Goal: Task Accomplishment & Management: Manage account settings

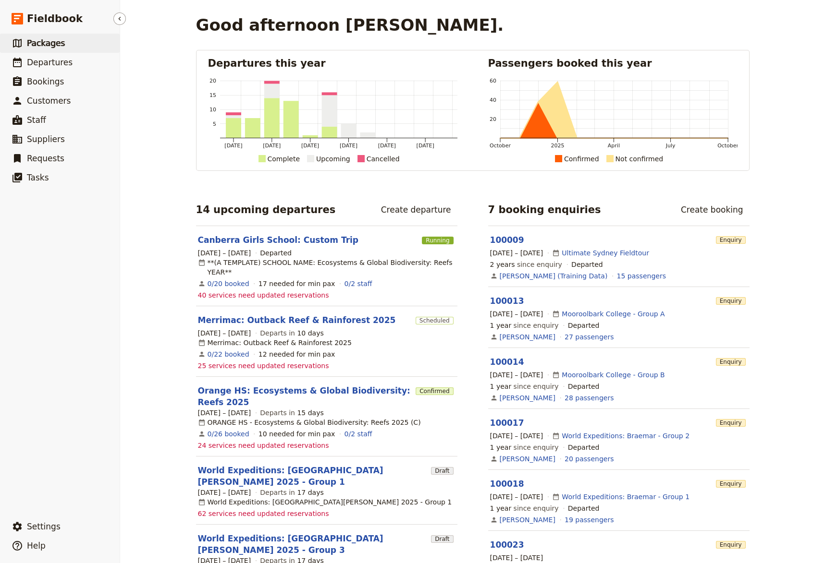
click at [46, 44] on span "Packages" at bounding box center [46, 43] width 38 height 10
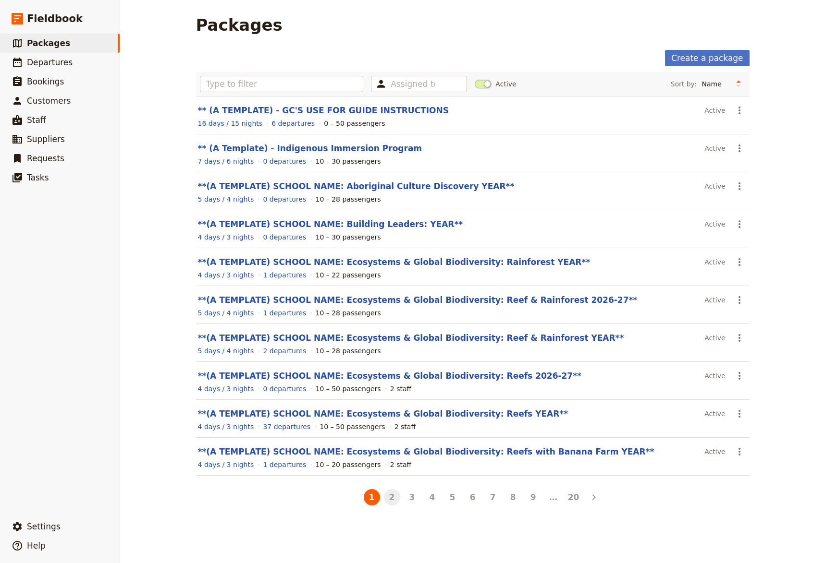
click at [387, 497] on button "2" at bounding box center [392, 497] width 16 height 16
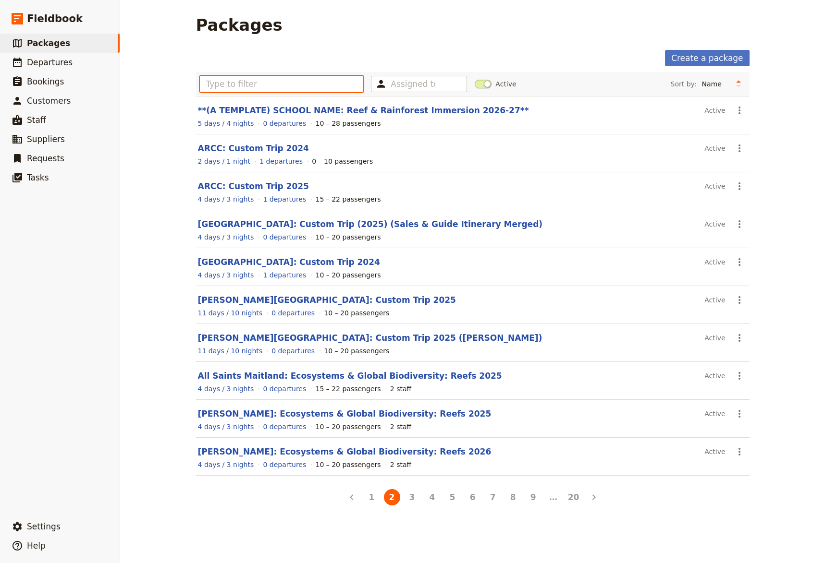
click at [225, 89] on input "text" at bounding box center [282, 84] width 164 height 16
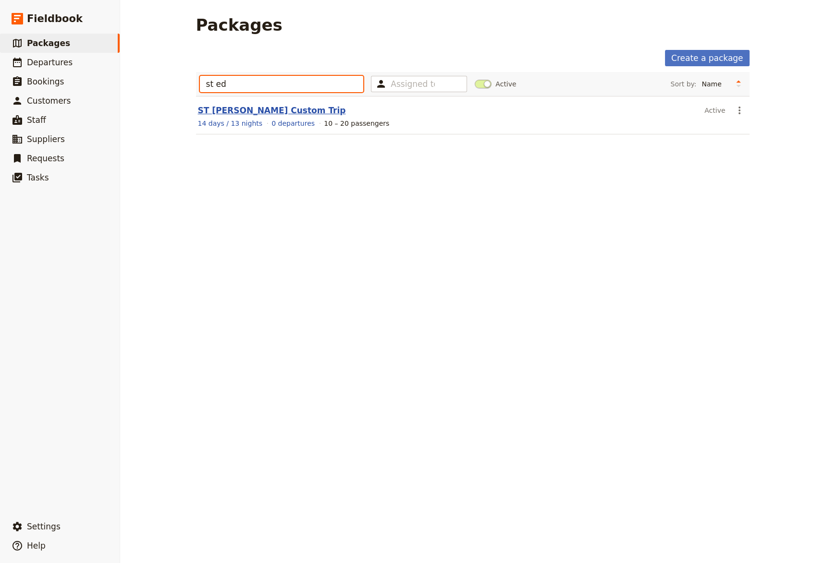
type input "st ed"
drag, startPoint x: 243, startPoint y: 109, endPoint x: 392, endPoint y: 175, distance: 164.0
click at [242, 109] on link "ST [PERSON_NAME] Custom Trip" at bounding box center [272, 111] width 148 height 10
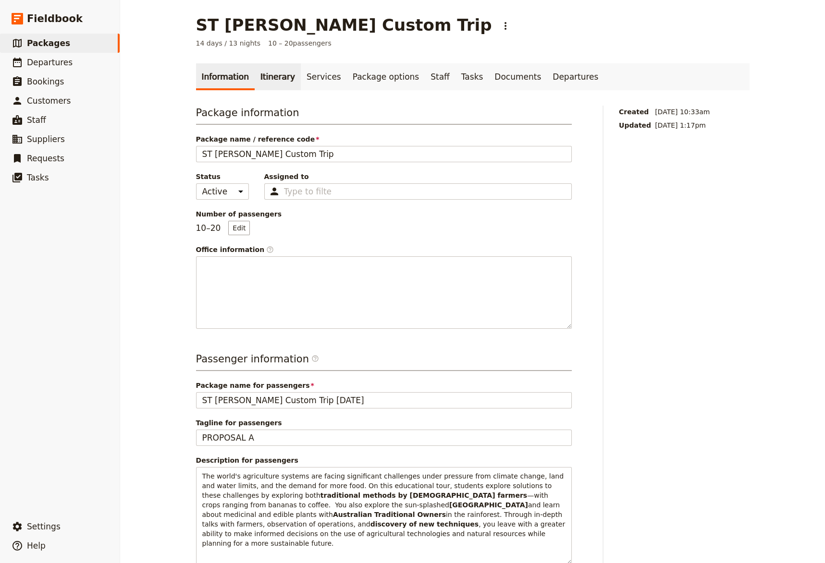
click at [265, 79] on link "Itinerary" at bounding box center [278, 76] width 46 height 27
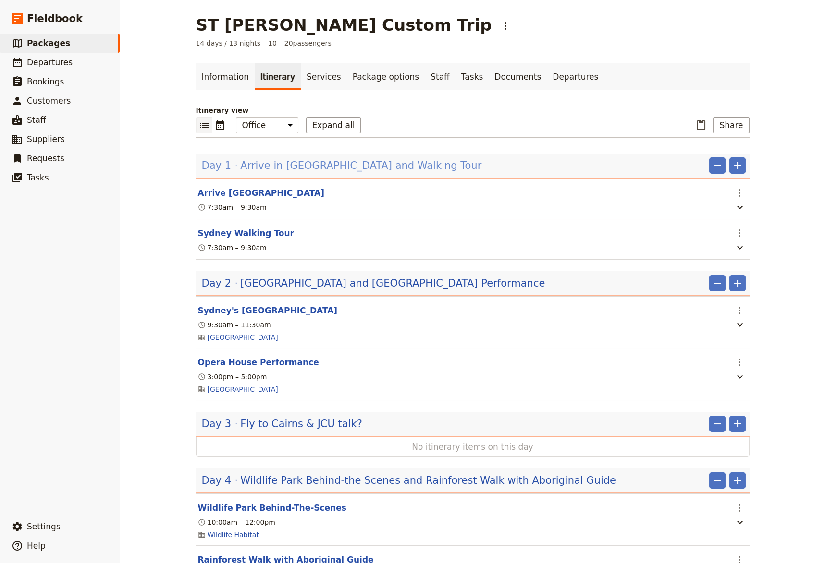
click at [311, 167] on span "Arrive in [GEOGRAPHIC_DATA] and Walking Tour" at bounding box center [360, 165] width 241 height 14
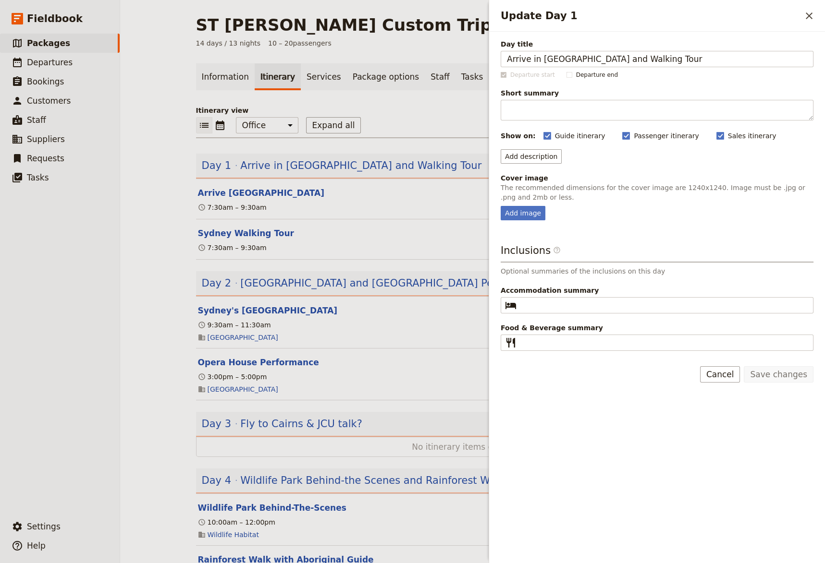
click at [511, 220] on div "Day title Arrive in [GEOGRAPHIC_DATA] and Walking Tour Departure start Departur…" at bounding box center [656, 195] width 313 height 312
click at [526, 217] on div "Add image" at bounding box center [522, 213] width 45 height 14
click at [500, 206] on input "Add image" at bounding box center [500, 206] width 0 height 0
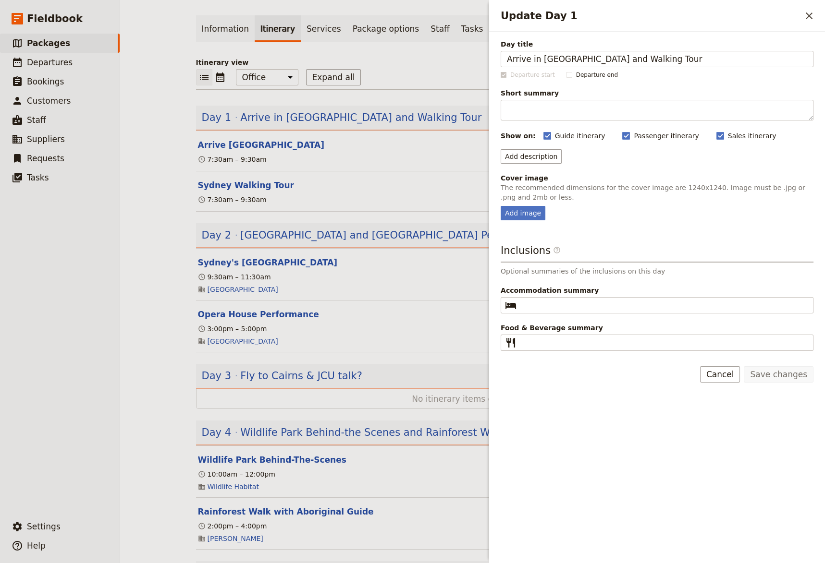
scroll to position [66, 0]
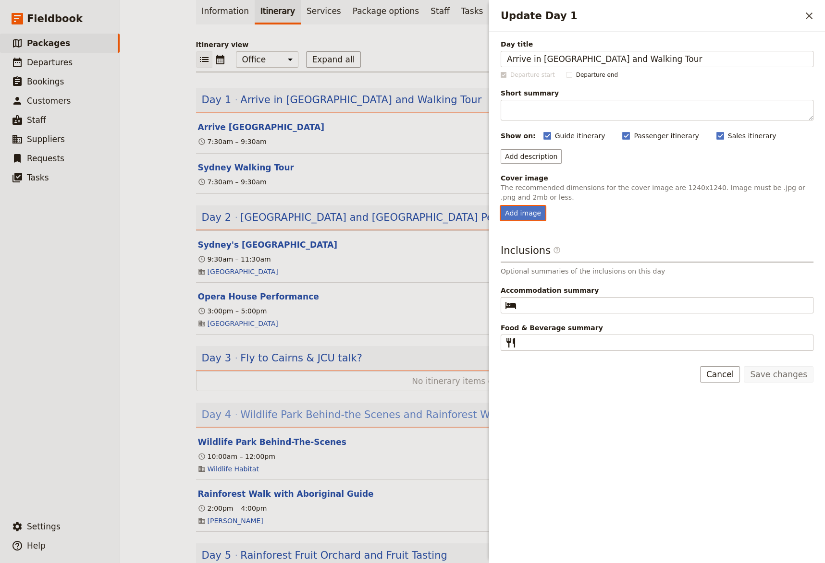
click at [383, 414] on span "Wildlife Park Behind-the Scenes and Rainforest Walk with Aboriginal Guide" at bounding box center [428, 415] width 376 height 14
click at [531, 218] on div "Add image" at bounding box center [522, 213] width 45 height 14
click at [500, 206] on input "Add image" at bounding box center [500, 206] width 0 height 0
type input "C:\fakepath\[PERSON_NAME] walk rainforest good.JPG"
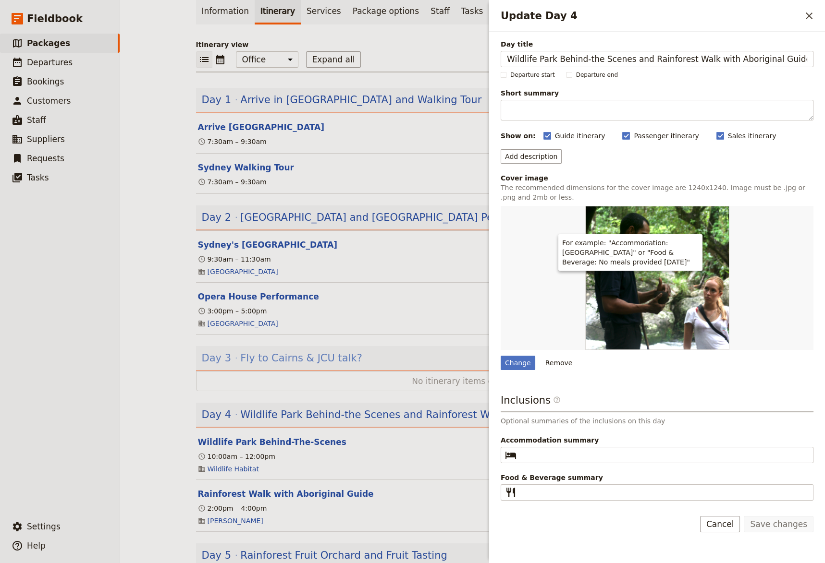
click at [277, 359] on span "Fly to Cairns & JCU talk?" at bounding box center [301, 358] width 122 height 14
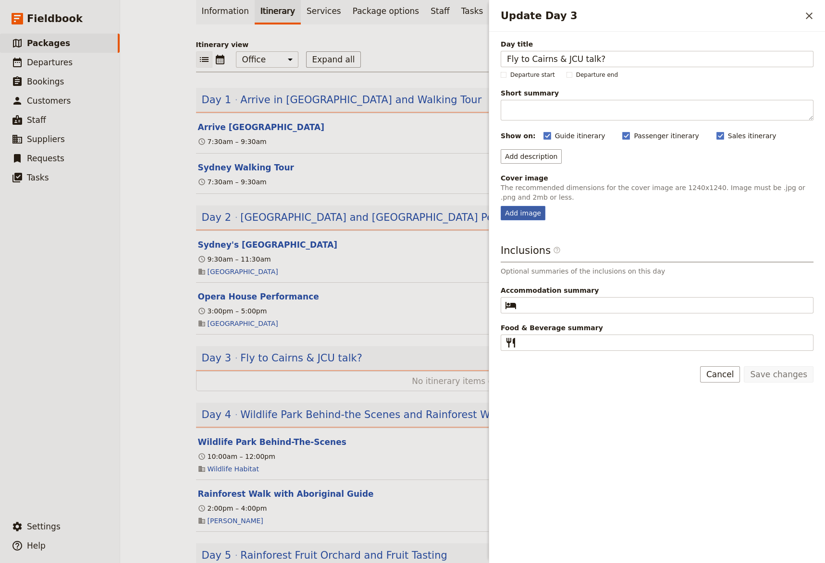
click at [526, 213] on div "Add image" at bounding box center [522, 213] width 45 height 14
click at [500, 206] on input "Add image" at bounding box center [500, 206] width 0 height 0
type input "C:\fakepath\Cairns Public Lagoon-webready.JPG"
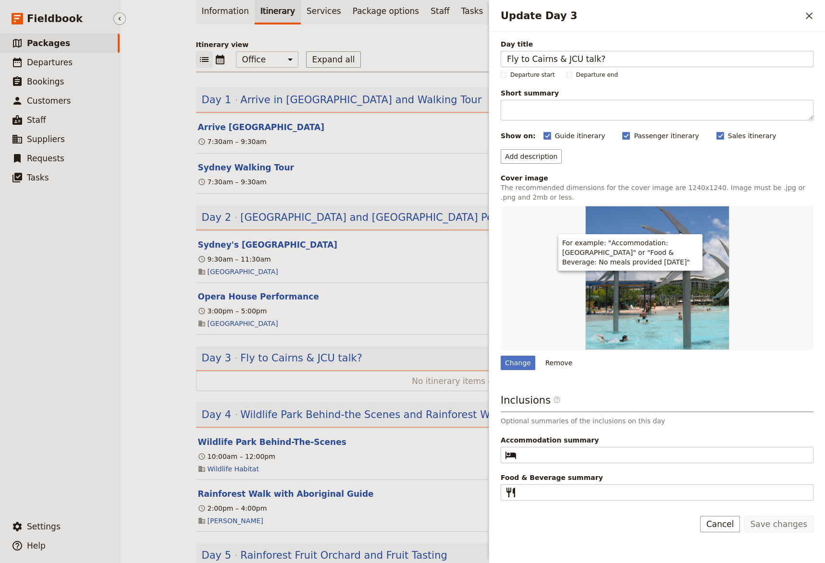
click at [76, 404] on ul "​ Packages ​ Departures ​ Bookings ​ Customers ​ Staff ​ Suppliers ​ Requests ​…" at bounding box center [60, 274] width 120 height 480
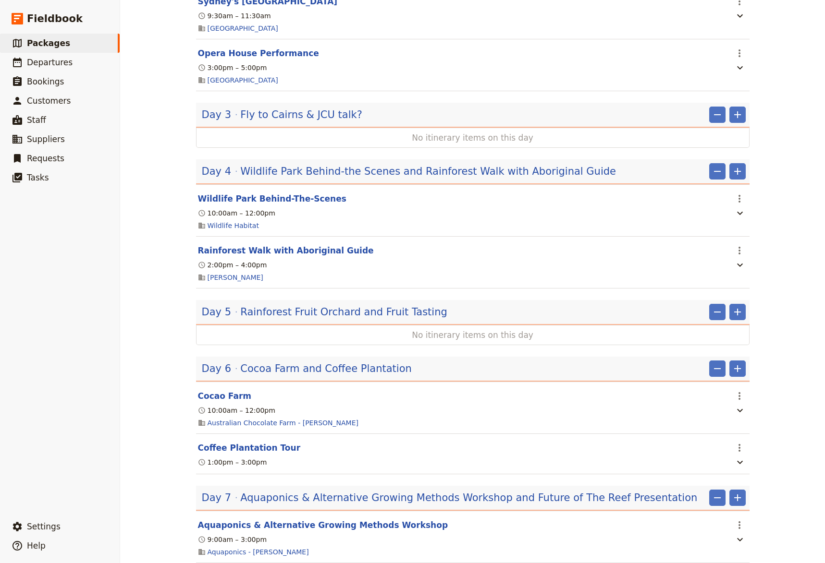
scroll to position [330, 0]
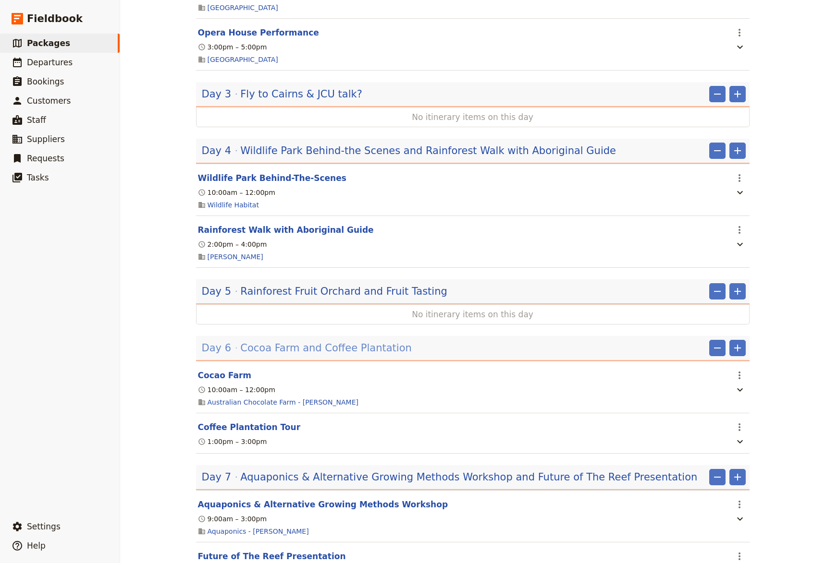
click at [299, 352] on span "Cocoa Farm and Coffee Plantation" at bounding box center [325, 348] width 171 height 14
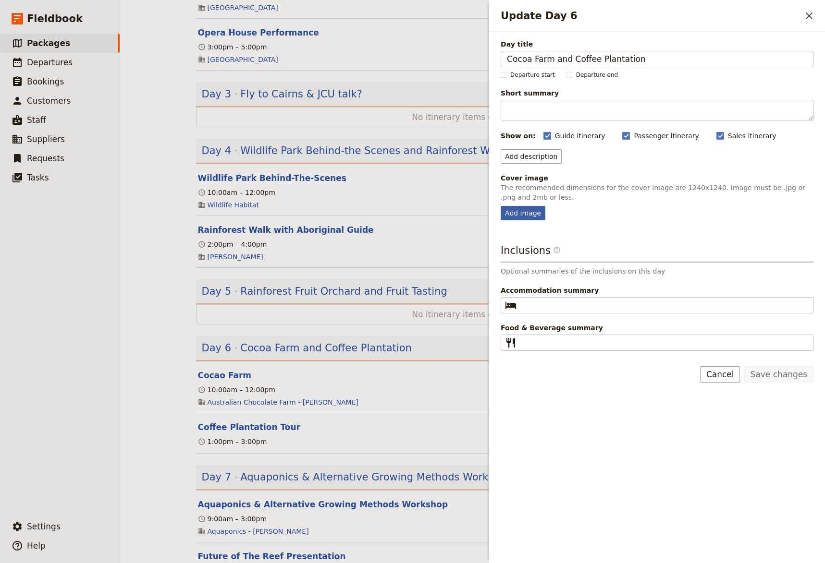
click at [518, 215] on div "Add image" at bounding box center [522, 213] width 45 height 14
click at [500, 206] on input "Add image" at bounding box center [500, 206] width 0 height 0
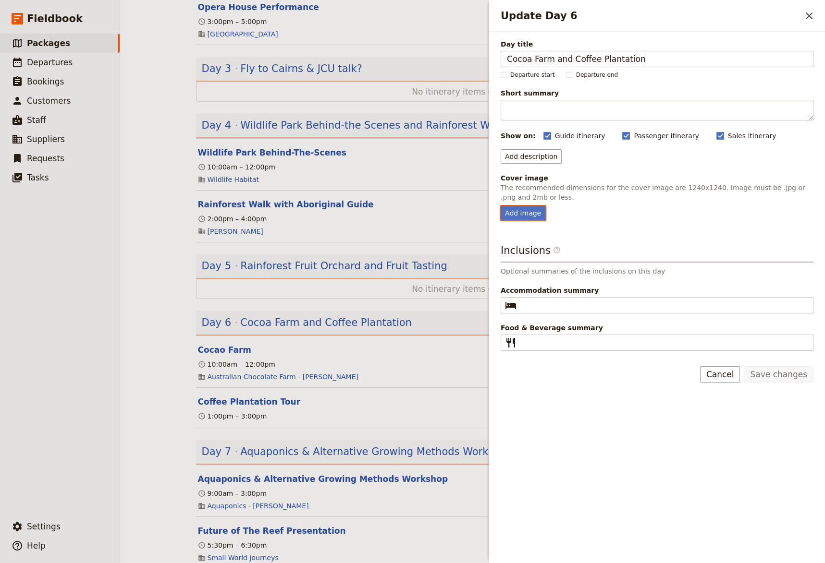
scroll to position [396, 0]
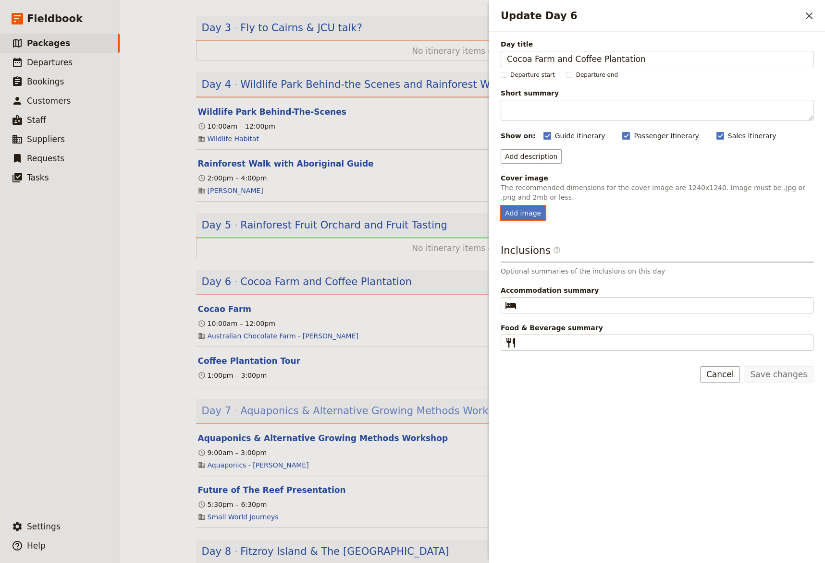
click at [317, 415] on span "Aquaponics & Alternative Growing Methods Workshop and Future of The Reef Presen…" at bounding box center [468, 411] width 457 height 14
click at [519, 209] on div "Add image" at bounding box center [522, 213] width 45 height 14
click at [500, 206] on input "Add image" at bounding box center [500, 206] width 0 height 0
type input "C:\fakepath\Aquaponics Girl Hero.JPG"
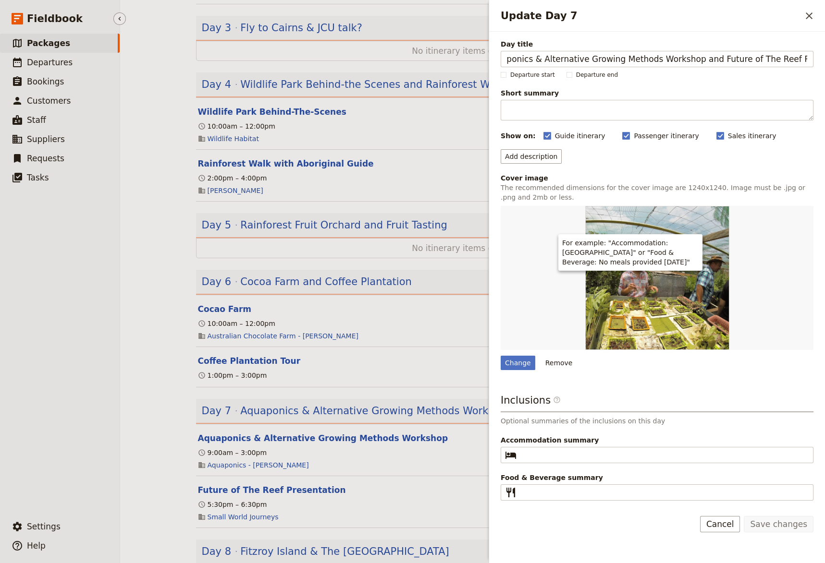
click at [64, 439] on ul "​ Packages ​ Departures ​ Bookings ​ Customers ​ Staff ​ Suppliers ​ Requests ​…" at bounding box center [60, 274] width 120 height 480
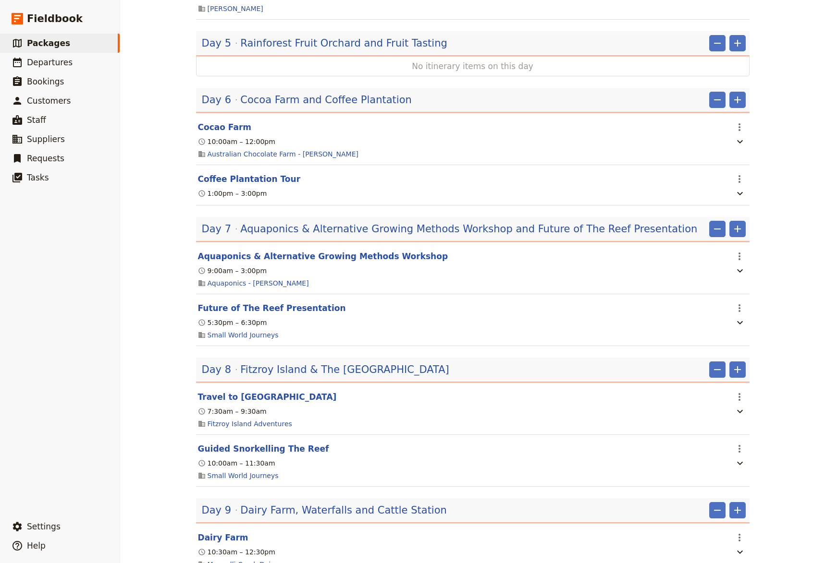
scroll to position [594, 0]
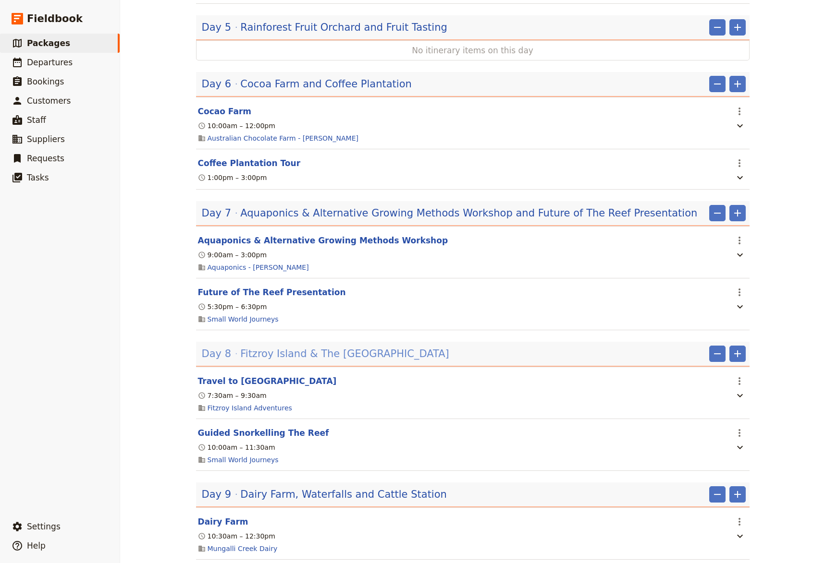
click at [306, 359] on span "Fitzroy Island & The [GEOGRAPHIC_DATA]" at bounding box center [344, 354] width 208 height 14
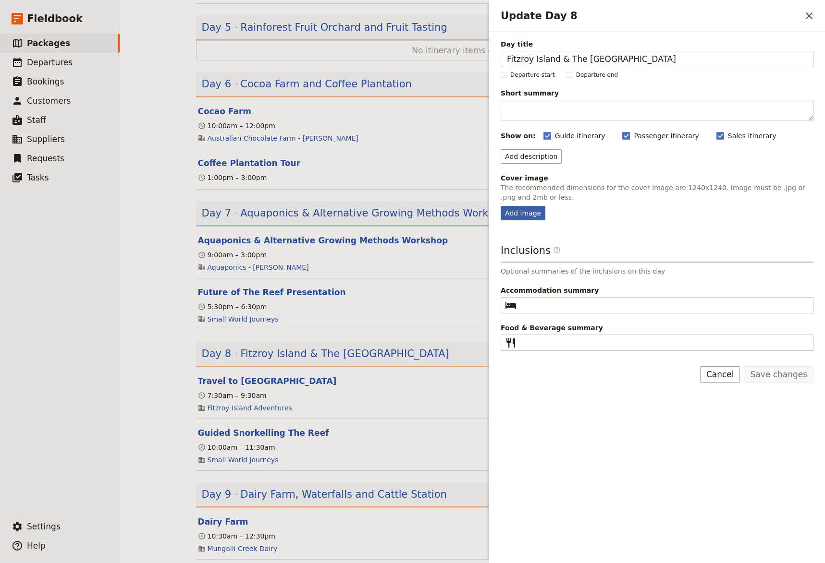
click at [527, 214] on div "Add image" at bounding box center [522, 213] width 45 height 14
click at [500, 206] on input "Add image" at bounding box center [500, 206] width 0 height 0
type input "C:\fakepath\Swim with sea turtlesFB.jpg"
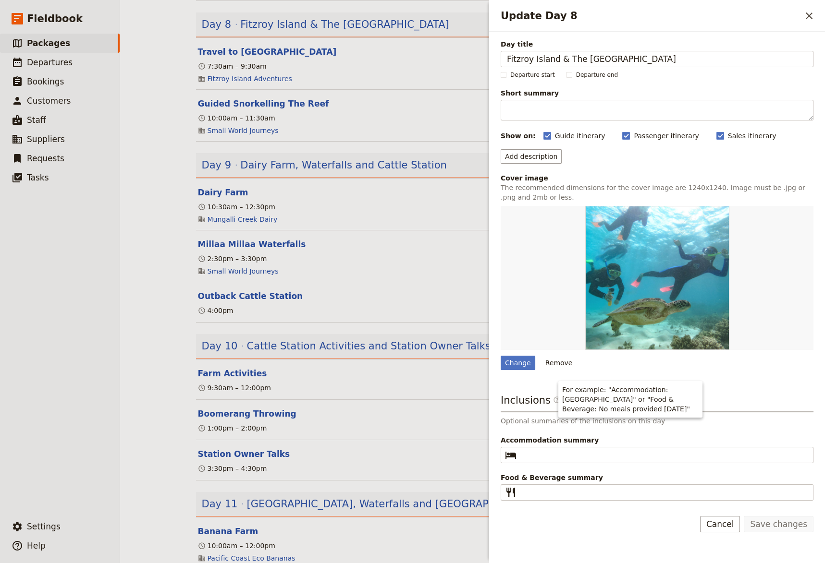
scroll to position [924, 0]
click at [340, 171] on span "Dairy Farm, Waterfalls and Cattle Station" at bounding box center [343, 164] width 207 height 14
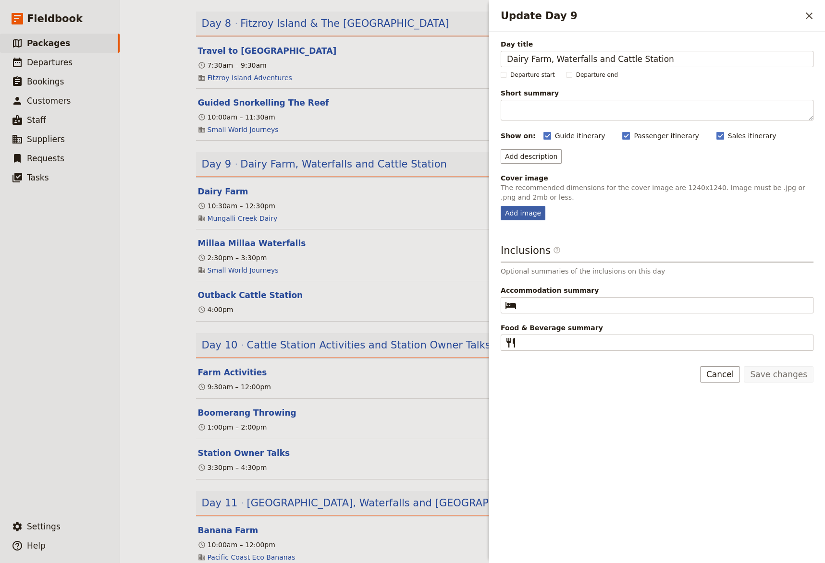
click at [511, 214] on div "Add image" at bounding box center [522, 213] width 45 height 14
click at [500, 206] on input "Add image" at bounding box center [500, 206] width 0 height 0
type input "C:\fakepath\Good hay truck.JPG"
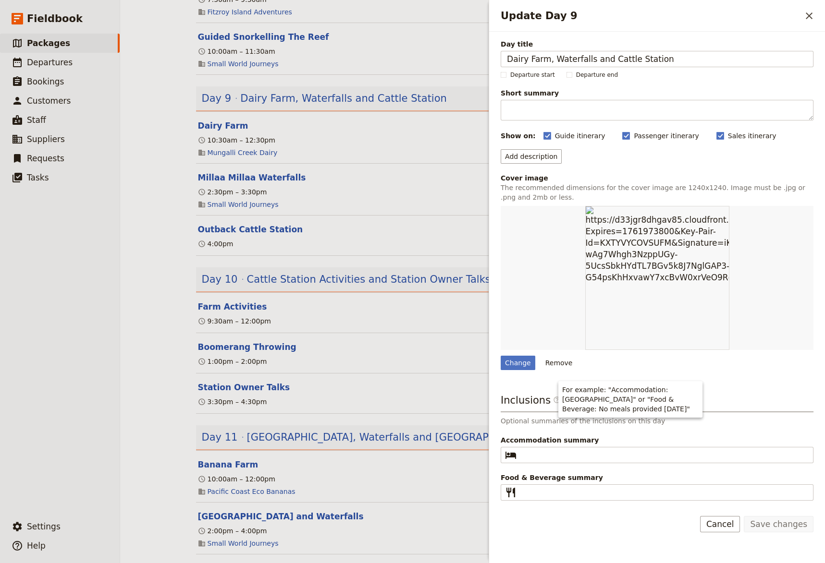
scroll to position [1057, 0]
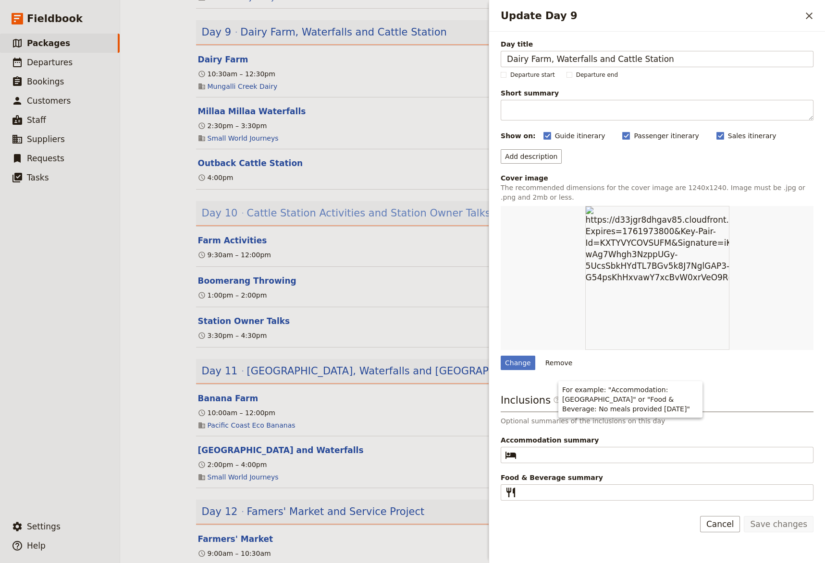
drag, startPoint x: 277, startPoint y: 221, endPoint x: 289, endPoint y: 224, distance: 12.5
click at [276, 220] on span "Cattle Station Activities and Station Owner Talks" at bounding box center [368, 213] width 243 height 14
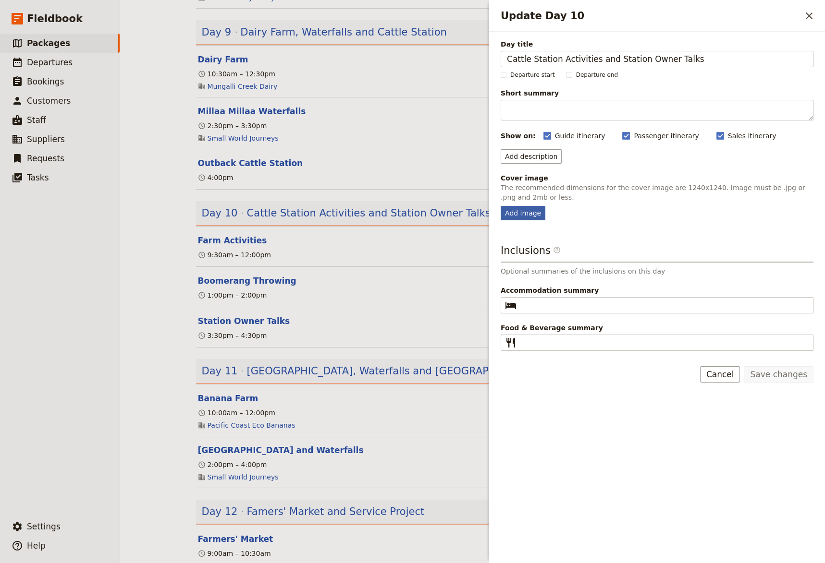
click at [524, 211] on div "Add image" at bounding box center [522, 213] width 45 height 14
click at [500, 206] on input "Add image" at bounding box center [500, 206] width 0 height 0
type input "C:\fakepath\[DATE] [DATE].jpg"
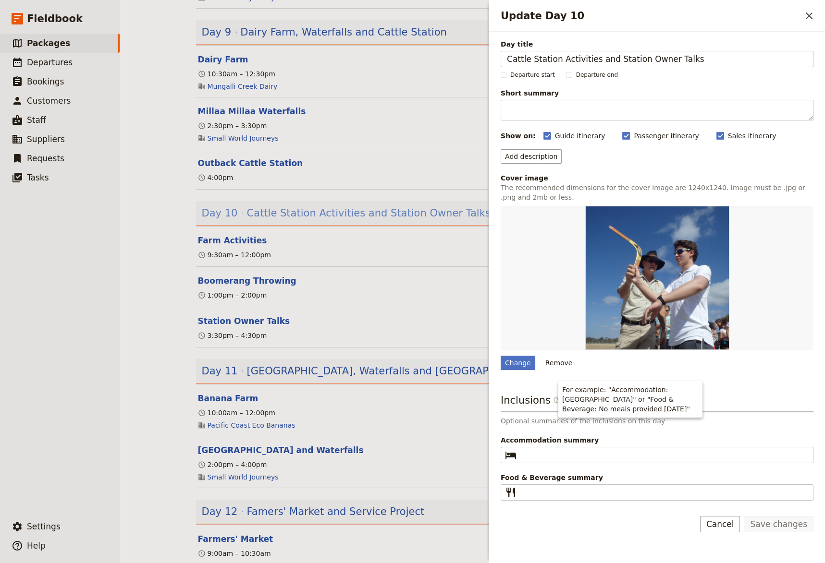
scroll to position [990, 0]
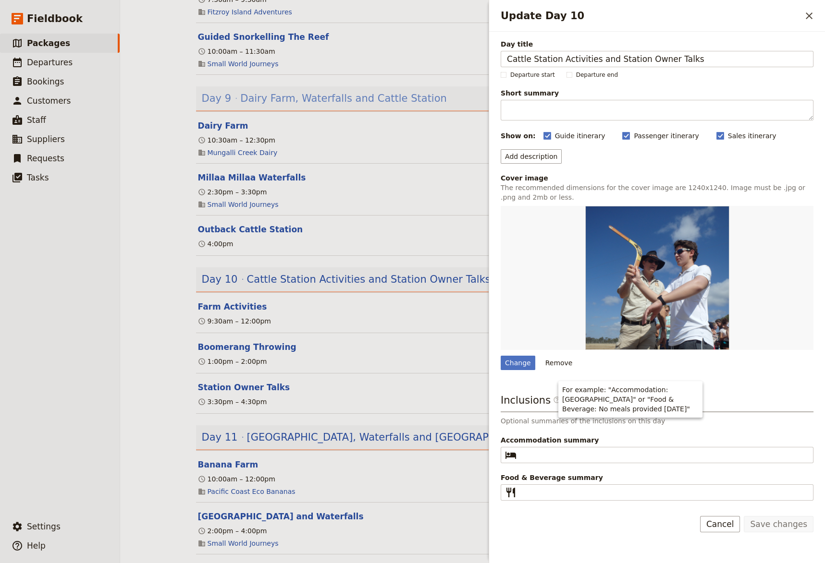
click at [320, 106] on span "Dairy Farm, Waterfalls and Cattle Station" at bounding box center [343, 98] width 207 height 14
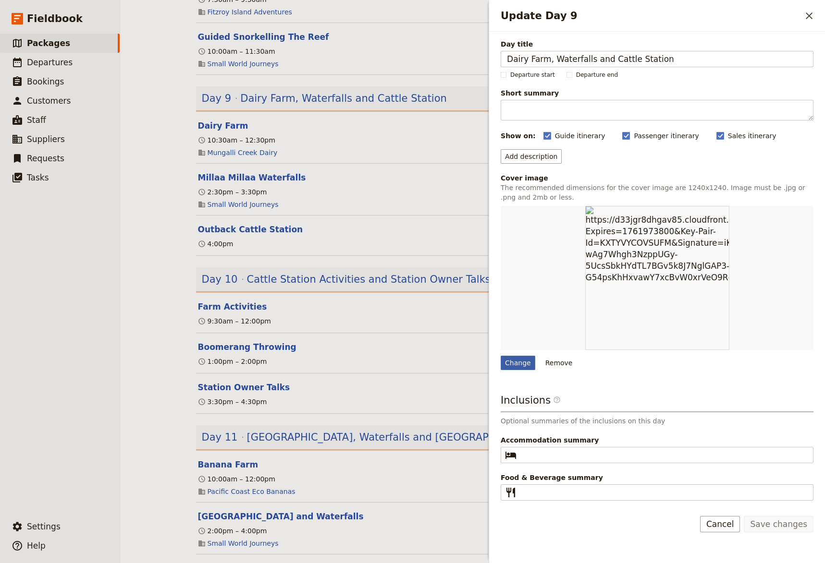
click at [514, 362] on div "Change" at bounding box center [517, 363] width 35 height 14
click at [500, 356] on input "Change" at bounding box center [500, 355] width 0 height 0
type input "C:\fakepath\Millaa Millaa (1).JPG"
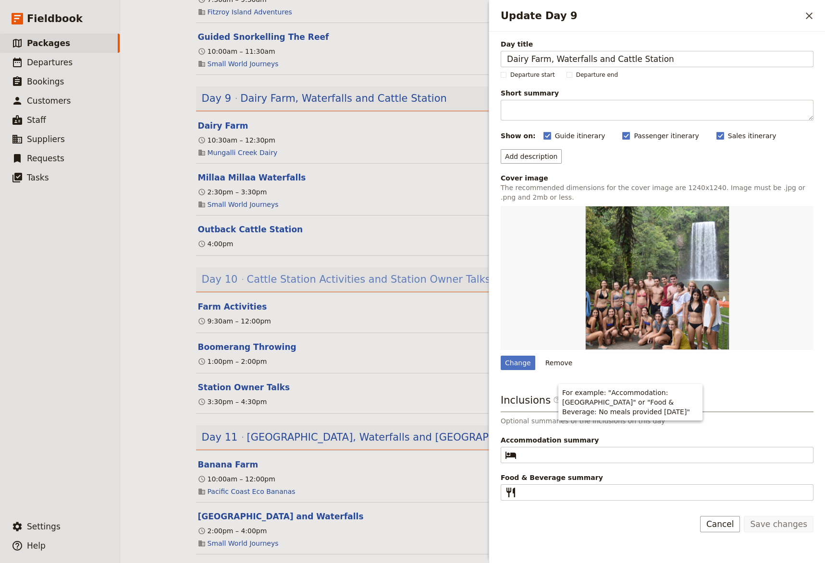
click at [309, 286] on span "Cattle Station Activities and Station Owner Talks" at bounding box center [368, 279] width 243 height 14
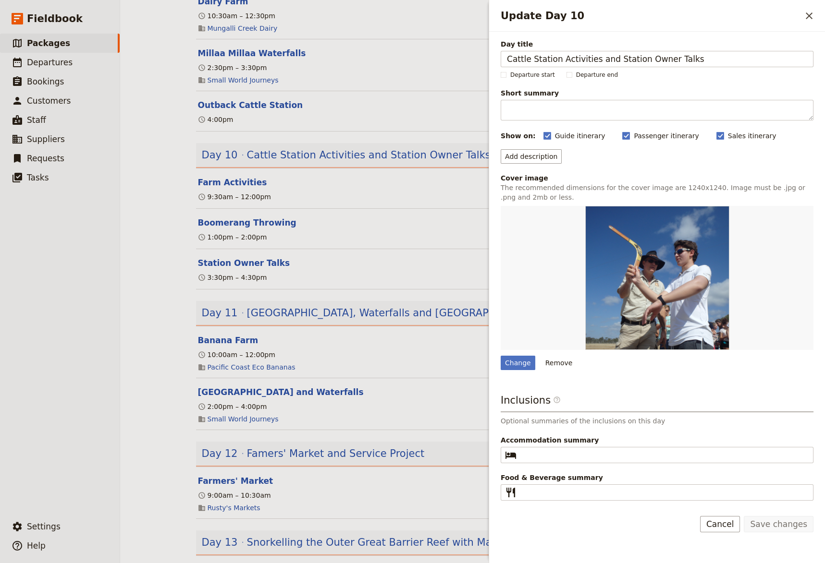
scroll to position [1122, 0]
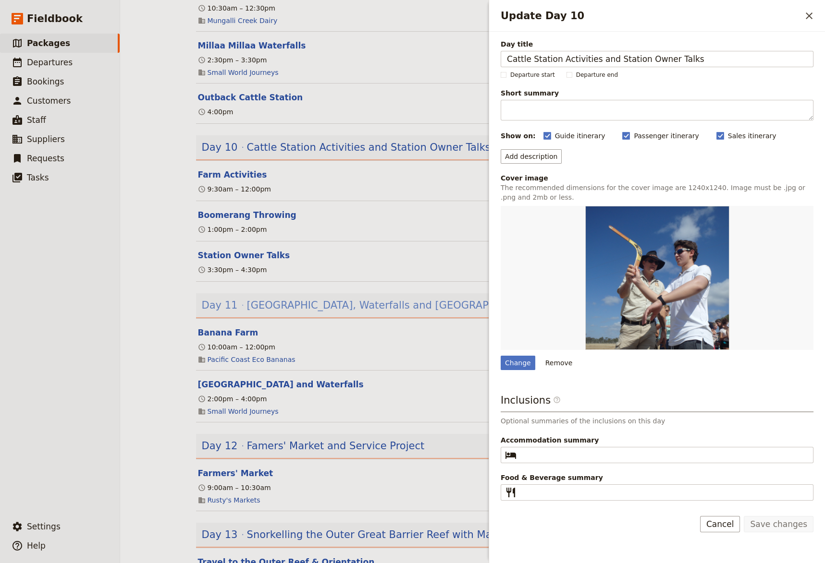
click at [306, 313] on span "[GEOGRAPHIC_DATA], Waterfalls and [GEOGRAPHIC_DATA]" at bounding box center [394, 305] width 294 height 14
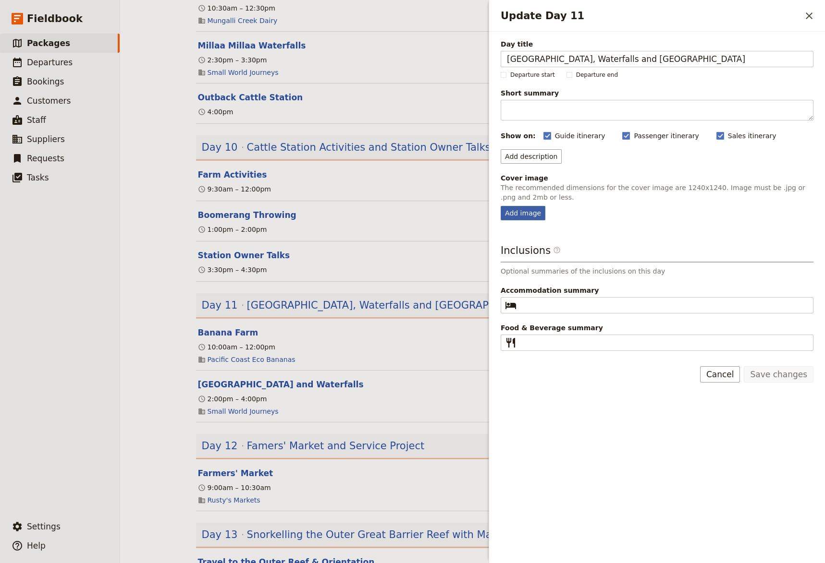
click at [512, 214] on div "Add image" at bounding box center [522, 213] width 45 height 14
click at [500, 206] on input "Add image" at bounding box center [500, 206] width 0 height 0
type input "C:\fakepath\Banana farm.jpg"
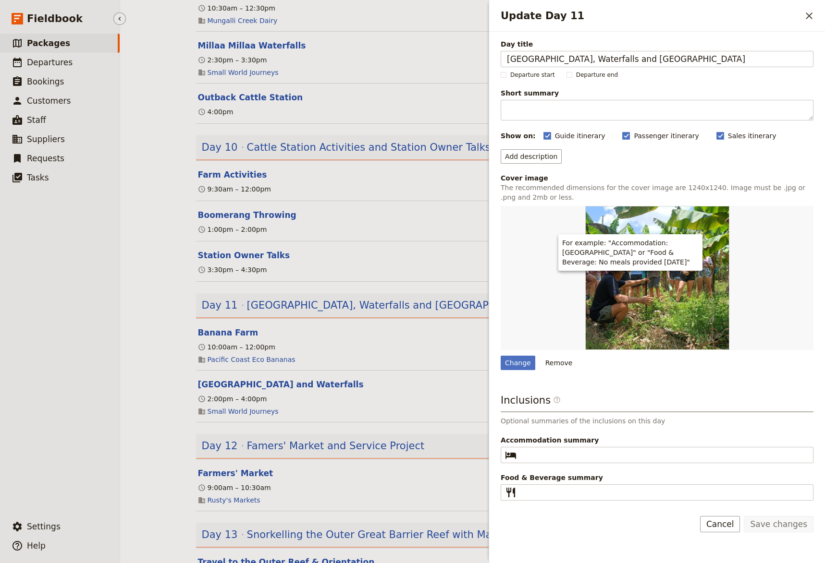
click at [52, 452] on ul "​ Packages ​ Departures ​ Bookings ​ Customers ​ Staff ​ Suppliers ​ Requests ​…" at bounding box center [60, 274] width 120 height 480
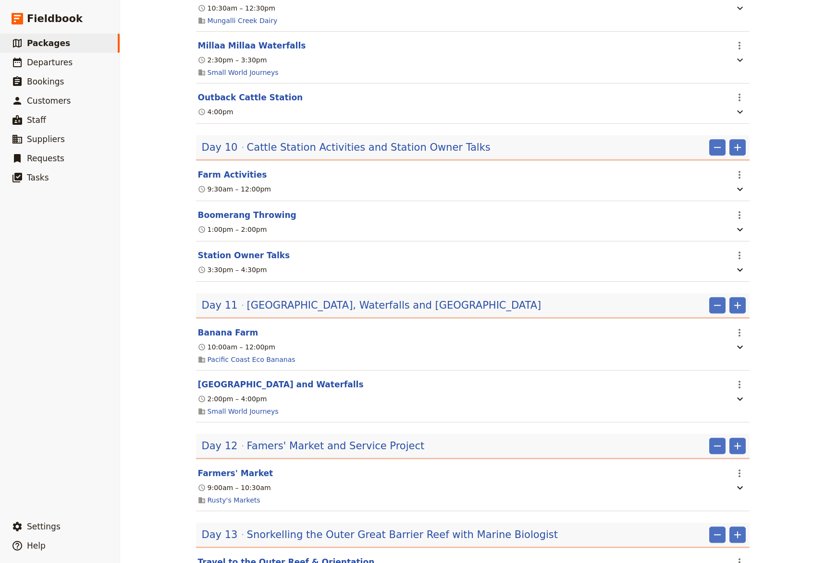
scroll to position [1295, 0]
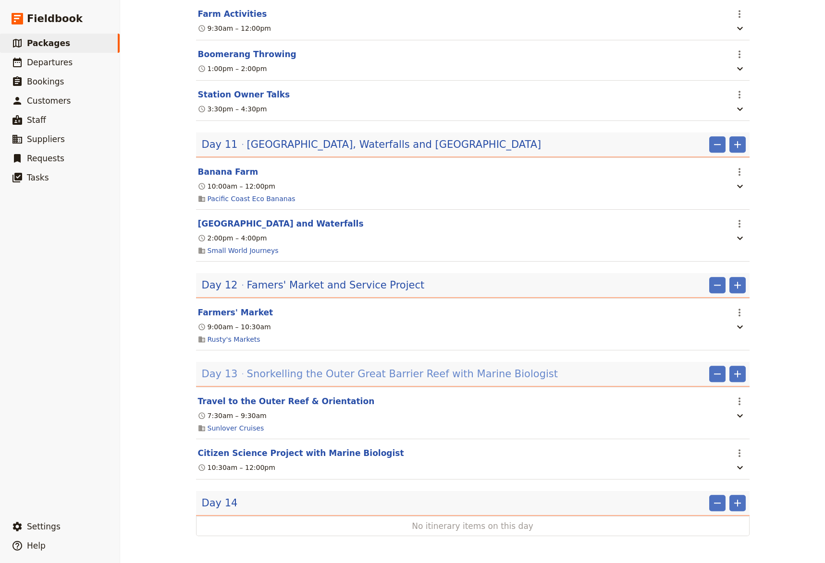
click at [323, 373] on span "Snorkelling the Outer Great Barrier Reef with Marine Biologist" at bounding box center [402, 374] width 311 height 14
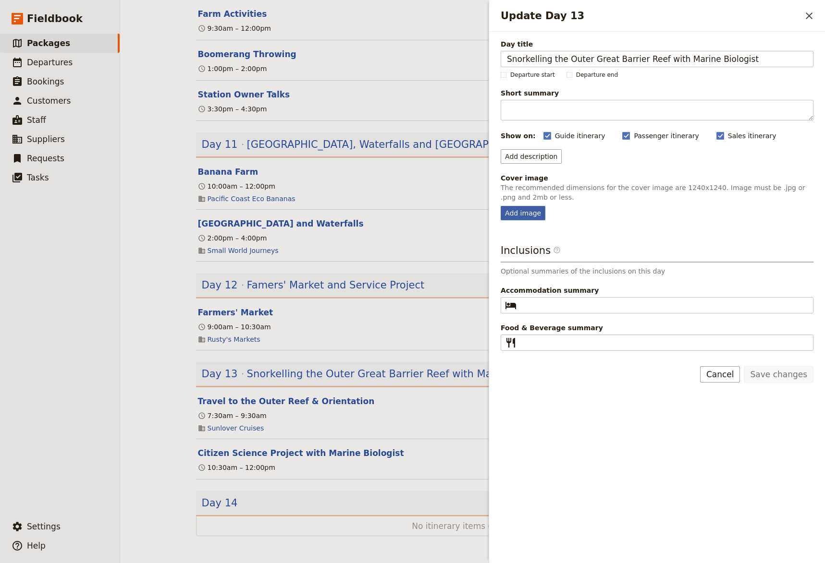
click at [514, 218] on div "Add image" at bounding box center [522, 213] width 45 height 14
click at [500, 206] on input "Add image" at bounding box center [500, 206] width 0 height 0
type input "C:\fakepath\Sunlover square.jpg"
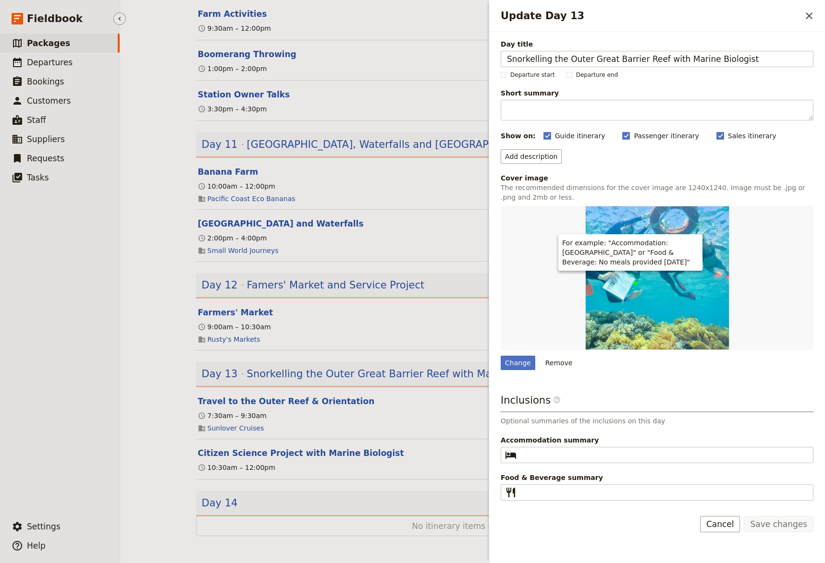
click at [56, 438] on ul "​ Packages ​ Departures ​ Bookings ​ Customers ​ Staff ​ Suppliers ​ Requests ​…" at bounding box center [60, 274] width 120 height 480
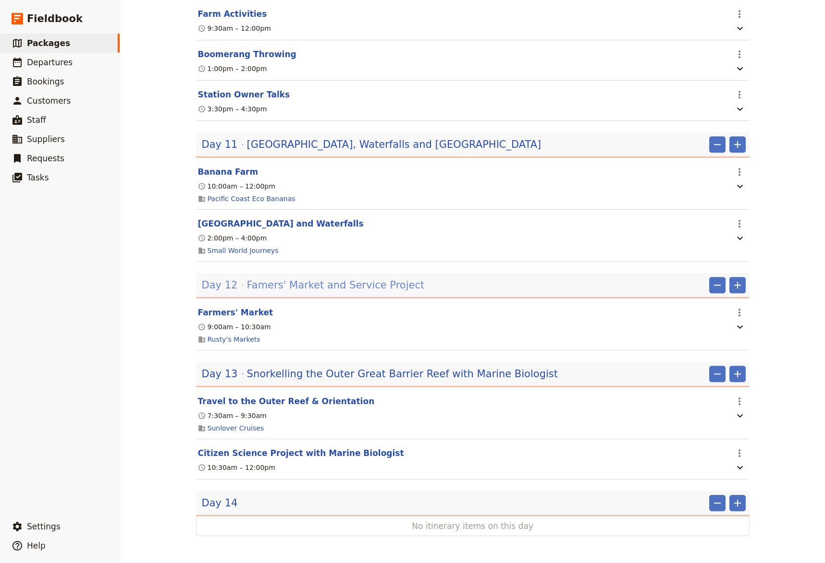
click at [290, 284] on span "Famers' Market and Service Project" at bounding box center [336, 285] width 178 height 14
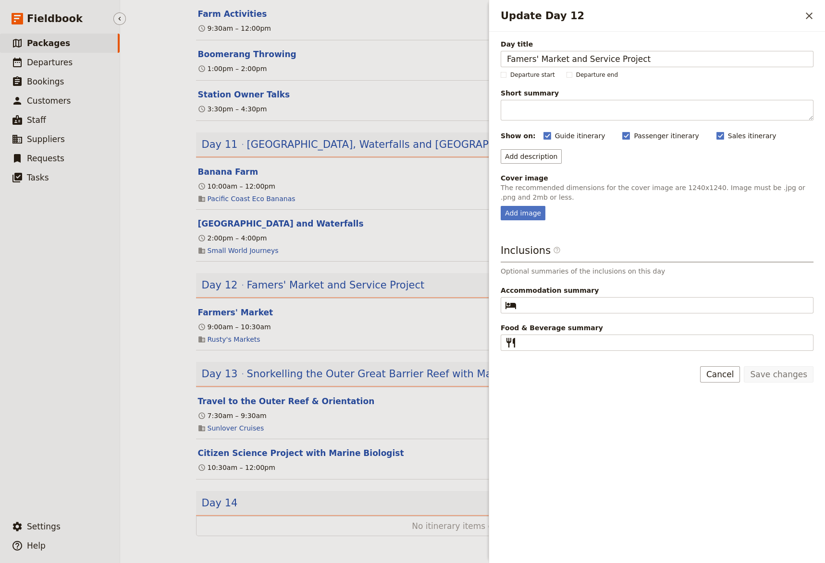
click at [119, 370] on div "Fieldbook ​ ​ Fieldbook ​ ​ Packages ​ Departures ​ Bookings ​ Customers ​ Staf…" at bounding box center [412, 281] width 825 height 563
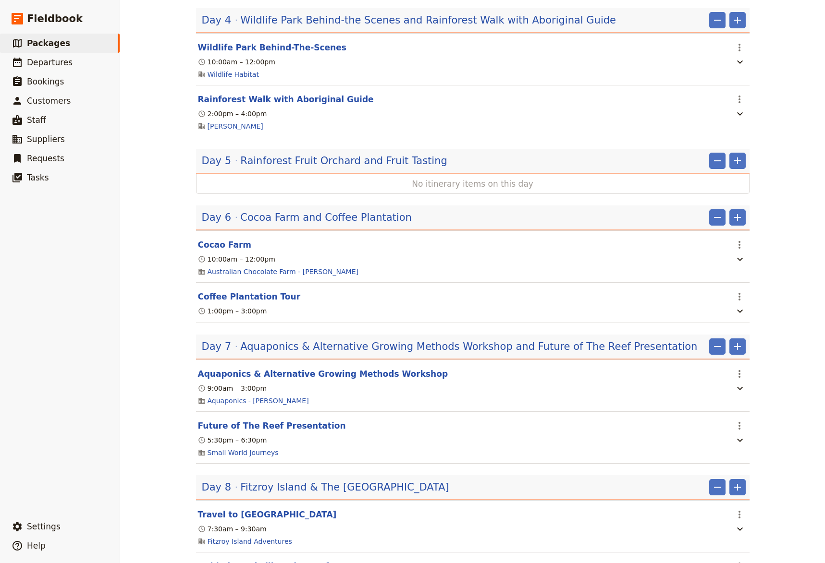
scroll to position [437, 0]
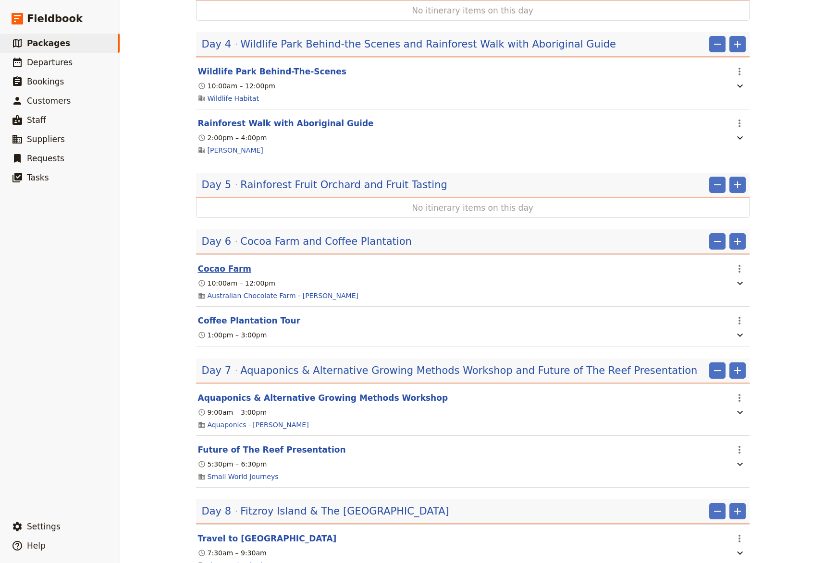
click at [214, 272] on button "Cocao Farm" at bounding box center [225, 269] width 54 height 12
select select "6"
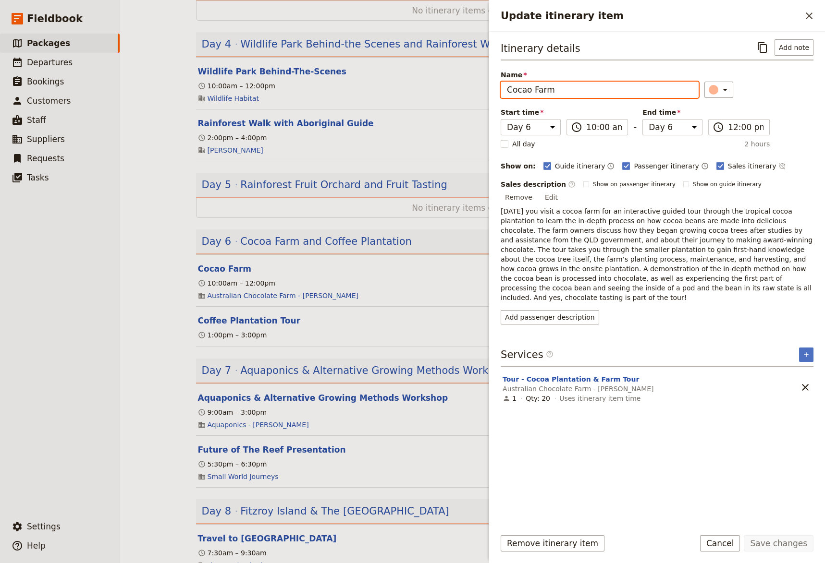
click at [524, 92] on input "Cocao Farm" at bounding box center [599, 90] width 198 height 16
type input "[GEOGRAPHIC_DATA]"
click at [785, 532] on button "Save changes" at bounding box center [778, 543] width 70 height 16
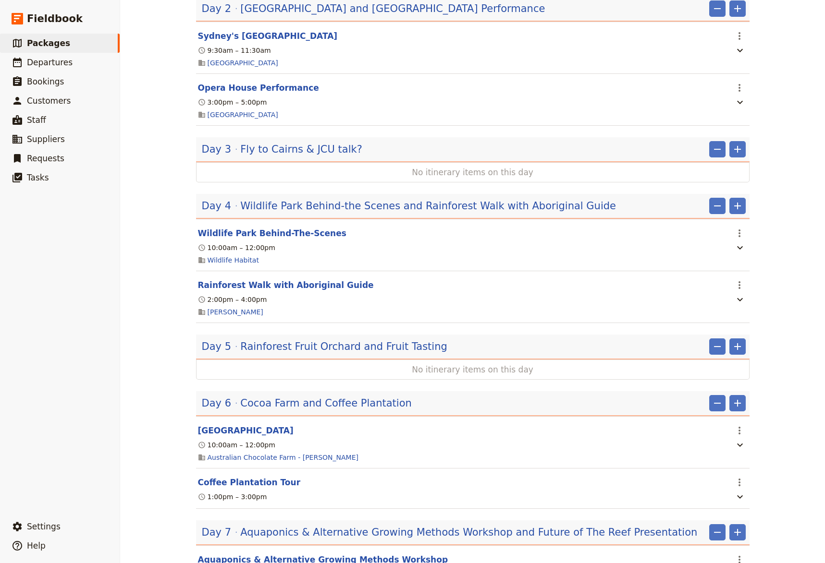
scroll to position [304, 0]
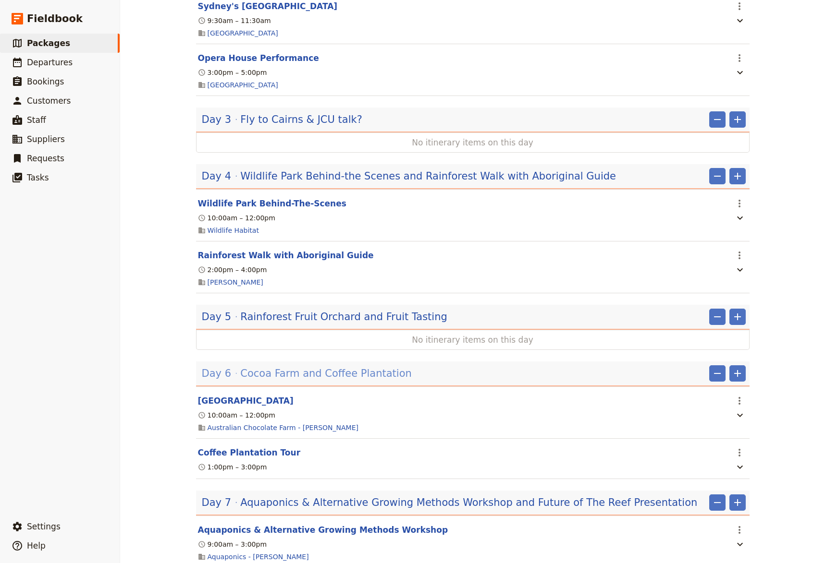
click at [322, 378] on span "Cocoa Farm and Coffee Plantation" at bounding box center [325, 373] width 171 height 14
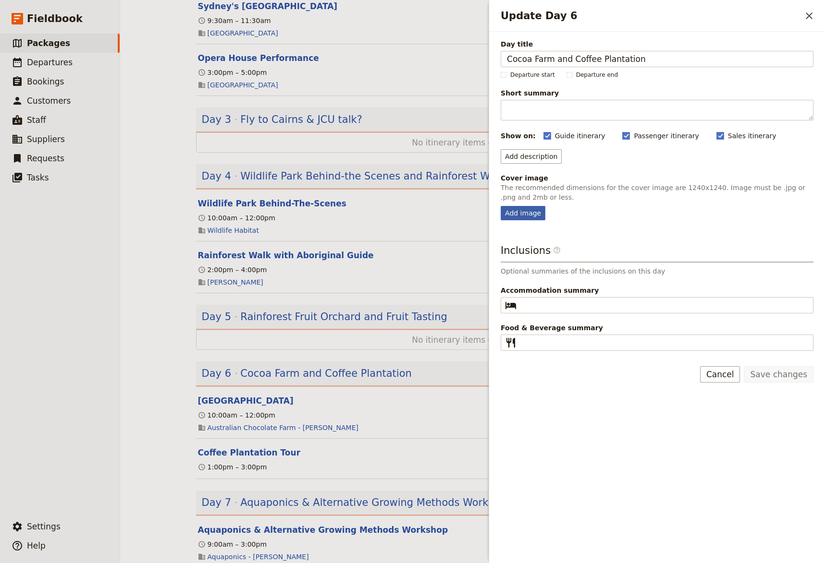
click at [521, 214] on div "Add image" at bounding box center [522, 213] width 45 height 14
click at [500, 206] on input "Add image" at bounding box center [500, 206] width 0 height 0
type input "C:\fakepath\Coffee farm.jpg"
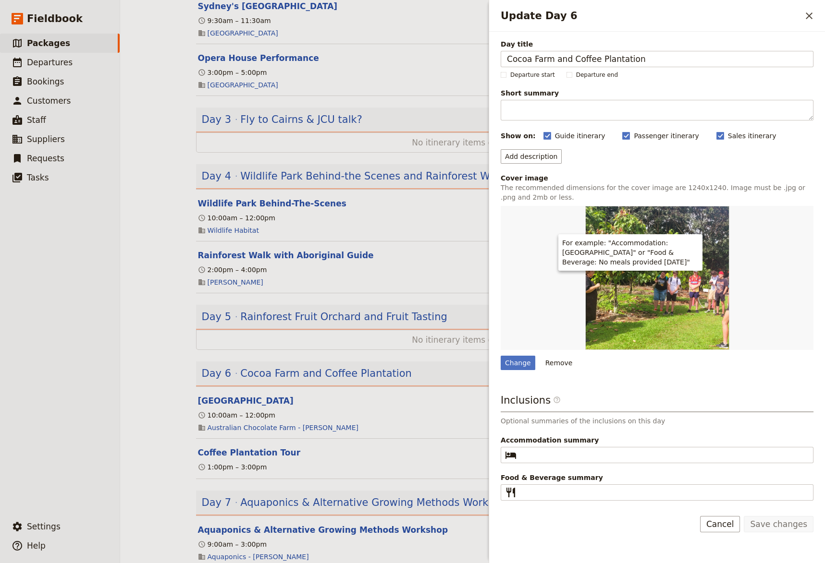
click at [526, 245] on div "Update Day 6" at bounding box center [656, 278] width 313 height 144
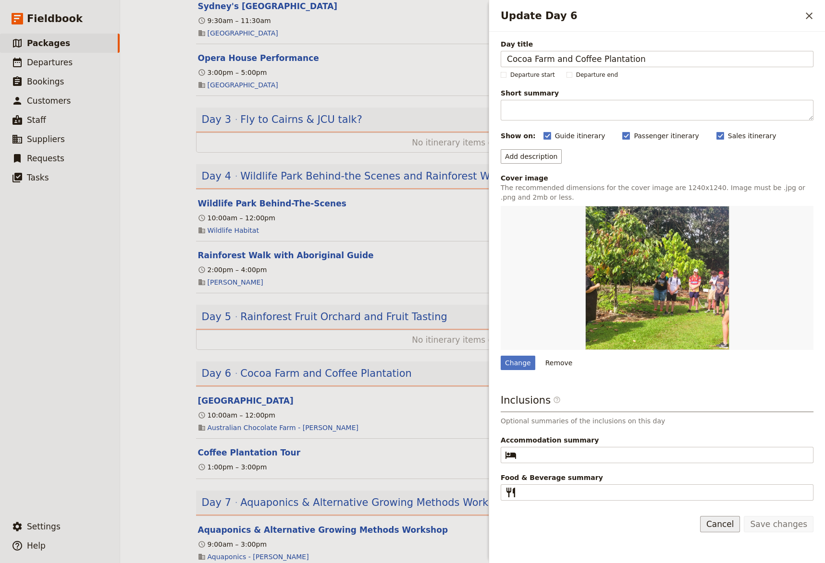
click at [737, 525] on button "Cancel" at bounding box center [720, 524] width 40 height 16
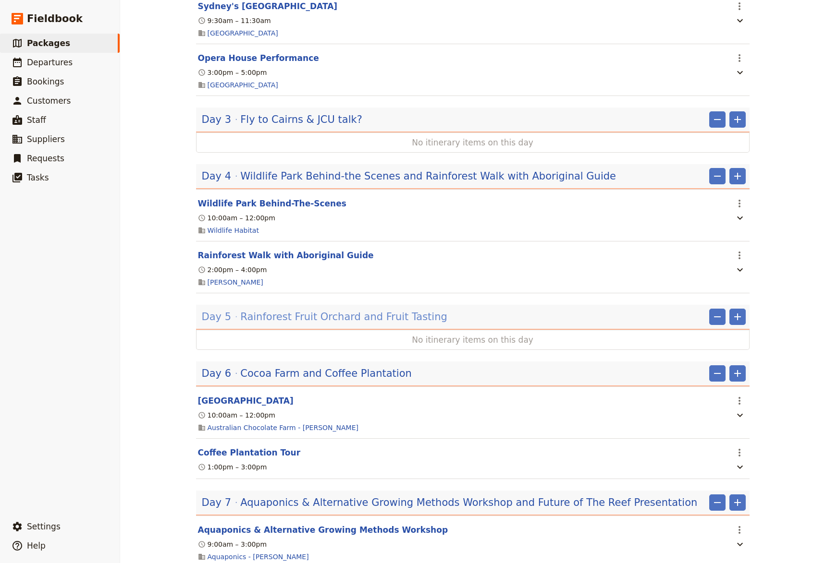
click at [272, 322] on span "Rainforest Fruit Orchard and Fruit Tasting" at bounding box center [343, 317] width 207 height 14
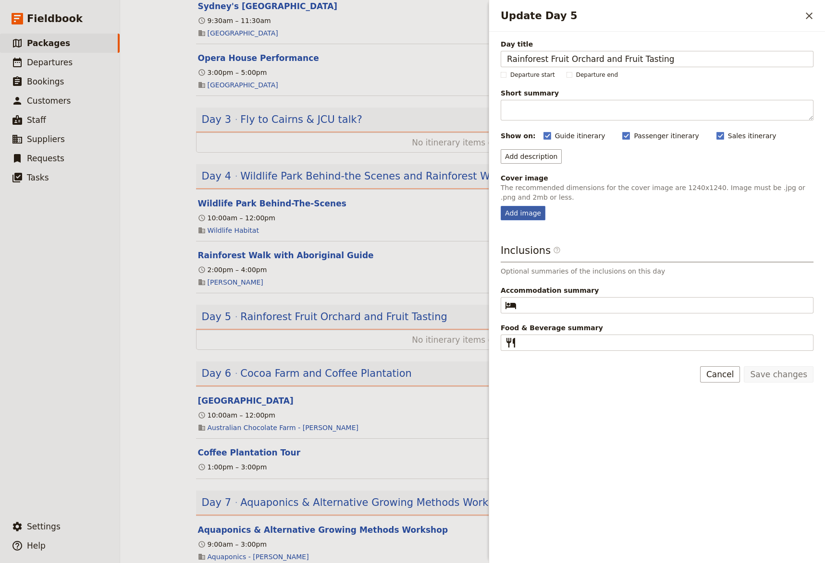
click at [517, 218] on div "Add image" at bounding box center [522, 213] width 45 height 14
click at [500, 206] on input "Add image" at bounding box center [500, 206] width 0 height 0
type input "C:\fakepath\Fruit tasting - guide and group.jpg"
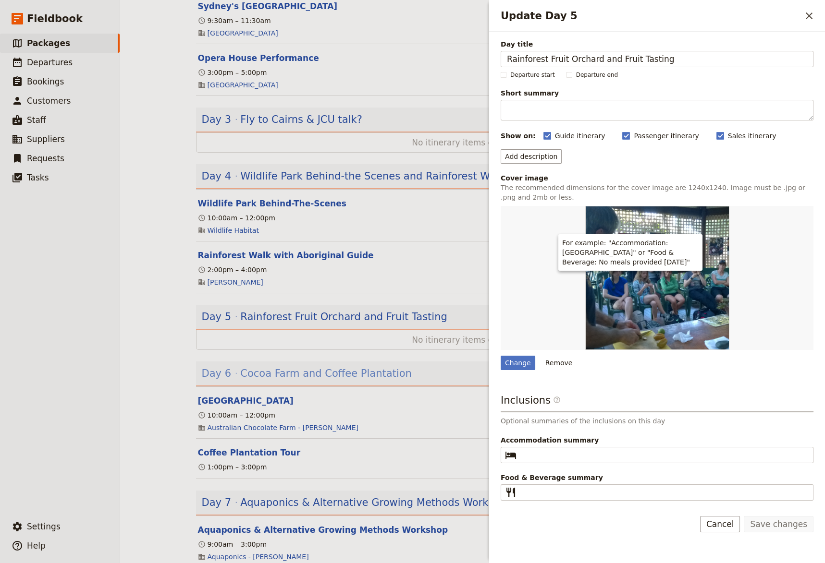
click at [325, 377] on span "Cocoa Farm and Coffee Plantation" at bounding box center [325, 373] width 171 height 14
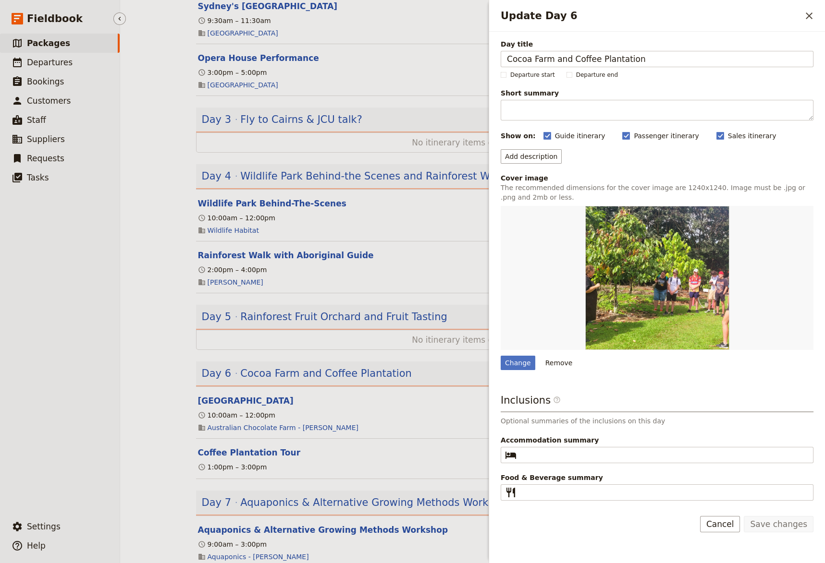
click at [31, 388] on ul "​ Packages ​ Departures ​ Bookings ​ Customers ​ Staff ​ Suppliers ​ Requests ​…" at bounding box center [60, 274] width 120 height 480
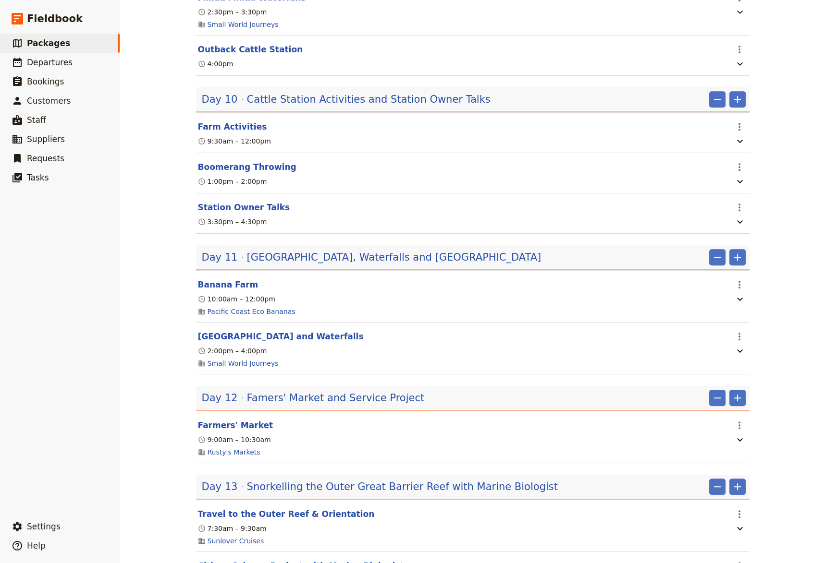
scroll to position [1189, 0]
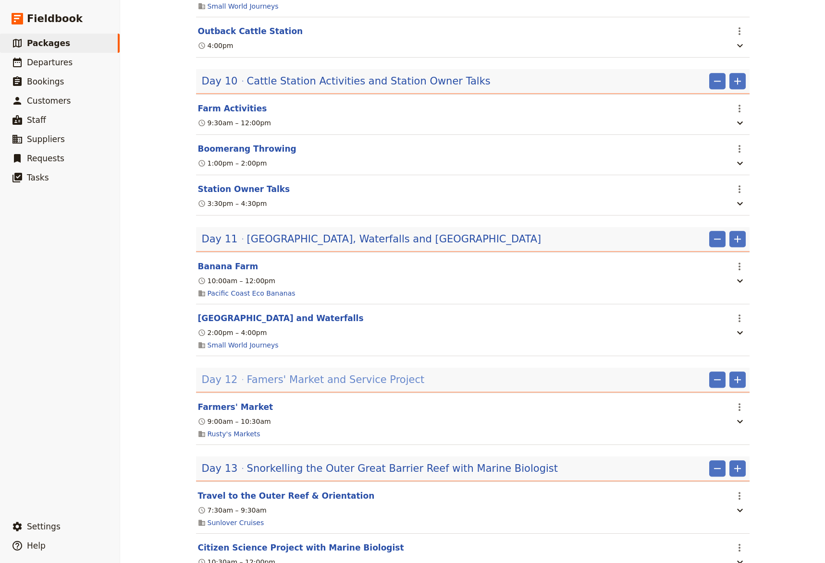
click at [313, 387] on span "Famers' Market and Service Project" at bounding box center [336, 380] width 178 height 14
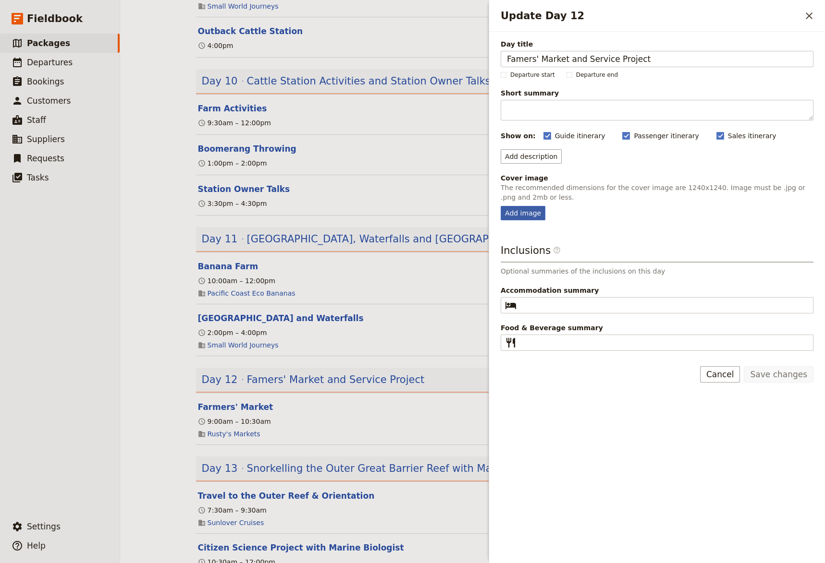
click at [513, 216] on div "Add image" at bounding box center [522, 213] width 45 height 14
click at [500, 206] on input "Add image" at bounding box center [500, 206] width 0 height 0
type input "C:\fakepath\[PERSON_NAME] volunteering for OzHarvest.jpg"
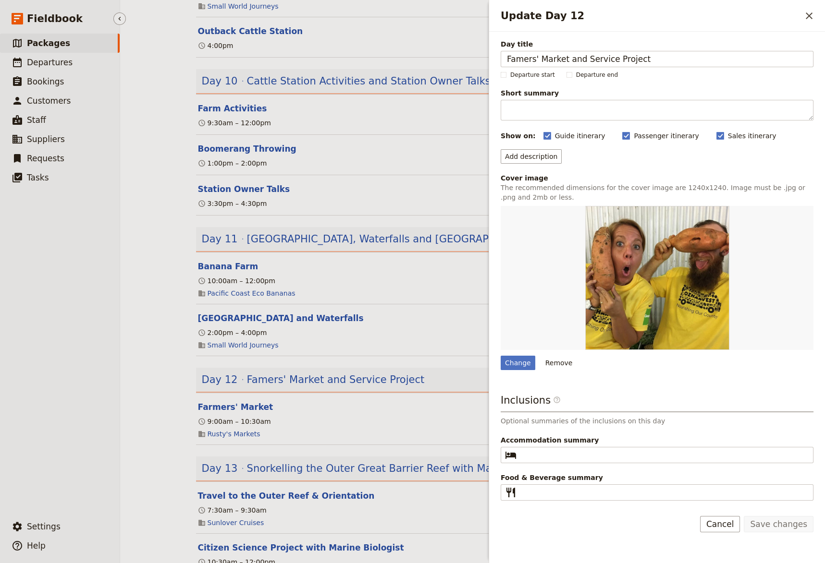
click at [61, 357] on ul "​ Packages ​ Departures ​ Bookings ​ Customers ​ Staff ​ Suppliers ​ Requests ​…" at bounding box center [60, 274] width 120 height 480
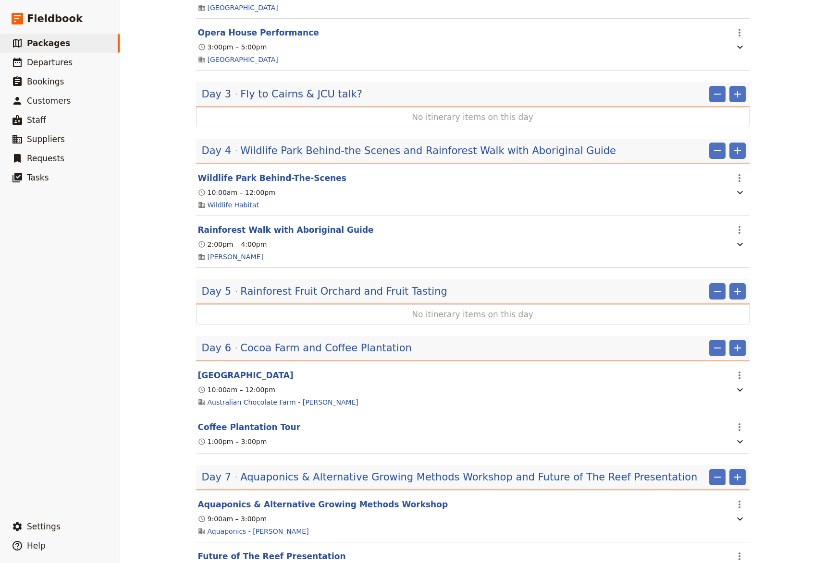
scroll to position [0, 0]
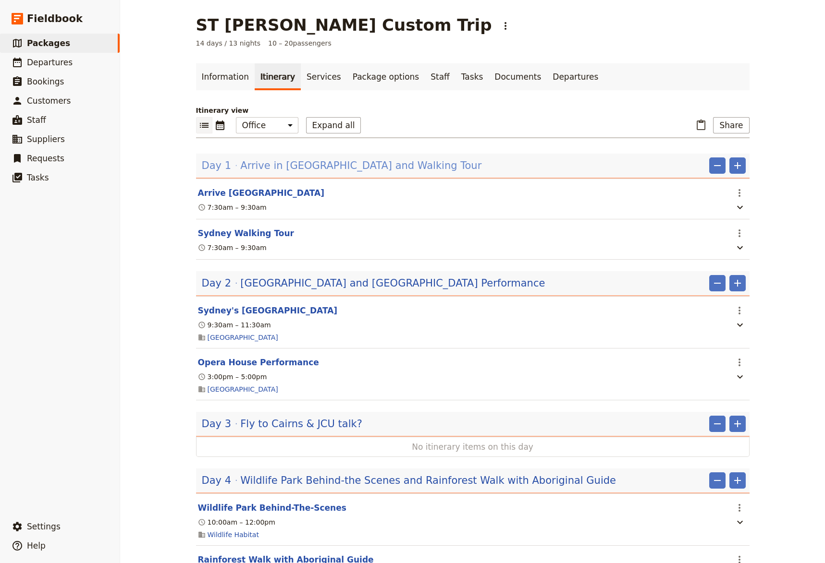
click at [276, 162] on span "Arrive in [GEOGRAPHIC_DATA] and Walking Tour" at bounding box center [360, 165] width 241 height 14
drag, startPoint x: 276, startPoint y: 162, endPoint x: 316, endPoint y: 170, distance: 40.0
click at [276, 162] on span "Arrive in [GEOGRAPHIC_DATA] and Walking Tour" at bounding box center [360, 165] width 241 height 14
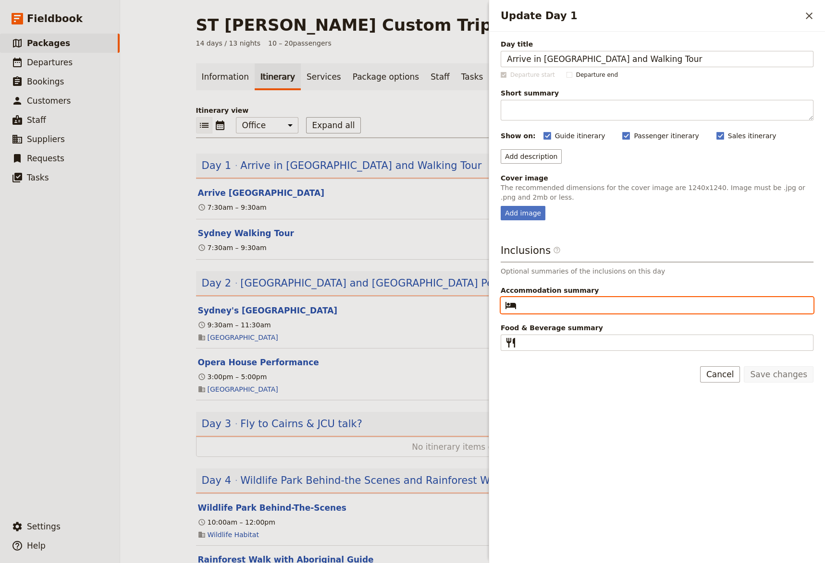
click at [528, 306] on input "Accommodation summary ​" at bounding box center [663, 306] width 287 height 12
type input "Sydney hostel"
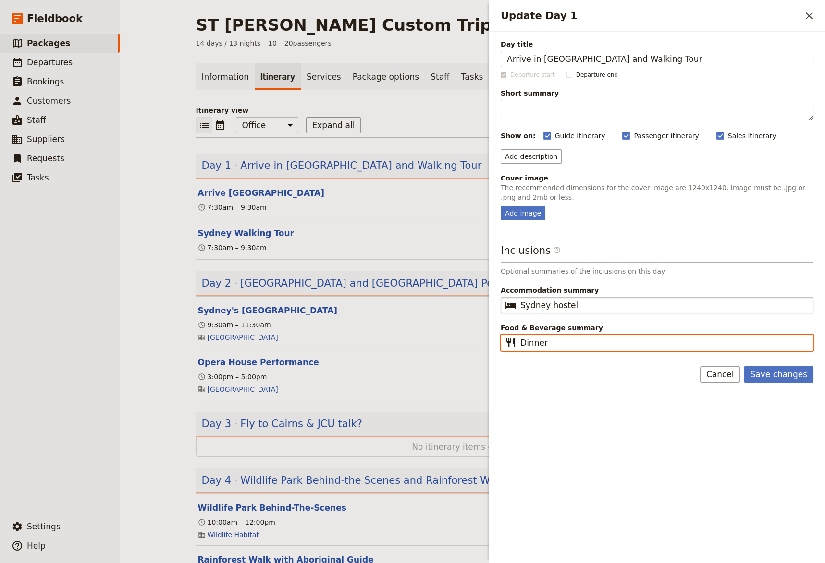
type input "Dinner"
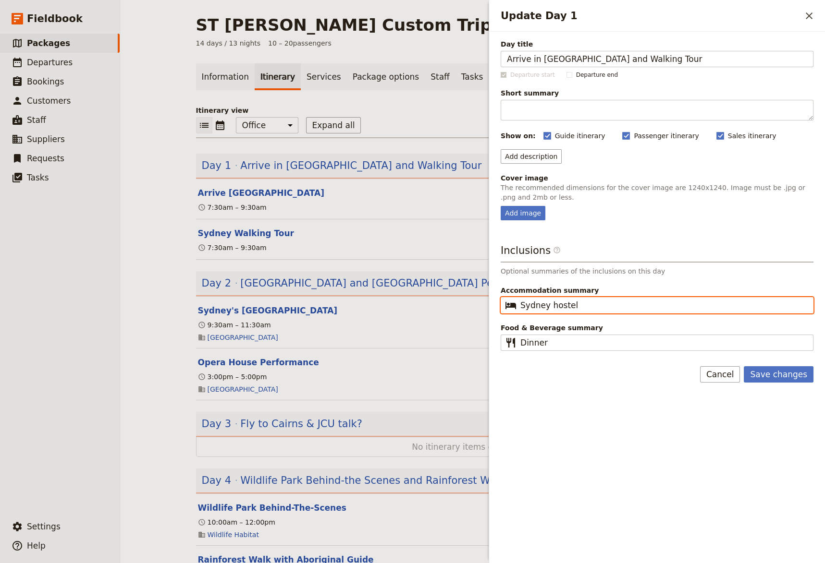
drag, startPoint x: 606, startPoint y: 304, endPoint x: 516, endPoint y: 305, distance: 89.8
click at [520, 305] on input "Sydney hostel" at bounding box center [663, 306] width 287 height 12
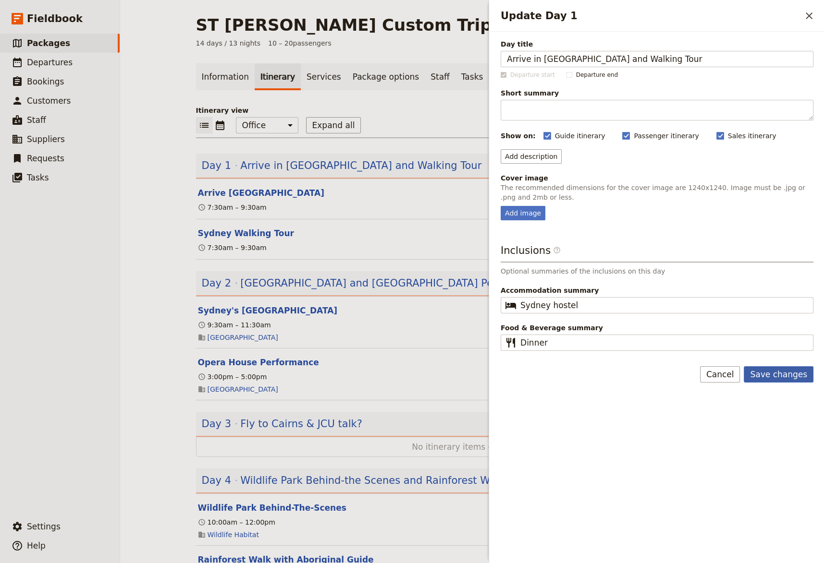
click at [761, 377] on button "Save changes" at bounding box center [778, 374] width 70 height 16
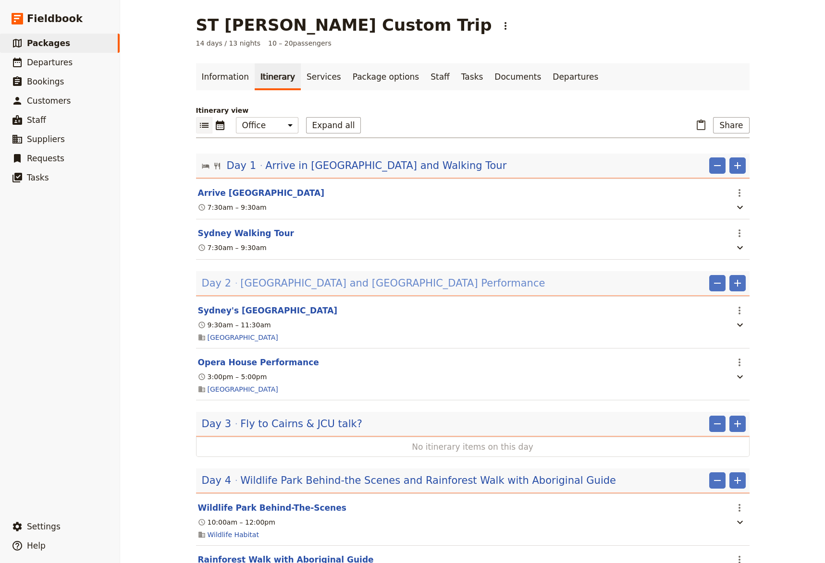
click at [365, 283] on span "[GEOGRAPHIC_DATA] and [GEOGRAPHIC_DATA] Performance" at bounding box center [392, 283] width 304 height 14
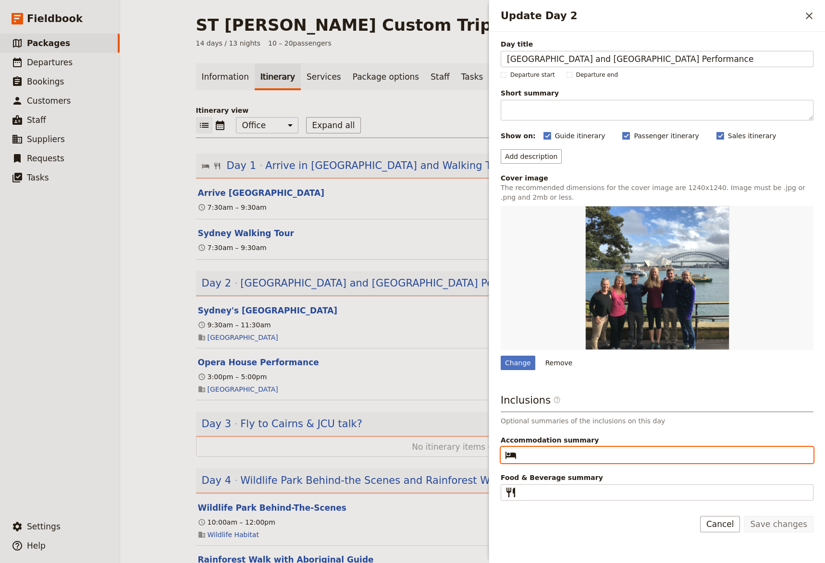
click at [540, 454] on input "Accommodation summary ​" at bounding box center [663, 456] width 287 height 12
paste input "Sydney hostel"
type input "Sydney hostel"
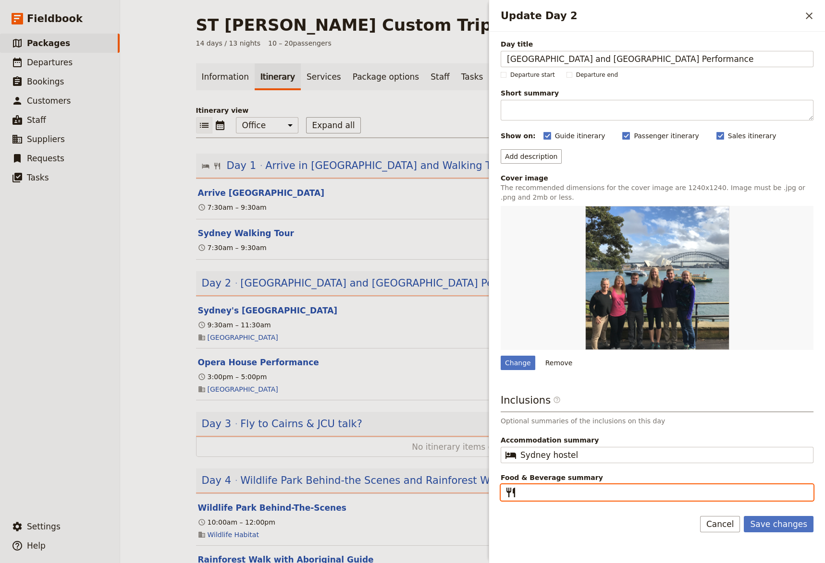
click at [535, 487] on input "Food & Beverage summary ​" at bounding box center [663, 493] width 287 height 12
type input "Breakfast"
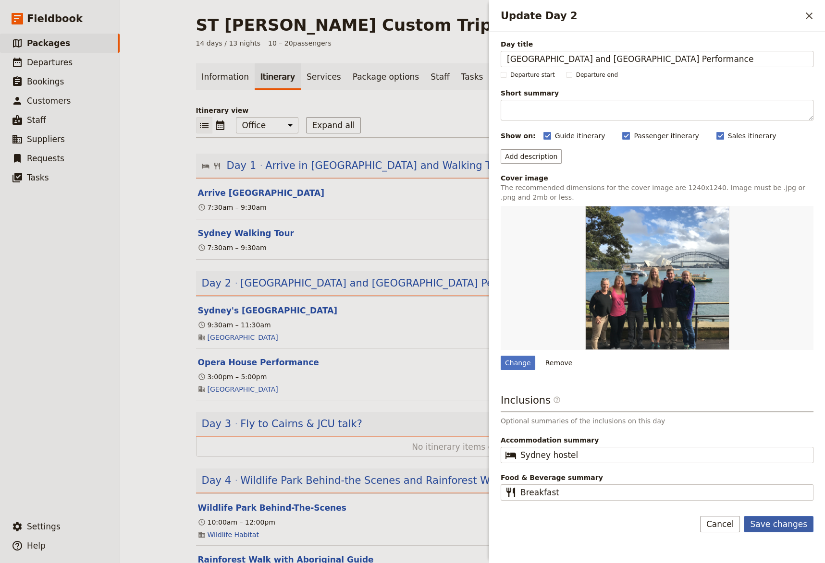
click at [777, 523] on button "Save changes" at bounding box center [778, 524] width 70 height 16
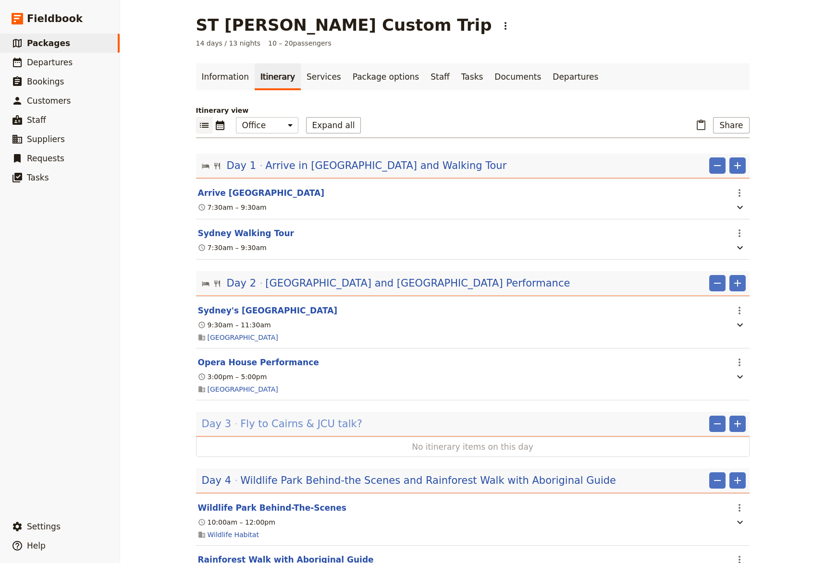
click at [297, 426] on span "Fly to Cairns & JCU talk?" at bounding box center [301, 424] width 122 height 14
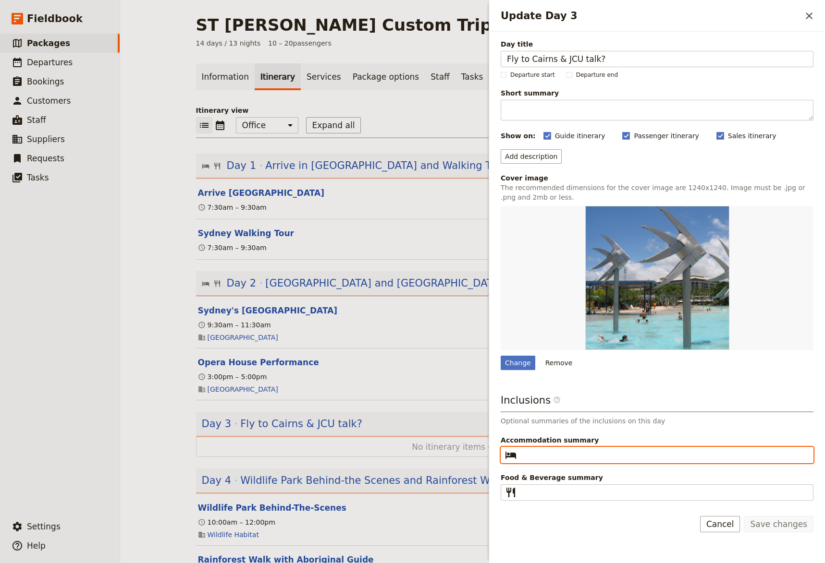
click at [526, 458] on input "Accommodation summary ​" at bounding box center [663, 456] width 287 height 12
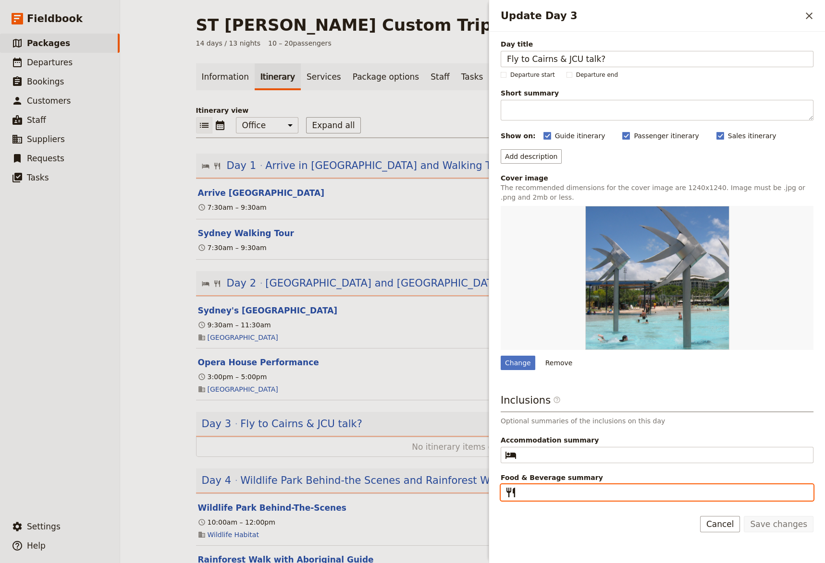
click at [535, 490] on input "Food & Beverage summary ​" at bounding box center [663, 493] width 287 height 12
type input "Breakfast, Dinner"
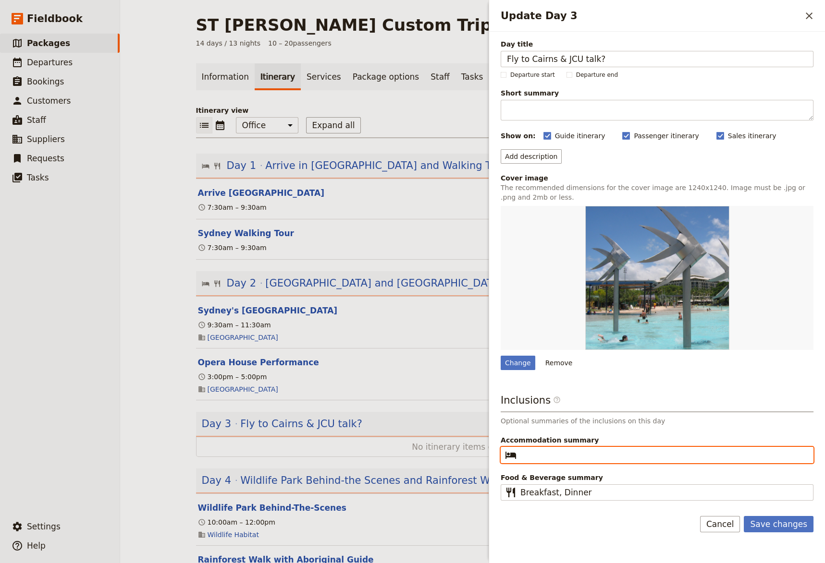
click at [552, 458] on input "Accommodation summary ​" at bounding box center [663, 456] width 287 height 12
drag, startPoint x: 608, startPoint y: 457, endPoint x: 521, endPoint y: 458, distance: 86.9
click at [521, 458] on input "Cairns 3-star hotel" at bounding box center [663, 456] width 287 height 12
type input "Cairns 3-star hotel"
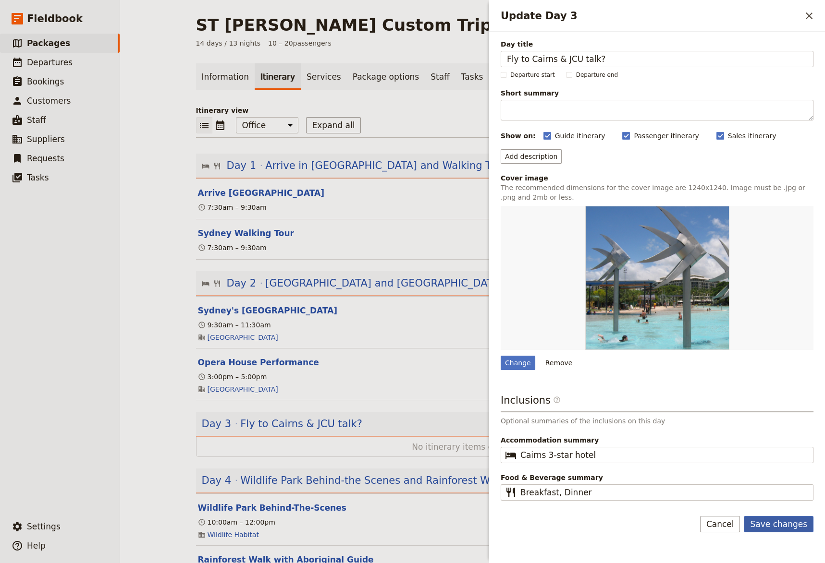
click at [773, 526] on button "Save changes" at bounding box center [778, 524] width 70 height 16
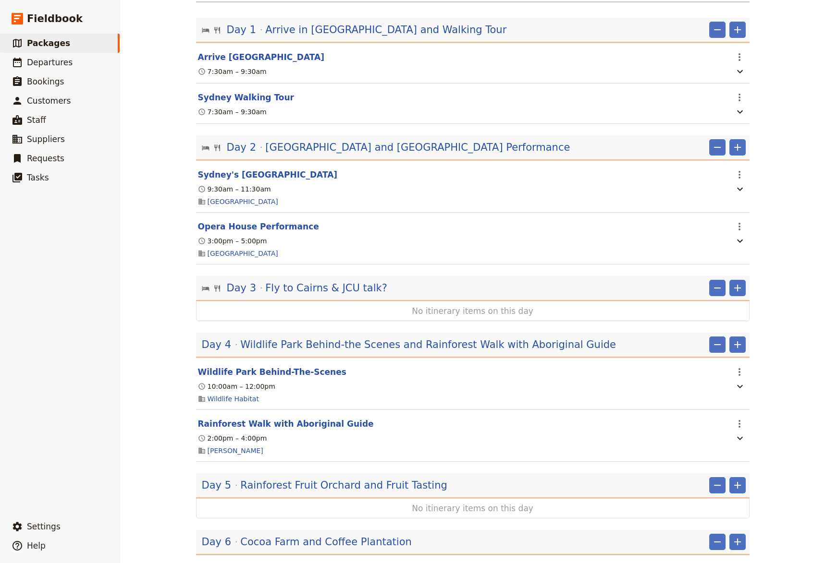
scroll to position [198, 0]
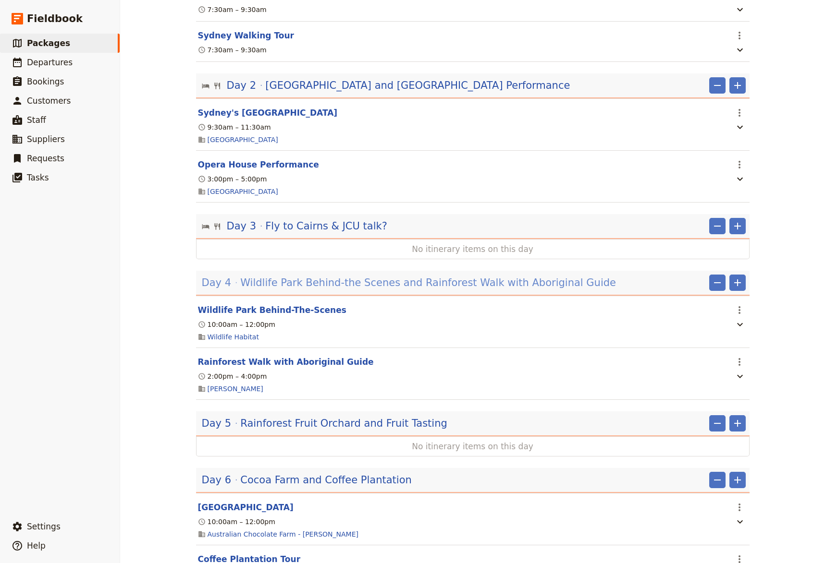
click at [308, 285] on span "Wildlife Park Behind-the Scenes and Rainforest Walk with Aboriginal Guide" at bounding box center [428, 283] width 376 height 14
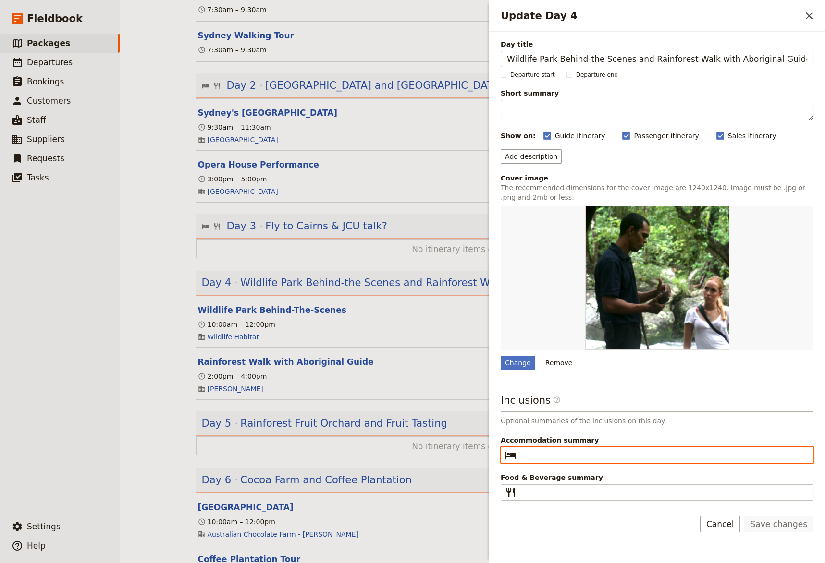
click at [539, 455] on input "Accommodation summary ​" at bounding box center [663, 456] width 287 height 12
paste input "Cairns 3-star hotel"
drag, startPoint x: 592, startPoint y: 458, endPoint x: 518, endPoint y: 453, distance: 74.1
click at [520, 453] on input "Cairns 3-star hotel" at bounding box center [663, 456] width 287 height 12
type input "[GEOGRAPHIC_DATA]"
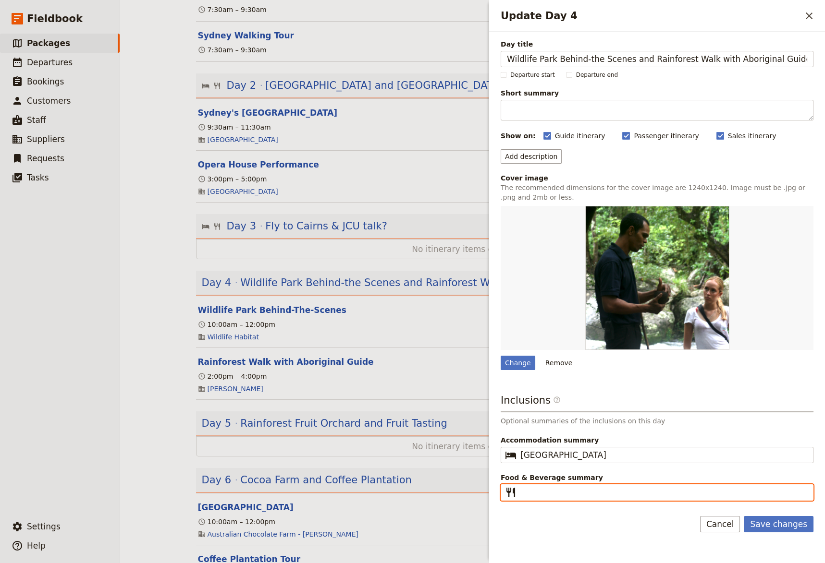
click at [535, 492] on input "Food & Beverage summary ​" at bounding box center [663, 493] width 287 height 12
drag, startPoint x: 612, startPoint y: 494, endPoint x: 513, endPoint y: 495, distance: 98.9
click at [520, 495] on input "Breakfast, Lunch, Dinner" at bounding box center [663, 493] width 287 height 12
type input "Breakfast, Lunch, Dinner"
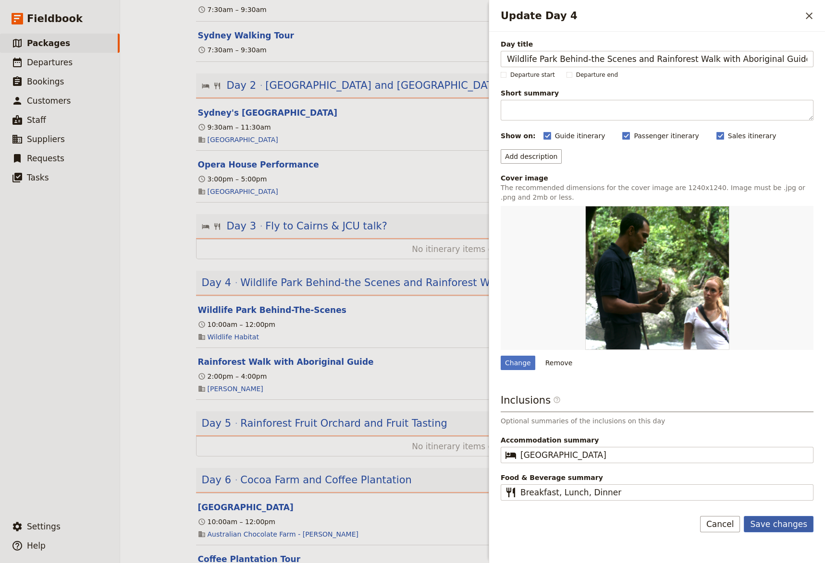
click at [779, 526] on button "Save changes" at bounding box center [778, 524] width 70 height 16
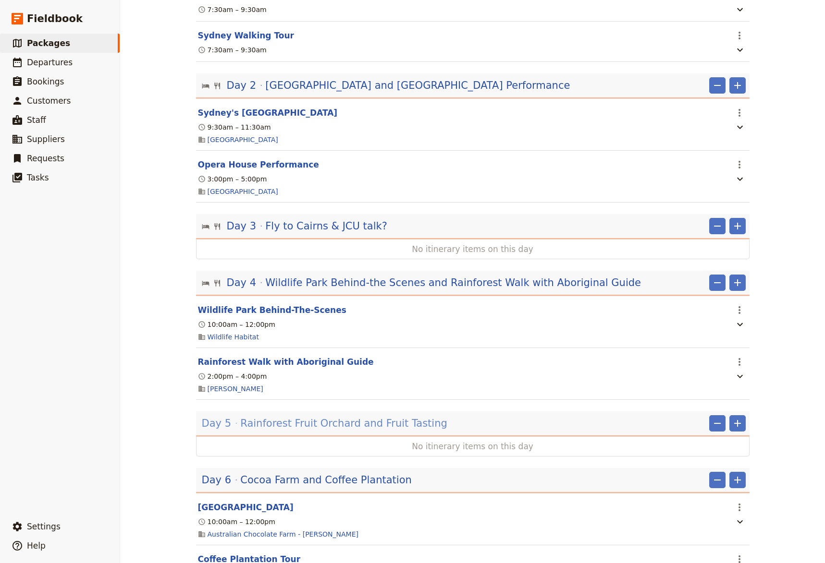
click at [306, 425] on span "Rainforest Fruit Orchard and Fruit Tasting" at bounding box center [343, 423] width 207 height 14
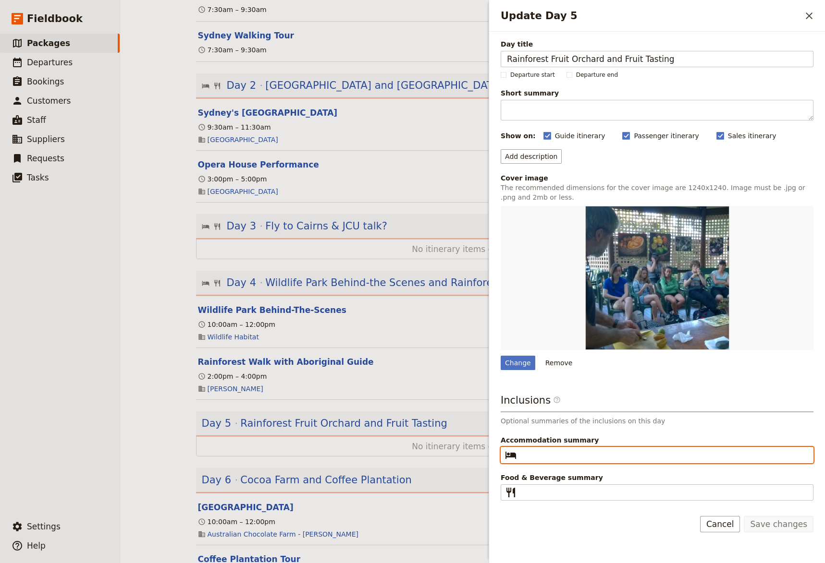
click at [535, 454] on input "Accommodation summary ​" at bounding box center [663, 456] width 287 height 12
type input "[GEOGRAPHIC_DATA]"
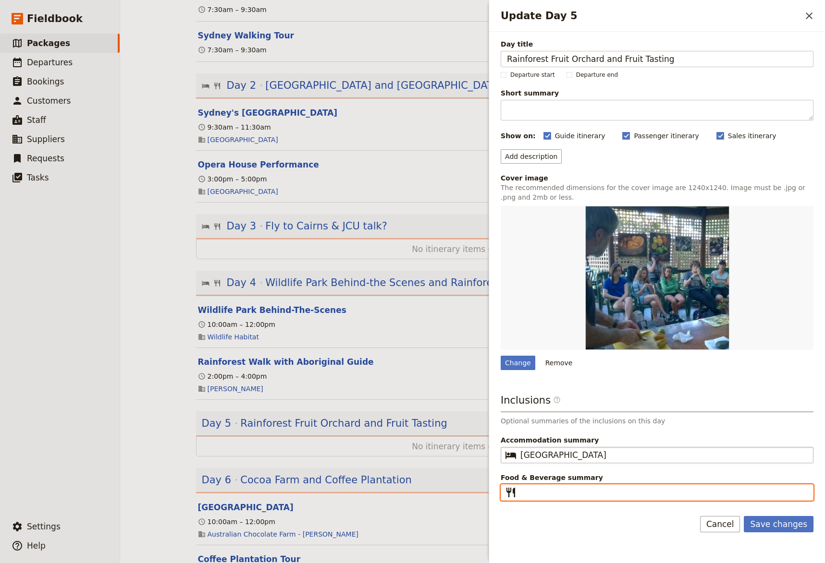
paste input "Breakfast, Lunch, Dinner"
type input "Breakfast, Lunch, Dinner"
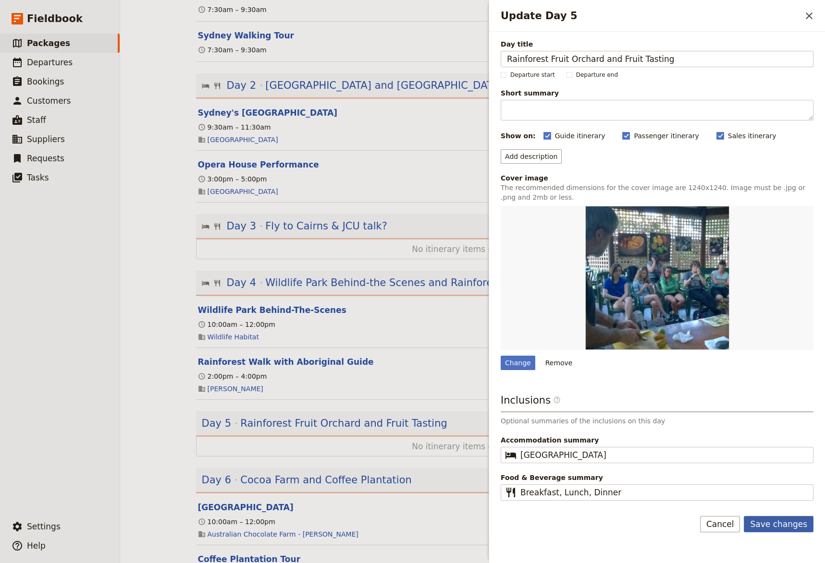
click at [774, 531] on button "Save changes" at bounding box center [778, 524] width 70 height 16
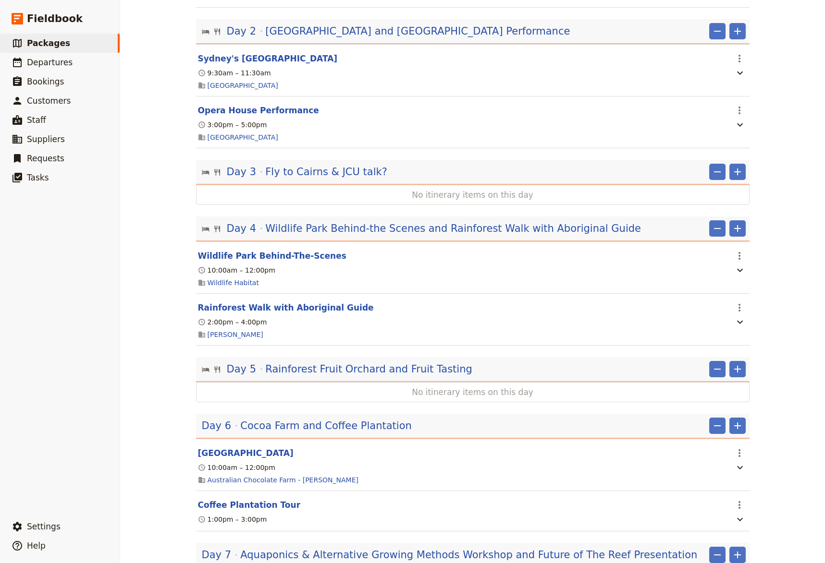
scroll to position [264, 0]
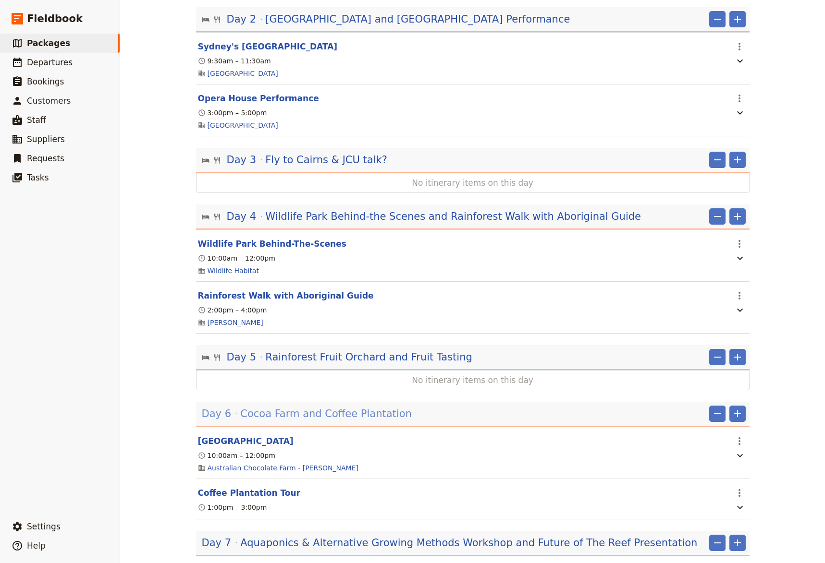
click at [289, 421] on span "Cocoa Farm and Coffee Plantation" at bounding box center [325, 414] width 171 height 14
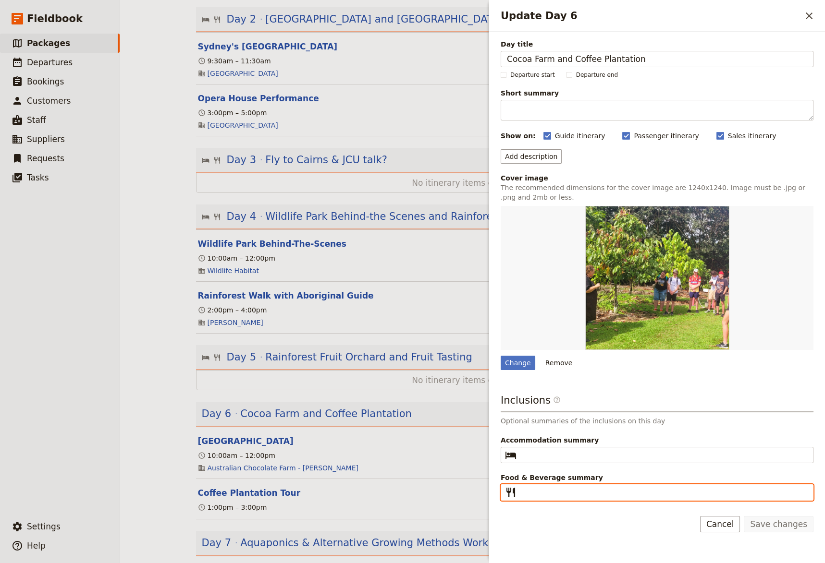
click at [529, 488] on input "Food & Beverage summary ​" at bounding box center [663, 493] width 287 height 12
paste input "Breakfast, Lunch, Dinner"
type input "Breakfast, Lunch, Dinner"
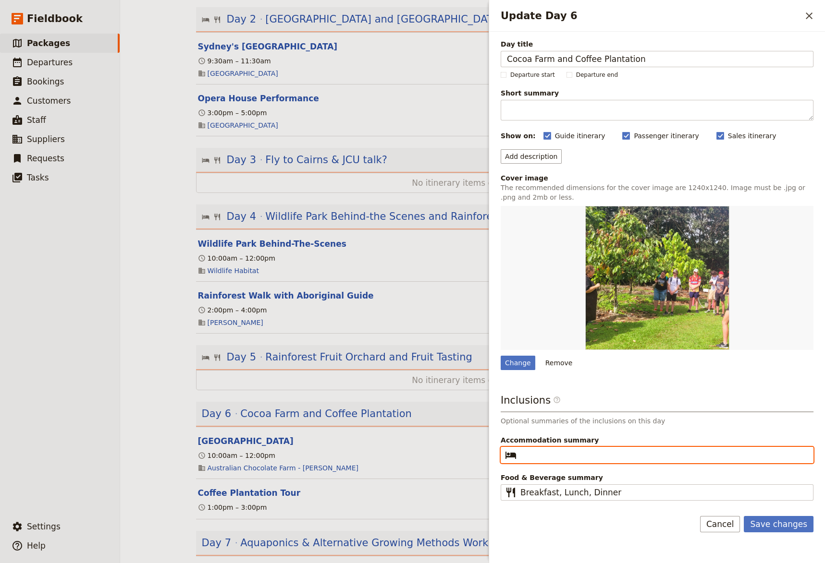
click at [536, 453] on input "Accommodation summary ​" at bounding box center [663, 456] width 287 height 12
type input "Cairns 3-star hotel"
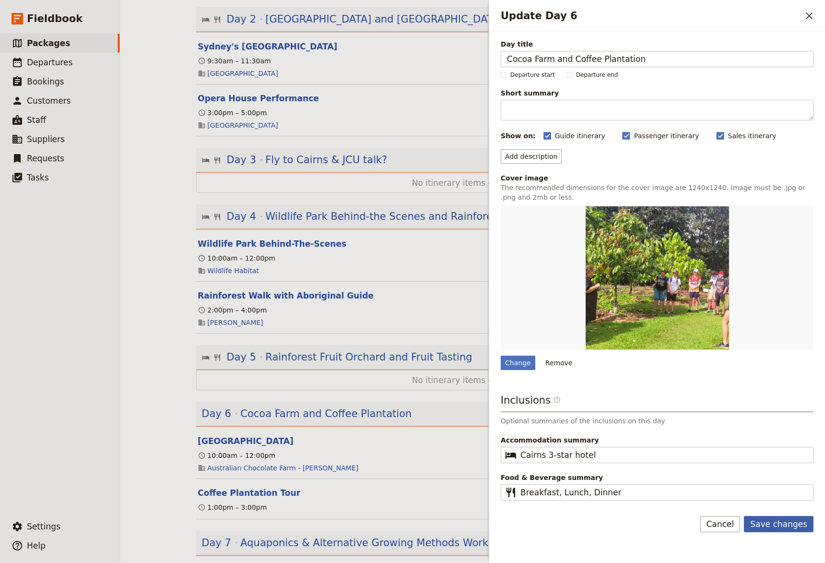
click at [764, 525] on button "Save changes" at bounding box center [778, 524] width 70 height 16
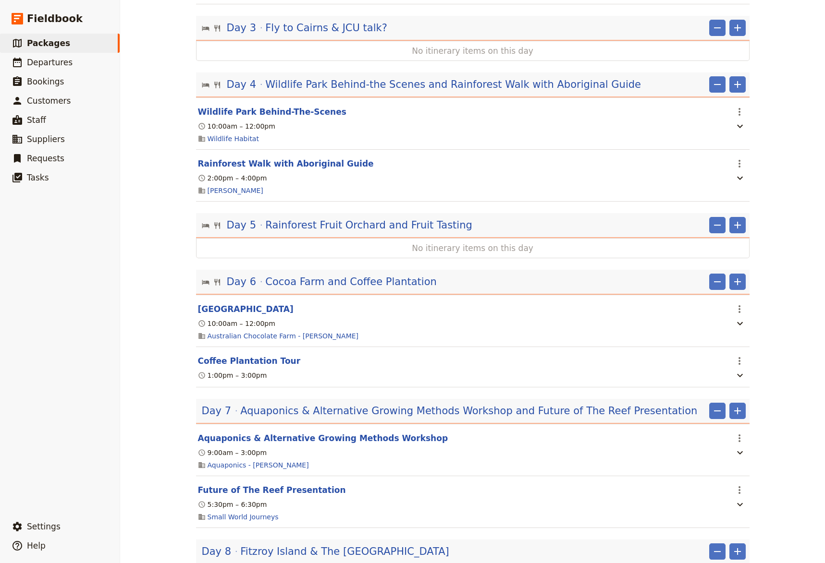
scroll to position [462, 0]
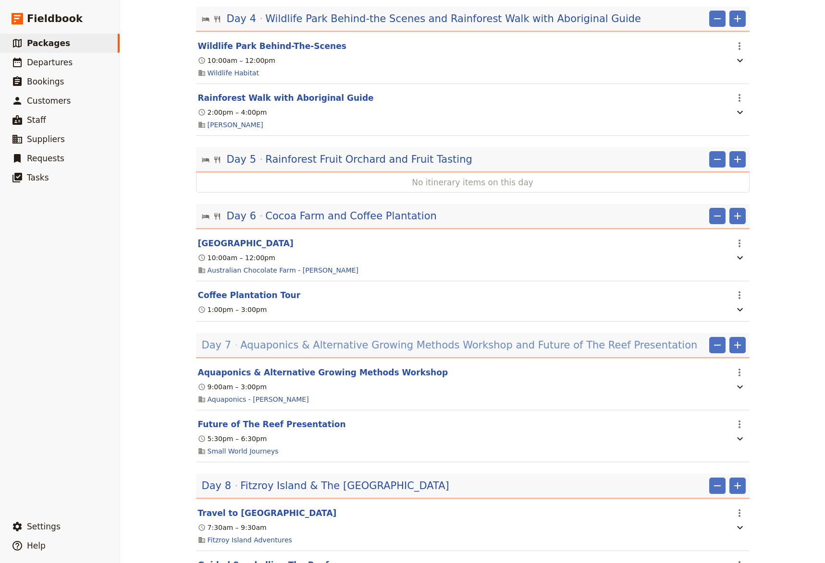
click at [348, 348] on span "Aquaponics & Alternative Growing Methods Workshop and Future of The Reef Presen…" at bounding box center [468, 345] width 457 height 14
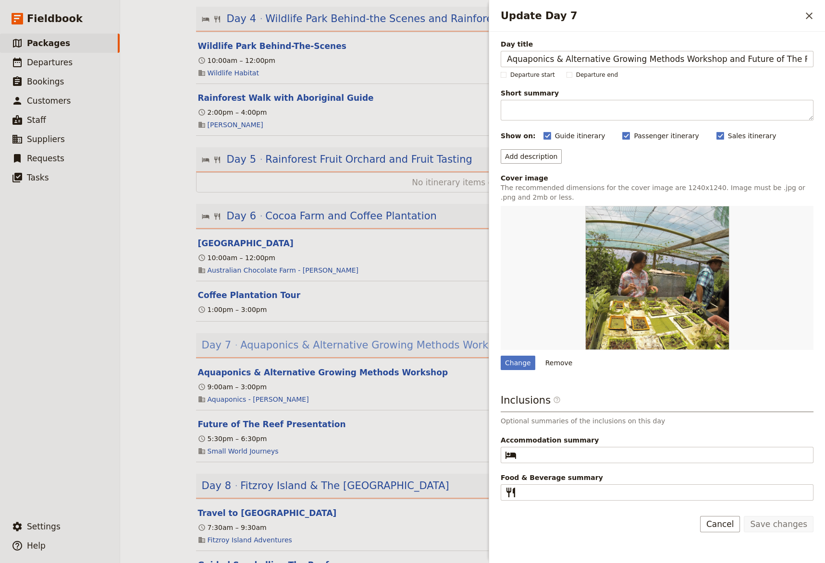
scroll to position [0, 21]
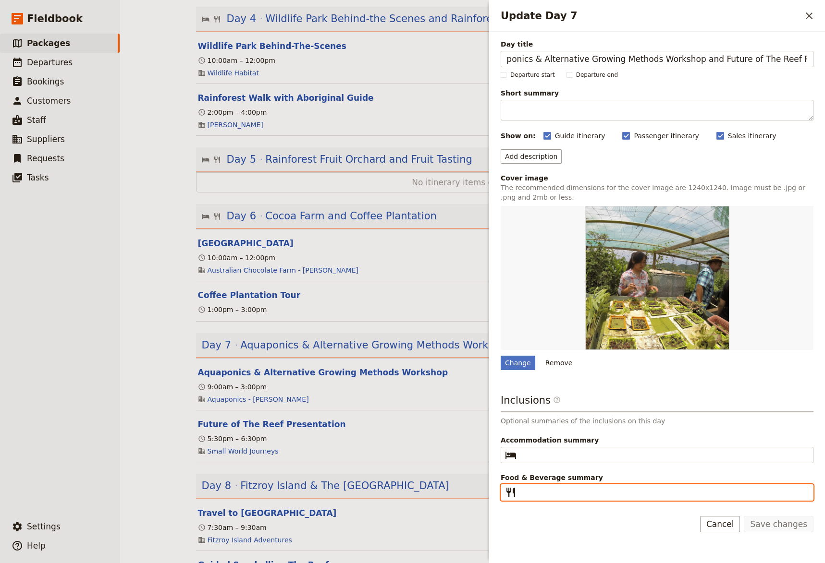
click at [537, 491] on input "Food & Beverage summary ​" at bounding box center [663, 493] width 287 height 12
paste input "Breakfast, Lunch, Dinner"
type input "Breakfast, Lunch, Dinner"
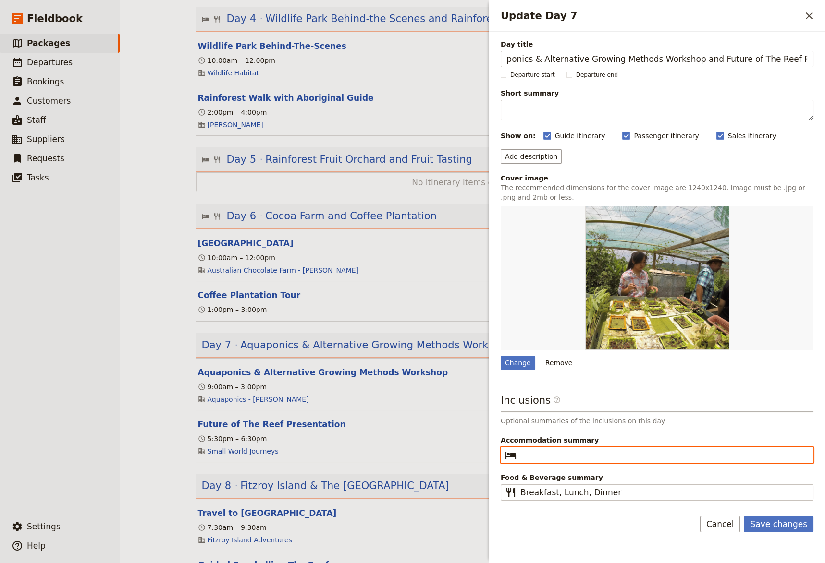
click at [534, 456] on input "Accommodation summary ​" at bounding box center [663, 456] width 287 height 12
type input "Cairns 3-star hotel"
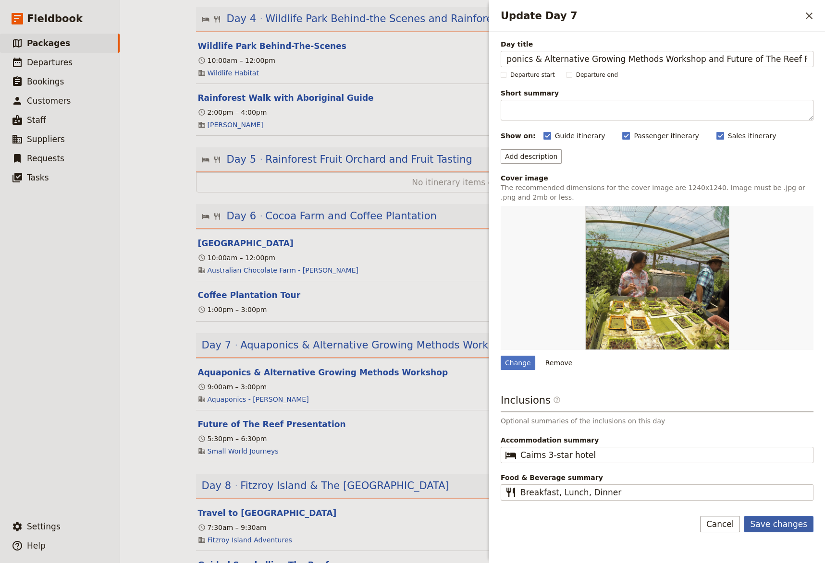
click at [780, 526] on button "Save changes" at bounding box center [778, 524] width 70 height 16
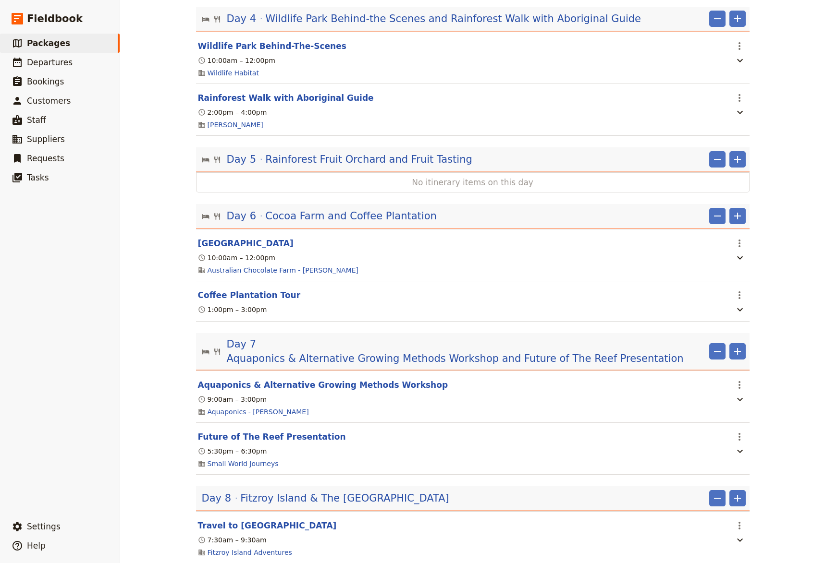
scroll to position [594, 0]
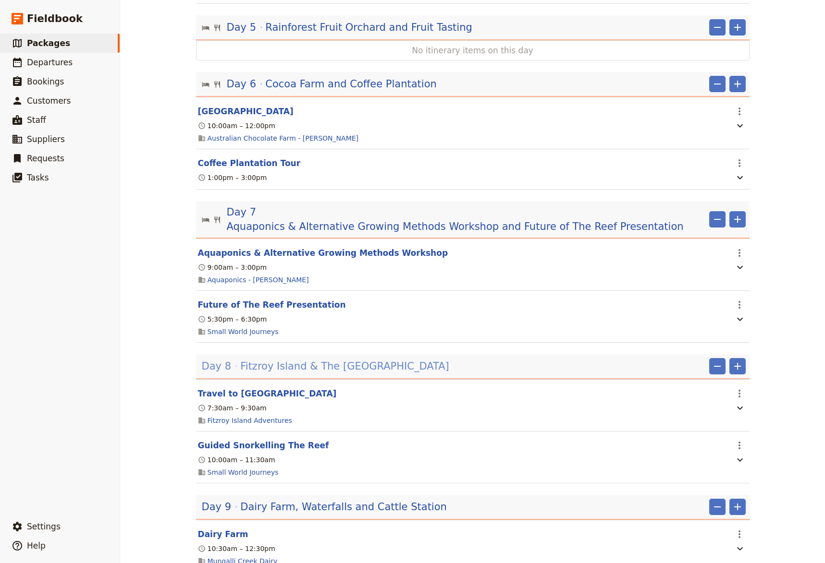
click at [351, 359] on span "Fitzroy Island & The [GEOGRAPHIC_DATA]" at bounding box center [344, 366] width 208 height 14
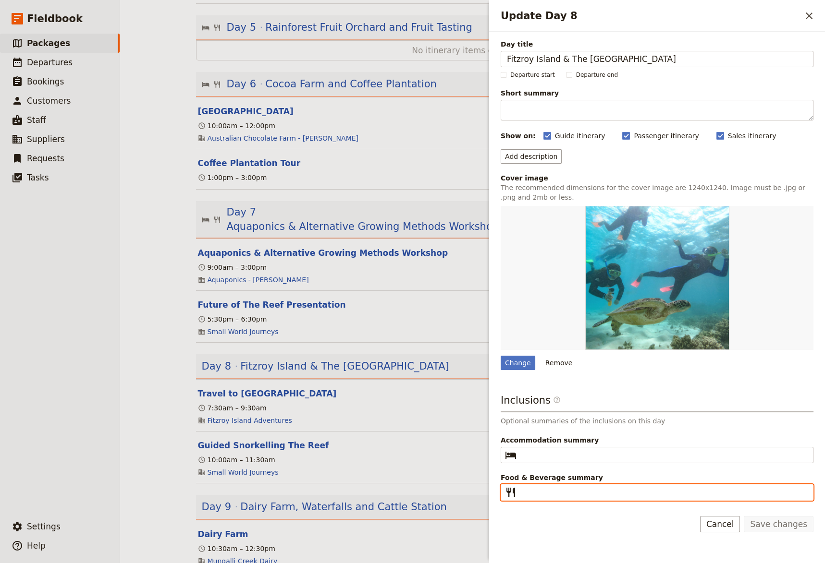
click at [529, 493] on input "Food & Beverage summary ​" at bounding box center [663, 493] width 287 height 12
paste input "Breakfast, Lunch, Dinner"
drag, startPoint x: 610, startPoint y: 490, endPoint x: 577, endPoint y: 493, distance: 33.3
click at [577, 493] on input "Breakfast, Lunch, Dinner" at bounding box center [663, 493] width 287 height 12
type input "Breakfast, Lunch"
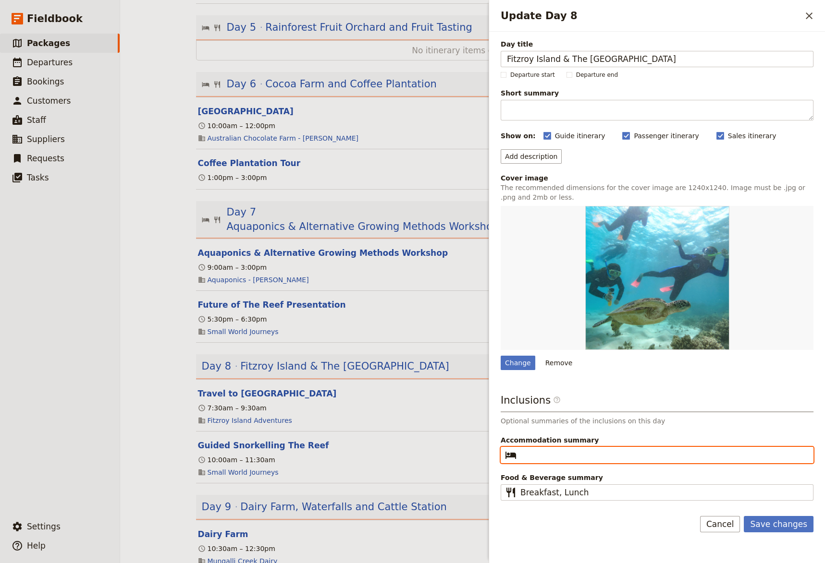
click at [528, 459] on input "Accommodation summary ​" at bounding box center [663, 456] width 287 height 12
type input "Cairns 3-star hotel"
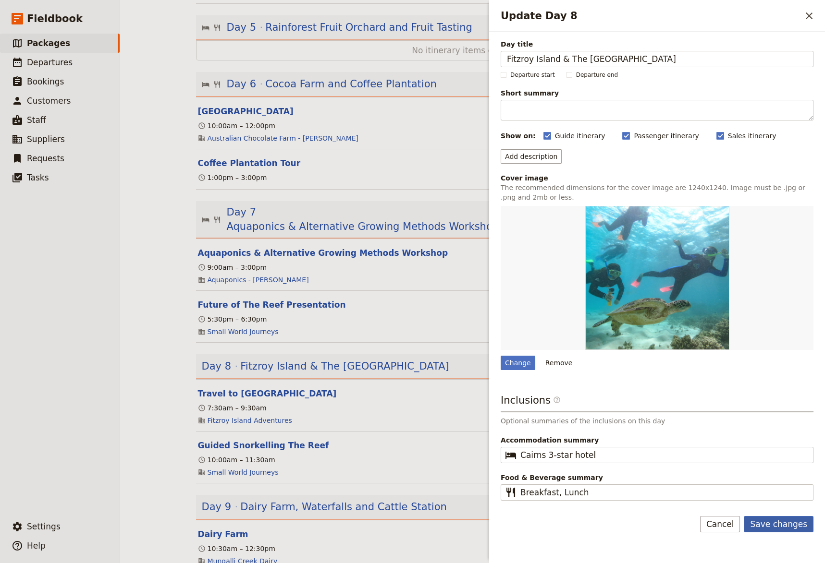
click at [779, 527] on button "Save changes" at bounding box center [778, 524] width 70 height 16
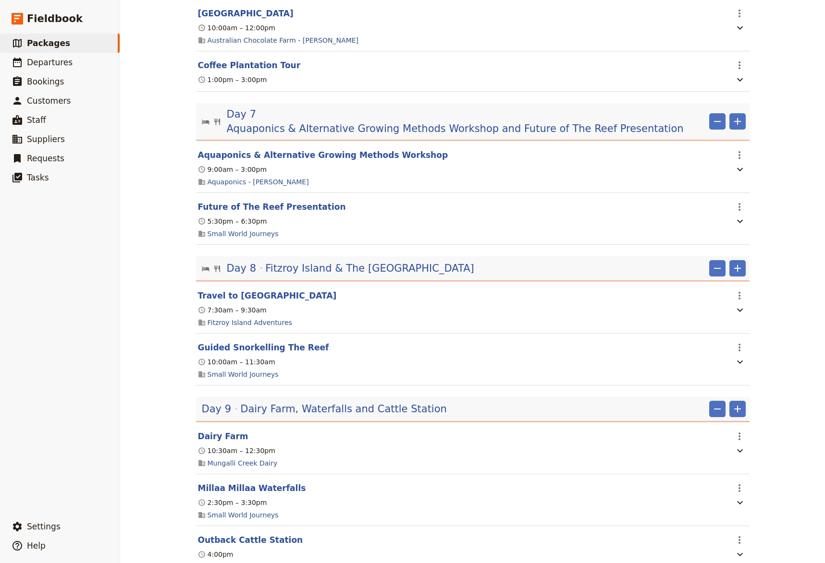
scroll to position [726, 0]
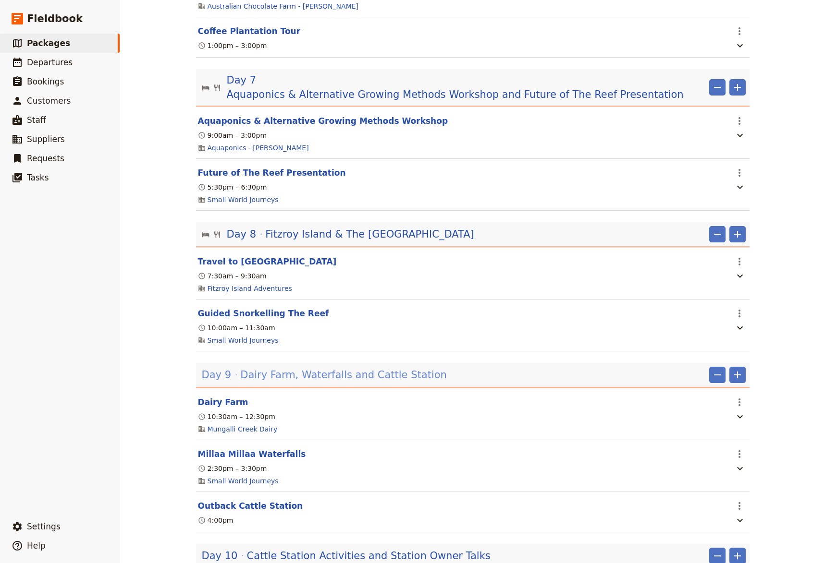
click at [326, 368] on span "Dairy Farm, Waterfalls and Cattle Station" at bounding box center [343, 375] width 207 height 14
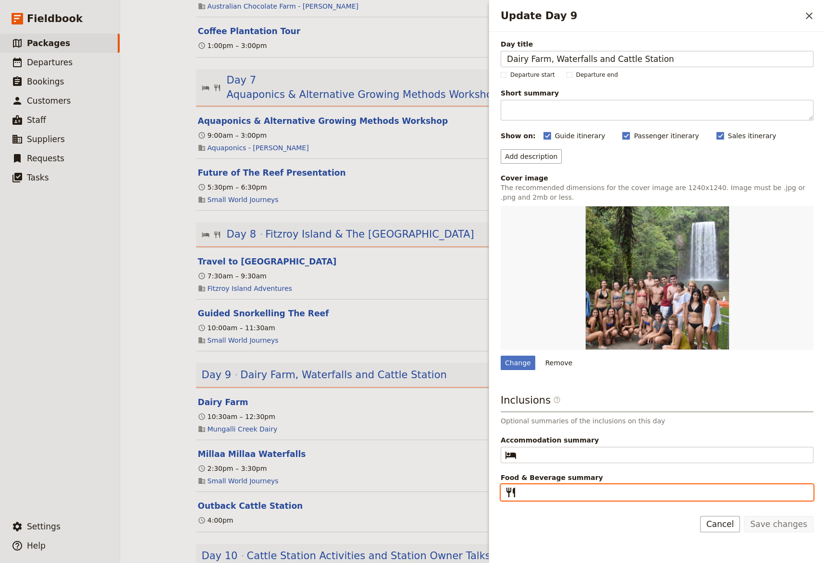
click at [523, 490] on input "Food & Beverage summary ​" at bounding box center [663, 493] width 287 height 12
paste input "Breakfast, Lunch, Dinner"
type input "Breakfast, Lunch, Dinner"
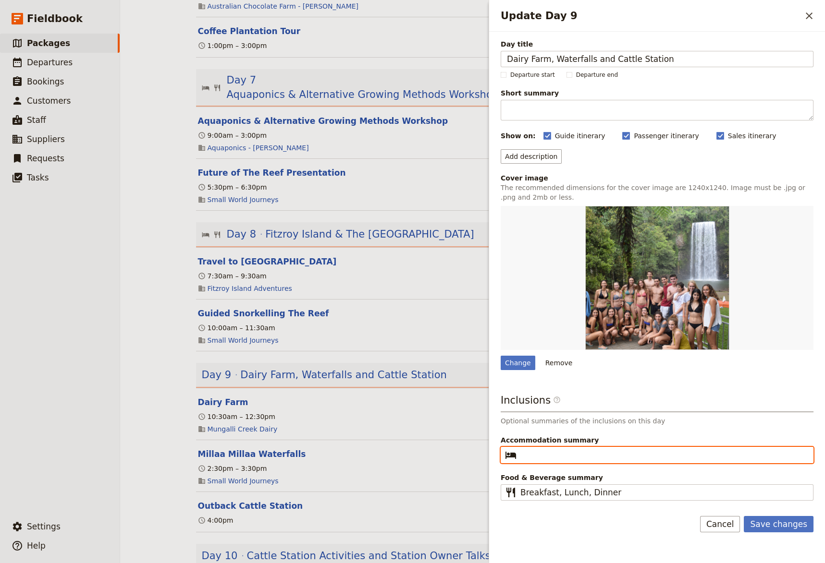
click at [532, 453] on input "Accommodation summary ​" at bounding box center [663, 456] width 287 height 12
type input "Outback Cattle Station"
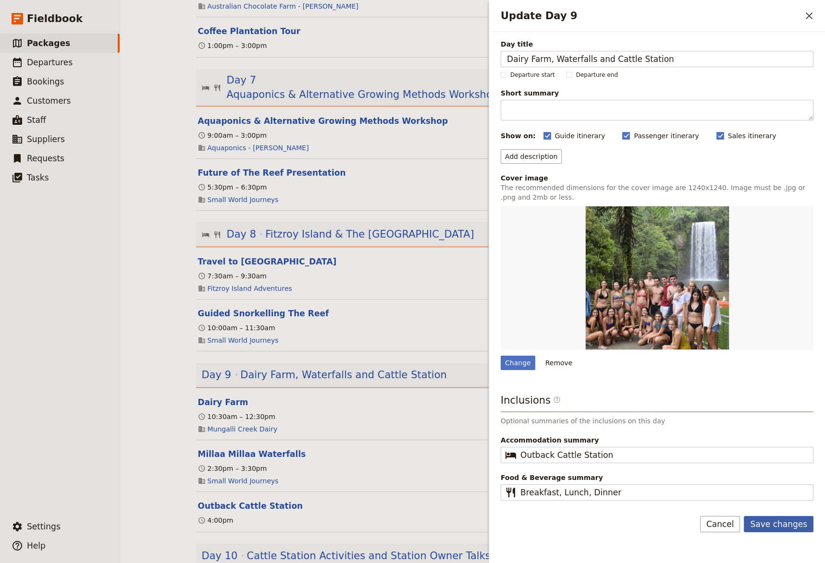
click at [777, 523] on button "Save changes" at bounding box center [778, 524] width 70 height 16
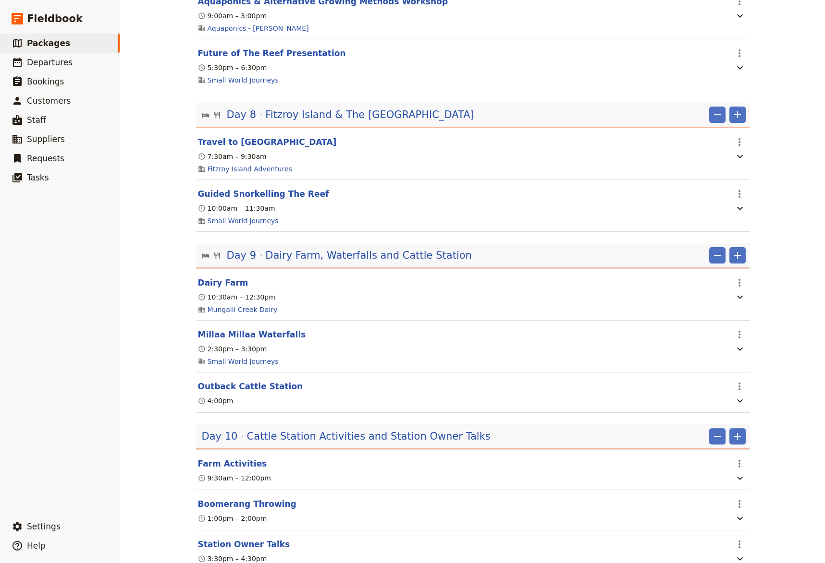
scroll to position [858, 0]
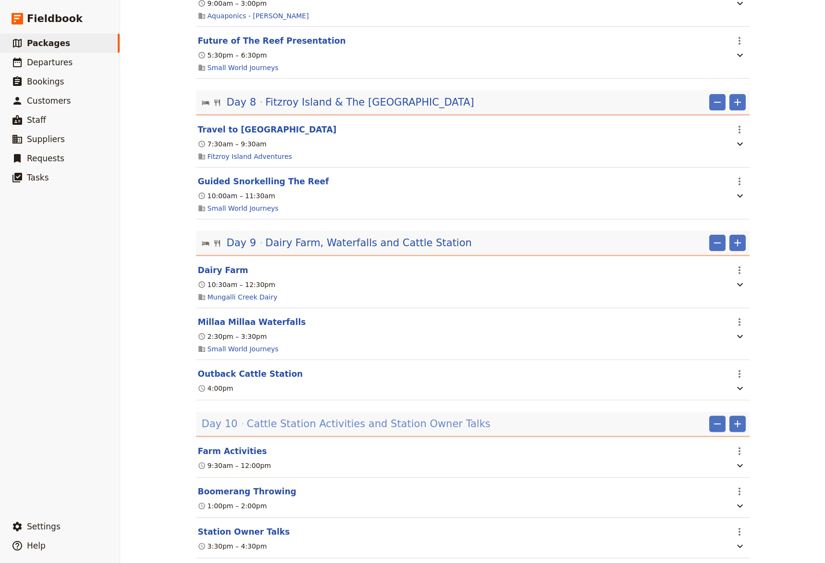
drag, startPoint x: 410, startPoint y: 416, endPoint x: 419, endPoint y: 419, distance: 9.1
click at [410, 417] on span "Cattle Station Activities and Station Owner Talks" at bounding box center [368, 424] width 243 height 14
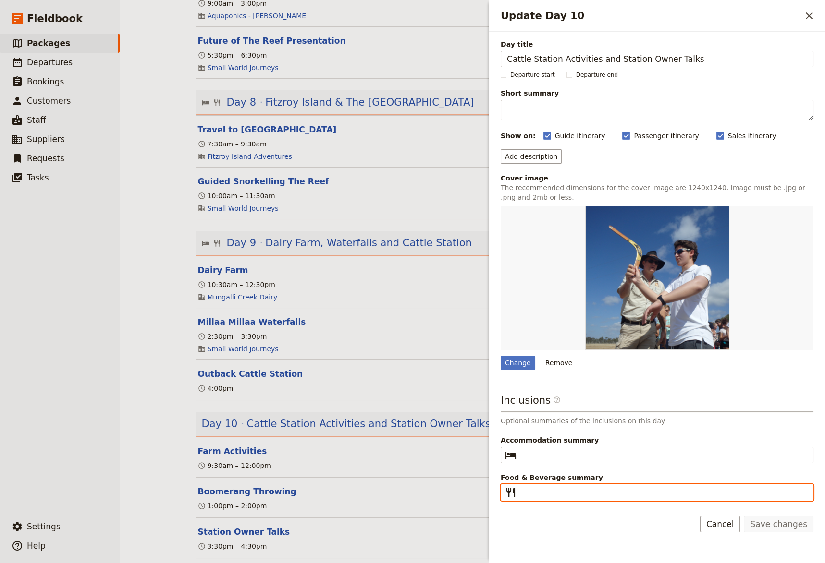
click at [538, 491] on input "Food & Beverage summary ​" at bounding box center [663, 493] width 287 height 12
paste input "Breakfast, Lunch, Dinner"
type input "Breakfast, Lunch, Dinner"
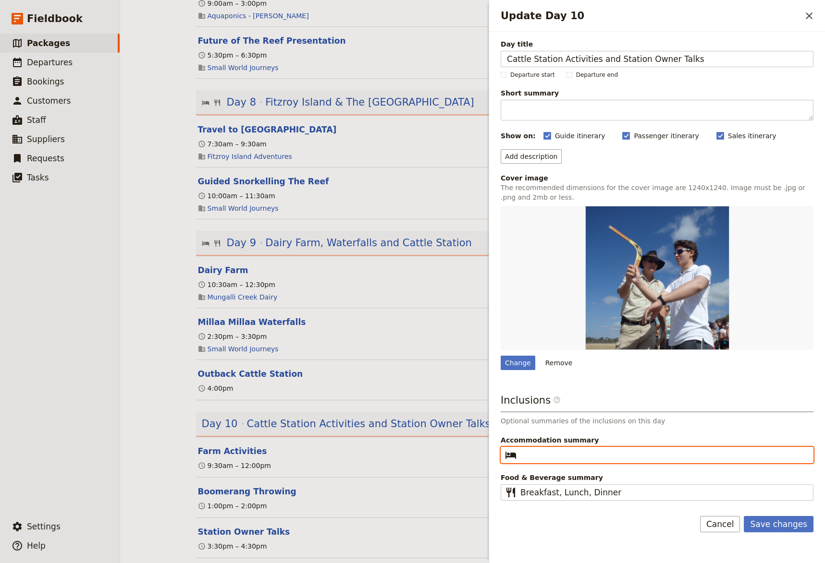
click at [542, 457] on input "Accommodation summary ​" at bounding box center [663, 456] width 287 height 12
type input "Outback Cattle Station"
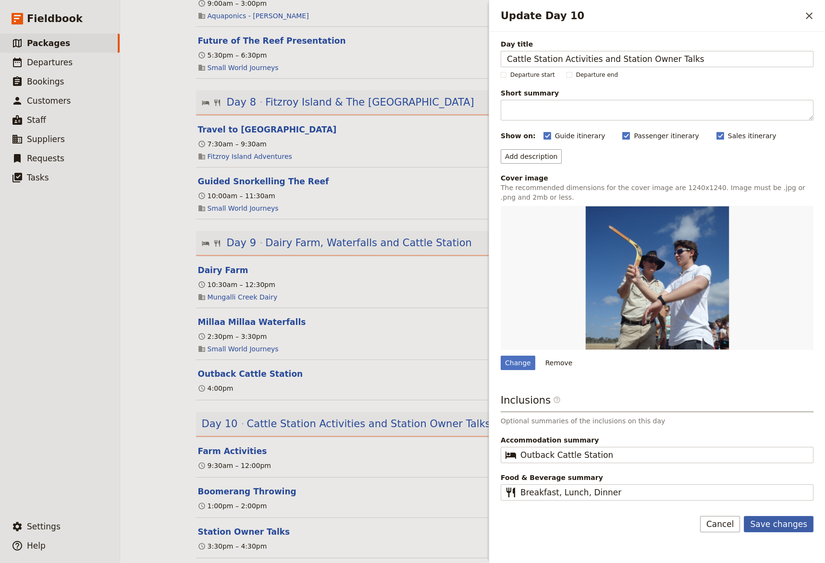
click at [777, 524] on button "Save changes" at bounding box center [778, 524] width 70 height 16
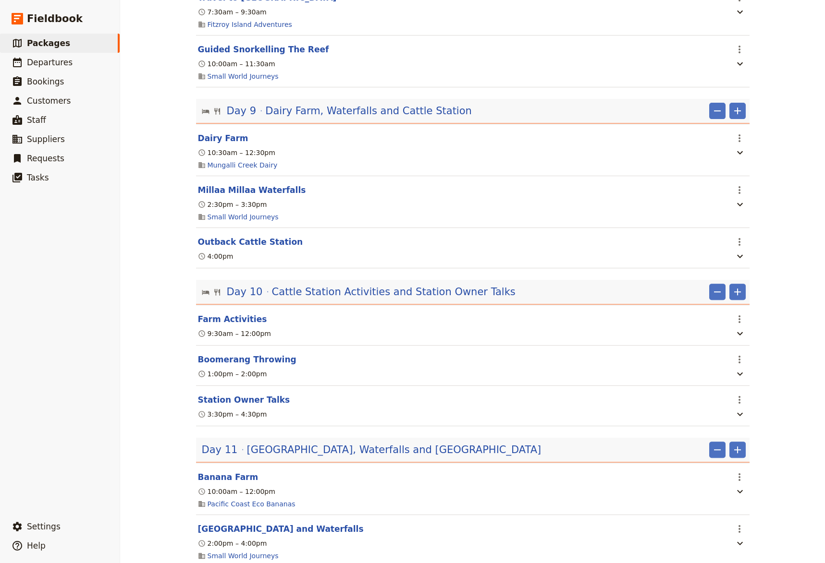
scroll to position [1122, 0]
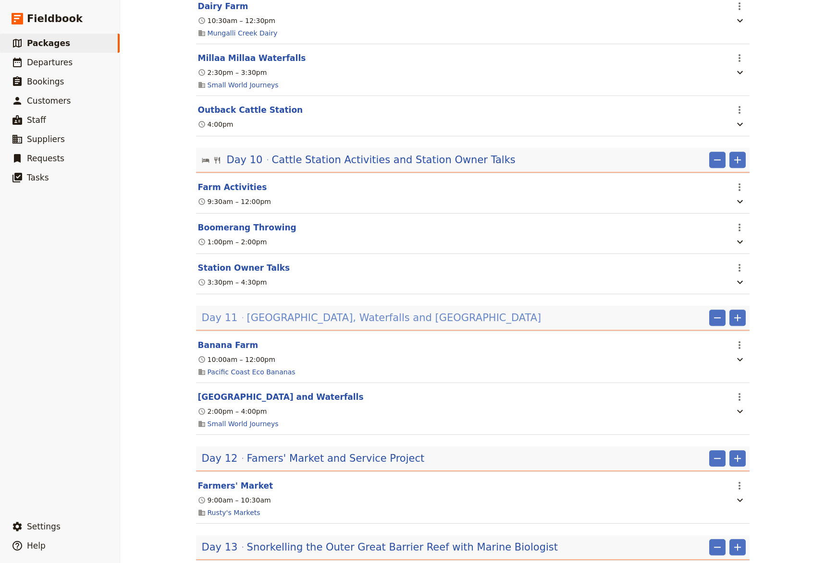
click at [380, 317] on span "[GEOGRAPHIC_DATA], Waterfalls and [GEOGRAPHIC_DATA]" at bounding box center [394, 318] width 294 height 14
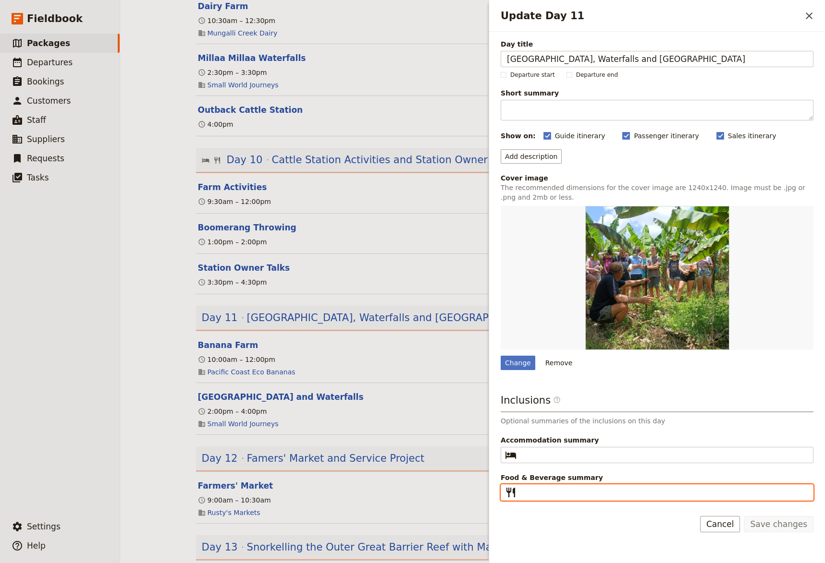
click at [558, 491] on input "Food & Beverage summary ​" at bounding box center [663, 493] width 287 height 12
paste input "Breakfast, Lunch, Dinner"
type input "Breakfast, Lunch, Dinner"
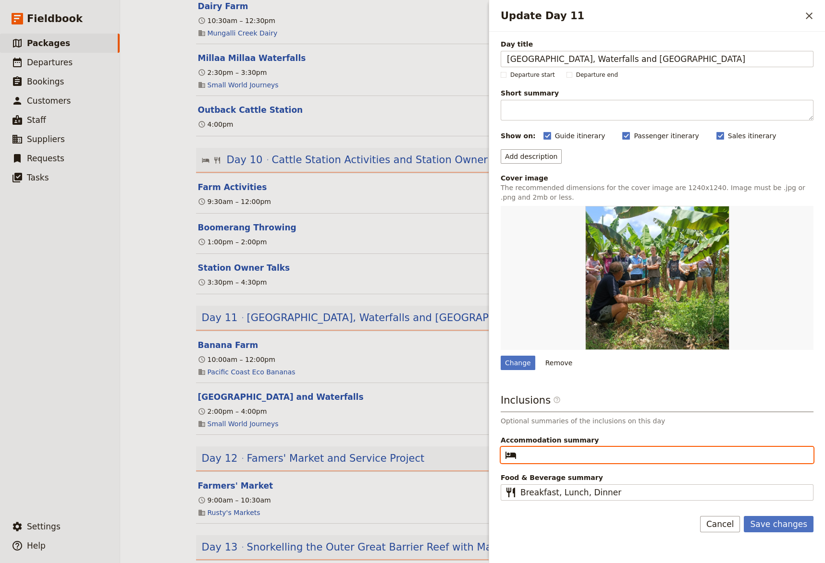
click at [554, 458] on input "Accommodation summary ​" at bounding box center [663, 456] width 287 height 12
type input "Cairns 3-star hotel"
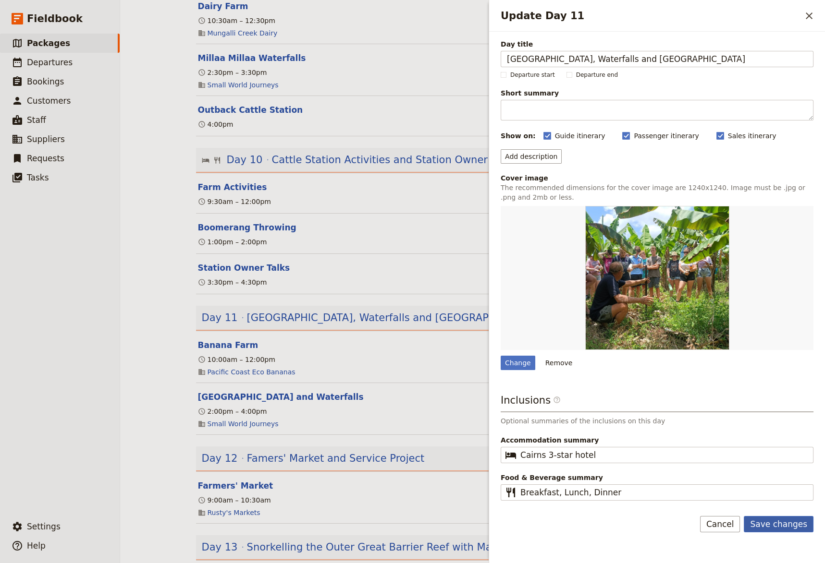
click at [772, 523] on button "Save changes" at bounding box center [778, 524] width 70 height 16
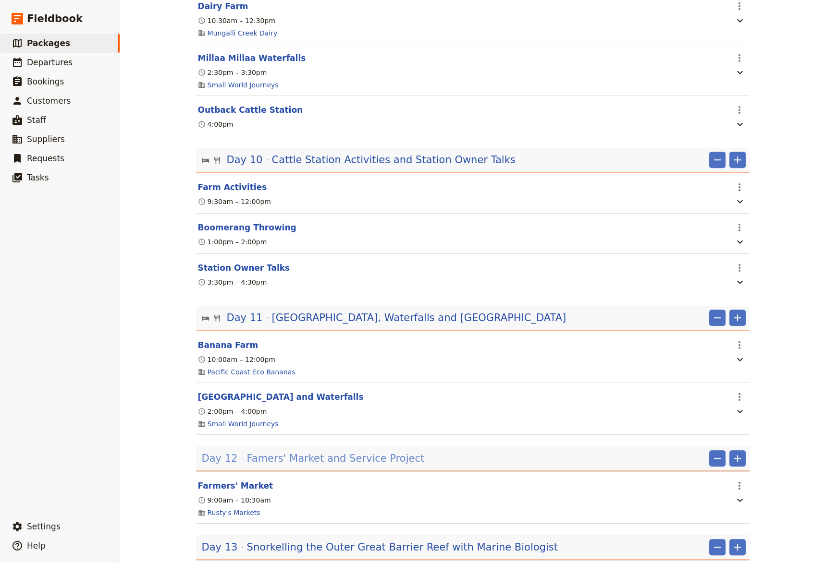
click at [340, 458] on span "Famers' Market and Service Project" at bounding box center [336, 458] width 178 height 14
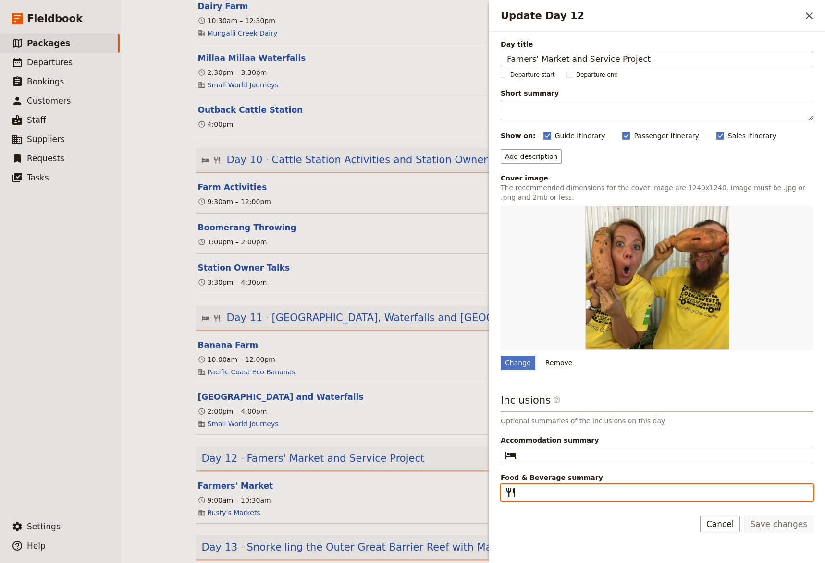
click at [533, 494] on input "Food & Beverage summary ​" at bounding box center [663, 493] width 287 height 12
paste input "Breakfast, Lunch, Dinner"
drag, startPoint x: 609, startPoint y: 496, endPoint x: 552, endPoint y: 497, distance: 57.2
click at [552, 497] on input "Breakfast, Lunch, Dinner" at bounding box center [663, 493] width 287 height 12
type input "Breakfast"
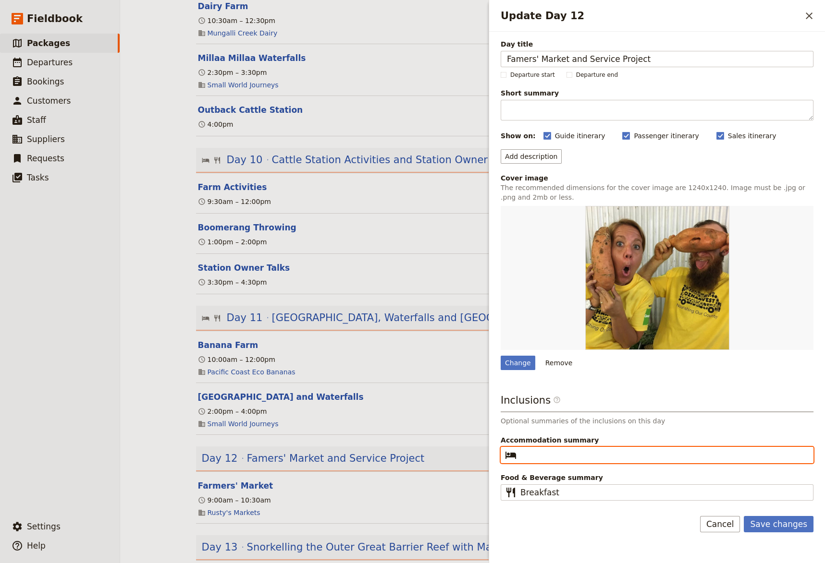
click at [549, 454] on input "Accommodation summary ​" at bounding box center [663, 456] width 287 height 12
type input "Cairns 3-star hotel"
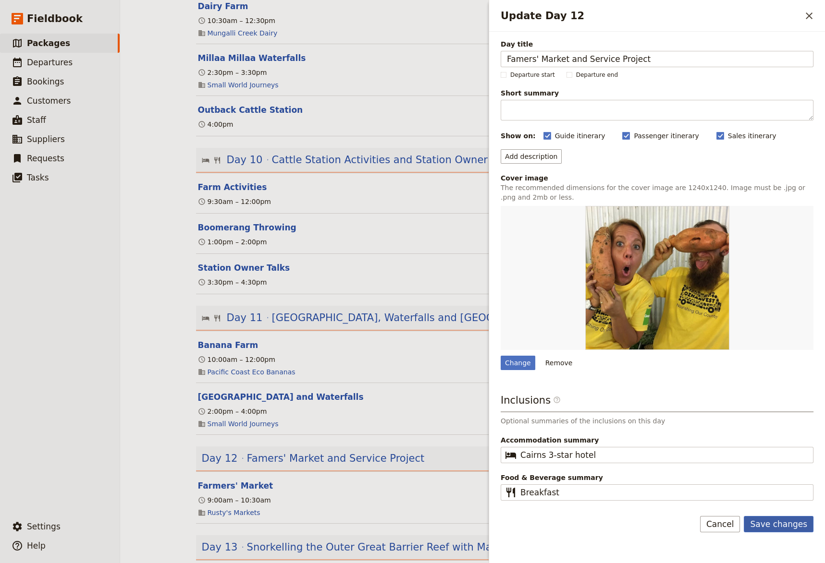
click at [778, 525] on button "Save changes" at bounding box center [778, 524] width 70 height 16
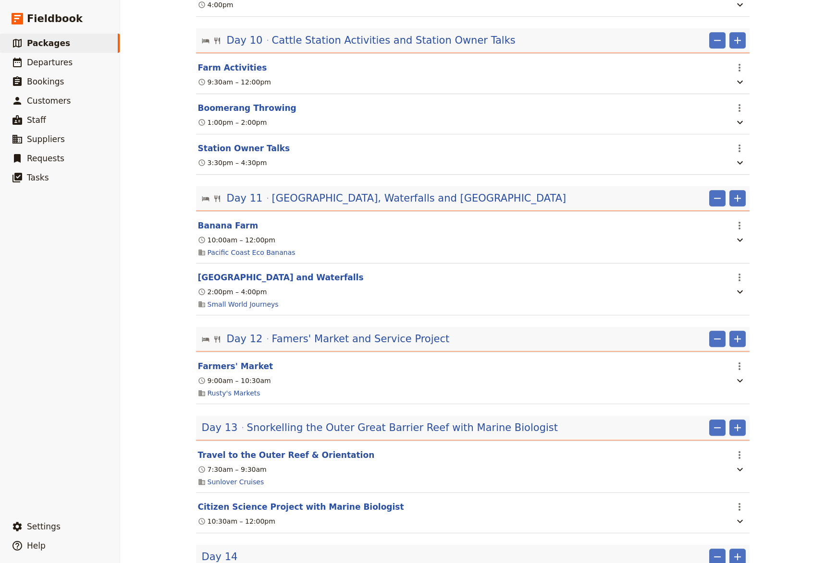
scroll to position [1254, 0]
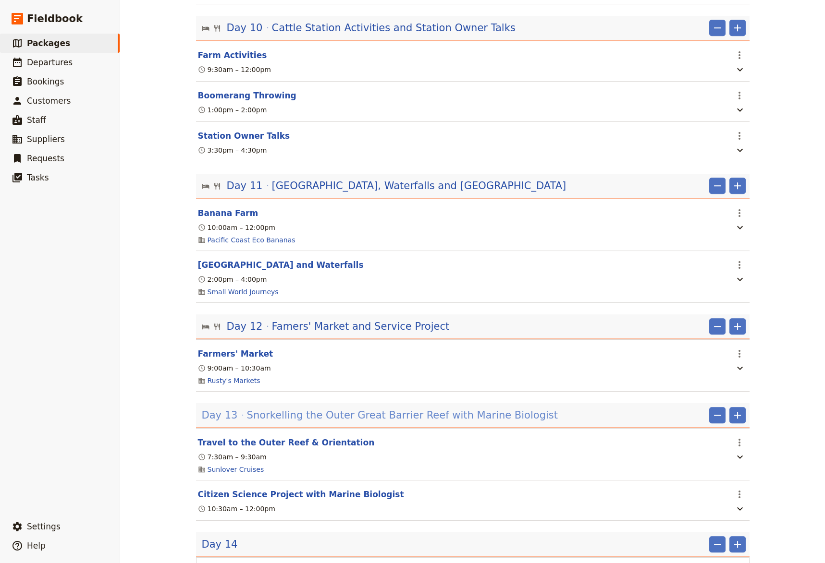
click at [375, 416] on span "Snorkelling the Outer Great Barrier Reef with Marine Biologist" at bounding box center [402, 415] width 311 height 14
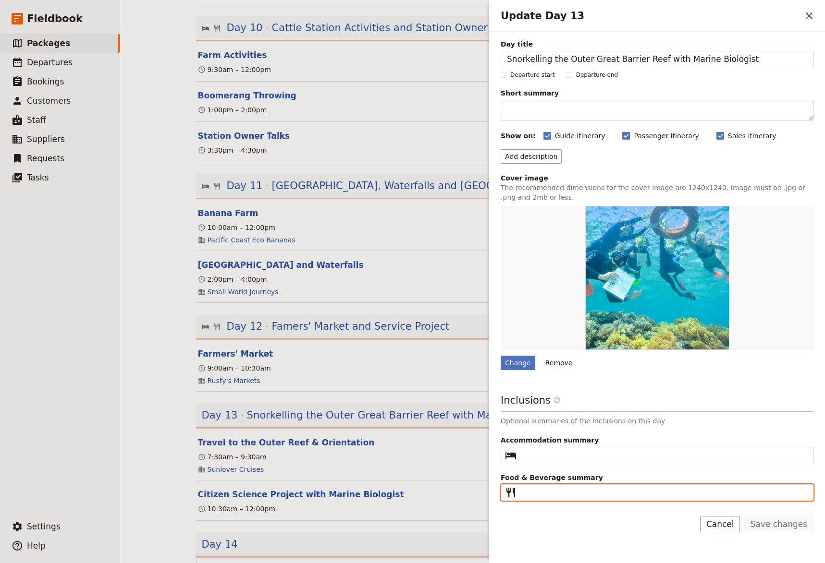
click at [543, 493] on input "Food & Beverage summary ​" at bounding box center [663, 493] width 287 height 12
paste input "Breakfast, Lunch, Dinner"
drag, startPoint x: 618, startPoint y: 494, endPoint x: 579, endPoint y: 495, distance: 38.4
click at [579, 495] on input "Breakfast, Lunch, Dinner" at bounding box center [663, 493] width 287 height 12
type input "Breakfast, Lunch"
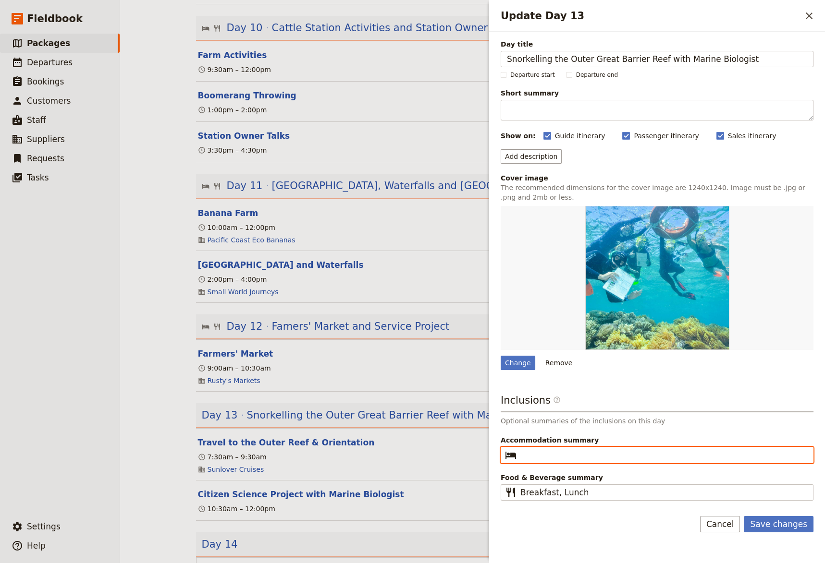
click at [551, 450] on input "Accommodation summary ​" at bounding box center [663, 456] width 287 height 12
type input "Cairns 3-star hotel"
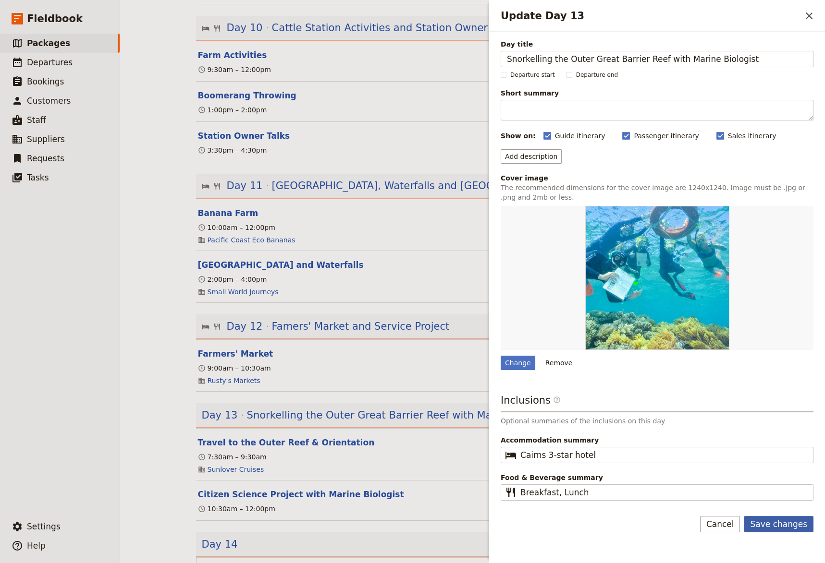
click at [792, 523] on button "Save changes" at bounding box center [778, 524] width 70 height 16
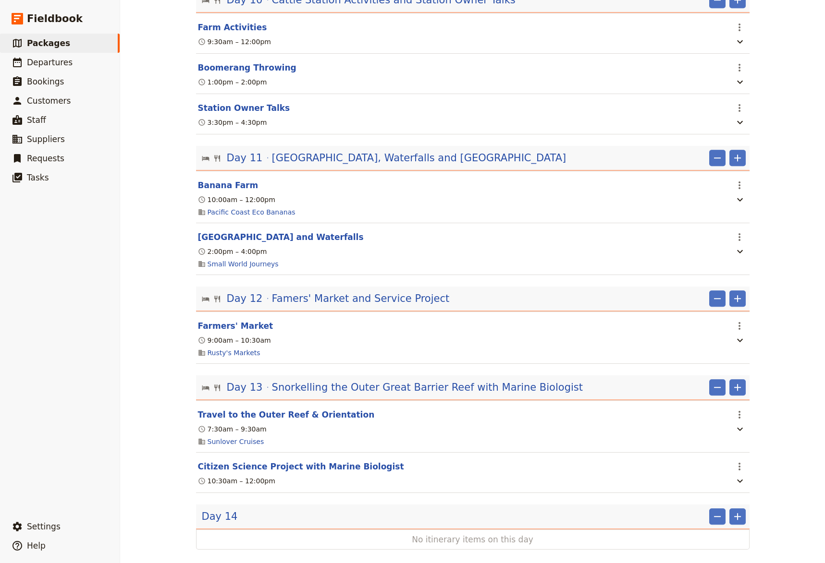
scroll to position [1295, 0]
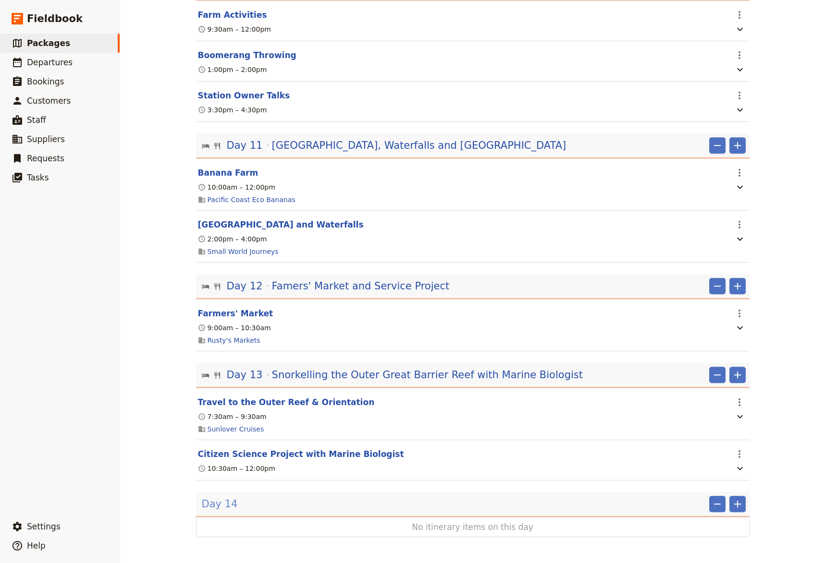
click at [221, 508] on span "Day 14" at bounding box center [220, 504] width 36 height 14
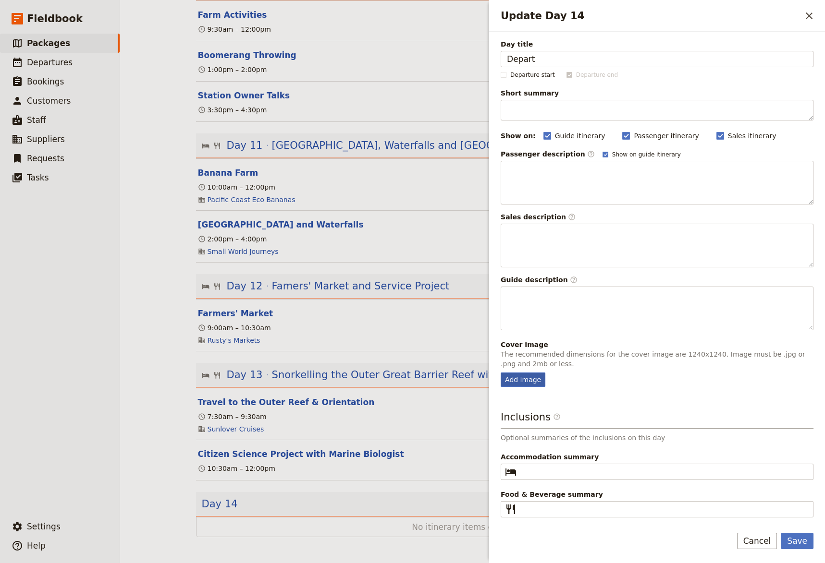
type input "Depart"
click at [525, 383] on div "Add image" at bounding box center [522, 380] width 45 height 14
click at [500, 373] on input "Add image" at bounding box center [500, 372] width 0 height 0
type input "C:\fakepath\Airport.jpg"
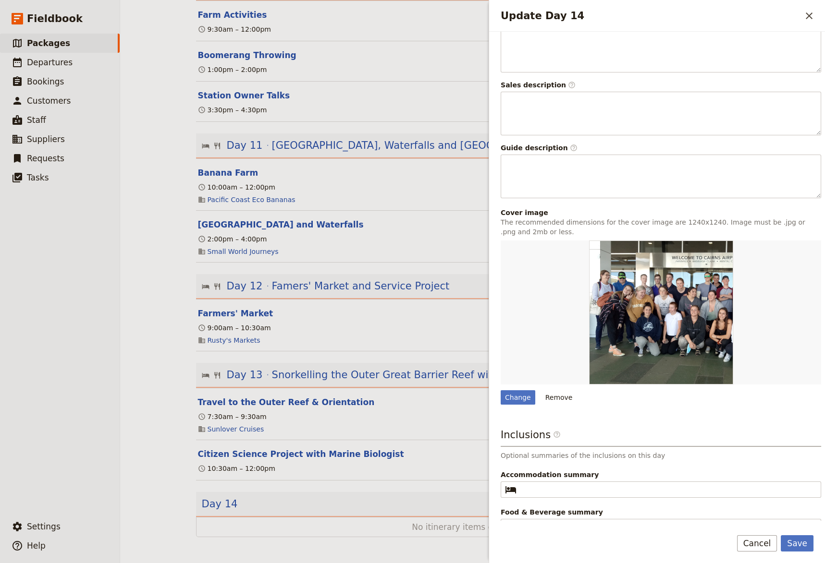
scroll to position [146, 0]
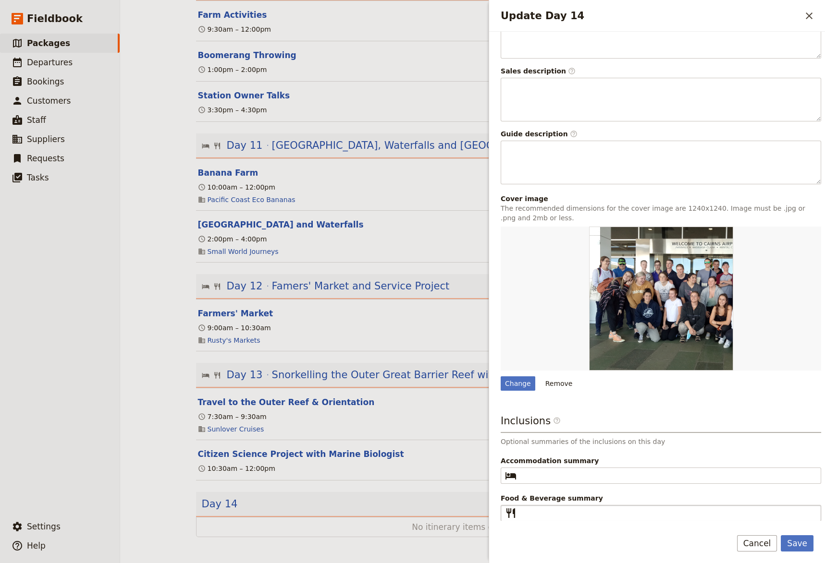
click at [531, 506] on fieldset "​" at bounding box center [660, 513] width 320 height 16
click at [531, 508] on input "Food & Beverage summary ​" at bounding box center [667, 514] width 294 height 12
type input "B"
paste input "Breakfast, Lunch, Dinner"
drag, startPoint x: 635, startPoint y: 516, endPoint x: 552, endPoint y: 517, distance: 82.6
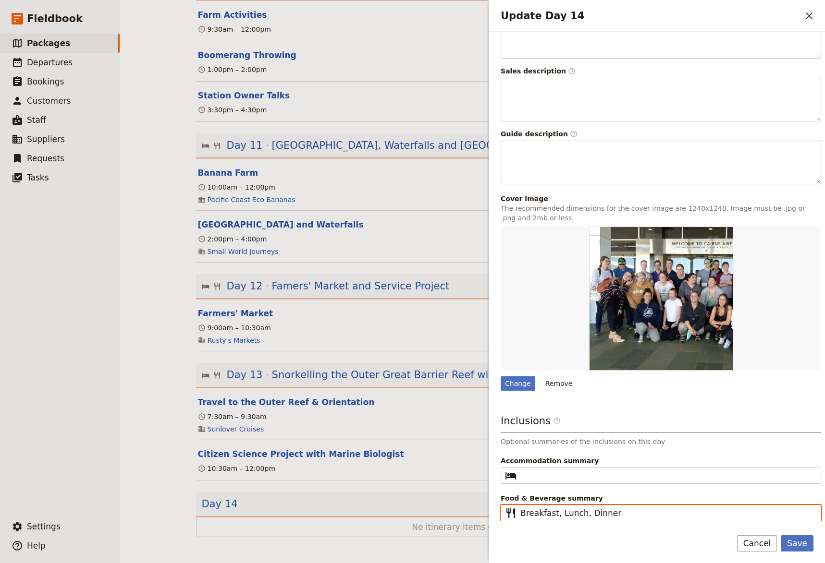
click at [552, 517] on input "Breakfast, Lunch, Dinner" at bounding box center [667, 514] width 294 height 12
type input "Breakfast"
click at [791, 532] on button "Save" at bounding box center [796, 543] width 33 height 16
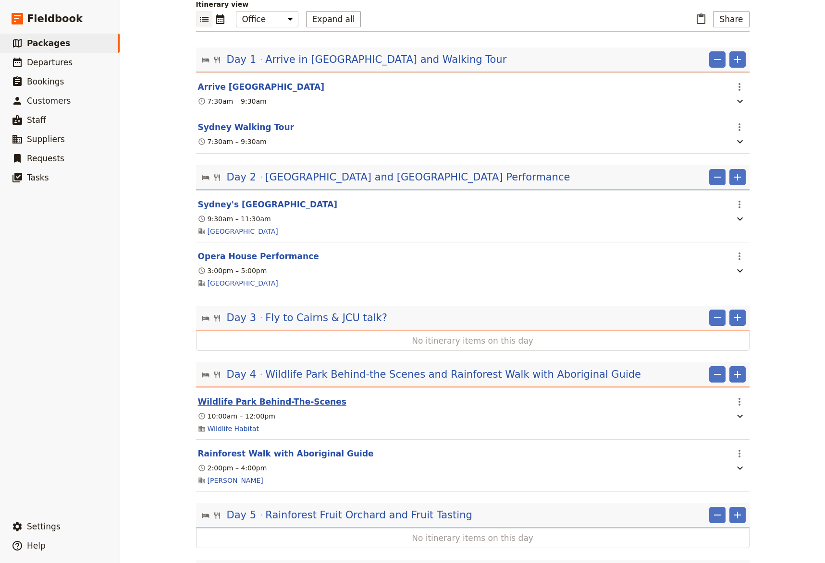
scroll to position [40, 0]
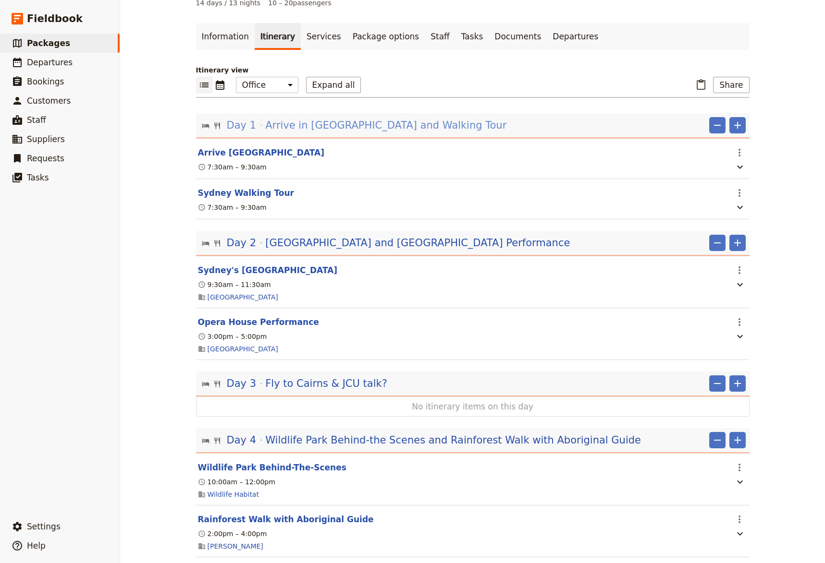
click at [360, 128] on span "Arrive in [GEOGRAPHIC_DATA] and Walking Tour" at bounding box center [385, 125] width 241 height 14
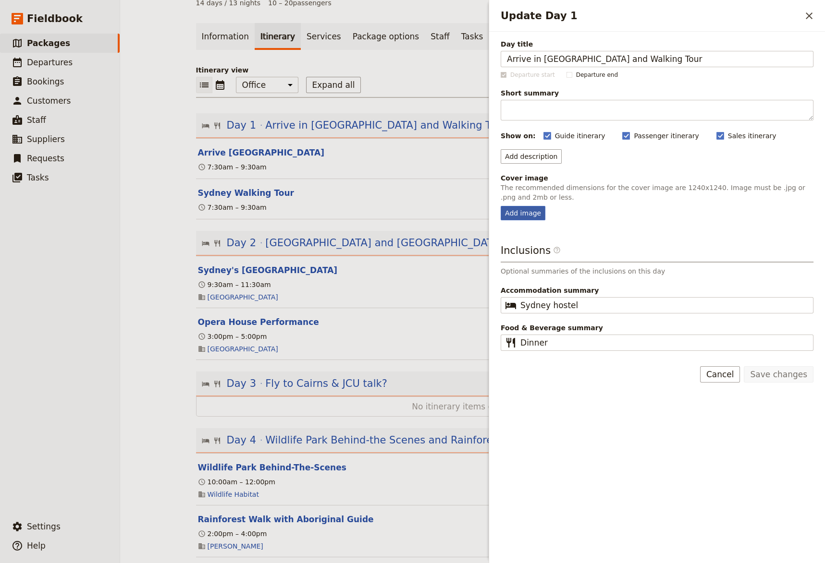
click at [522, 214] on div "Add image" at bounding box center [522, 213] width 45 height 14
click at [500, 206] on input "Add image" at bounding box center [500, 206] width 0 height 0
type input "C:\fakepath\City Tour Rocks.jpg"
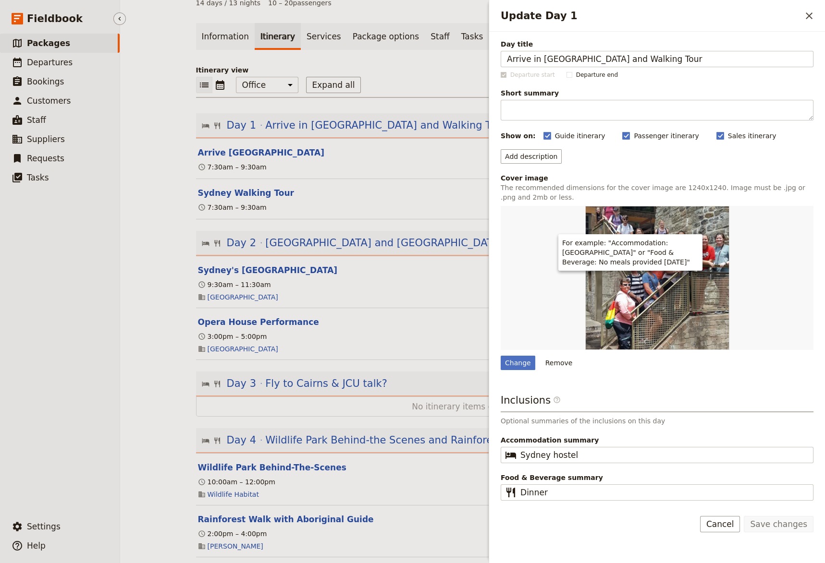
click at [109, 377] on ul "​ Packages ​ Departures ​ Bookings ​ Customers ​ Staff ​ Suppliers ​ Requests ​…" at bounding box center [60, 274] width 120 height 480
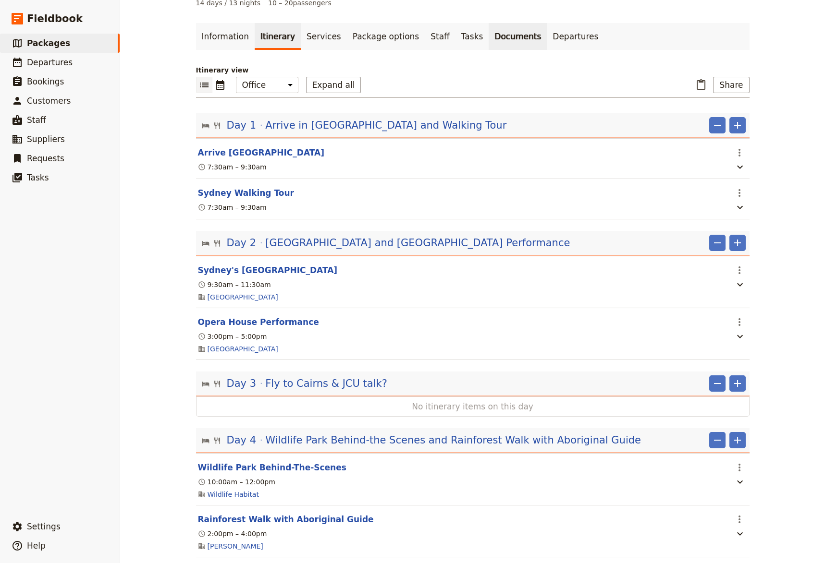
click at [489, 36] on link "Documents" at bounding box center [517, 36] width 58 height 27
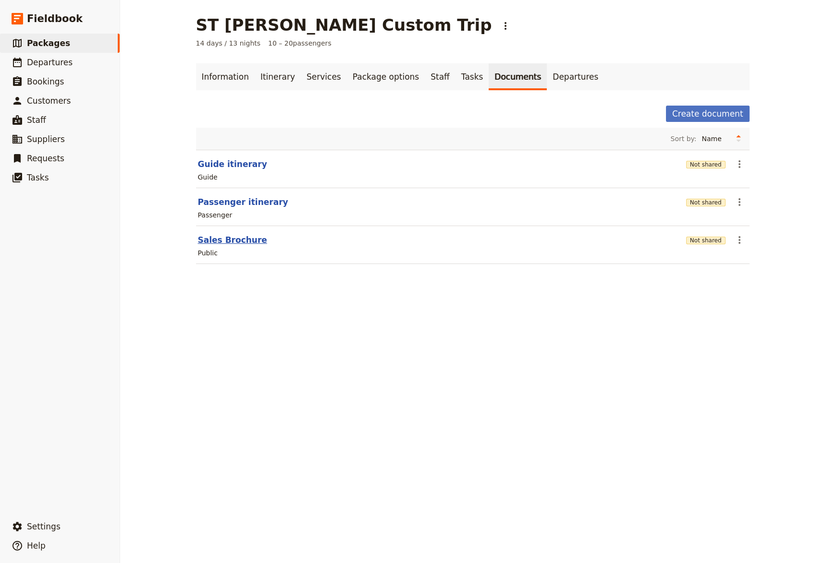
click at [223, 242] on button "Sales Brochure" at bounding box center [232, 240] width 69 height 12
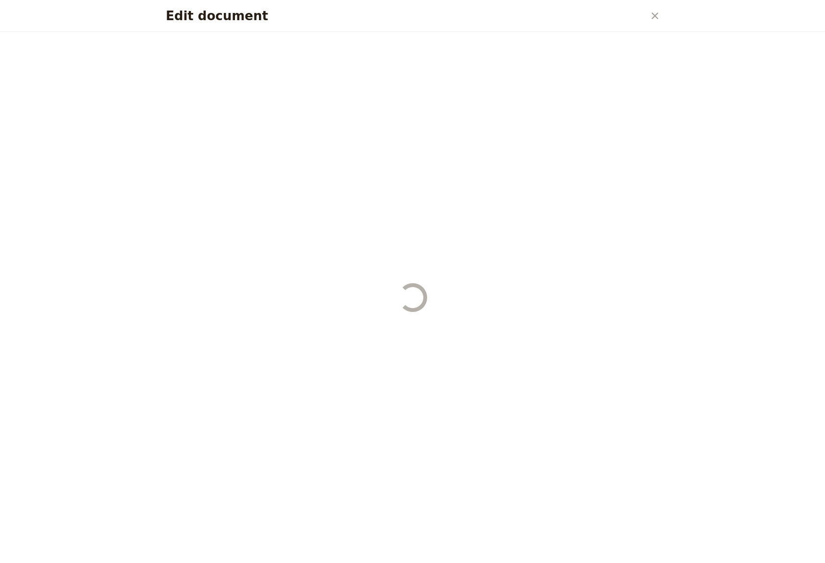
select select "DEFAULT"
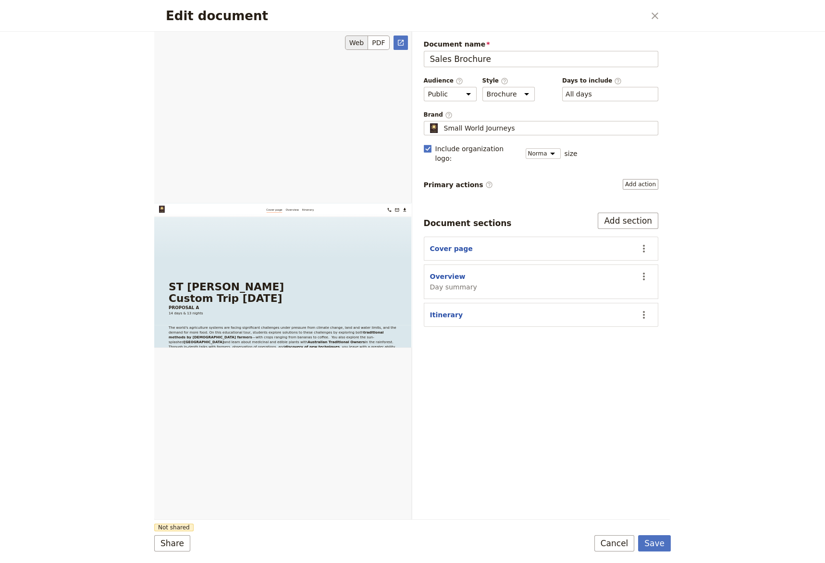
scroll to position [156, 0]
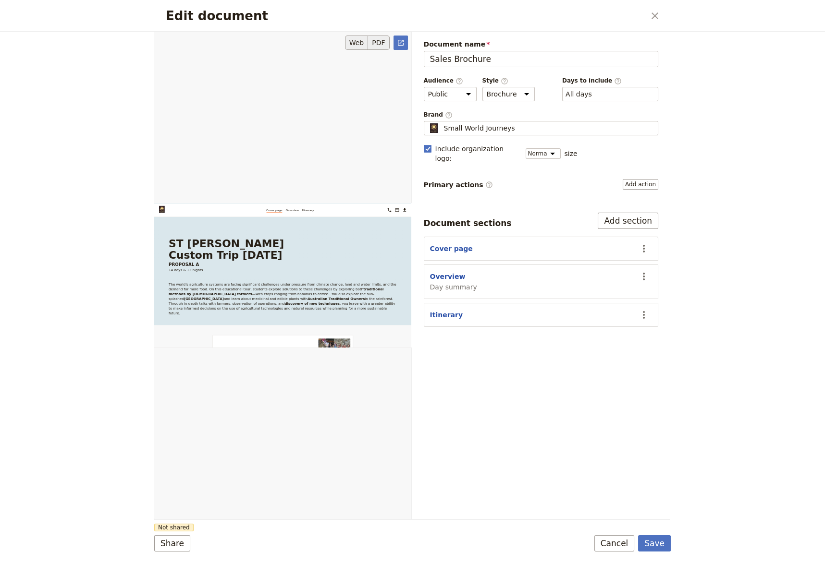
click at [377, 43] on button "PDF" at bounding box center [378, 43] width 21 height 14
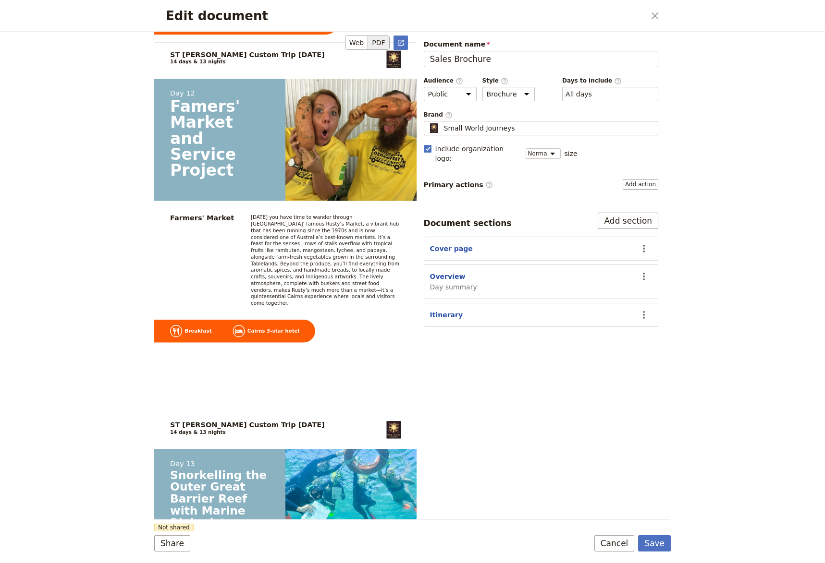
scroll to position [6582, 0]
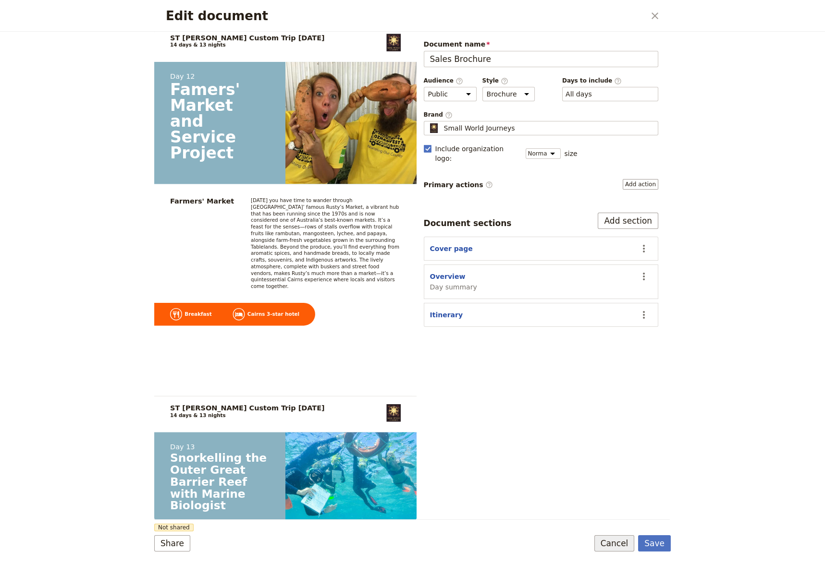
click at [623, 532] on button "Cancel" at bounding box center [614, 543] width 40 height 16
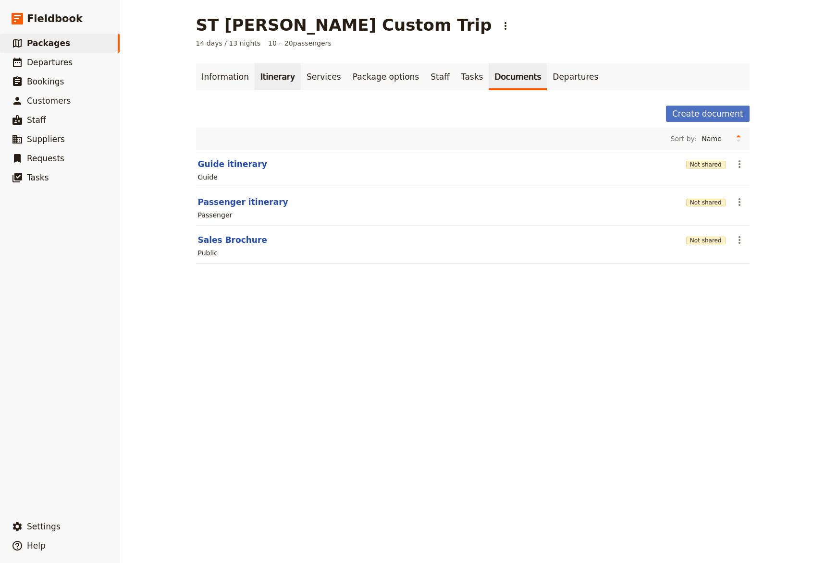
click at [270, 79] on link "Itinerary" at bounding box center [278, 76] width 46 height 27
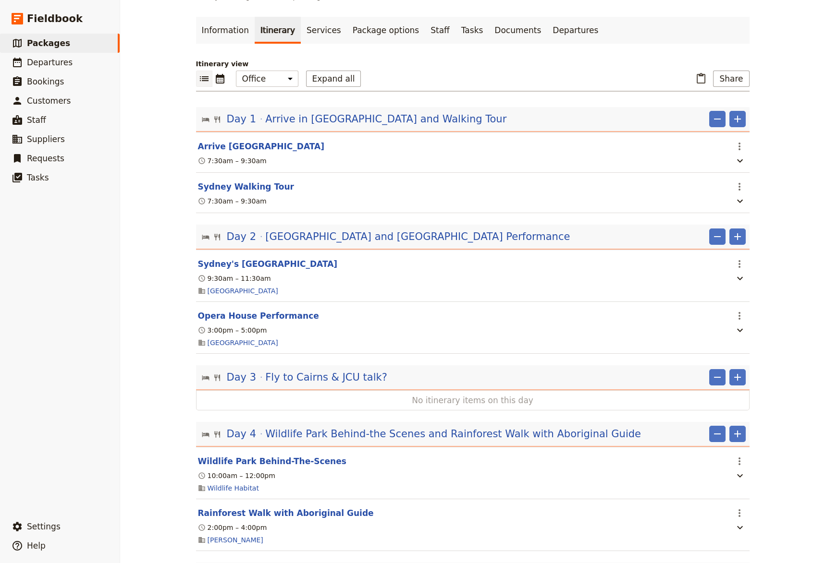
scroll to position [66, 0]
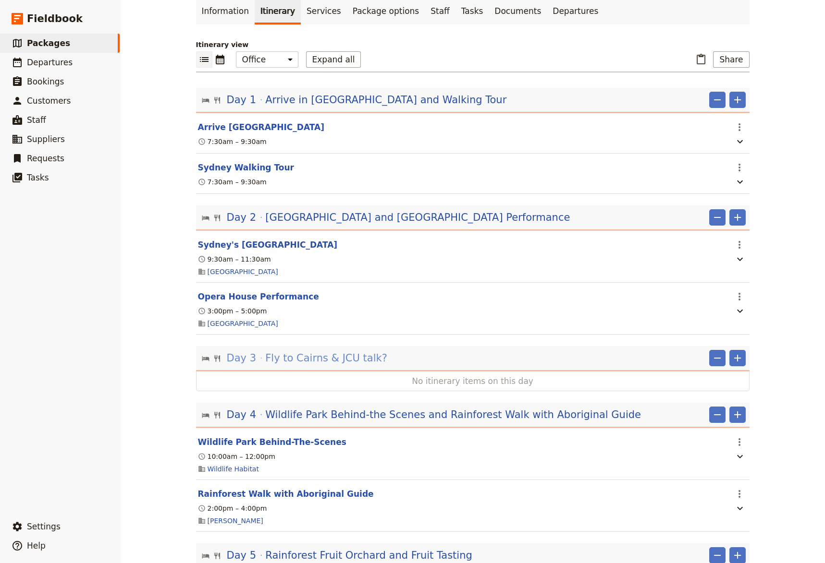
click at [299, 362] on span "Fly to Cairns & JCU talk?" at bounding box center [326, 358] width 122 height 14
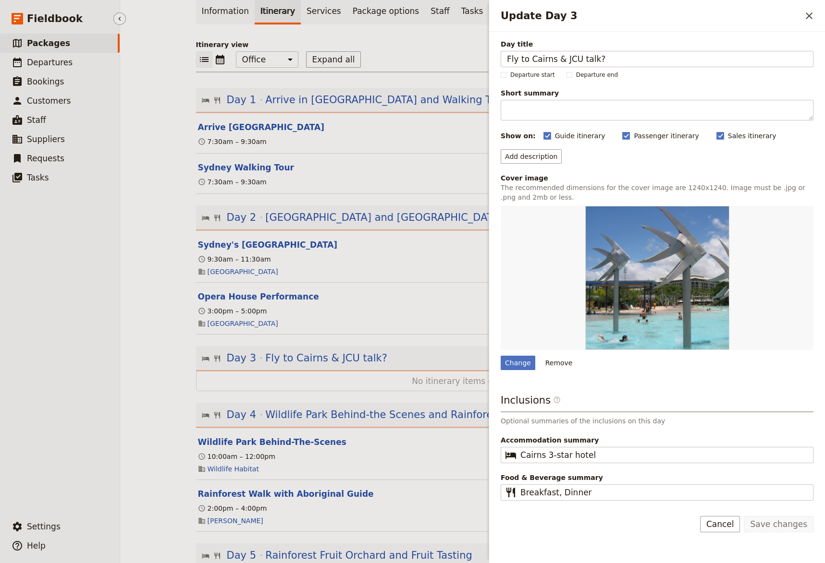
drag, startPoint x: 18, startPoint y: 469, endPoint x: 24, endPoint y: 468, distance: 5.8
click at [23, 468] on ul "​ Packages ​ Departures ​ Bookings ​ Customers ​ Staff ​ Suppliers ​ Requests ​…" at bounding box center [60, 274] width 120 height 480
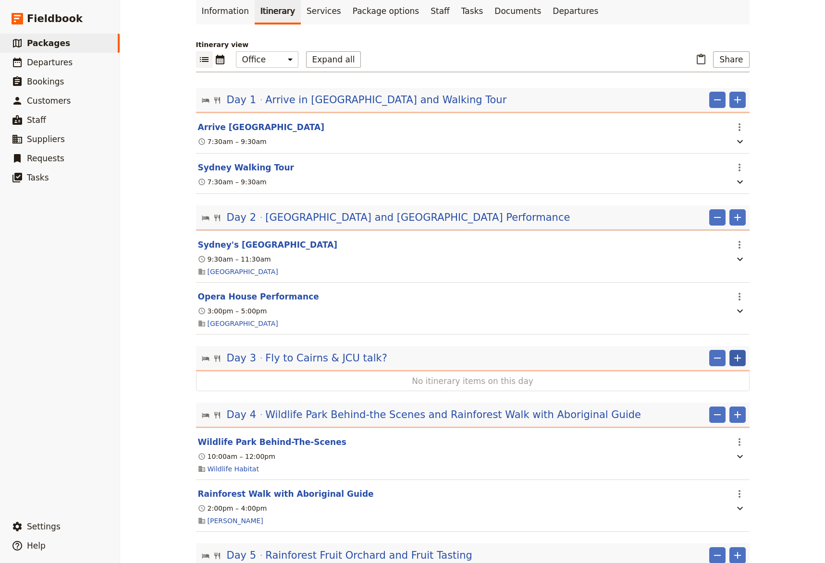
click at [731, 359] on icon "Add" at bounding box center [737, 359] width 12 height 12
click at [713, 383] on span "Add itinerary item" at bounding box center [704, 382] width 61 height 10
select select "3"
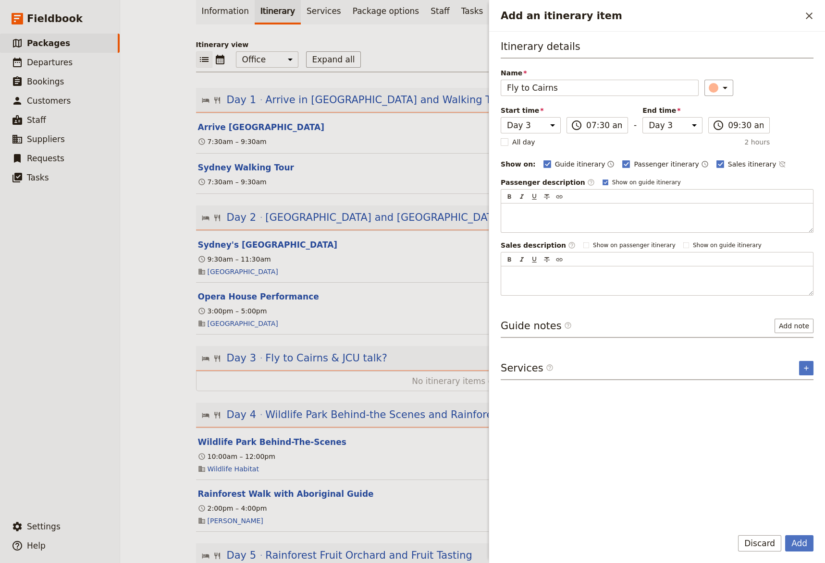
type input "Fly to Cairns"
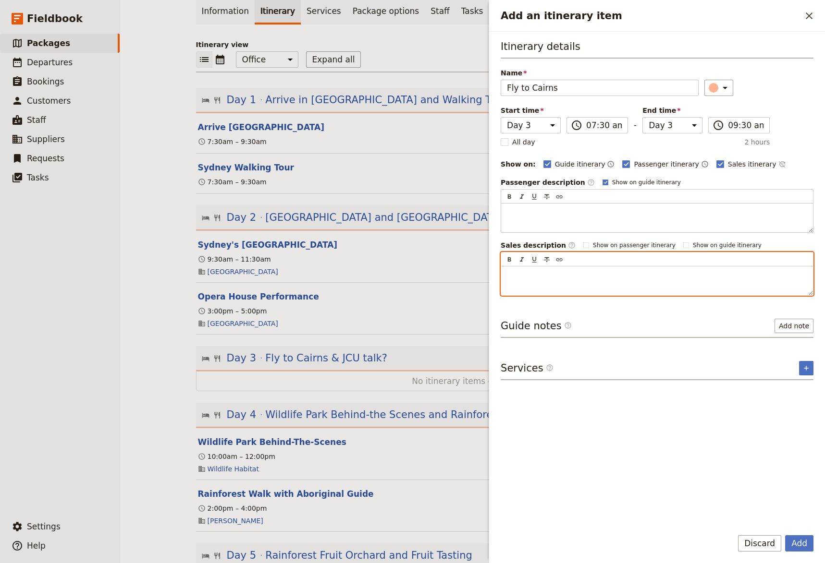
click at [512, 280] on div "Add an itinerary item" at bounding box center [657, 281] width 312 height 29
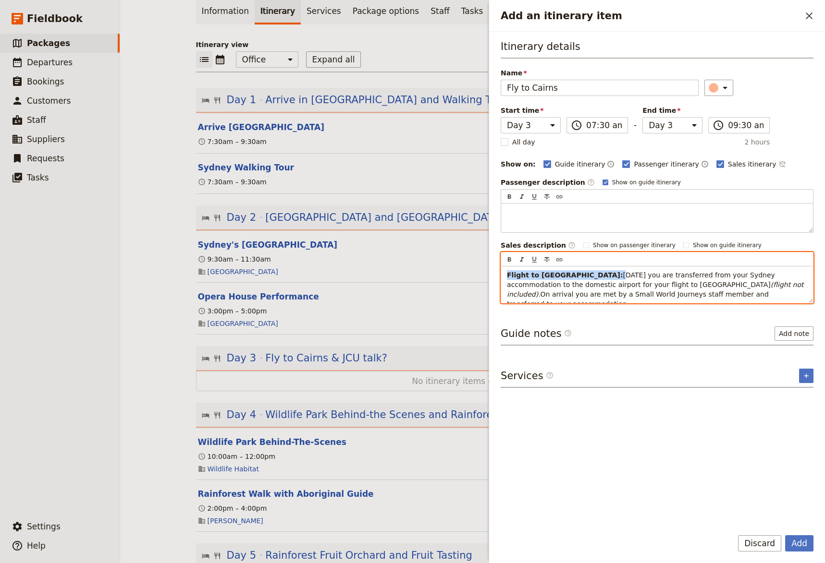
drag, startPoint x: 558, startPoint y: 275, endPoint x: 464, endPoint y: 275, distance: 93.6
click at [501, 275] on div "Flight to [GEOGRAPHIC_DATA]: [DATE] you are transferred from your Sydney accomm…" at bounding box center [657, 285] width 312 height 36
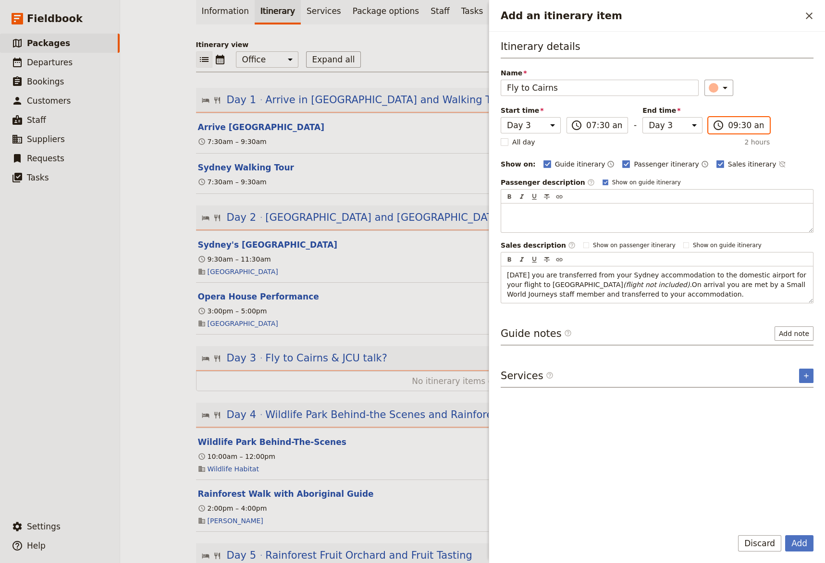
click at [728, 125] on input "09:30 am" at bounding box center [746, 126] width 36 height 12
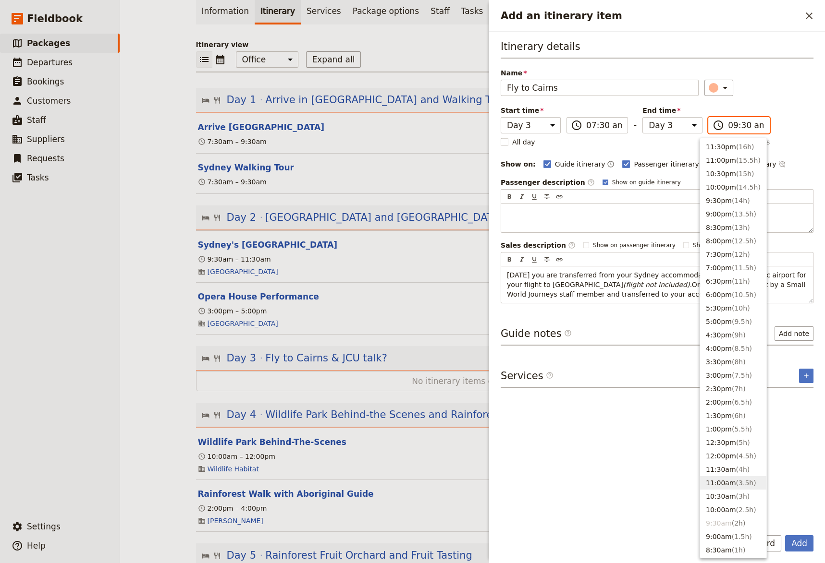
click at [729, 490] on button "11:00am ( 3.5h )" at bounding box center [733, 482] width 66 height 13
type input "11:00 am"
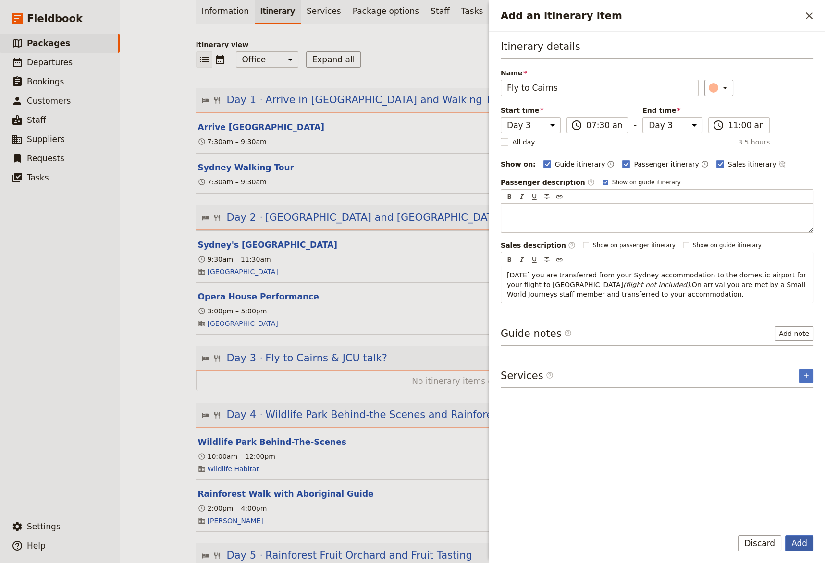
click at [797, 532] on button "Add" at bounding box center [799, 543] width 28 height 16
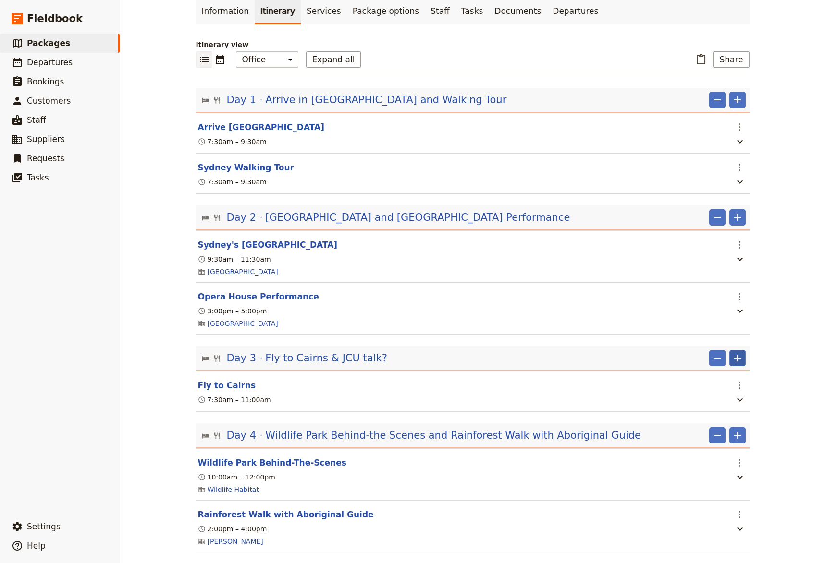
click at [731, 362] on icon "Add" at bounding box center [737, 359] width 12 height 12
click at [720, 381] on span "Add itinerary item" at bounding box center [704, 382] width 61 height 10
select select "3"
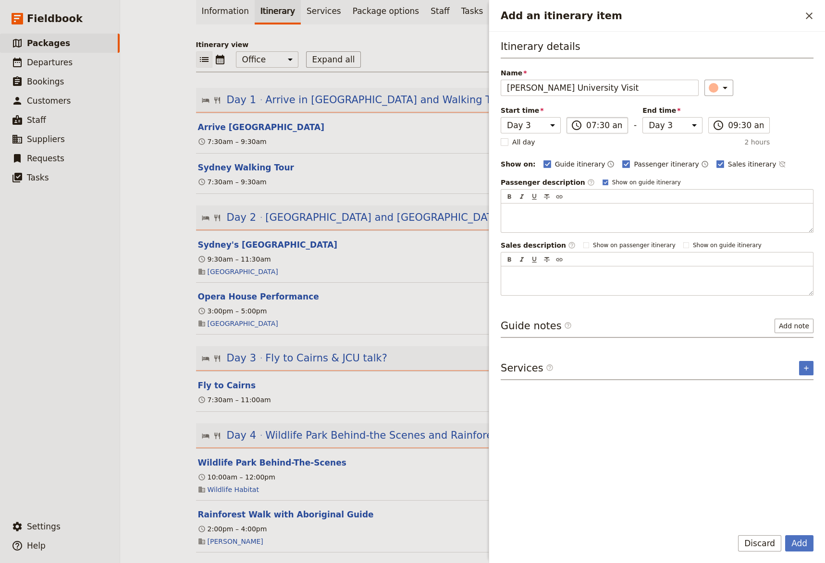
type input "[PERSON_NAME] University Visit"
click at [586, 127] on input "07:30 am" at bounding box center [604, 126] width 36 height 12
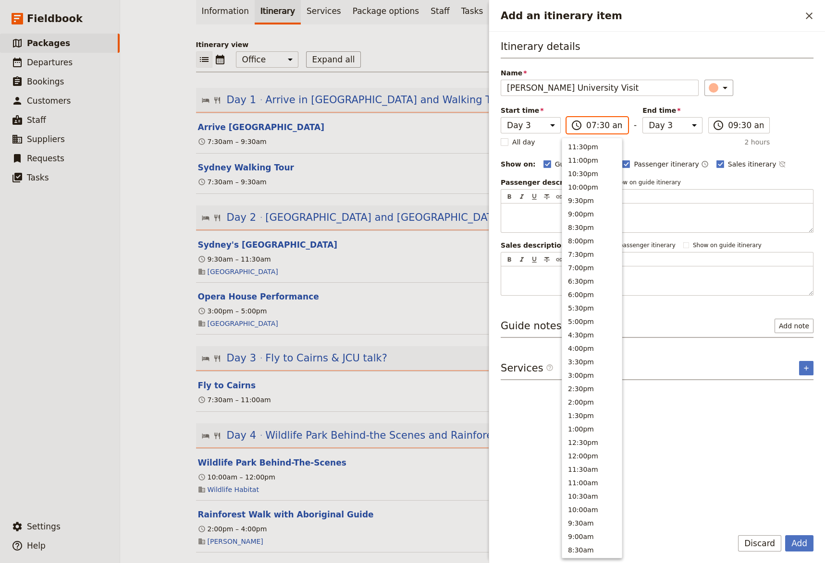
scroll to position [229, 0]
click at [578, 203] on button "1:00pm" at bounding box center [592, 200] width 60 height 13
type input "01:00 pm"
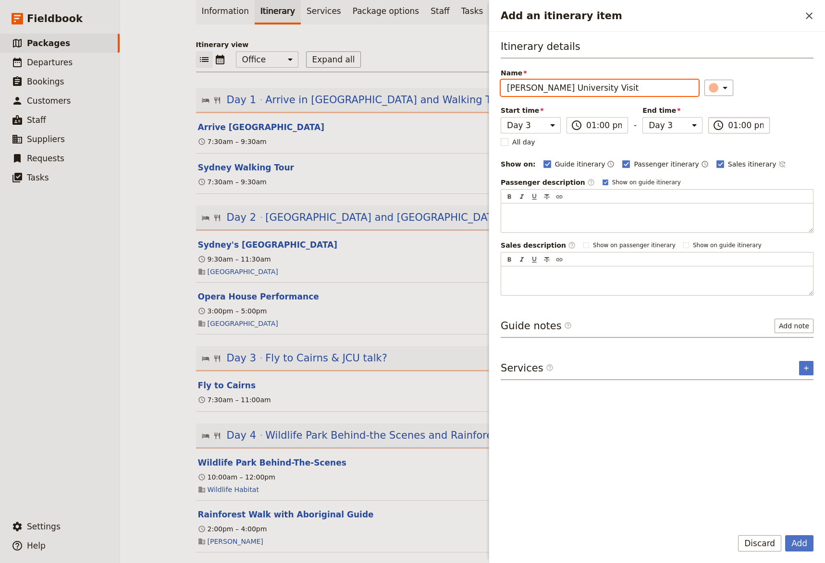
click at [728, 126] on input "01:00 pm" at bounding box center [746, 126] width 36 height 12
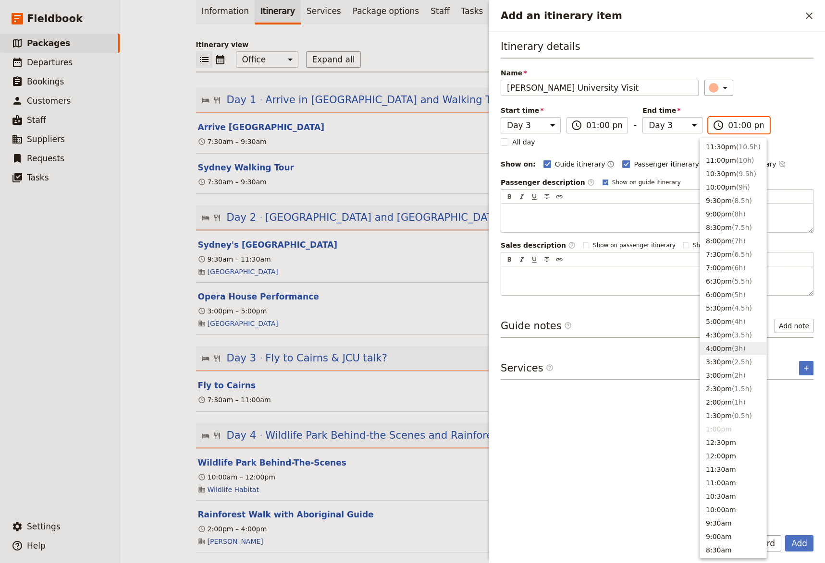
click at [717, 355] on button "4:00pm ( 3h )" at bounding box center [733, 348] width 66 height 13
type input "04:00 pm"
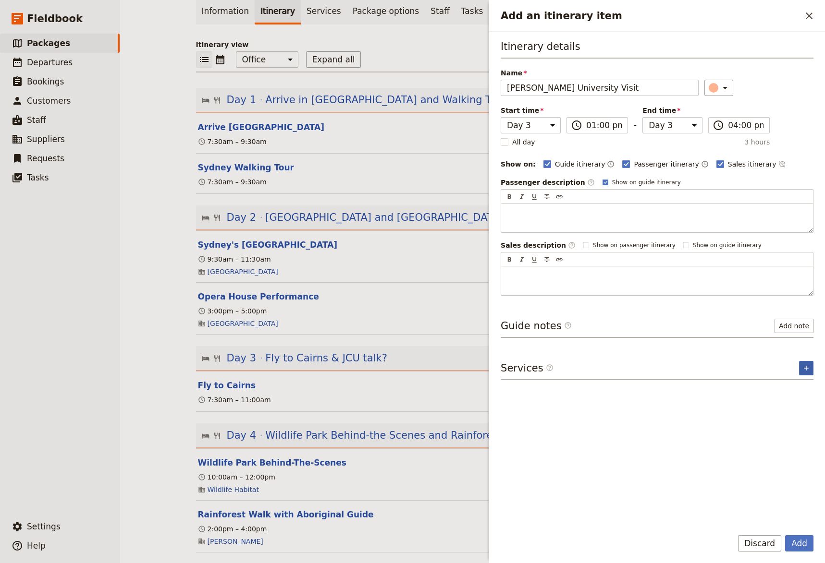
click at [801, 368] on button "​" at bounding box center [806, 368] width 14 height 14
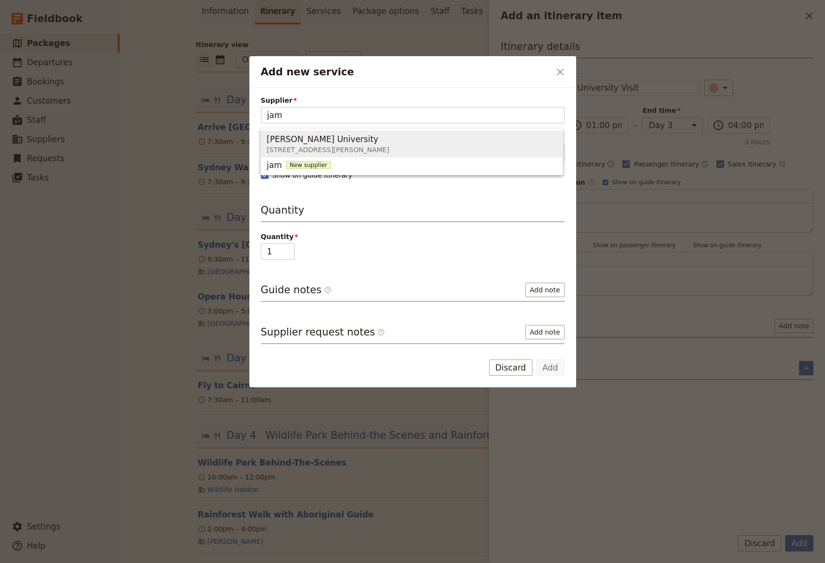
click at [465, 151] on span "[PERSON_NAME] University [STREET_ADDRESS][PERSON_NAME]" at bounding box center [412, 144] width 290 height 23
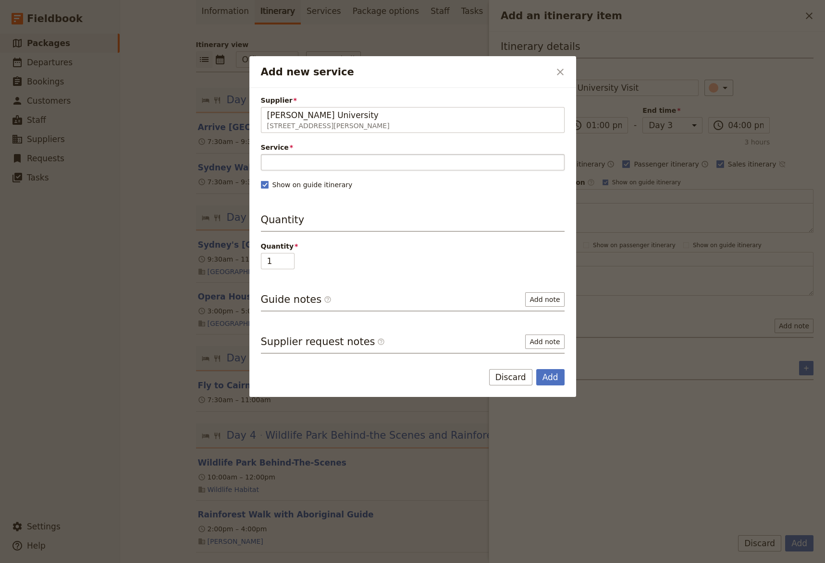
type input "[PERSON_NAME] University"
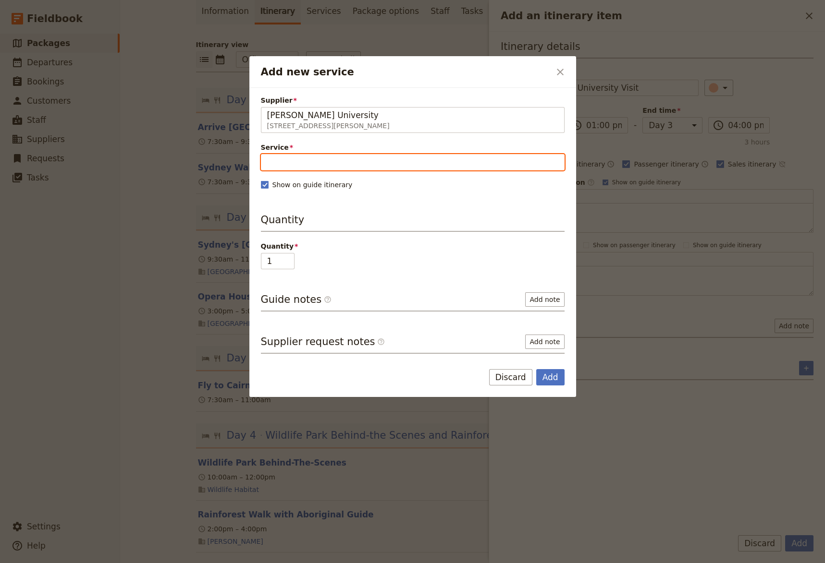
click at [298, 157] on input "Service" at bounding box center [413, 162] width 304 height 16
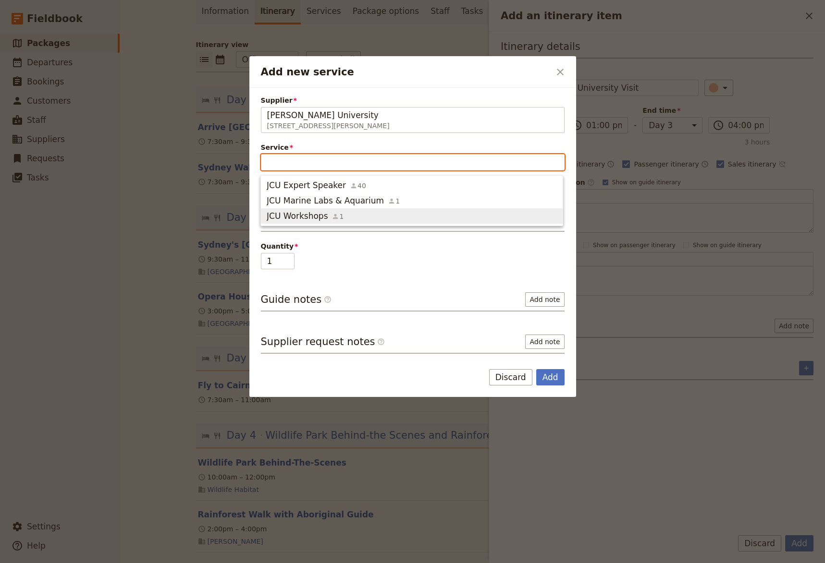
click at [322, 216] on span "JCU Workshops" at bounding box center [297, 216] width 61 height 12
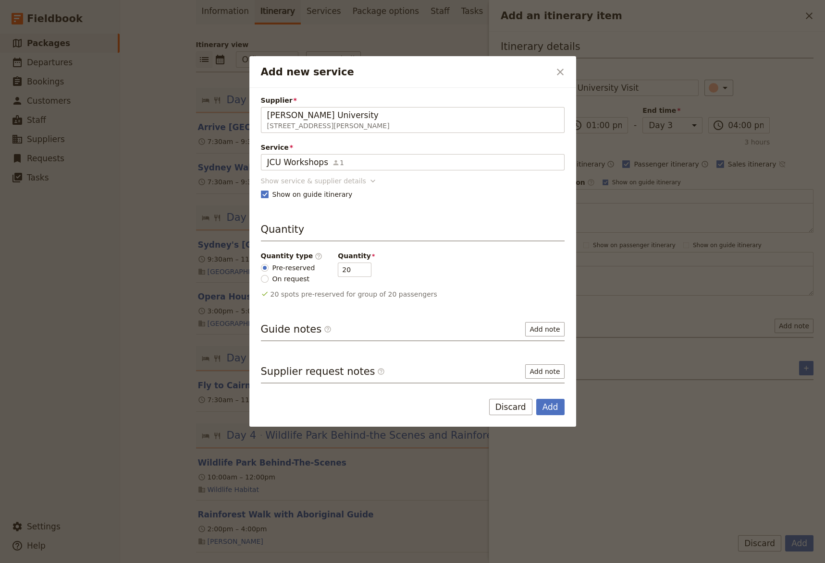
click at [368, 179] on icon "Add new service" at bounding box center [373, 181] width 10 height 10
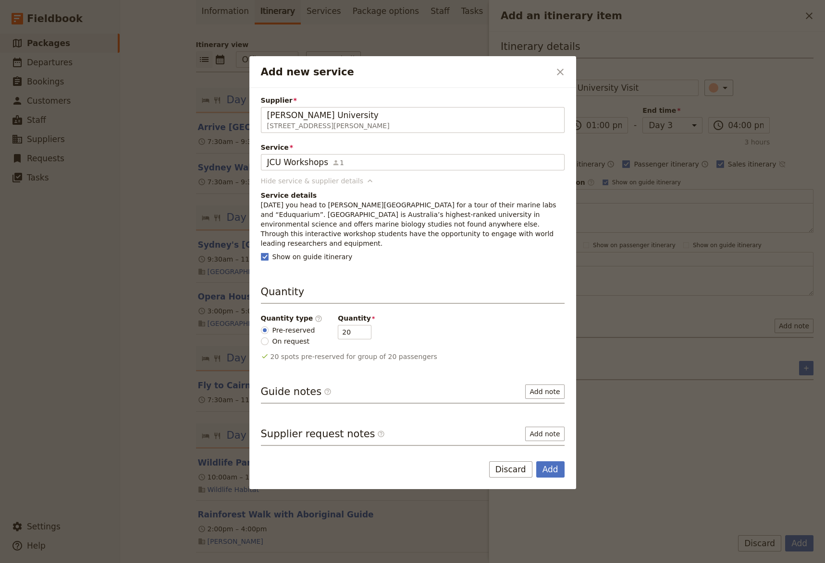
click at [365, 179] on icon "Add new service" at bounding box center [370, 181] width 10 height 10
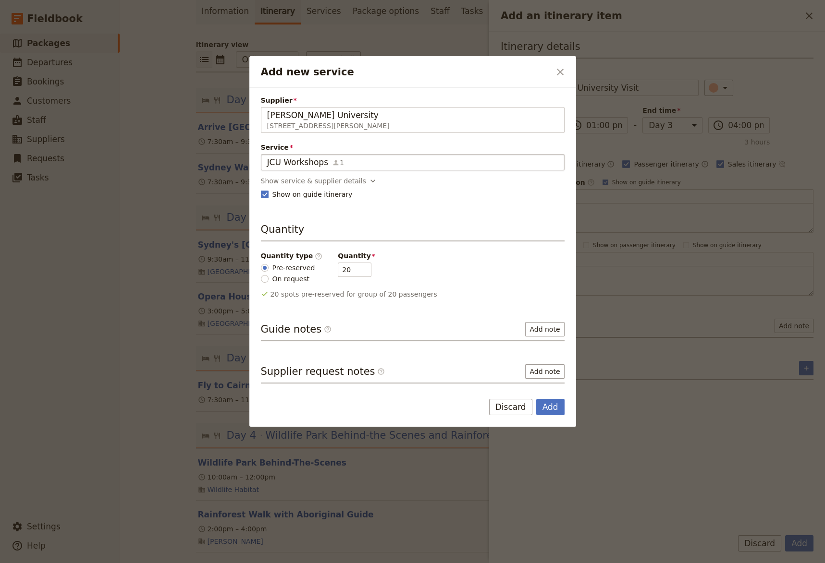
click at [338, 166] on div "JCU Workshops 1" at bounding box center [412, 163] width 291 height 12
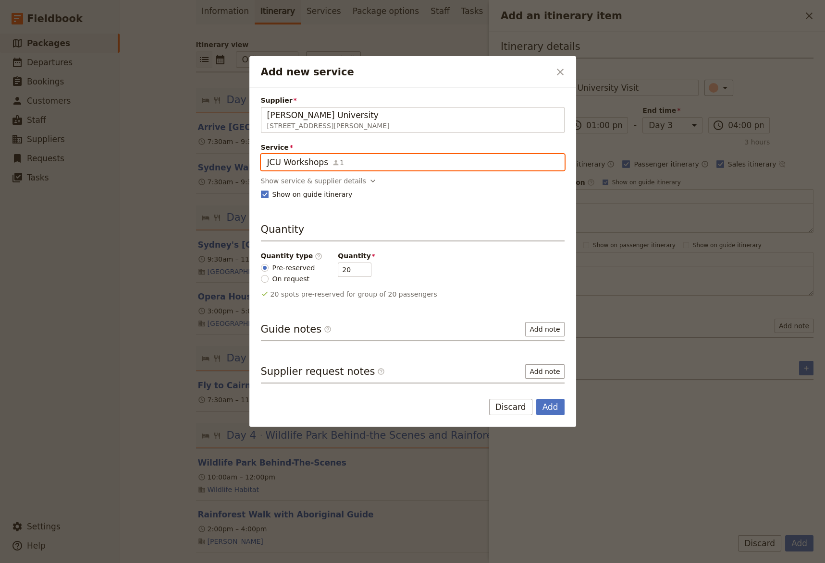
click at [267, 155] on input "JCU Workshops" at bounding box center [267, 154] width 0 height 0
drag, startPoint x: 334, startPoint y: 161, endPoint x: 206, endPoint y: 161, distance: 127.7
click at [267, 161] on input "JCU Workshops" at bounding box center [412, 163] width 291 height 12
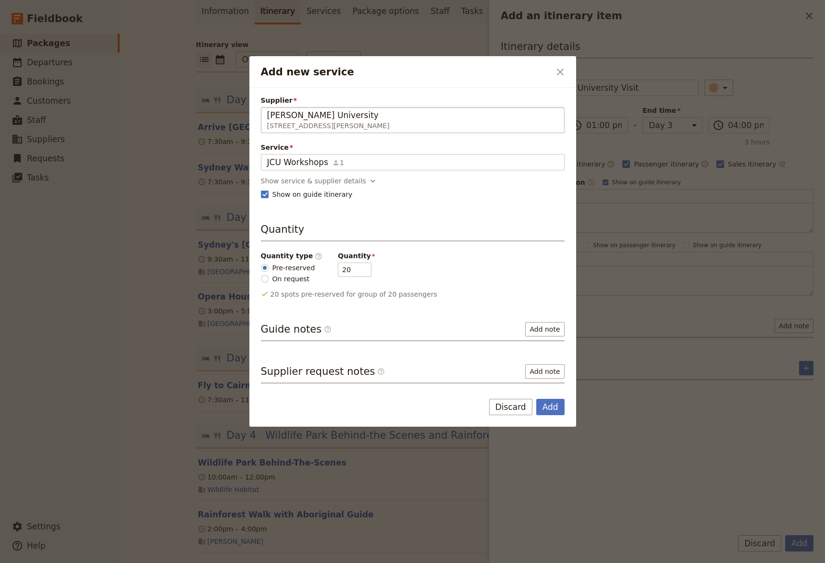
click at [346, 119] on span "[PERSON_NAME] University" at bounding box center [322, 115] width 111 height 12
click at [267, 108] on input "[PERSON_NAME] University" at bounding box center [267, 107] width 0 height 0
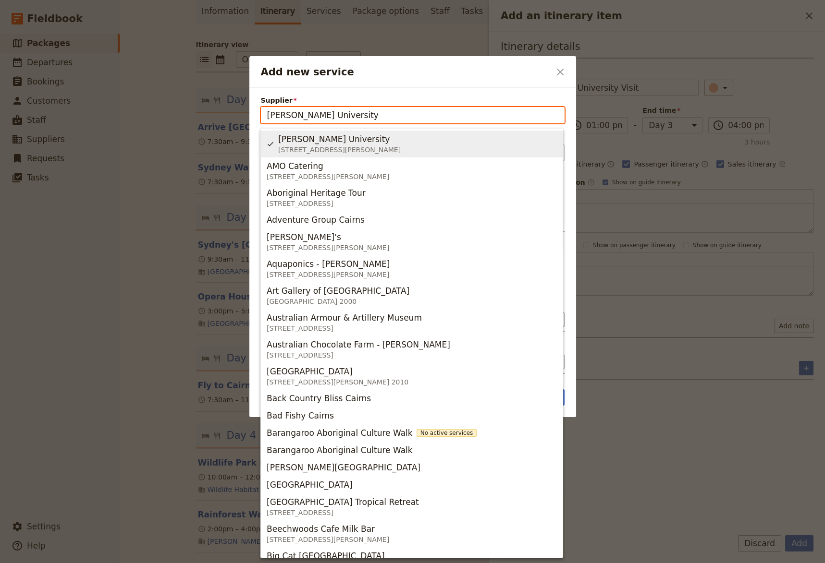
click at [354, 139] on span "[PERSON_NAME] University" at bounding box center [333, 140] width 111 height 12
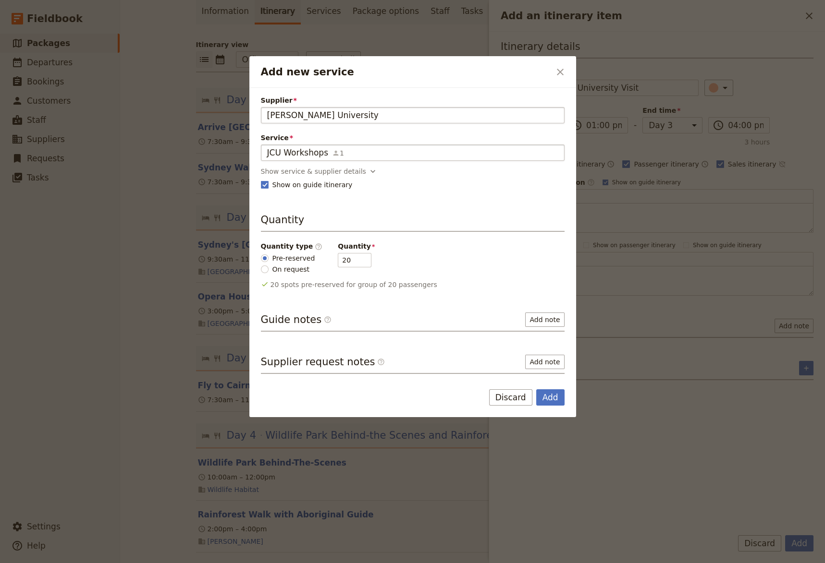
click at [336, 152] on div "Service JCU Workshops 1 Please fill in this field." at bounding box center [413, 147] width 304 height 28
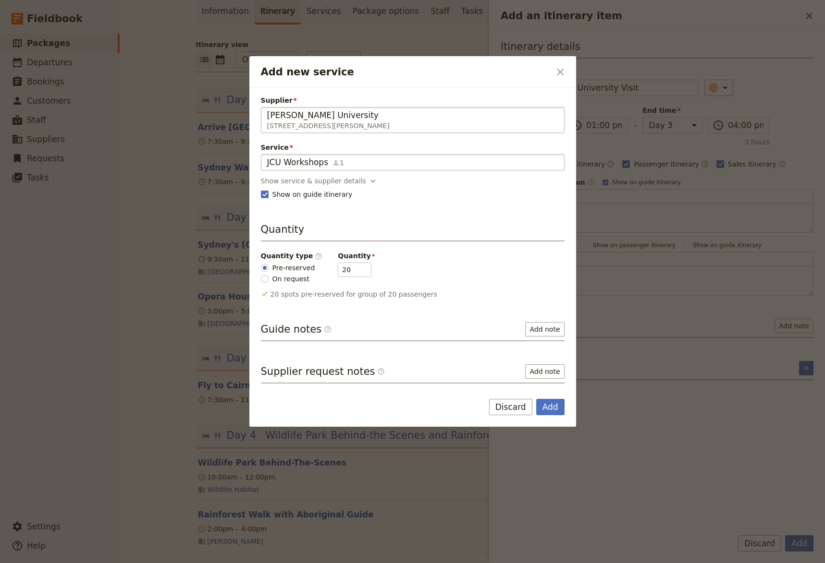
click at [333, 160] on icon "Add new service" at bounding box center [336, 163] width 8 height 8
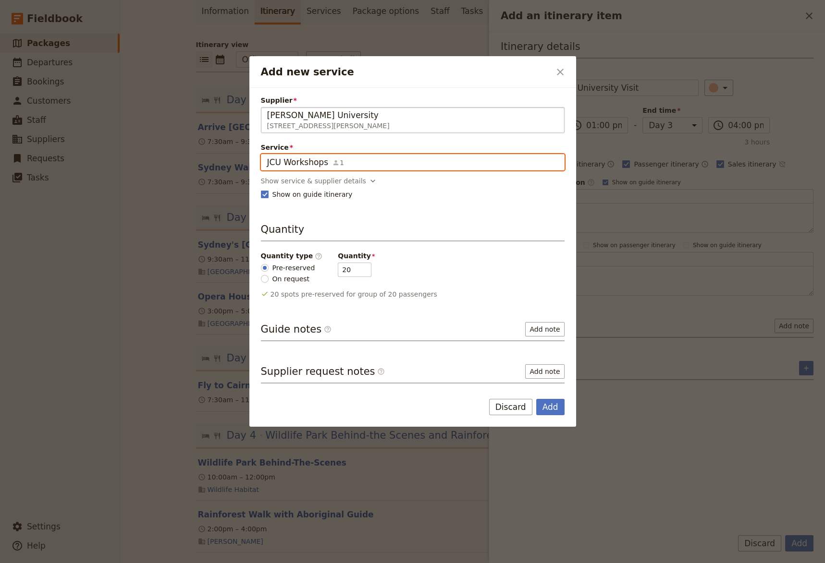
click at [267, 155] on input "Service JCU Workshops 1" at bounding box center [267, 154] width 0 height 0
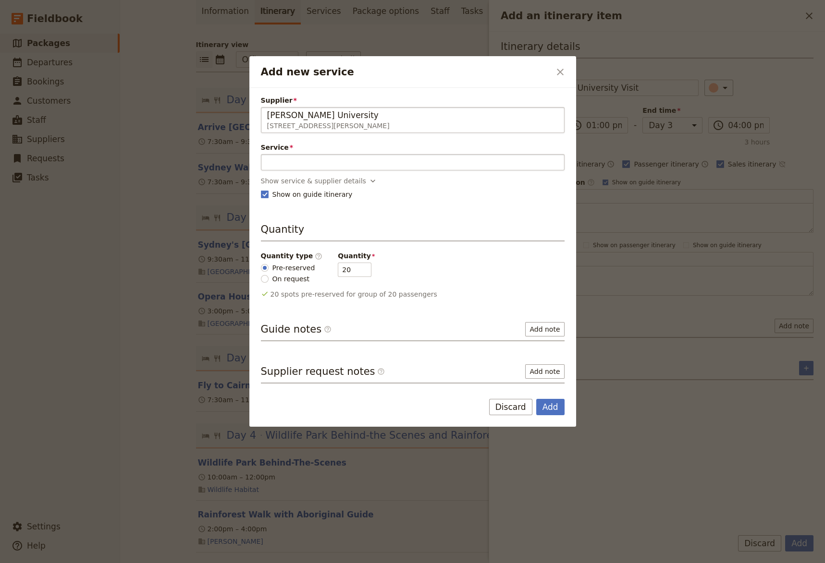
click at [521, 407] on button "Discard" at bounding box center [510, 407] width 43 height 16
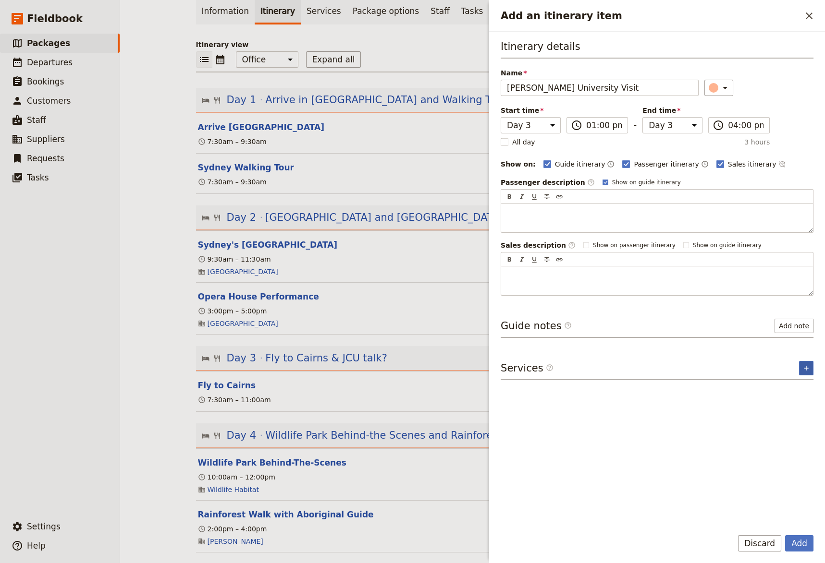
click at [807, 365] on icon "Add service inclusion" at bounding box center [806, 369] width 8 height 8
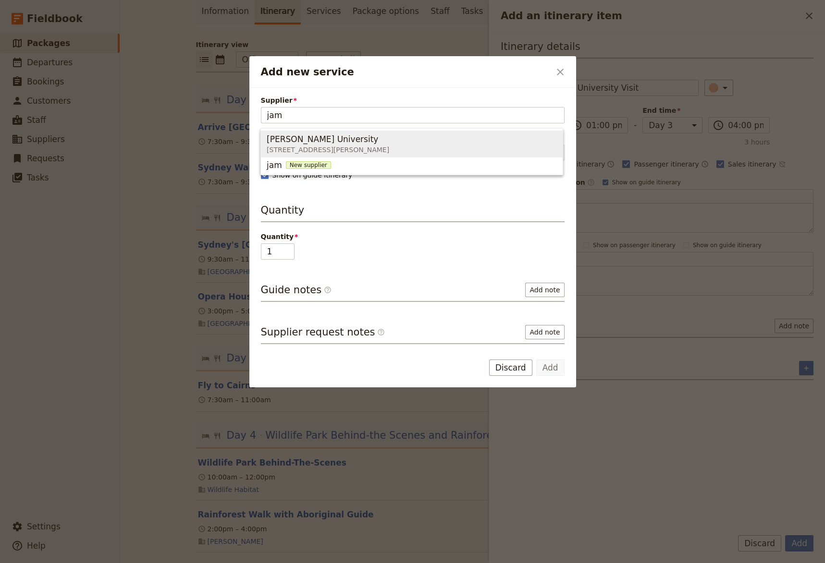
click at [309, 140] on span "[PERSON_NAME] University" at bounding box center [322, 140] width 111 height 12
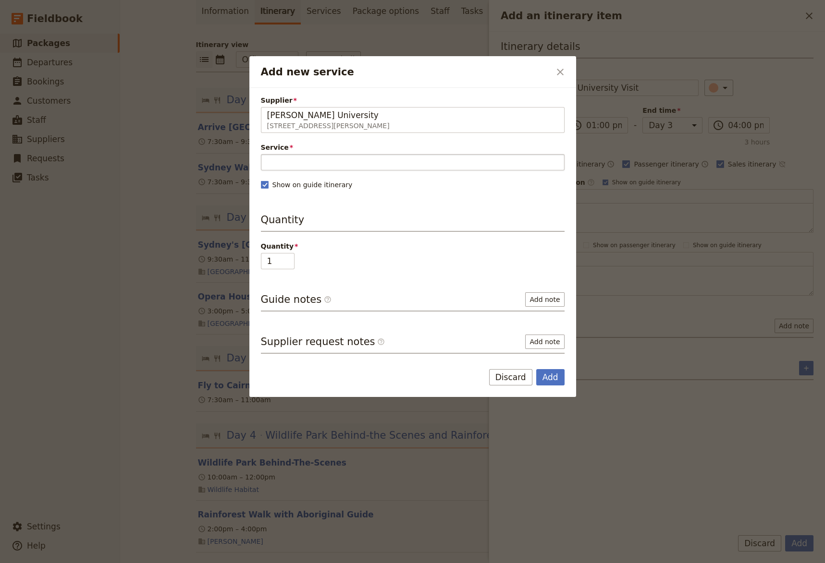
type input "[PERSON_NAME] University"
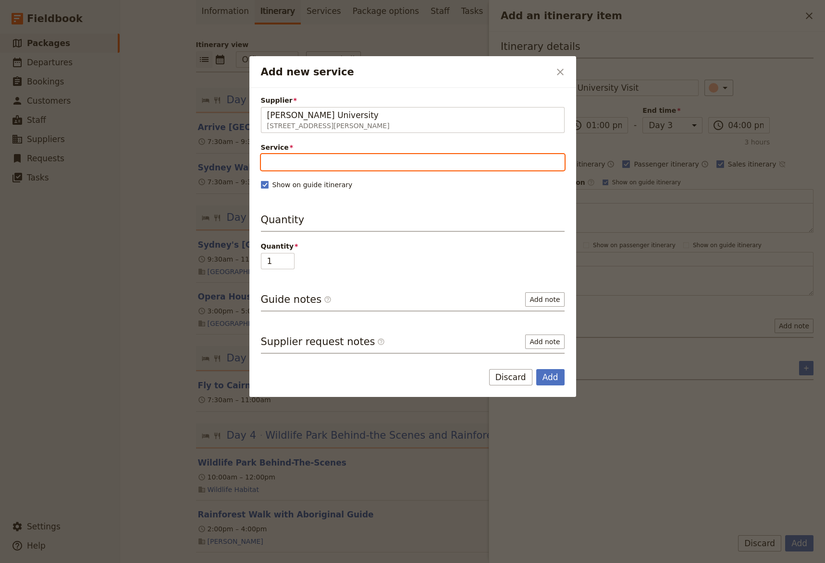
click at [307, 166] on input "Service" at bounding box center [413, 162] width 304 height 16
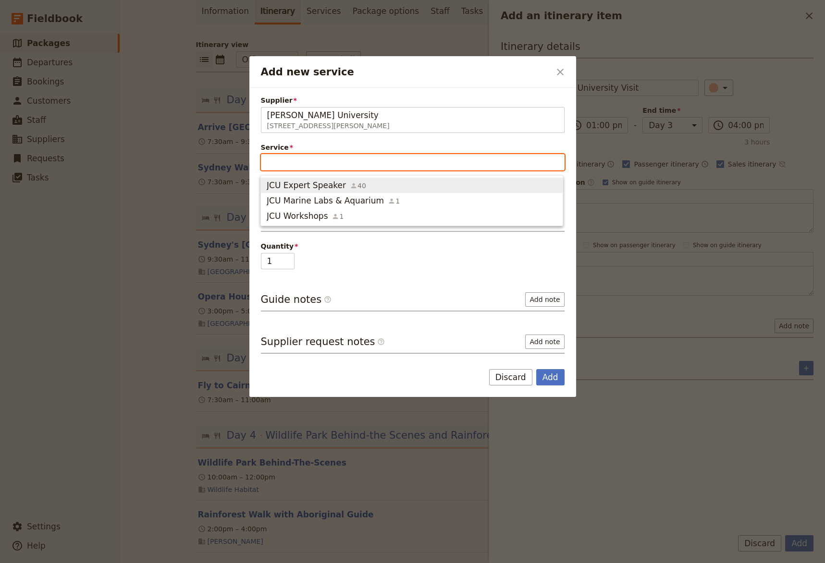
click at [301, 186] on span "JCU Expert Speaker" at bounding box center [306, 186] width 79 height 12
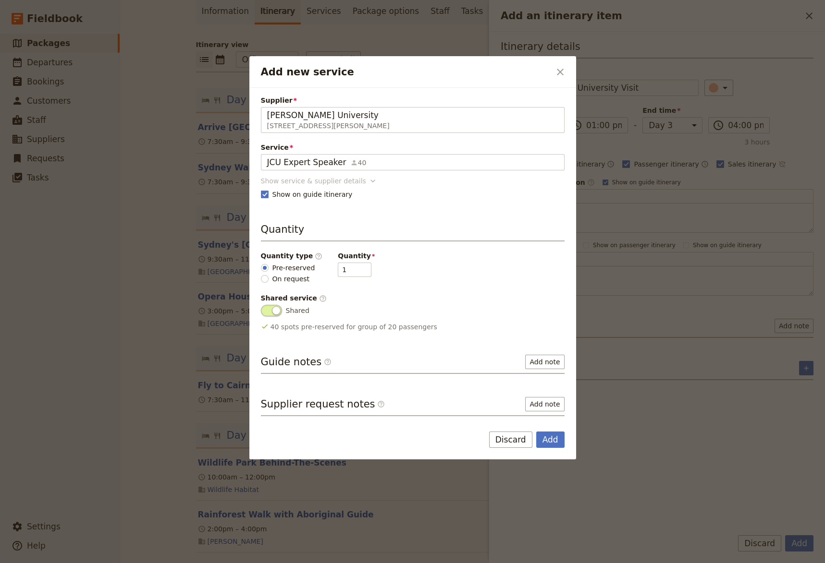
click at [368, 182] on icon "Add new service" at bounding box center [373, 181] width 10 height 10
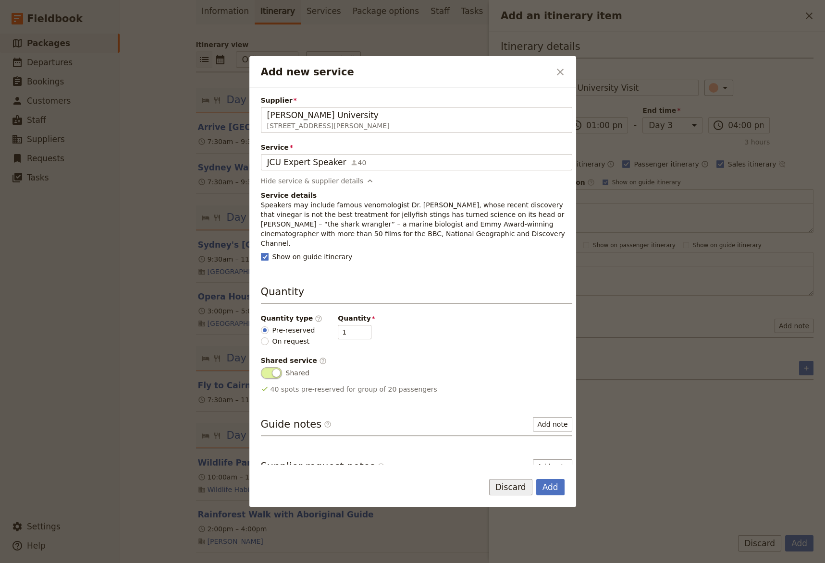
click at [511, 489] on button "Discard" at bounding box center [510, 487] width 43 height 16
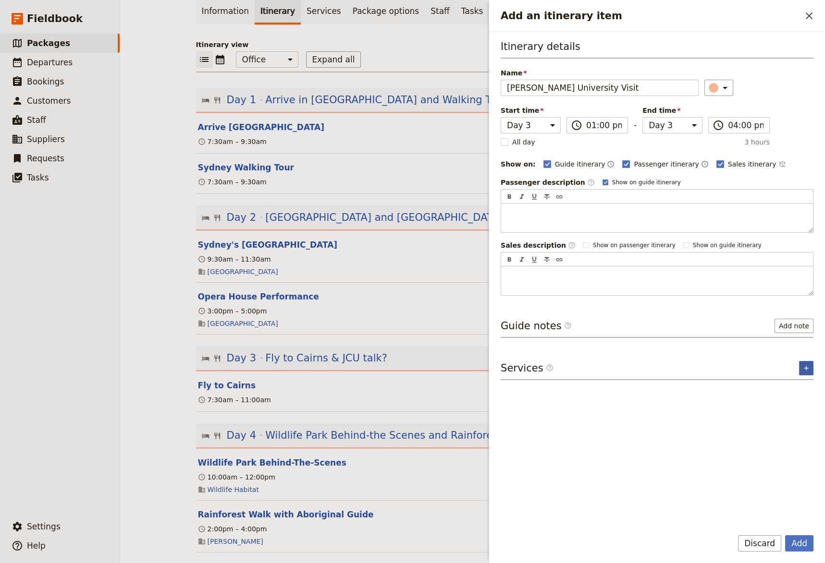
click at [804, 368] on icon "Add service inclusion" at bounding box center [806, 369] width 8 height 8
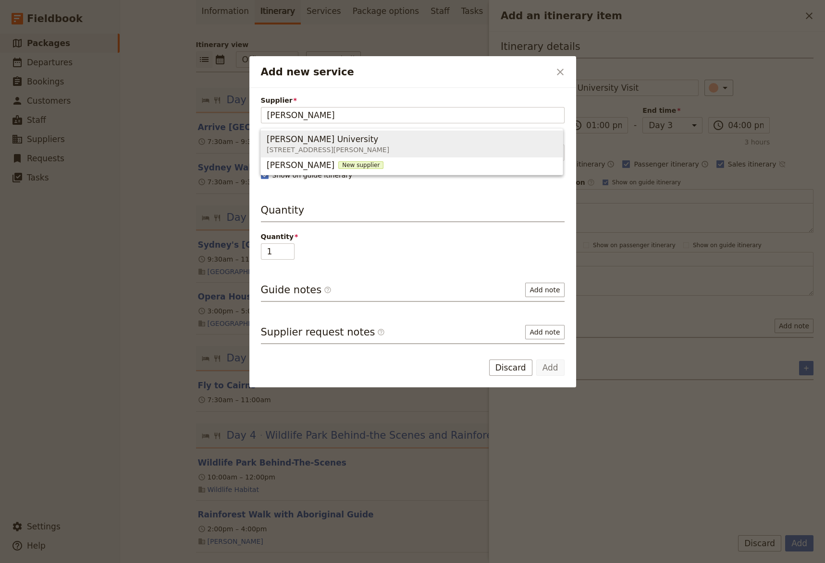
drag, startPoint x: 308, startPoint y: 140, endPoint x: 314, endPoint y: 144, distance: 6.7
click at [308, 140] on span "[PERSON_NAME] University" at bounding box center [322, 140] width 111 height 12
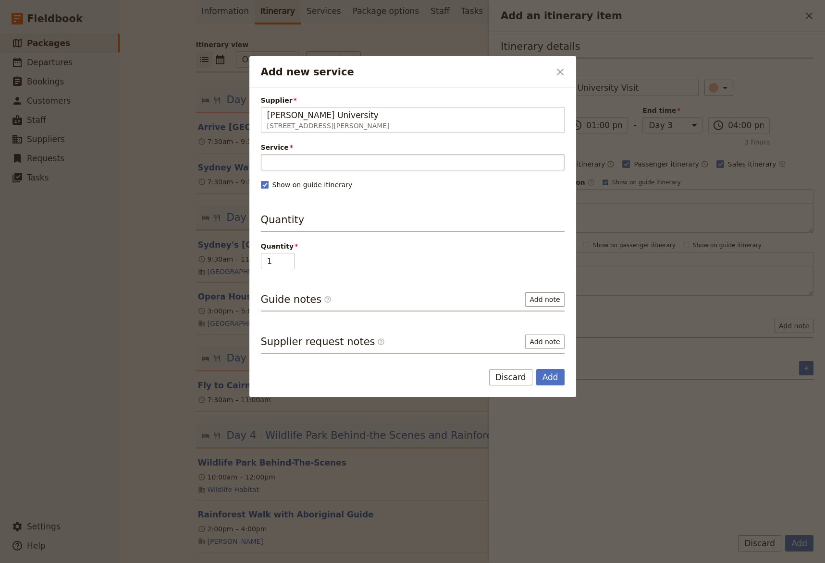
type input "[PERSON_NAME] University"
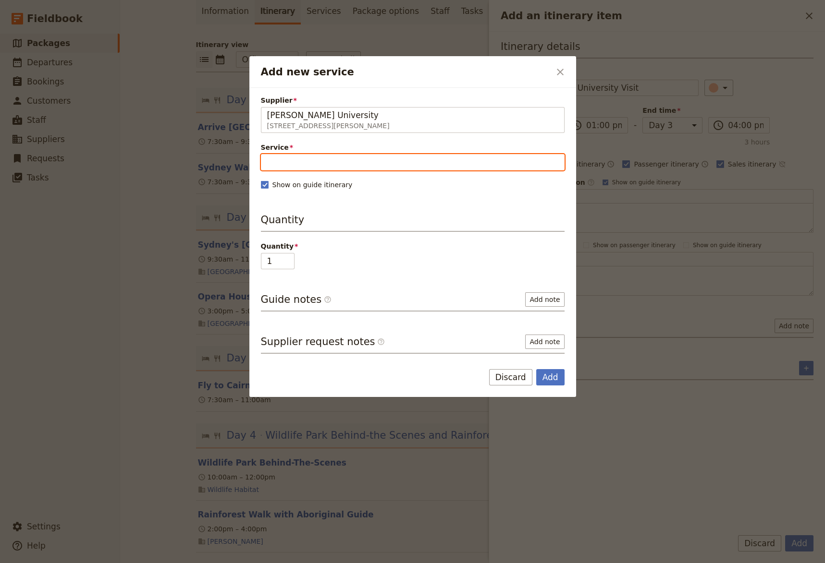
click at [318, 163] on input "Service" at bounding box center [413, 162] width 304 height 16
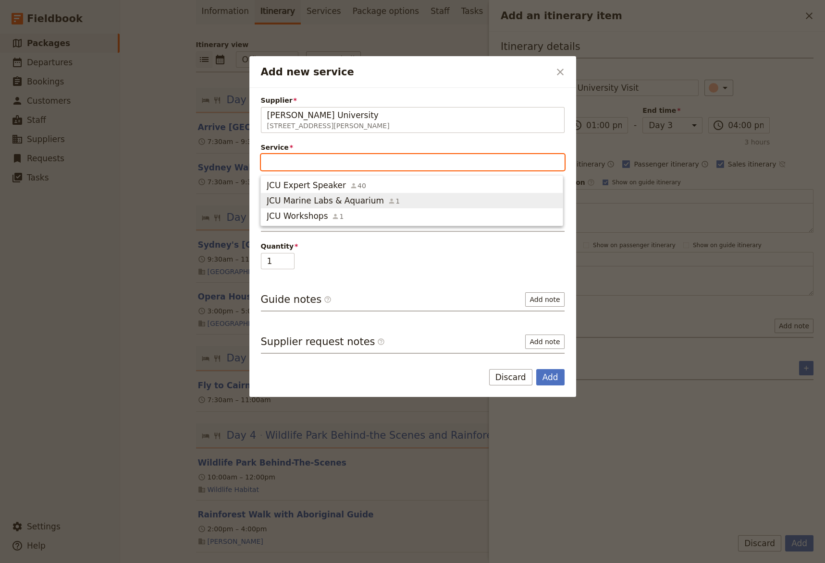
click at [349, 198] on span "JCU Marine Labs & Aquarium" at bounding box center [325, 201] width 117 height 12
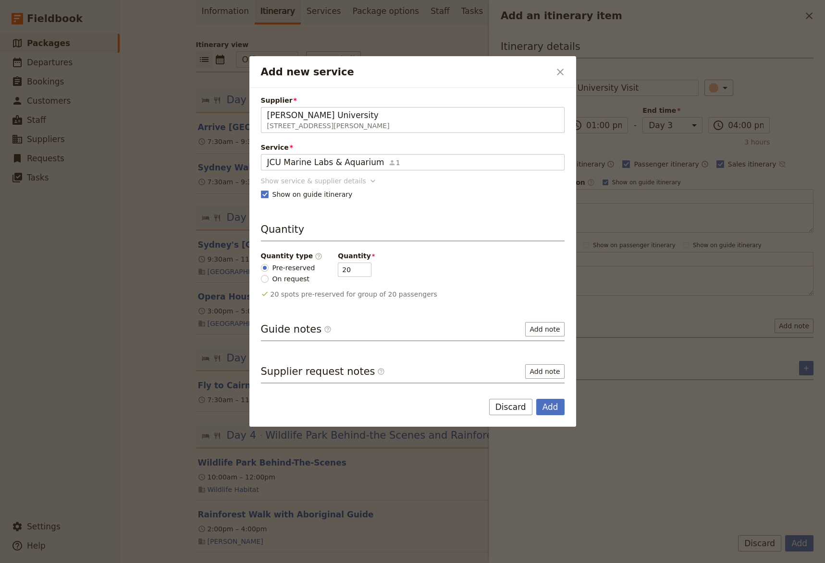
click at [368, 180] on icon "Add new service" at bounding box center [373, 181] width 10 height 10
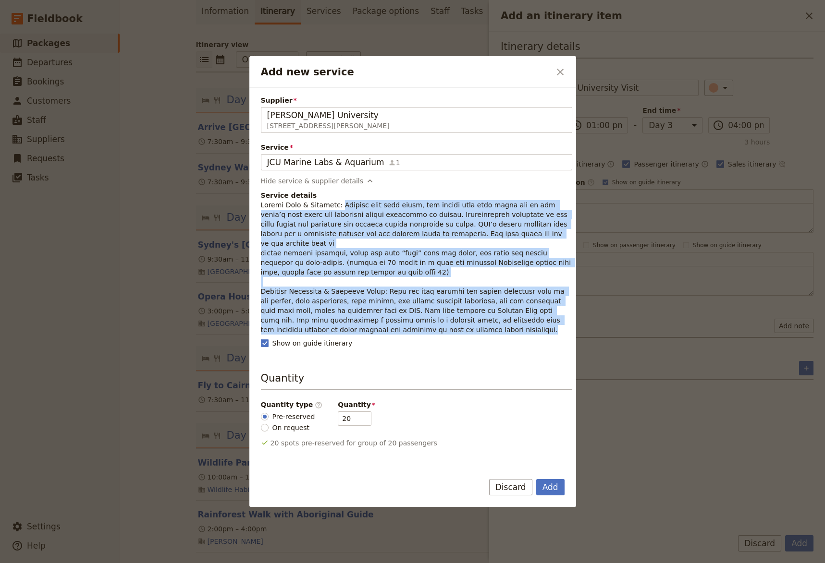
drag, startPoint x: 339, startPoint y: 206, endPoint x: 450, endPoint y: 316, distance: 156.2
click at [450, 316] on p "Add new service" at bounding box center [416, 267] width 311 height 134
copy p "Loremip dolo sita conse, adi elitse doei temp incid utl et dol magna’a enim adm…"
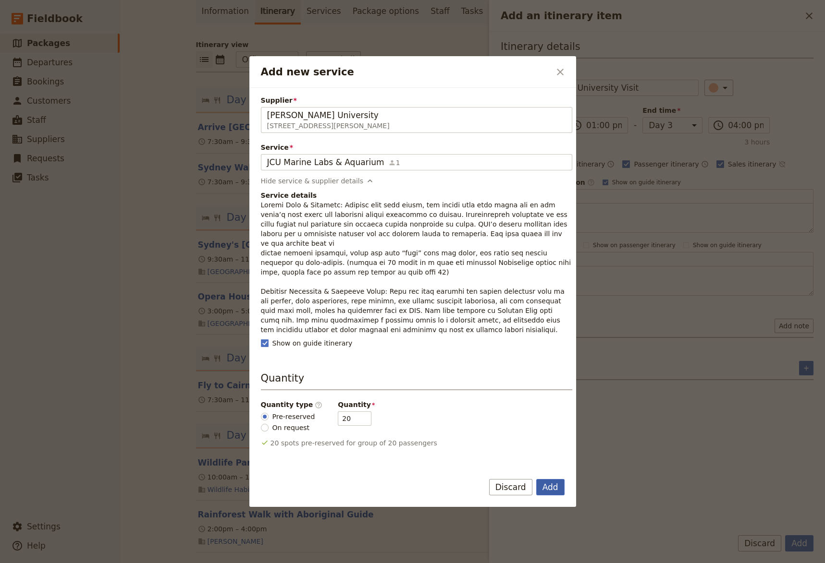
click at [553, 491] on button "Add" at bounding box center [550, 487] width 28 height 16
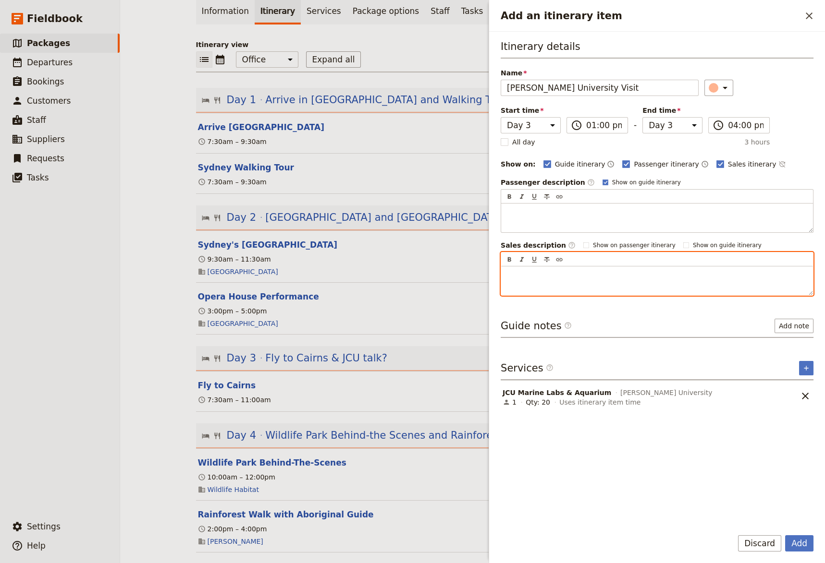
click at [513, 275] on p "Add an itinerary item" at bounding box center [657, 275] width 300 height 10
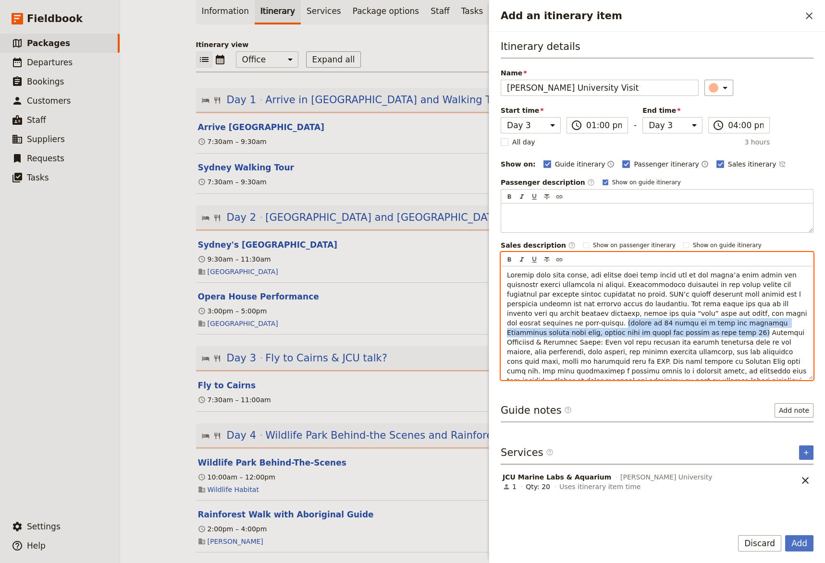
drag, startPoint x: 751, startPoint y: 324, endPoint x: 706, endPoint y: 315, distance: 45.6
click at [706, 315] on span "Add an itinerary item" at bounding box center [658, 327] width 302 height 113
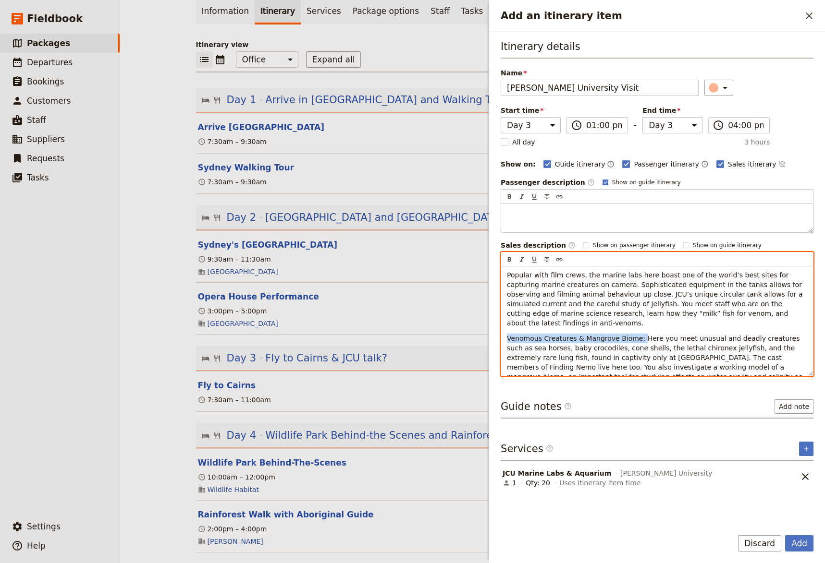
drag, startPoint x: 632, startPoint y: 328, endPoint x: 484, endPoint y: 328, distance: 147.9
click at [501, 328] on div "Popular with film crews, the marine labs here boast one of the world’s best sit…" at bounding box center [657, 321] width 312 height 109
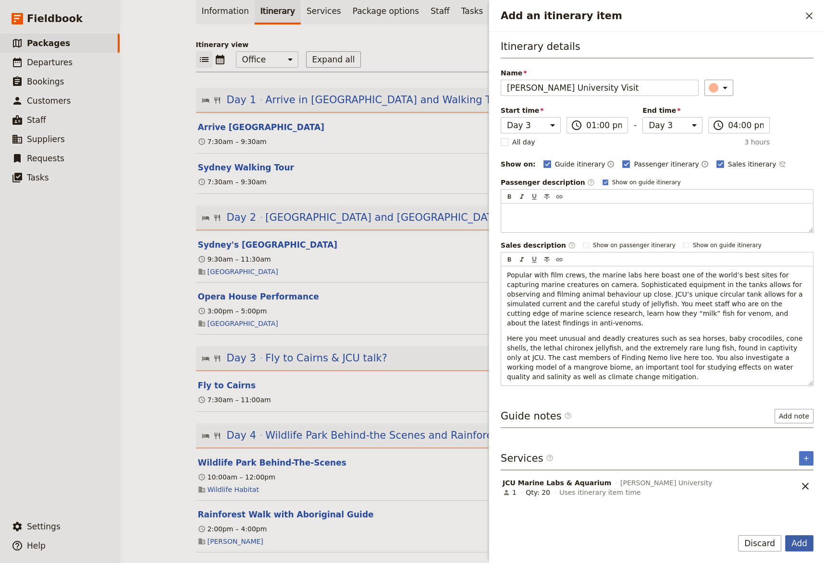
click at [800, 532] on button "Add" at bounding box center [799, 543] width 28 height 16
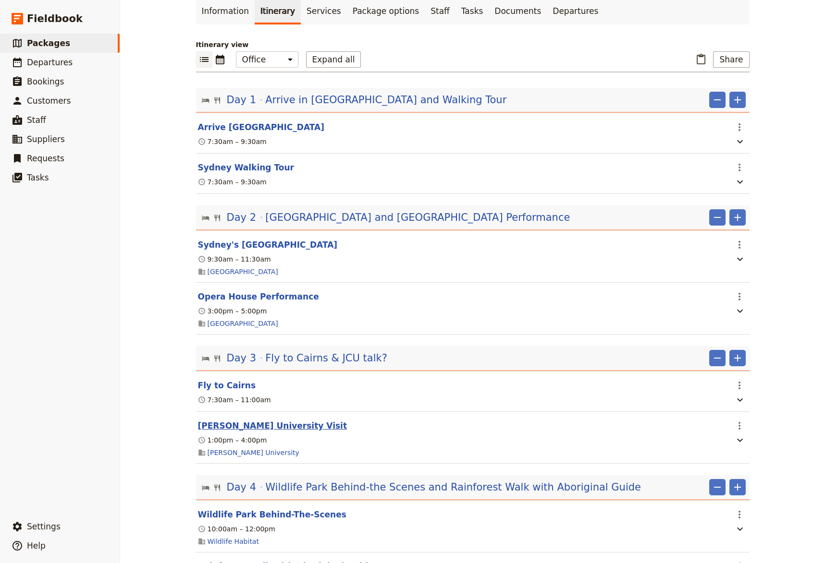
click at [279, 431] on button "[PERSON_NAME] University Visit" at bounding box center [272, 426] width 149 height 12
select select "3"
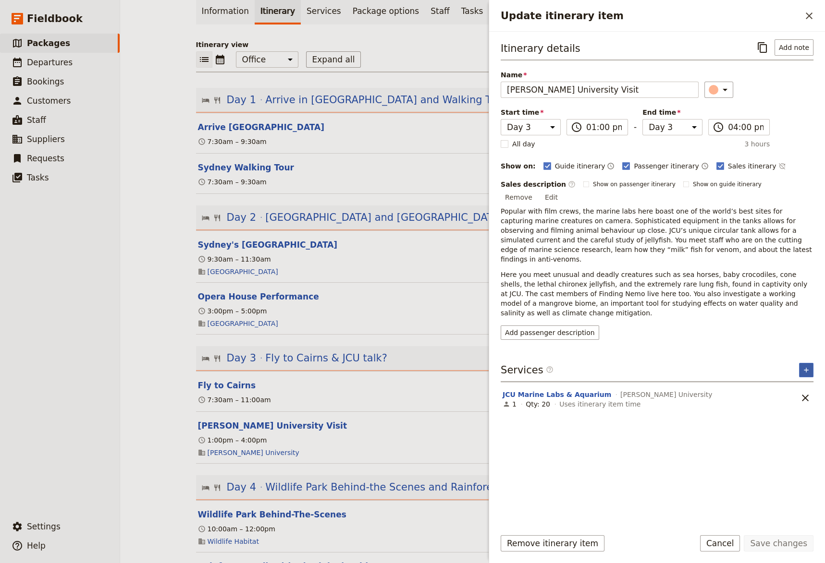
click at [804, 366] on icon "Add service inclusion" at bounding box center [806, 370] width 8 height 8
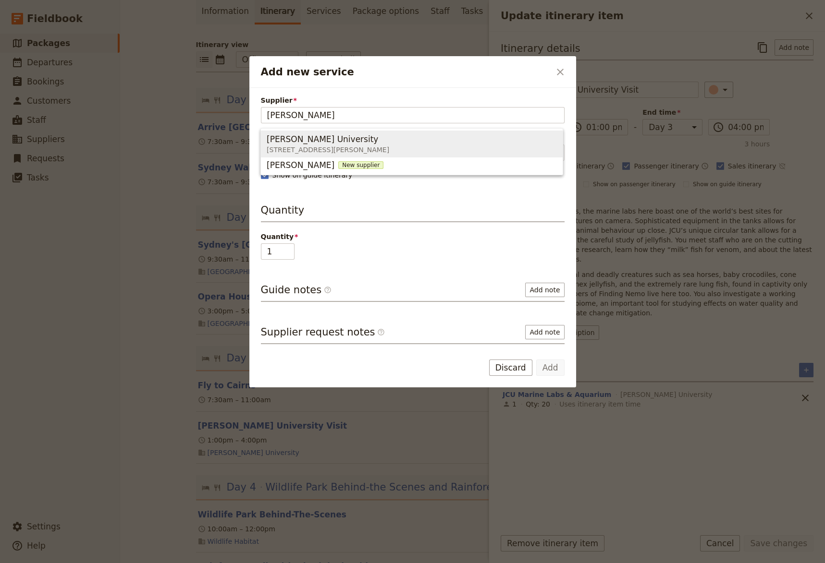
click at [430, 143] on span "[PERSON_NAME] University [STREET_ADDRESS][PERSON_NAME]" at bounding box center [412, 144] width 290 height 23
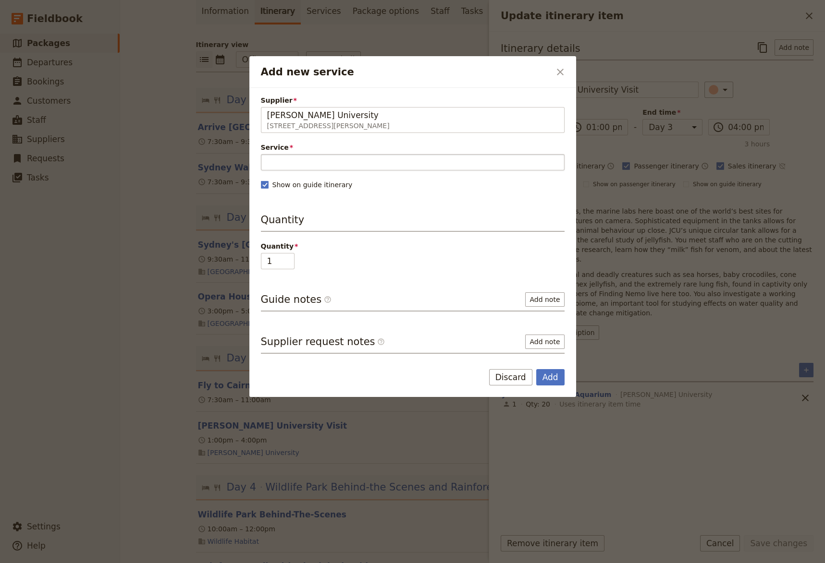
type input "[PERSON_NAME] University"
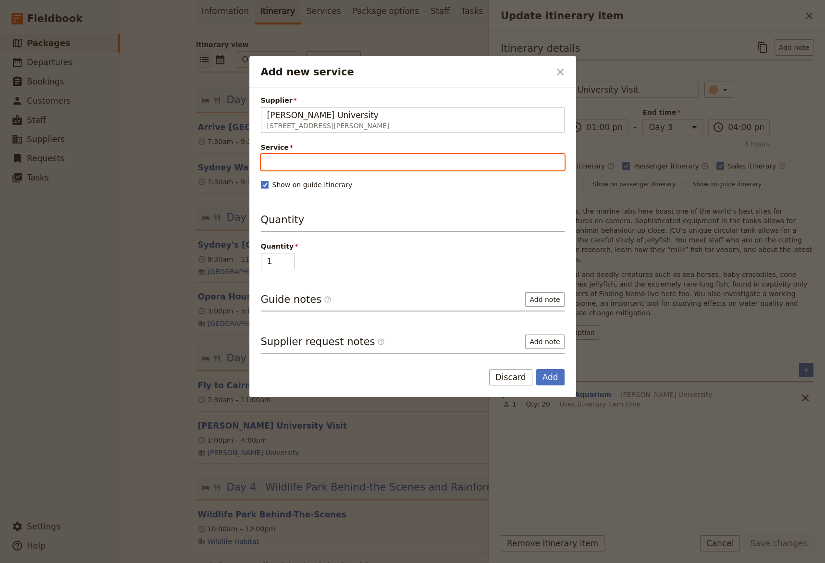
click at [334, 167] on input "Service" at bounding box center [413, 162] width 304 height 16
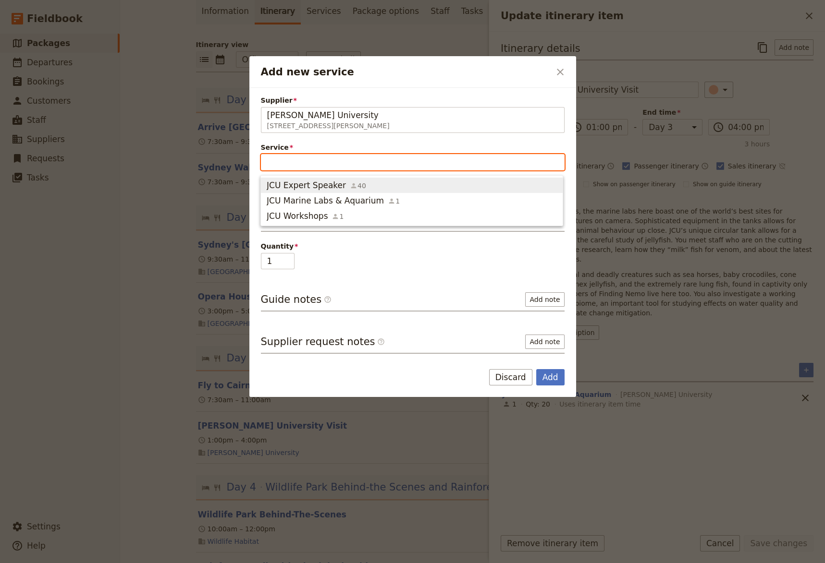
click at [355, 188] on span "JCU Expert Speaker 40" at bounding box center [412, 186] width 290 height 12
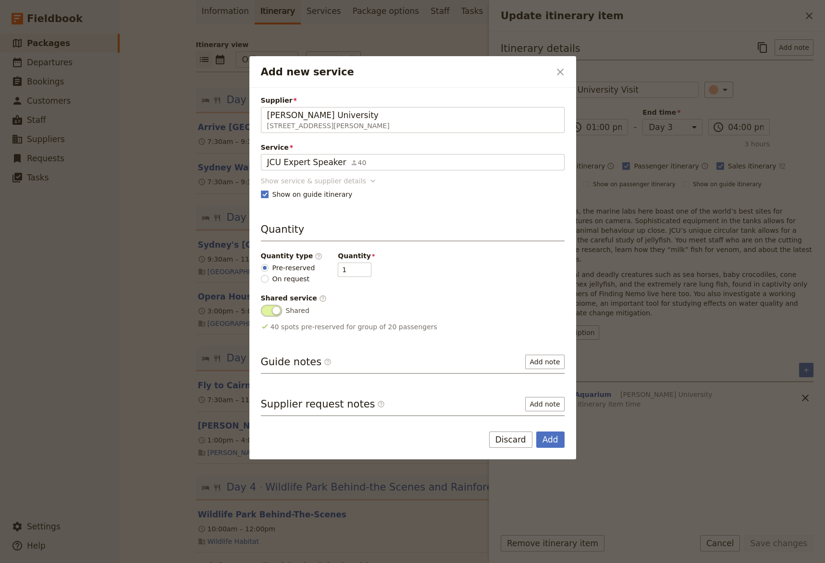
click at [370, 181] on icon "Add new service" at bounding box center [372, 181] width 5 height 3
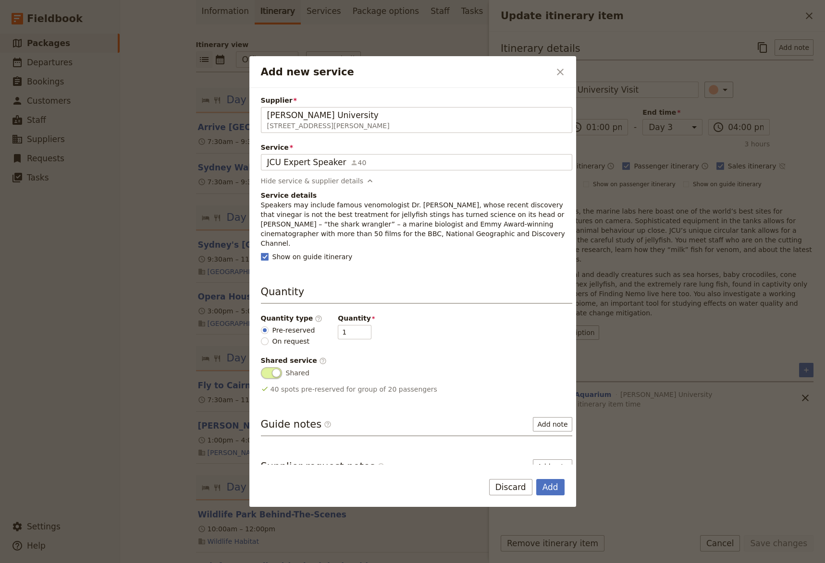
drag, startPoint x: 462, startPoint y: 235, endPoint x: 261, endPoint y: 206, distance: 202.9
click at [261, 206] on p "Speakers may include famous venomologist Dr. [PERSON_NAME], whose recent discov…" at bounding box center [416, 224] width 311 height 48
copy p "Speakers may include famous venomologist Dr. [PERSON_NAME], whose recent discov…"
click at [515, 486] on button "Discard" at bounding box center [510, 487] width 43 height 16
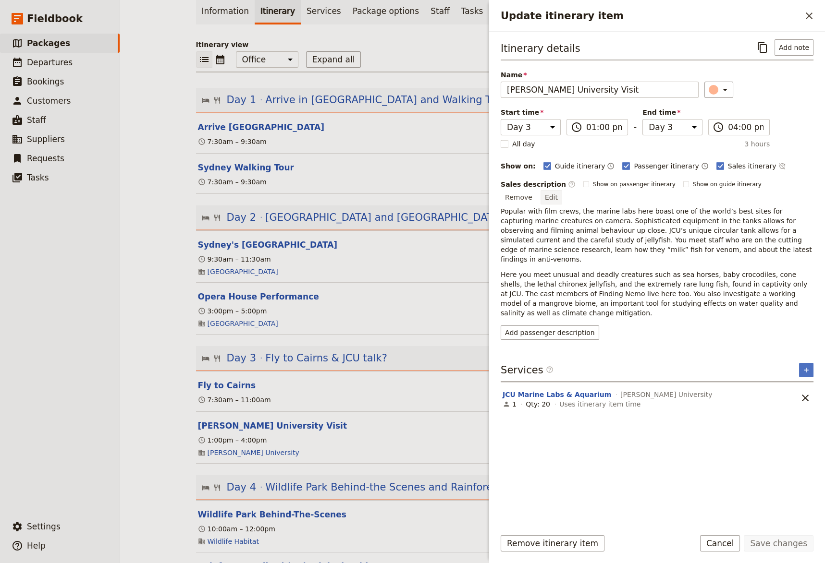
drag, startPoint x: 803, startPoint y: 188, endPoint x: 800, endPoint y: 192, distance: 5.1
click at [562, 190] on button "Edit" at bounding box center [551, 197] width 22 height 14
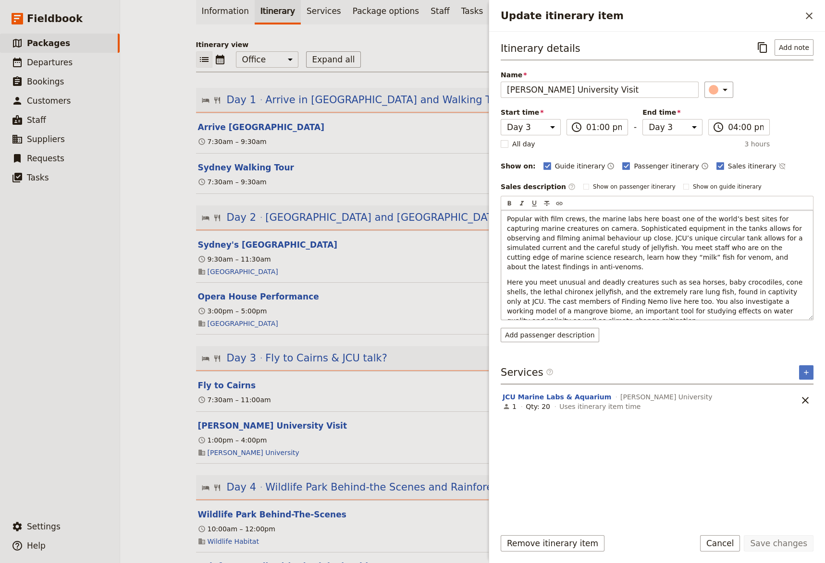
click at [552, 310] on p "Here you meet unusual and deadly creatures such as sea horses, baby crocodiles,…" at bounding box center [657, 302] width 300 height 48
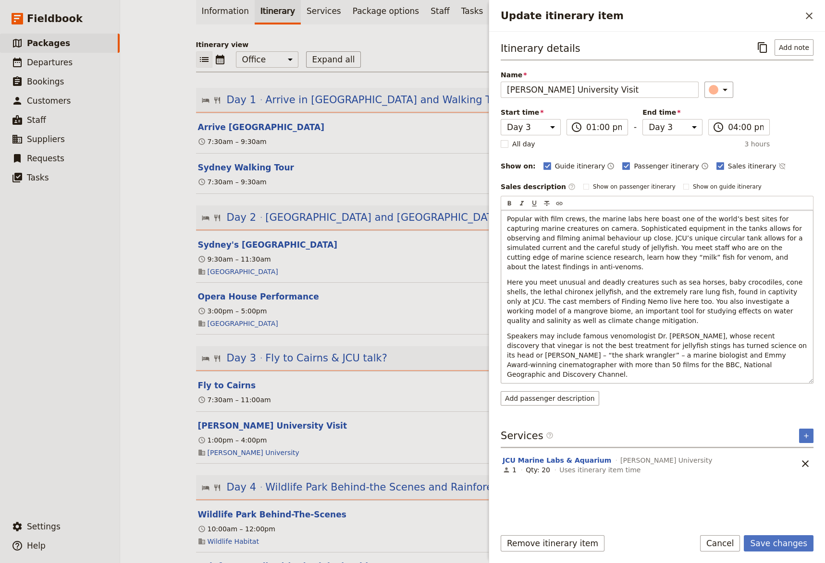
click at [505, 219] on div "Popular with film crews, the marine labs here boast one of the world’s best sit…" at bounding box center [657, 296] width 312 height 173
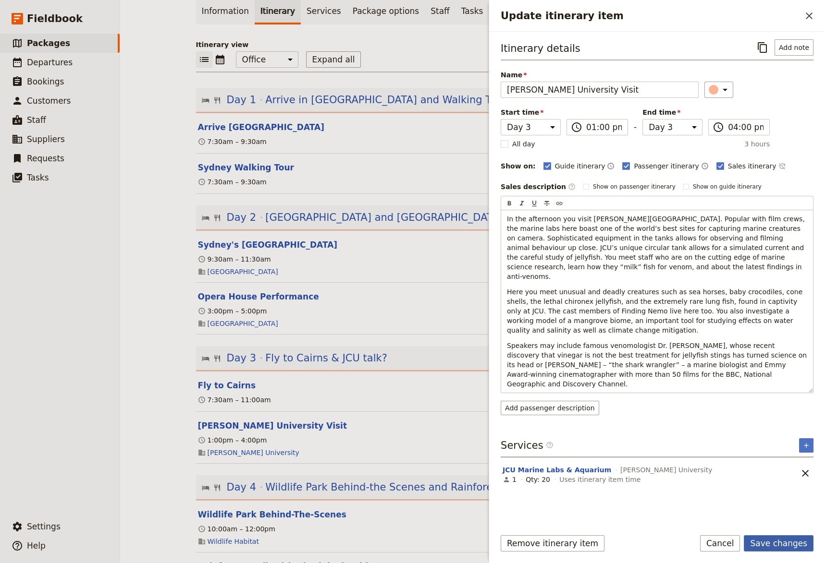
click at [783, 532] on button "Save changes" at bounding box center [778, 543] width 70 height 16
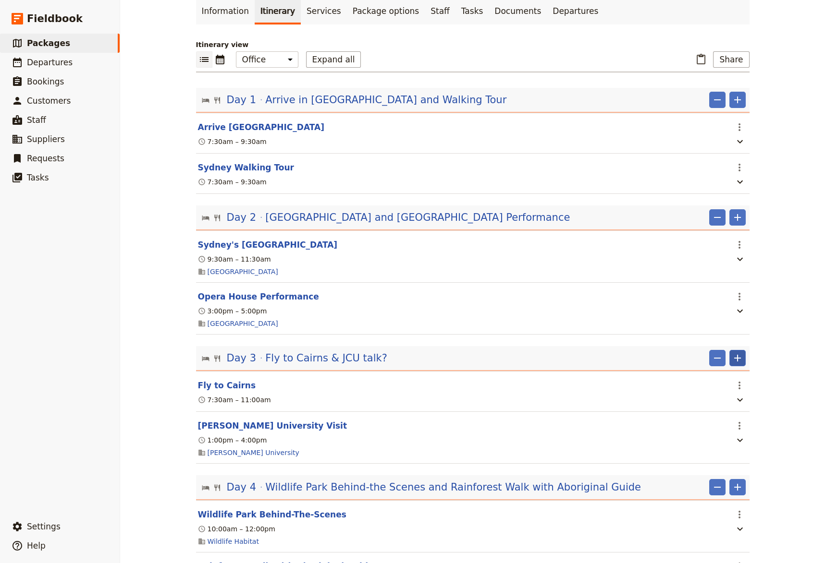
click at [737, 362] on icon "Add" at bounding box center [737, 359] width 12 height 12
click at [722, 383] on span "Add itinerary item" at bounding box center [704, 382] width 61 height 10
select select "3"
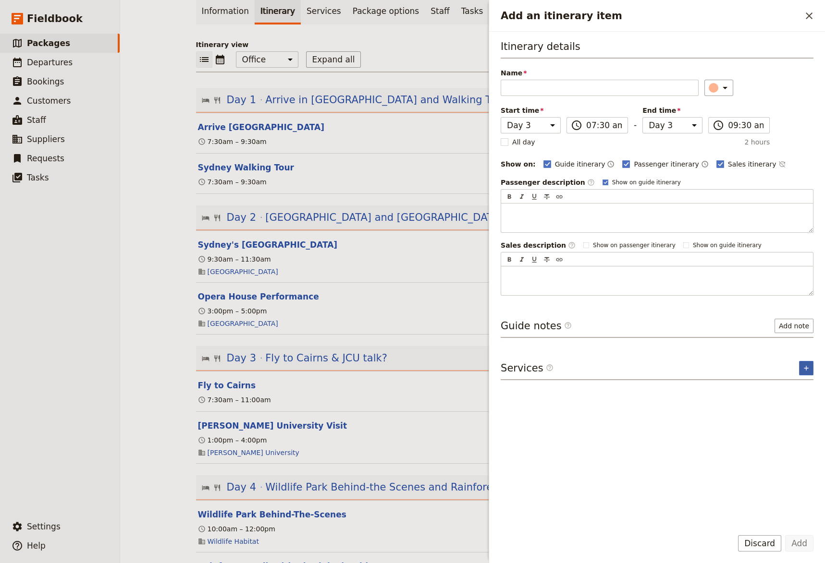
click at [803, 370] on icon "Add service inclusion" at bounding box center [806, 369] width 8 height 8
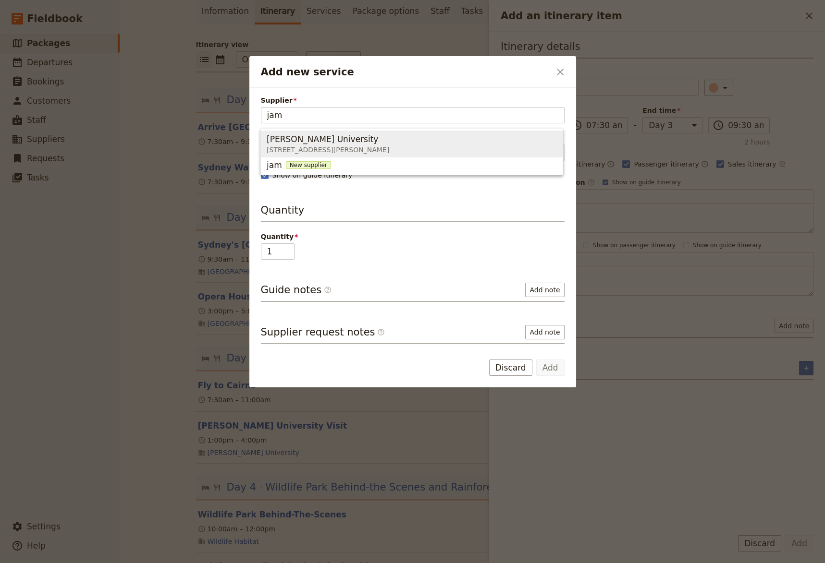
drag, startPoint x: 345, startPoint y: 146, endPoint x: 348, endPoint y: 157, distance: 11.4
click at [345, 146] on span "[STREET_ADDRESS][PERSON_NAME]" at bounding box center [328, 150] width 122 height 10
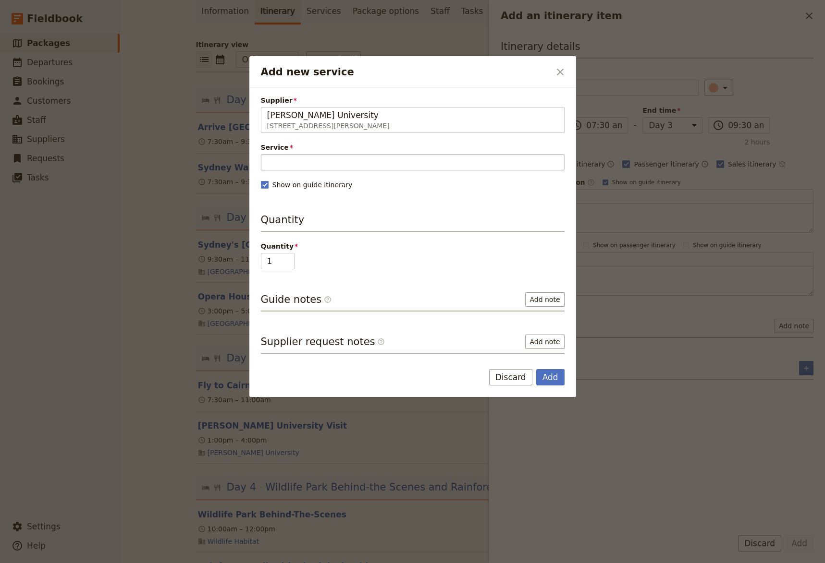
type input "[PERSON_NAME] University"
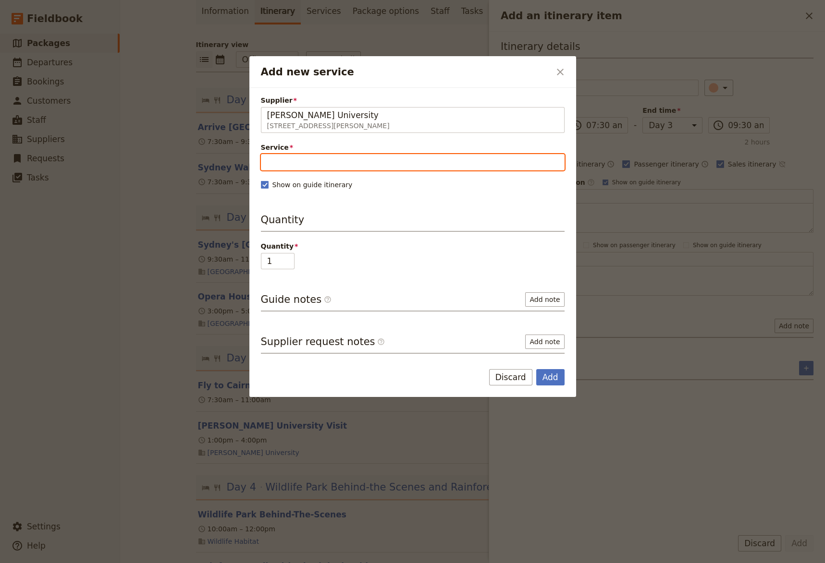
click at [318, 167] on input "Service" at bounding box center [413, 162] width 304 height 16
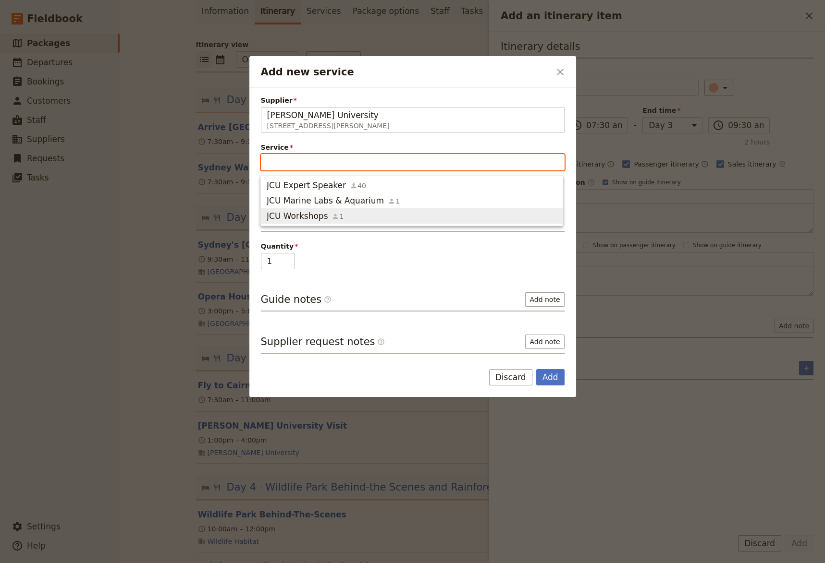
click at [319, 218] on span "JCU Workshops" at bounding box center [297, 216] width 61 height 12
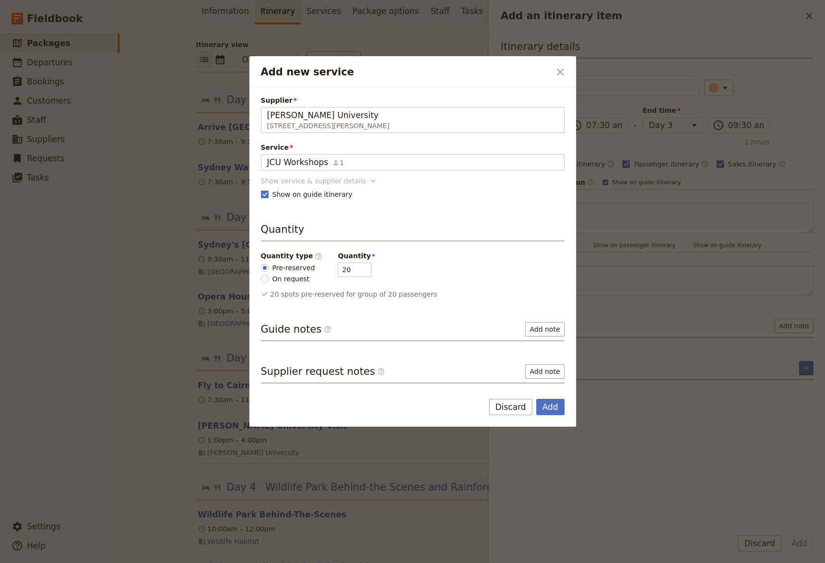
click at [368, 181] on icon "Add new service" at bounding box center [373, 181] width 10 height 10
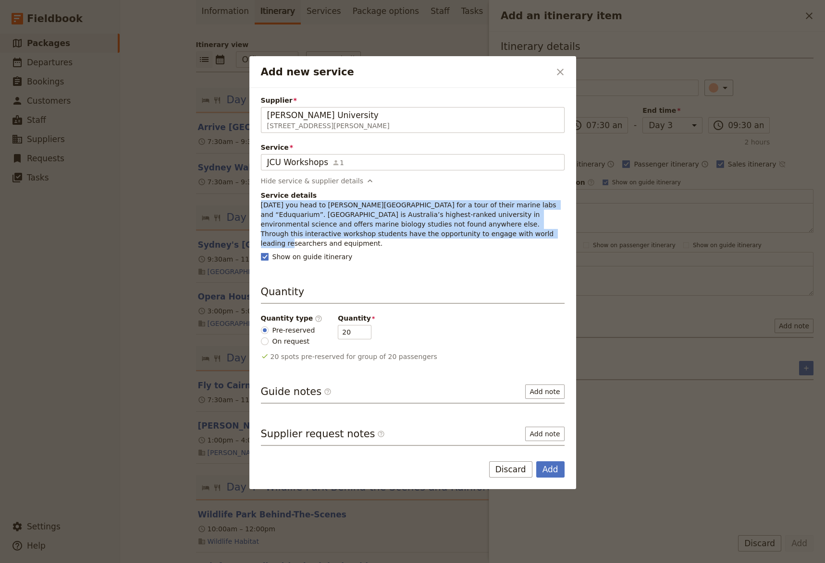
drag, startPoint x: 262, startPoint y: 206, endPoint x: 440, endPoint y: 236, distance: 181.2
click at [440, 236] on p "[DATE] you head to [PERSON_NAME][GEOGRAPHIC_DATA] for a tour of their marine la…" at bounding box center [413, 224] width 304 height 48
copy p "[DATE] you head to [PERSON_NAME][GEOGRAPHIC_DATA] for a tour of their marine la…"
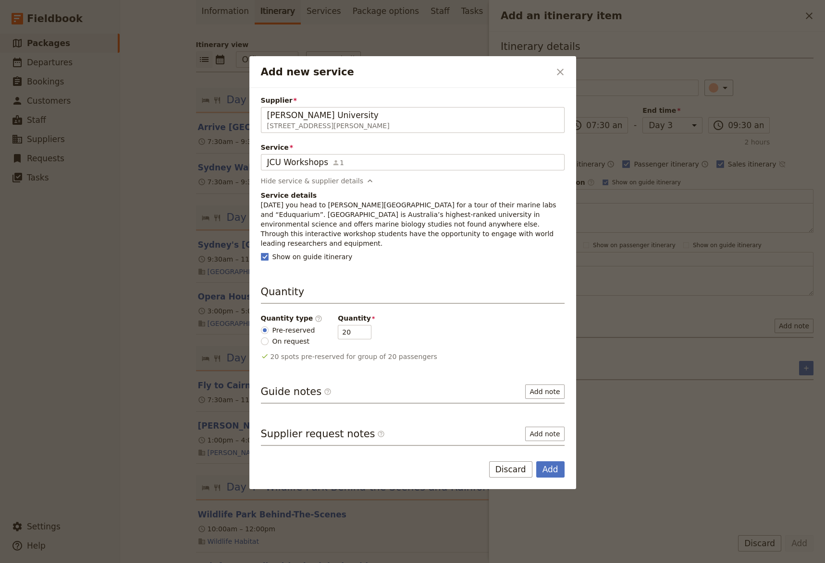
drag, startPoint x: 503, startPoint y: 460, endPoint x: 515, endPoint y: 444, distance: 19.5
click at [504, 462] on button "Discard" at bounding box center [510, 470] width 43 height 16
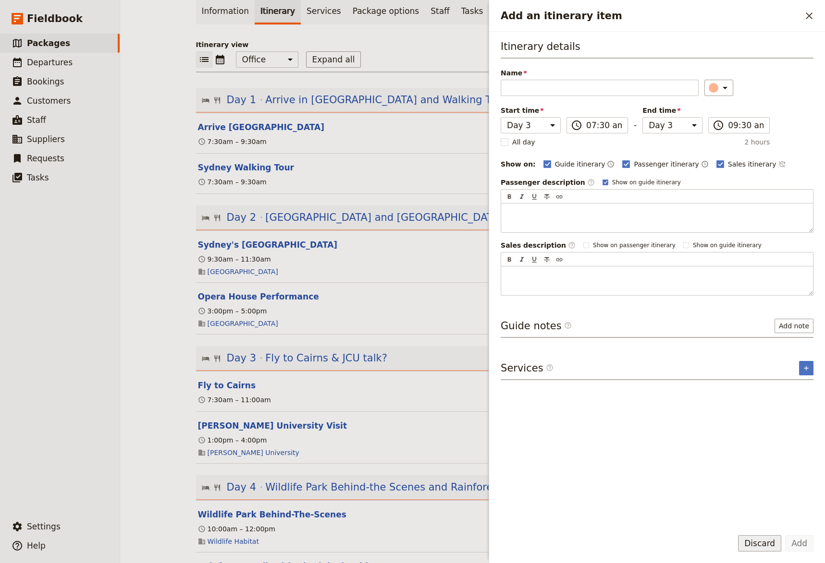
click at [769, 532] on button "Discard" at bounding box center [759, 543] width 43 height 16
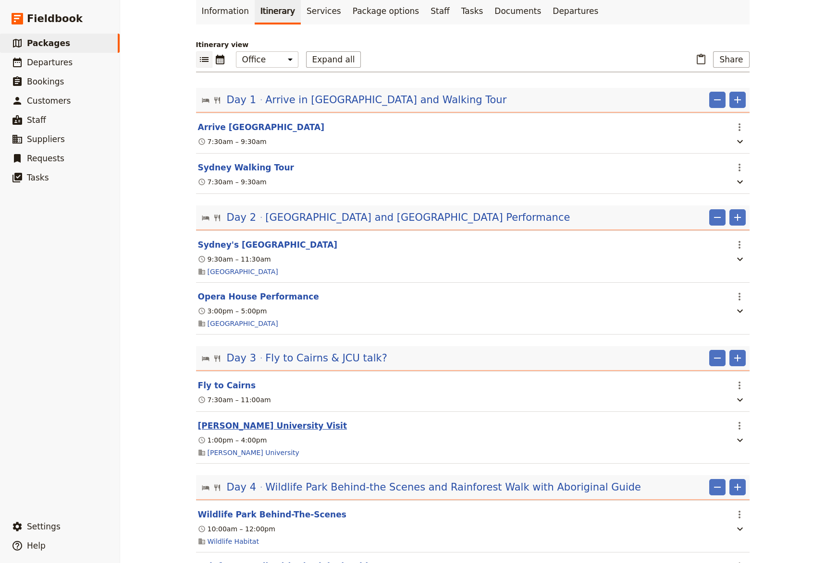
click at [244, 427] on button "[PERSON_NAME] University Visit" at bounding box center [272, 426] width 149 height 12
select select "3"
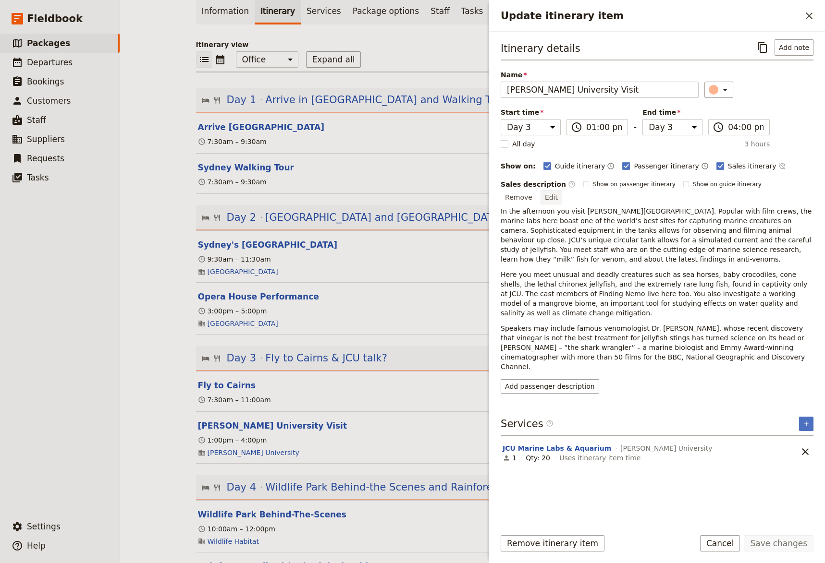
click at [562, 190] on button "Edit" at bounding box center [551, 197] width 22 height 14
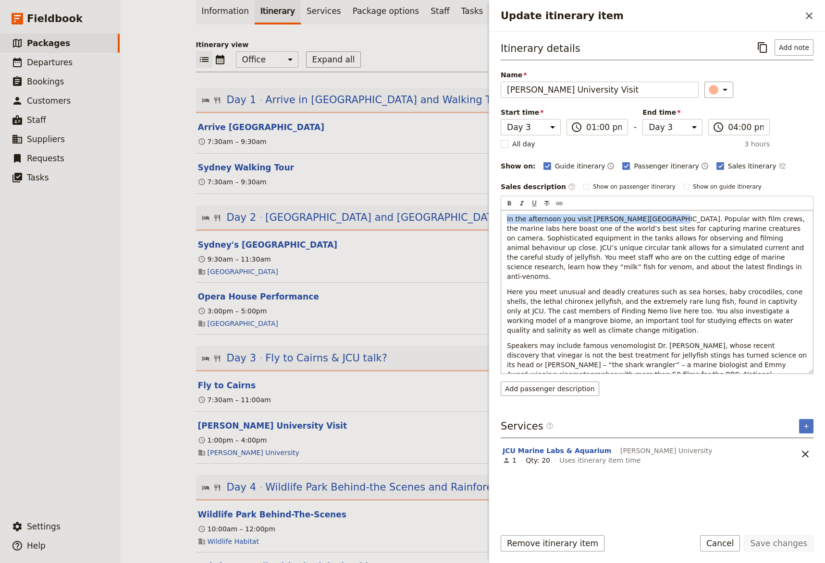
drag, startPoint x: 651, startPoint y: 221, endPoint x: 497, endPoint y: 218, distance: 154.7
click at [501, 218] on div "In the afternoon you visit [PERSON_NAME][GEOGRAPHIC_DATA]. Popular with film cr…" at bounding box center [657, 291] width 312 height 163
click at [599, 225] on span "In the afternoon you visit [PERSON_NAME][GEOGRAPHIC_DATA]. Popular with film cr…" at bounding box center [657, 247] width 300 height 65
drag, startPoint x: 644, startPoint y: 219, endPoint x: 555, endPoint y: 219, distance: 88.9
click at [555, 219] on span "In the afternoon you visit [PERSON_NAME][GEOGRAPHIC_DATA]. Popular with film cr…" at bounding box center [657, 247] width 300 height 65
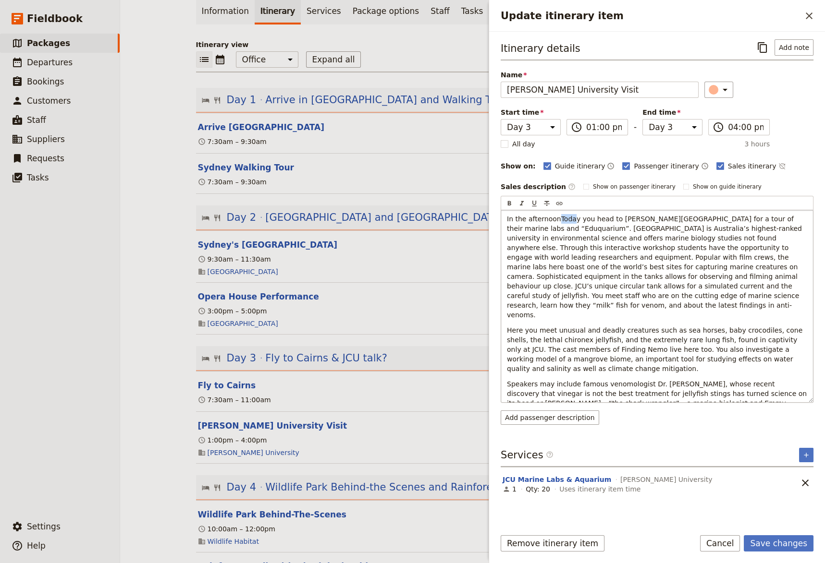
drag, startPoint x: 570, startPoint y: 217, endPoint x: 556, endPoint y: 219, distance: 14.6
click at [556, 219] on span "In the afternoonToday you head to [PERSON_NAME][GEOGRAPHIC_DATA] for a tour of …" at bounding box center [655, 267] width 297 height 104
click at [718, 394] on p "Speakers may include famous venomologist Dr. [PERSON_NAME], whose recent discov…" at bounding box center [657, 403] width 300 height 48
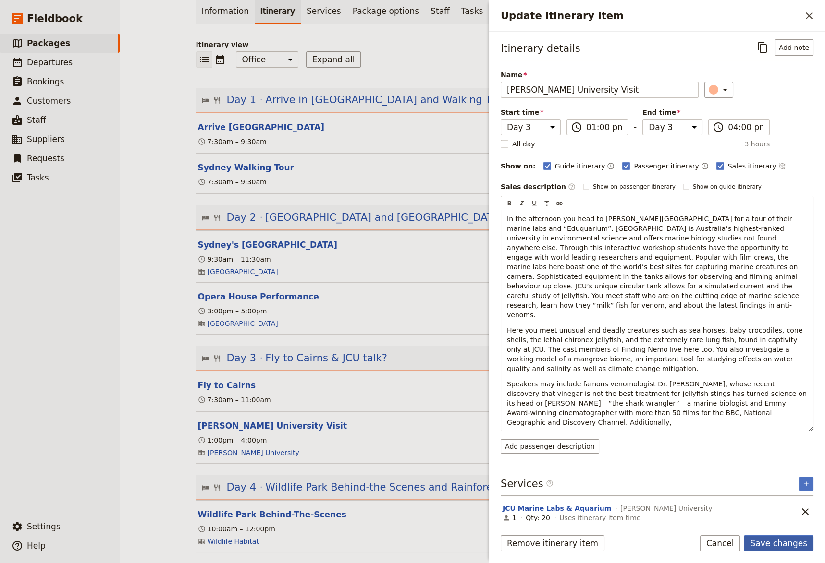
click at [770, 532] on button "Save changes" at bounding box center [778, 543] width 70 height 16
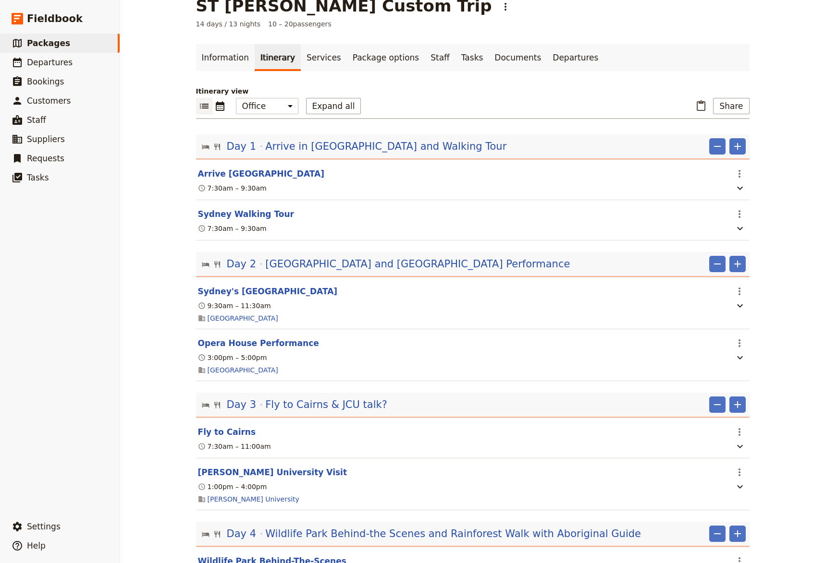
scroll to position [0, 0]
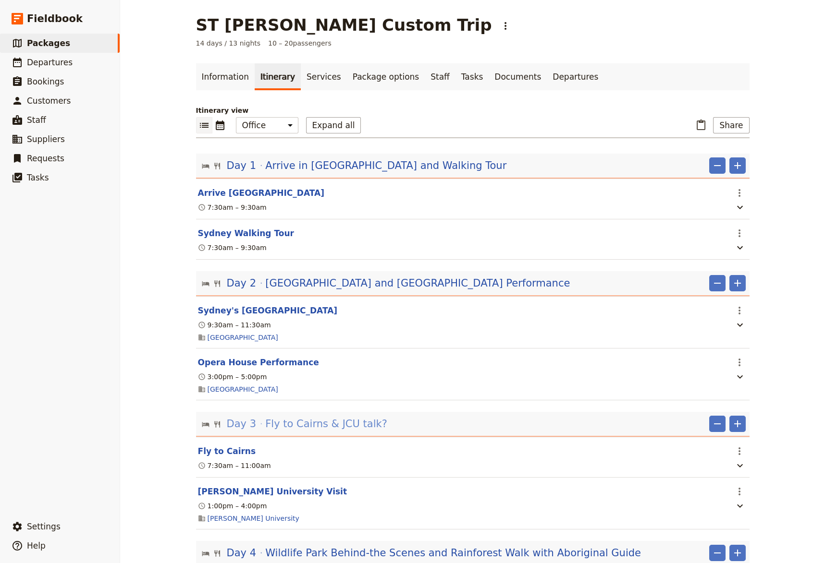
click at [349, 426] on span "Fly to Cairns & JCU talk?" at bounding box center [326, 424] width 122 height 14
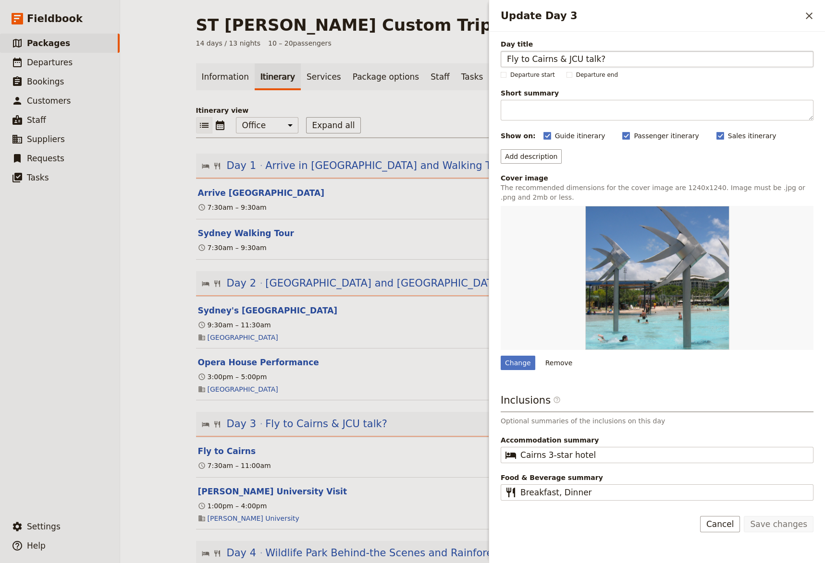
drag, startPoint x: 597, startPoint y: 56, endPoint x: 566, endPoint y: 58, distance: 30.8
click at [566, 58] on input "Fly to Cairns & JCU talk?" at bounding box center [656, 59] width 313 height 16
type input "Fly to Cairns & [PERSON_NAME] University Visit"
drag, startPoint x: 785, startPoint y: 523, endPoint x: 739, endPoint y: 420, distance: 112.9
click at [785, 523] on button "Save changes" at bounding box center [778, 524] width 70 height 16
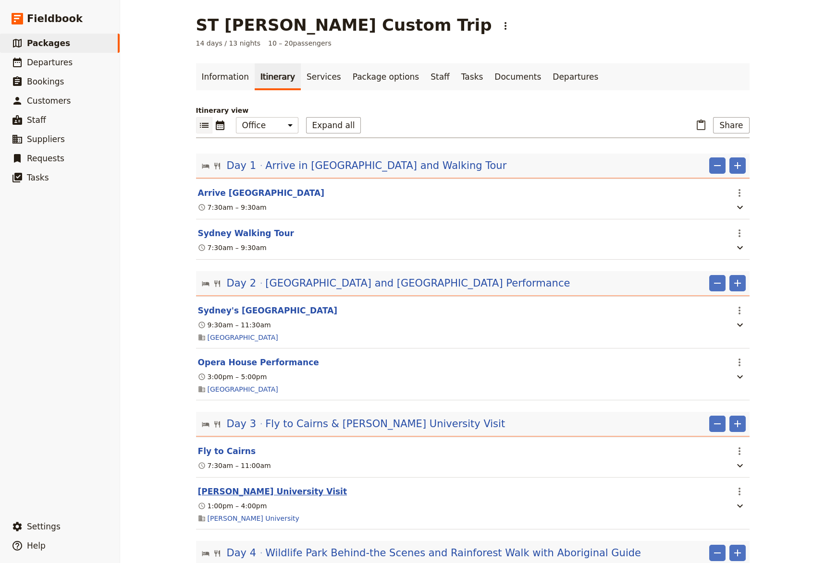
click at [260, 495] on button "[PERSON_NAME] University Visit" at bounding box center [272, 492] width 149 height 12
select select "3"
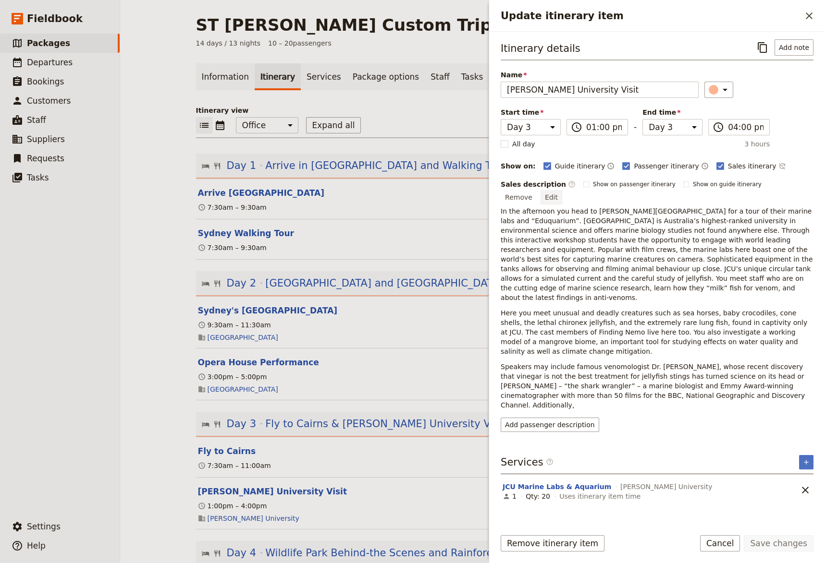
click at [562, 190] on button "Edit" at bounding box center [551, 197] width 22 height 14
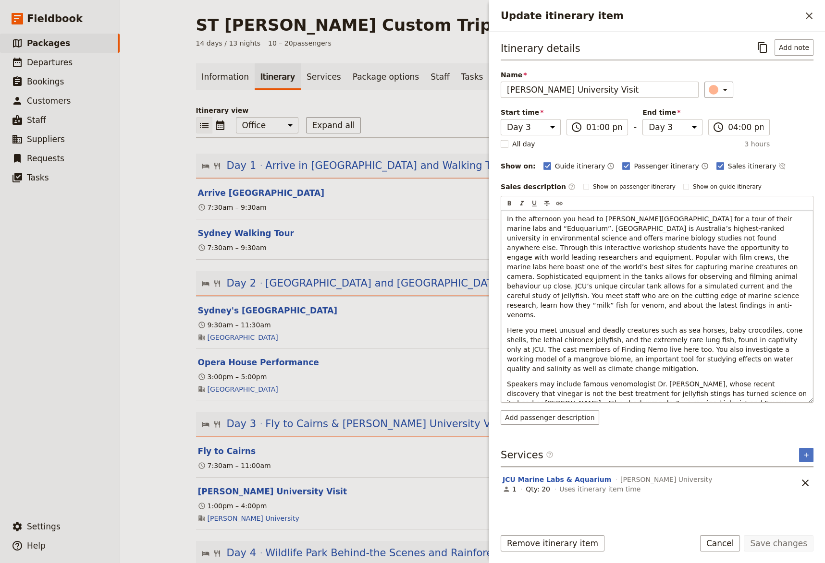
click at [659, 219] on span "In the afternoon you head to [PERSON_NAME][GEOGRAPHIC_DATA] for a tour of their…" at bounding box center [654, 267] width 294 height 104
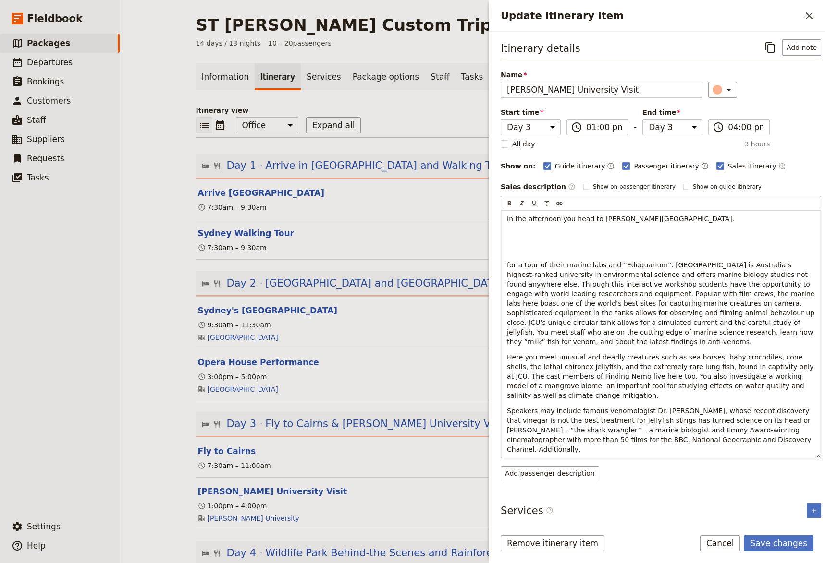
click at [669, 218] on p "In the afternoon you head to [PERSON_NAME][GEOGRAPHIC_DATA]." at bounding box center [661, 219] width 308 height 10
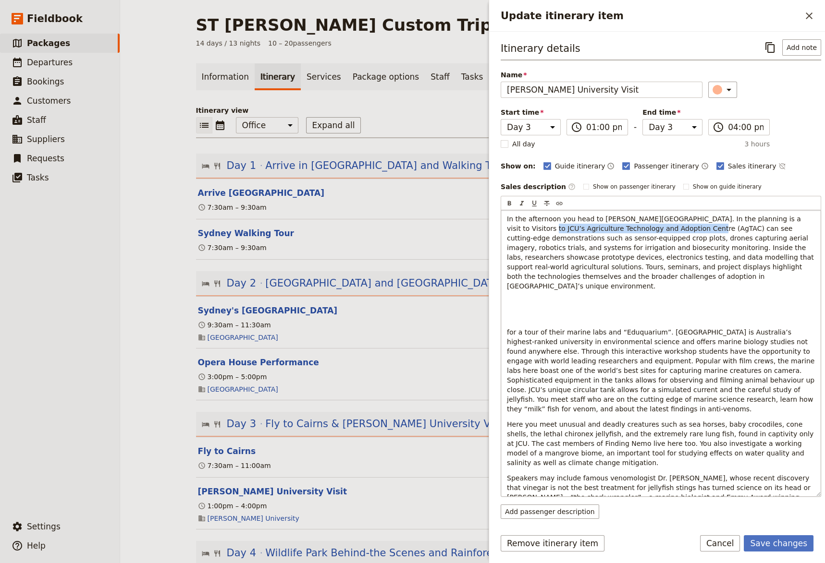
drag, startPoint x: 663, startPoint y: 229, endPoint x: 503, endPoint y: 230, distance: 159.9
click at [503, 230] on div "In the afternoon you head to [PERSON_NAME][GEOGRAPHIC_DATA]. In the planning is…" at bounding box center [660, 353] width 319 height 286
copy span "Agriculture Technology and Adoption Centre (AgTAC"
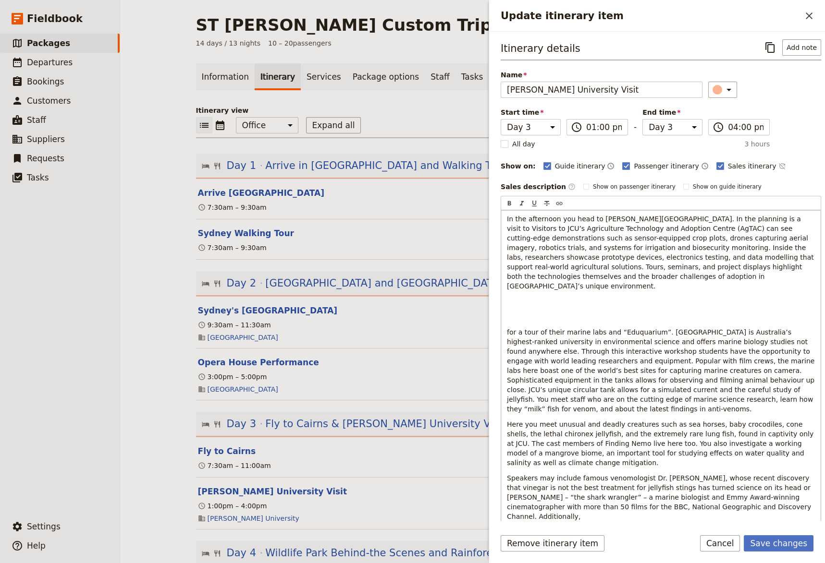
click at [742, 218] on span "In the afternoon you head to [PERSON_NAME][GEOGRAPHIC_DATA]. In the planning is…" at bounding box center [661, 252] width 309 height 75
click at [508, 302] on div "In the afternoon you head to [PERSON_NAME][GEOGRAPHIC_DATA]. In the planning is…" at bounding box center [660, 353] width 319 height 286
click at [507, 299] on div "In the afternoon you head to [PERSON_NAME][GEOGRAPHIC_DATA]. In the planning is…" at bounding box center [660, 367] width 319 height 315
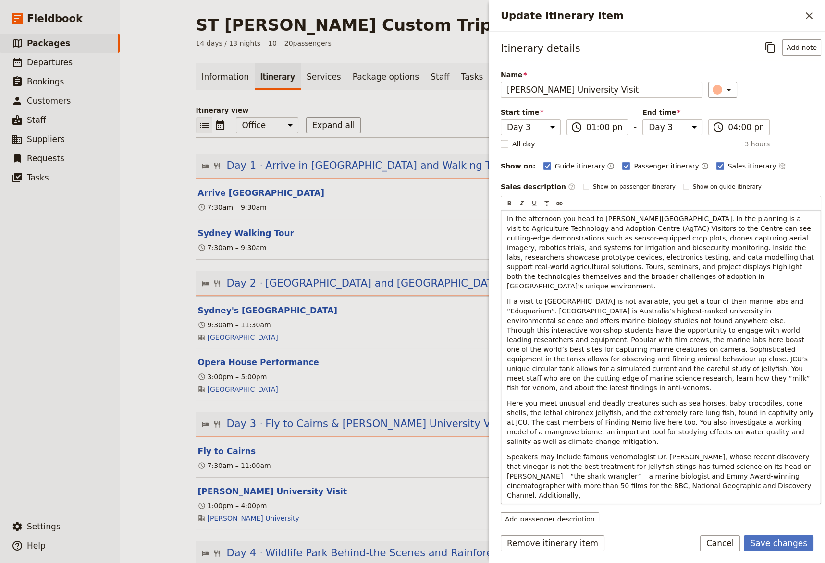
scroll to position [48, 0]
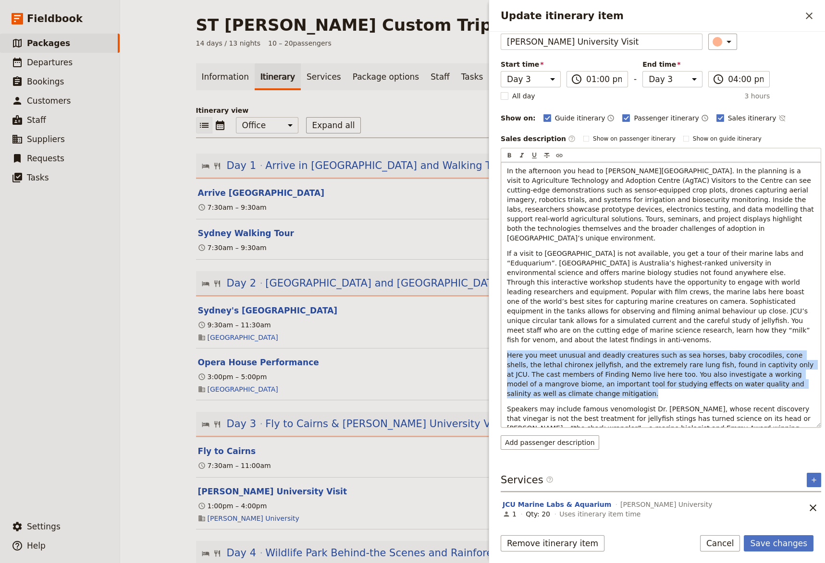
drag, startPoint x: 556, startPoint y: 379, endPoint x: 506, endPoint y: 339, distance: 64.6
click at [506, 339] on div "In the afternoon you head to [PERSON_NAME][GEOGRAPHIC_DATA]. In the planning is…" at bounding box center [660, 294] width 319 height 265
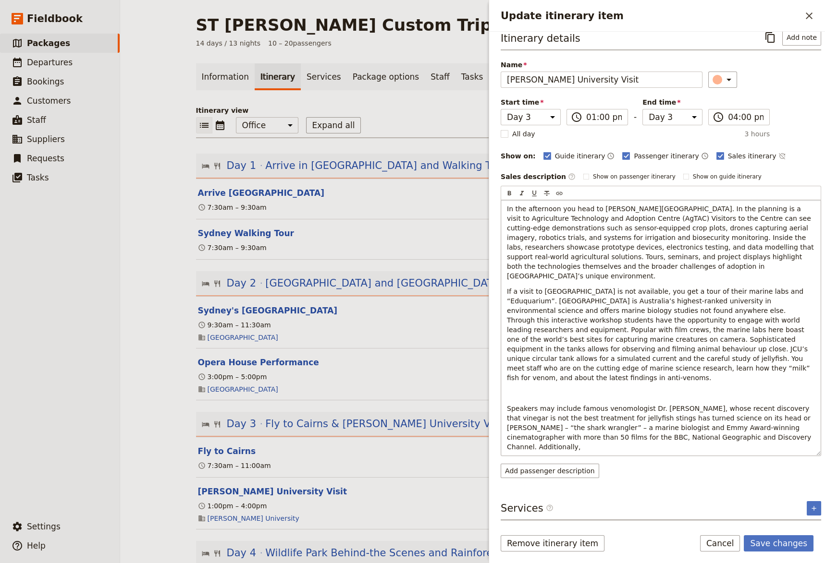
scroll to position [0, 0]
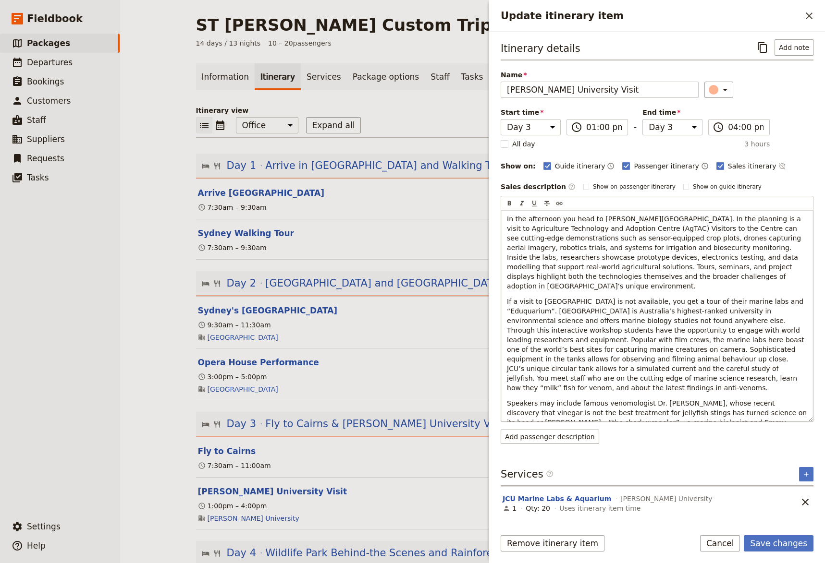
click at [557, 367] on p "If a visit to [GEOGRAPHIC_DATA] is not available, you get a tour of their marin…" at bounding box center [657, 345] width 300 height 96
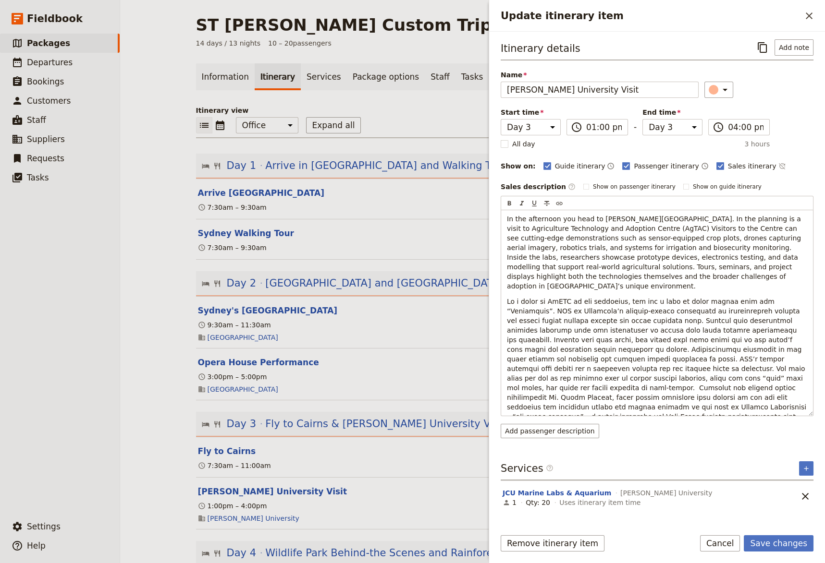
drag, startPoint x: 578, startPoint y: 405, endPoint x: 497, endPoint y: 406, distance: 80.7
click at [501, 406] on div "In the afternoon you head to [PERSON_NAME][GEOGRAPHIC_DATA]. In the planning is…" at bounding box center [657, 313] width 312 height 206
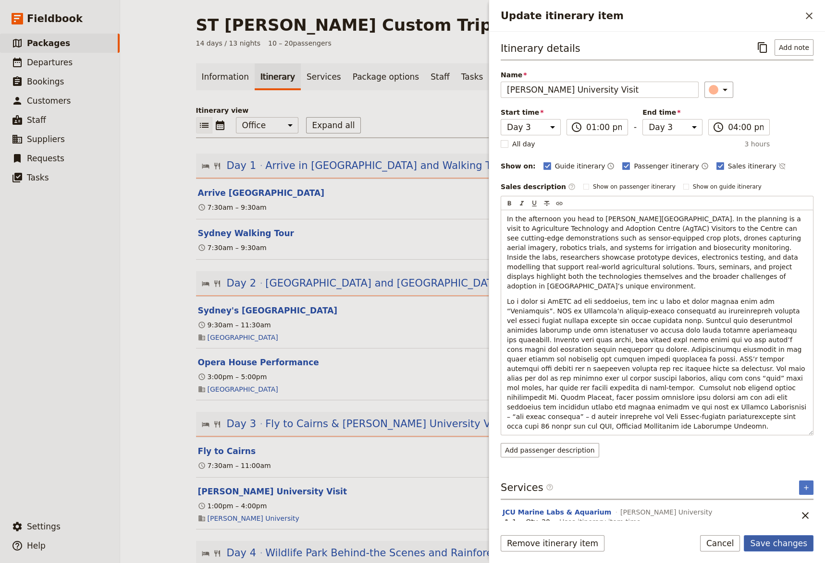
click at [780, 532] on button "Save changes" at bounding box center [778, 543] width 70 height 16
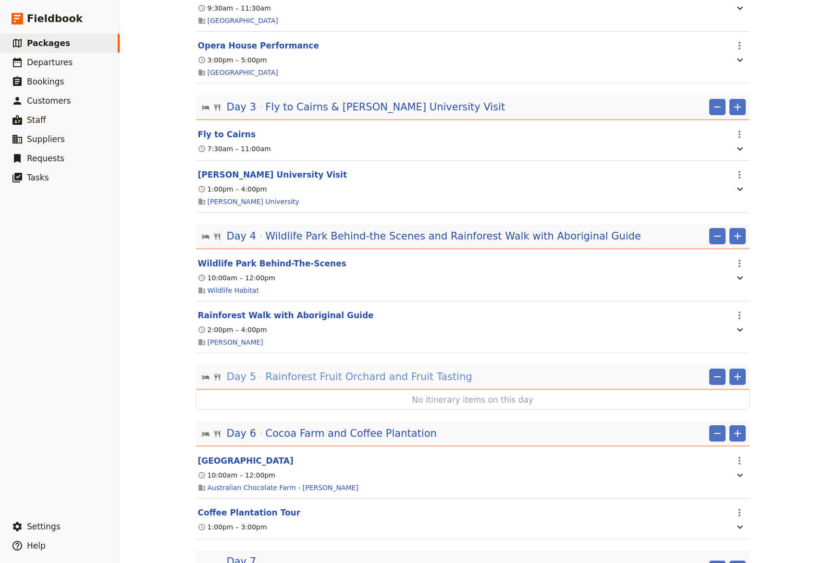
scroll to position [330, 0]
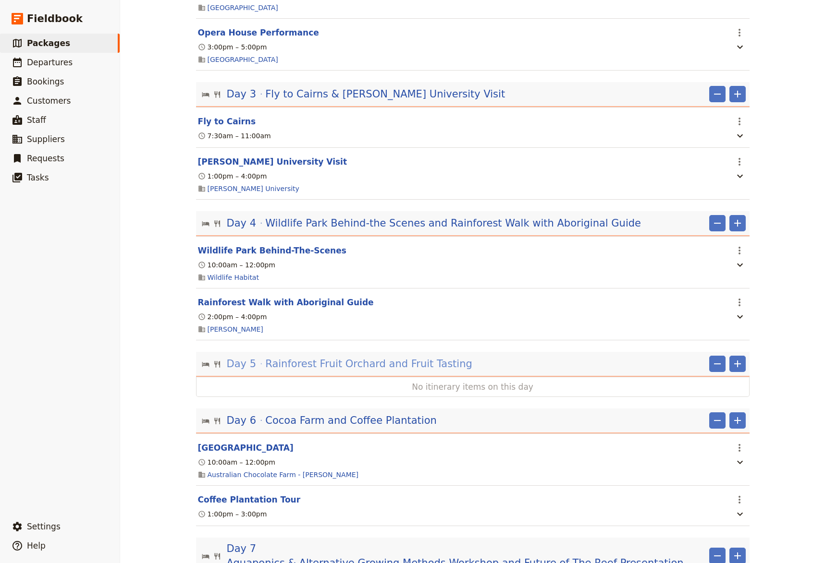
click at [330, 369] on span "Rainforest Fruit Orchard and Fruit Tasting" at bounding box center [368, 364] width 207 height 14
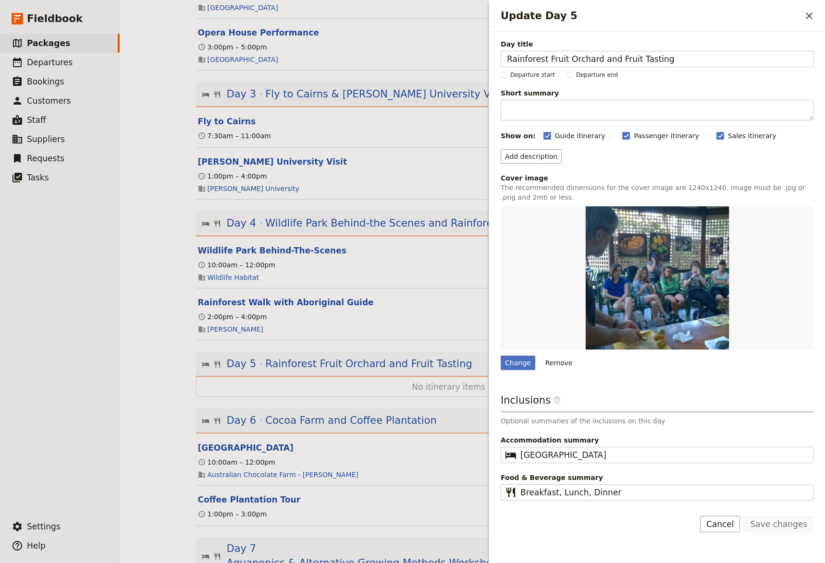
drag, startPoint x: 104, startPoint y: 399, endPoint x: 219, endPoint y: 399, distance: 115.3
click at [112, 401] on ul "​ Packages ​ Departures ​ Bookings ​ Customers ​ Staff ​ Suppliers ​ Requests ​…" at bounding box center [60, 274] width 120 height 480
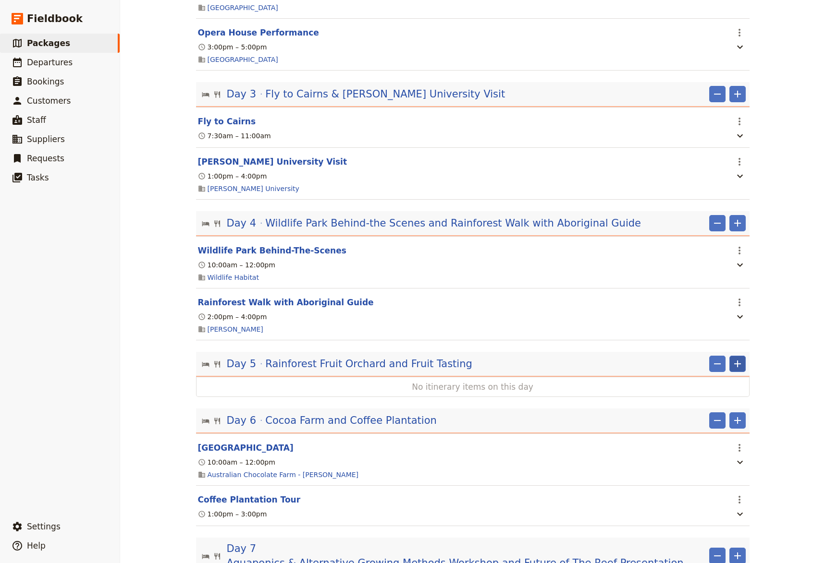
click at [731, 367] on icon "Add" at bounding box center [737, 364] width 12 height 12
click at [724, 389] on span "Add itinerary item" at bounding box center [704, 389] width 61 height 10
select select "5"
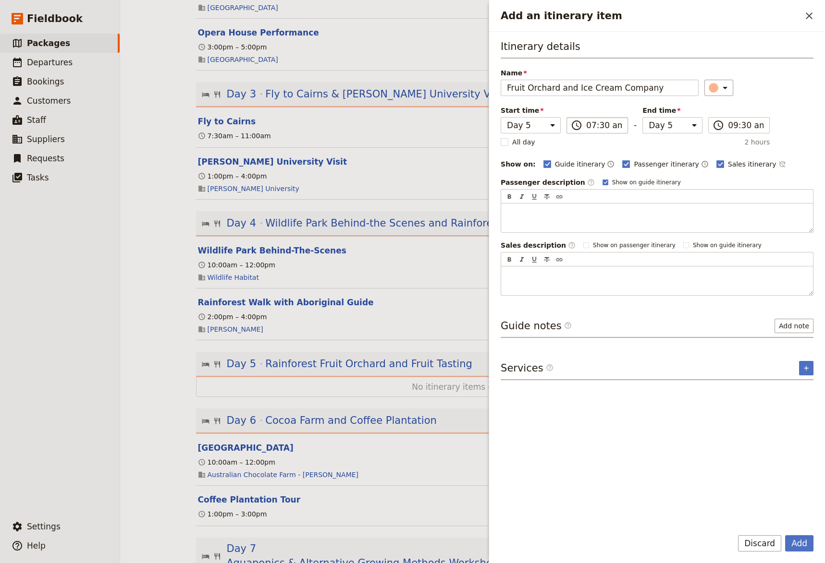
type input "Fruit Orchard and Ice Cream Company"
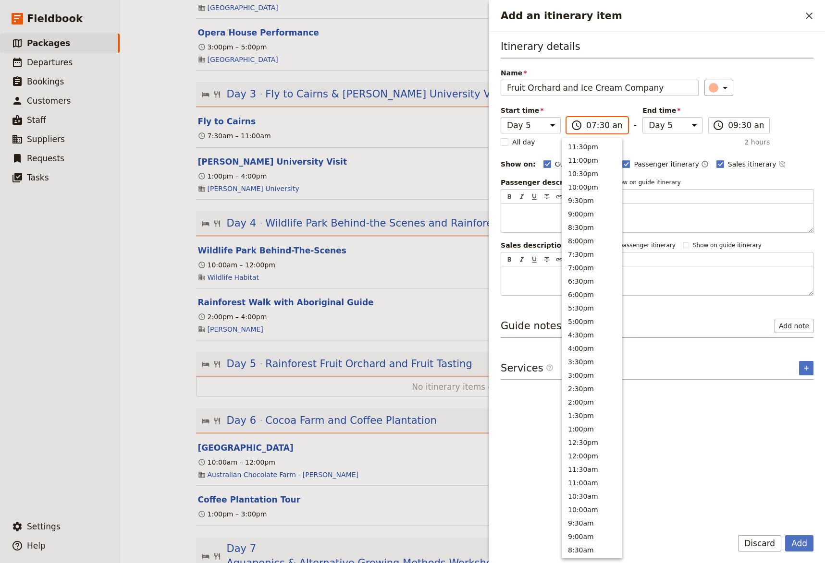
click at [586, 127] on input "07:30 am" at bounding box center [604, 126] width 36 height 12
click at [584, 272] on button "11:00am" at bounding box center [592, 265] width 60 height 13
type input "11:00 am"
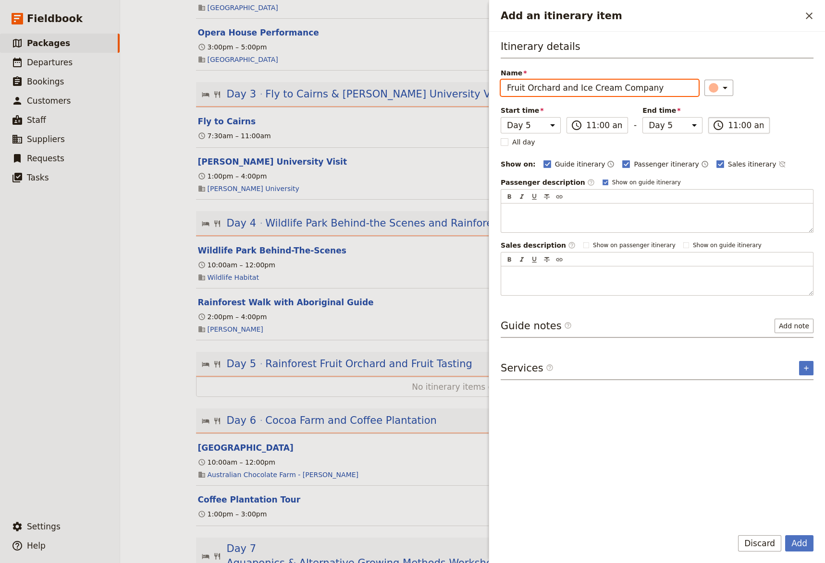
click at [728, 126] on input "11:00 am" at bounding box center [746, 126] width 36 height 12
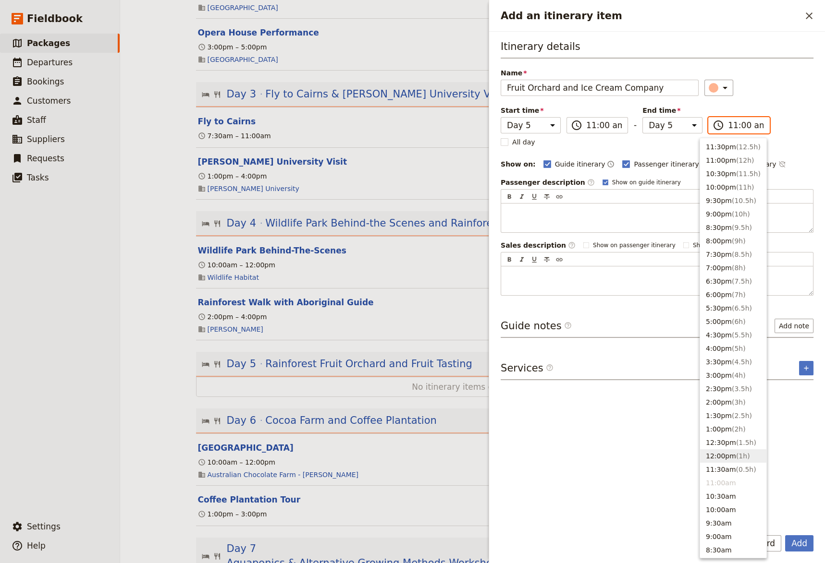
click at [721, 463] on button "12:00pm ( 1h )" at bounding box center [733, 456] width 66 height 13
type input "12:00 pm"
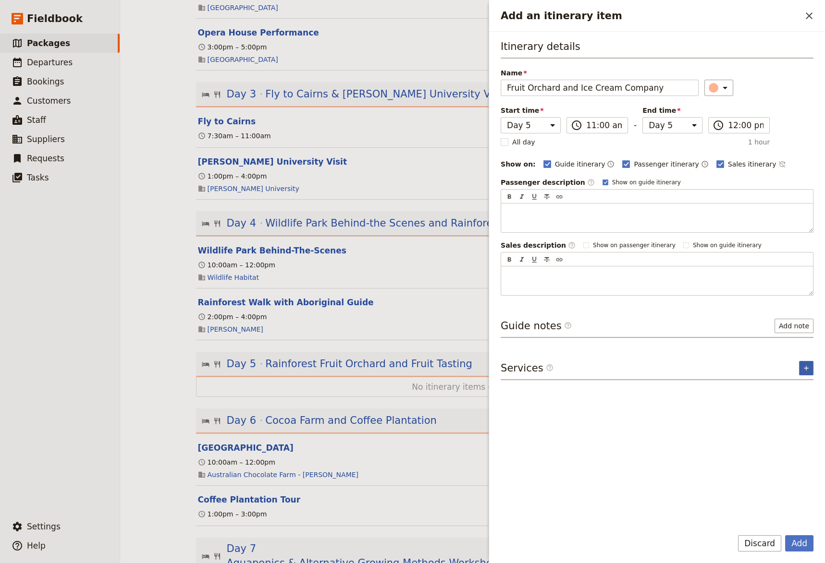
click at [806, 369] on icon "Add service inclusion" at bounding box center [806, 369] width 8 height 8
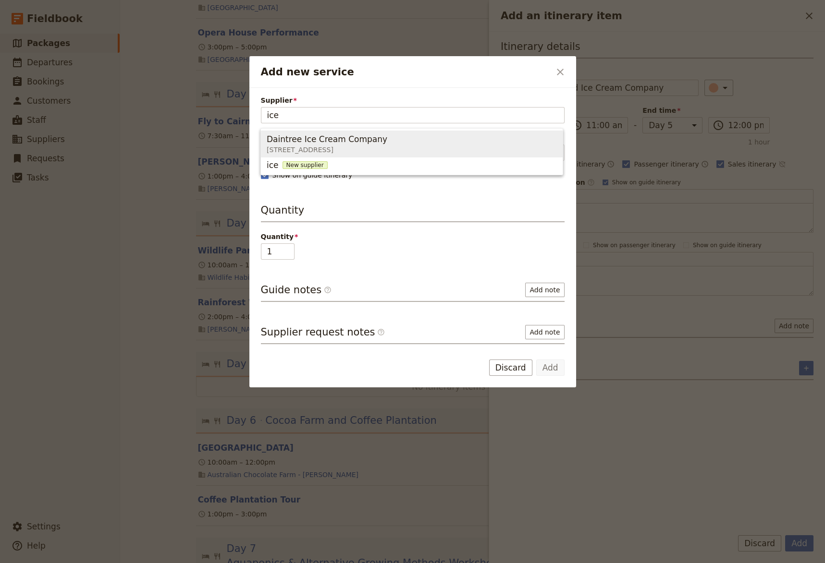
click at [316, 143] on span "Daintree Ice Cream Company" at bounding box center [327, 140] width 121 height 12
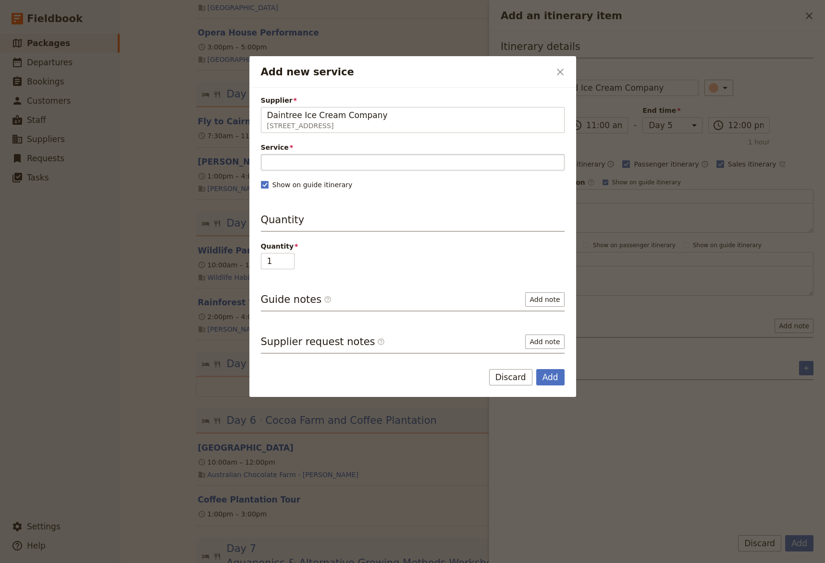
type input "Daintree Ice Cream Company"
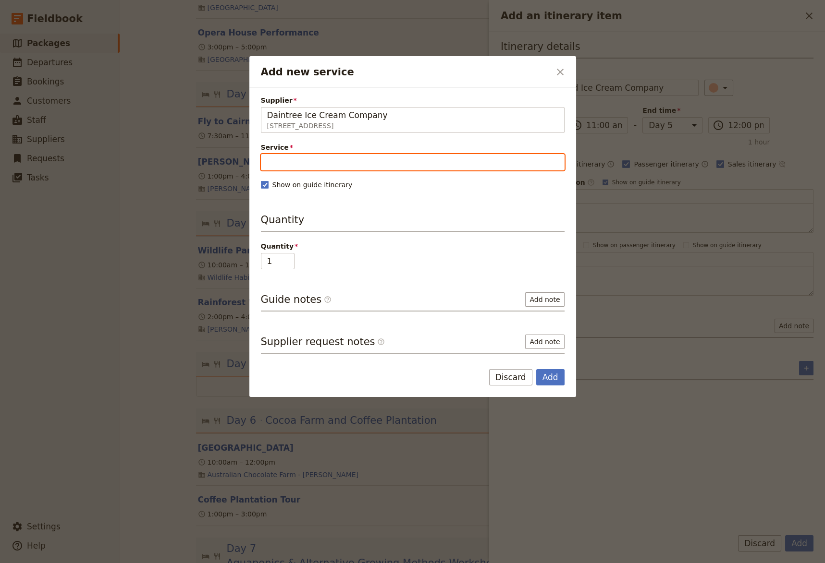
click at [311, 159] on input "Service" at bounding box center [413, 162] width 304 height 16
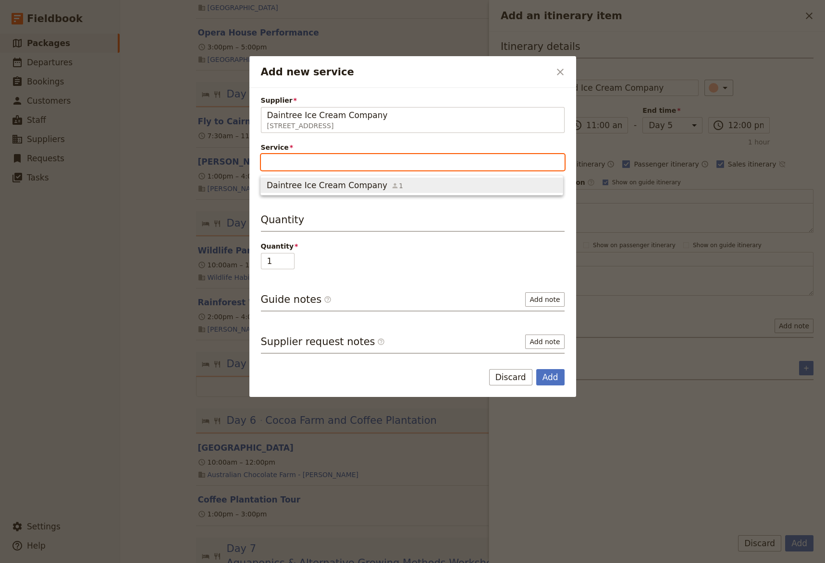
click at [325, 190] on span "Daintree Ice Cream Company" at bounding box center [327, 186] width 121 height 12
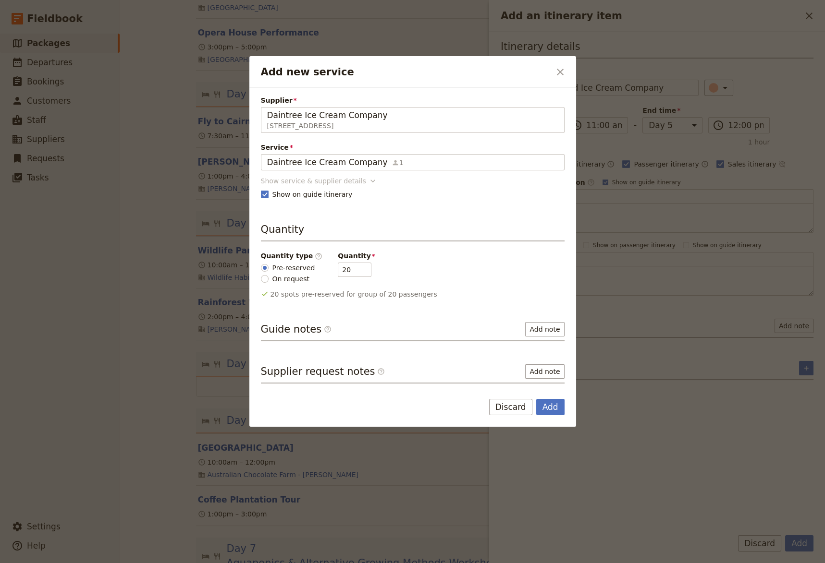
click at [368, 182] on icon "Add new service" at bounding box center [373, 181] width 10 height 10
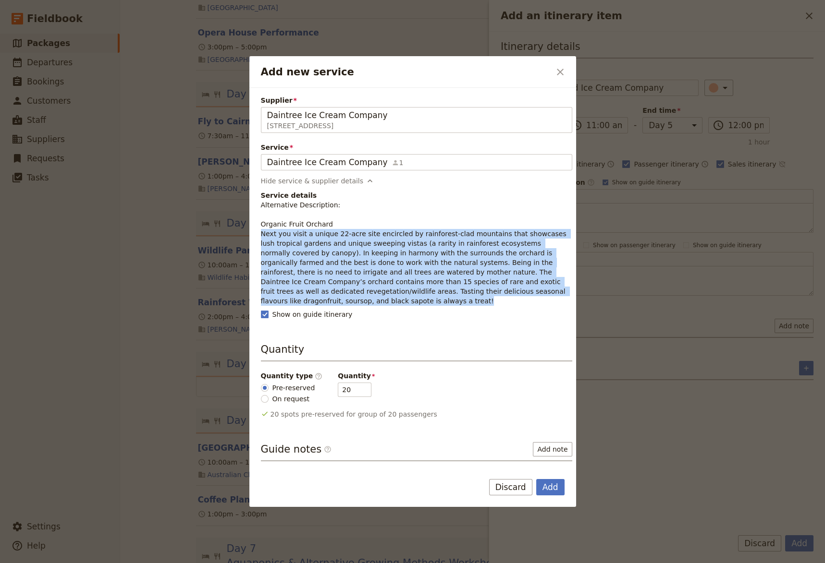
drag, startPoint x: 528, startPoint y: 296, endPoint x: 259, endPoint y: 235, distance: 276.1
click at [259, 235] on div "Supplier Daintree Ice Cream Company Cape Tribulation Rd, Diwan QLD 4873, Austra…" at bounding box center [412, 276] width 327 height 377
copy p "Next you visit a unique 22-acre site encircled by rainforest-clad mountains tha…"
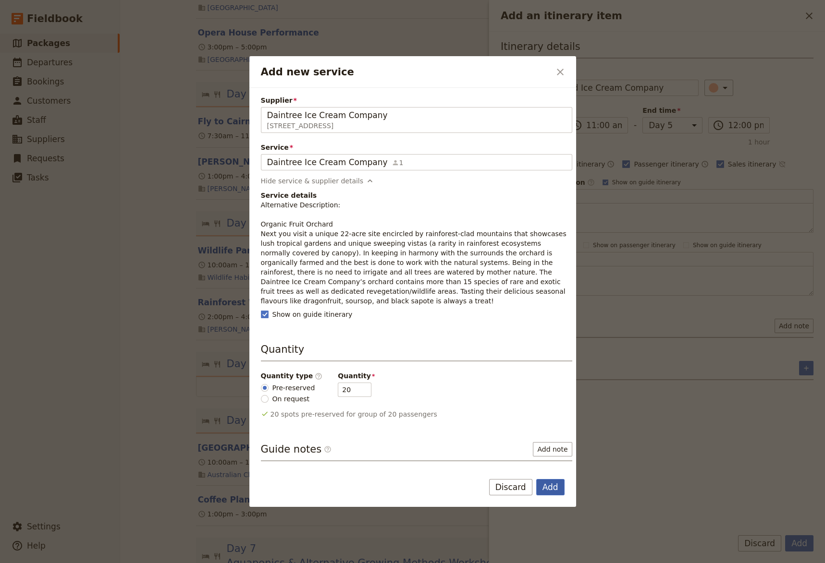
click at [554, 488] on button "Add" at bounding box center [550, 487] width 28 height 16
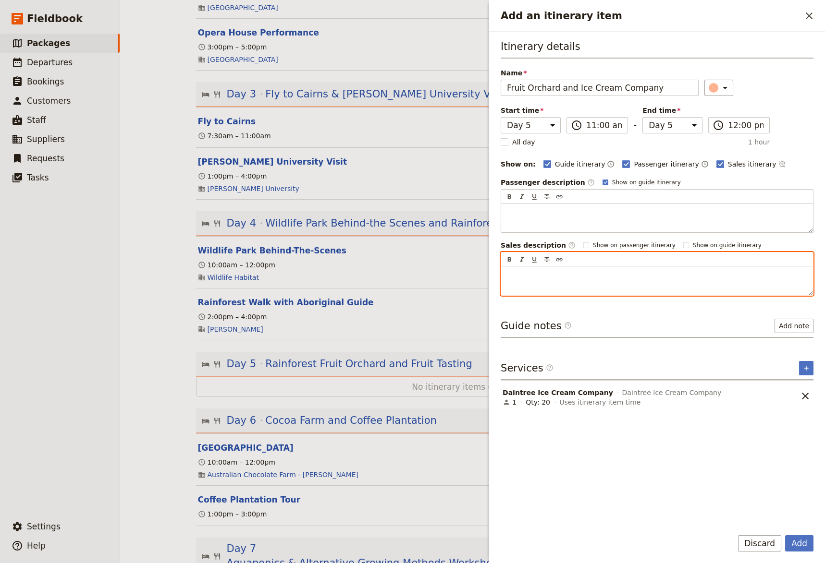
click at [514, 276] on p "Add an itinerary item" at bounding box center [657, 275] width 300 height 10
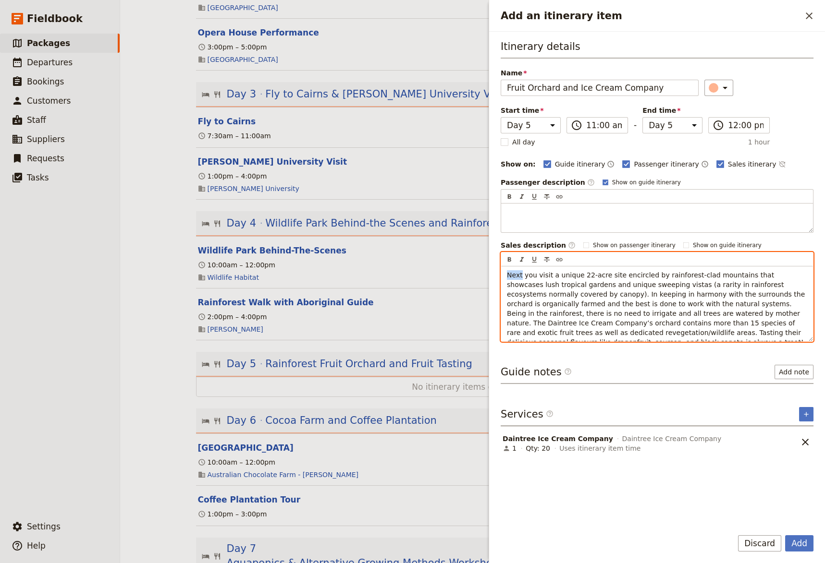
drag, startPoint x: 520, startPoint y: 275, endPoint x: 486, endPoint y: 276, distance: 34.6
click at [501, 274] on div "Next you visit a unique 22-acre site encircled by rainforest-clad mountains tha…" at bounding box center [657, 304] width 312 height 75
click at [804, 336] on div "This morning you visit a unique 22-acre site encircled by rainforest-clad mount…" at bounding box center [657, 304] width 312 height 75
click at [803, 332] on p "This morning you visit a unique 22-acre site encircled by rainforest-clad mount…" at bounding box center [657, 308] width 300 height 77
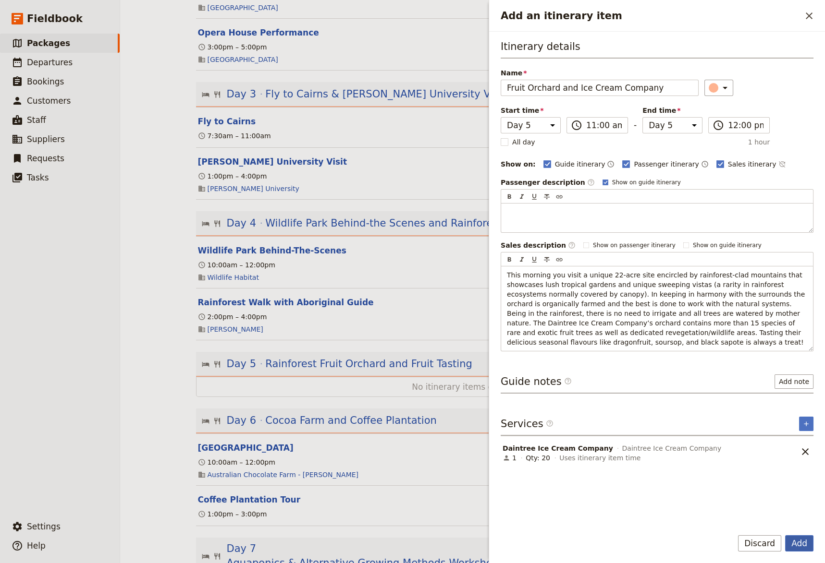
click at [802, 532] on button "Add" at bounding box center [799, 543] width 28 height 16
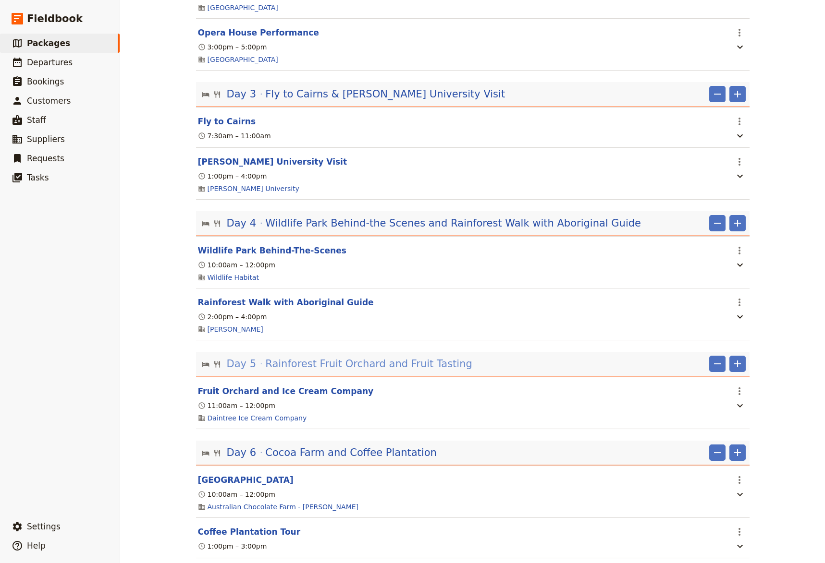
drag, startPoint x: 365, startPoint y: 367, endPoint x: 429, endPoint y: 376, distance: 64.9
click at [365, 367] on span "Rainforest Fruit Orchard and Fruit Tasting" at bounding box center [368, 364] width 207 height 14
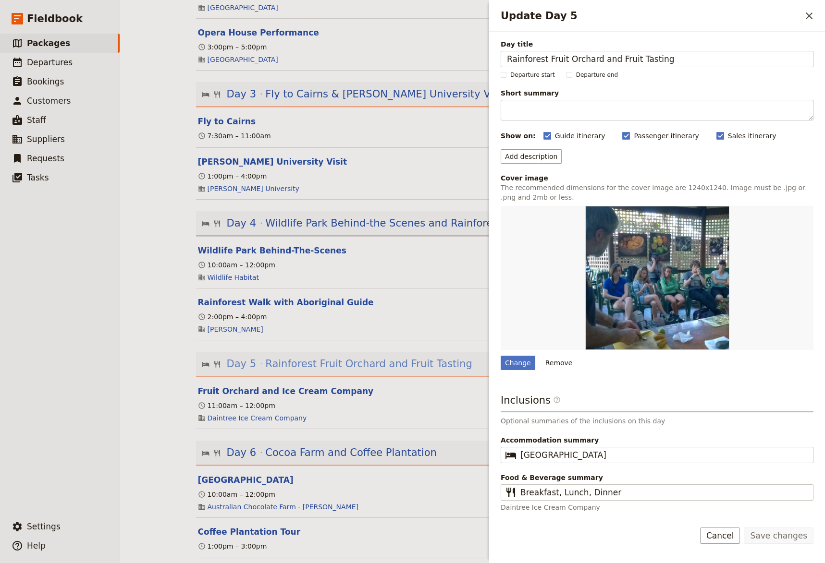
drag, startPoint x: 69, startPoint y: 412, endPoint x: 357, endPoint y: 361, distance: 292.1
click at [72, 412] on ul "​ Packages ​ Departures ​ Bookings ​ Customers ​ Staff ​ Suppliers ​ Requests ​…" at bounding box center [60, 274] width 120 height 480
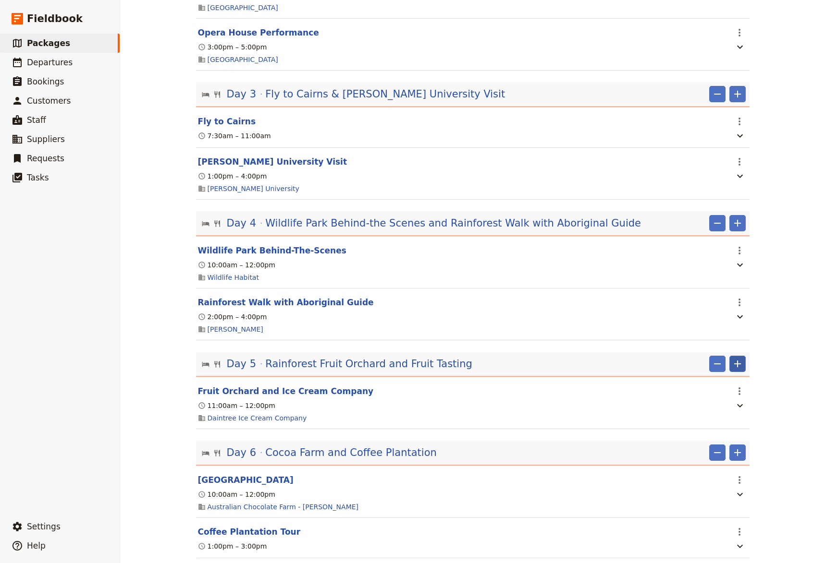
click at [735, 370] on icon "Add" at bounding box center [737, 364] width 12 height 12
click at [713, 390] on span "Add itinerary item" at bounding box center [704, 389] width 61 height 10
select select "5"
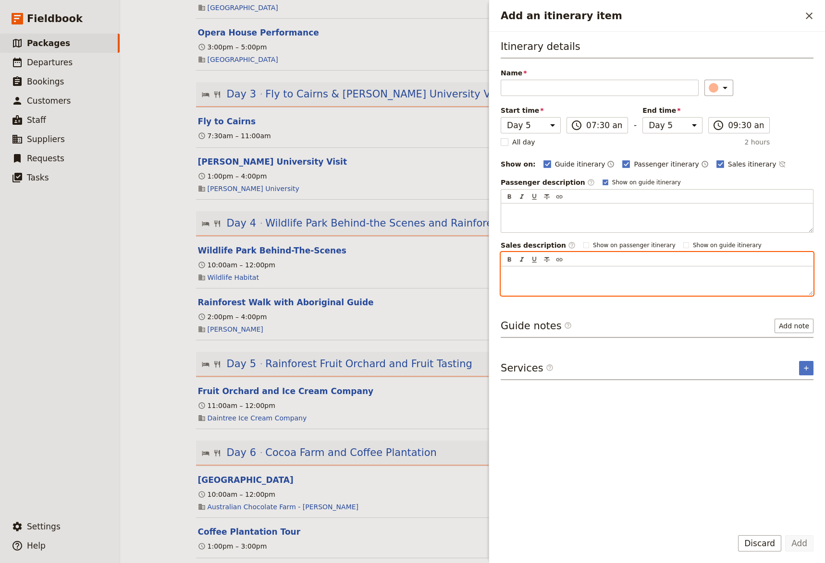
click at [519, 280] on div "Add an itinerary item" at bounding box center [657, 281] width 312 height 29
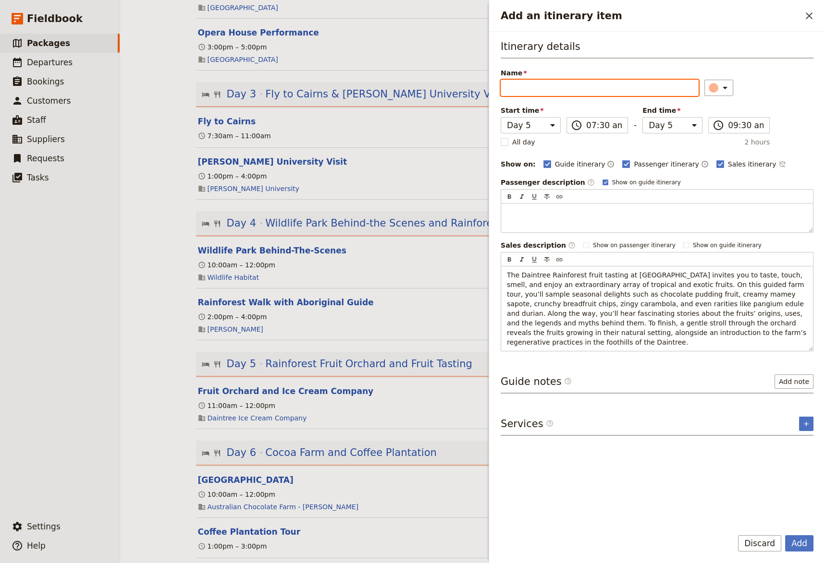
click at [521, 87] on input "Name" at bounding box center [599, 88] width 198 height 16
type input "F"
type input "Tropical Fruit Fruit Farm"
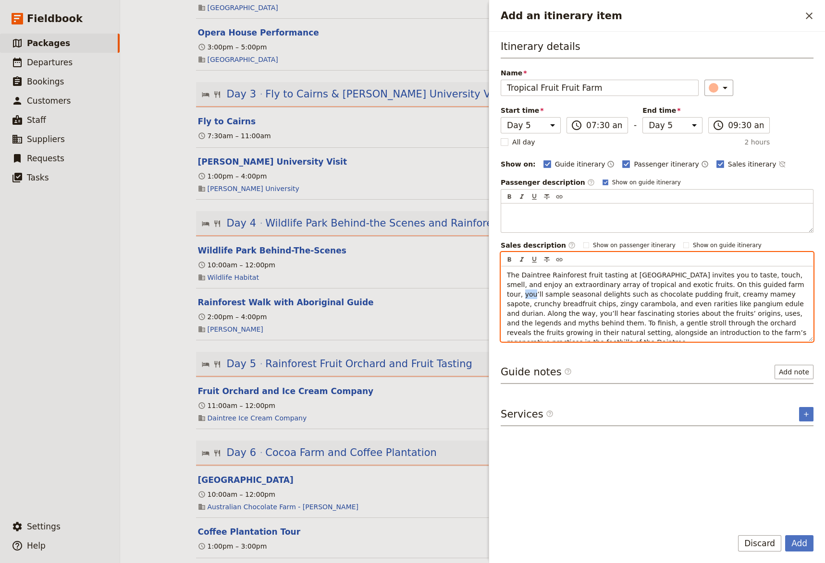
click at [735, 286] on span "The Daintree Rainforest fruit tasting at [GEOGRAPHIC_DATA] invites you to taste…" at bounding box center [658, 308] width 302 height 75
click at [742, 303] on span "The Daintree Rainforest fruit tasting at [GEOGRAPHIC_DATA] invites you to taste…" at bounding box center [658, 308] width 302 height 75
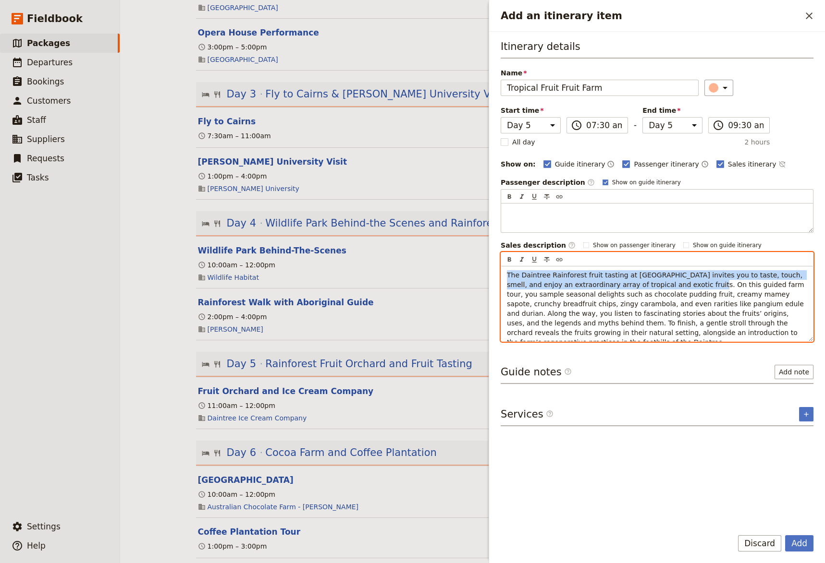
drag, startPoint x: 646, startPoint y: 285, endPoint x: 507, endPoint y: 274, distance: 139.7
click at [507, 274] on span "The Daintree Rainforest fruit tasting at [GEOGRAPHIC_DATA] invites you to taste…" at bounding box center [656, 308] width 299 height 75
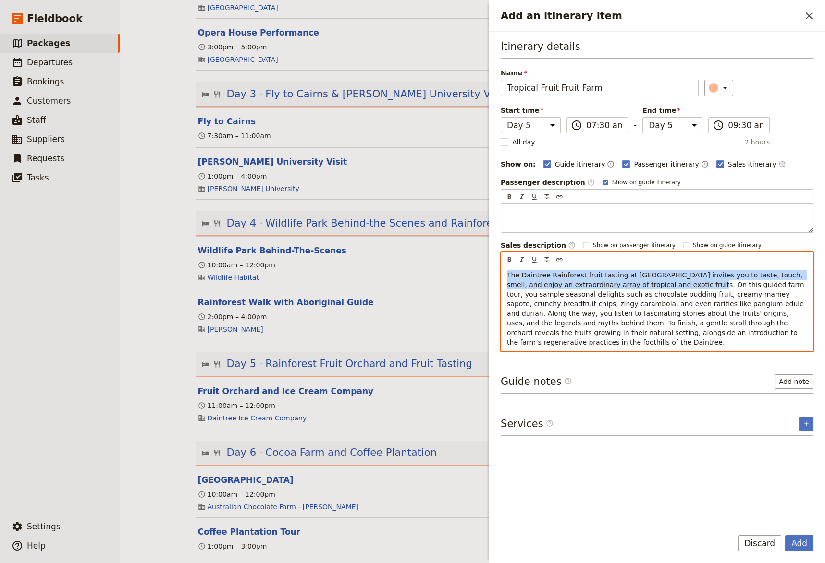
click at [598, 278] on span "The Daintree Rainforest fruit tasting at [GEOGRAPHIC_DATA] invites you to taste…" at bounding box center [656, 308] width 299 height 75
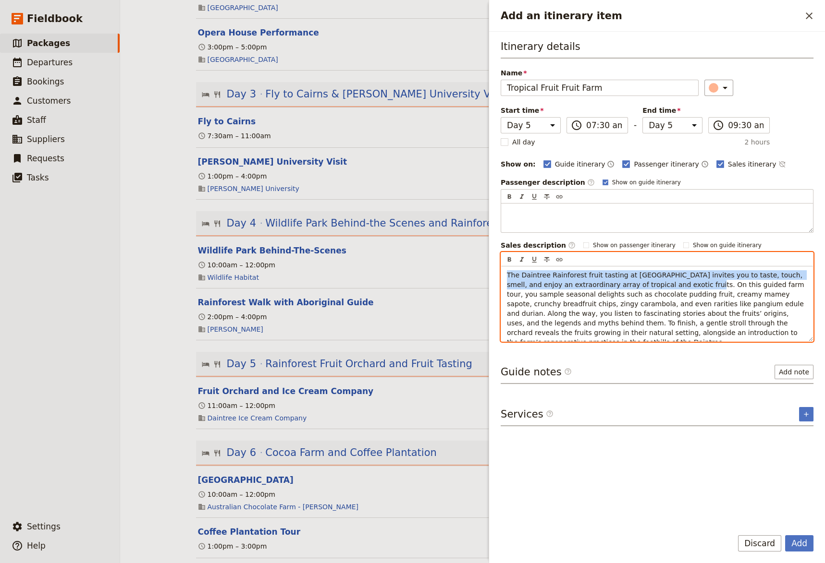
drag, startPoint x: 644, startPoint y: 286, endPoint x: 497, endPoint y: 273, distance: 148.0
click at [501, 273] on div "The Daintree Rainforest fruit tasting at [GEOGRAPHIC_DATA] invites you to taste…" at bounding box center [657, 304] width 312 height 75
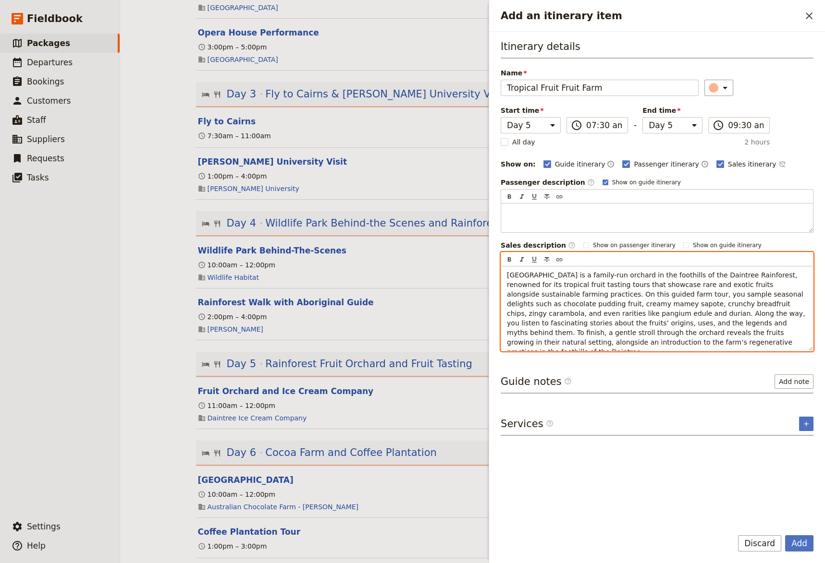
click at [505, 275] on div "[GEOGRAPHIC_DATA] is a family-run orchard in the foothills of the Daintree Rain…" at bounding box center [657, 309] width 312 height 85
drag, startPoint x: 596, startPoint y: 340, endPoint x: 783, endPoint y: 331, distance: 188.0
click at [783, 331] on p "Next you visit a family-run orchard in the foothills of the [GEOGRAPHIC_DATA], …" at bounding box center [657, 313] width 300 height 86
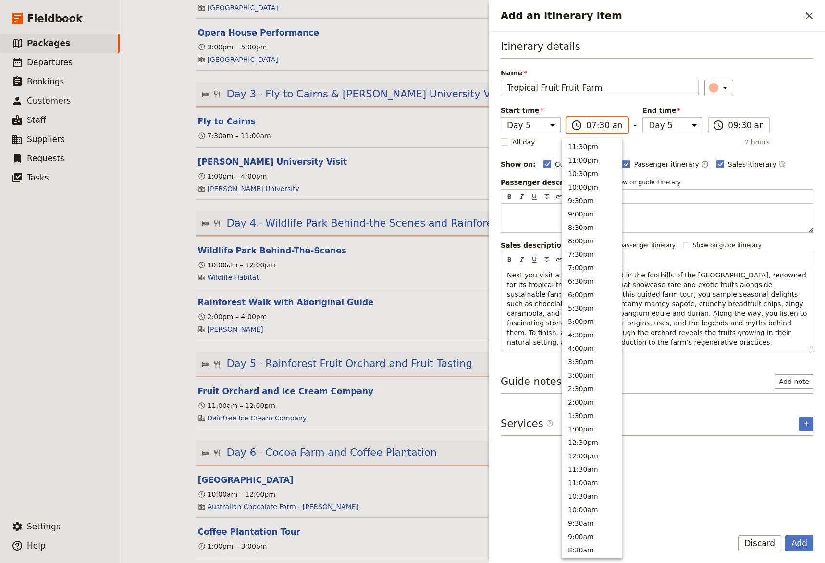
click at [586, 127] on input "07:30 am" at bounding box center [604, 126] width 36 height 12
click at [586, 175] on button "2:00pm" at bounding box center [592, 173] width 60 height 13
type input "02:00 pm"
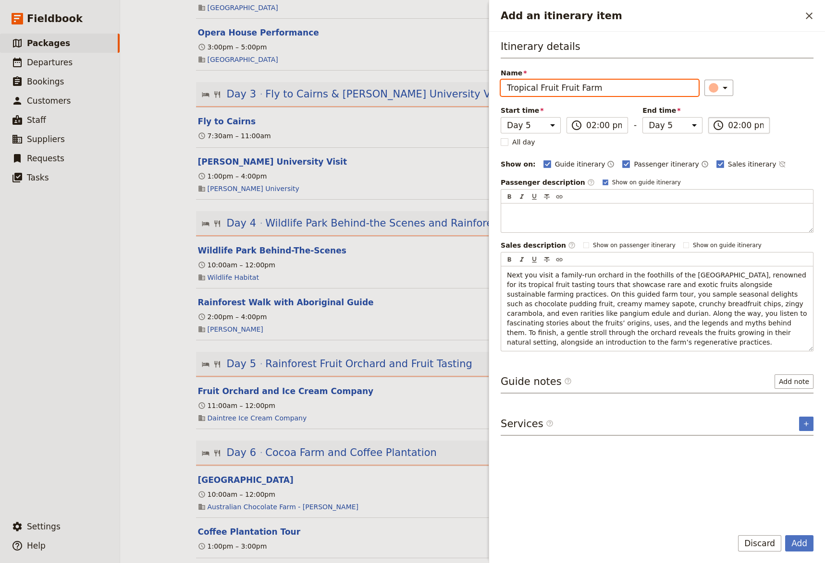
drag, startPoint x: 723, startPoint y: 124, endPoint x: 718, endPoint y: 128, distance: 5.5
click at [728, 125] on input "02:00 pm" at bounding box center [746, 126] width 36 height 12
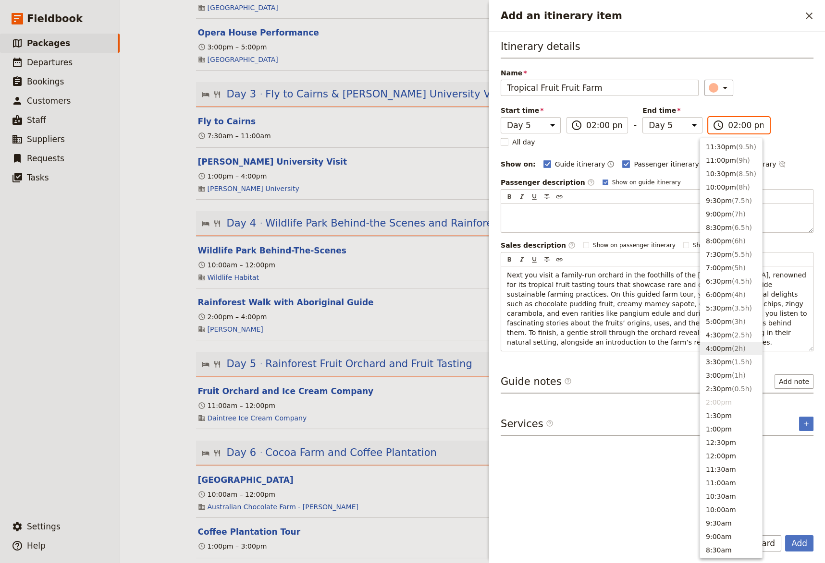
click at [716, 351] on button "4:00pm ( 2h )" at bounding box center [731, 348] width 62 height 13
type input "04:00 pm"
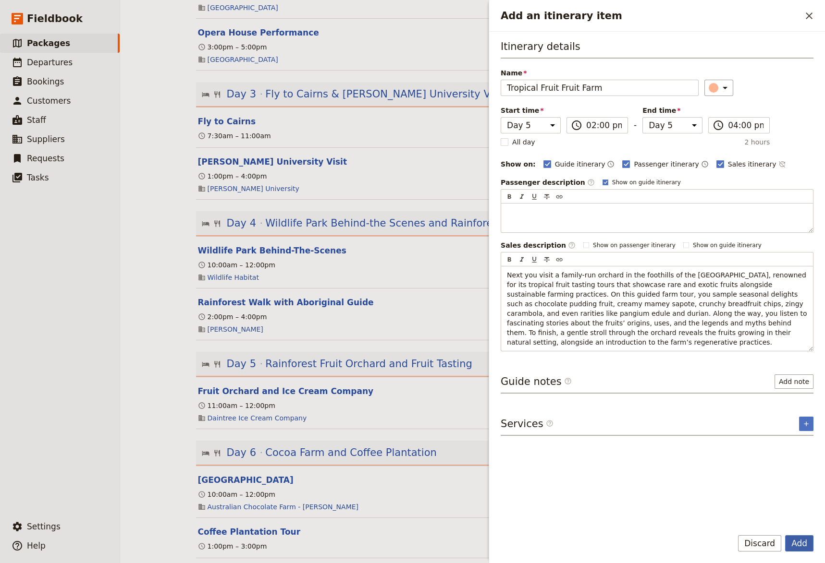
click at [801, 532] on button "Add" at bounding box center [799, 543] width 28 height 16
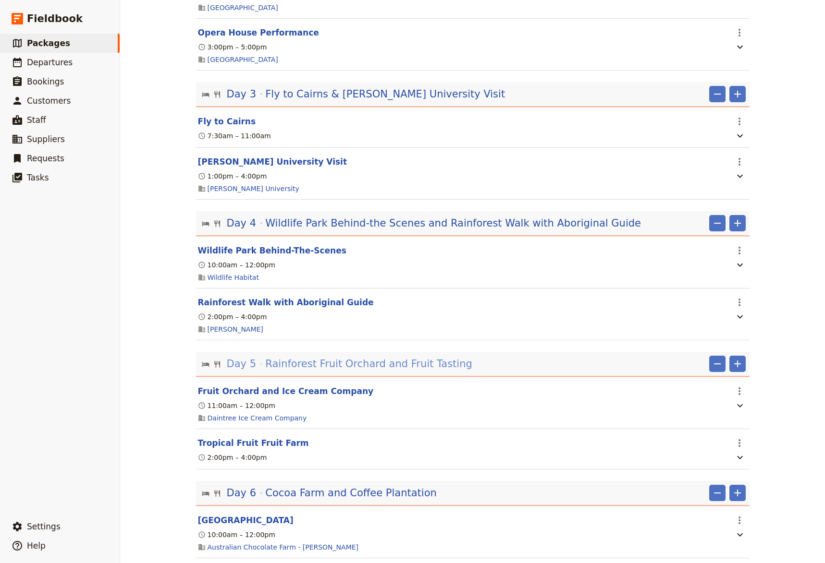
click at [347, 367] on span "Rainforest Fruit Orchard and Fruit Tasting" at bounding box center [368, 364] width 207 height 14
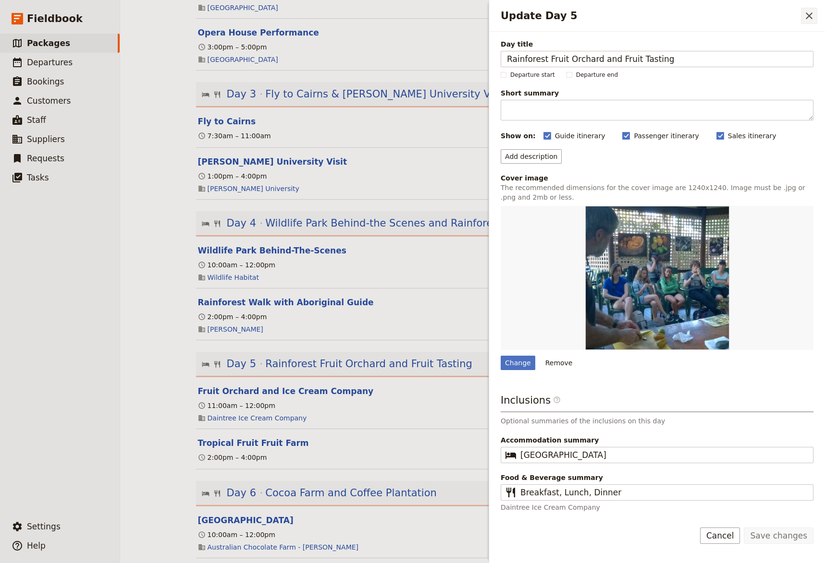
click at [805, 14] on icon "Close drawer" at bounding box center [809, 16] width 12 height 12
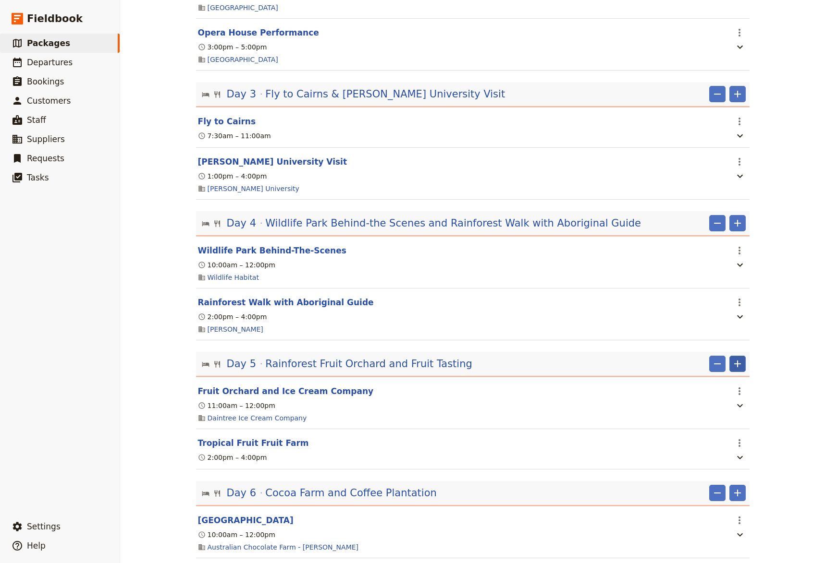
click at [734, 370] on icon "Add" at bounding box center [737, 364] width 12 height 12
click at [711, 385] on span "Add itinerary item" at bounding box center [704, 389] width 61 height 10
select select "5"
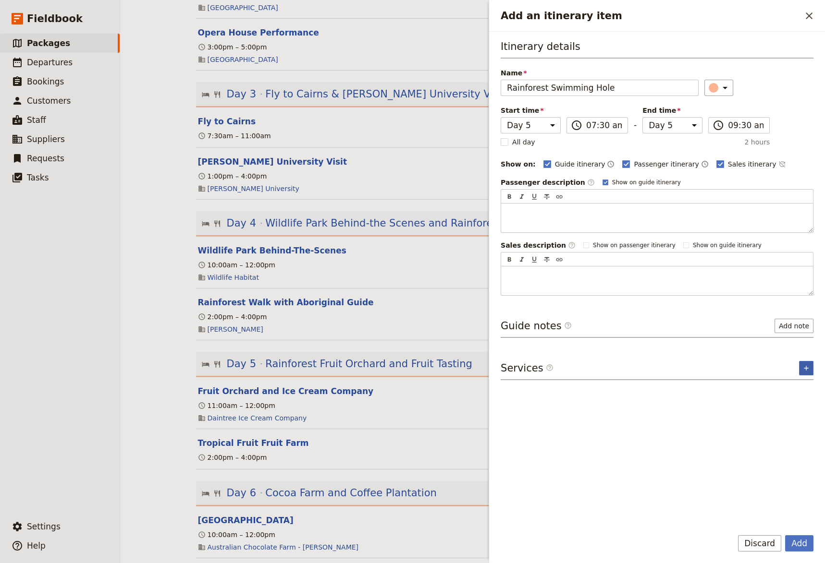
type input "Rainforest Swimming Hole"
click at [806, 366] on icon "Add service inclusion" at bounding box center [806, 369] width 8 height 8
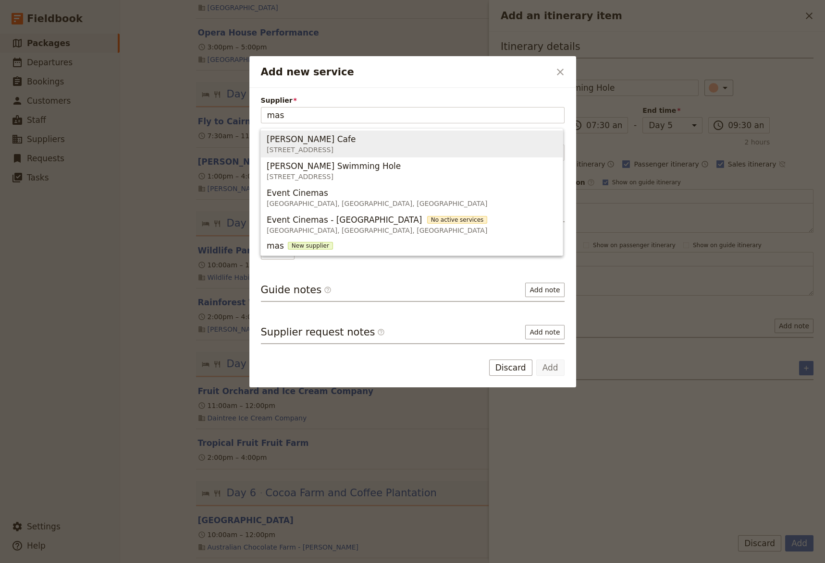
click at [359, 146] on span "[STREET_ADDRESS]" at bounding box center [313, 150] width 93 height 10
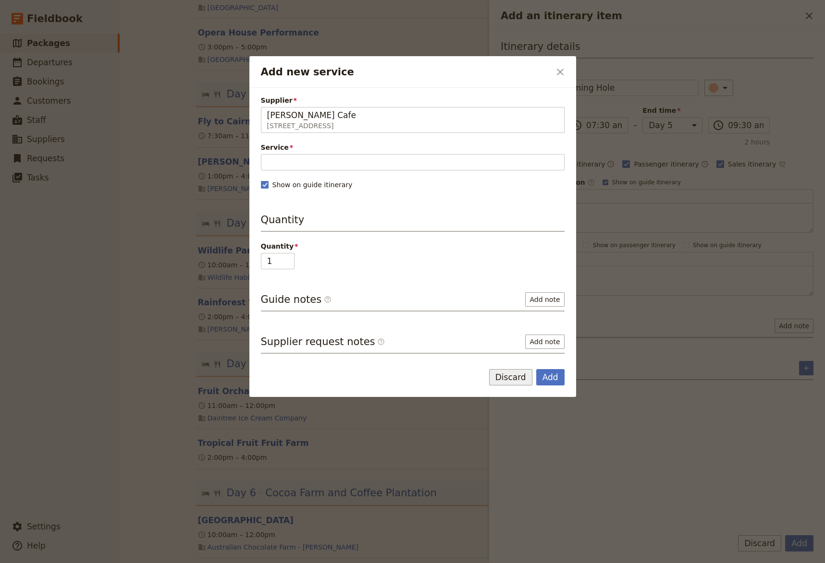
type input "[PERSON_NAME] Cafe"
drag, startPoint x: 515, startPoint y: 373, endPoint x: 823, endPoint y: 379, distance: 307.9
click at [516, 374] on button "Discard" at bounding box center [510, 377] width 43 height 16
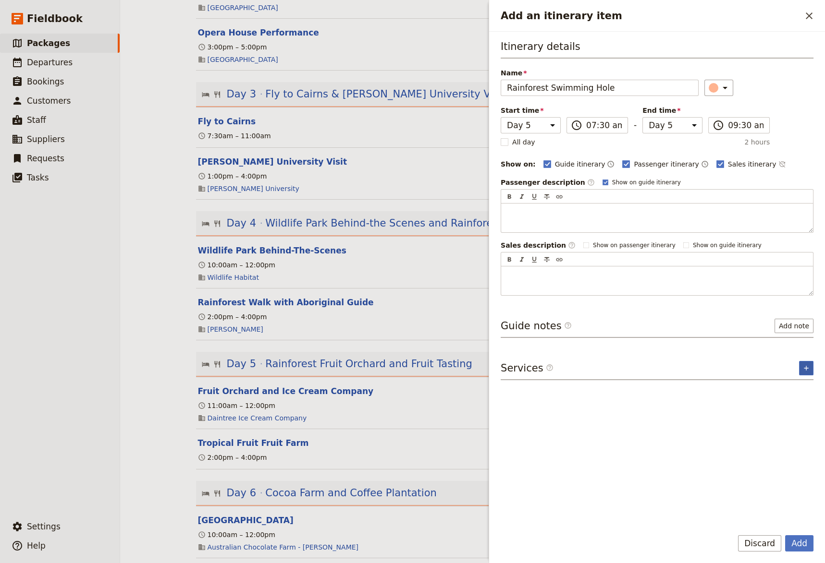
click at [804, 369] on icon "Add service inclusion" at bounding box center [806, 369] width 8 height 8
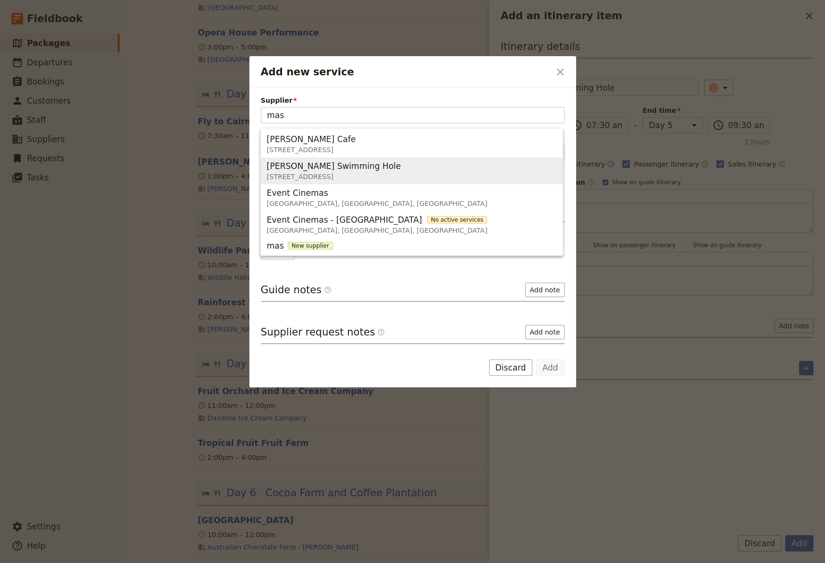
click at [340, 170] on span "[PERSON_NAME] Swimming Hole" at bounding box center [334, 166] width 134 height 12
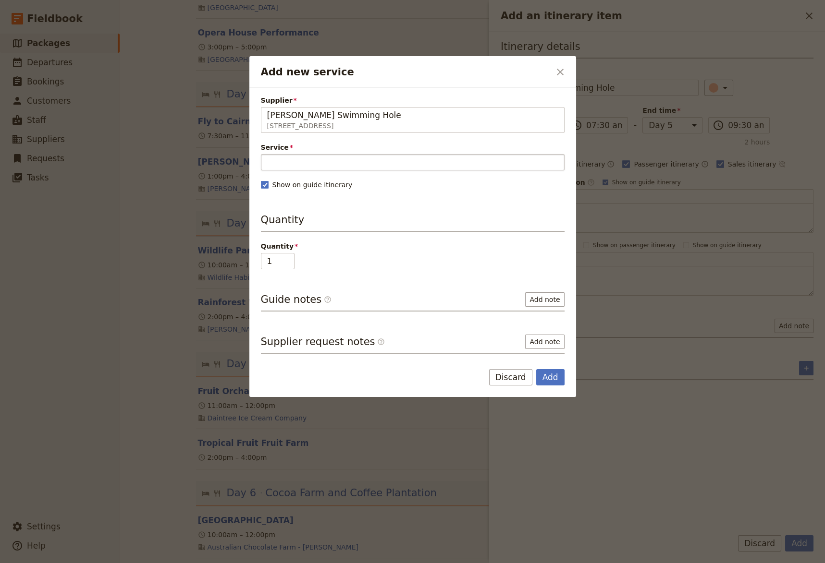
type input "[PERSON_NAME] Swimming Hole"
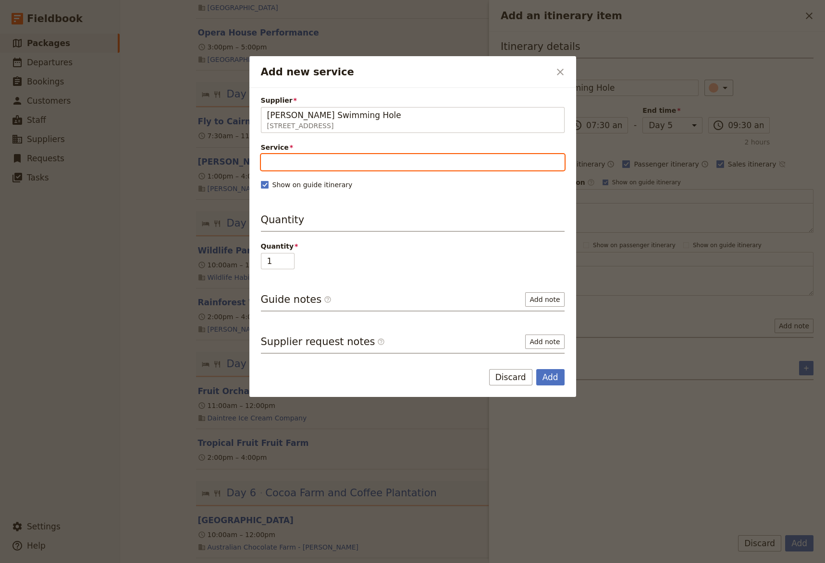
click at [339, 164] on input "Service" at bounding box center [413, 162] width 304 height 16
click at [348, 178] on ul "[PERSON_NAME] swimming hole Unlimited" at bounding box center [411, 185] width 303 height 20
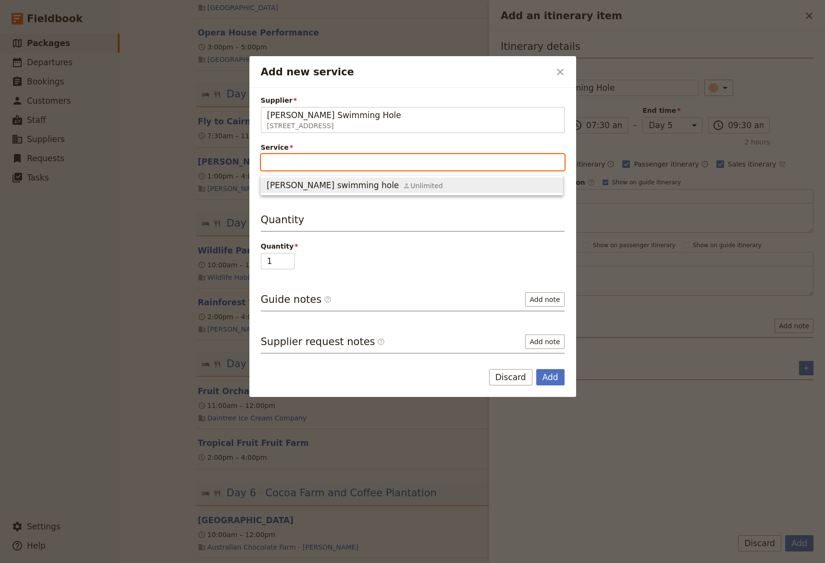
click at [343, 184] on span "[PERSON_NAME] swimming hole" at bounding box center [333, 186] width 132 height 12
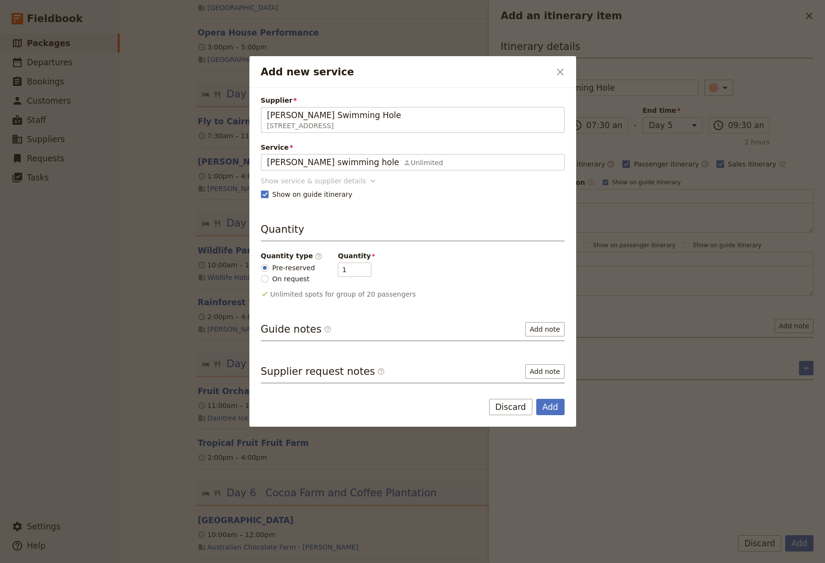
click at [370, 182] on icon "Add new service" at bounding box center [372, 181] width 5 height 3
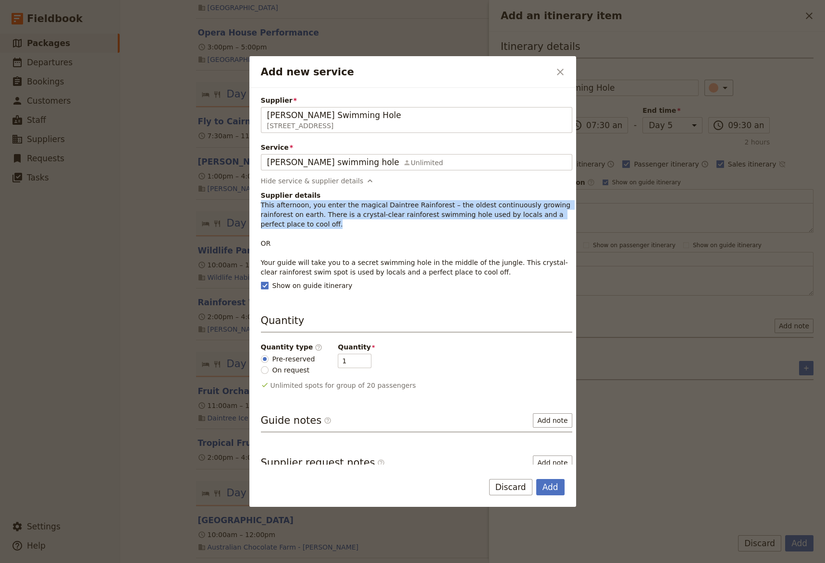
drag, startPoint x: 290, startPoint y: 226, endPoint x: 256, endPoint y: 204, distance: 40.5
click at [256, 204] on div "Supplier [PERSON_NAME] Swimming Hole [STREET_ADDRESS] [PERSON_NAME] Swimming Ho…" at bounding box center [412, 276] width 327 height 377
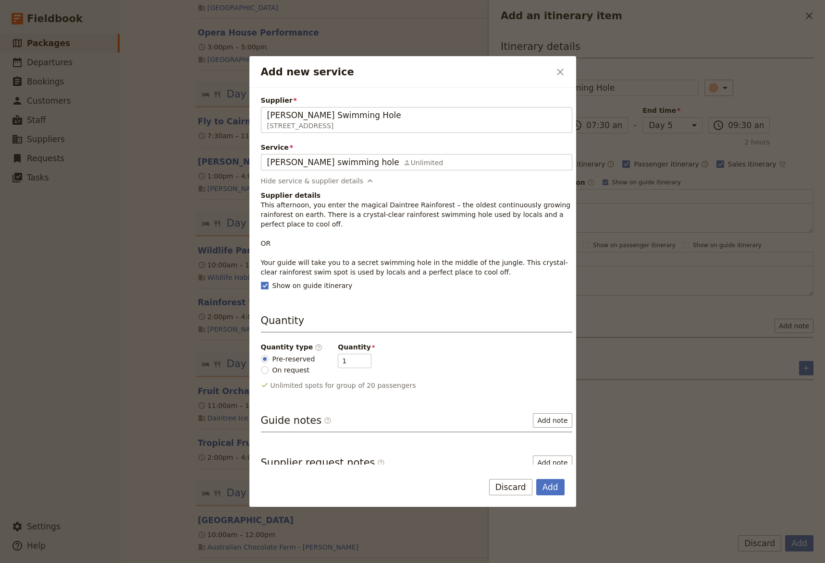
click at [447, 271] on p "This afternoon, you enter the magical Daintree Rainforest – the oldest continuo…" at bounding box center [416, 238] width 311 height 77
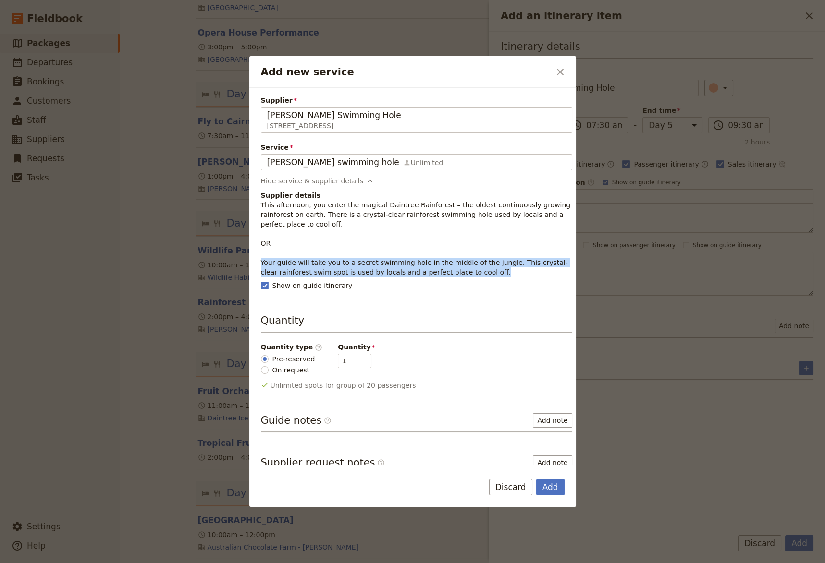
drag, startPoint x: 476, startPoint y: 278, endPoint x: 261, endPoint y: 262, distance: 215.7
click at [261, 262] on div "Supplier [PERSON_NAME] Swimming Hole [STREET_ADDRESS] [PERSON_NAME] Swimming Ho…" at bounding box center [416, 285] width 311 height 379
copy p "Your guide will take you to a secret swimming hole in the middle of the jungle.…"
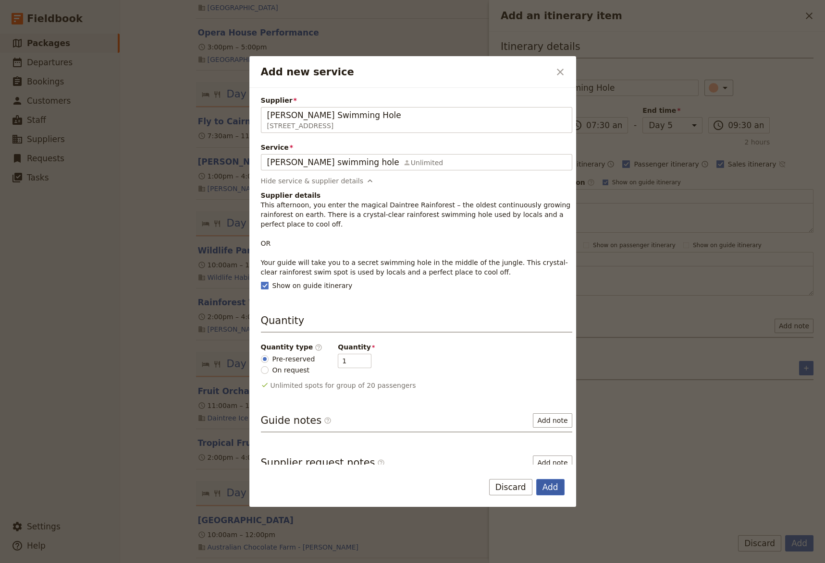
click at [544, 489] on button "Add" at bounding box center [550, 487] width 28 height 16
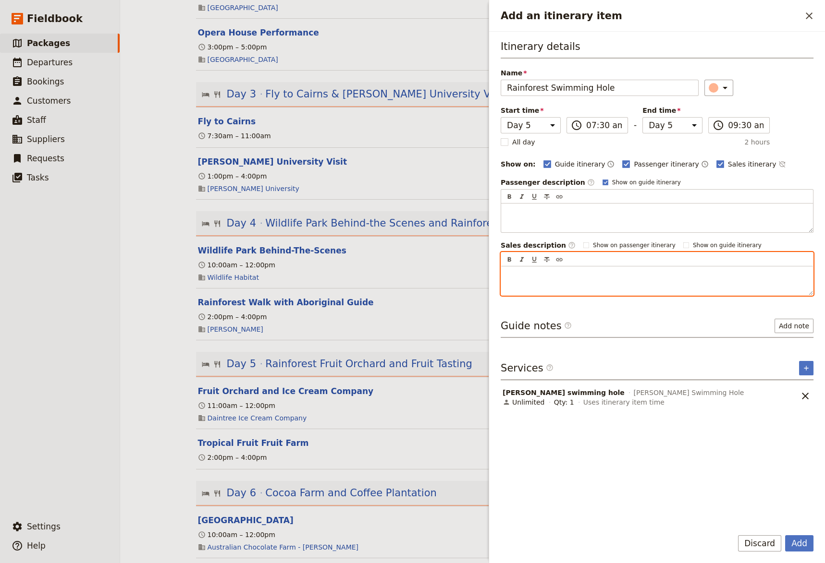
click at [508, 275] on p "Add an itinerary item" at bounding box center [657, 275] width 300 height 10
paste div "Add an itinerary item"
click at [506, 273] on div "Your guide will take you to a secret swimming hole in the middle of the jungle.…" at bounding box center [657, 281] width 312 height 29
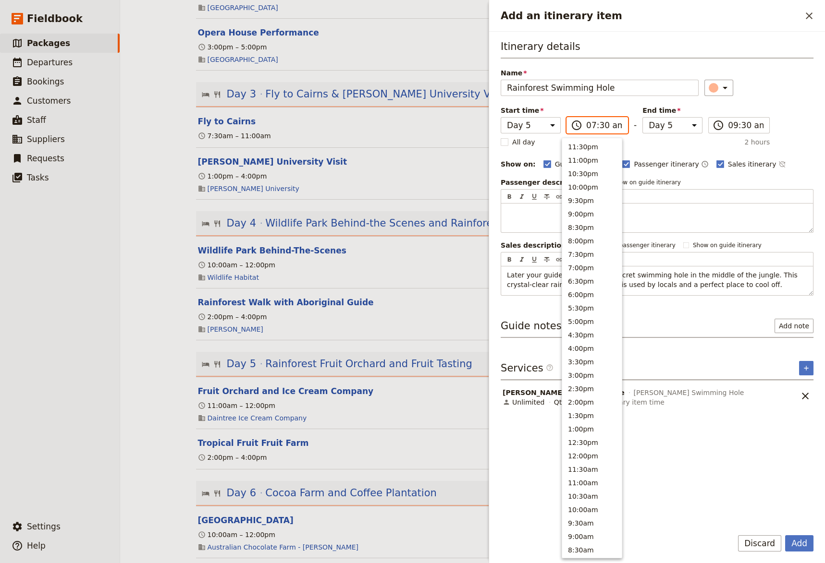
click at [587, 125] on input "07:30 am" at bounding box center [604, 126] width 36 height 12
click at [597, 195] on button "3:30pm" at bounding box center [592, 198] width 60 height 13
type input "03:30 pm"
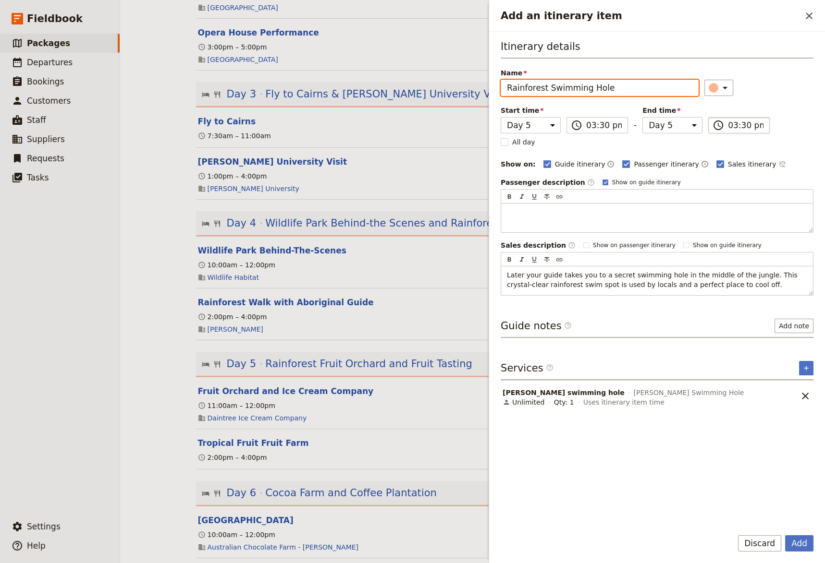
click at [728, 125] on input "03:30 pm" at bounding box center [746, 126] width 36 height 12
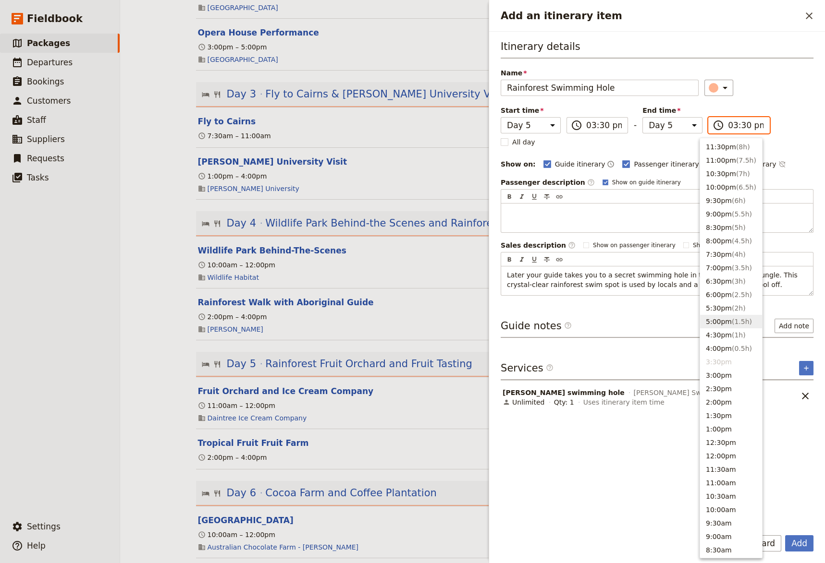
click at [713, 322] on button "5:00pm ( 1.5h )" at bounding box center [731, 321] width 62 height 13
type input "05:00 pm"
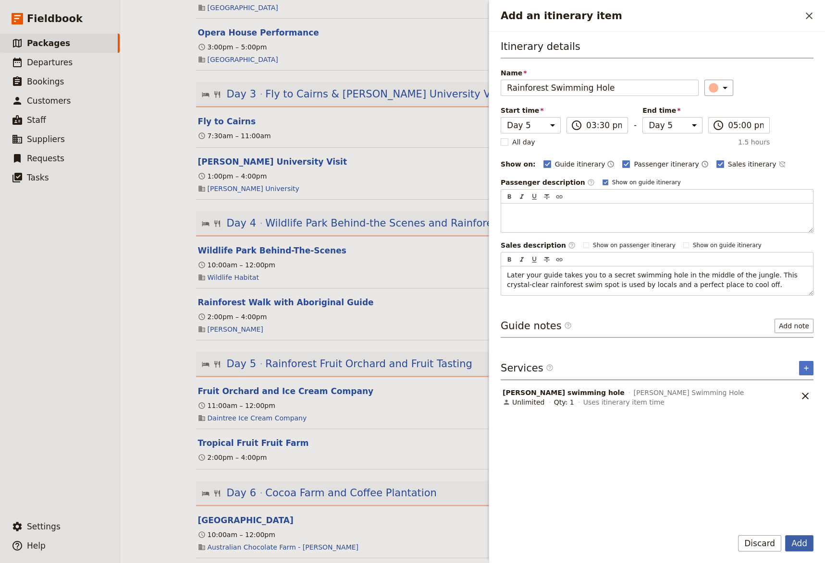
click at [799, 532] on button "Add" at bounding box center [799, 543] width 28 height 16
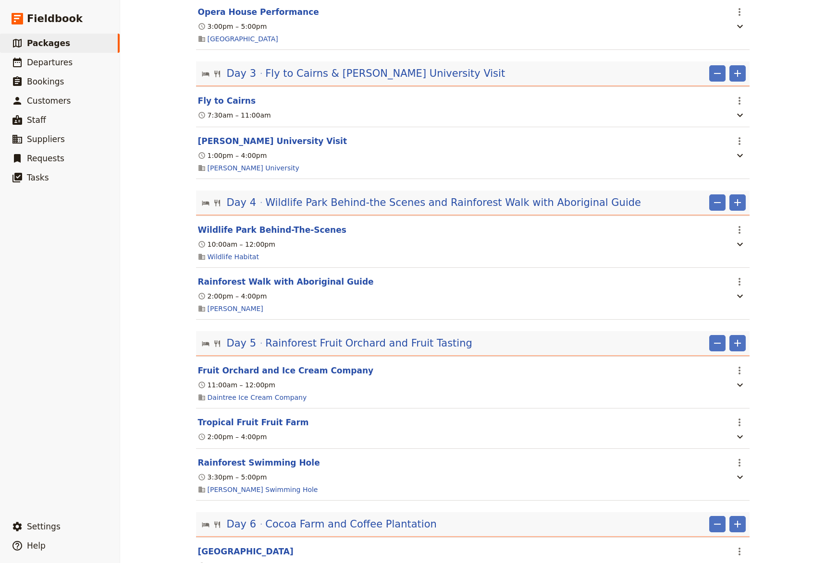
scroll to position [330, 0]
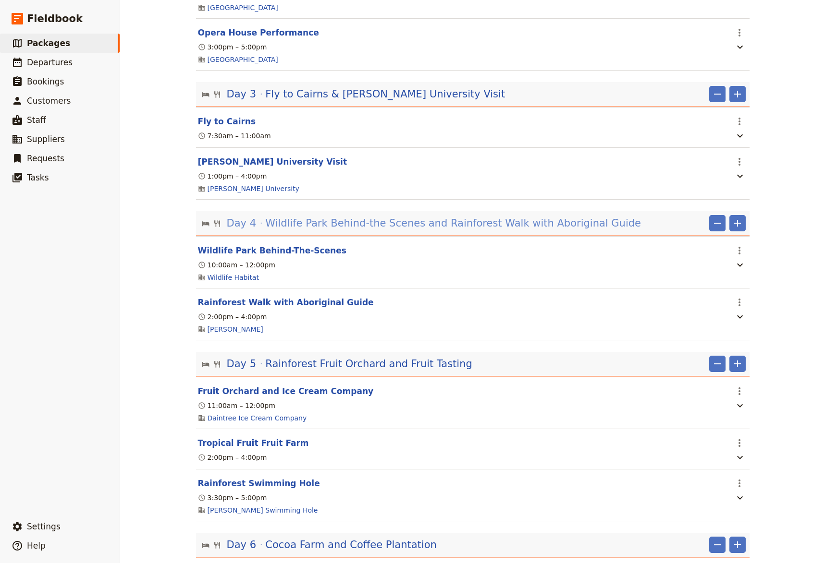
click at [440, 228] on span "Wildlife Park Behind-the Scenes and Rainforest Walk with Aboriginal Guide" at bounding box center [453, 223] width 376 height 14
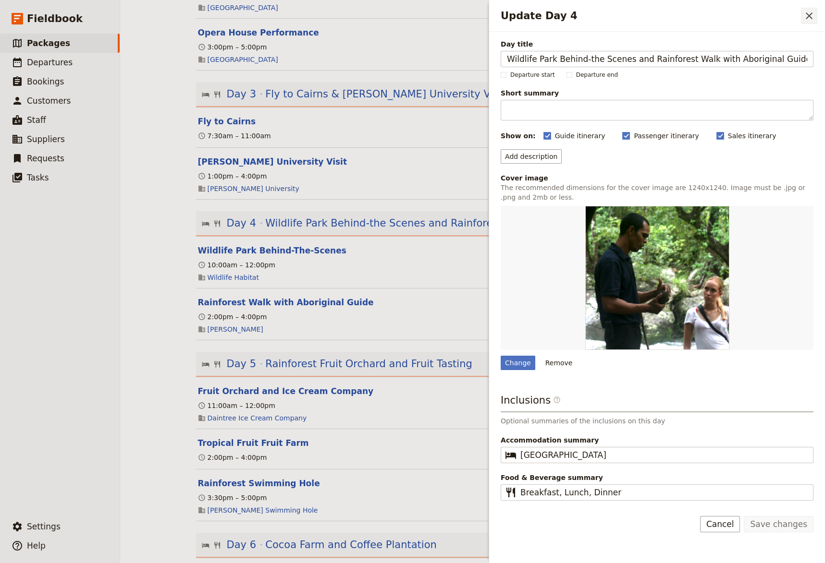
click at [808, 15] on icon "Close drawer" at bounding box center [808, 15] width 7 height 7
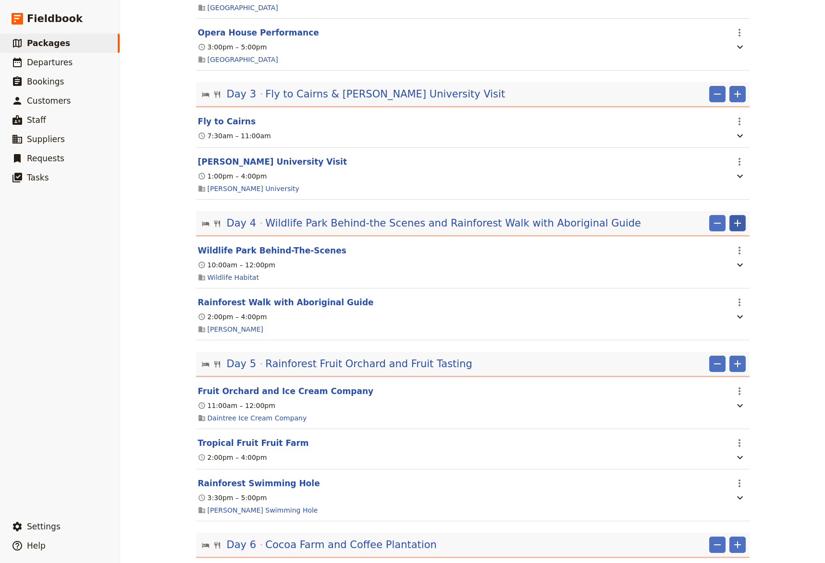
click at [731, 229] on icon "Add" at bounding box center [737, 224] width 12 height 12
click at [714, 246] on span "Add itinerary item" at bounding box center [704, 248] width 61 height 10
select select "4"
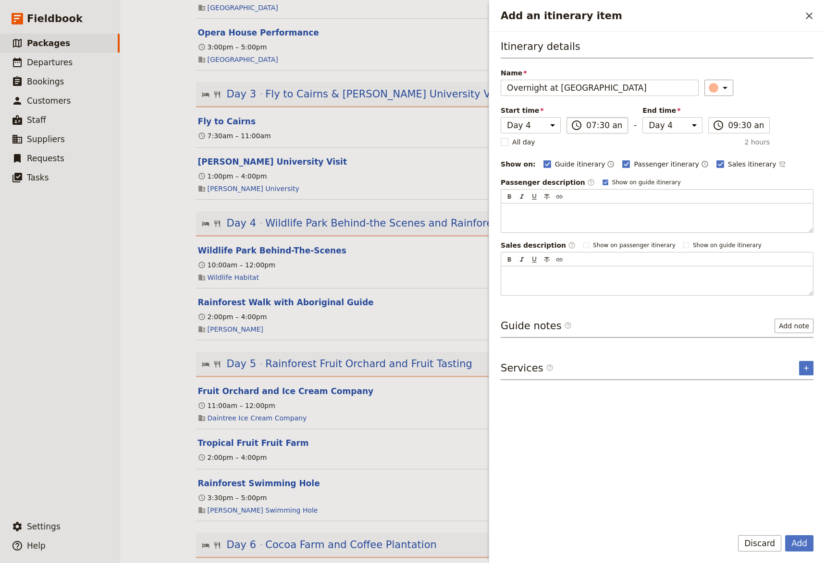
type input "Overnight at [GEOGRAPHIC_DATA]"
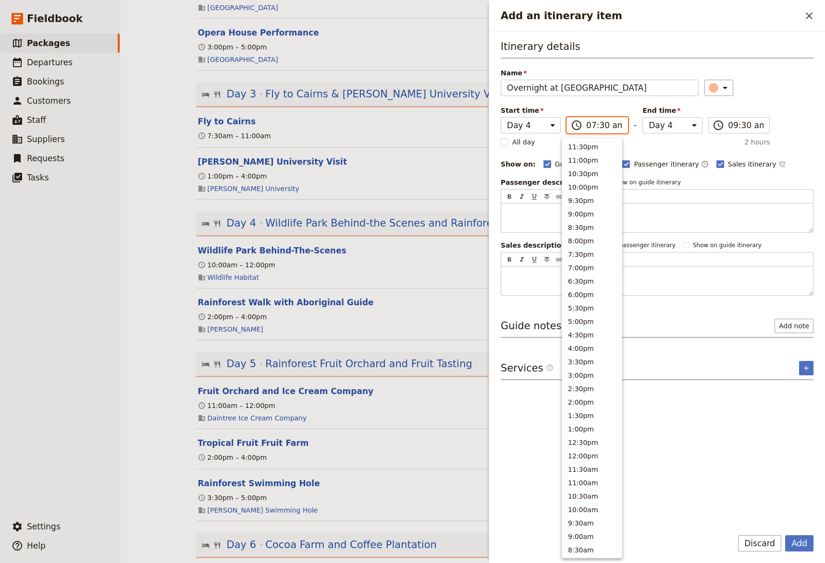
click at [587, 127] on input "07:30 am" at bounding box center [604, 126] width 36 height 12
click at [582, 238] on button "5:00pm" at bounding box center [592, 236] width 60 height 13
type input "05:00 pm"
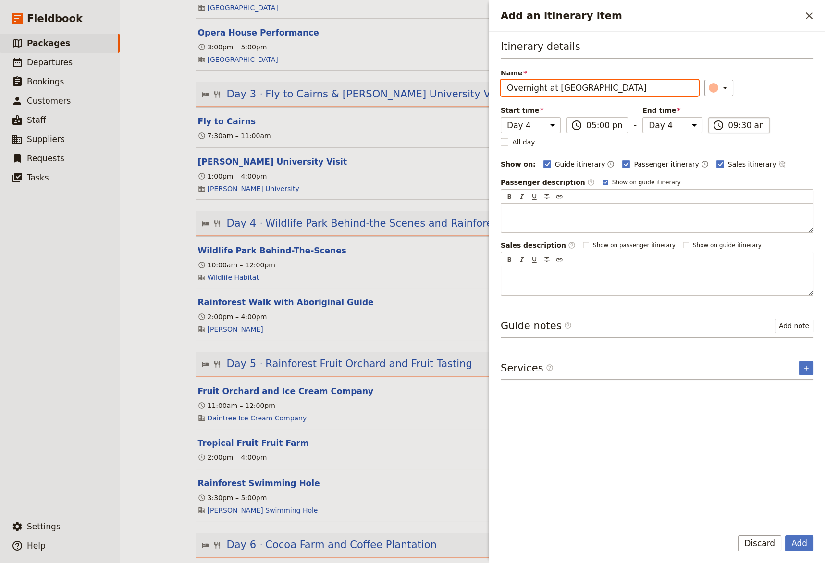
type input "05:00 pm"
click at [730, 130] on input "05:00 pm" at bounding box center [746, 126] width 36 height 12
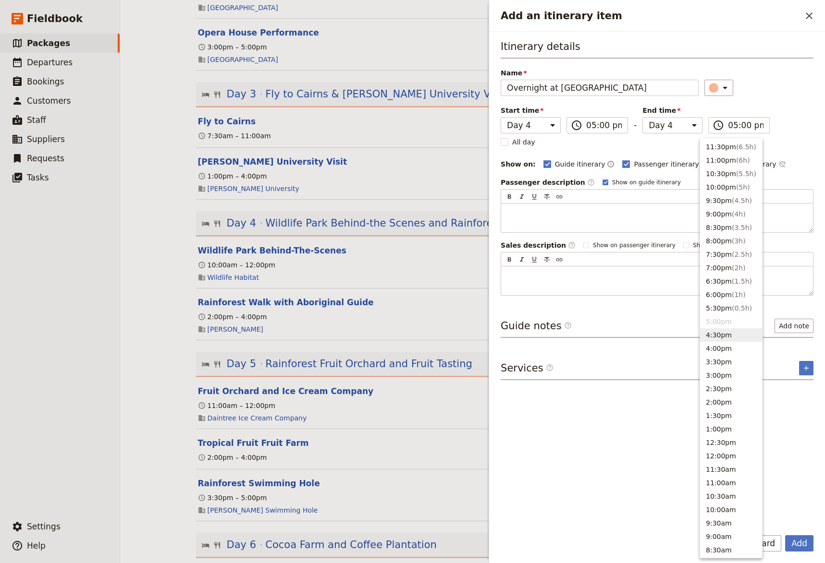
drag, startPoint x: 596, startPoint y: 447, endPoint x: 700, endPoint y: 410, distance: 110.0
click at [598, 447] on div "Itinerary details Name Overnight at [GEOGRAPHIC_DATA] ​ Start time Day 1 Day 2 …" at bounding box center [656, 279] width 313 height 481
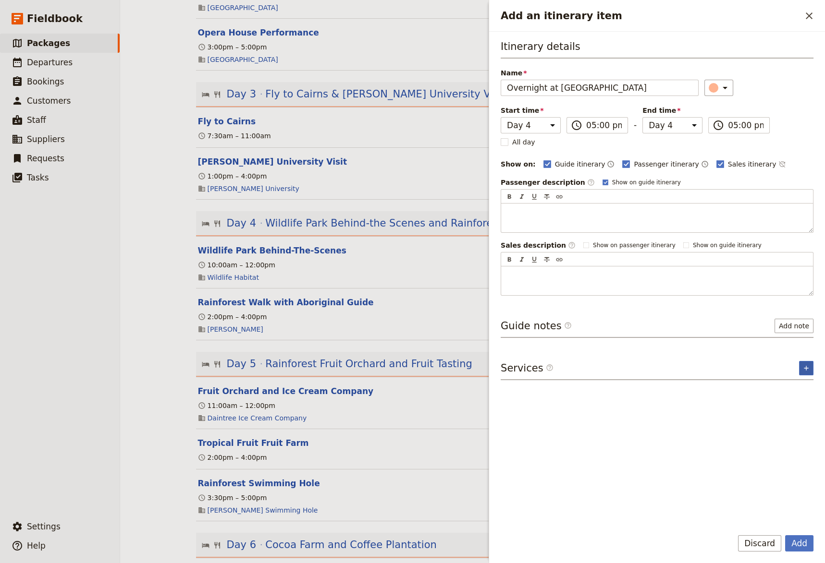
click at [803, 366] on icon "Add service inclusion" at bounding box center [806, 369] width 8 height 8
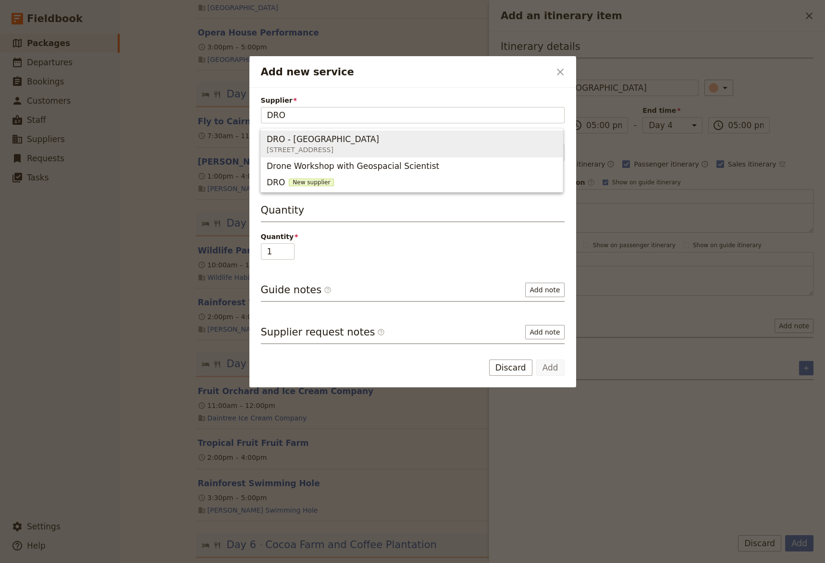
drag, startPoint x: 408, startPoint y: 150, endPoint x: 395, endPoint y: 146, distance: 13.4
click at [383, 149] on span "[STREET_ADDRESS]" at bounding box center [325, 150] width 116 height 10
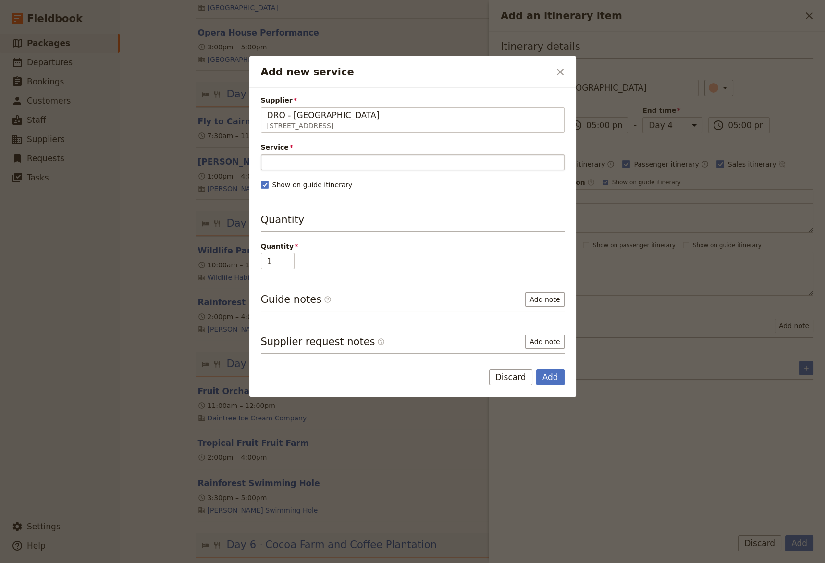
type input "DRO - [GEOGRAPHIC_DATA]"
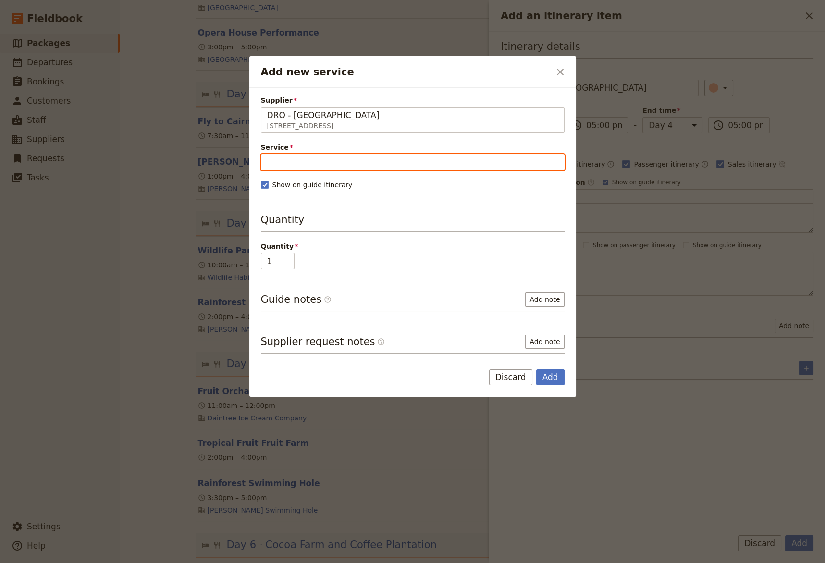
click at [342, 166] on input "Service" at bounding box center [413, 162] width 304 height 16
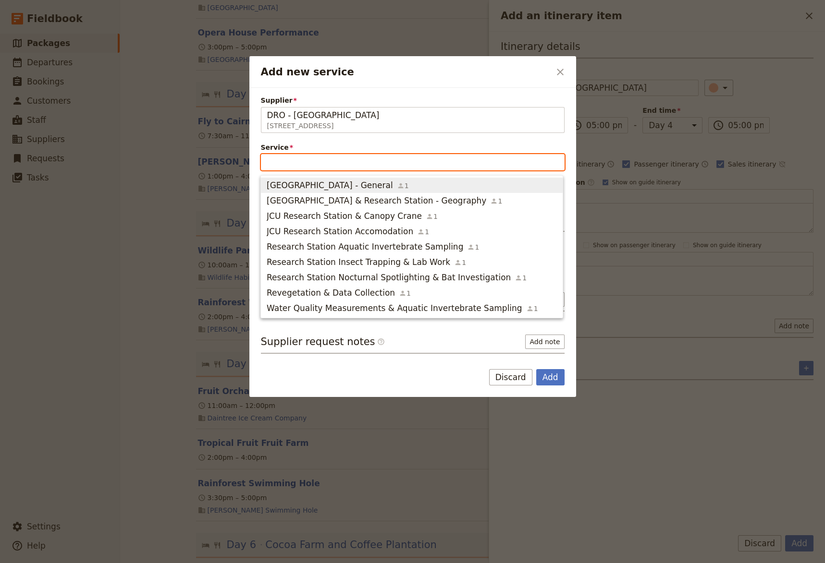
click at [327, 186] on span "[GEOGRAPHIC_DATA] - General" at bounding box center [330, 186] width 126 height 12
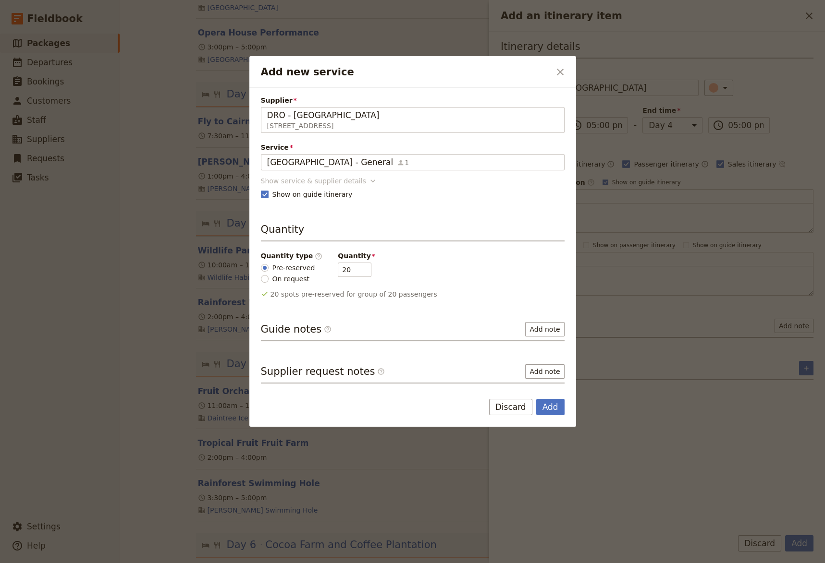
click at [368, 180] on icon "Add new service" at bounding box center [373, 181] width 10 height 10
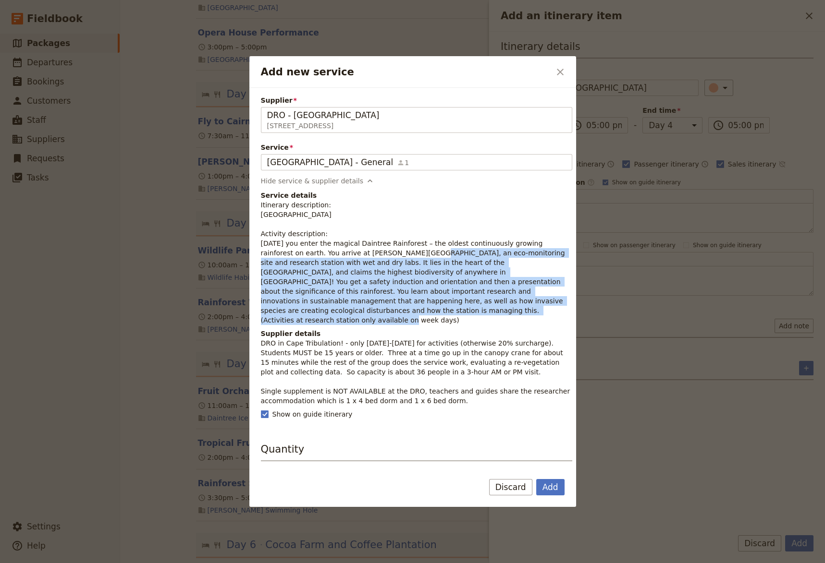
drag, startPoint x: 262, startPoint y: 255, endPoint x: 467, endPoint y: 302, distance: 210.4
click at [467, 302] on p "Itinerary description: [GEOGRAPHIC_DATA] Activity description: [DATE] you enter…" at bounding box center [416, 262] width 311 height 125
copy p "You arrive at [PERSON_NAME][GEOGRAPHIC_DATA]’s [GEOGRAPHIC_DATA], an eco-monito…"
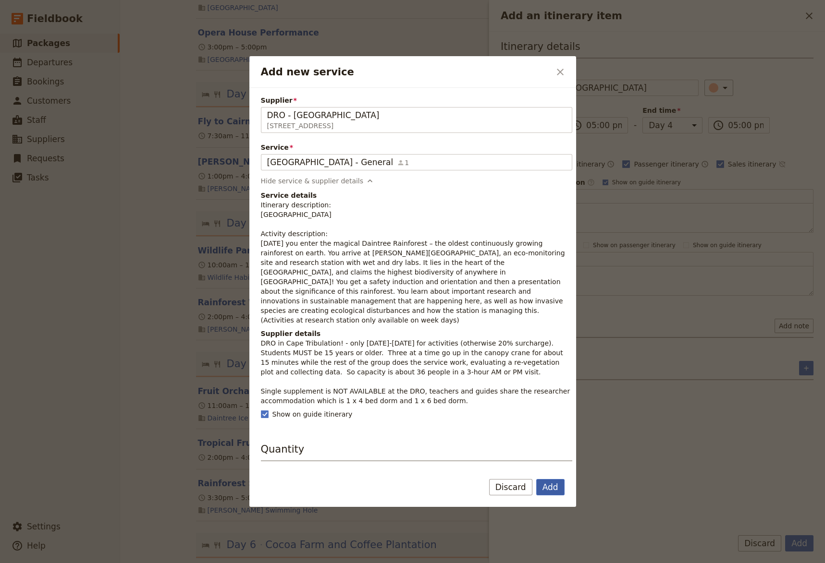
click at [547, 486] on button "Add" at bounding box center [550, 487] width 28 height 16
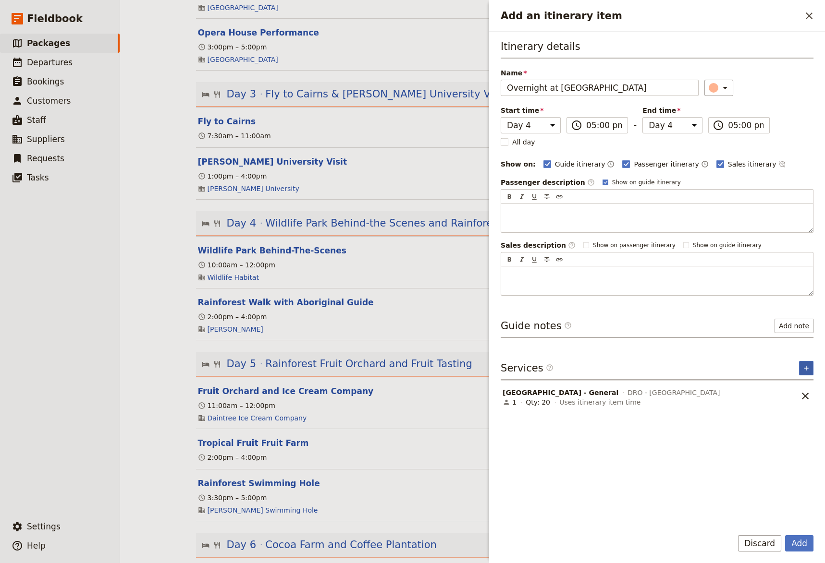
click at [804, 368] on icon "Add service inclusion" at bounding box center [806, 369] width 8 height 8
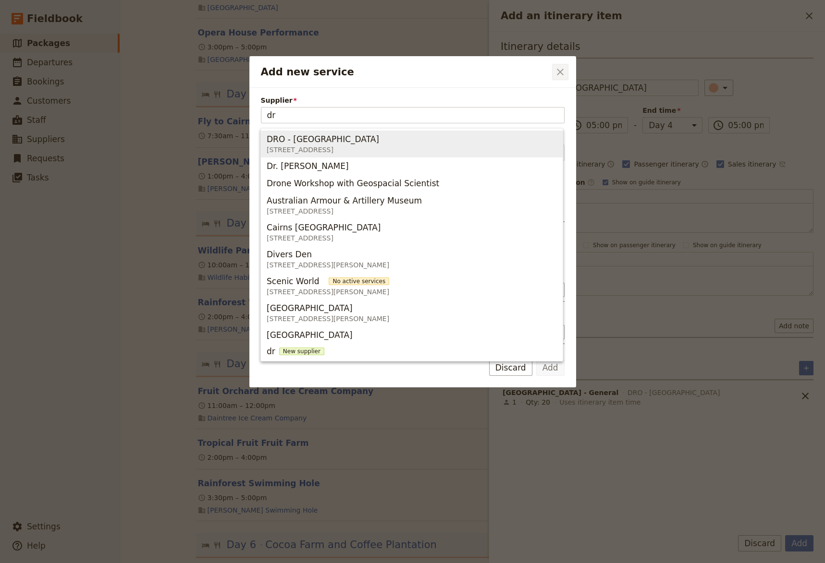
type input "dr"
drag, startPoint x: 560, startPoint y: 70, endPoint x: 552, endPoint y: 112, distance: 42.6
click at [559, 71] on icon "Close dialog" at bounding box center [560, 72] width 12 height 12
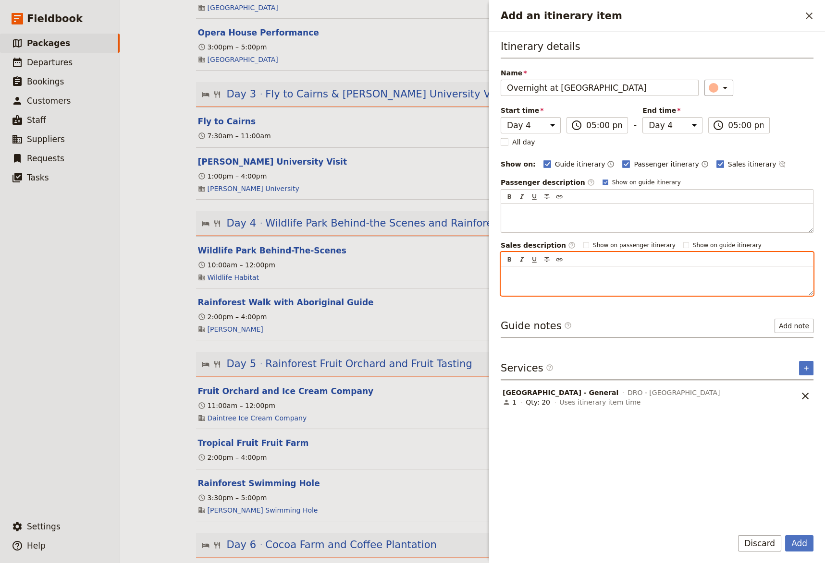
click at [527, 275] on p "Add an itinerary item" at bounding box center [657, 275] width 300 height 10
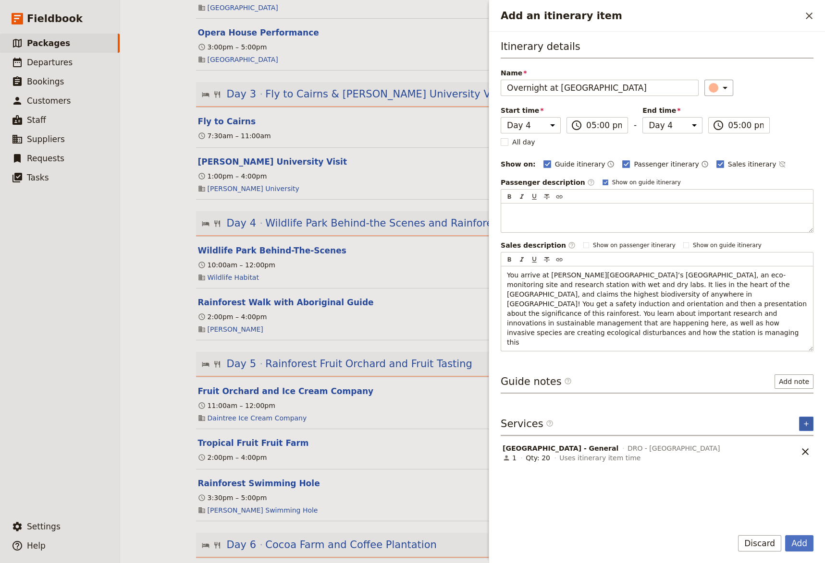
click at [804, 417] on button "​" at bounding box center [806, 424] width 14 height 14
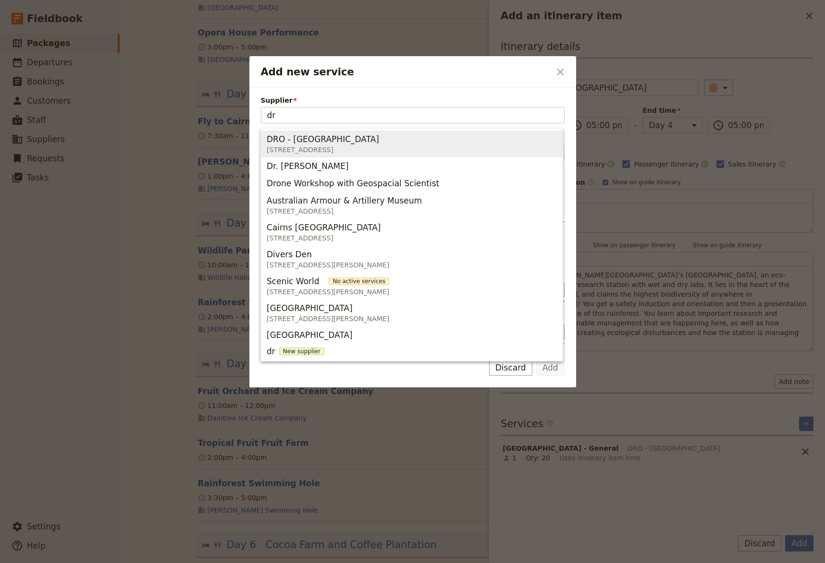
click at [338, 146] on span "[STREET_ADDRESS]" at bounding box center [325, 150] width 116 height 10
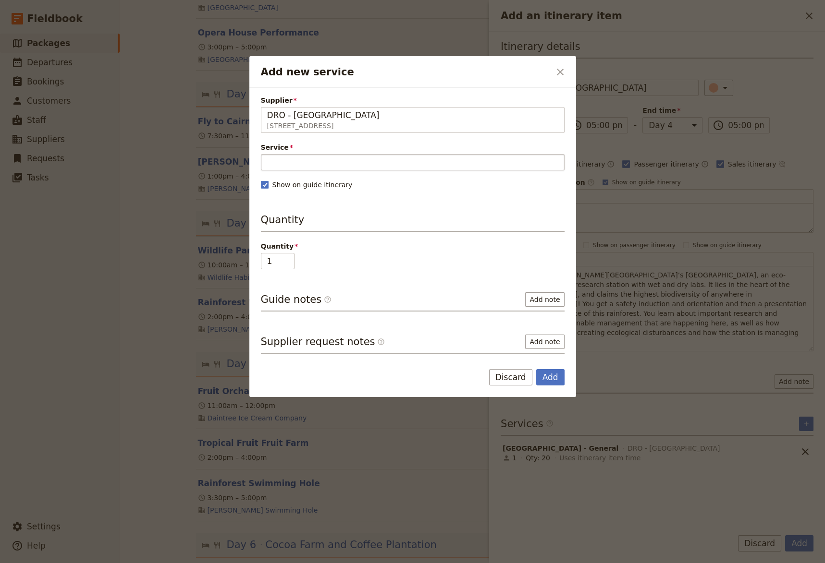
type input "DRO - [GEOGRAPHIC_DATA]"
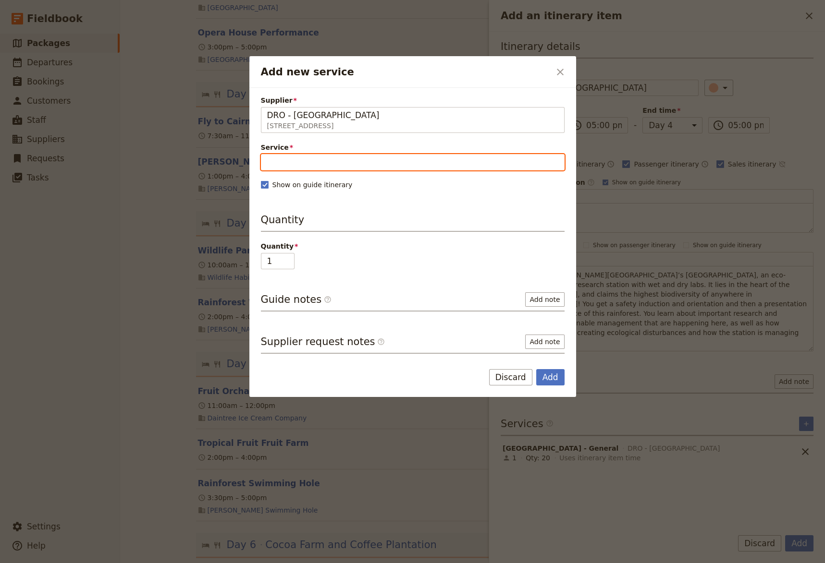
click at [320, 164] on input "Service" at bounding box center [413, 162] width 304 height 16
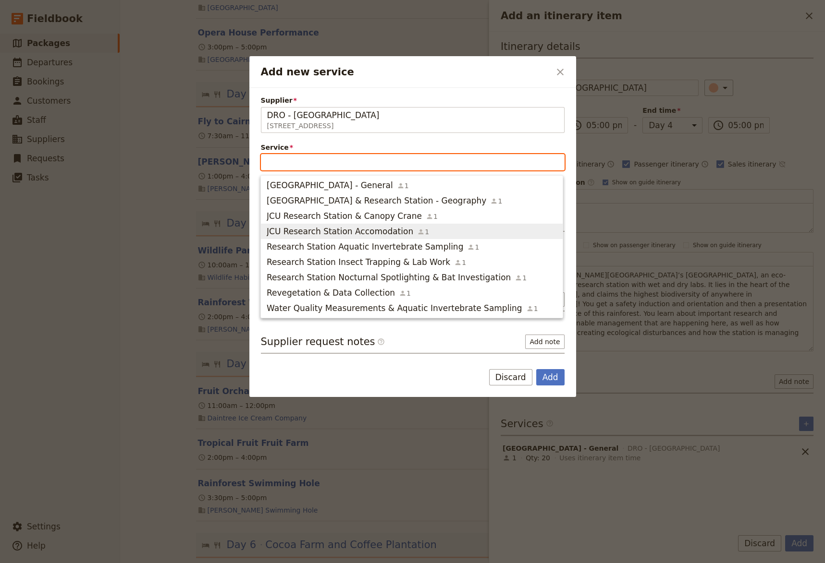
click at [363, 231] on span "JCU Research Station Accomodation" at bounding box center [340, 232] width 146 height 12
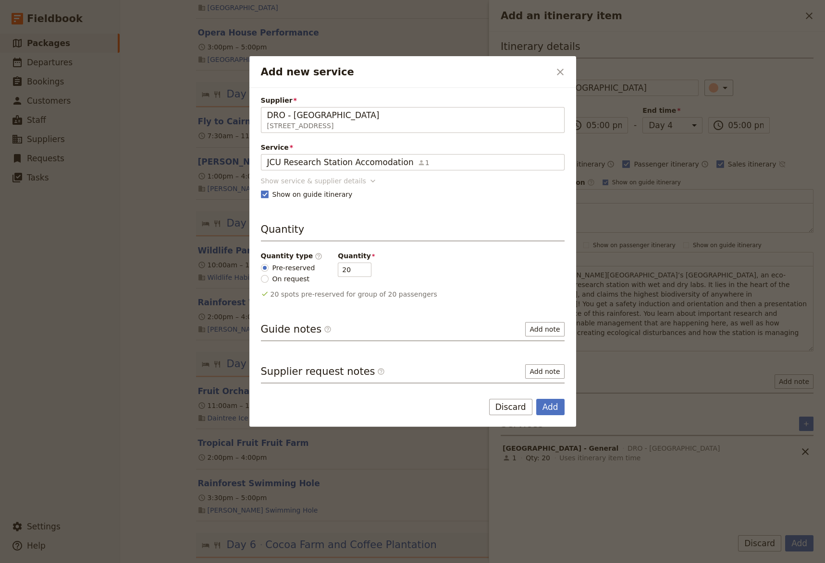
click at [368, 180] on icon "Add new service" at bounding box center [373, 181] width 10 height 10
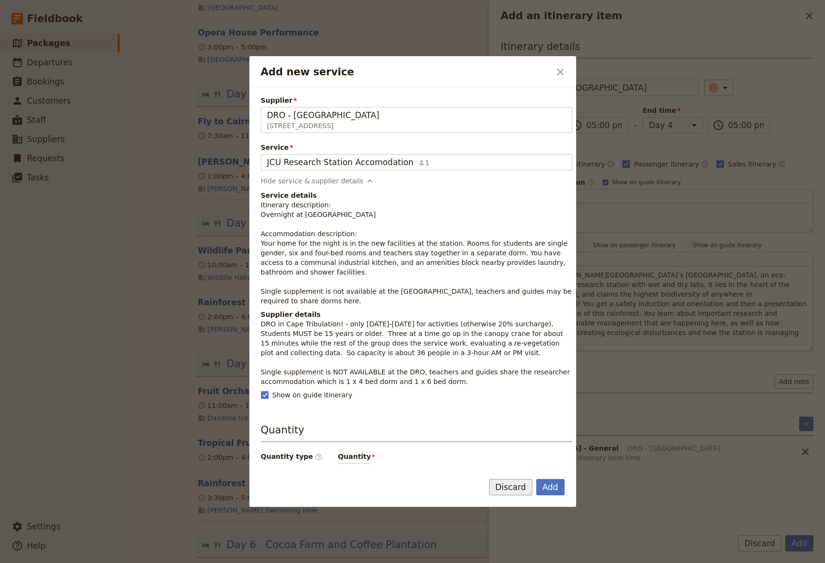
click at [508, 490] on button "Discard" at bounding box center [510, 487] width 43 height 16
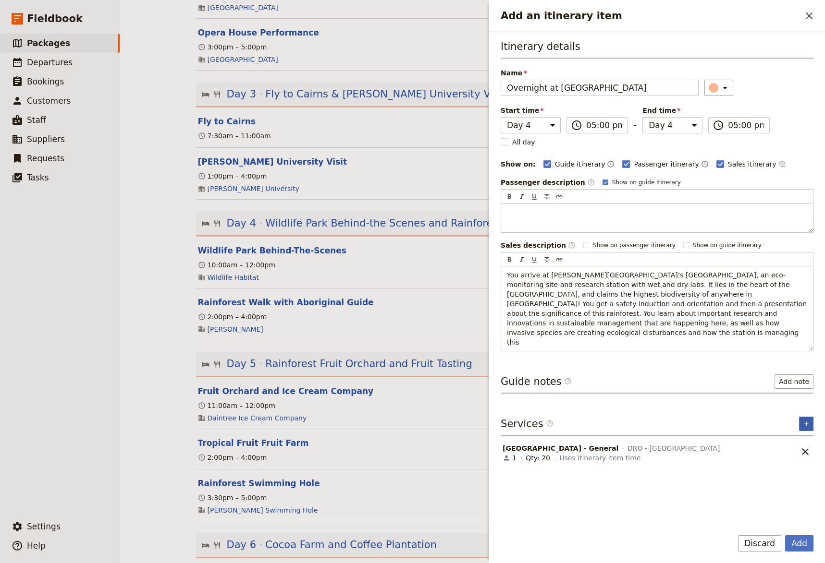
click at [804, 422] on icon "Add service inclusion" at bounding box center [805, 424] width 4 height 4
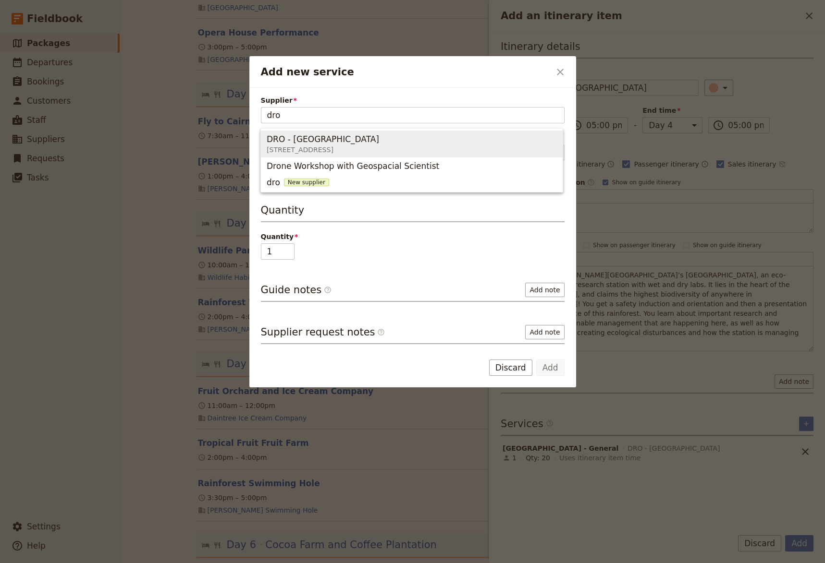
click at [379, 143] on span "DRO - [GEOGRAPHIC_DATA]" at bounding box center [323, 140] width 112 height 12
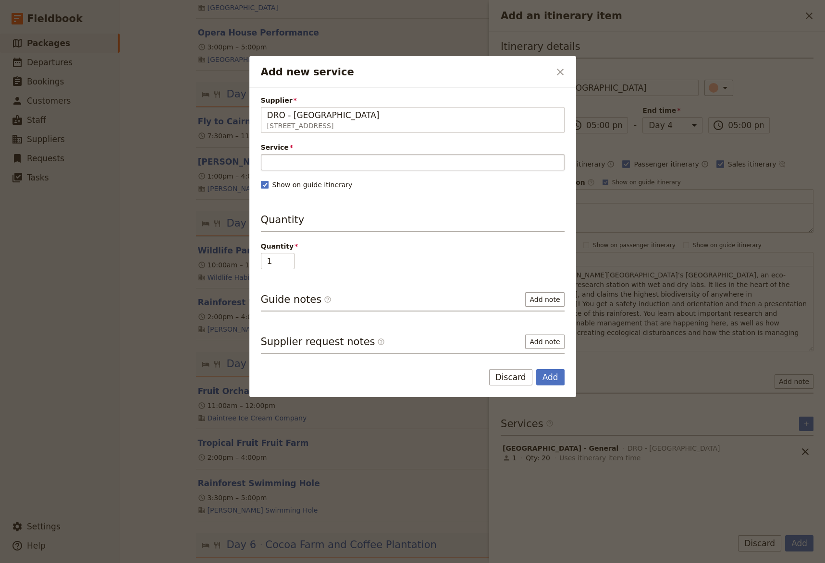
type input "DRO - [GEOGRAPHIC_DATA]"
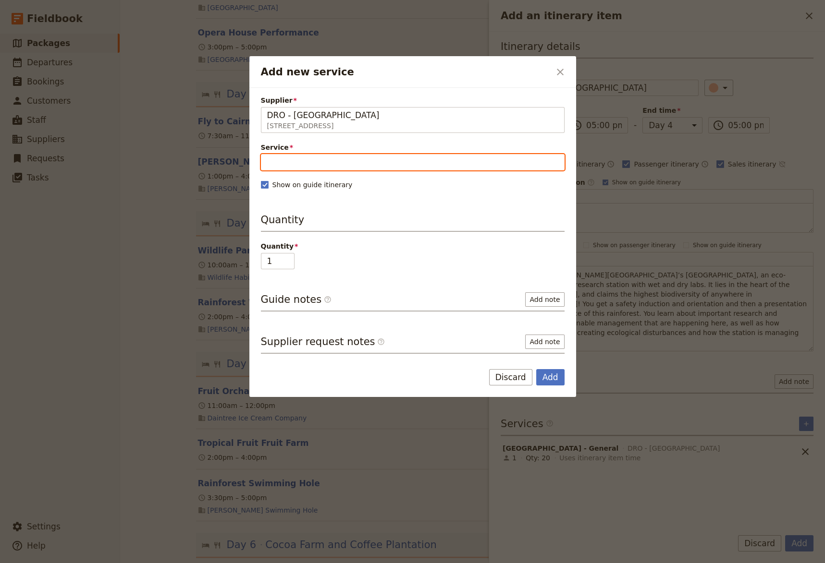
click at [389, 163] on input "Service" at bounding box center [413, 162] width 304 height 16
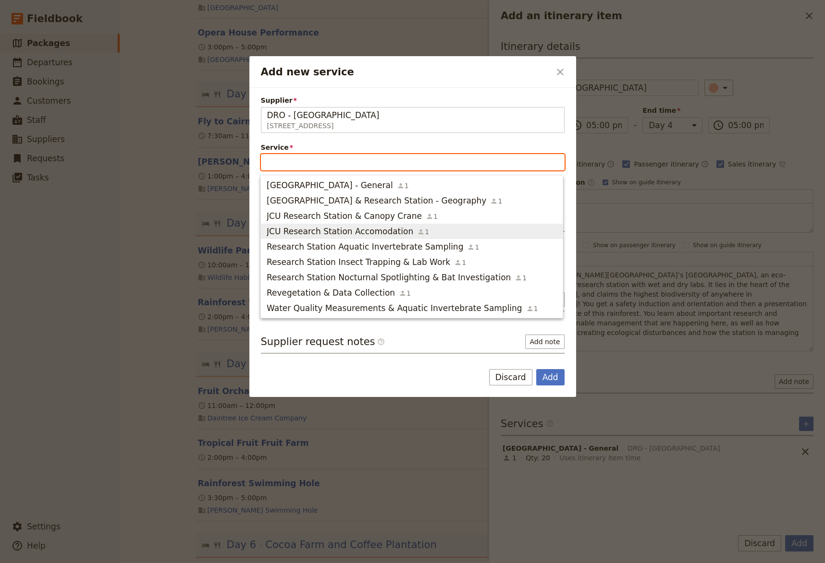
click at [347, 232] on span "JCU Research Station Accomodation" at bounding box center [340, 232] width 146 height 12
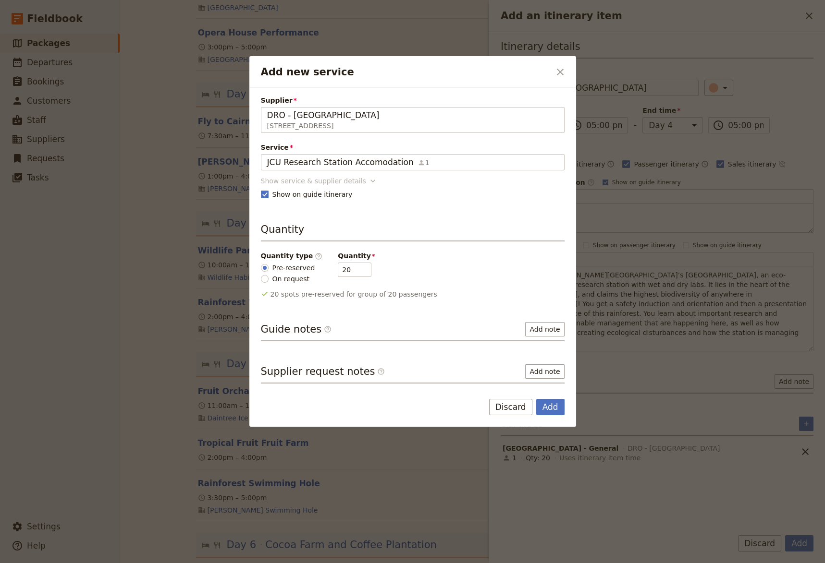
click at [368, 182] on icon "Add new service" at bounding box center [373, 181] width 10 height 10
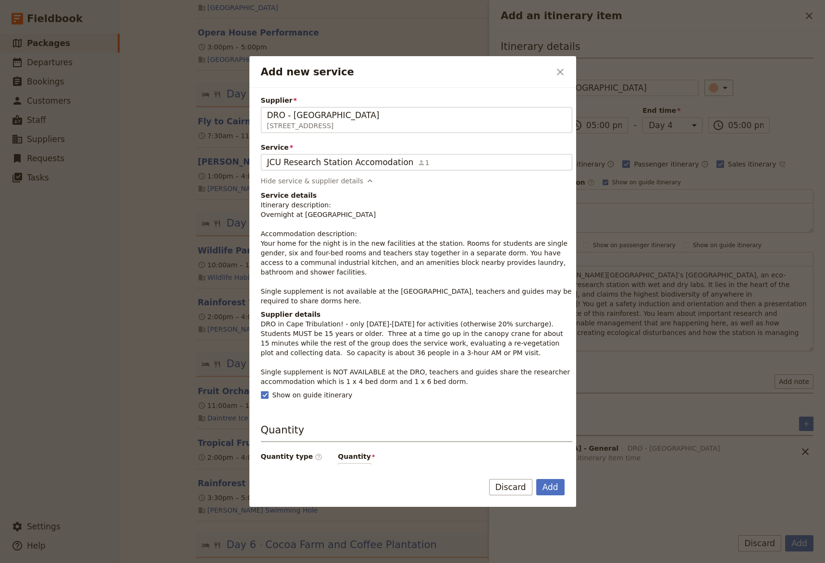
drag, startPoint x: 382, startPoint y: 295, endPoint x: 259, endPoint y: 247, distance: 132.3
click at [259, 247] on div "Supplier DRO - [GEOGRAPHIC_DATA] [STREET_ADDRESS] DRO - Daintree Rainforest Obs…" at bounding box center [412, 276] width 327 height 377
copy p "Your home for the night is in the new facilities at the station. Rooms for stud…"
click at [512, 489] on button "Discard" at bounding box center [510, 487] width 43 height 16
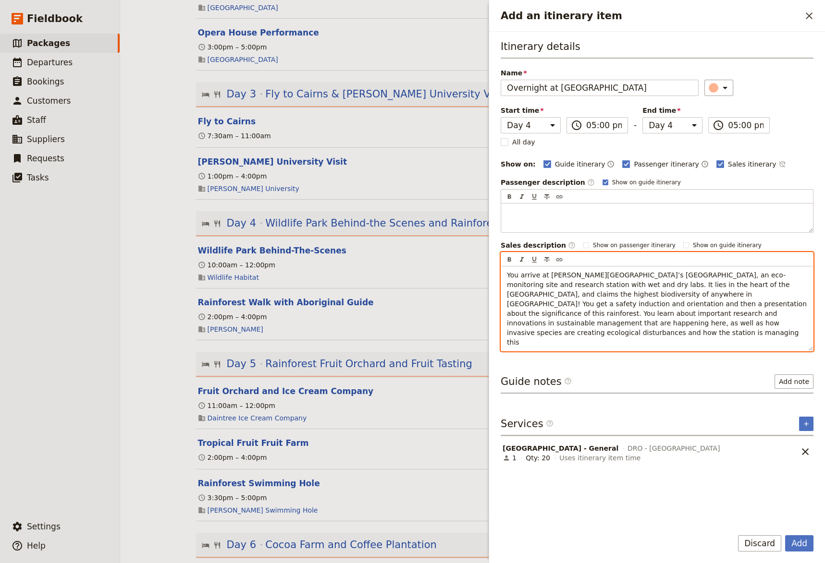
click at [715, 324] on p "You arrive at [PERSON_NAME][GEOGRAPHIC_DATA]’s [GEOGRAPHIC_DATA], an eco-monito…" at bounding box center [657, 308] width 300 height 77
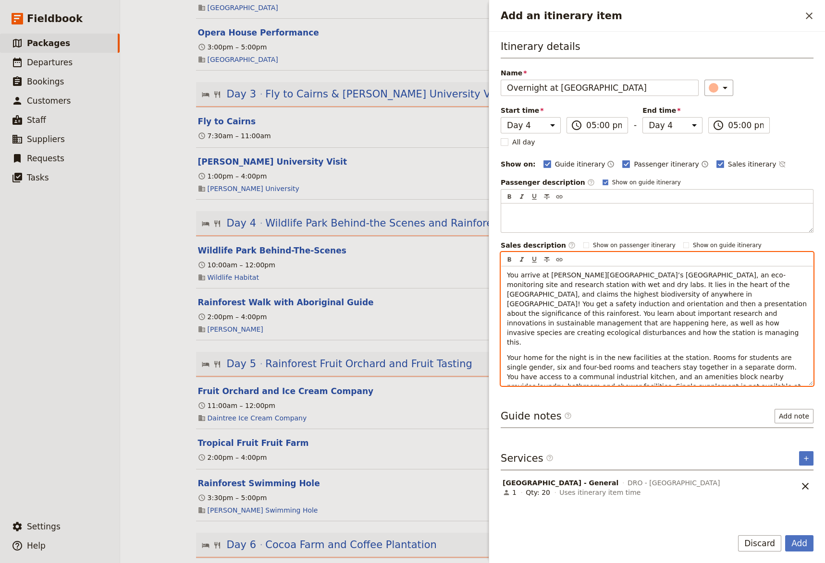
click at [560, 354] on span "Your home for the night is in the new facilities at the station. Rooms for stud…" at bounding box center [655, 377] width 296 height 46
click at [766, 368] on span "Your home for the next two nights is in the new facilities at the station. Room…" at bounding box center [657, 382] width 300 height 56
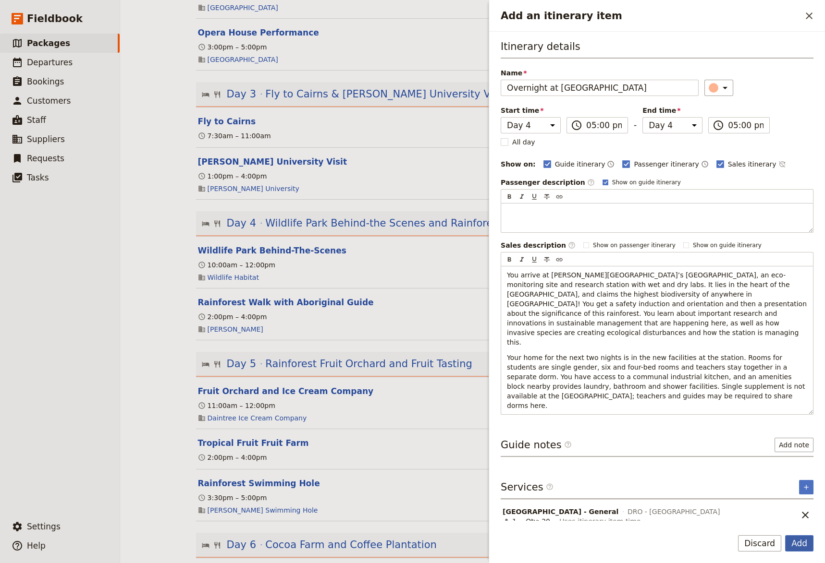
click at [796, 532] on button "Add" at bounding box center [799, 543] width 28 height 16
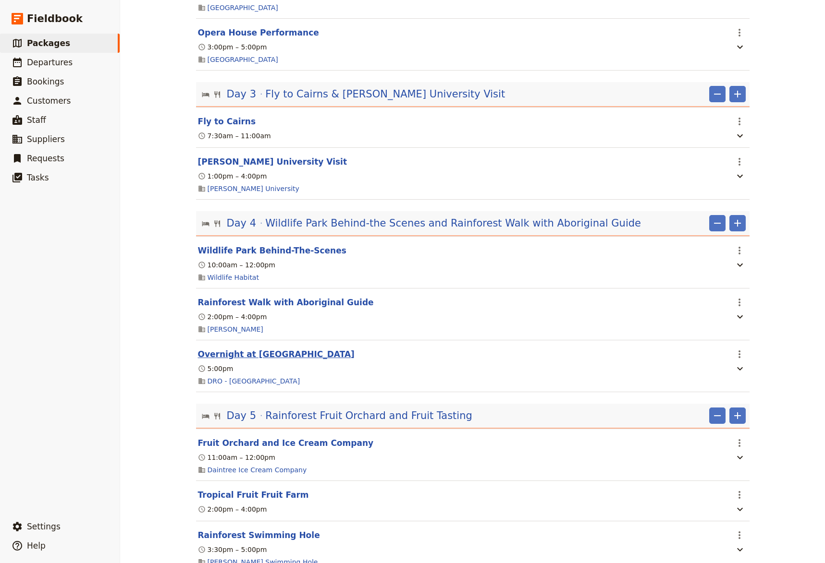
click at [300, 357] on button "Overnight at [GEOGRAPHIC_DATA]" at bounding box center [276, 355] width 157 height 12
select select "4"
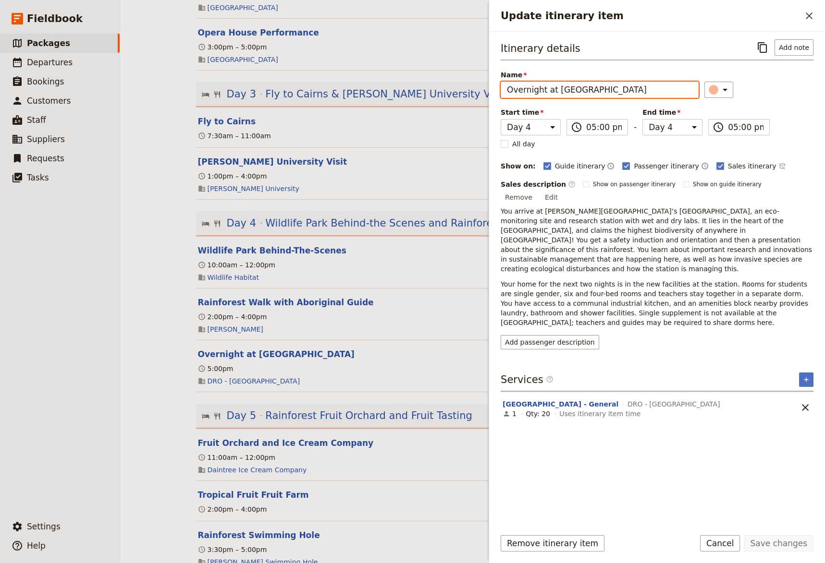
drag, startPoint x: 613, startPoint y: 91, endPoint x: 606, endPoint y: 91, distance: 7.7
click at [606, 91] on input "Overnight at [GEOGRAPHIC_DATA]" at bounding box center [599, 90] width 198 height 16
type input "Overnight at [GEOGRAPHIC_DATA]"
click at [774, 532] on button "Save changes" at bounding box center [778, 543] width 70 height 16
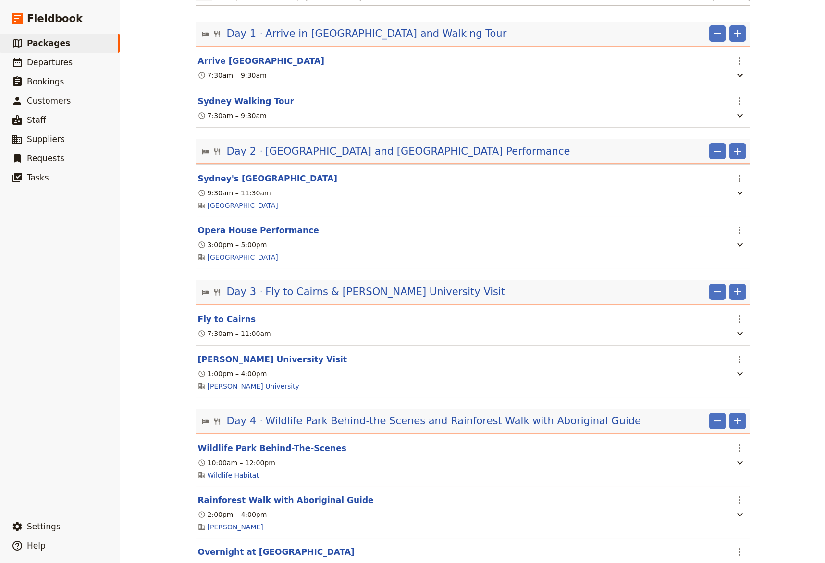
scroll to position [0, 0]
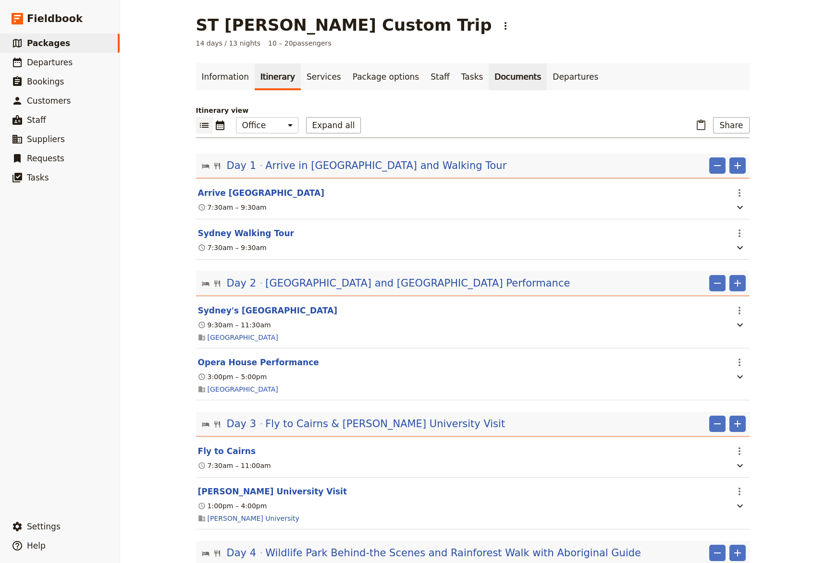
click at [488, 79] on link "Documents" at bounding box center [517, 76] width 58 height 27
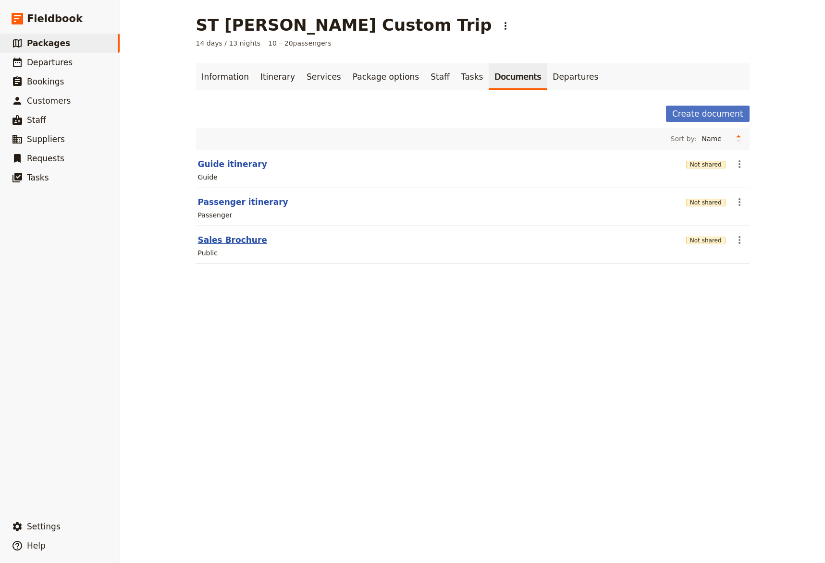
click at [208, 242] on button "Sales Brochure" at bounding box center [232, 240] width 69 height 12
select select "DEFAULT"
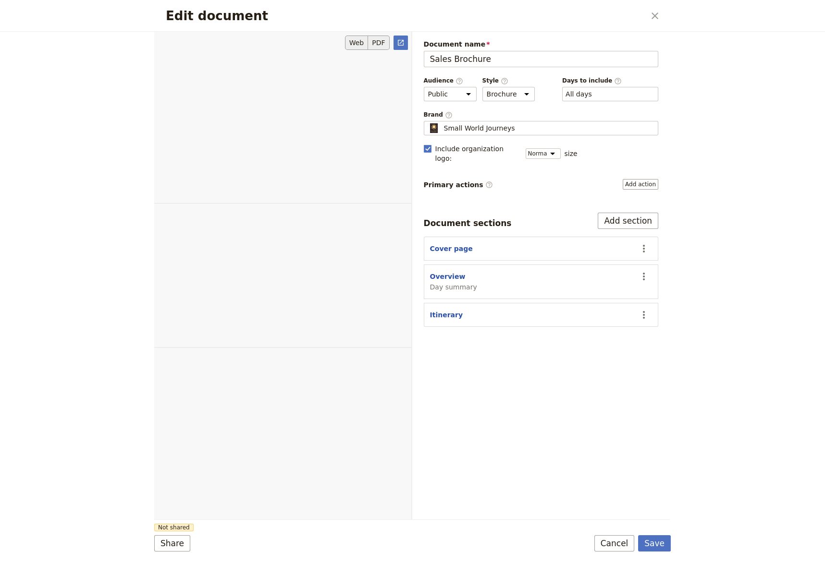
click at [378, 45] on button "PDF" at bounding box center [378, 43] width 21 height 14
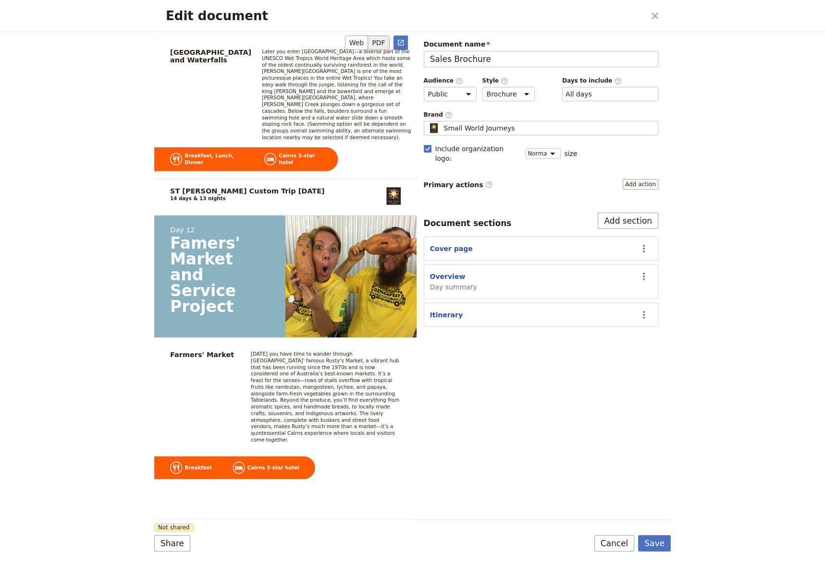
scroll to position [7956, 0]
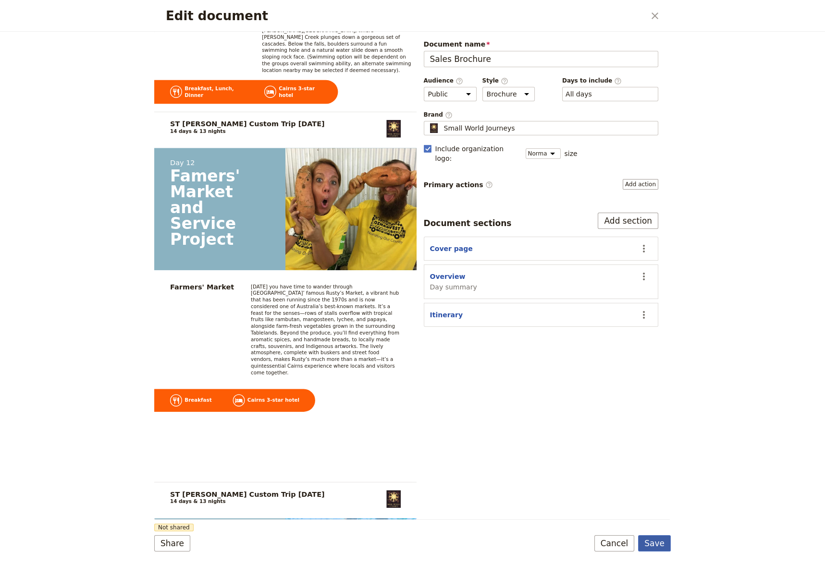
click at [660, 532] on button "Save" at bounding box center [654, 543] width 33 height 16
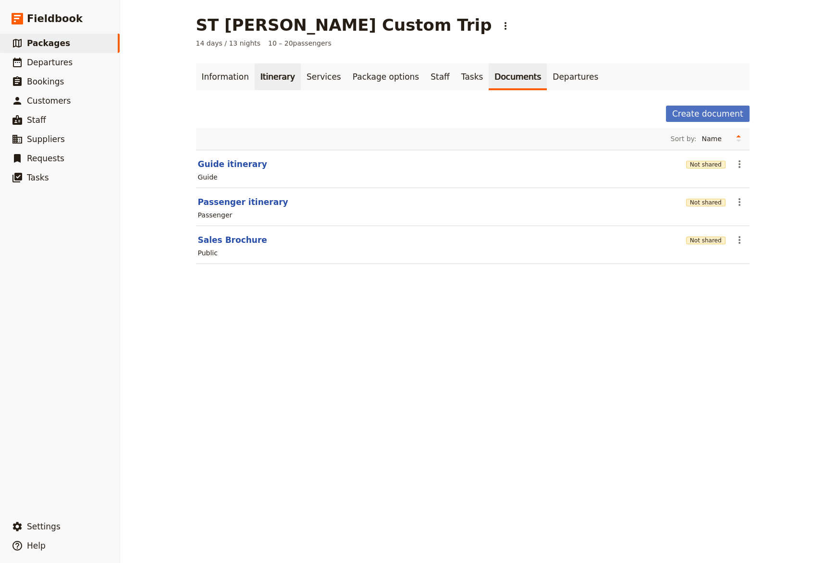
click at [267, 80] on link "Itinerary" at bounding box center [278, 76] width 46 height 27
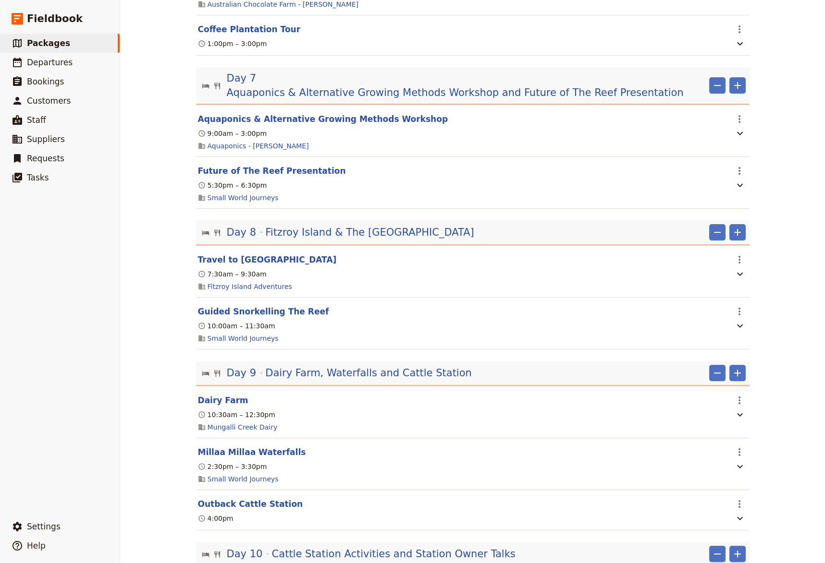
scroll to position [990, 0]
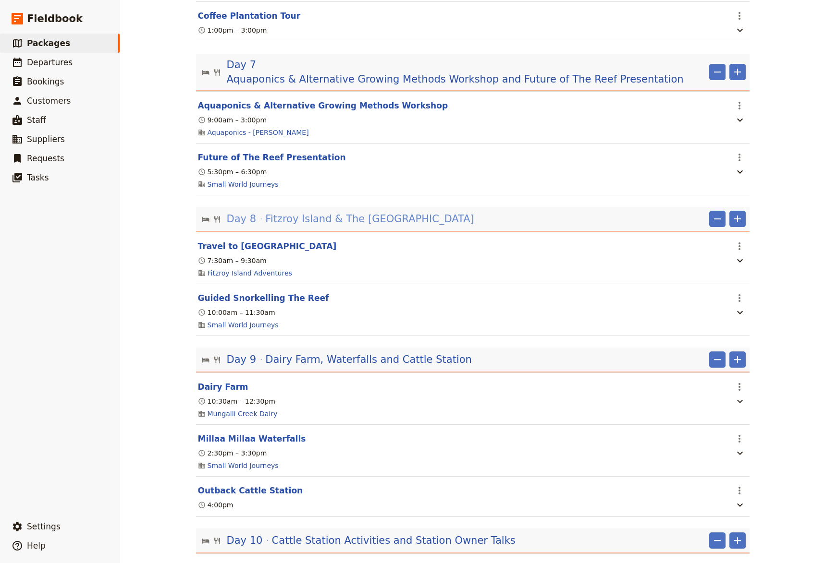
click at [343, 215] on span "Fitzroy Island & The [GEOGRAPHIC_DATA]" at bounding box center [369, 219] width 208 height 14
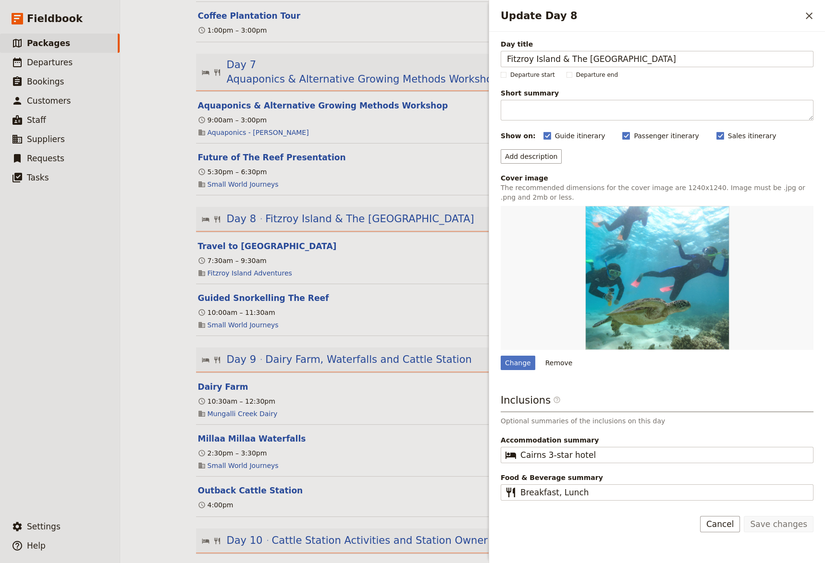
drag, startPoint x: 29, startPoint y: 414, endPoint x: 146, endPoint y: 376, distance: 122.6
click at [36, 413] on ul "​ Packages ​ Departures ​ Bookings ​ Customers ​ Staff ​ Suppliers ​ Requests ​…" at bounding box center [60, 274] width 120 height 480
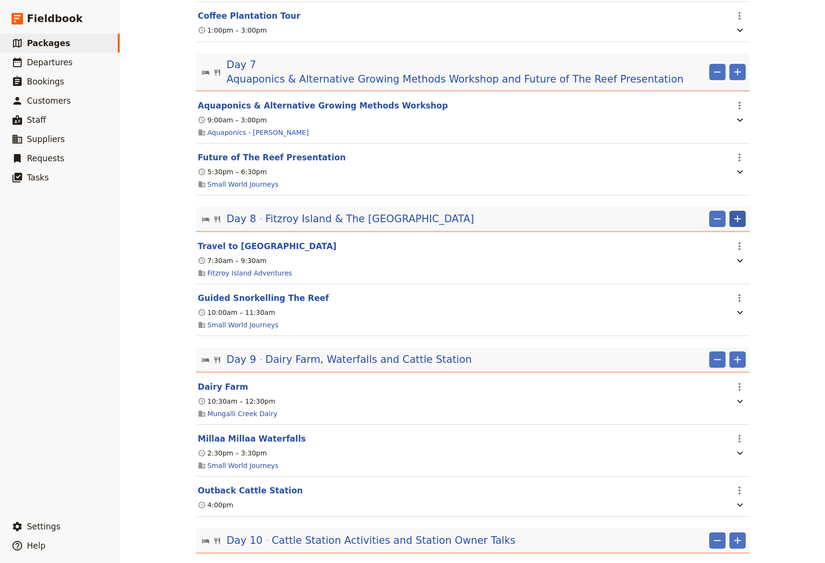
click at [733, 213] on icon "Add" at bounding box center [737, 219] width 12 height 12
click at [726, 237] on span "Add itinerary item" at bounding box center [704, 236] width 61 height 10
select select "8"
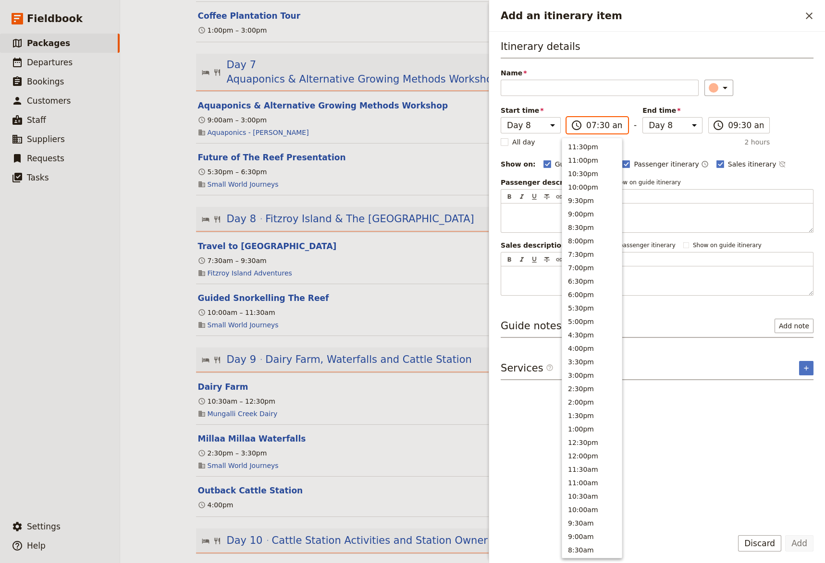
click at [586, 127] on input "07:30 am" at bounding box center [604, 126] width 36 height 12
click at [586, 121] on input "07:30 am" at bounding box center [604, 126] width 36 height 12
drag, startPoint x: 499, startPoint y: 444, endPoint x: 540, endPoint y: 425, distance: 45.1
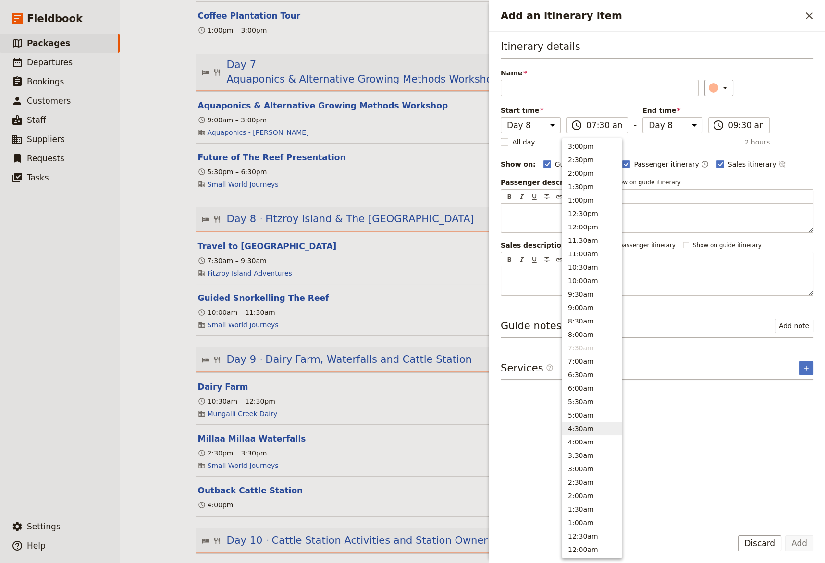
click at [501, 442] on div "Itinerary details Name ​ Please fill in this field. Start time Day 1 Day 2 Day …" at bounding box center [657, 276] width 336 height 489
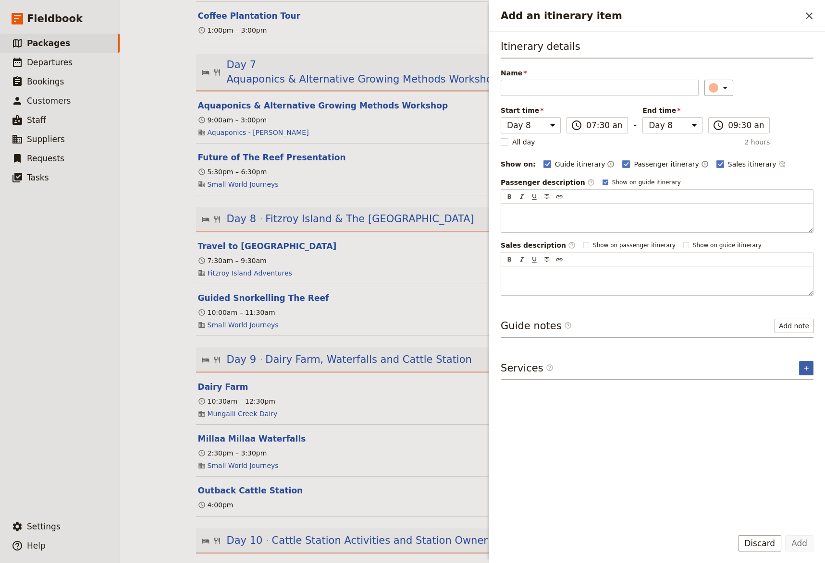
click at [808, 365] on icon "Add service inclusion" at bounding box center [806, 369] width 8 height 8
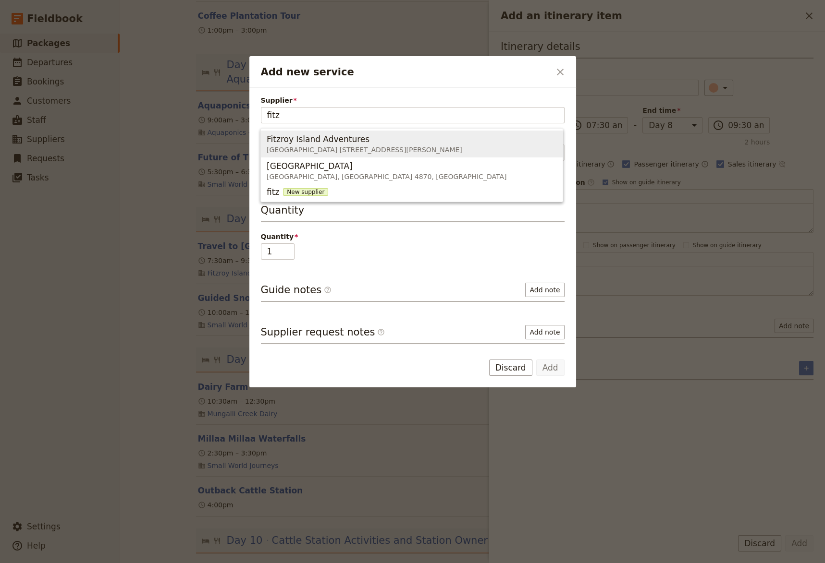
click at [355, 151] on span "[GEOGRAPHIC_DATA] [STREET_ADDRESS][PERSON_NAME]" at bounding box center [364, 150] width 195 height 10
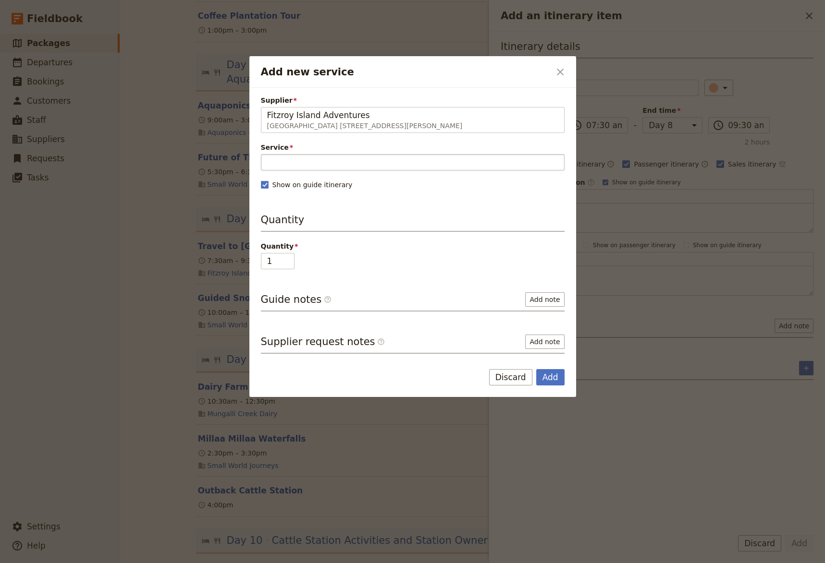
type input "Fitzroy Island Adventures"
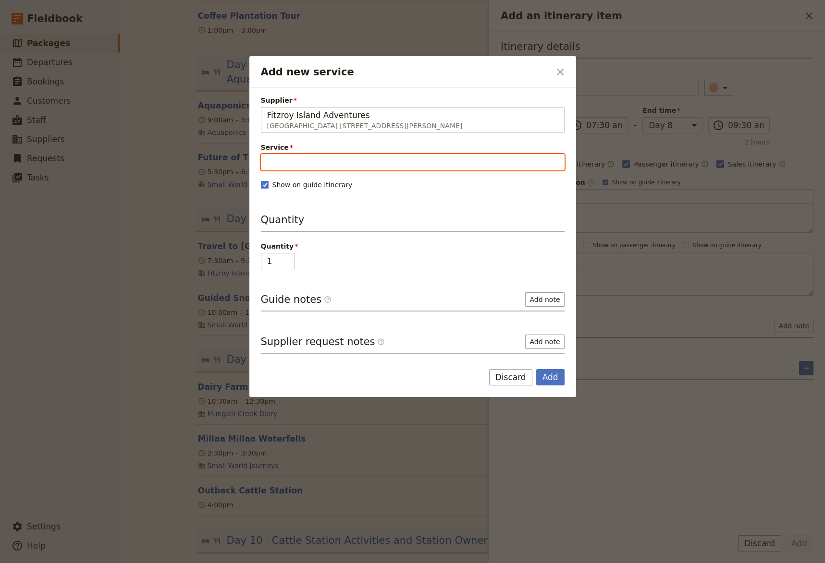
click at [387, 162] on input "Service" at bounding box center [413, 162] width 304 height 16
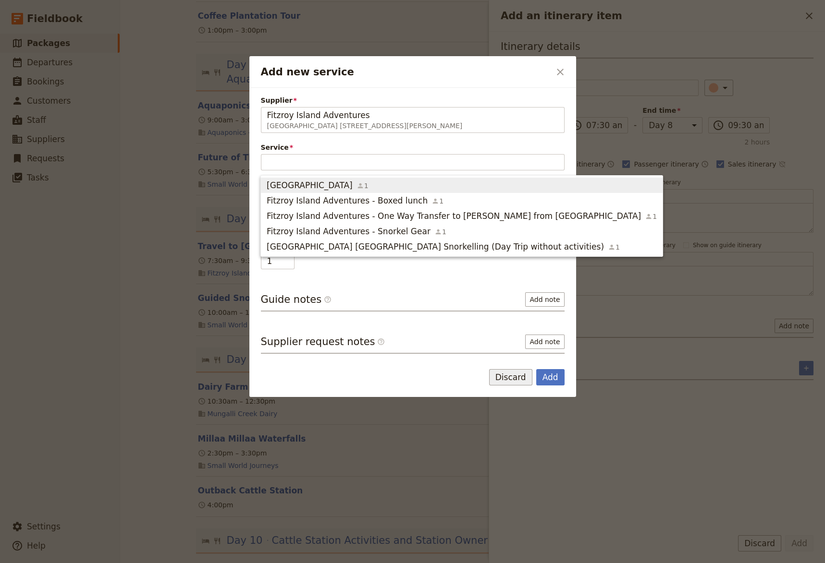
click at [521, 379] on button "Discard" at bounding box center [510, 377] width 43 height 16
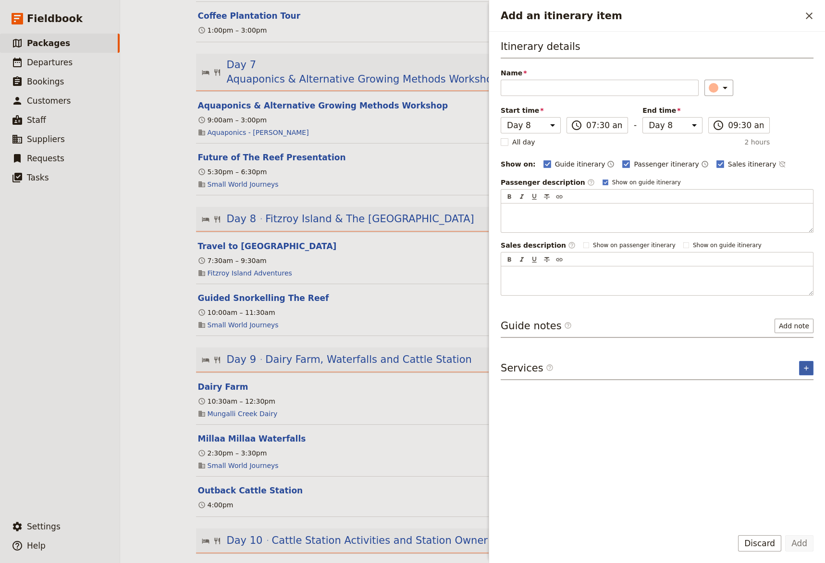
click at [810, 369] on button "​" at bounding box center [806, 368] width 14 height 14
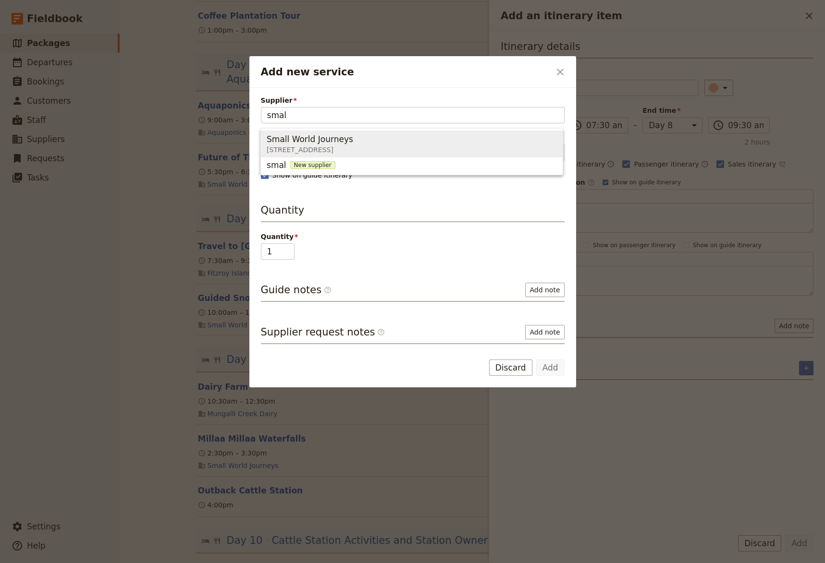
click at [357, 146] on span "[STREET_ADDRESS]" at bounding box center [312, 150] width 90 height 10
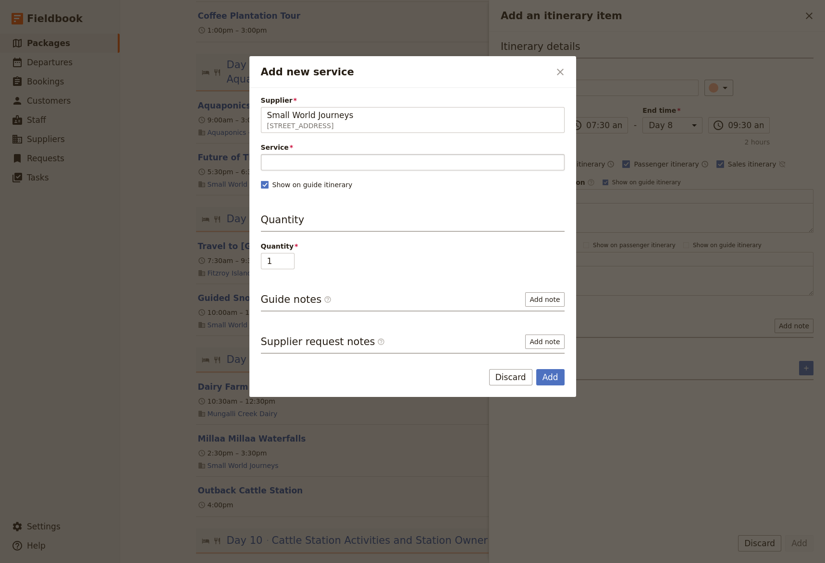
type input "Small World Journeys"
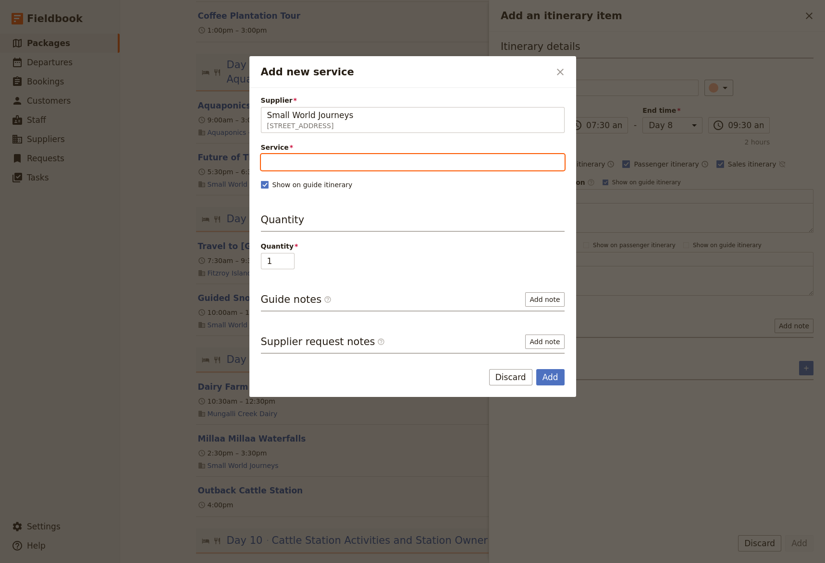
click at [372, 157] on input "Service" at bounding box center [413, 162] width 304 height 16
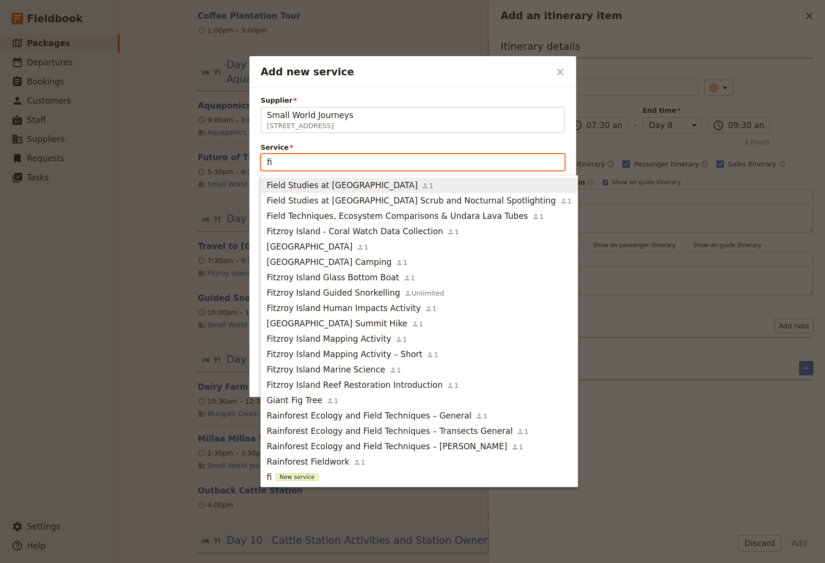
type input "fit"
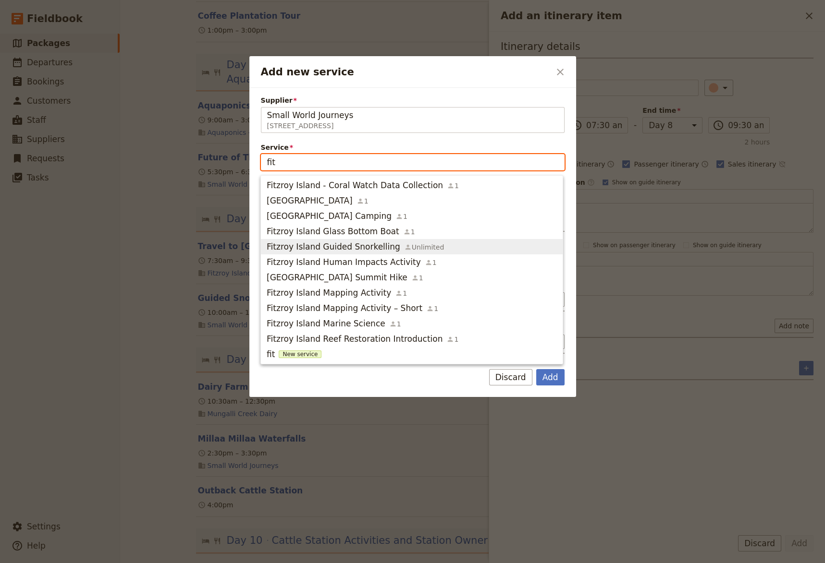
click at [378, 250] on span "Fitzroy Island Guided Snorkelling" at bounding box center [334, 247] width 134 height 12
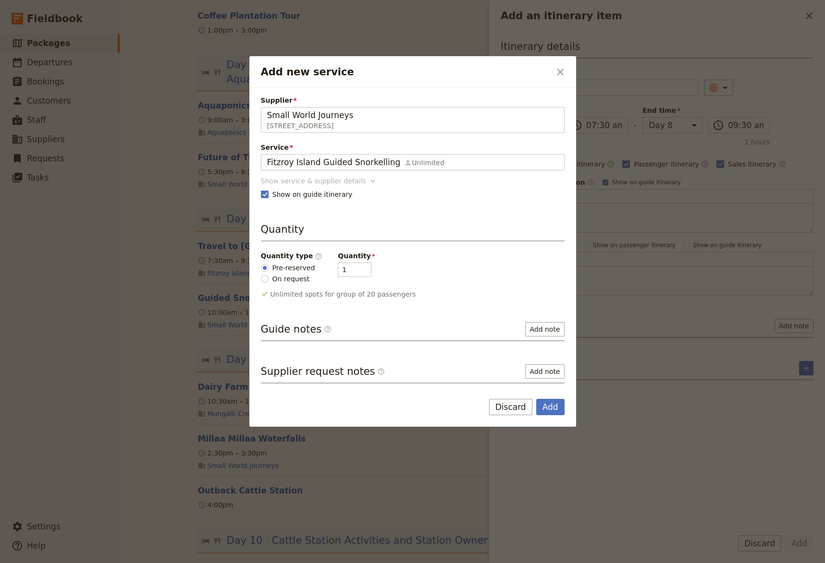
click at [370, 181] on icon "Add new service" at bounding box center [372, 181] width 5 height 3
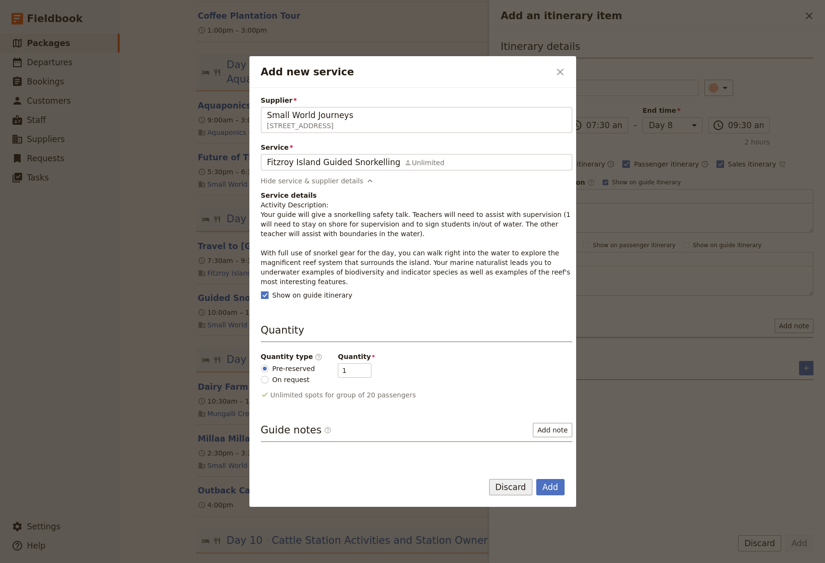
click at [511, 492] on button "Discard" at bounding box center [510, 487] width 43 height 16
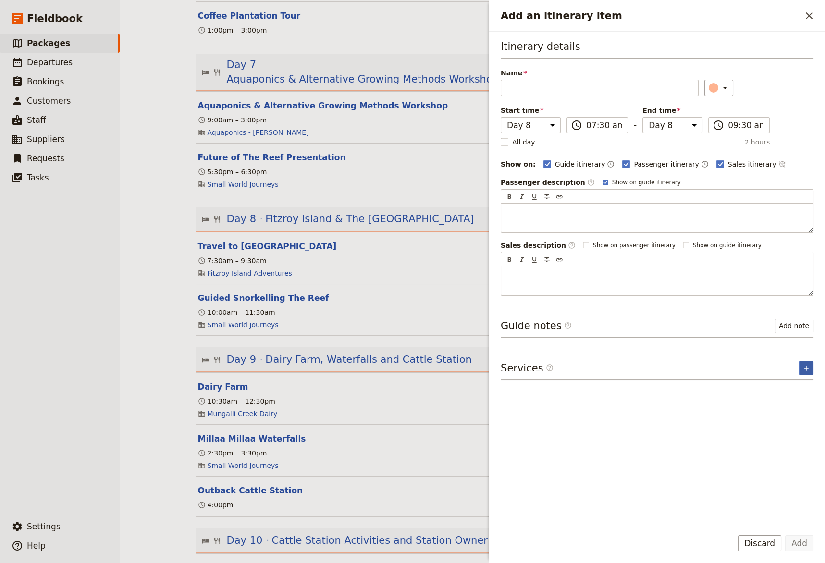
click at [802, 368] on icon "Add service inclusion" at bounding box center [806, 369] width 8 height 8
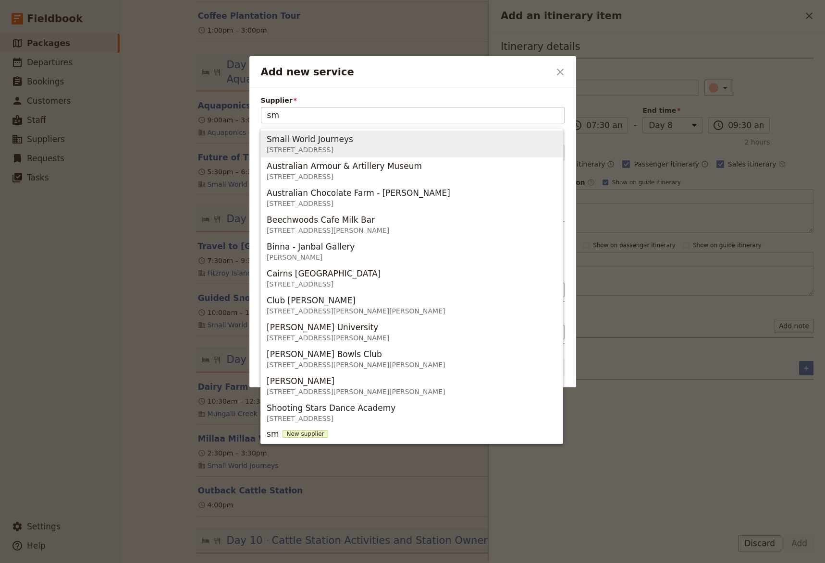
click at [341, 143] on span "Small World Journeys" at bounding box center [310, 140] width 86 height 12
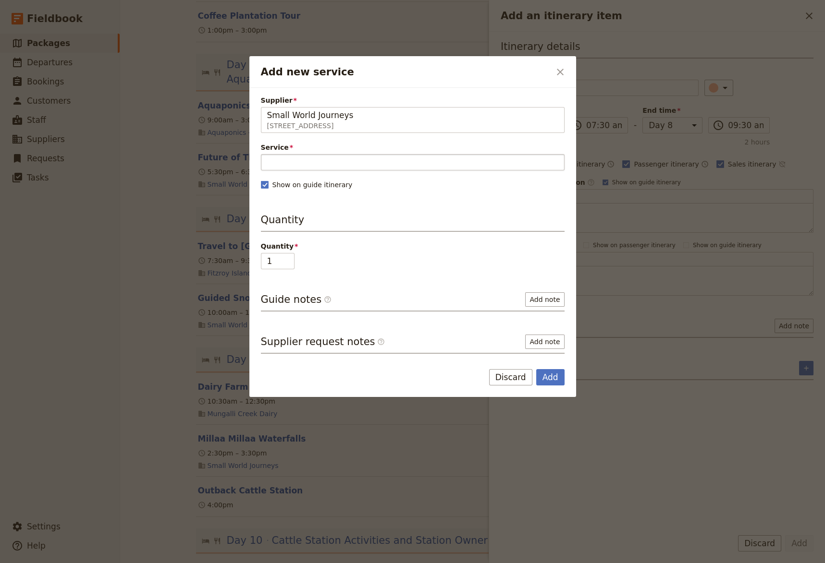
type input "Small World Journeys"
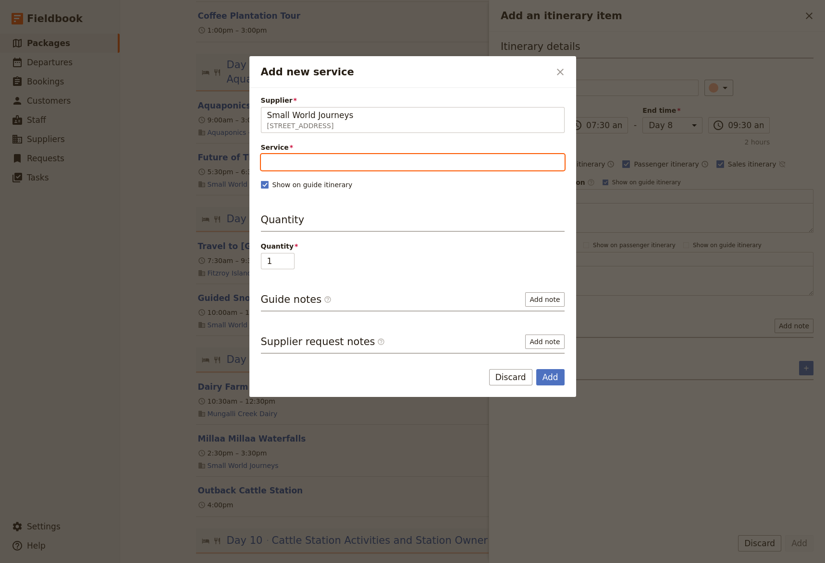
click at [325, 161] on input "Service" at bounding box center [413, 162] width 304 height 16
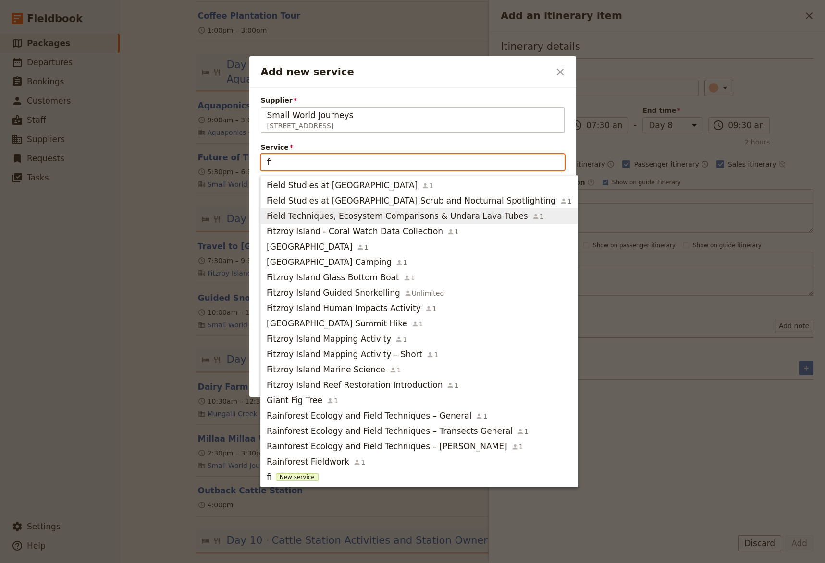
type input "fit"
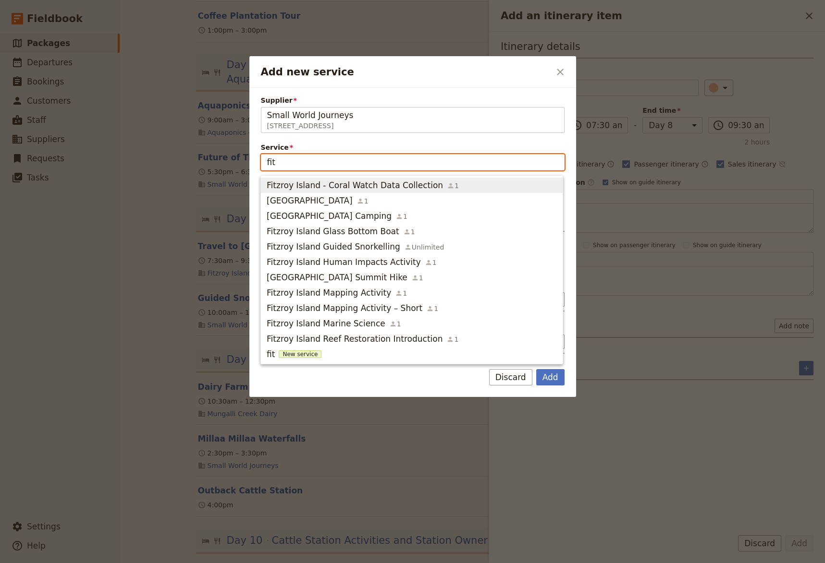
click at [310, 189] on span "Fitzroy Island - Coral Watch Data Collection" at bounding box center [355, 186] width 176 height 12
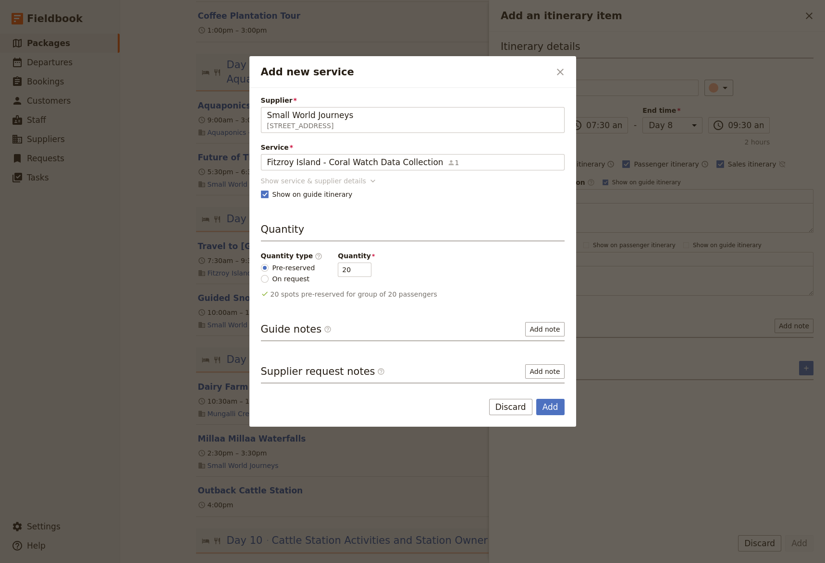
click at [368, 180] on icon "Add new service" at bounding box center [373, 181] width 10 height 10
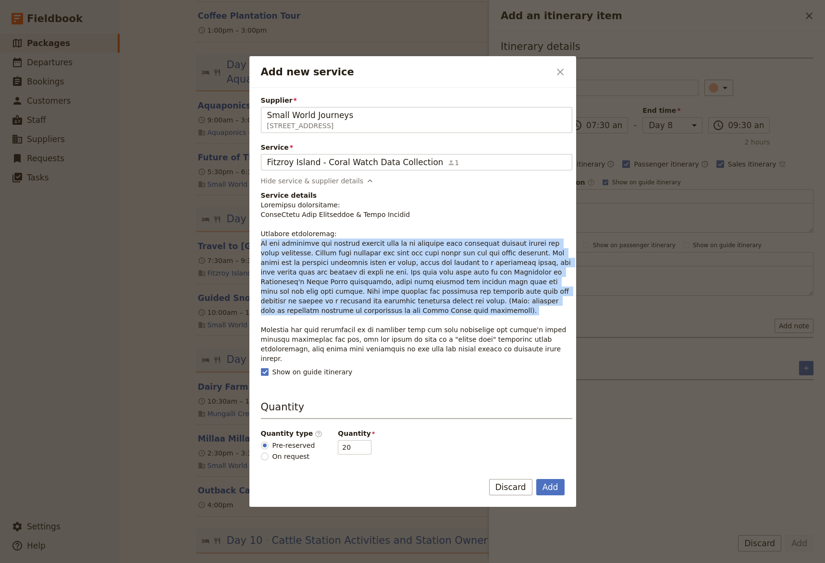
drag, startPoint x: 260, startPoint y: 246, endPoint x: 447, endPoint y: 320, distance: 201.1
click at [447, 320] on div "Supplier Small World Journeys [STREET_ADDRESS] Small World Journeys Service [GE…" at bounding box center [412, 276] width 327 height 377
copy p "In the afternoon you collect primary data in an activity that addresses climate…"
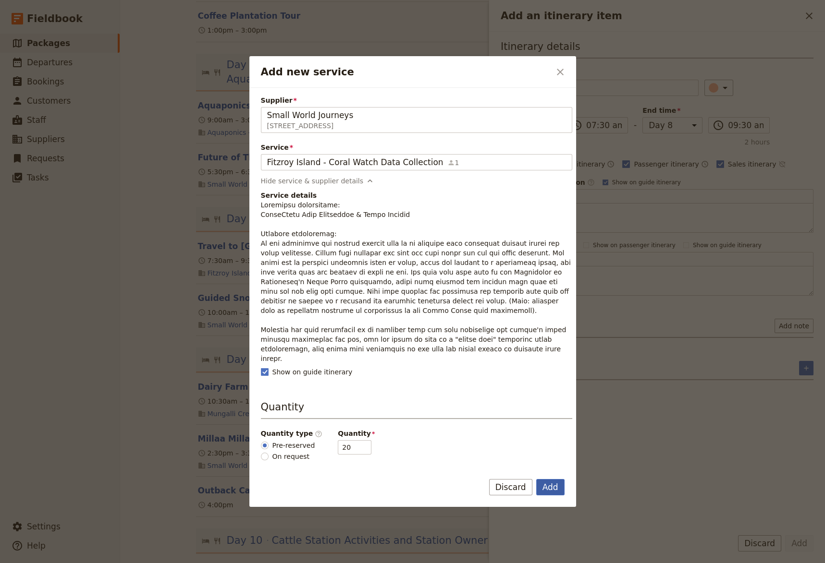
click at [549, 489] on button "Add" at bounding box center [550, 487] width 28 height 16
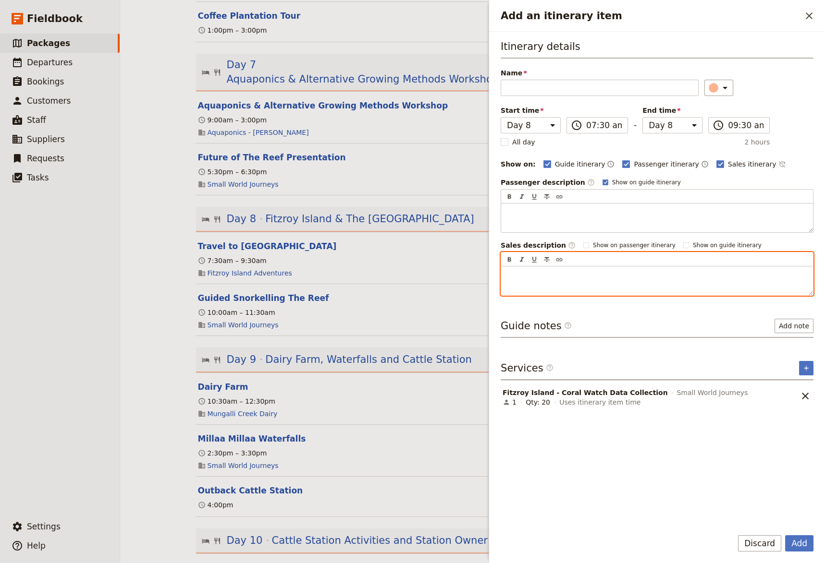
click at [521, 278] on p "Add an itinerary item" at bounding box center [657, 275] width 300 height 10
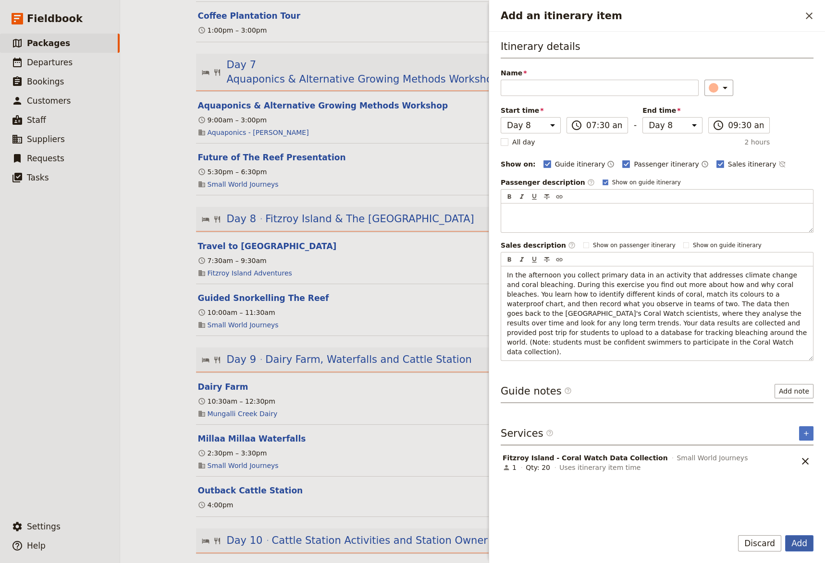
click at [795, 532] on button "Add" at bounding box center [799, 543] width 28 height 16
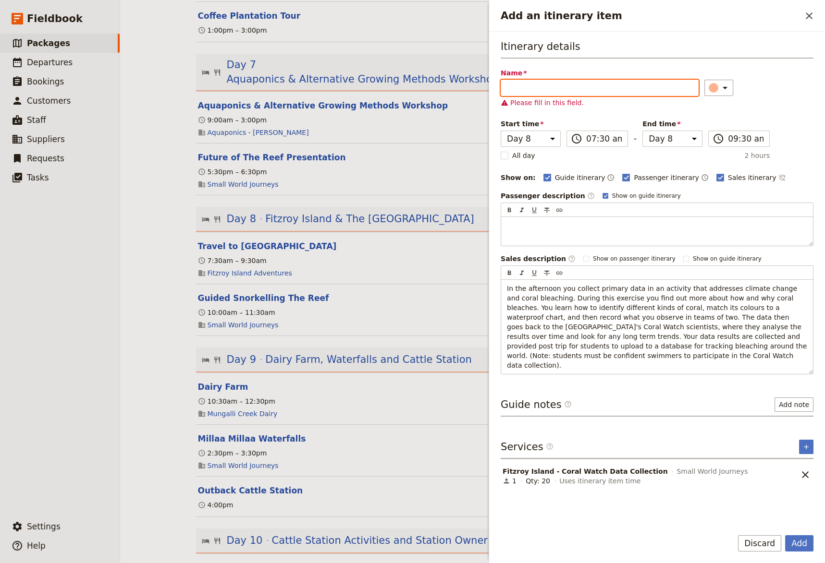
click at [523, 87] on input "Name" at bounding box center [599, 88] width 198 height 16
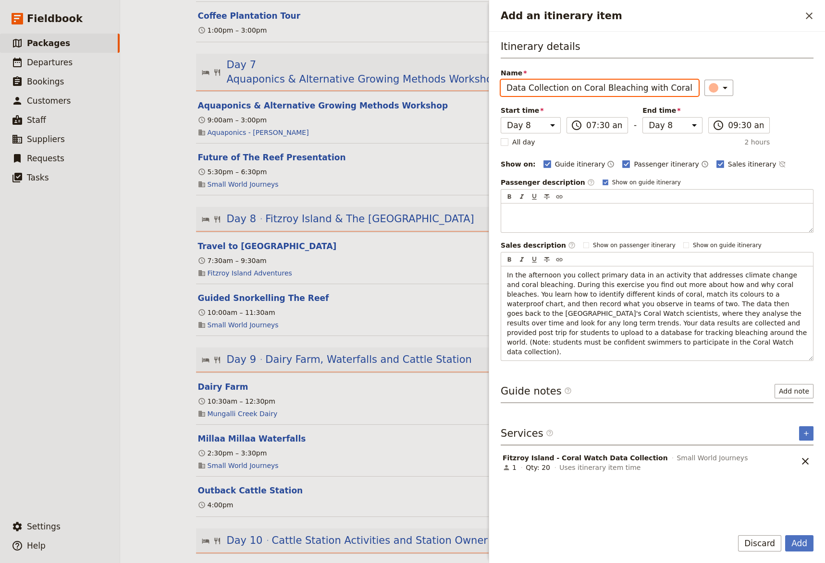
scroll to position [0, 5]
type input "Data Collection on Coral Bleaching with CoralWatch"
click at [586, 127] on input "07:30 am" at bounding box center [604, 126] width 36 height 12
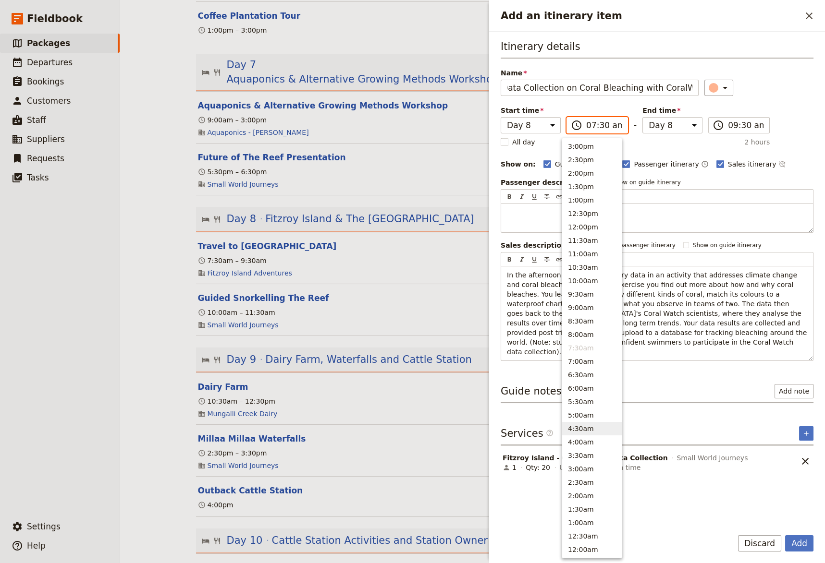
scroll to position [217, 0]
click at [589, 216] on button "1:00pm" at bounding box center [592, 212] width 60 height 13
type input "01:00 pm"
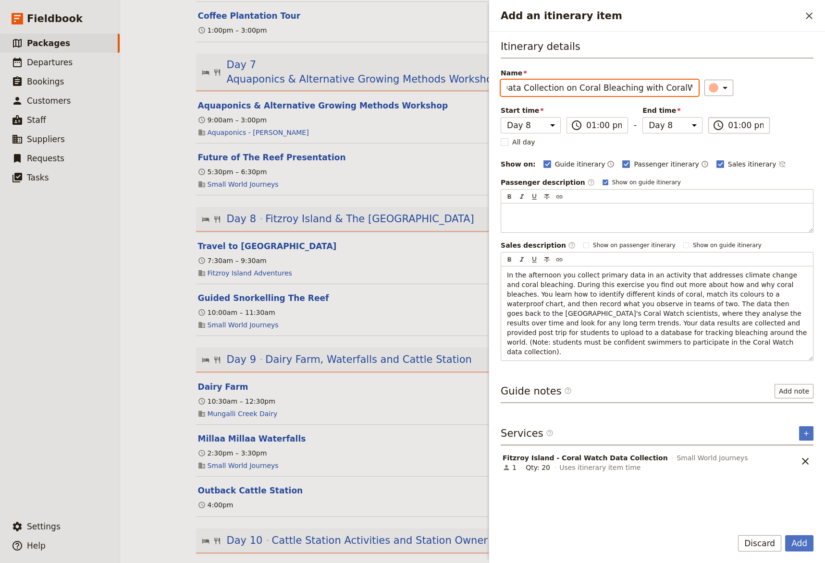
click at [728, 124] on input "01:00 pm" at bounding box center [746, 126] width 36 height 12
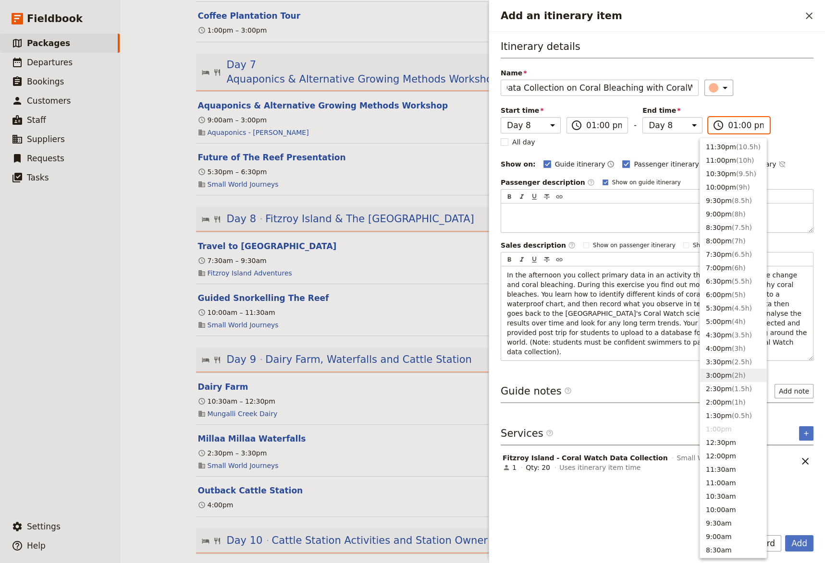
click at [717, 382] on button "3:00pm ( 2h )" at bounding box center [733, 375] width 66 height 13
type input "03:00 pm"
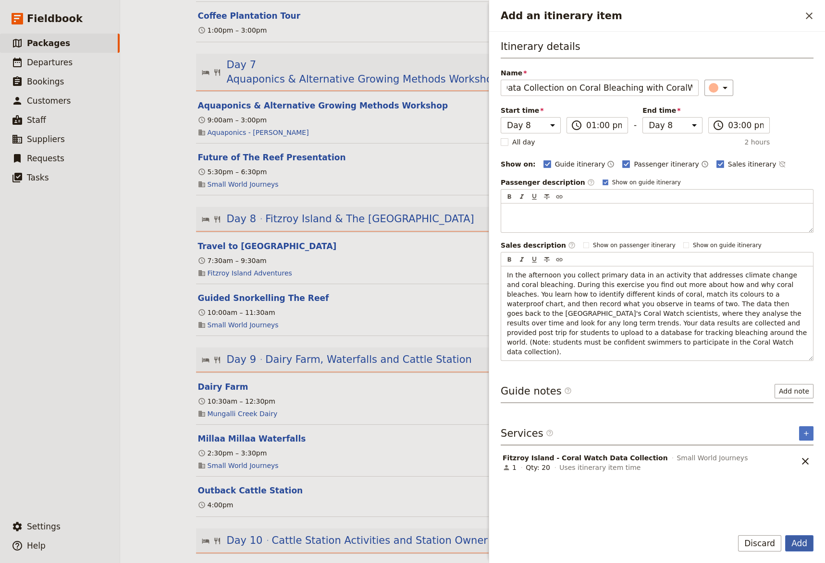
click at [801, 532] on button "Add" at bounding box center [799, 543] width 28 height 16
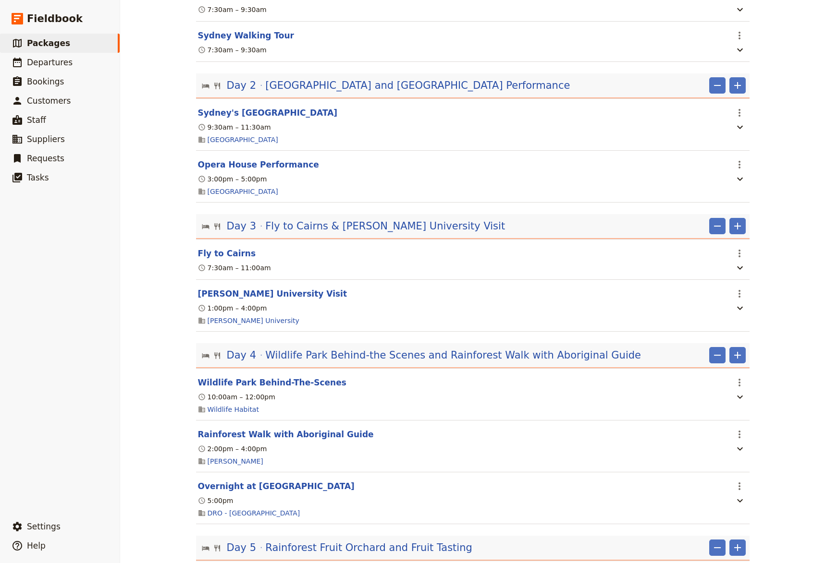
scroll to position [0, 0]
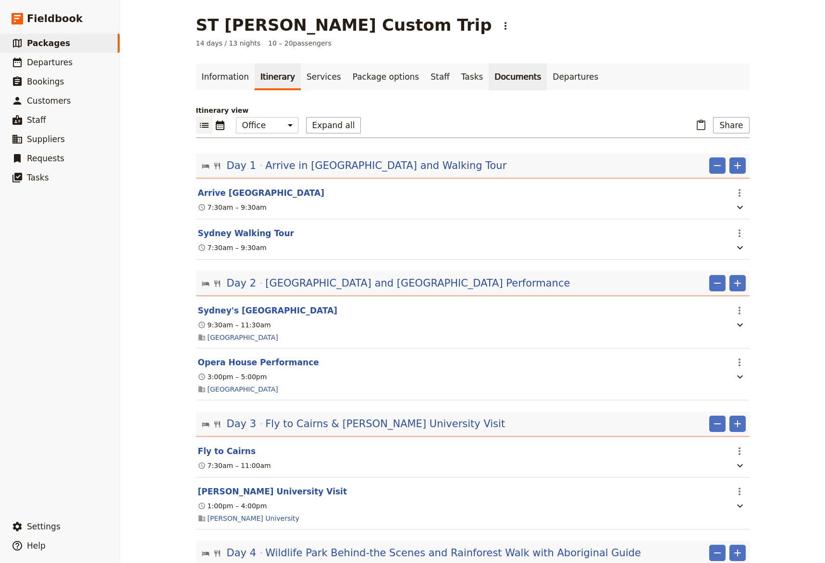
click at [488, 82] on link "Documents" at bounding box center [517, 76] width 58 height 27
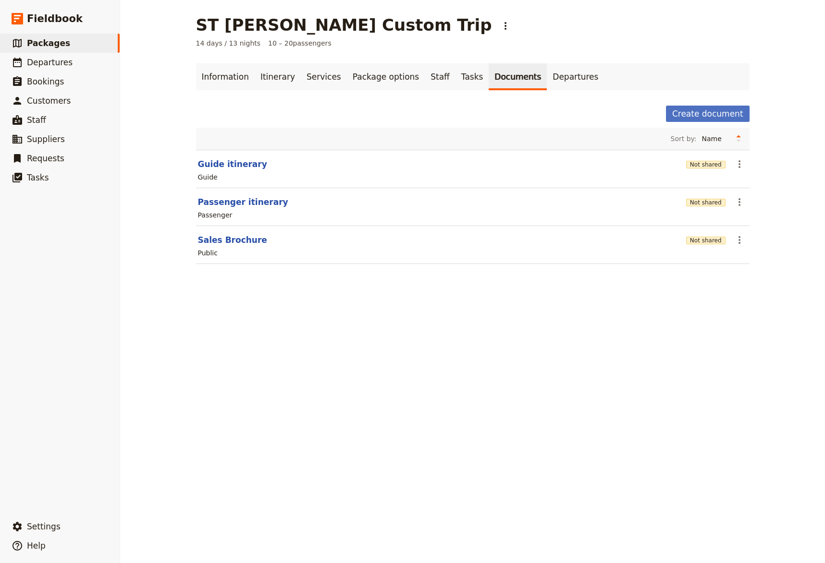
click at [228, 246] on section "Sales Brochure Not shared ​ Public" at bounding box center [472, 245] width 553 height 38
click at [222, 241] on button "Sales Brochure" at bounding box center [232, 240] width 69 height 12
select select "DEFAULT"
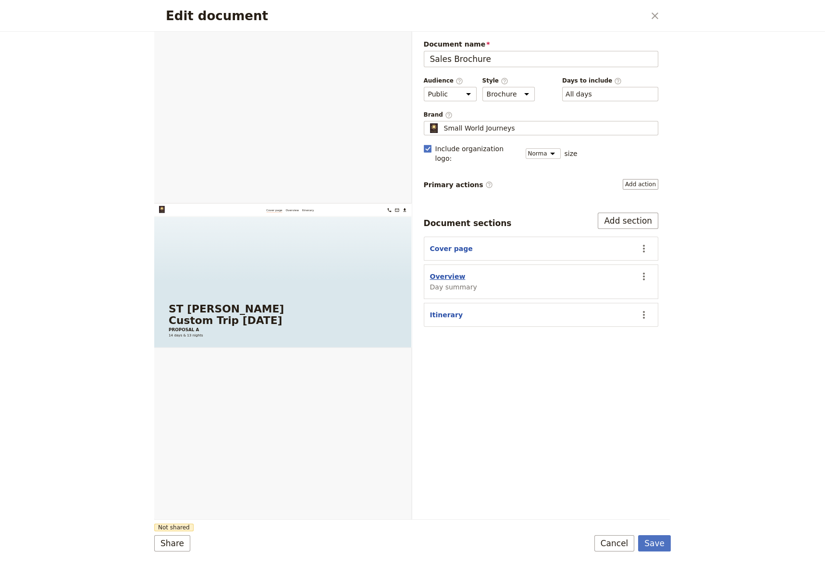
click at [443, 272] on button "Overview" at bounding box center [448, 277] width 36 height 10
select select "DAY_SUMMARY"
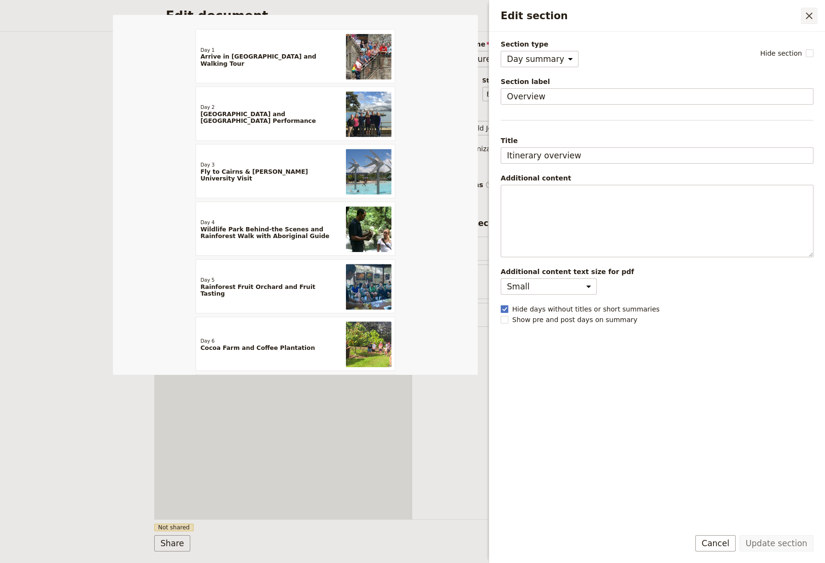
click at [807, 16] on icon "Close drawer" at bounding box center [809, 16] width 12 height 12
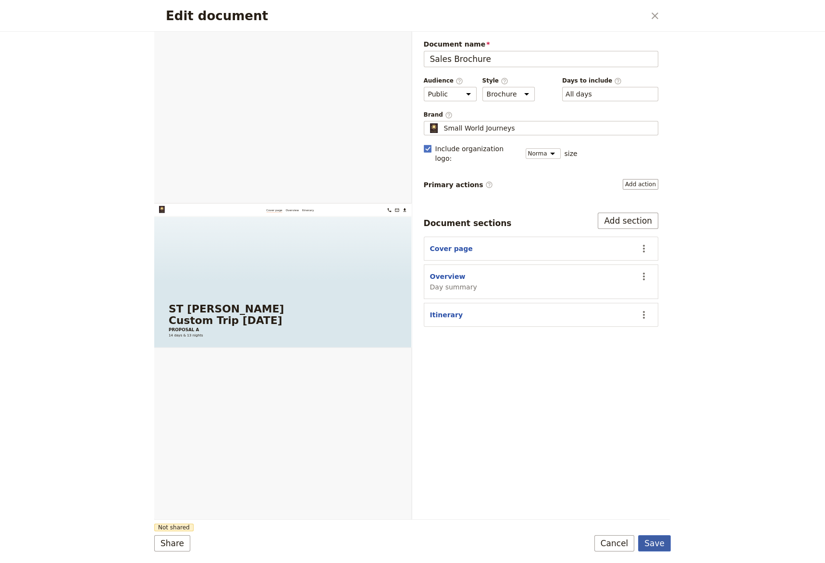
click at [661, 532] on button "Save" at bounding box center [654, 543] width 33 height 16
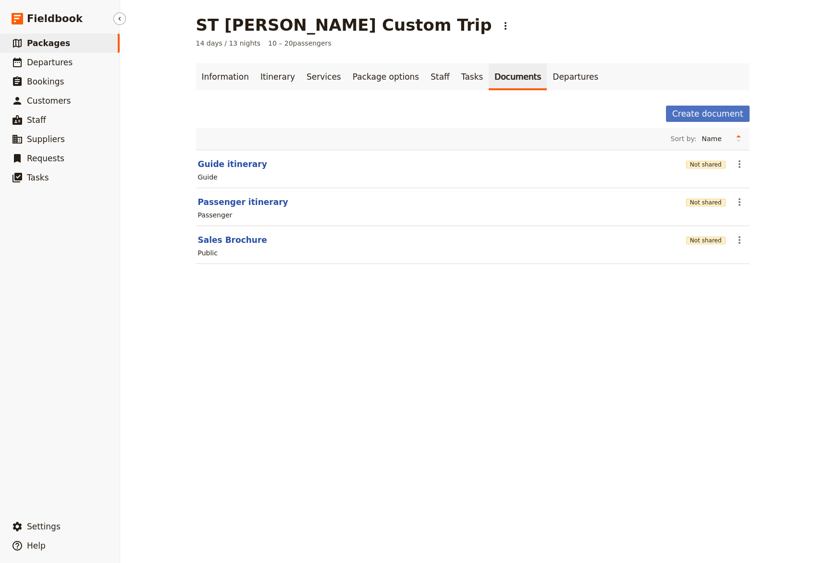
click at [47, 40] on span "Packages" at bounding box center [48, 43] width 43 height 10
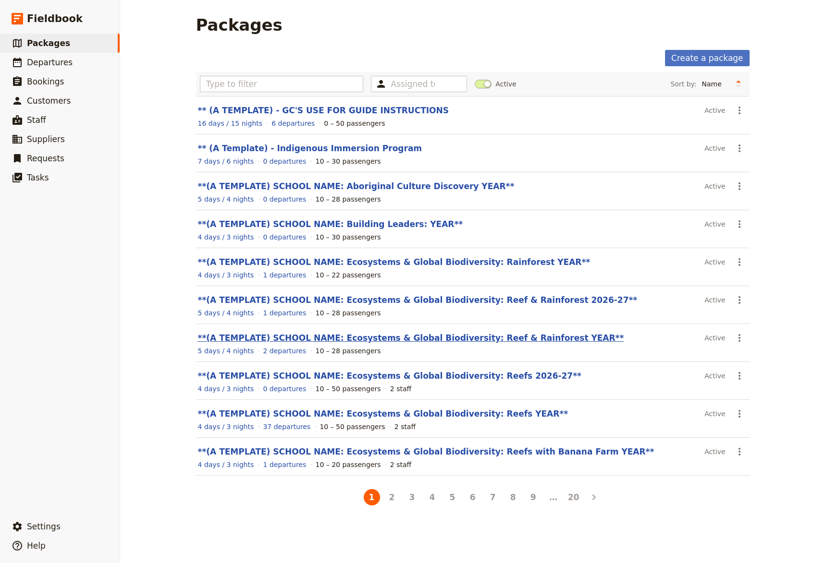
click at [428, 336] on link "**(A TEMPLATE) SCHOOL NAME: Ecosystems & Global Biodiversity: Reef & Rainforest…" at bounding box center [411, 338] width 426 height 10
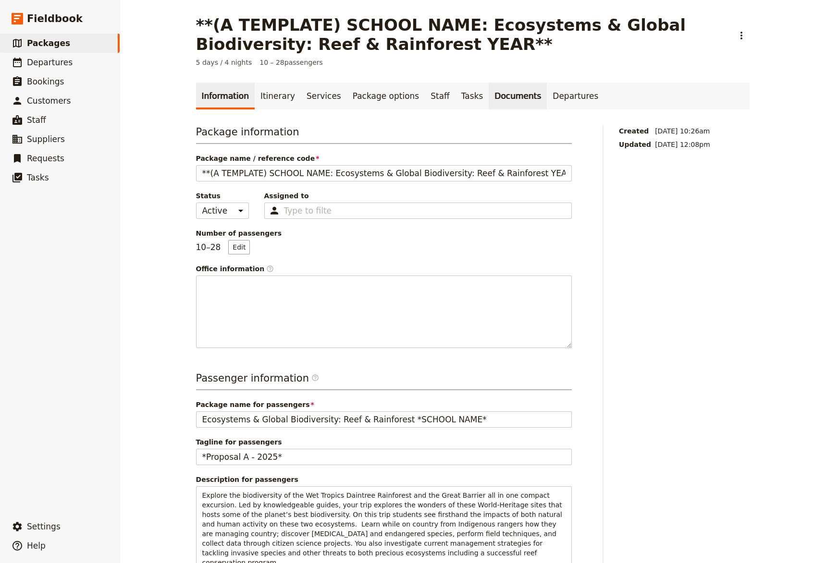
click at [488, 97] on link "Documents" at bounding box center [517, 96] width 58 height 27
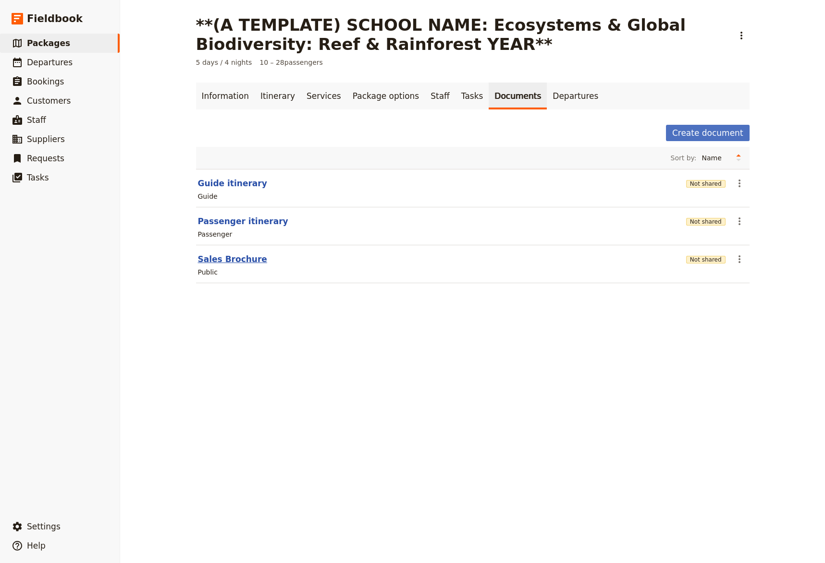
click at [219, 261] on button "Sales Brochure" at bounding box center [232, 260] width 69 height 12
select select "LARGE"
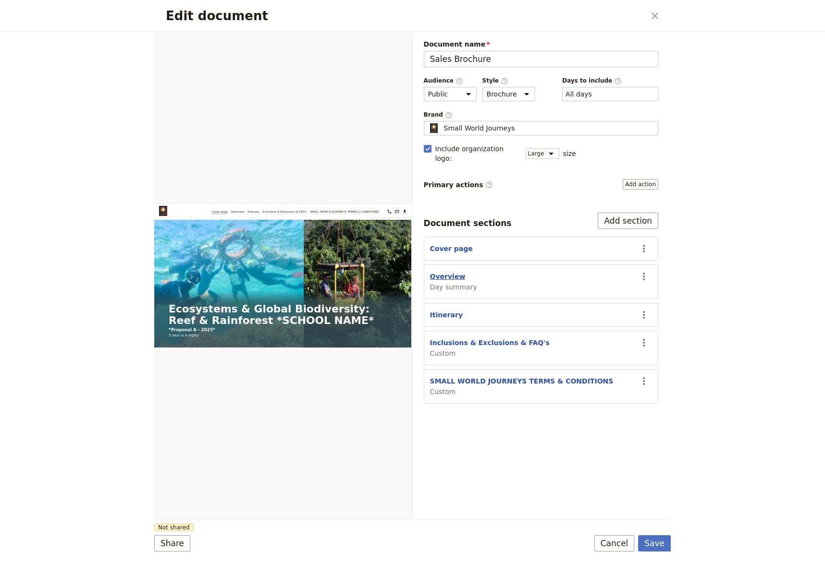
drag, startPoint x: 439, startPoint y: 266, endPoint x: 448, endPoint y: 267, distance: 8.2
click at [439, 272] on button "Overview" at bounding box center [448, 277] width 36 height 10
select select "DAY_SUMMARY"
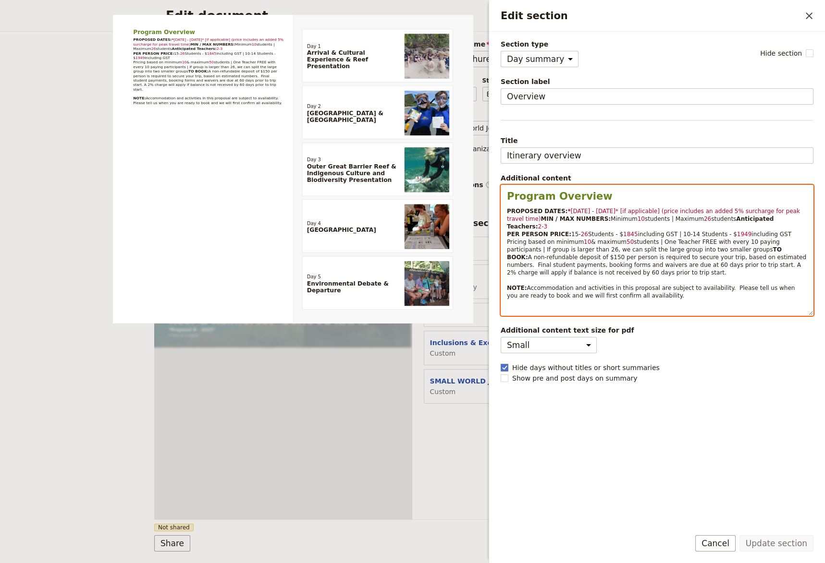
select select "h2"
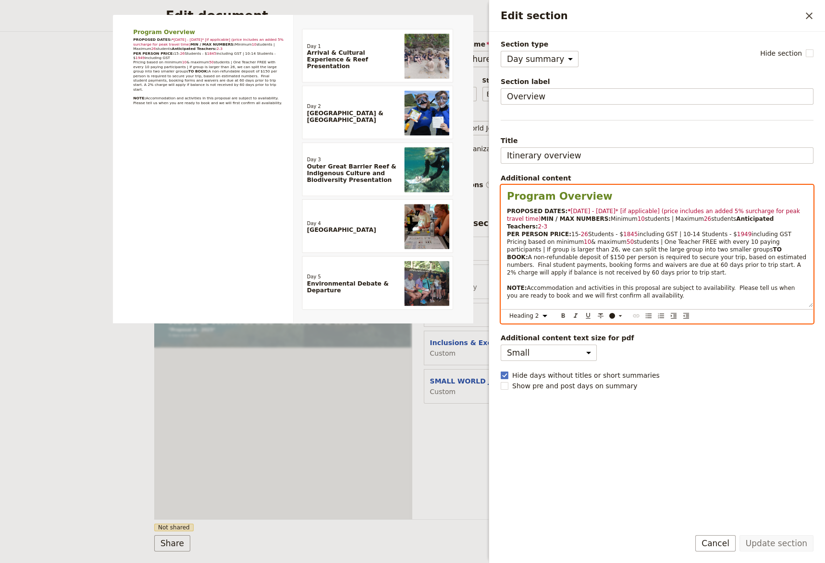
drag, startPoint x: 507, startPoint y: 197, endPoint x: 684, endPoint y: 305, distance: 207.1
click at [684, 305] on div "Program Overview PROPOSED DATES: * [DATE] - [DATE]* [if applicable] (price incl…" at bounding box center [657, 246] width 312 height 122
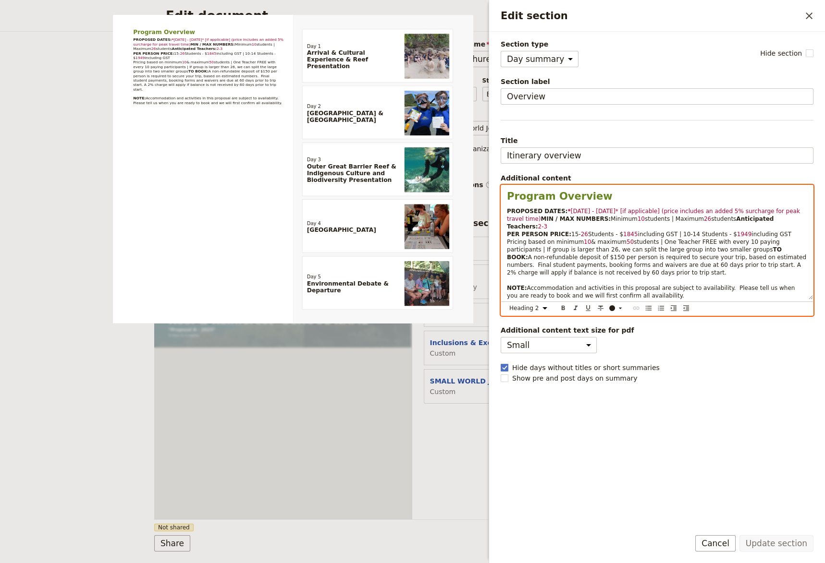
copy div "Program Overview PROPOSED DATES: * [DATE] - [DATE]* [if applicable] (price incl…"
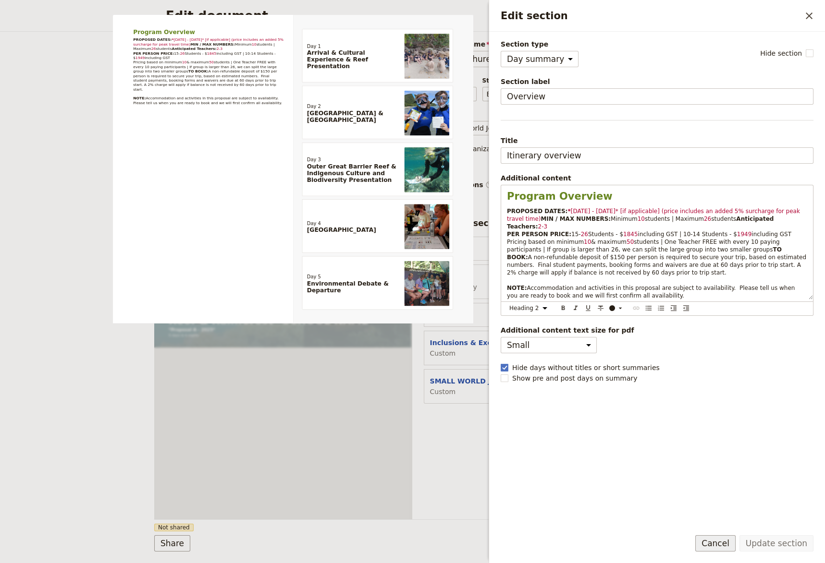
click at [716, 532] on button "Cancel" at bounding box center [715, 543] width 40 height 16
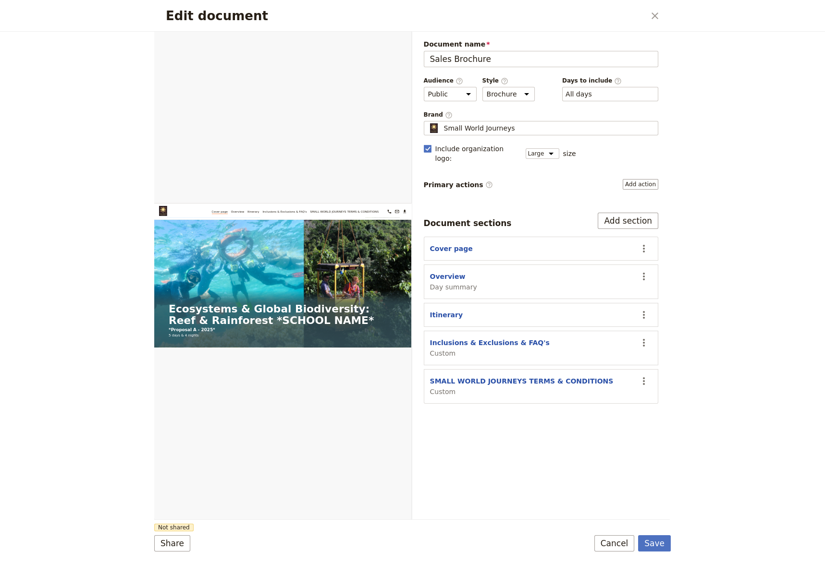
click at [654, 15] on icon "Close dialog" at bounding box center [654, 15] width 7 height 7
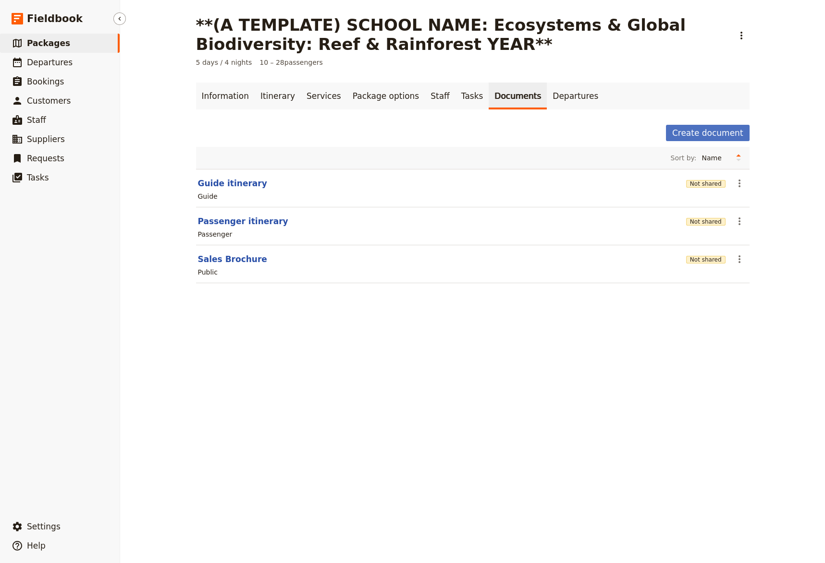
click at [36, 44] on span "Packages" at bounding box center [48, 43] width 43 height 10
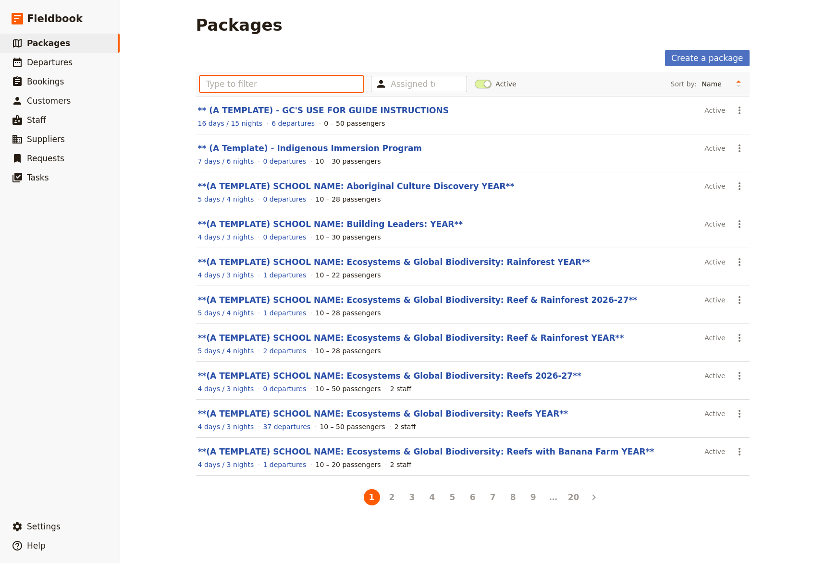
click at [225, 87] on input "text" at bounding box center [282, 84] width 164 height 16
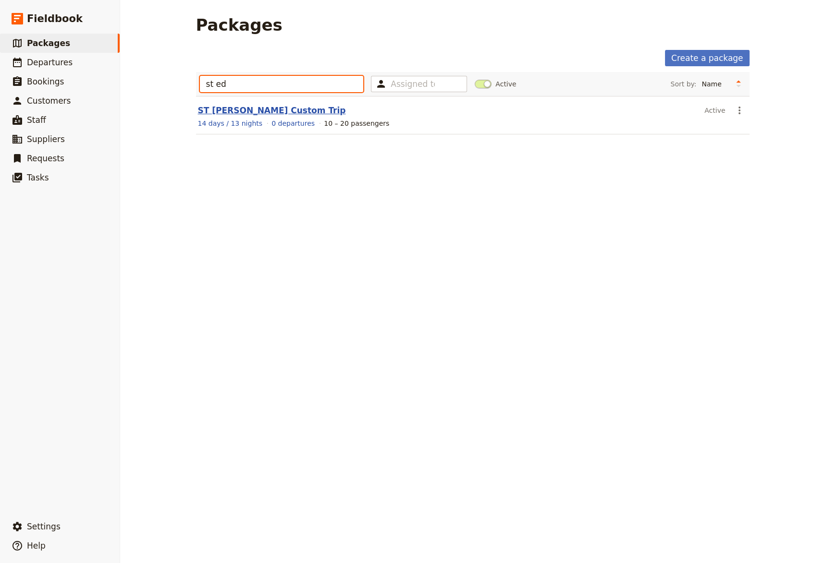
type input "st ed"
click at [247, 111] on link "ST [PERSON_NAME] Custom Trip" at bounding box center [272, 111] width 148 height 10
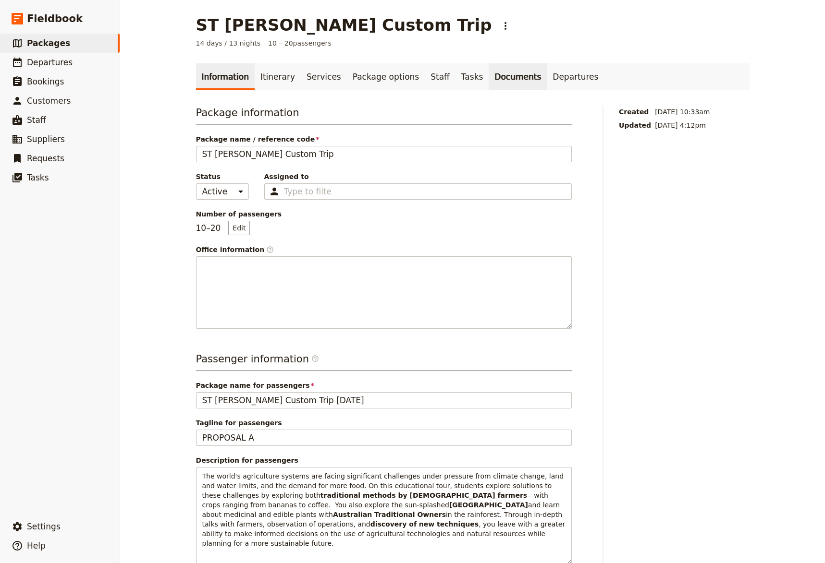
click at [488, 77] on link "Documents" at bounding box center [517, 76] width 58 height 27
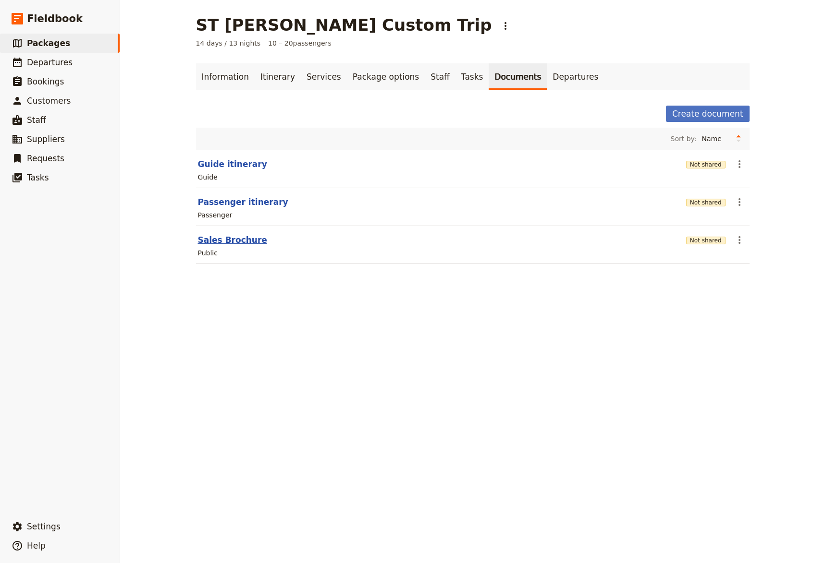
click at [241, 242] on button "Sales Brochure" at bounding box center [232, 240] width 69 height 12
select select "DEFAULT"
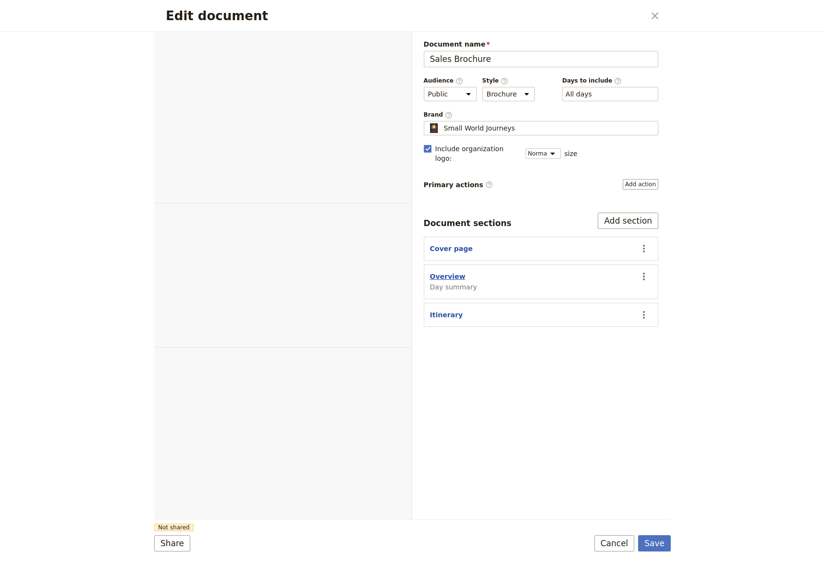
click at [448, 272] on button "Overview" at bounding box center [448, 277] width 36 height 10
select select "DAY_SUMMARY"
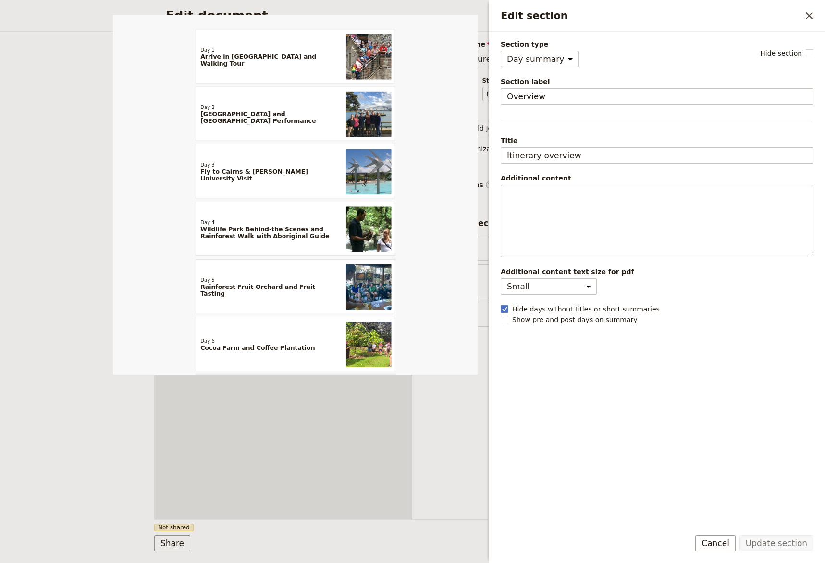
click at [508, 184] on fieldset "Additional content Normal Small text Heading 1 Heading 2 Heading 3 ​ ​ ​ ​ ​ ​ …" at bounding box center [656, 215] width 313 height 84
click at [512, 197] on p "Edit section" at bounding box center [657, 194] width 300 height 10
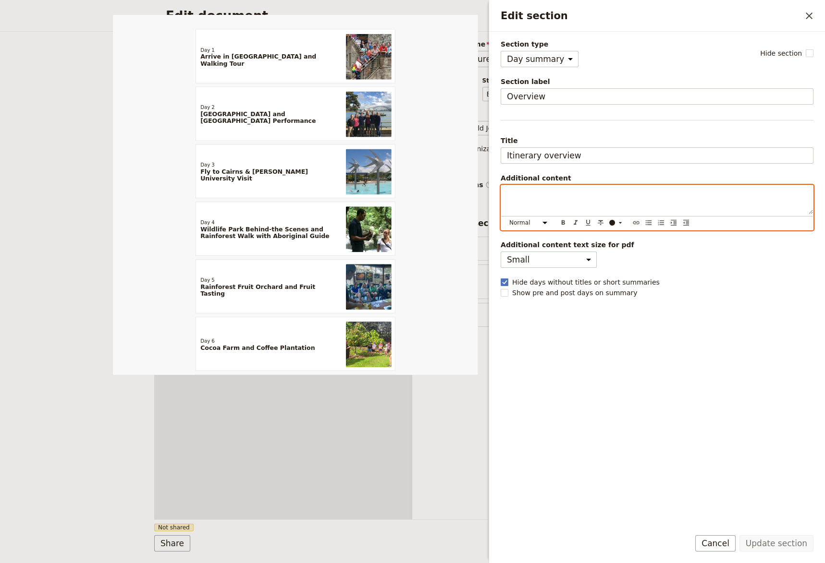
select select "paragraph-small"
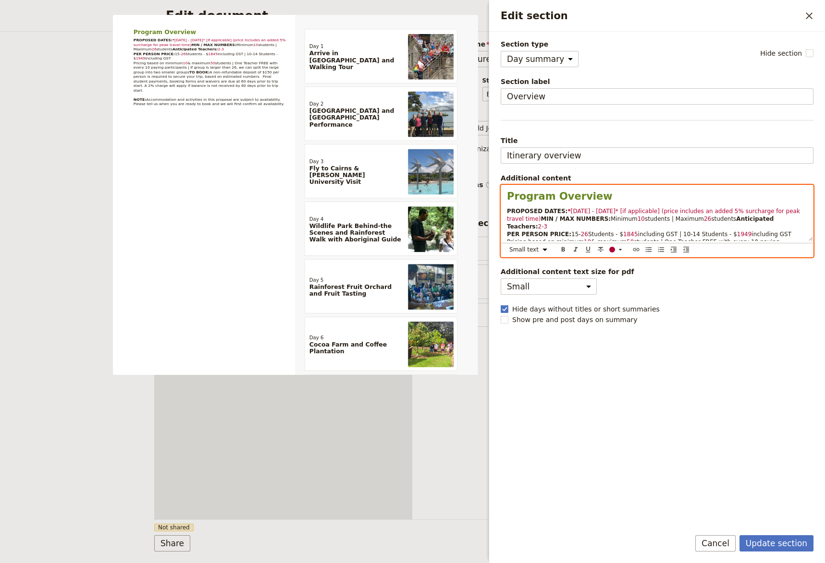
drag, startPoint x: 794, startPoint y: 211, endPoint x: 559, endPoint y: 210, distance: 234.8
click at [559, 210] on p "PROPOSED DATES: * [DATE] - [DATE]* [if applicable] (price includes an added 5% …" at bounding box center [657, 253] width 300 height 92
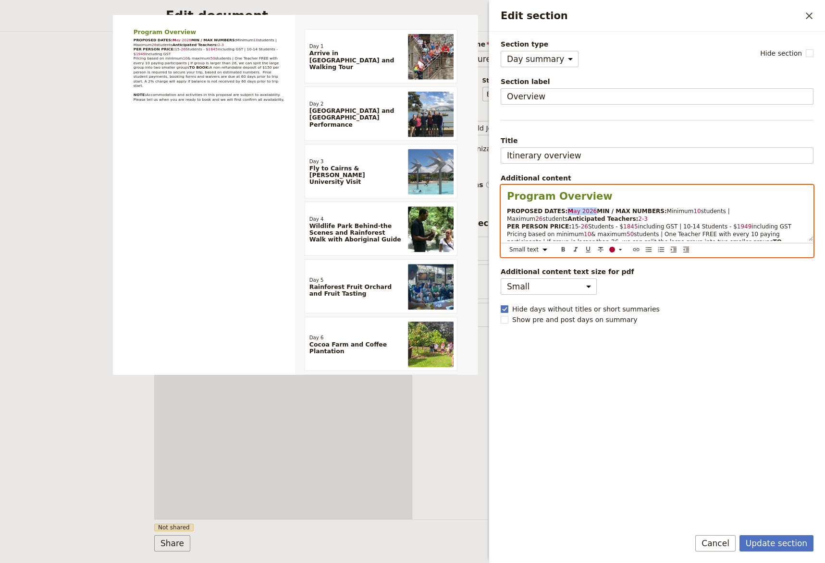
drag, startPoint x: 579, startPoint y: 209, endPoint x: 560, endPoint y: 211, distance: 18.8
click at [560, 211] on p "PROPOSED DATES: M ay 2026 MIN / MAX NUMBERS: Minimum 10 students | Maximum 26 s…" at bounding box center [657, 249] width 300 height 85
click at [611, 249] on div "Edit section" at bounding box center [612, 250] width 6 height 6
click at [611, 266] on div "button" at bounding box center [612, 265] width 6 height 6
click at [704, 223] on p "PROPOSED DATES: [DATE] MIN / MAX NUMBERS: Minimum 10 students | Maximum 26 stud…" at bounding box center [657, 249] width 300 height 85
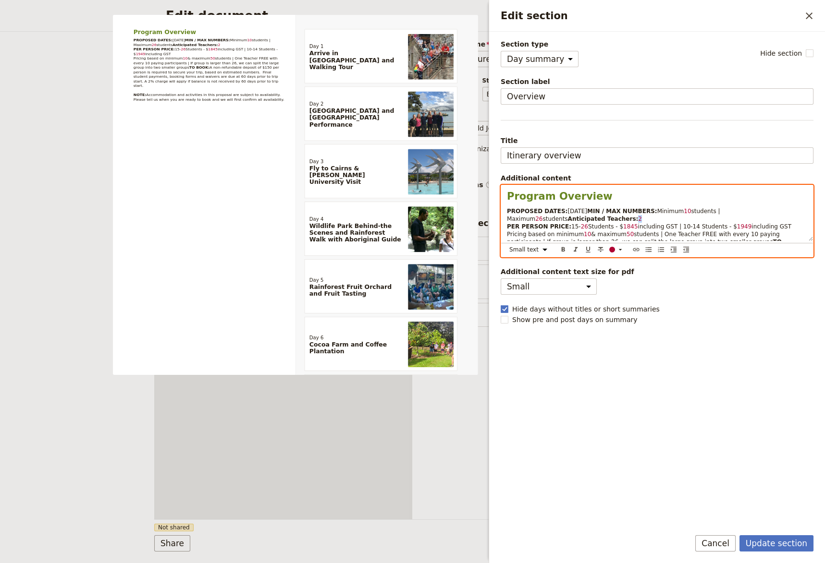
click at [567, 226] on p "PROPOSED DATES: [DATE] MIN / MAX NUMBERS: Minimum 10 students | Maximum 26 stud…" at bounding box center [657, 249] width 300 height 85
click at [612, 249] on div "Edit section" at bounding box center [612, 250] width 6 height 6
click at [611, 264] on div "button" at bounding box center [612, 265] width 6 height 6
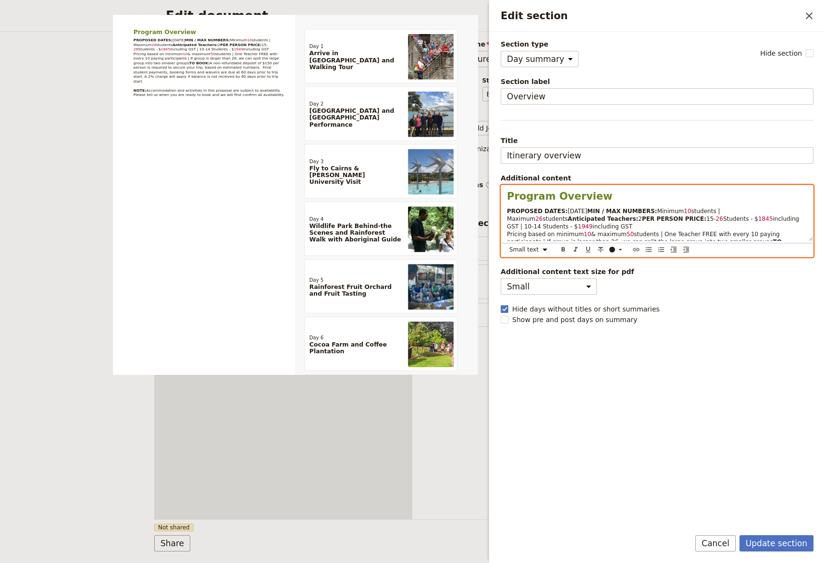
click at [655, 208] on p "PROPOSED DATES: [DATE] MIN / MAX NUMBERS: Minimum 10 students | Maximum 26 stud…" at bounding box center [657, 249] width 300 height 85
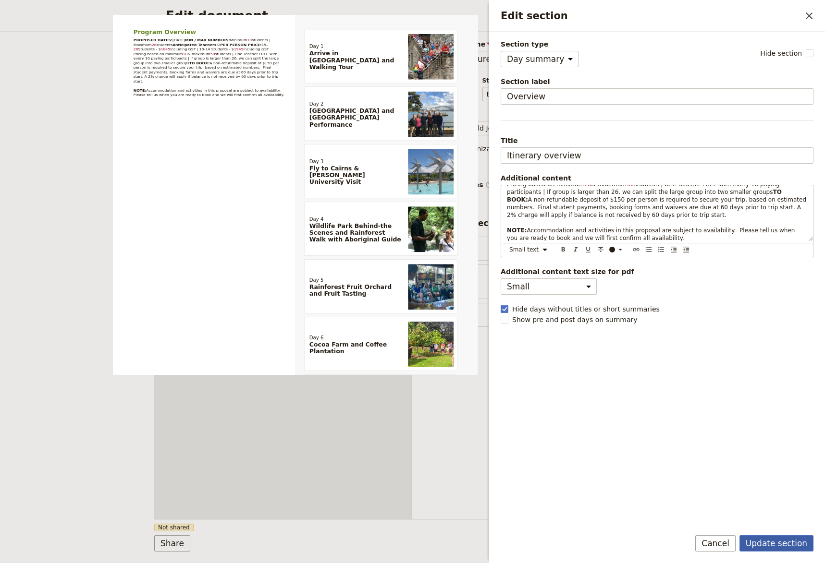
click at [767, 532] on button "Update section" at bounding box center [776, 543] width 74 height 16
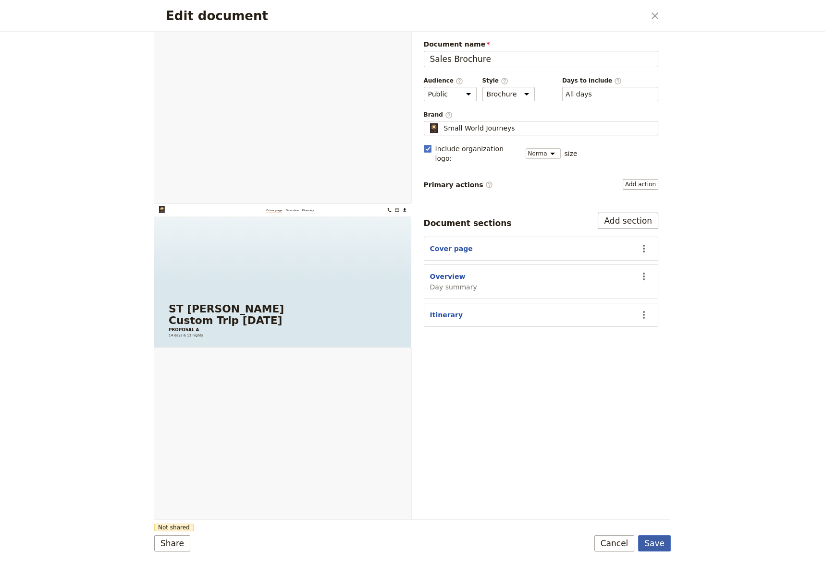
click at [655, 532] on button "Save" at bounding box center [654, 543] width 33 height 16
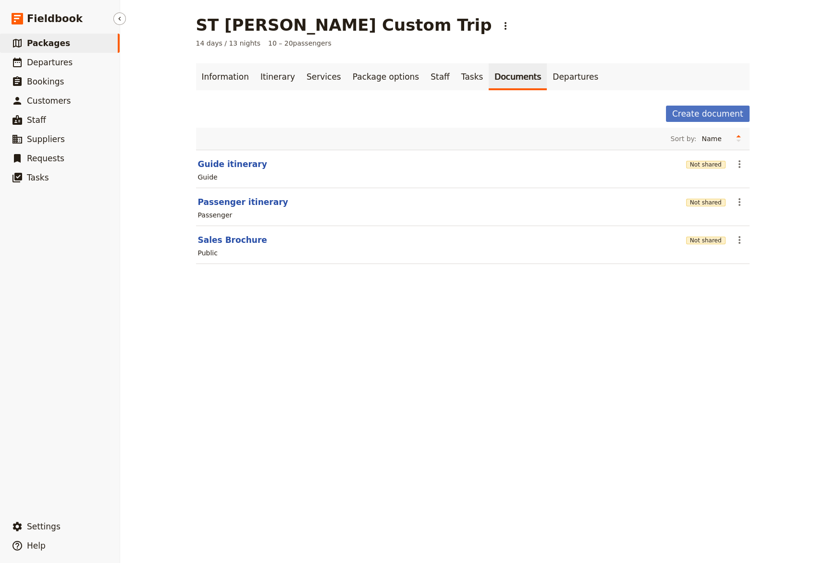
click at [48, 41] on span "Packages" at bounding box center [48, 43] width 43 height 10
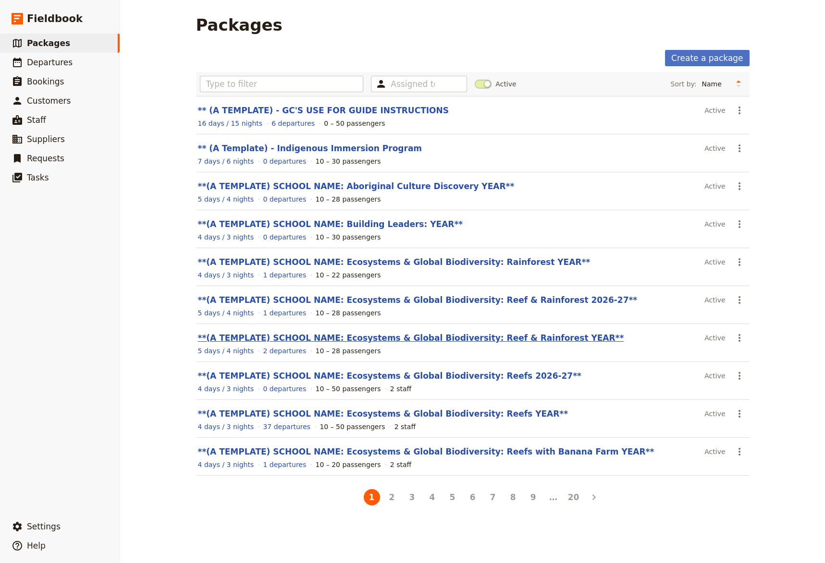
click at [495, 339] on link "**(A TEMPLATE) SCHOOL NAME: Ecosystems & Global Biodiversity: Reef & Rainforest…" at bounding box center [411, 338] width 426 height 10
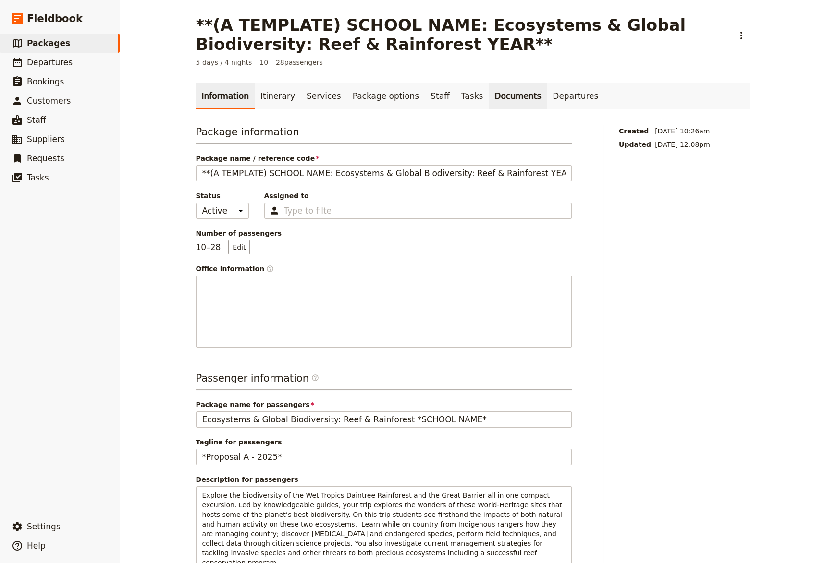
click at [488, 104] on link "Documents" at bounding box center [517, 96] width 58 height 27
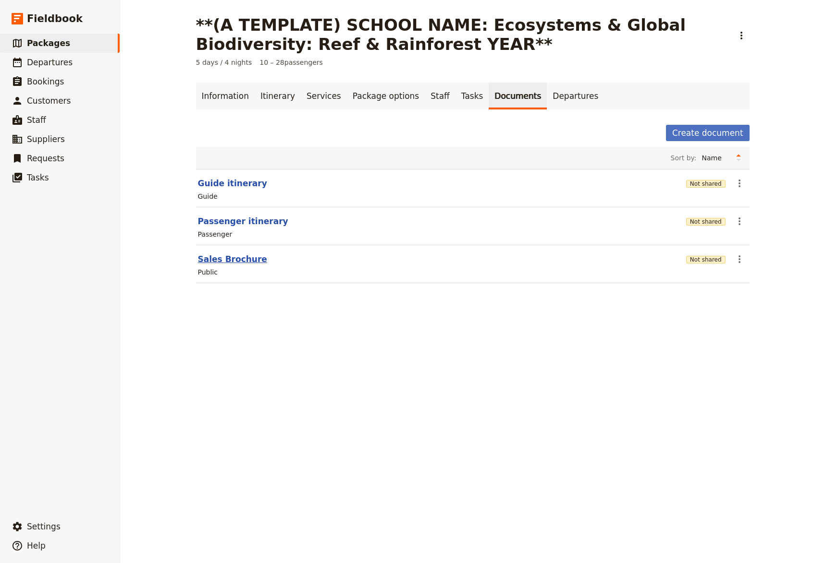
click at [229, 261] on button "Sales Brochure" at bounding box center [232, 260] width 69 height 12
select select "LARGE"
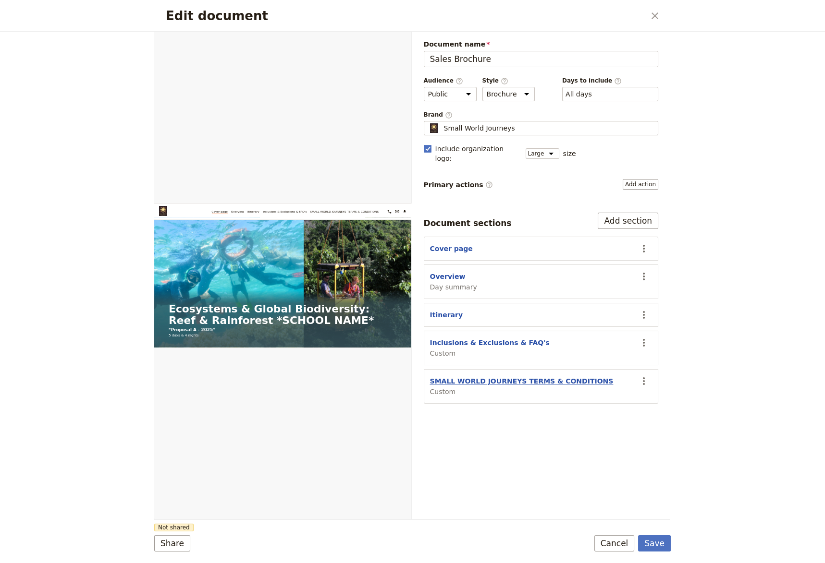
click at [510, 377] on button "SMALL WORLD JOURNEYS TERMS & CONDITIONS" at bounding box center [521, 382] width 183 height 10
select select "CUSTOM"
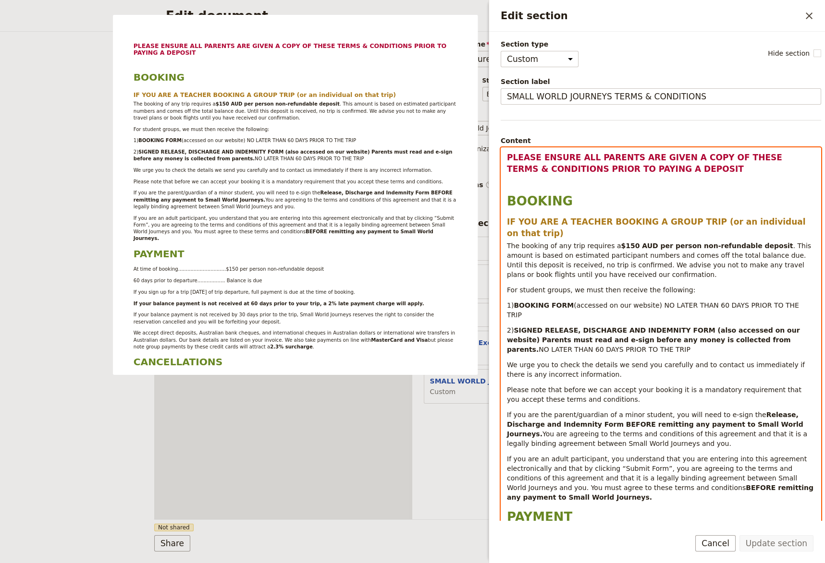
select select "h3"
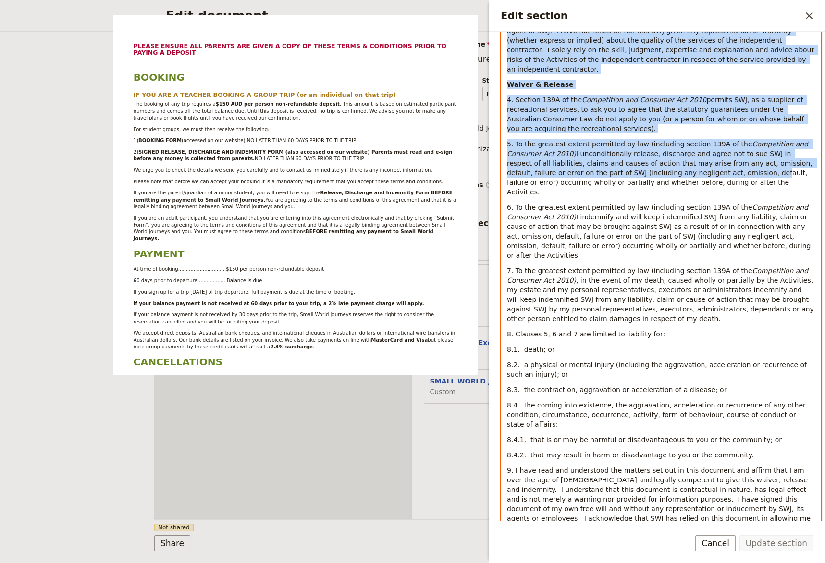
scroll to position [3246, 0]
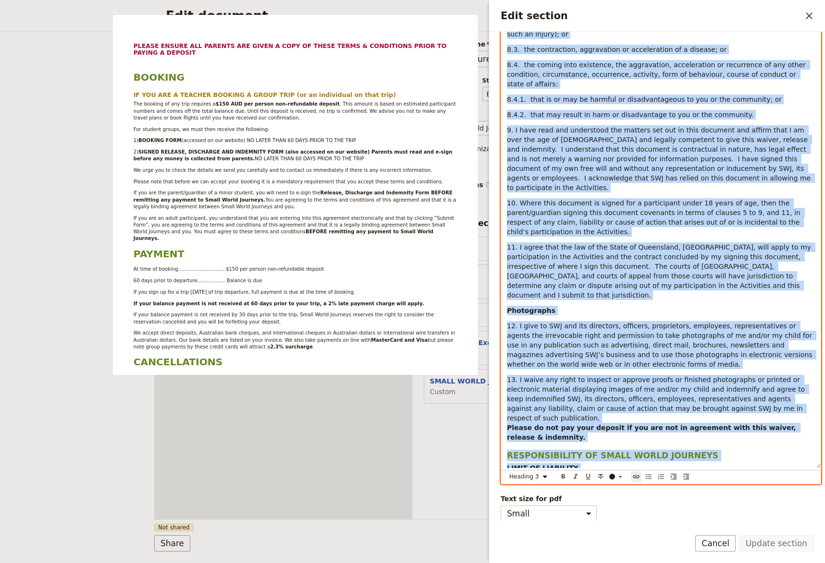
drag, startPoint x: 627, startPoint y: 360, endPoint x: 802, endPoint y: 479, distance: 211.5
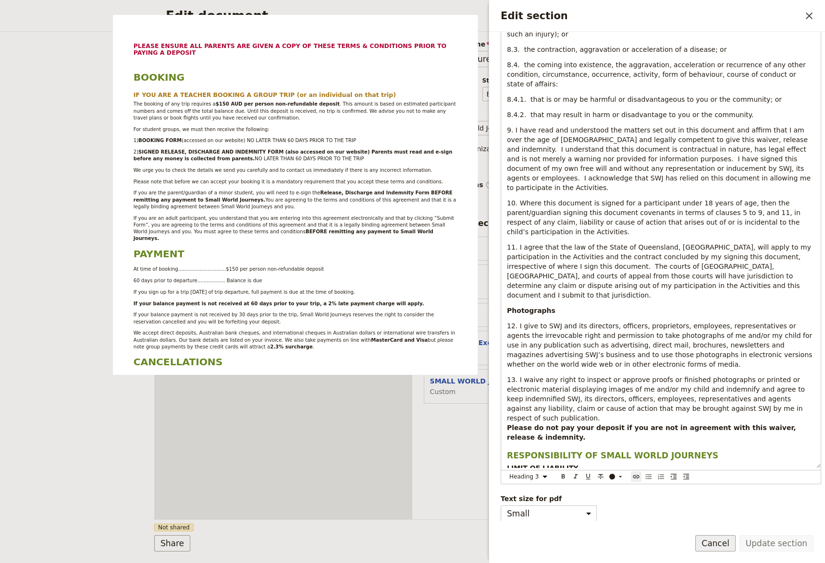
click at [711, 532] on button "Cancel" at bounding box center [715, 543] width 40 height 16
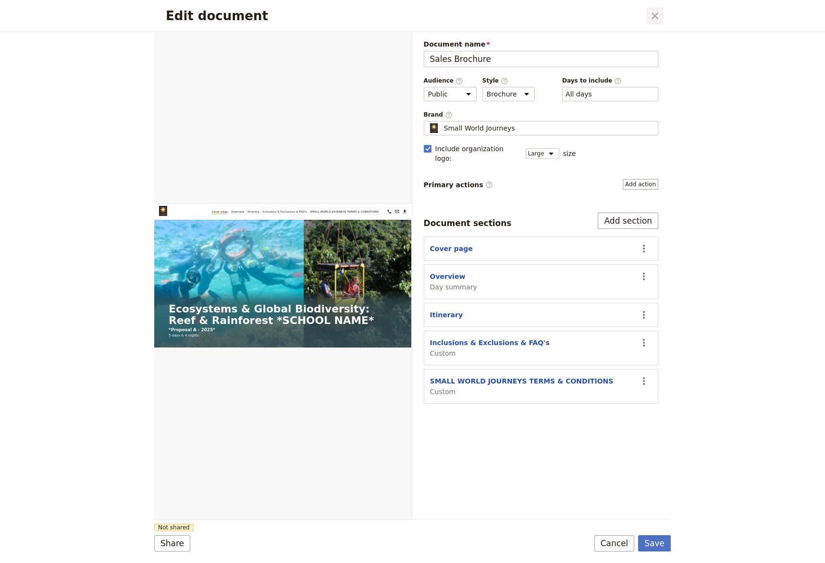
click at [658, 16] on icon "Close dialog" at bounding box center [655, 16] width 12 height 12
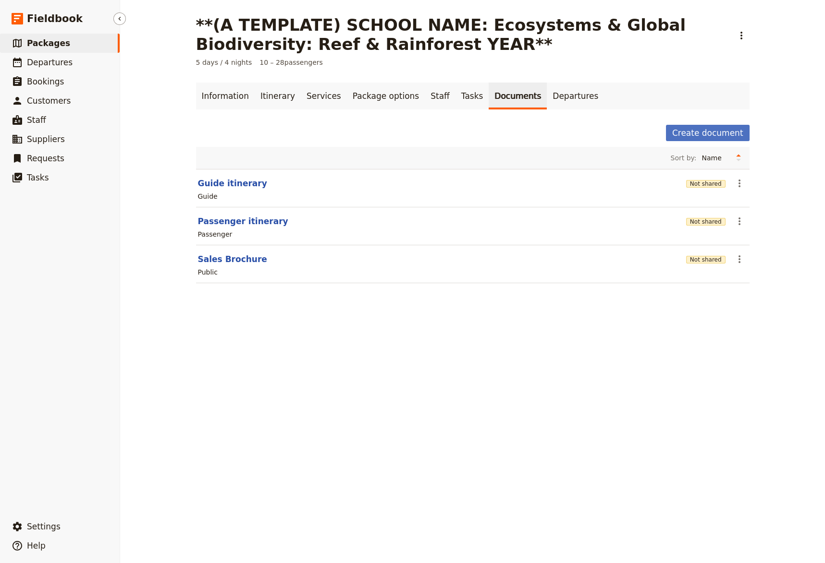
click at [42, 46] on span "Packages" at bounding box center [48, 43] width 43 height 10
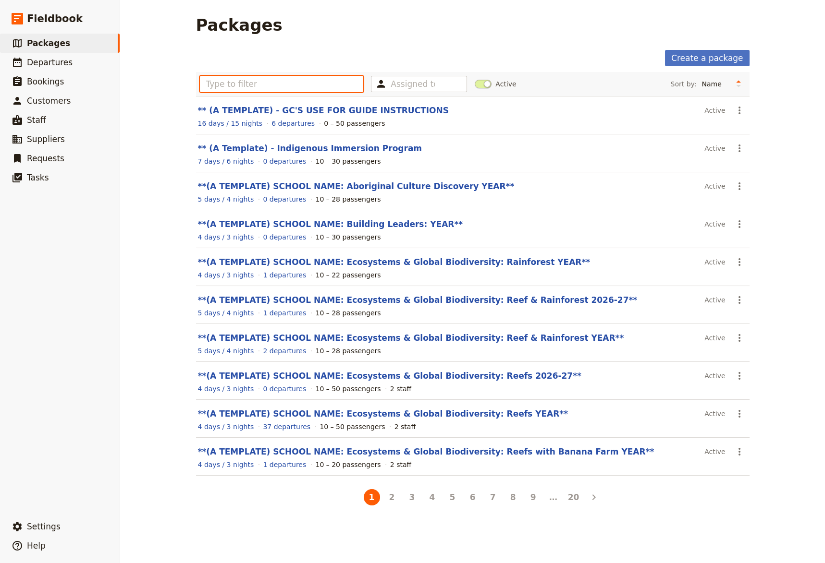
click at [207, 85] on input "text" at bounding box center [282, 84] width 164 height 16
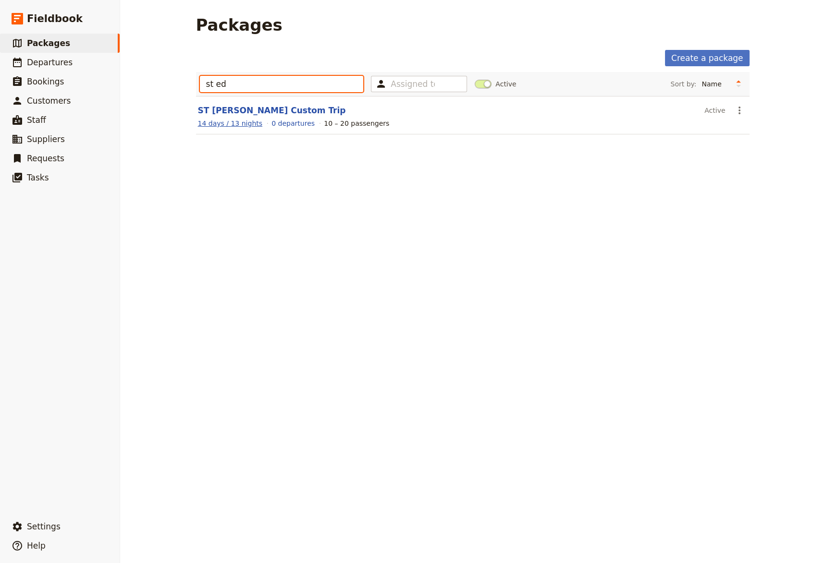
type input "st ed"
click at [229, 120] on span "14 days / 13 nights" at bounding box center [230, 124] width 65 height 8
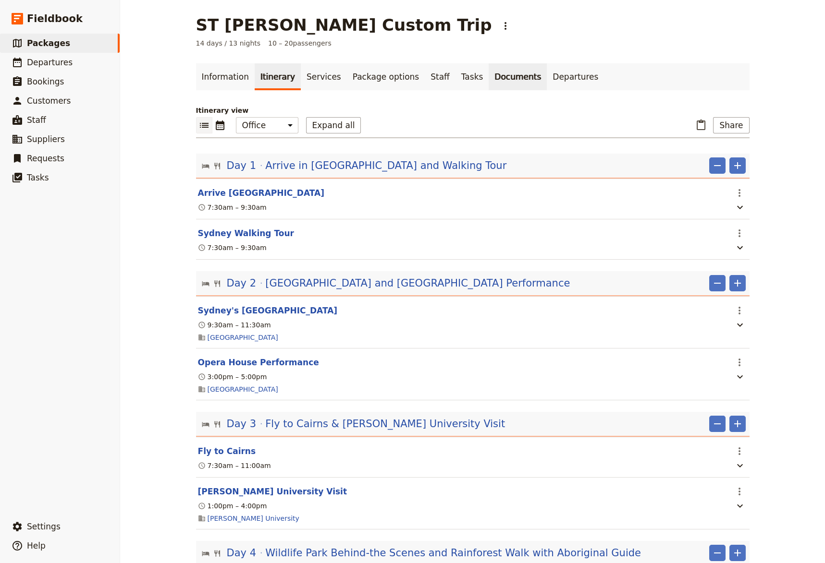
click at [488, 81] on link "Documents" at bounding box center [517, 76] width 58 height 27
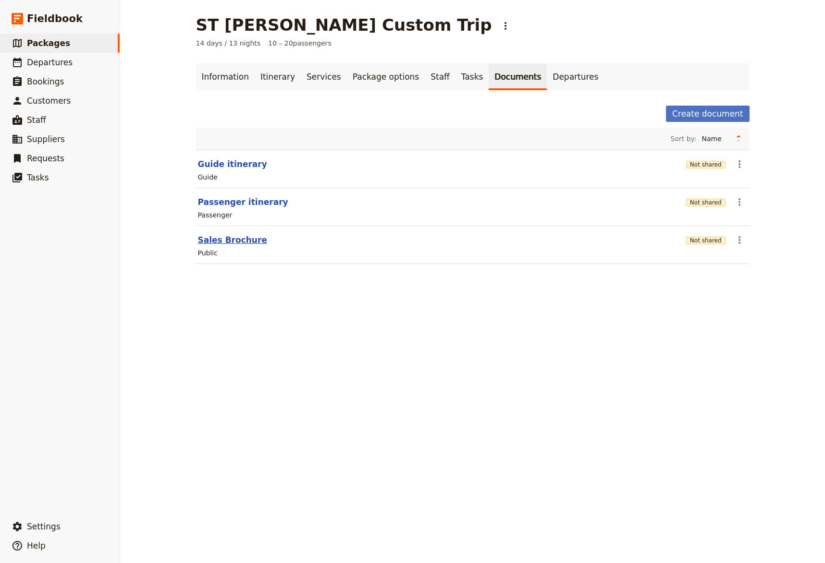
click at [231, 241] on button "Sales Brochure" at bounding box center [232, 240] width 69 height 12
select select "DEFAULT"
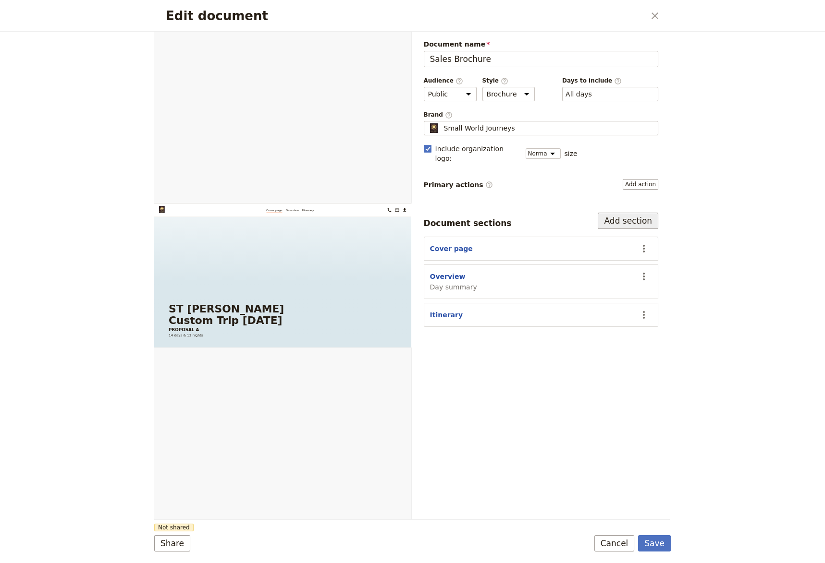
click at [615, 213] on button "Add section" at bounding box center [627, 221] width 61 height 16
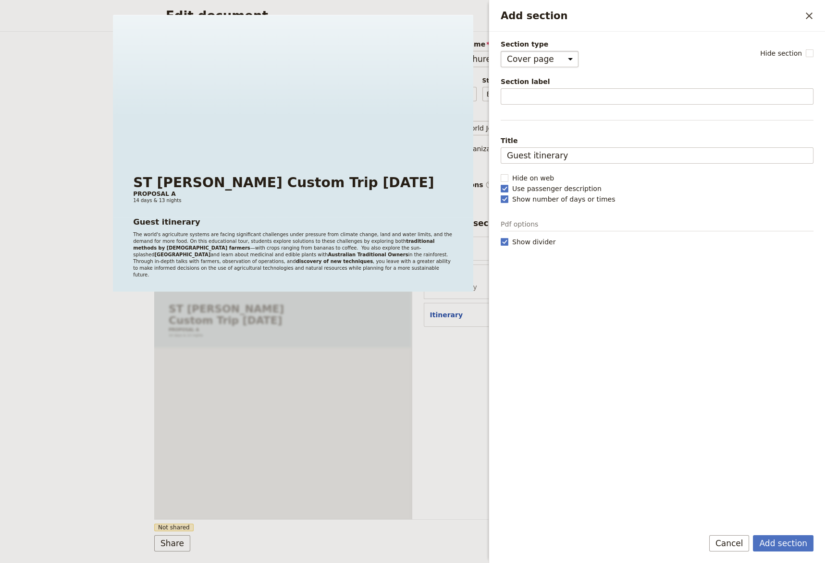
click at [500, 51] on select "Cover page Day summary Itinerary Custom" at bounding box center [539, 59] width 78 height 16
select select "CUSTOM"
click option "Custom" at bounding box center [0, 0] width 0 height 0
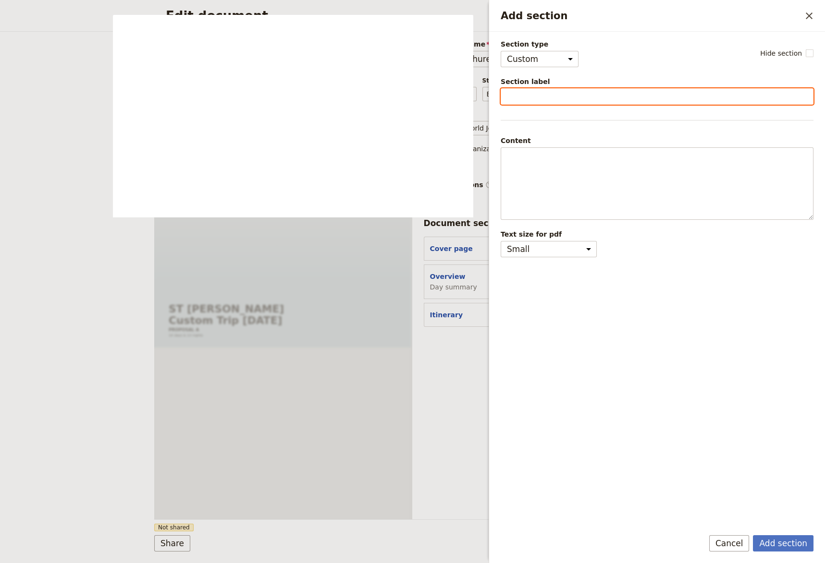
click at [510, 95] on input "Section label" at bounding box center [656, 96] width 313 height 16
type input "Terms & Conditions"
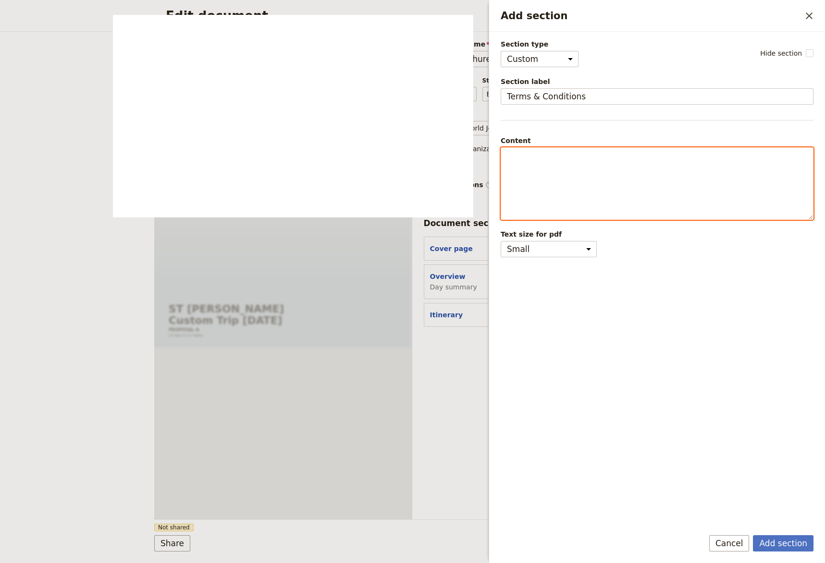
click at [511, 156] on p "Add section" at bounding box center [657, 157] width 300 height 10
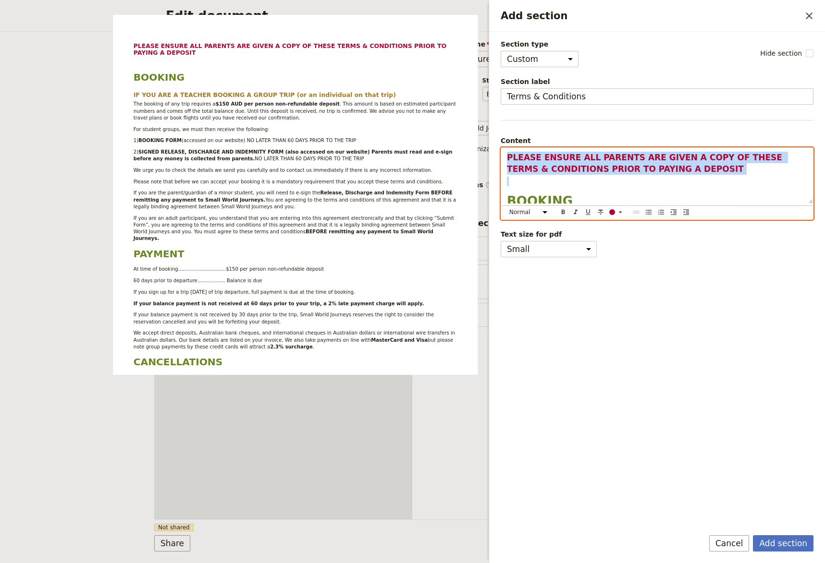
drag, startPoint x: 670, startPoint y: 177, endPoint x: 498, endPoint y: 150, distance: 174.0
click at [501, 150] on div "PLEASE ENSURE ALL PARENTS ARE GIVEN A COPY OF THESE TERMS & CONDITIONS PRIOR TO…" at bounding box center [657, 176] width 312 height 56
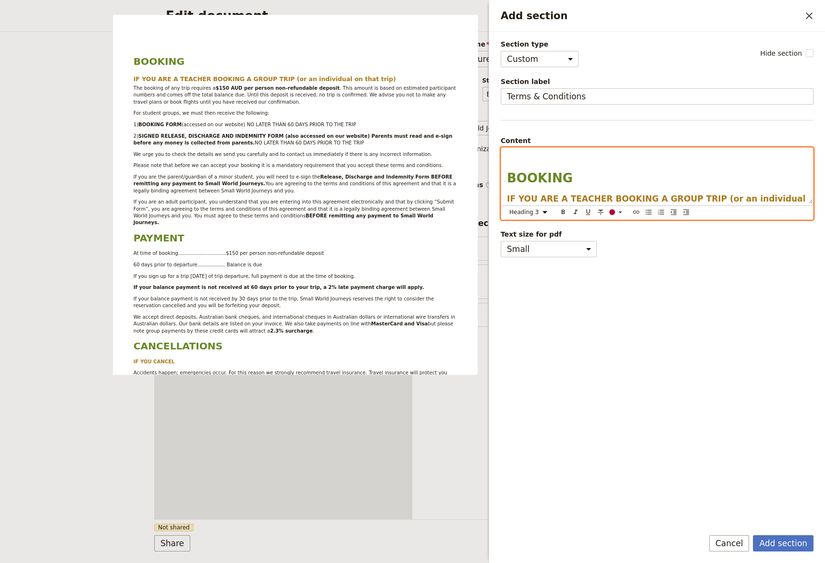
select select "h1"
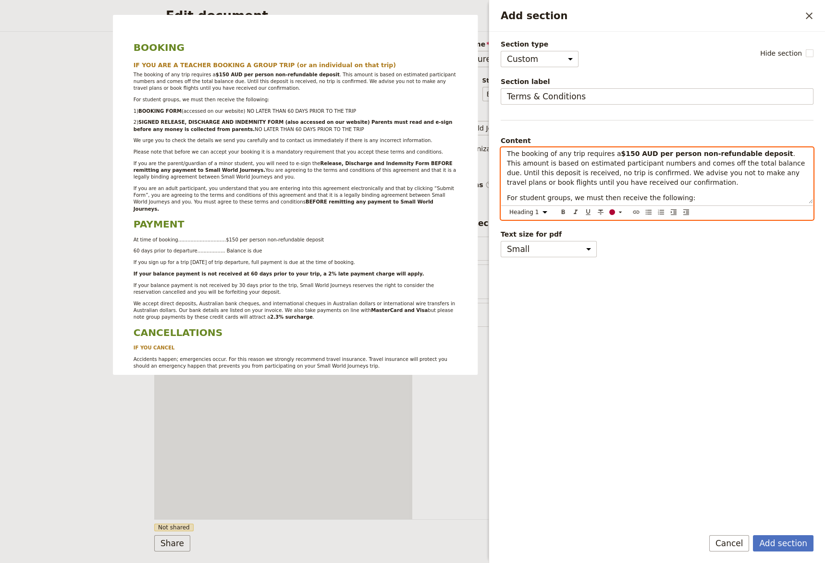
scroll to position [150, 0]
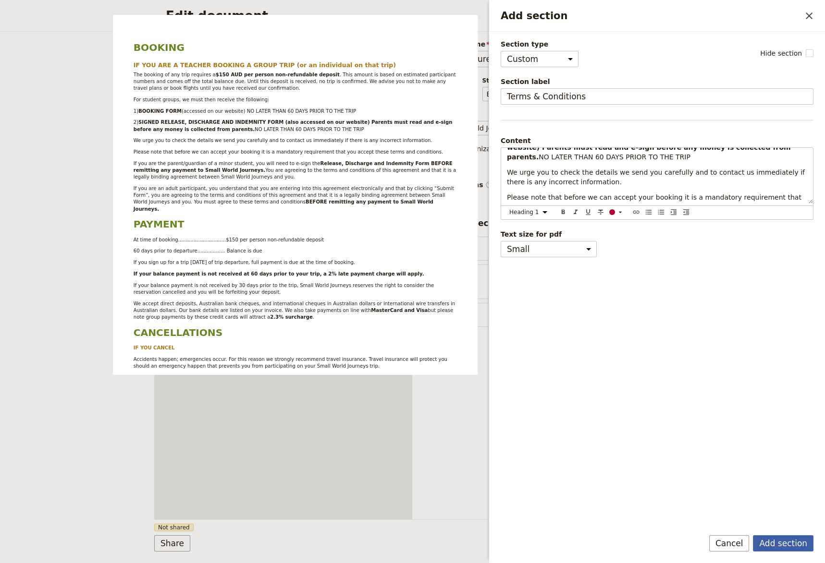
click at [775, 532] on button "Add section" at bounding box center [783, 543] width 61 height 16
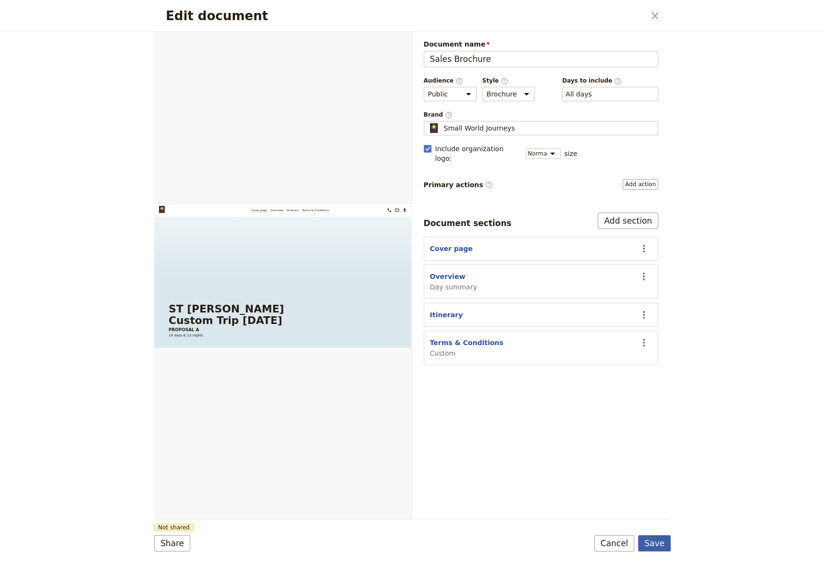
click at [655, 532] on button "Save" at bounding box center [654, 543] width 33 height 16
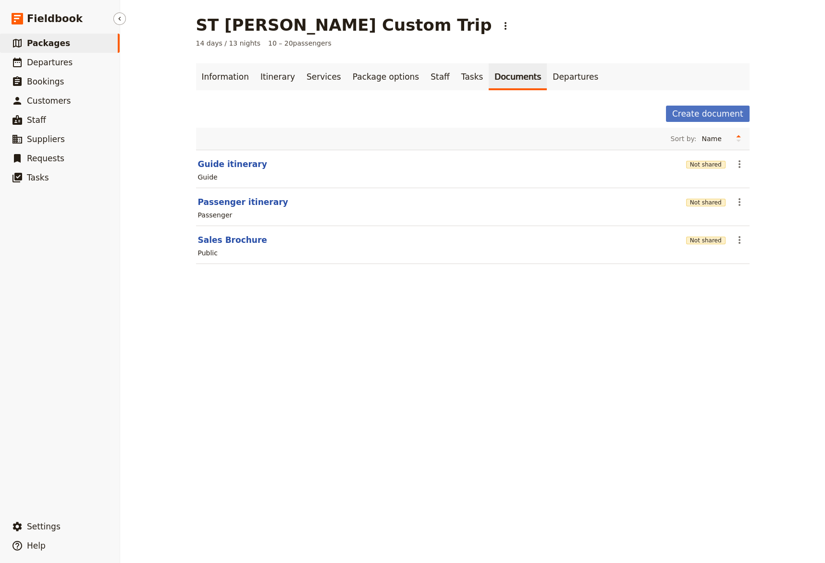
click at [33, 44] on span "Packages" at bounding box center [48, 43] width 43 height 10
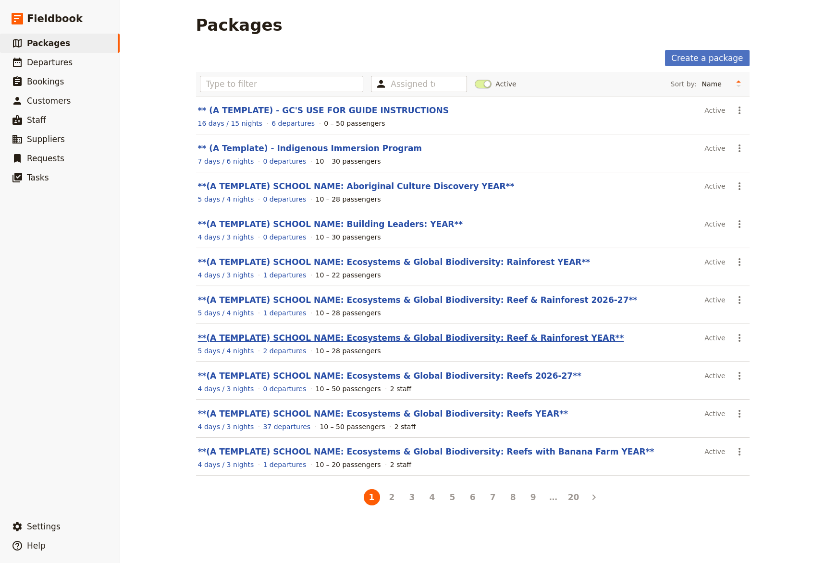
click at [498, 337] on link "**(A TEMPLATE) SCHOOL NAME: Ecosystems & Global Biodiversity: Reef & Rainforest…" at bounding box center [411, 338] width 426 height 10
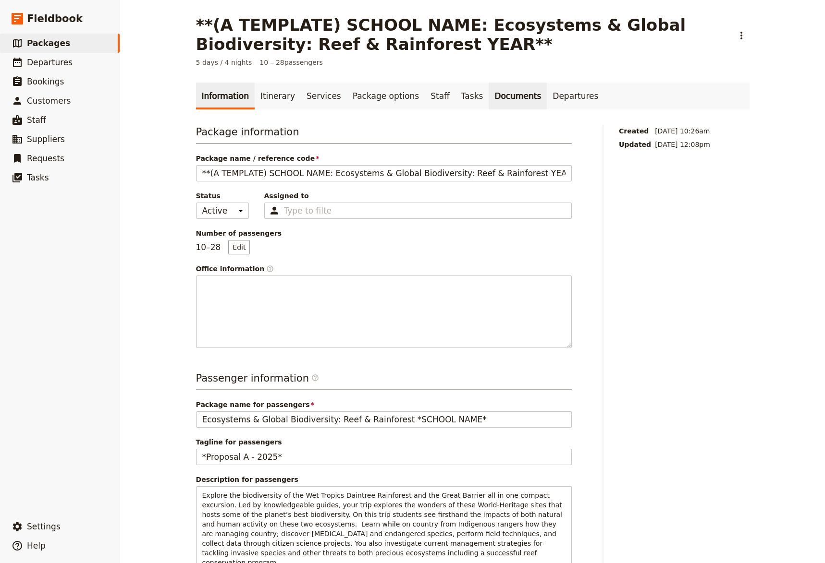
click at [488, 101] on link "Documents" at bounding box center [517, 96] width 58 height 27
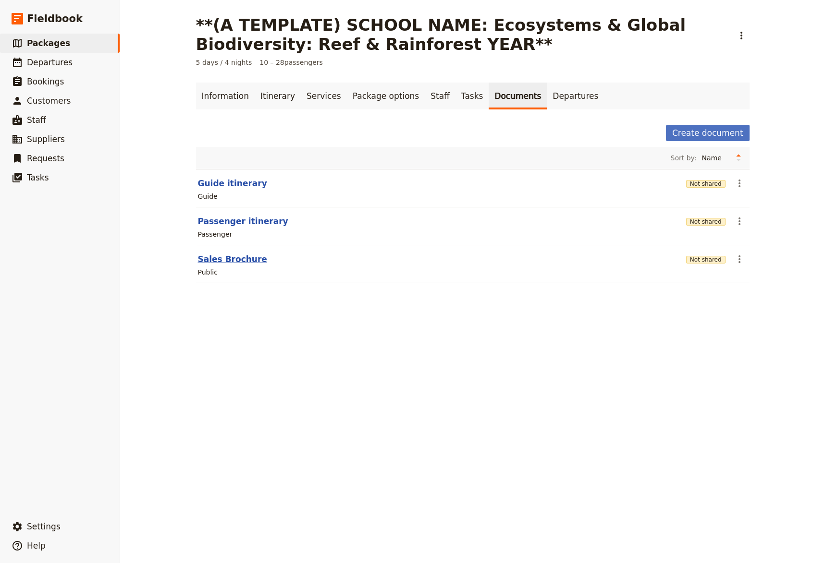
click at [207, 262] on button "Sales Brochure" at bounding box center [232, 260] width 69 height 12
select select "LARGE"
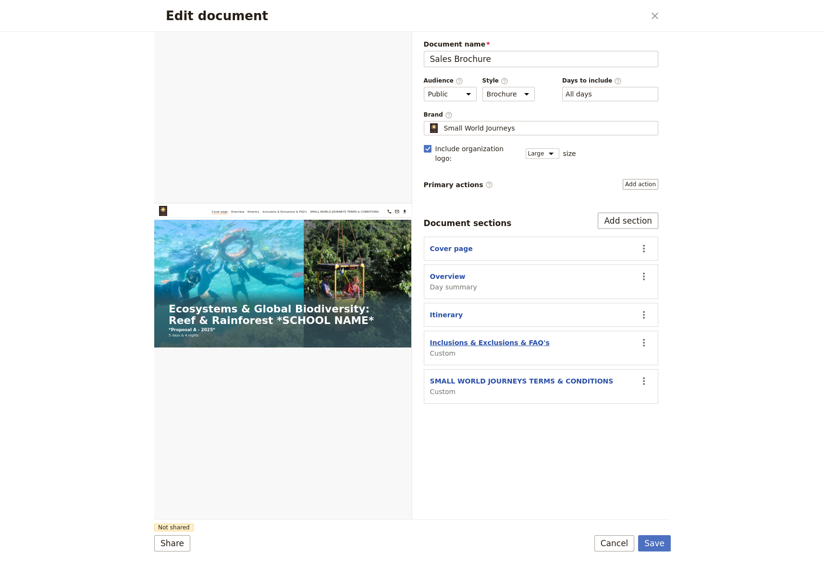
click at [462, 338] on button "Inclusions & Exclusions & FAQ's" at bounding box center [490, 343] width 120 height 10
select select "CUSTOM"
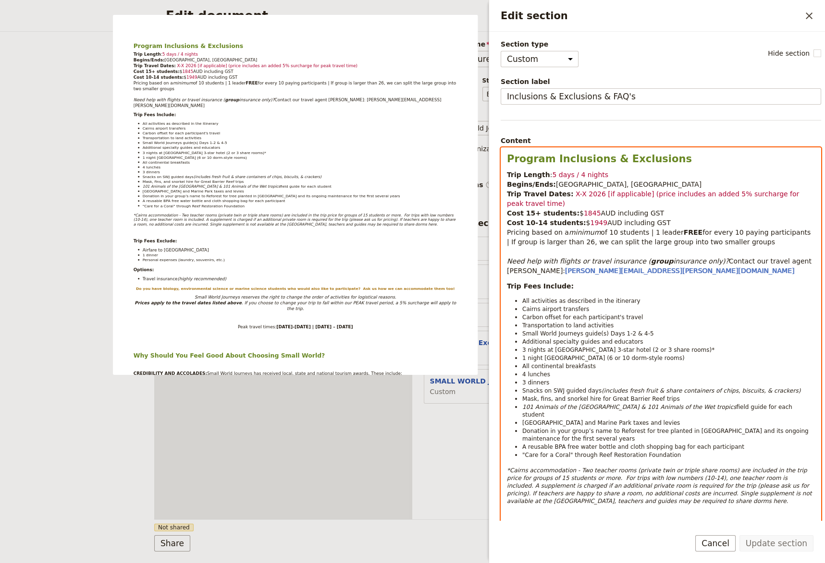
select select "h2"
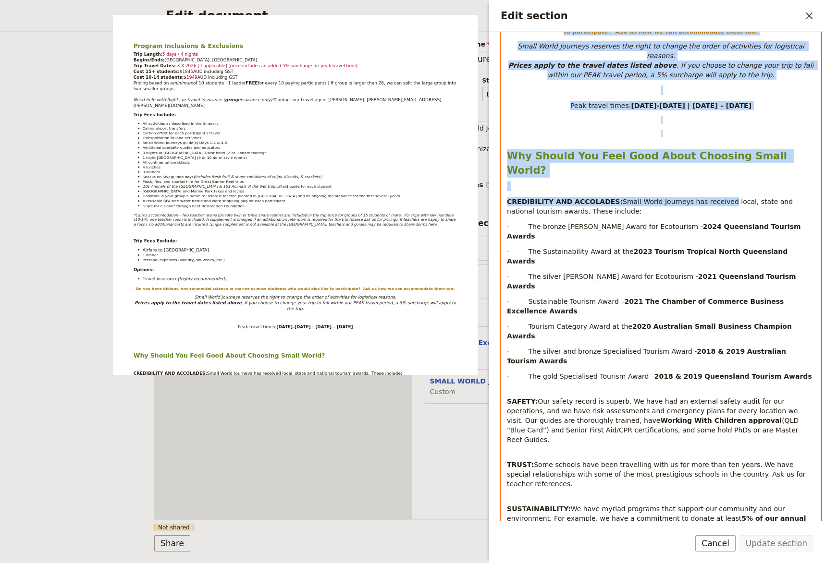
scroll to position [704, 0]
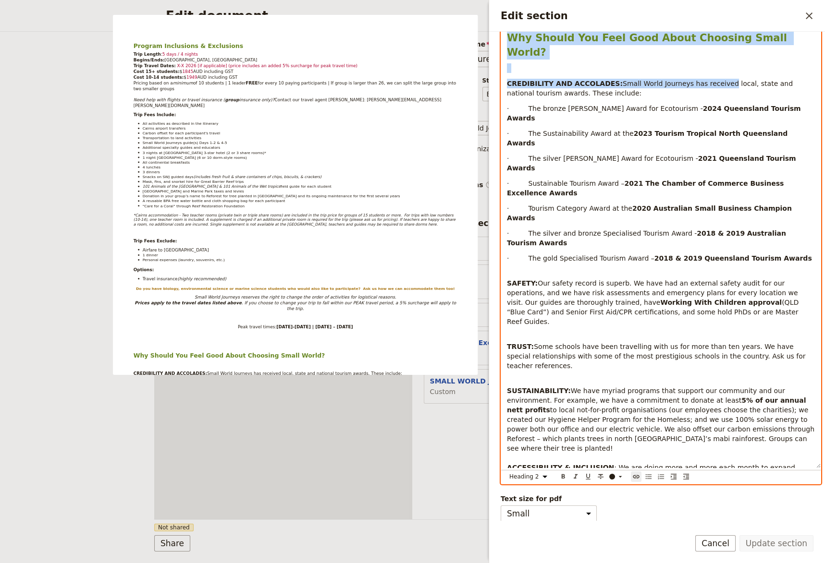
drag, startPoint x: 653, startPoint y: 332, endPoint x: 808, endPoint y: 484, distance: 217.3
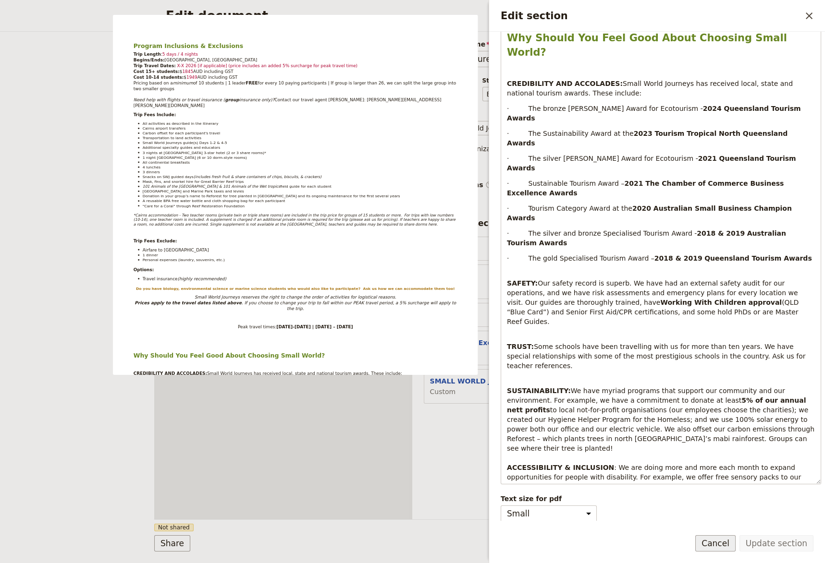
click at [719, 532] on button "Cancel" at bounding box center [715, 543] width 40 height 16
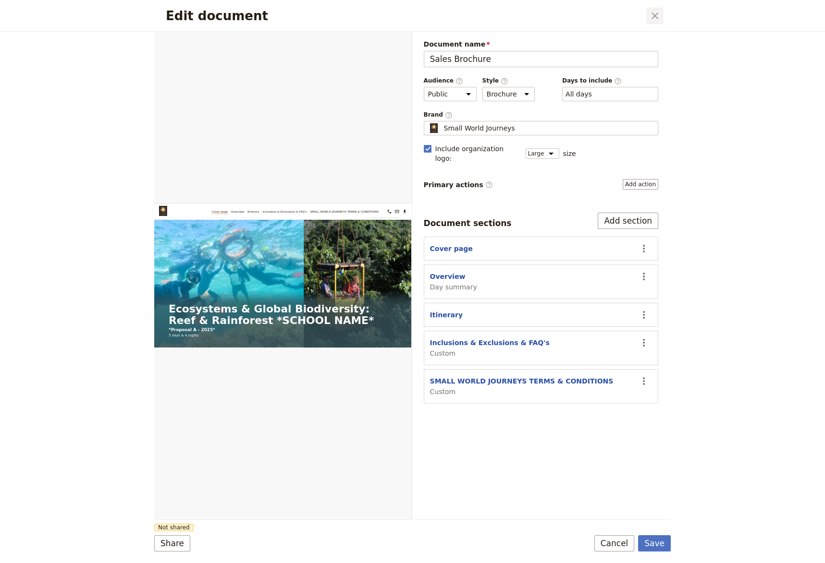
click at [657, 14] on icon "Close dialog" at bounding box center [654, 15] width 7 height 7
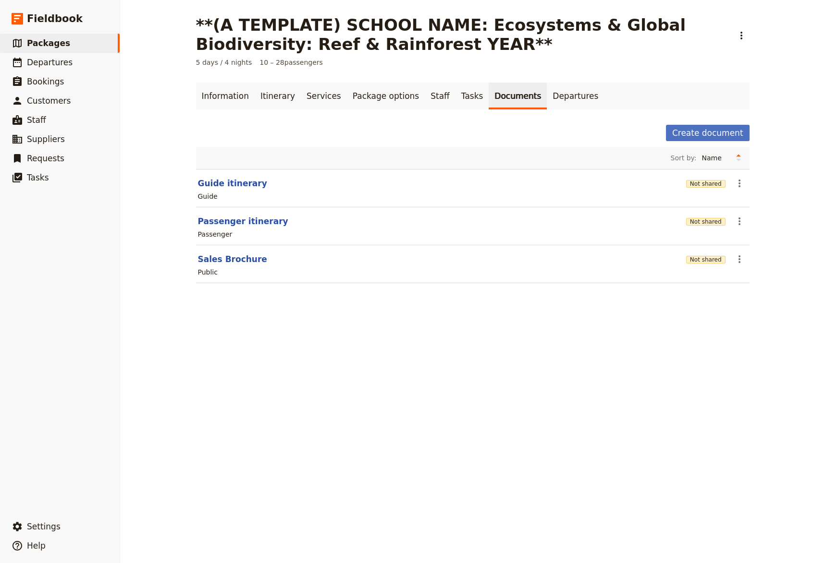
drag, startPoint x: 44, startPoint y: 43, endPoint x: 165, endPoint y: 71, distance: 124.2
click at [45, 43] on span "Packages" at bounding box center [48, 43] width 43 height 10
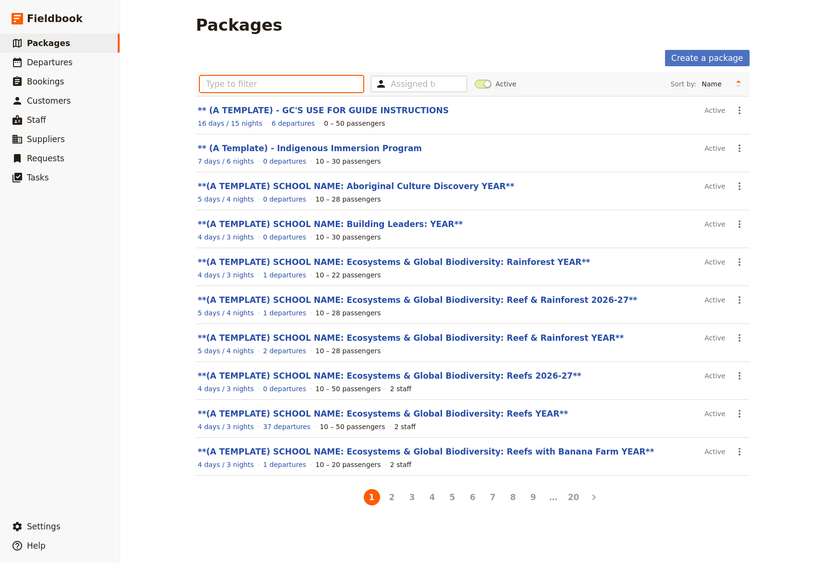
click at [207, 86] on input "text" at bounding box center [282, 84] width 164 height 16
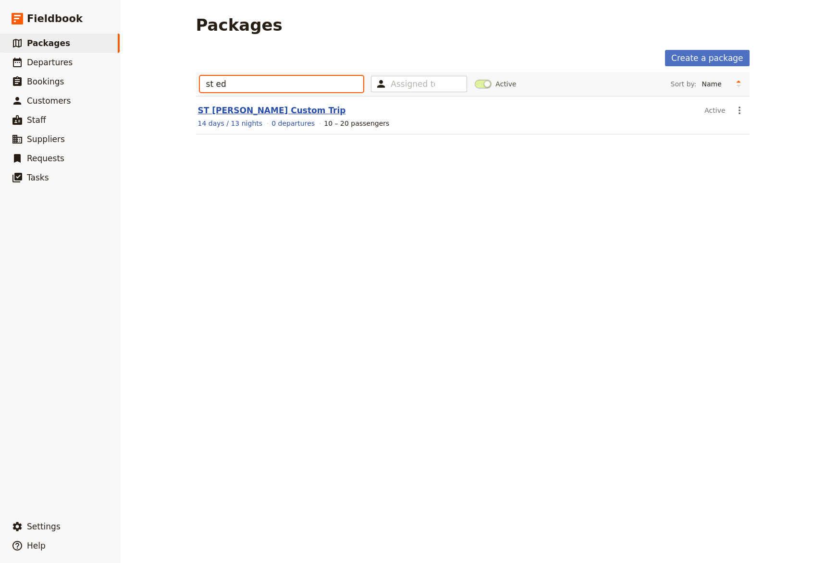
type input "st ed"
click at [223, 109] on link "ST [PERSON_NAME] Custom Trip" at bounding box center [272, 111] width 148 height 10
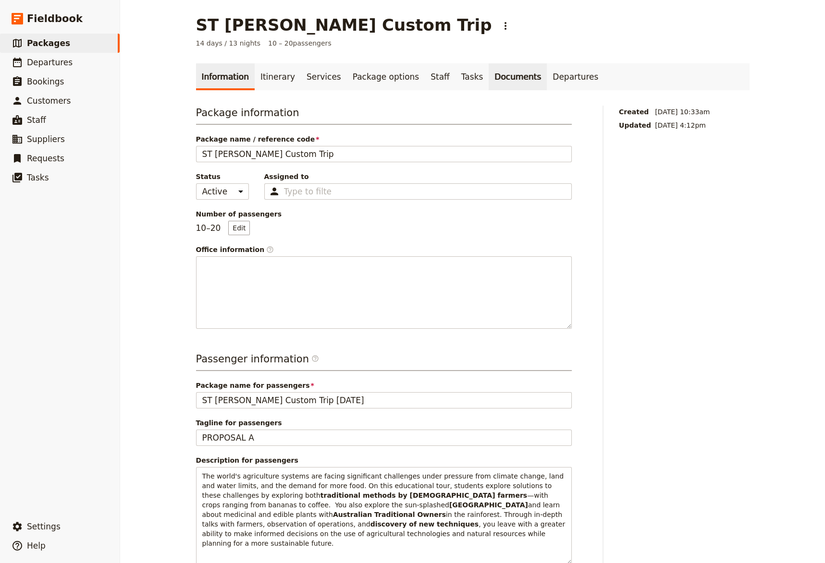
click at [488, 81] on link "Documents" at bounding box center [517, 76] width 58 height 27
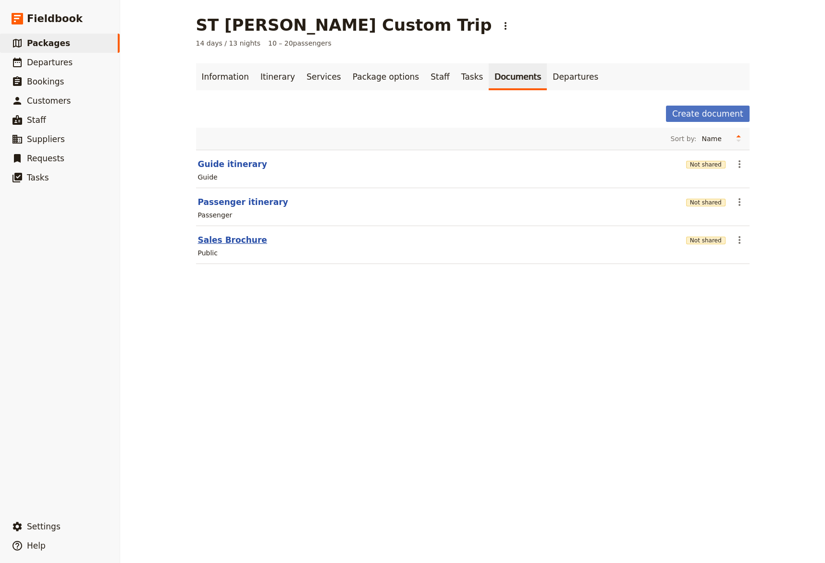
click at [227, 242] on button "Sales Brochure" at bounding box center [232, 240] width 69 height 12
select select "DEFAULT"
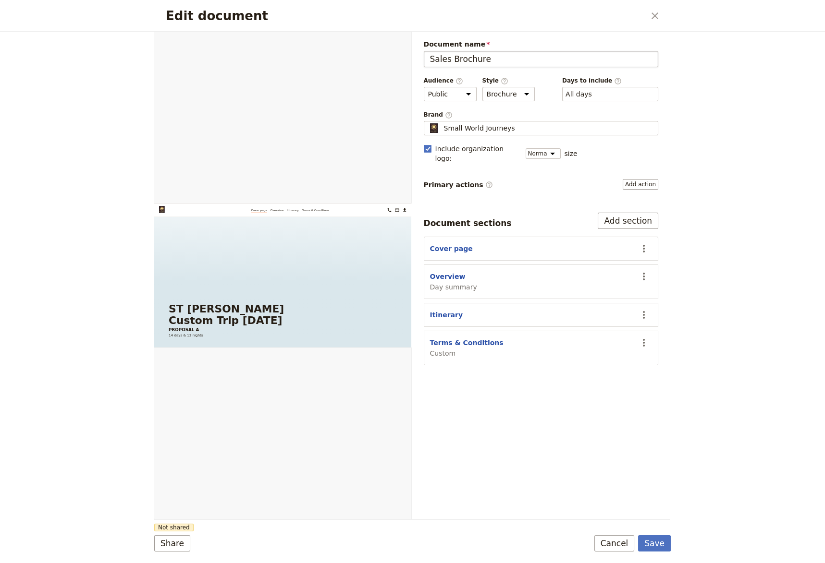
click at [561, 56] on input "Sales Brochure" at bounding box center [541, 59] width 235 height 16
click at [615, 532] on button "Cancel" at bounding box center [614, 543] width 40 height 16
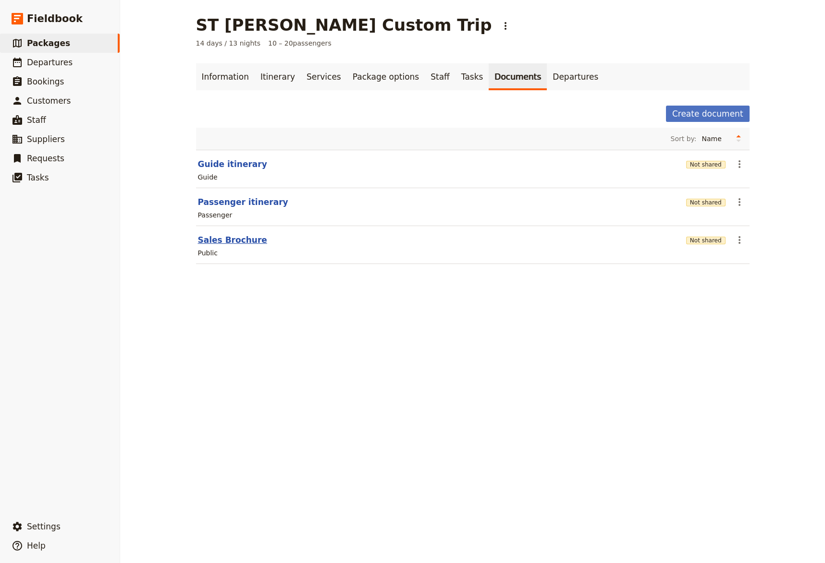
click at [219, 237] on button "Sales Brochure" at bounding box center [232, 240] width 69 height 12
select select "DEFAULT"
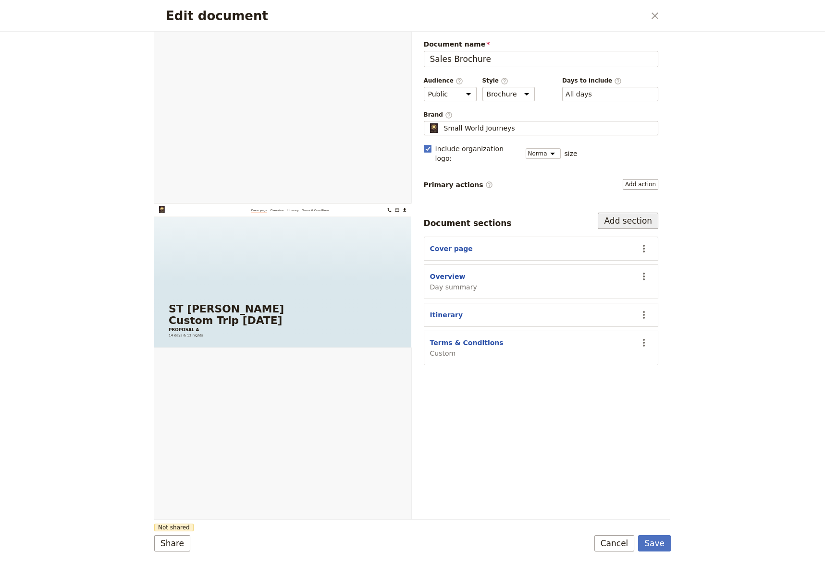
click at [620, 213] on button "Add section" at bounding box center [627, 221] width 61 height 16
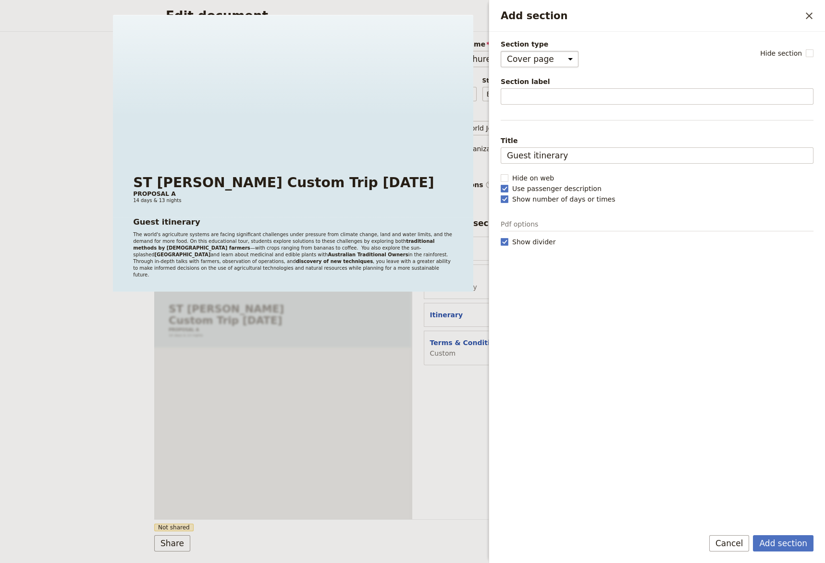
click at [500, 51] on select "Cover page Day summary Itinerary Custom" at bounding box center [539, 59] width 78 height 16
select select "CUSTOM"
click option "Custom" at bounding box center [0, 0] width 0 height 0
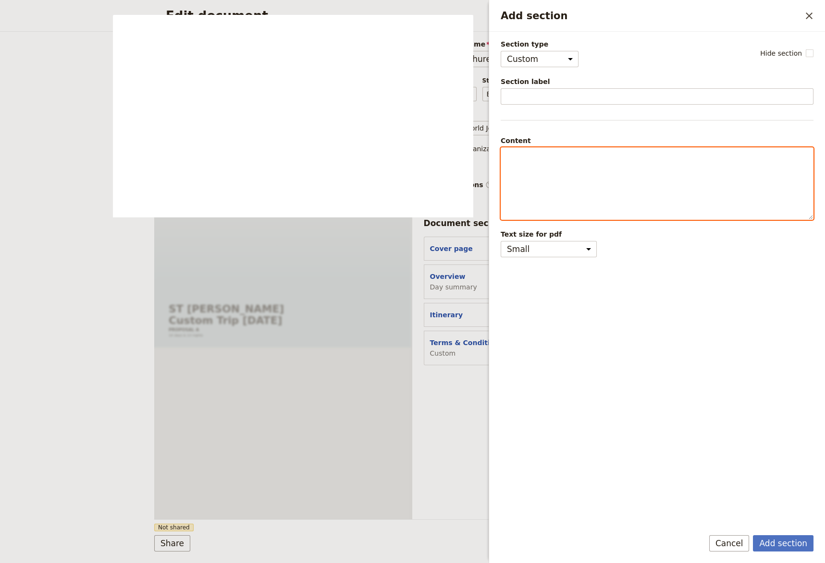
click at [513, 151] on div "Add section" at bounding box center [657, 184] width 312 height 72
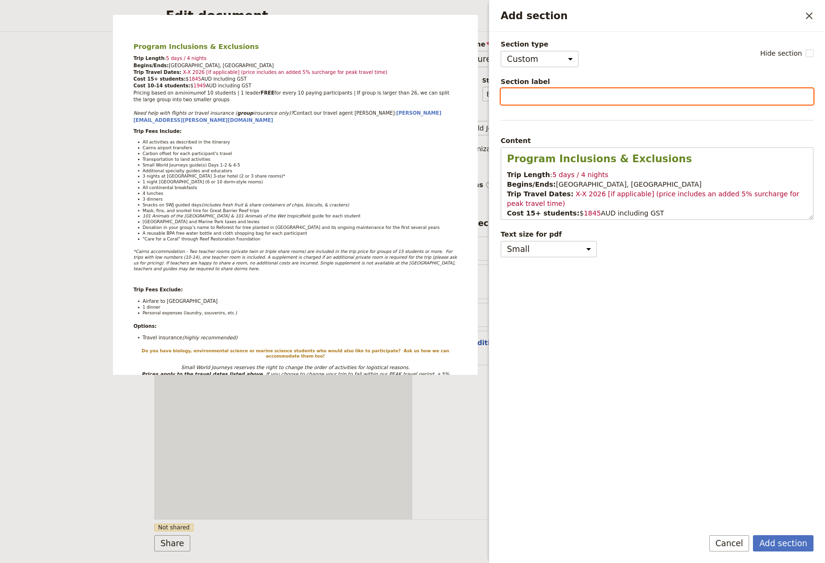
click at [515, 94] on input "Section label" at bounding box center [656, 96] width 313 height 16
type input "Inclusions & Exclusions"
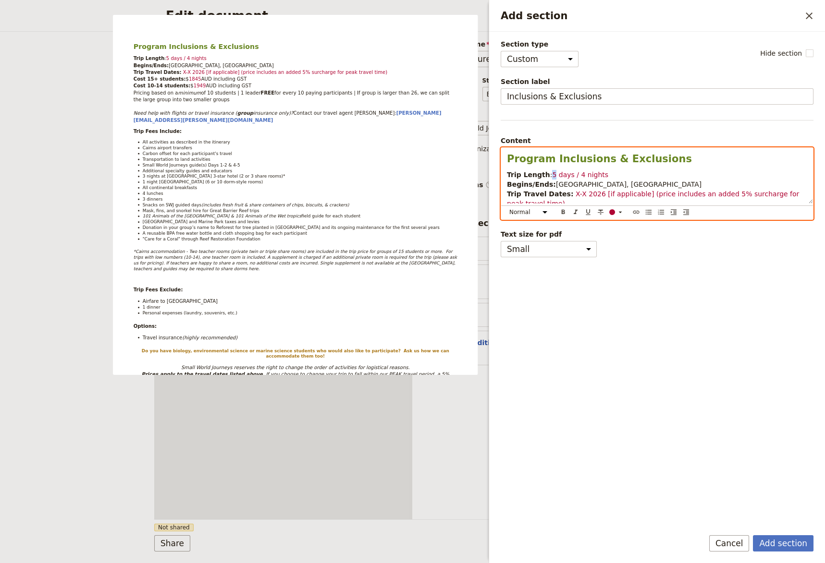
click at [552, 177] on span "5 days / 4 nights" at bounding box center [580, 175] width 56 height 8
click at [574, 175] on span "14 days / 4 nights" at bounding box center [582, 175] width 61 height 8
click at [549, 184] on p "Trip Length : 14 days / 13 nights Begins/Ends: [GEOGRAPHIC_DATA], [GEOGRAPHIC_D…" at bounding box center [657, 232] width 300 height 125
drag, startPoint x: 606, startPoint y: 181, endPoint x: 598, endPoint y: 183, distance: 8.5
click at [598, 183] on p "Trip Length : 14 days / 13 nights Begins/Ends: [GEOGRAPHIC_DATA]/ [GEOGRAPHIC_D…" at bounding box center [657, 232] width 300 height 125
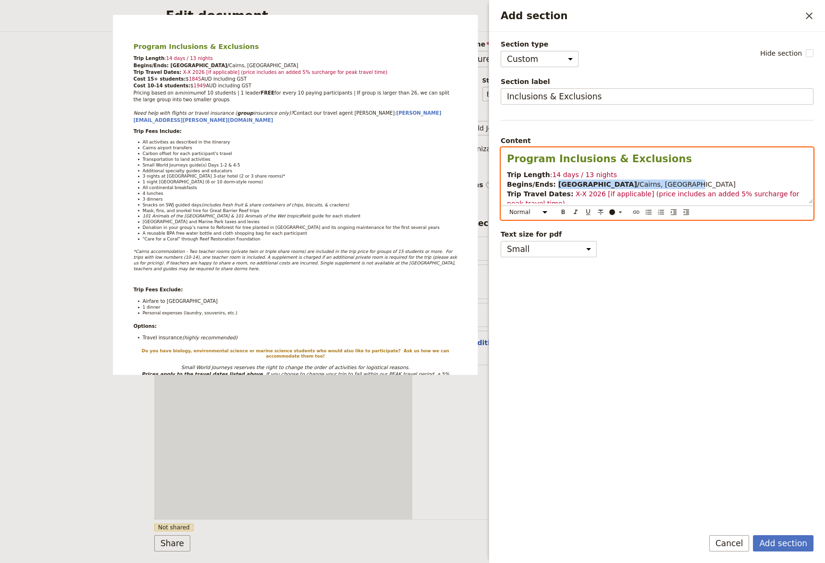
drag, startPoint x: 591, startPoint y: 184, endPoint x: 551, endPoint y: 187, distance: 39.5
click at [549, 187] on p "Trip Length : 14 days / 13 nights Begins/Ends: [GEOGRAPHIC_DATA]/ [GEOGRAPHIC_D…" at bounding box center [657, 232] width 300 height 125
click at [681, 173] on p "Trip Length : 14 days / 13 nights Begins/Ends: [GEOGRAPHIC_DATA]/[GEOGRAPHIC_DA…" at bounding box center [657, 232] width 300 height 125
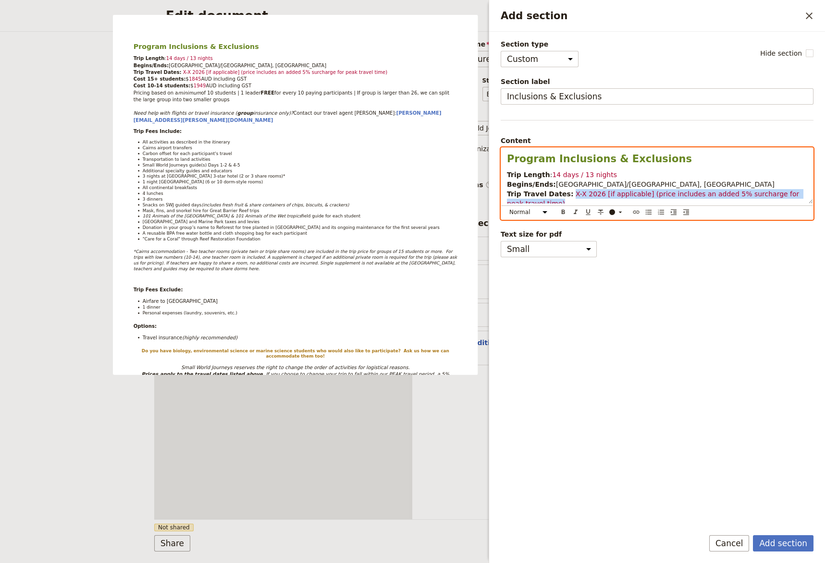
click at [565, 200] on p "Trip Length : 14 days / 13 nights Begins/Ends: [GEOGRAPHIC_DATA]/[GEOGRAPHIC_DA…" at bounding box center [657, 232] width 300 height 125
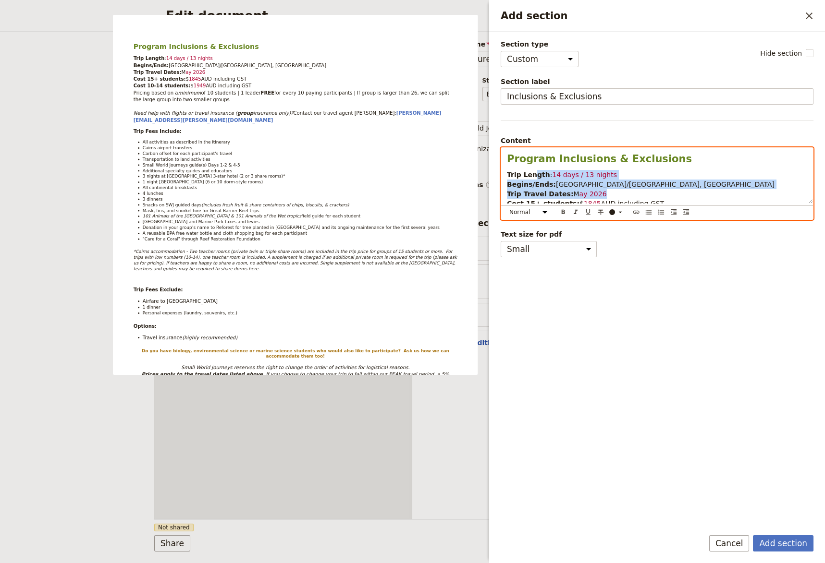
drag, startPoint x: 594, startPoint y: 195, endPoint x: 531, endPoint y: 168, distance: 67.8
click at [531, 168] on div "Program Inclusions & Exclusions Trip Length : 14 days / 13 nights Begins/Ends: …" at bounding box center [657, 176] width 312 height 56
click at [612, 213] on div "Add section" at bounding box center [612, 212] width 6 height 6
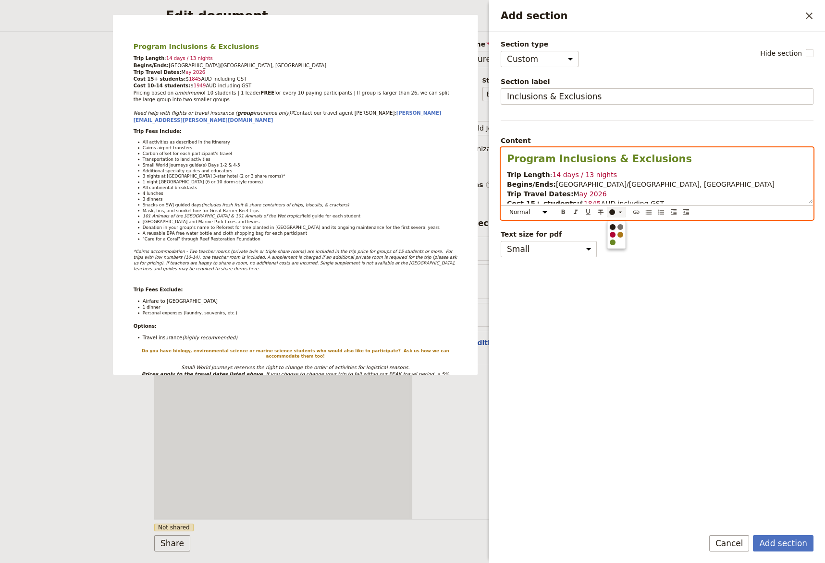
click at [610, 227] on div "button" at bounding box center [612, 227] width 6 height 6
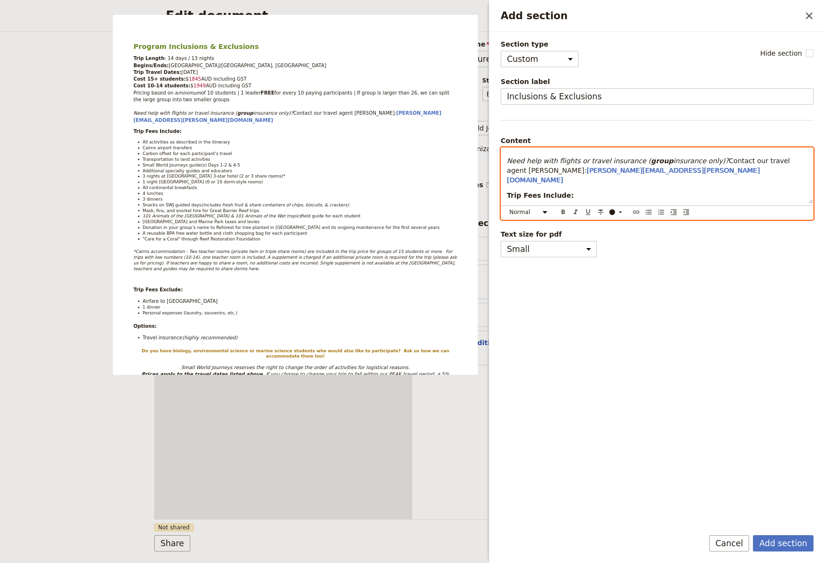
scroll to position [150, 0]
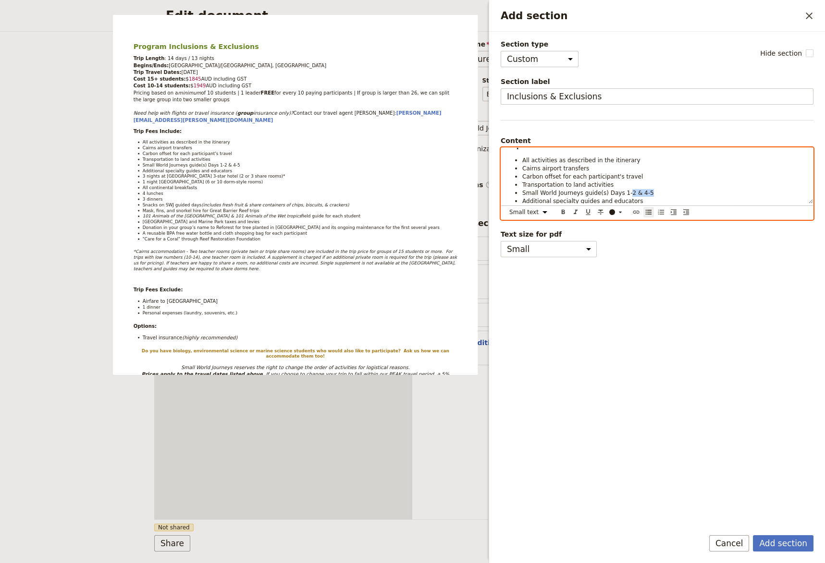
drag, startPoint x: 642, startPoint y: 170, endPoint x: 619, endPoint y: 172, distance: 22.7
click at [619, 189] on li "Small World Journeys guide(s) Days 1-2 & 4-5" at bounding box center [664, 193] width 285 height 8
click at [522, 206] on span "3 nights at [GEOGRAPHIC_DATA] 3-star hotel (2 or 3 share rooms)*" at bounding box center [618, 209] width 192 height 7
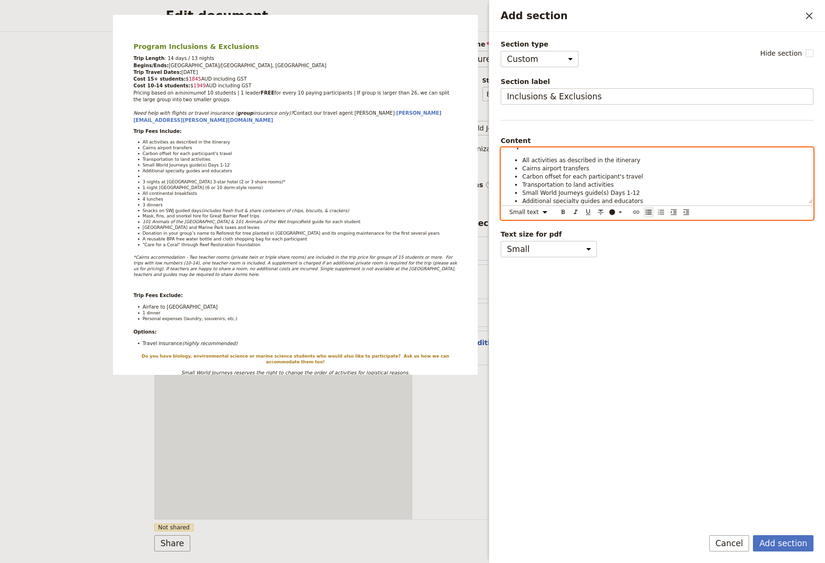
click at [525, 205] on li "Add section" at bounding box center [664, 209] width 285 height 8
drag, startPoint x: 521, startPoint y: 197, endPoint x: 526, endPoint y: 196, distance: 5.3
click at [526, 214] on span "3 nights at [GEOGRAPHIC_DATA] 3-star hotel (2 or 3 share rooms)*" at bounding box center [618, 217] width 192 height 7
click at [590, 205] on li "2 nights at [GEOGRAPHIC_DATA]" at bounding box center [664, 209] width 285 height 8
click at [679, 213] on li "7 nights at [GEOGRAPHIC_DATA] 3-star hotel (2 or 3 share rooms)*" at bounding box center [664, 217] width 285 height 8
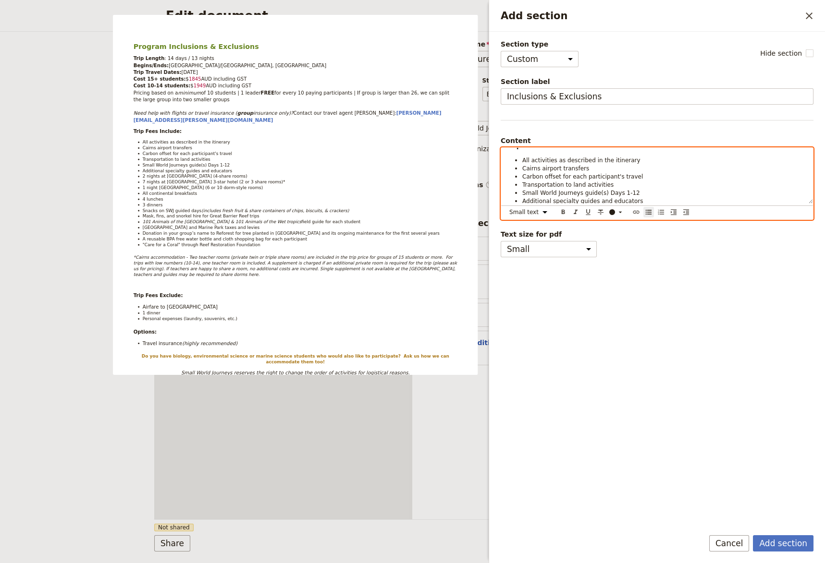
scroll to position [153, 0]
click at [525, 220] on span "1 night [GEOGRAPHIC_DATA] (6 or 10 dorm-style rooms)" at bounding box center [603, 223] width 162 height 7
click at [538, 220] on span "2 night [GEOGRAPHIC_DATA] (6 or 10 dorm-style rooms)" at bounding box center [603, 223] width 162 height 7
click at [540, 220] on span "2 night [GEOGRAPHIC_DATA] (6 or 10 dorm-style rooms)" at bounding box center [603, 223] width 162 height 7
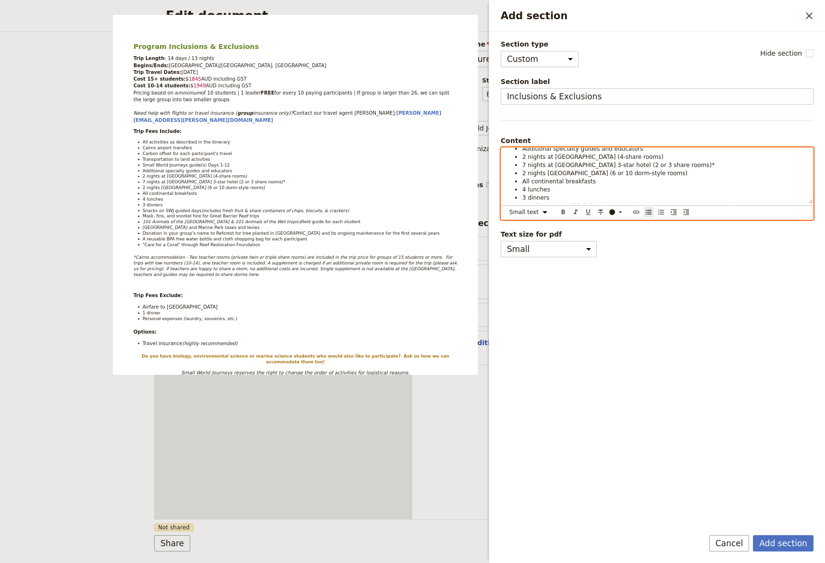
click at [522, 185] on li "4 lunches" at bounding box center [664, 189] width 285 height 8
click at [522, 194] on li "3 dinners" at bounding box center [664, 198] width 285 height 8
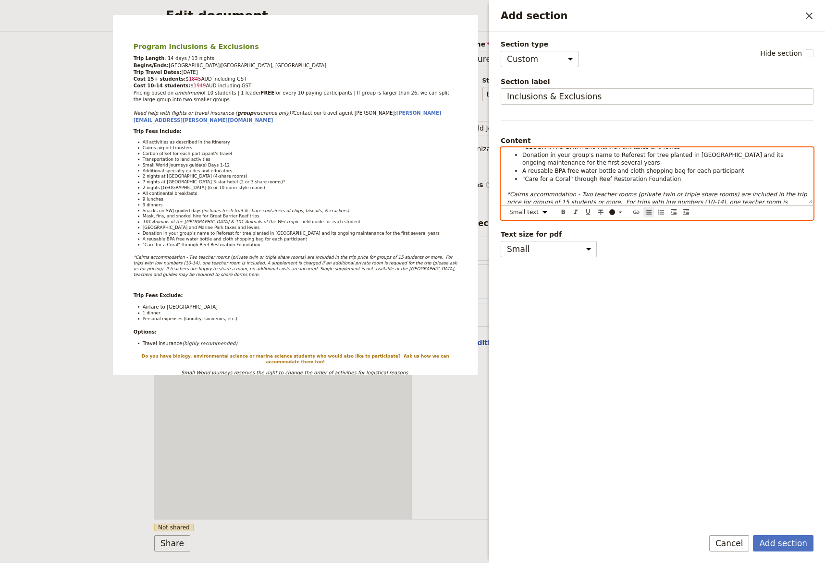
scroll to position [303, 0]
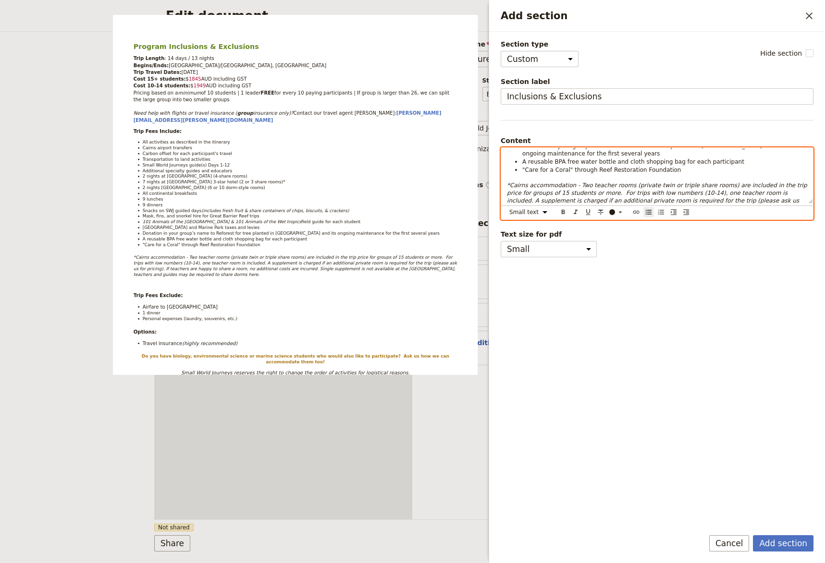
click at [637, 182] on em "*Cairns accommodation - Two teacher rooms (private twin or triple share rooms) …" at bounding box center [658, 200] width 302 height 37
click at [641, 182] on em "*Cairns accommodation - Two teacher rooms (private twin or triple share rooms) …" at bounding box center [658, 200] width 302 height 37
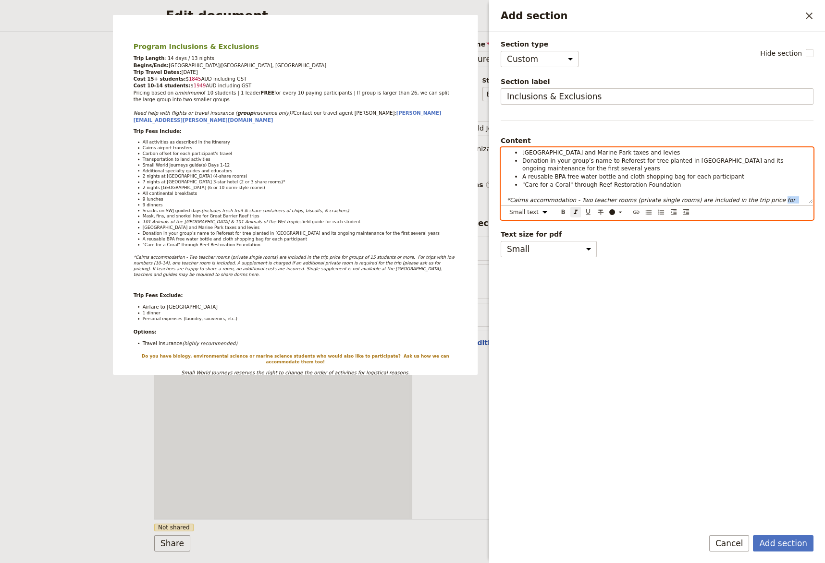
drag, startPoint x: 715, startPoint y: 161, endPoint x: 748, endPoint y: 164, distance: 32.8
click at [748, 197] on em "*Cairns accommodation - Two teacher rooms (private single rooms) are included i…" at bounding box center [657, 215] width 301 height 37
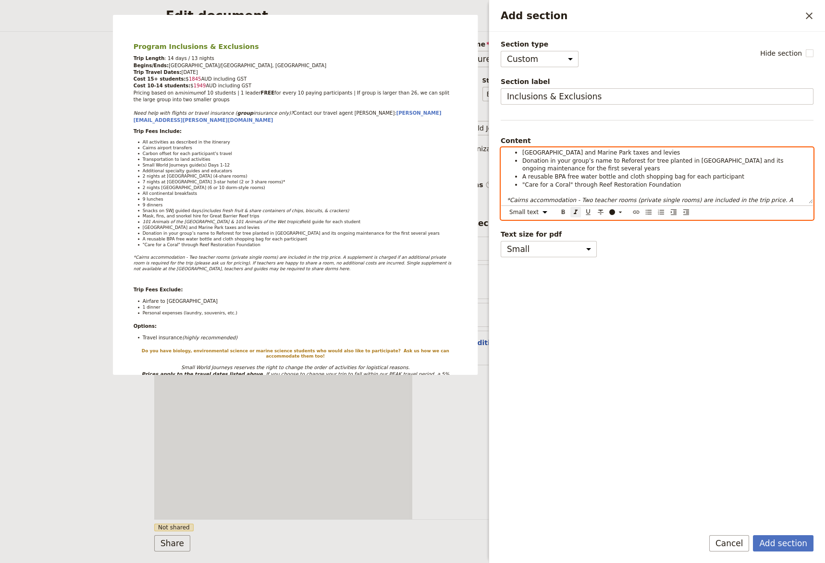
drag, startPoint x: 607, startPoint y: 179, endPoint x: 722, endPoint y: 171, distance: 115.5
click at [722, 197] on em "*Cairns accommodation - Two teacher rooms (private single rooms) are included i…" at bounding box center [657, 212] width 301 height 30
click at [637, 197] on em "*Cairns accommodation - Two teacher rooms (private single rooms) are included i…" at bounding box center [658, 212] width 302 height 30
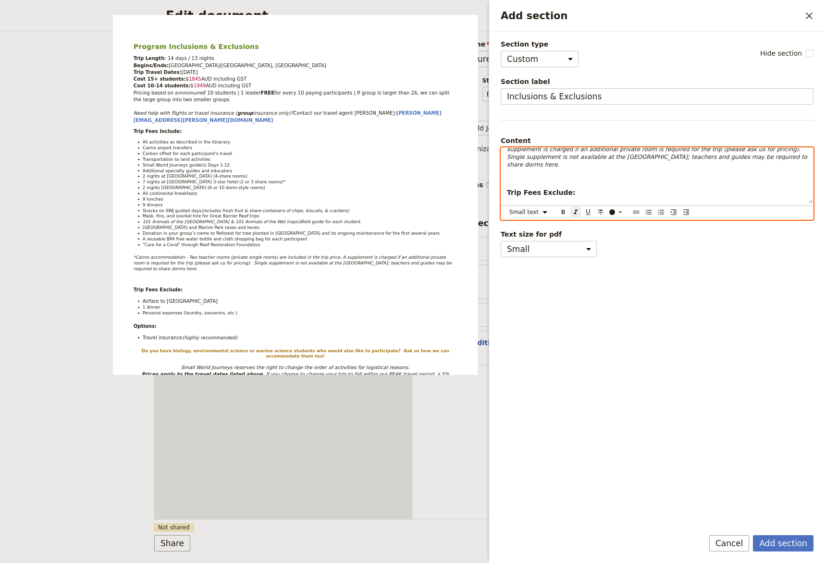
scroll to position [338, 0]
click at [523, 222] on span "1 dinner" at bounding box center [534, 225] width 24 height 7
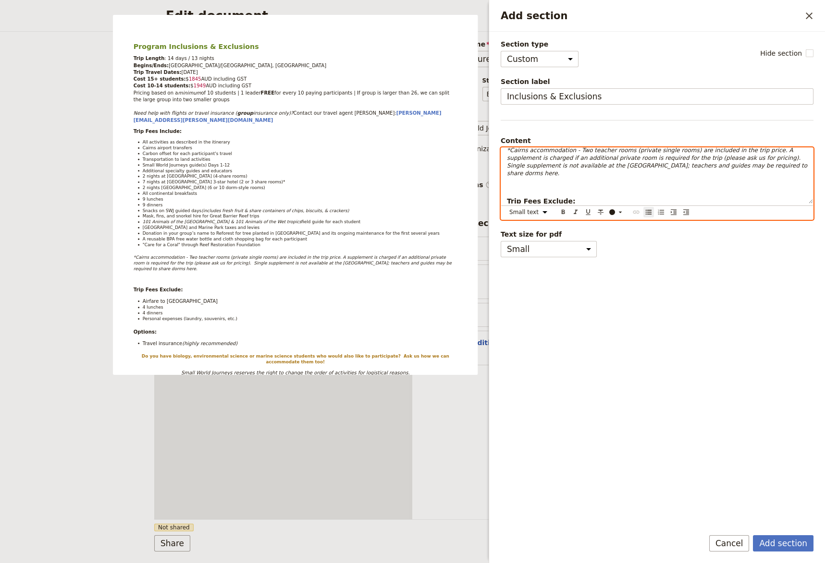
drag, startPoint x: 547, startPoint y: 183, endPoint x: 531, endPoint y: 195, distance: 20.6
click at [522, 212] on ul "Airfare to Cairns 4 lunches 4 dinners Personal expenses (laundry, souvenirs, et…" at bounding box center [657, 229] width 300 height 34
click at [507, 207] on select "Normal Small text Heading 1 Heading 2 Heading 3" at bounding box center [530, 212] width 46 height 11
click option "Small text" at bounding box center [0, 0] width 0 height 0
click at [507, 207] on select "Normal Small text Heading 1 Heading 2 Heading 3" at bounding box center [530, 212] width 46 height 11
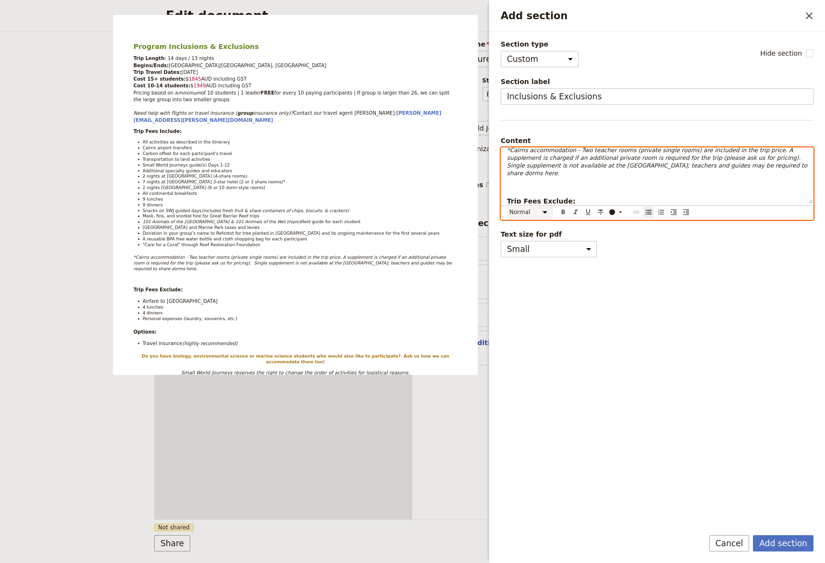
click option "Normal" at bounding box center [0, 0] width 0 height 0
drag, startPoint x: 719, startPoint y: 173, endPoint x: 723, endPoint y: 183, distance: 11.2
click at [720, 212] on li "Airfare to [GEOGRAPHIC_DATA]" at bounding box center [664, 217] width 285 height 10
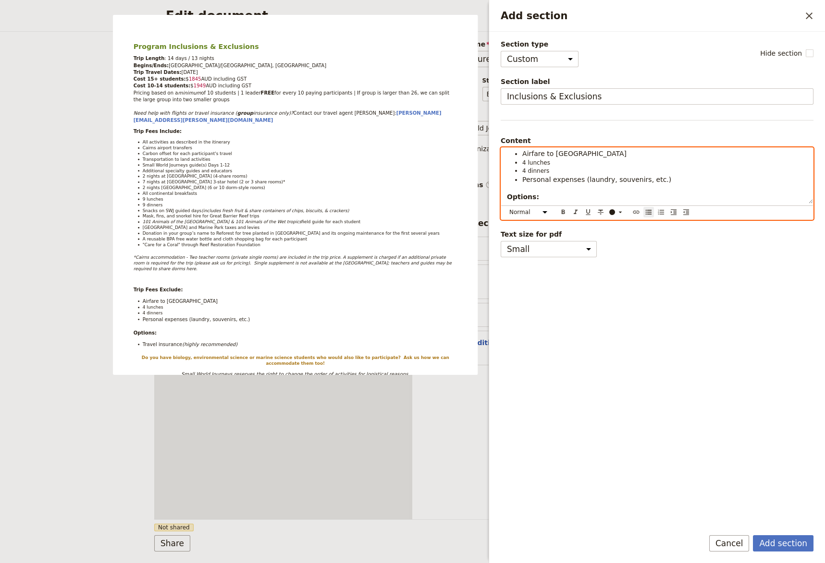
scroll to position [389, 0]
select select "paragraph-small"
drag, startPoint x: 766, startPoint y: 198, endPoint x: 798, endPoint y: 195, distance: 31.3
click at [798, 238] on strong "Do you have biology, environmental science or marine science students who would…" at bounding box center [657, 245] width 301 height 14
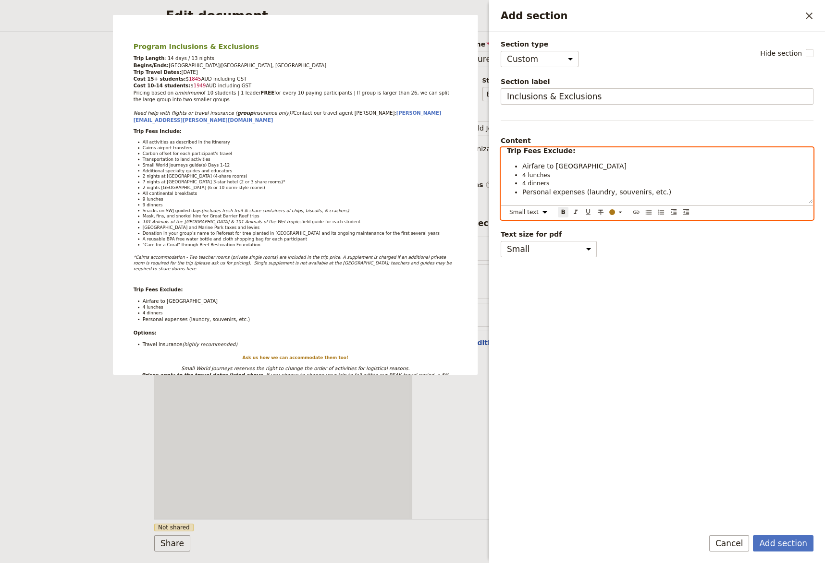
drag, startPoint x: 598, startPoint y: 195, endPoint x: 593, endPoint y: 195, distance: 5.8
click at [593, 237] on p "Ask us how we can accommodate them too!" at bounding box center [657, 241] width 300 height 8
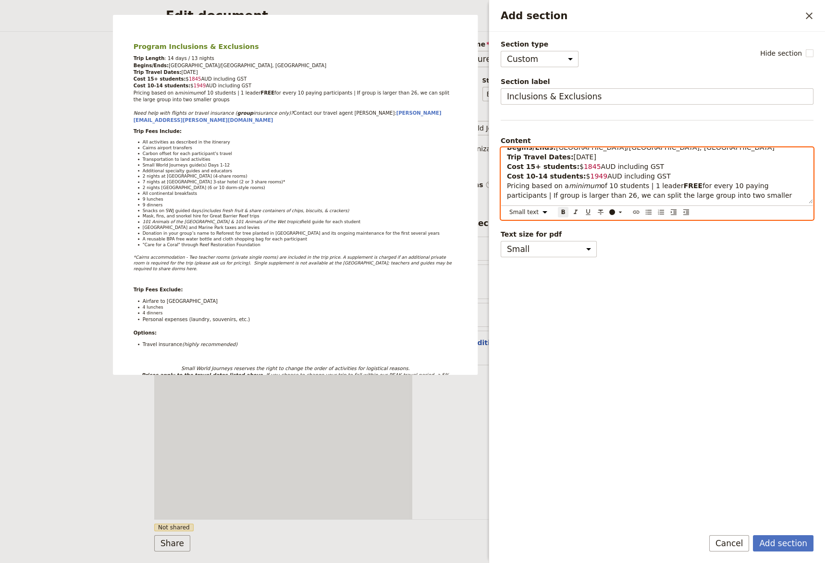
scroll to position [0, 0]
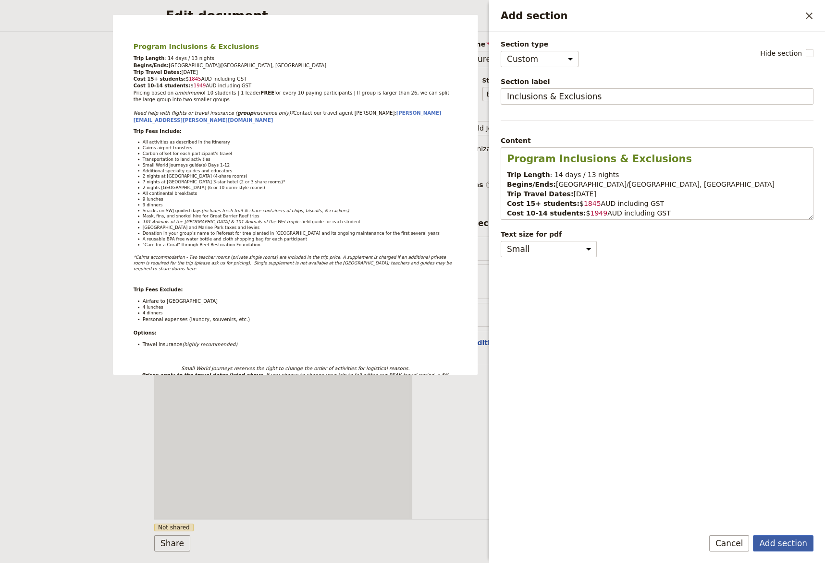
click at [785, 532] on button "Add section" at bounding box center [783, 543] width 61 height 16
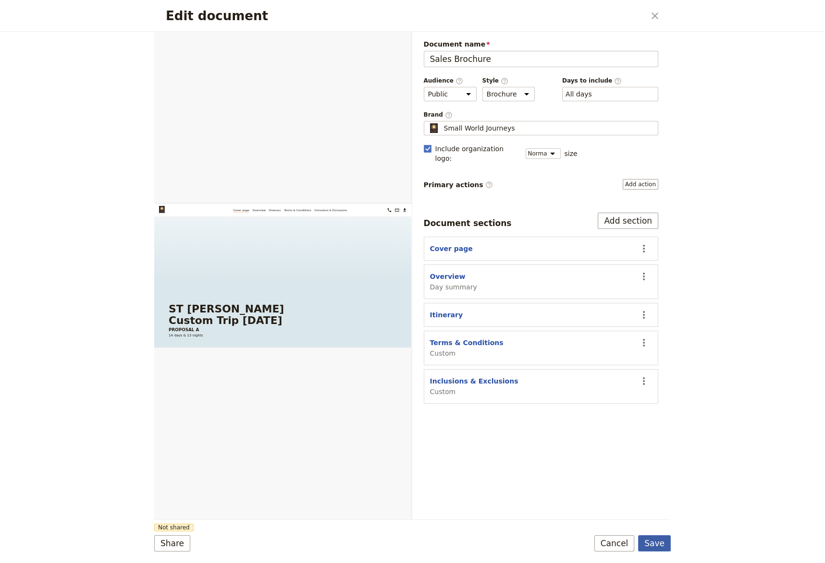
click at [655, 532] on button "Save" at bounding box center [654, 543] width 33 height 16
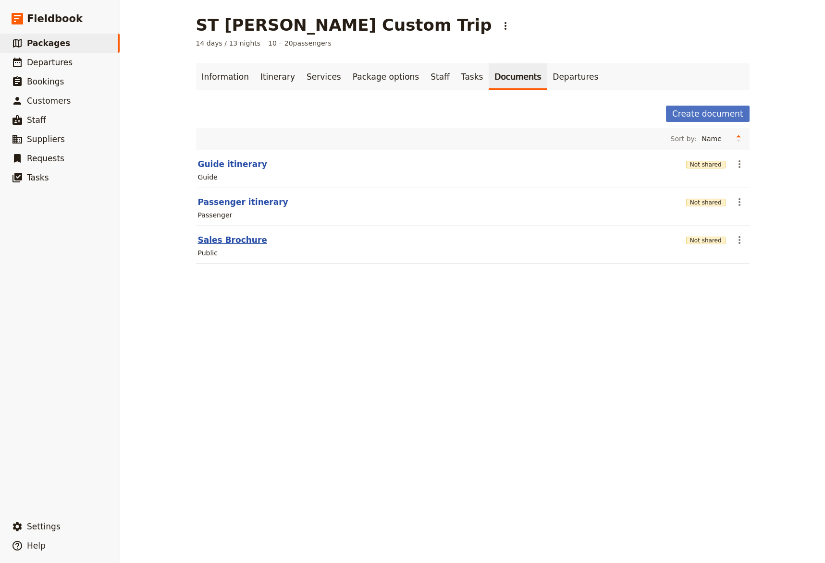
click at [215, 243] on button "Sales Brochure" at bounding box center [232, 240] width 69 height 12
select select "DEFAULT"
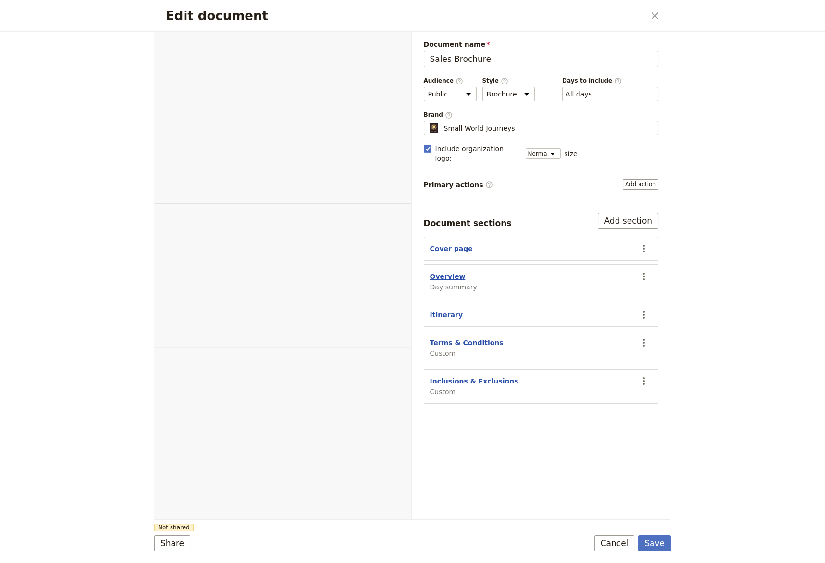
click at [445, 272] on button "Overview" at bounding box center [448, 277] width 36 height 10
select select "DAY_SUMMARY"
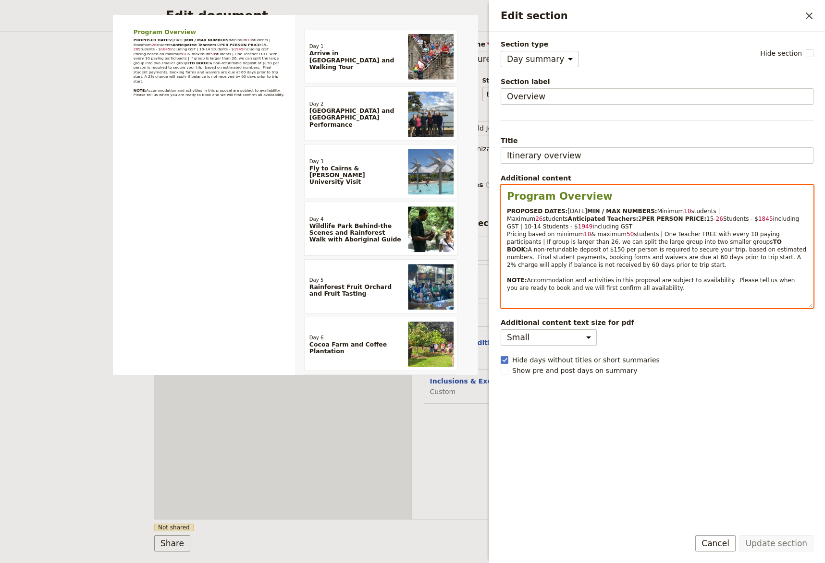
select select "paragraph-small"
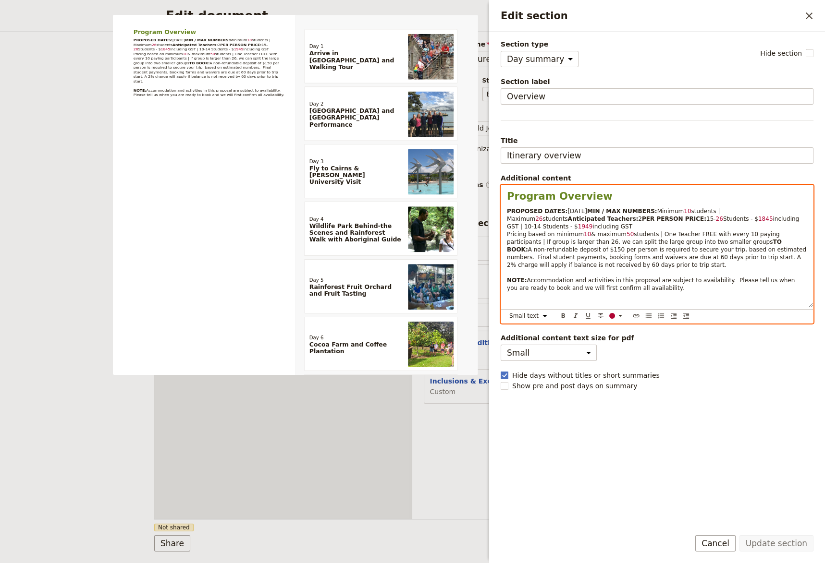
click at [758, 222] on span "1845" at bounding box center [765, 219] width 15 height 7
drag, startPoint x: 621, startPoint y: 234, endPoint x: 633, endPoint y: 241, distance: 14.0
click at [758, 222] on span "1845" at bounding box center [765, 219] width 15 height 7
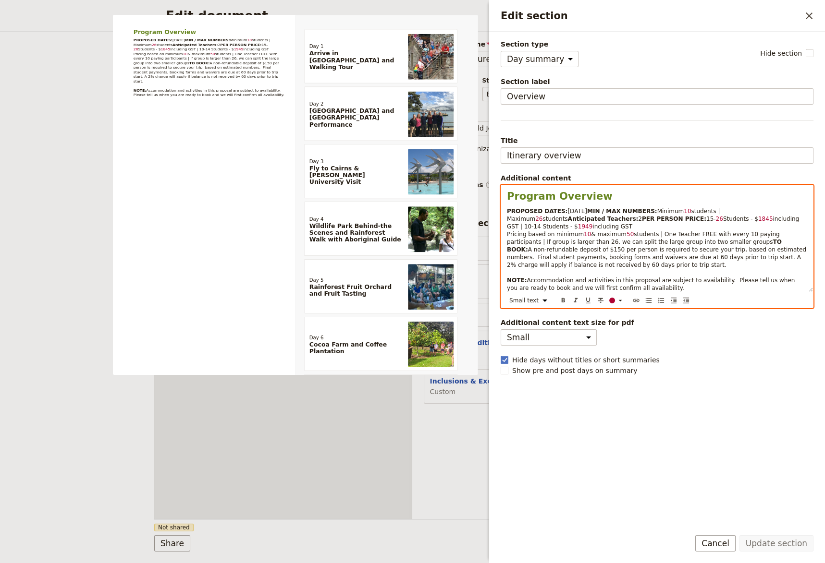
click at [706, 222] on span "15-" at bounding box center [711, 219] width 10 height 7
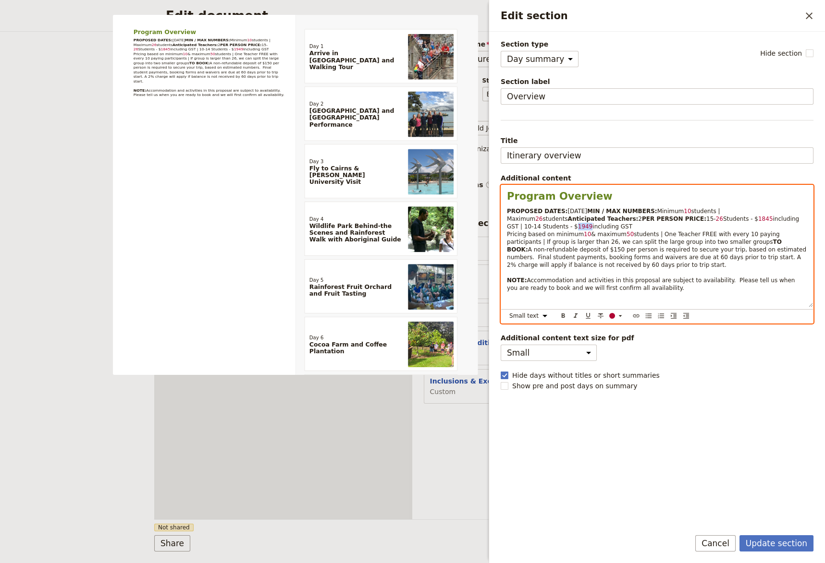
drag, startPoint x: 717, startPoint y: 234, endPoint x: 709, endPoint y: 234, distance: 7.2
click at [593, 230] on span "1949" at bounding box center [585, 226] width 15 height 7
drag, startPoint x: 620, startPoint y: 233, endPoint x: 612, endPoint y: 235, distance: 8.9
click at [758, 222] on span "1845" at bounding box center [765, 219] width 15 height 7
click at [661, 230] on span "including GST | 10-14 Students - $" at bounding box center [656, 223] width 298 height 14
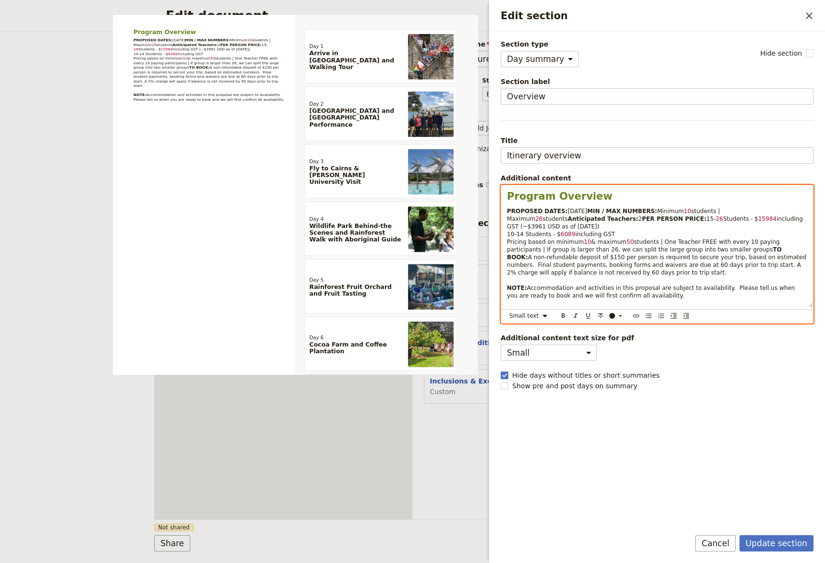
drag, startPoint x: 747, startPoint y: 233, endPoint x: 663, endPoint y: 236, distance: 84.6
click at [663, 236] on p "PROPOSED DATES: [DATE] MIN / MAX NUMBERS: Minimum 10 students | Maximum 26 stud…" at bounding box center [657, 253] width 300 height 92
click at [608, 242] on p "PROPOSED DATES: [DATE] MIN / MAX NUMBERS: Minimum 10 students | Maximum 26 stud…" at bounding box center [657, 253] width 300 height 92
click at [681, 230] on span "including GST (~$3961 USD as of [DATE])" at bounding box center [656, 223] width 298 height 14
click at [758, 222] on span "15984" at bounding box center [767, 219] width 18 height 7
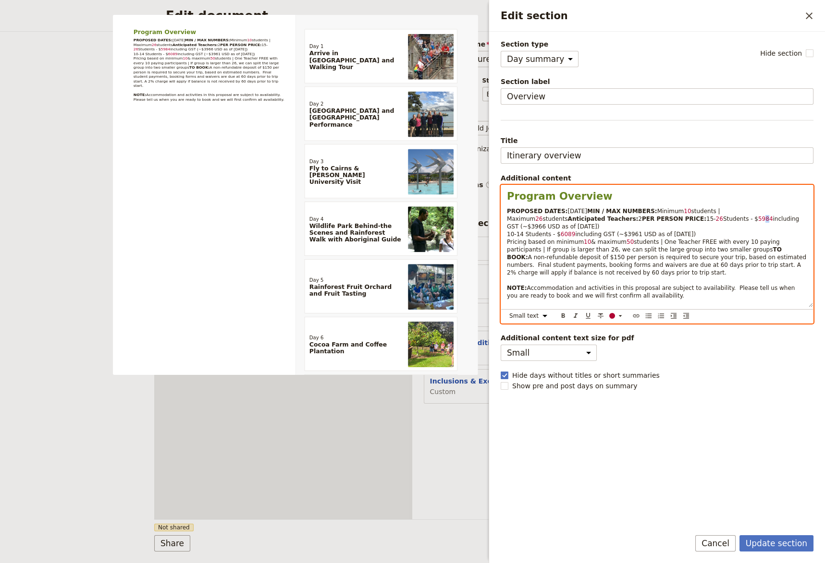
click at [758, 222] on span "5984" at bounding box center [765, 219] width 15 height 7
drag, startPoint x: 625, startPoint y: 242, endPoint x: 619, endPoint y: 243, distance: 7.0
click at [619, 243] on span "including GST (~$3961 USD as of [DATE]) Pricing based on minimum" at bounding box center [602, 238] width 191 height 14
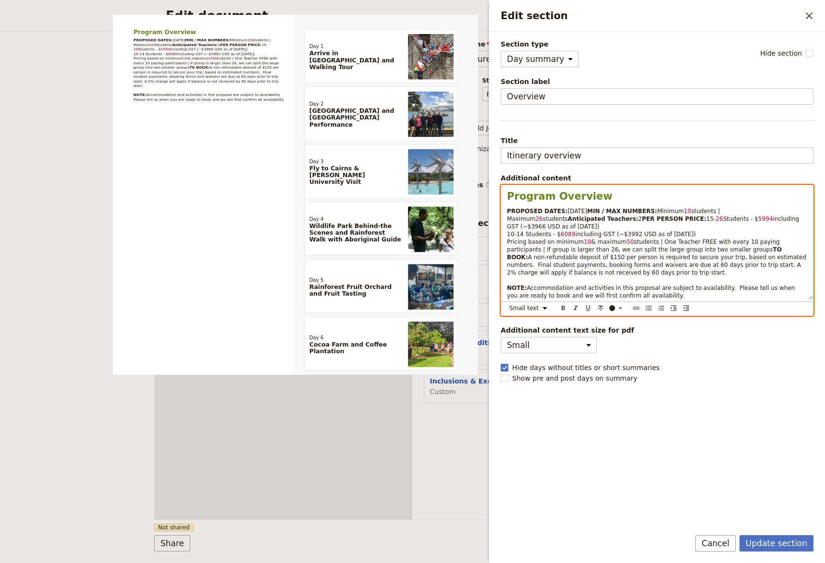
click at [688, 242] on p "PROPOSED DATES: [DATE] MIN / MAX NUMBERS: Minimum 10 students | Maximum 26 stud…" at bounding box center [657, 253] width 300 height 92
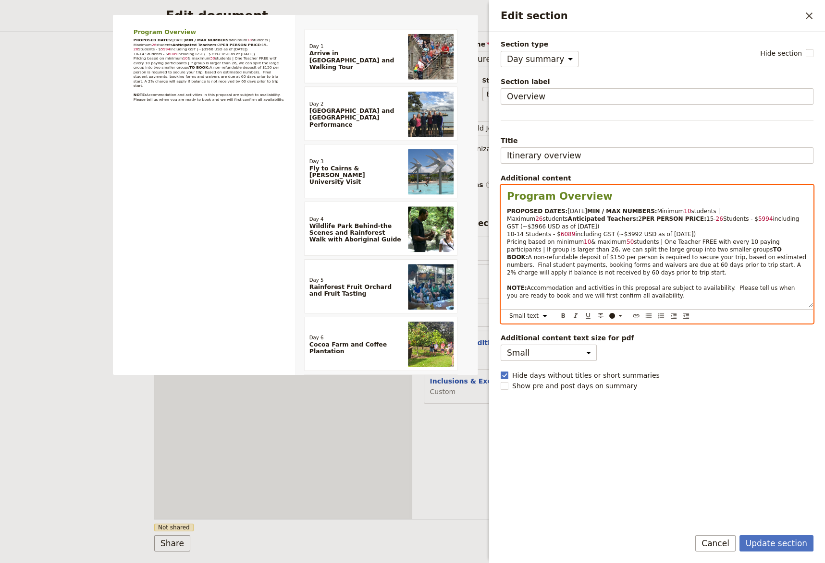
drag, startPoint x: 624, startPoint y: 250, endPoint x: 617, endPoint y: 250, distance: 7.2
click at [617, 250] on p "PROPOSED DATES: [DATE] MIN / MAX NUMBERS: Minimum 10 students | Maximum 26 stud…" at bounding box center [657, 253] width 300 height 92
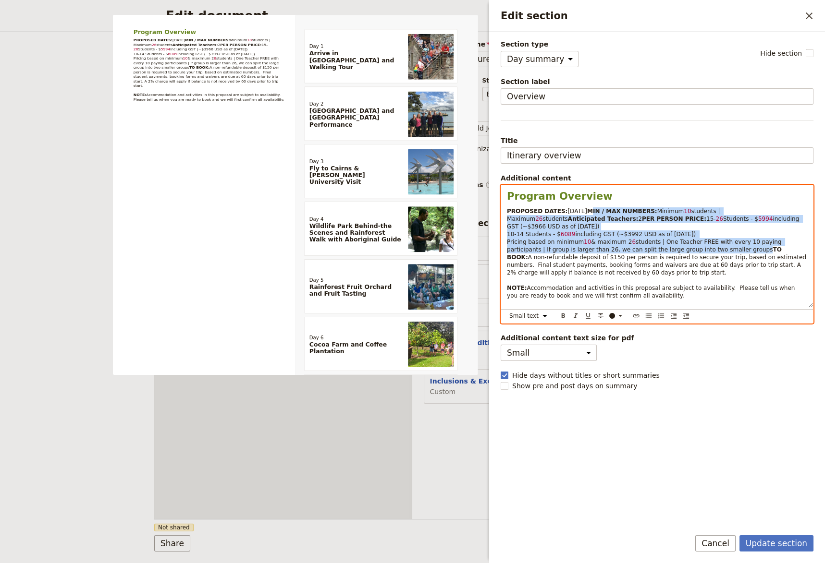
drag, startPoint x: 716, startPoint y: 257, endPoint x: 501, endPoint y: 222, distance: 217.1
click at [501, 222] on div "Program Overview PROPOSED DATES: [DATE] MIN / MAX NUMBERS: Minimum 10 students …" at bounding box center [657, 246] width 312 height 122
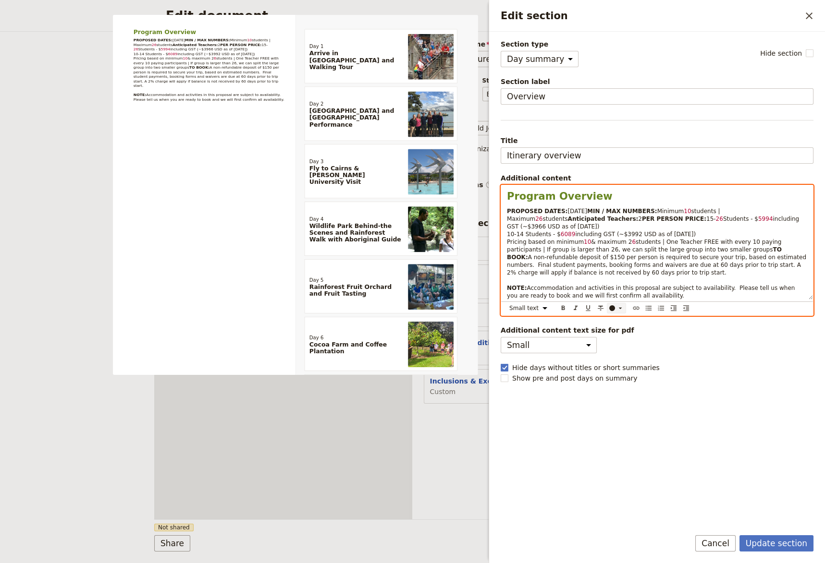
click at [610, 311] on div "Edit section" at bounding box center [612, 308] width 6 height 6
click at [612, 329] on div "button" at bounding box center [612, 331] width 6 height 6
click at [701, 230] on span "15-26 Students - $5994 including GST (~$3966 USD as of [DATE])" at bounding box center [644, 223] width 275 height 14
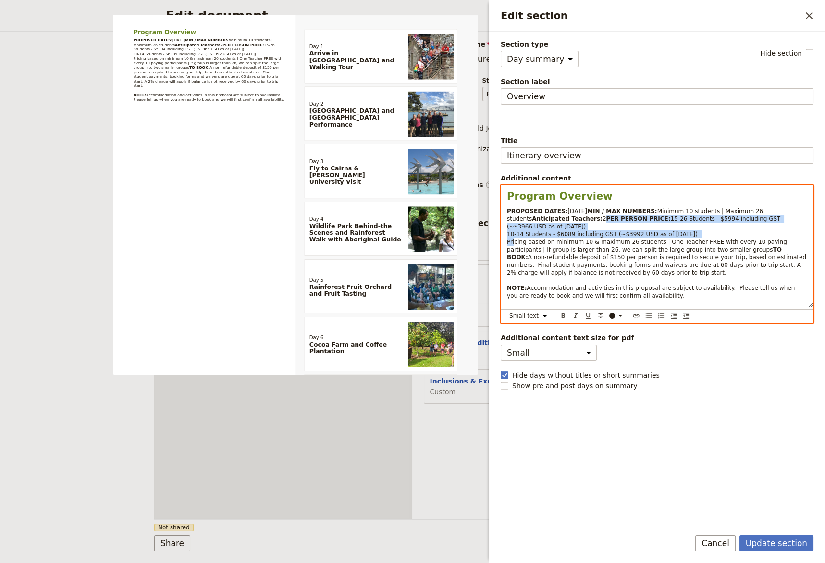
drag, startPoint x: 694, startPoint y: 242, endPoint x: 503, endPoint y: 235, distance: 191.2
click at [503, 235] on div "Program Overview PROPOSED DATES: [DATE] MIN / MAX NUMBERS: Minimum 10 students …" at bounding box center [657, 246] width 312 height 122
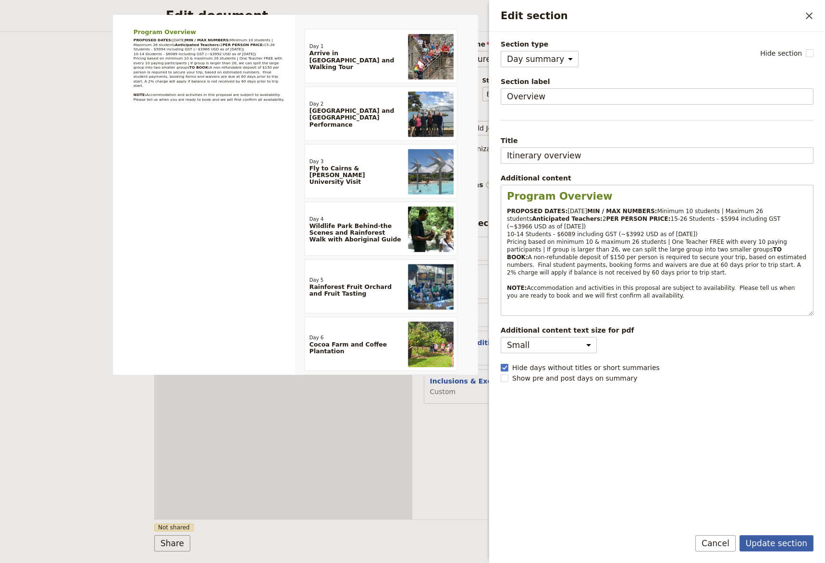
click at [766, 532] on button "Update section" at bounding box center [776, 543] width 74 height 16
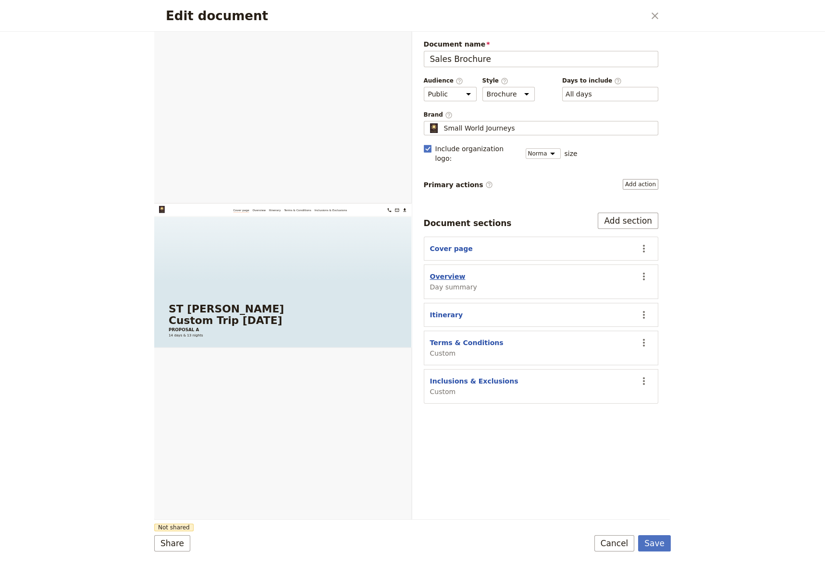
click at [442, 272] on button "Overview" at bounding box center [448, 277] width 36 height 10
select select "DAY_SUMMARY"
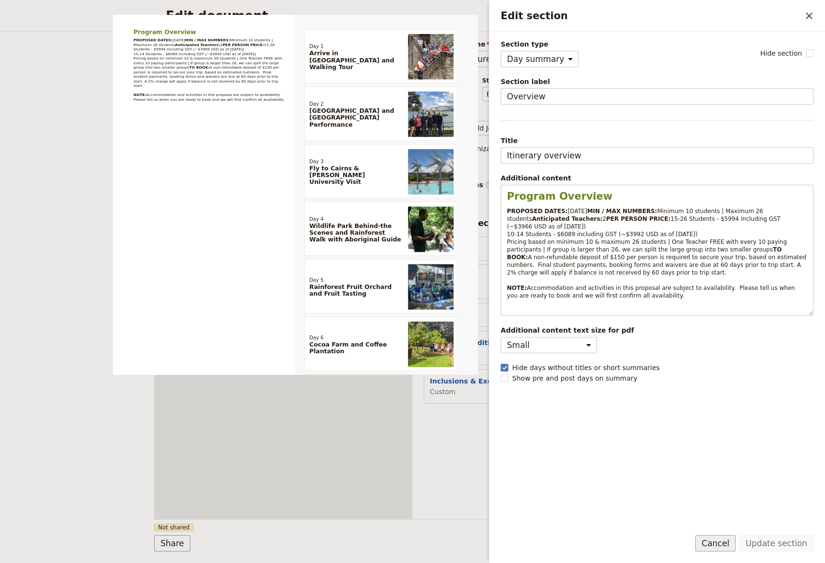
click at [721, 532] on button "Cancel" at bounding box center [715, 543] width 40 height 16
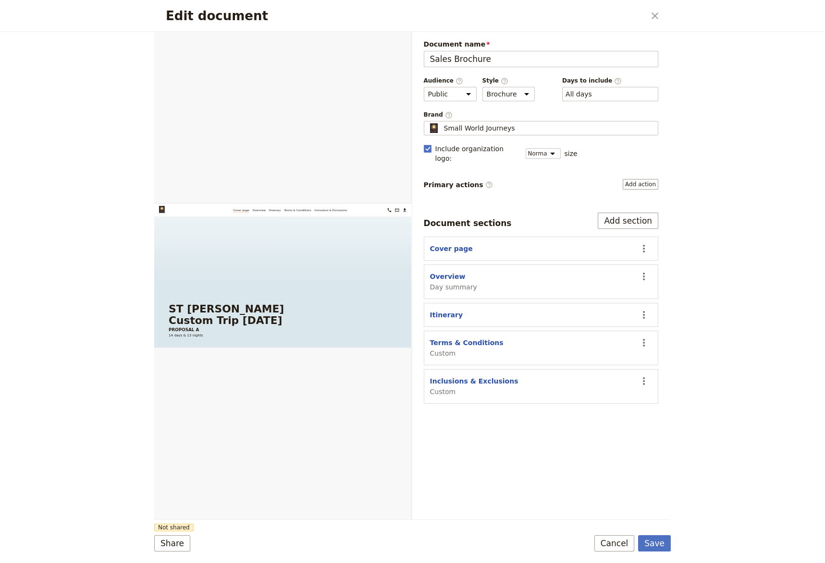
drag, startPoint x: 645, startPoint y: 371, endPoint x: 607, endPoint y: 357, distance: 40.9
click at [607, 357] on div "Document sections Add section Cover page ​ Overview Day summary ​ Itinerary ​ T…" at bounding box center [541, 308] width 235 height 191
click at [579, 377] on div "Inclusions & Exclusions Custom" at bounding box center [531, 387] width 202 height 20
drag, startPoint x: 521, startPoint y: 378, endPoint x: 560, endPoint y: 363, distance: 42.9
click at [515, 328] on div "Document sections Add section Cover page ​ Overview Day summary ​ Itinerary ​ T…" at bounding box center [541, 308] width 235 height 191
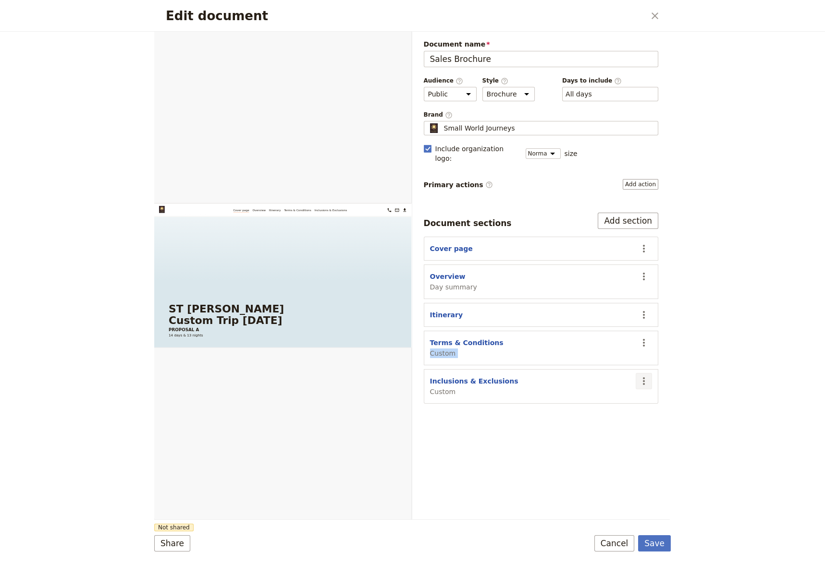
click at [643, 376] on icon "Actions" at bounding box center [644, 382] width 12 height 12
click at [621, 417] on span "Move up" at bounding box center [607, 420] width 78 height 10
click at [459, 338] on button "Inclusions & Exclusions" at bounding box center [474, 343] width 88 height 10
select select "CUSTOM"
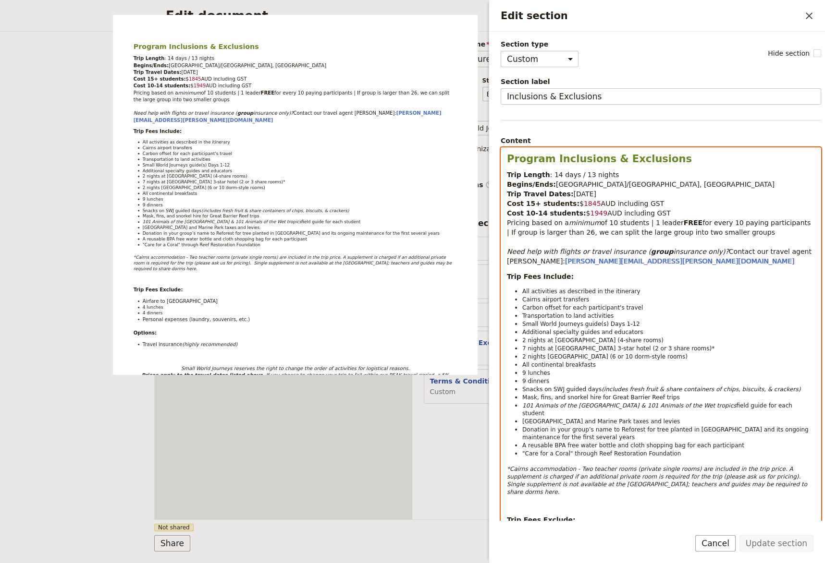
click at [653, 214] on p "Trip Length : 14 days / 13 nights Begins/Ends: [GEOGRAPHIC_DATA]/[GEOGRAPHIC_DA…" at bounding box center [661, 218] width 308 height 96
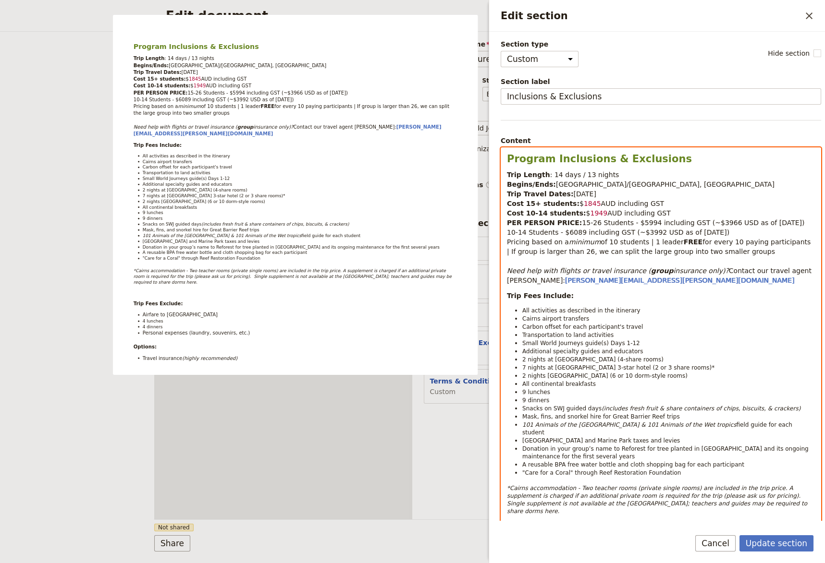
drag, startPoint x: 660, startPoint y: 217, endPoint x: 501, endPoint y: 202, distance: 159.7
click at [589, 231] on span "10-14 Students - $6089 including GST (~$3992 USD as of [DATE])" at bounding box center [618, 233] width 222 height 8
drag, startPoint x: 779, startPoint y: 222, endPoint x: 621, endPoint y: 224, distance: 158.5
click at [621, 224] on p "Trip Length : 14 days / 13 nights Begins/Ends: [GEOGRAPHIC_DATA]/[GEOGRAPHIC_DA…" at bounding box center [661, 227] width 308 height 115
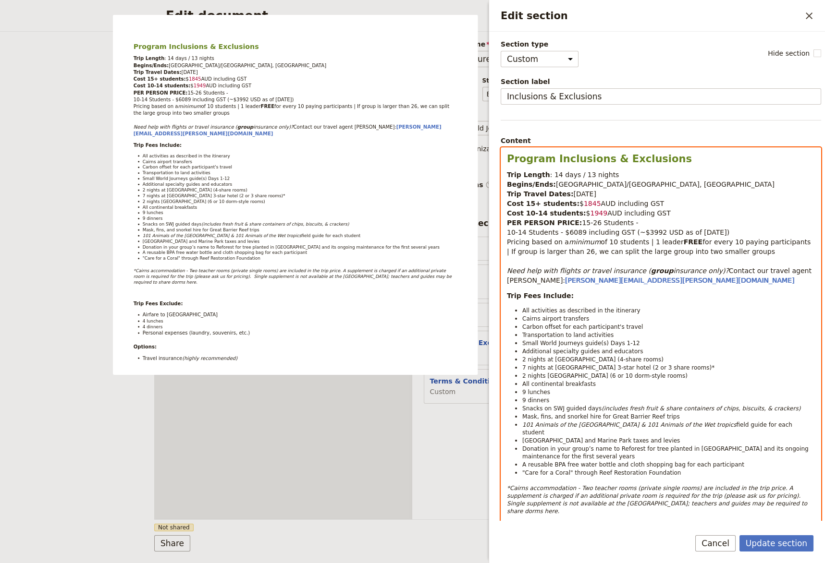
drag, startPoint x: 578, startPoint y: 205, endPoint x: 567, endPoint y: 205, distance: 11.5
click at [567, 205] on p "Trip Length : 14 days / 13 nights Begins/Ends: [GEOGRAPHIC_DATA]/[GEOGRAPHIC_DA…" at bounding box center [661, 227] width 308 height 115
click at [586, 204] on span "$5994 including GST (~$3966 USD as of [DATE])" at bounding box center [661, 204] width 164 height 8
drag, startPoint x: 685, startPoint y: 200, endPoint x: 651, endPoint y: 202, distance: 34.2
click at [651, 202] on span "$5994 AUD including GST (~$3966 USD as of [DATE])" at bounding box center [669, 204] width 181 height 8
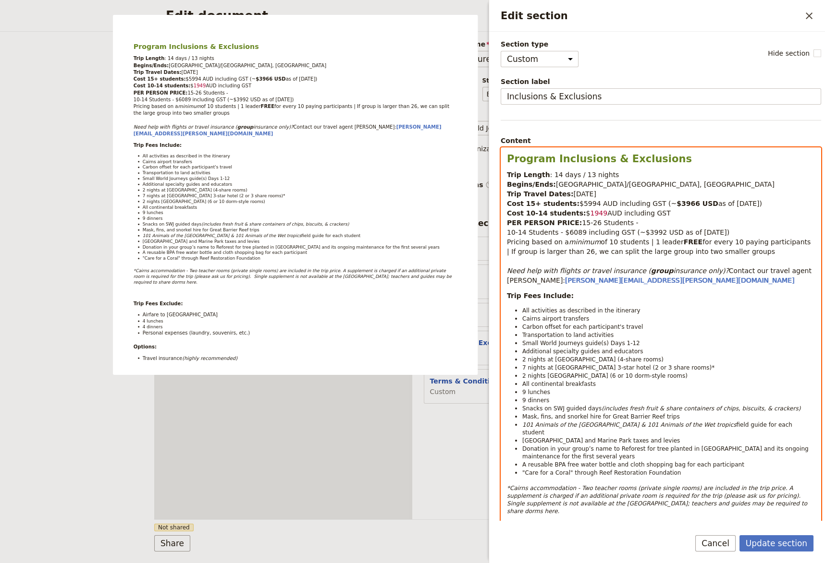
click at [701, 214] on p "Trip Length : 14 days / 13 nights Begins/Ends: [GEOGRAPHIC_DATA]/[GEOGRAPHIC_DA…" at bounding box center [661, 227] width 308 height 115
drag, startPoint x: 718, startPoint y: 233, endPoint x: 559, endPoint y: 231, distance: 158.5
click at [559, 231] on p "Trip Length : 14 days / 13 nights Begins/Ends: [GEOGRAPHIC_DATA]/[GEOGRAPHIC_DA…" at bounding box center [661, 227] width 308 height 115
drag, startPoint x: 665, startPoint y: 215, endPoint x: 573, endPoint y: 215, distance: 91.2
click at [573, 215] on p "Trip Length : 14 days / 13 nights Begins/Ends: [GEOGRAPHIC_DATA]/[GEOGRAPHIC_DA…" at bounding box center [661, 227] width 308 height 115
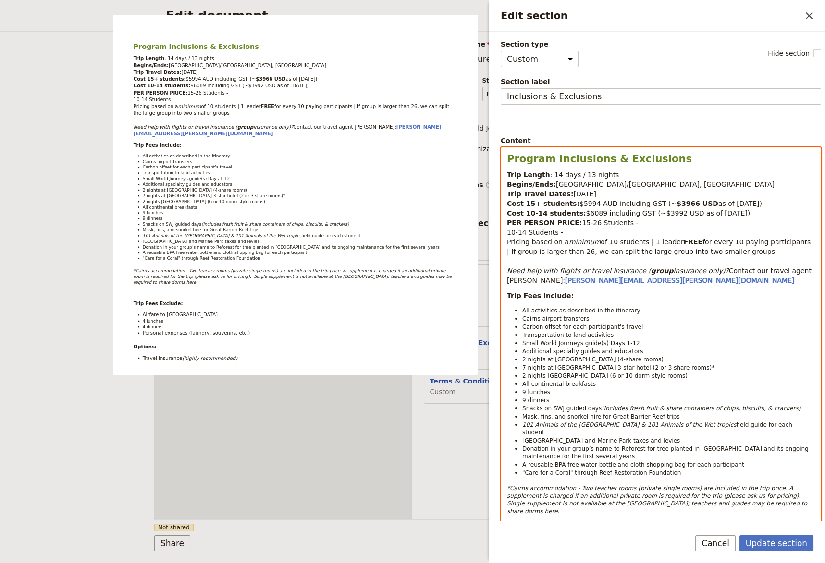
drag, startPoint x: 562, startPoint y: 231, endPoint x: 506, endPoint y: 224, distance: 56.7
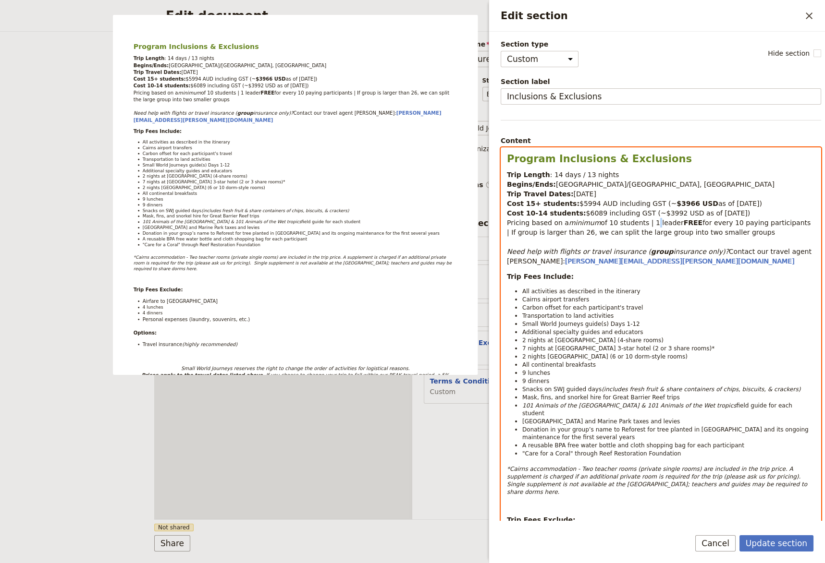
click at [642, 224] on span "of 10 students | 1 leader" at bounding box center [641, 223] width 83 height 8
drag, startPoint x: 653, startPoint y: 212, endPoint x: 644, endPoint y: 214, distance: 8.5
click at [644, 214] on span "$6089 including GST (~$3992 USD as of [DATE])" at bounding box center [668, 213] width 164 height 8
click at [706, 279] on p "Trip Fees Include:" at bounding box center [661, 277] width 308 height 10
click at [586, 214] on span "$6089 including GST (~$" at bounding box center [628, 213] width 85 height 8
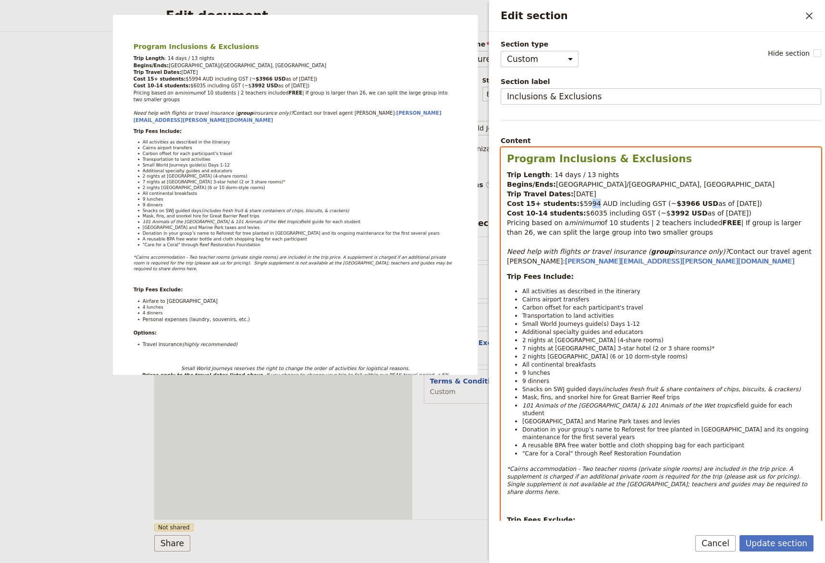
click at [579, 204] on span "$5994 AUD including GST (~" at bounding box center [627, 204] width 97 height 8
drag, startPoint x: 670, startPoint y: 204, endPoint x: 665, endPoint y: 206, distance: 6.1
click at [676, 206] on strong "$3966 USD" at bounding box center [697, 204] width 42 height 8
drag, startPoint x: 749, startPoint y: 203, endPoint x: 629, endPoint y: 207, distance: 119.6
click at [588, 203] on p "Trip Length : 14 days / 13 nights Begins/Ends: [GEOGRAPHIC_DATA]/[GEOGRAPHIC_DA…" at bounding box center [661, 218] width 308 height 96
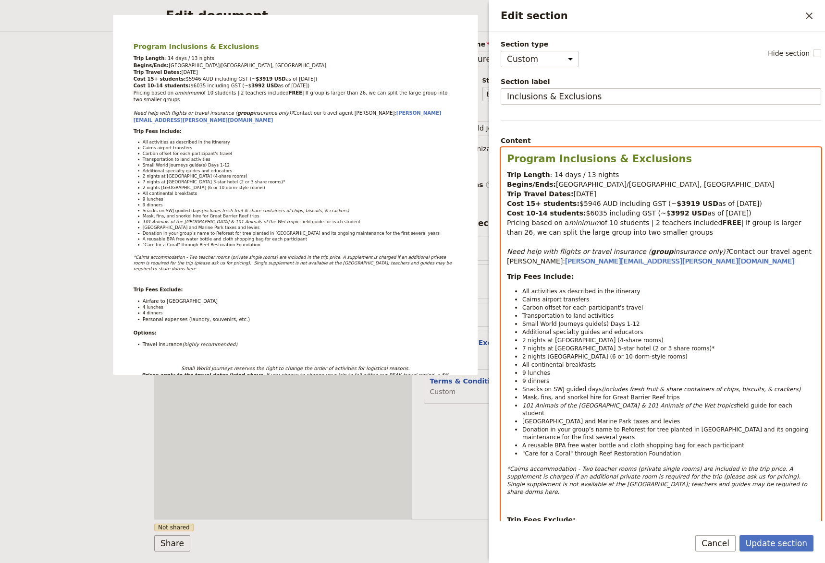
drag, startPoint x: 620, startPoint y: 214, endPoint x: 503, endPoint y: 207, distance: 117.9
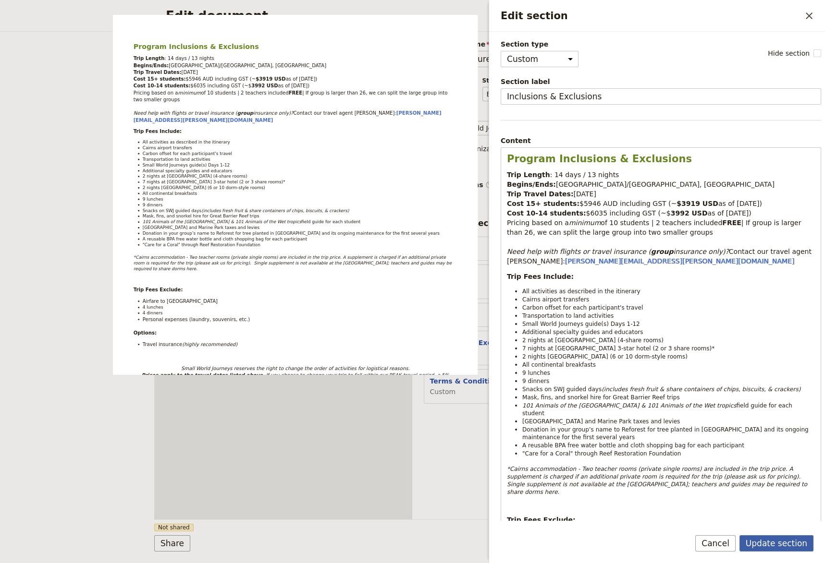
click at [764, 532] on button "Update section" at bounding box center [776, 543] width 74 height 16
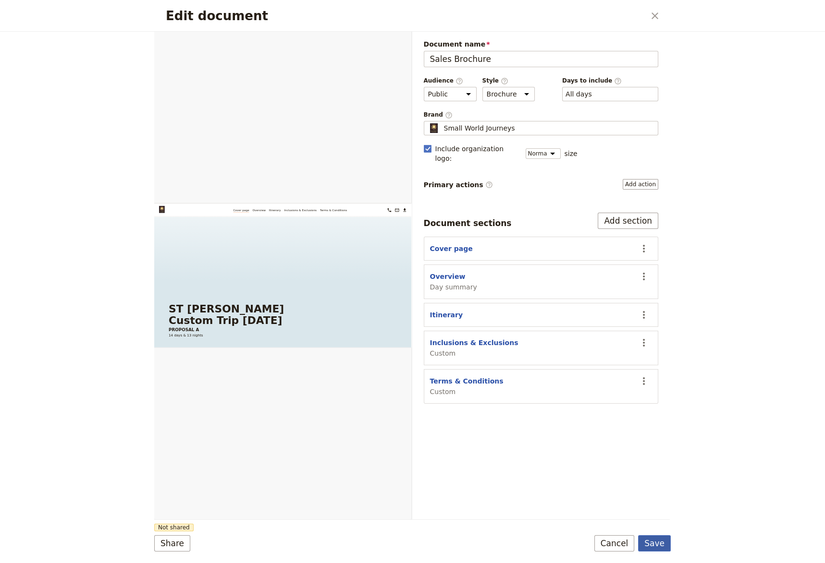
click at [651, 532] on button "Save" at bounding box center [654, 543] width 33 height 16
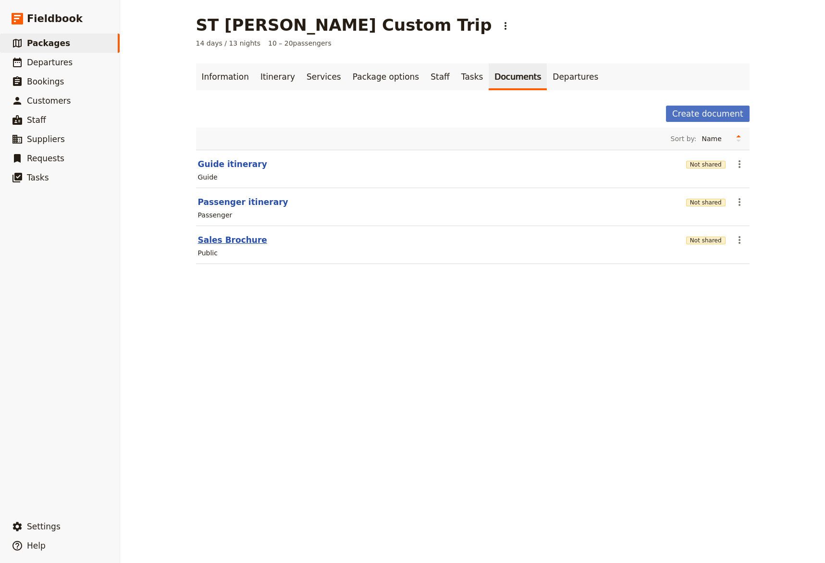
click at [215, 241] on button "Sales Brochure" at bounding box center [232, 240] width 69 height 12
select select "DEFAULT"
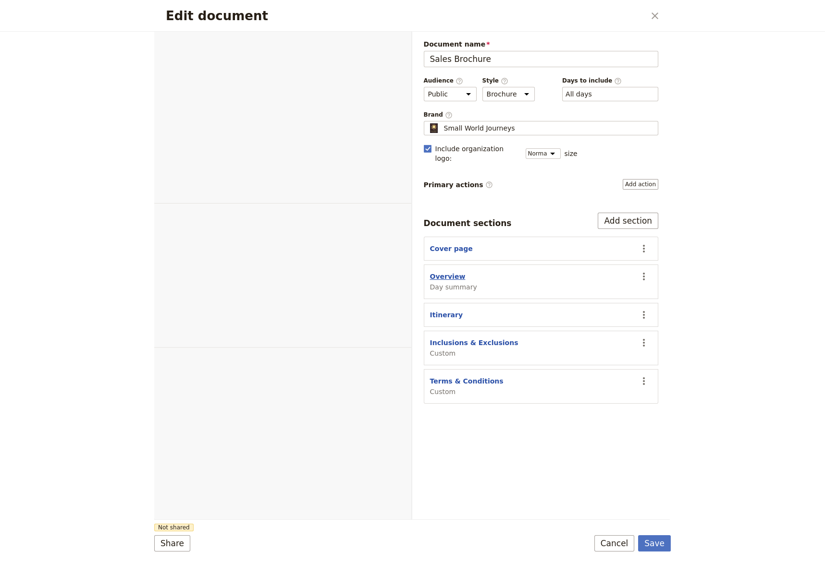
click at [438, 272] on button "Overview" at bounding box center [448, 277] width 36 height 10
select select "DAY_SUMMARY"
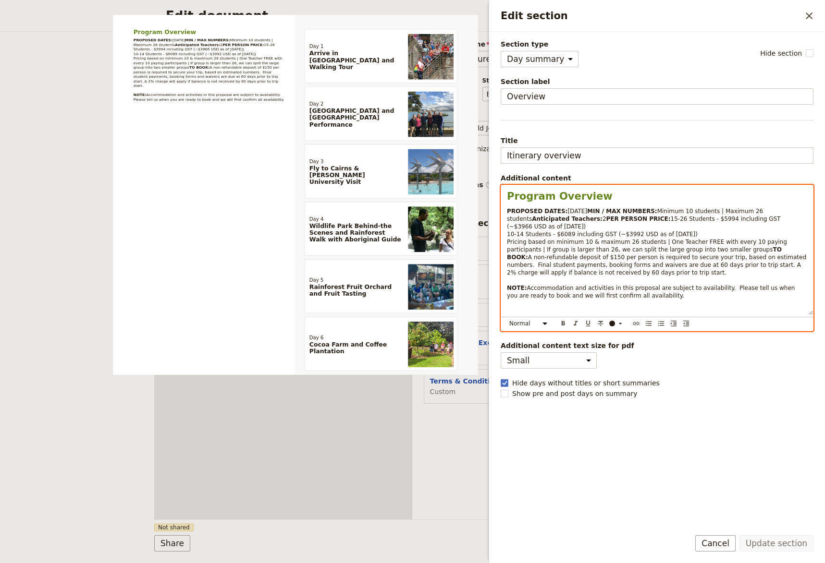
select select "paragraph-small"
click at [505, 235] on div "Program Overview PROPOSED DATES: [DATE] MIN / MAX NUMBERS: Minimum 10 students …" at bounding box center [657, 250] width 312 height 130
click at [507, 235] on div "Program Overview PROPOSED DATES: [DATE] MIN / MAX NUMBERS: Minimum 10 students …" at bounding box center [657, 250] width 312 height 130
click at [606, 222] on strong "PER PERSON PRICE:" at bounding box center [638, 219] width 64 height 7
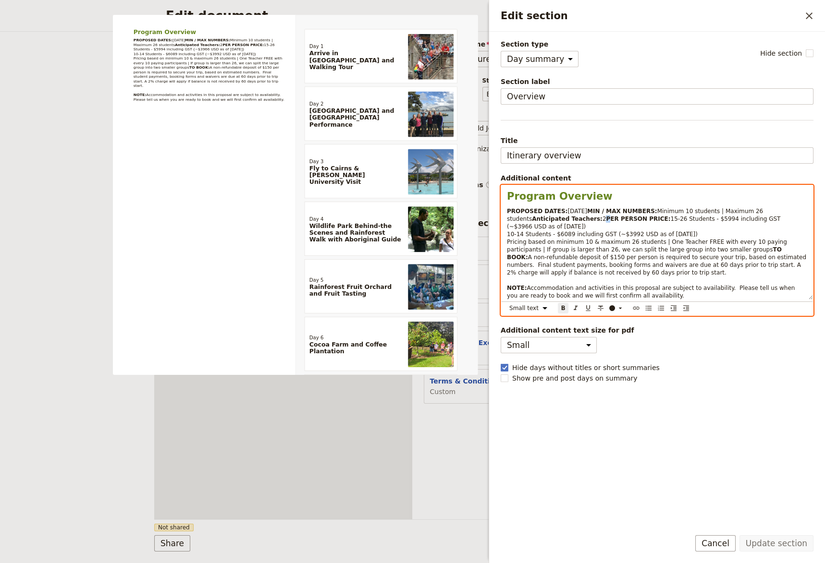
click at [606, 222] on strong "PER PERSON PRICE:" at bounding box center [638, 219] width 64 height 7
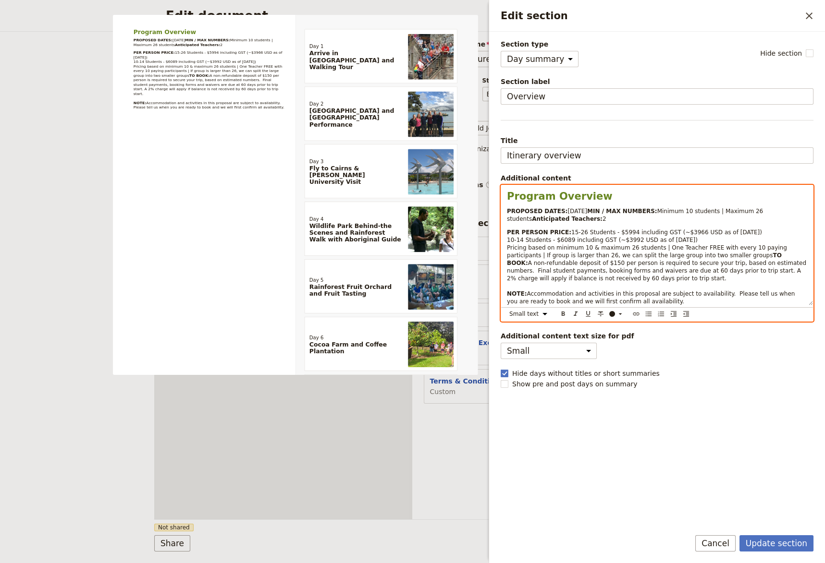
click at [506, 234] on div "Program Overview PROPOSED DATES: [DATE] MIN / MAX NUMBERS: Minimum 10 students …" at bounding box center [657, 245] width 312 height 120
click at [508, 230] on div "Program Overview PROPOSED DATES: [DATE] MIN / MAX NUMBERS: Minimum 10 students …" at bounding box center [657, 245] width 312 height 120
click at [602, 222] on span "2" at bounding box center [604, 219] width 4 height 7
click at [572, 223] on p "PROPOSED DATES: [DATE] MIN / MAX NUMBERS: Minimum 10 students | Maximum 26 stud…" at bounding box center [657, 214] width 300 height 15
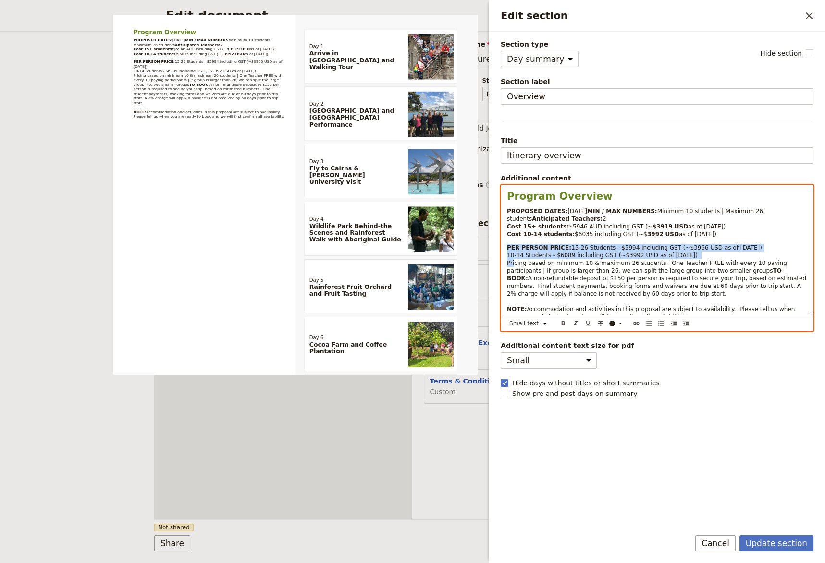
drag, startPoint x: 689, startPoint y: 262, endPoint x: 507, endPoint y: 255, distance: 182.1
click at [507, 255] on p "PER PERSON PRICE: 15-26 Students - $5994 including GST (~$3966 USD as of [DATE]…" at bounding box center [657, 282] width 300 height 77
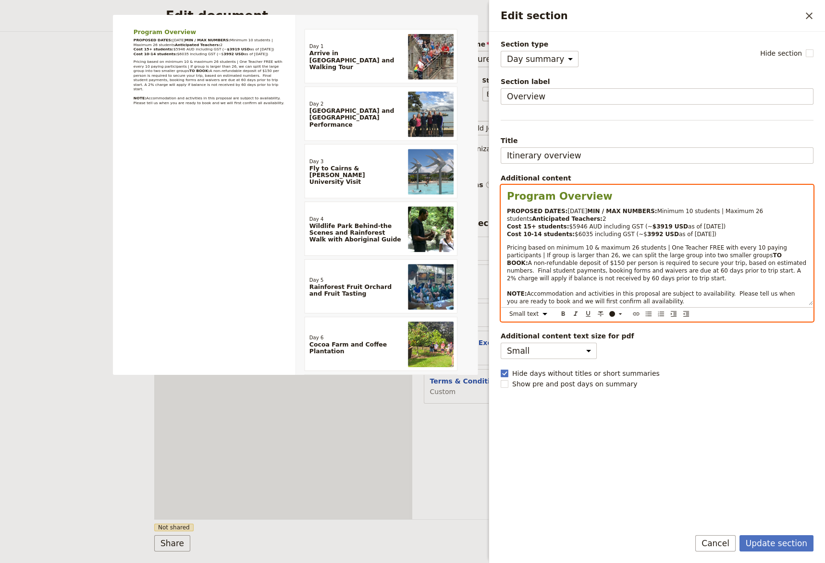
click at [510, 251] on p "Pricing based on minimum 10 & maximum 26 students | One Teacher FREE with every…" at bounding box center [657, 274] width 300 height 61
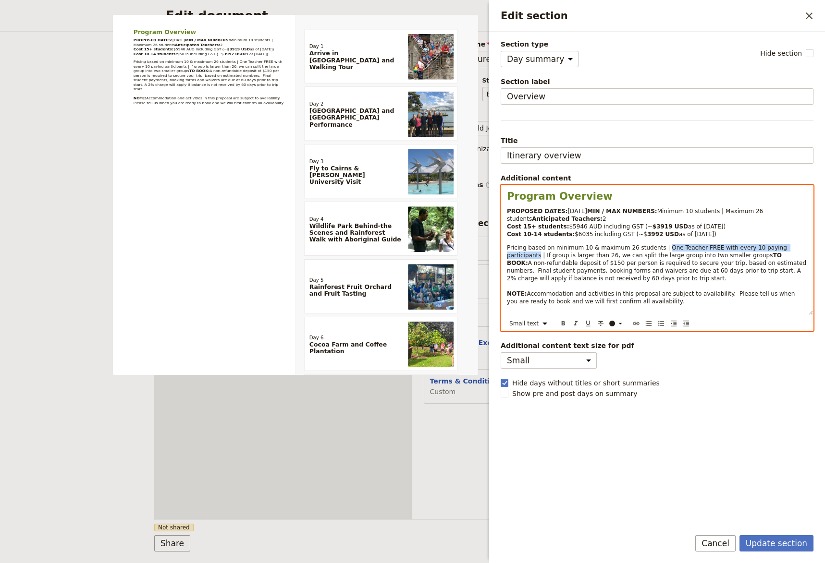
drag, startPoint x: 781, startPoint y: 255, endPoint x: 652, endPoint y: 255, distance: 129.2
click at [652, 255] on span "Pricing based on minimum 10 & maximum 26 students | One Teacher FREE with every…" at bounding box center [648, 251] width 282 height 14
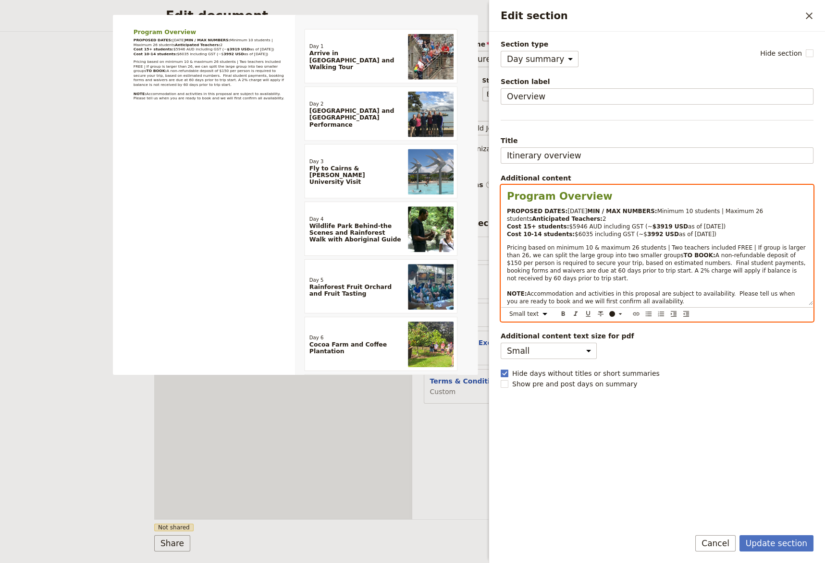
scroll to position [5, 0]
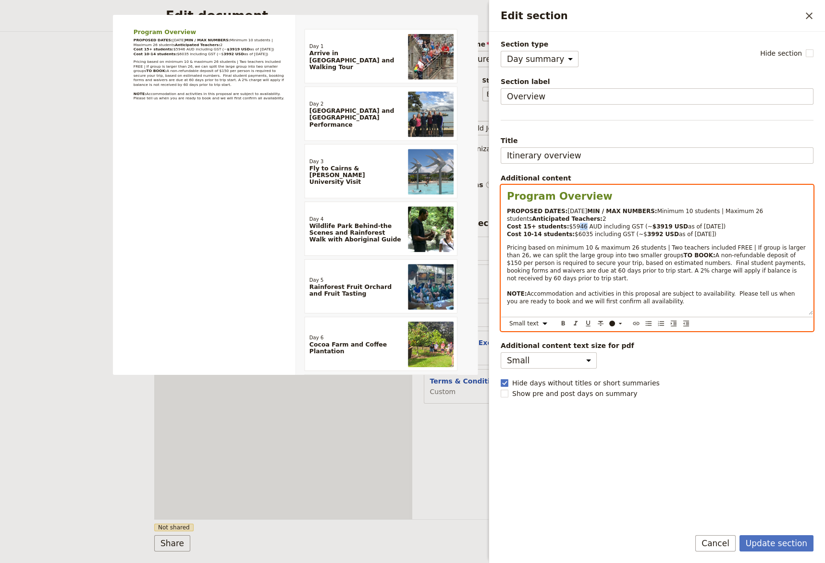
drag, startPoint x: 573, startPoint y: 226, endPoint x: 569, endPoint y: 227, distance: 4.9
click at [569, 227] on span "$5946 AUD including GST (~" at bounding box center [610, 226] width 83 height 7
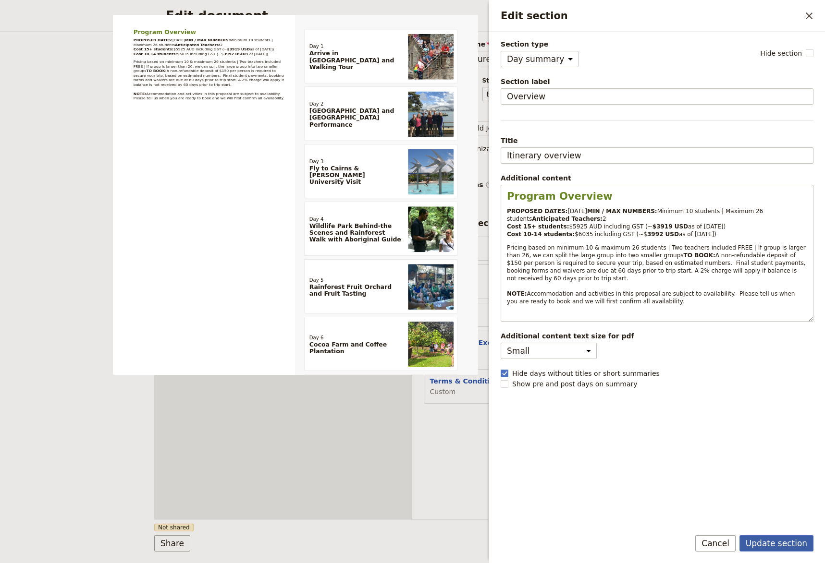
click at [781, 532] on button "Update section" at bounding box center [776, 543] width 74 height 16
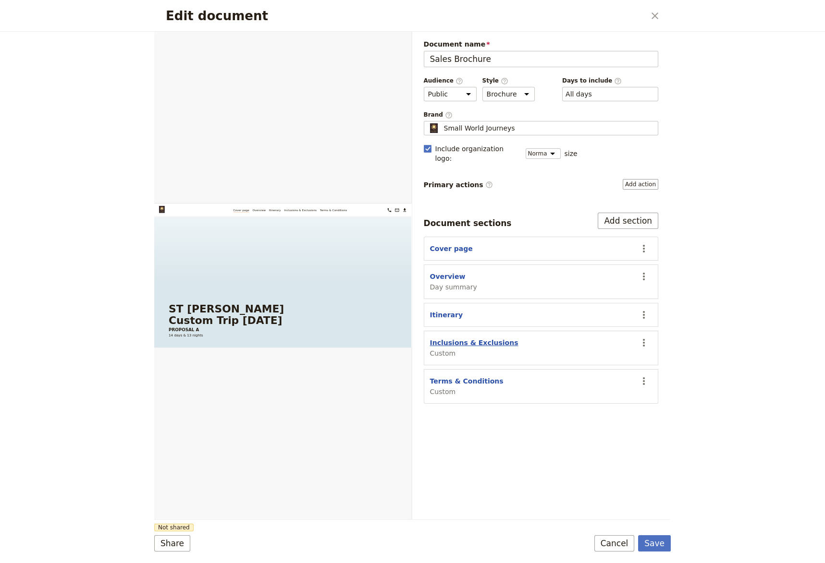
click at [453, 338] on button "Inclusions & Exclusions" at bounding box center [474, 343] width 88 height 10
select select "CUSTOM"
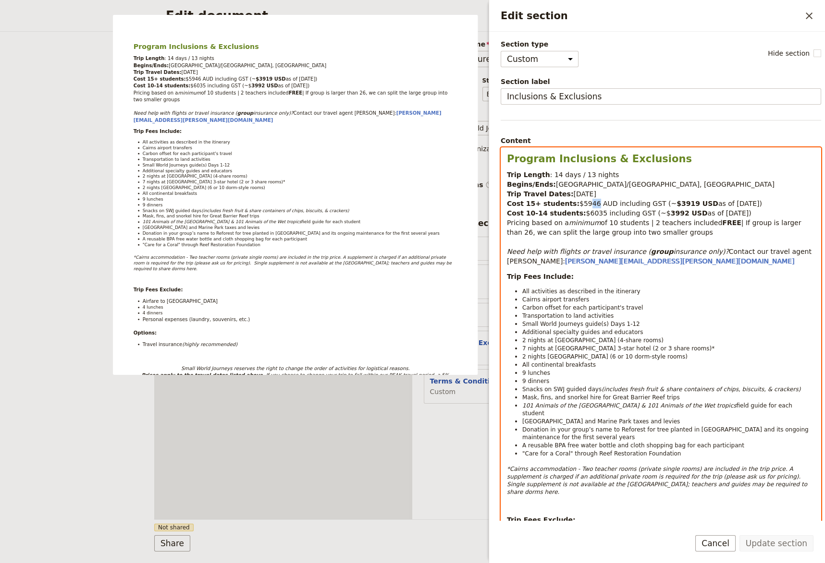
click at [580, 204] on span "$5946 AUD including GST (~" at bounding box center [627, 204] width 97 height 8
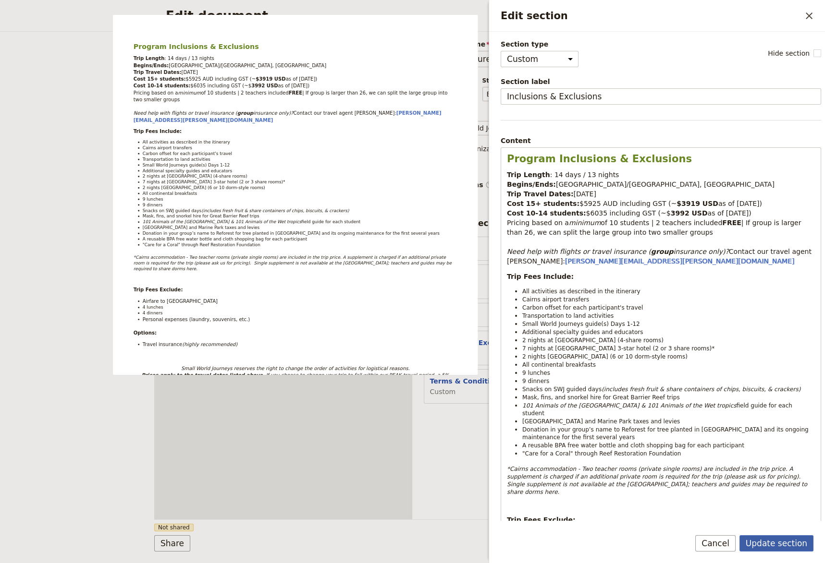
click at [778, 532] on button "Update section" at bounding box center [776, 543] width 74 height 16
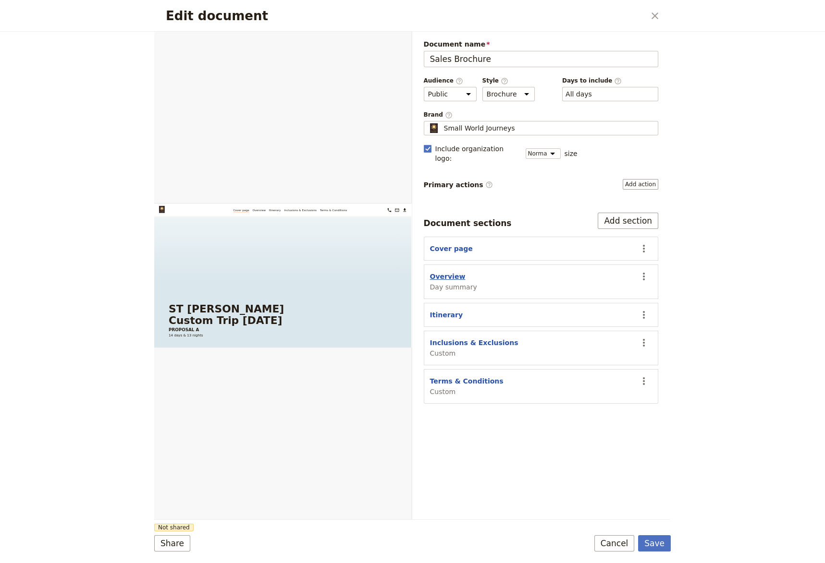
click at [450, 272] on button "Overview" at bounding box center [448, 277] width 36 height 10
select select "DAY_SUMMARY"
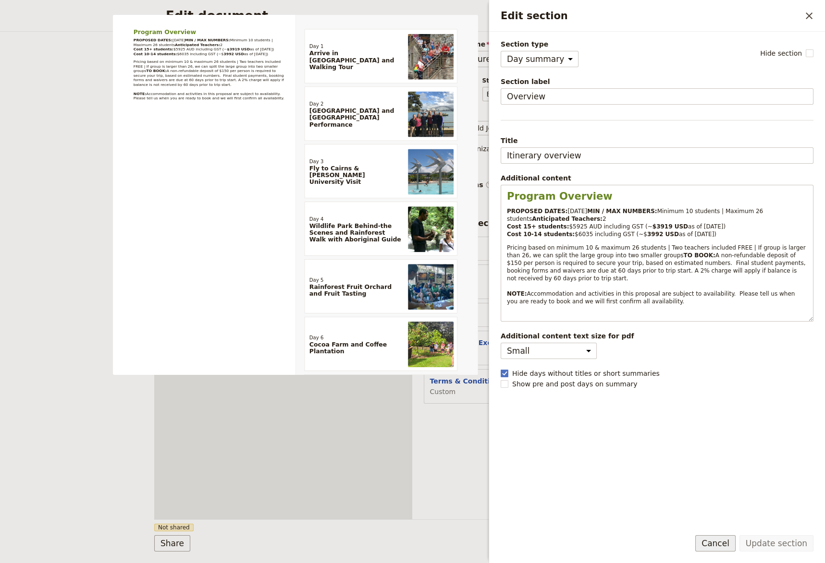
click at [717, 532] on button "Cancel" at bounding box center [715, 543] width 40 height 16
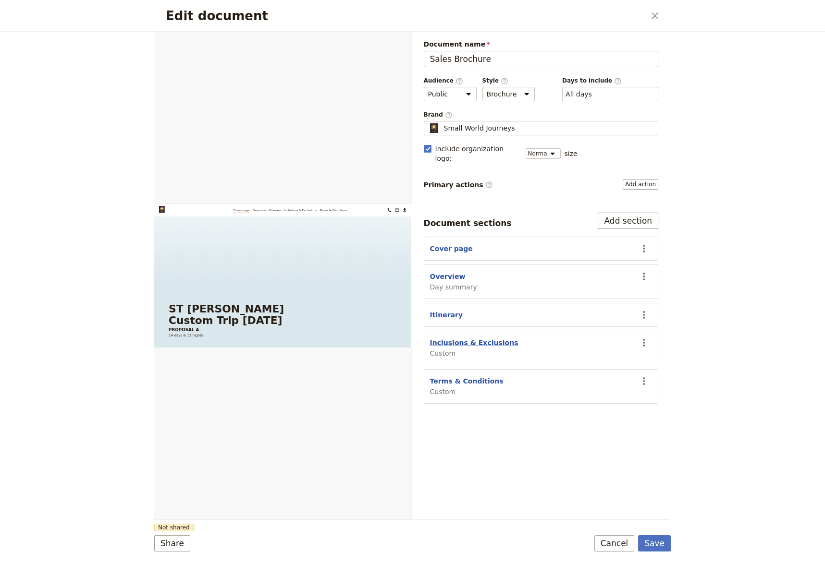
click at [446, 338] on button "Inclusions & Exclusions" at bounding box center [474, 343] width 88 height 10
select select "CUSTOM"
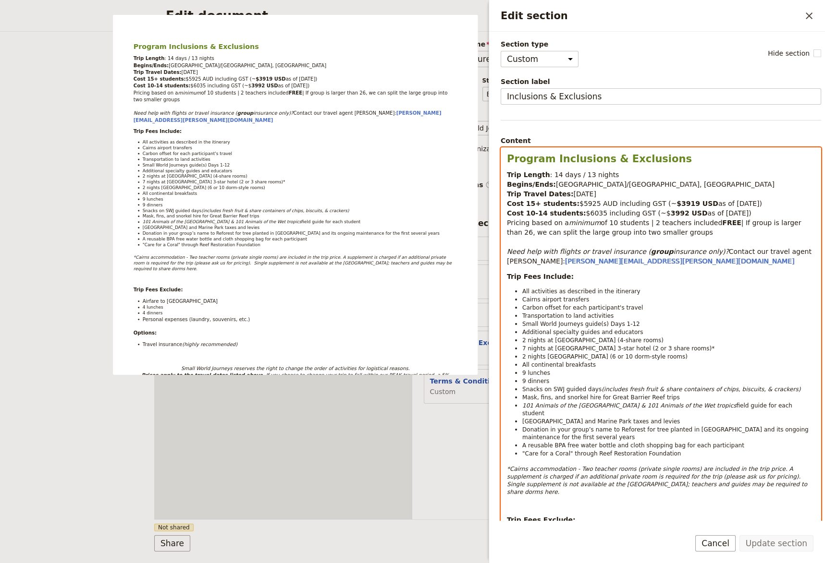
select select "paragraph-small"
drag, startPoint x: 699, startPoint y: 399, endPoint x: 616, endPoint y: 396, distance: 83.1
click at [641, 402] on em "& 101 Animals of the Wet tropics" at bounding box center [688, 405] width 95 height 7
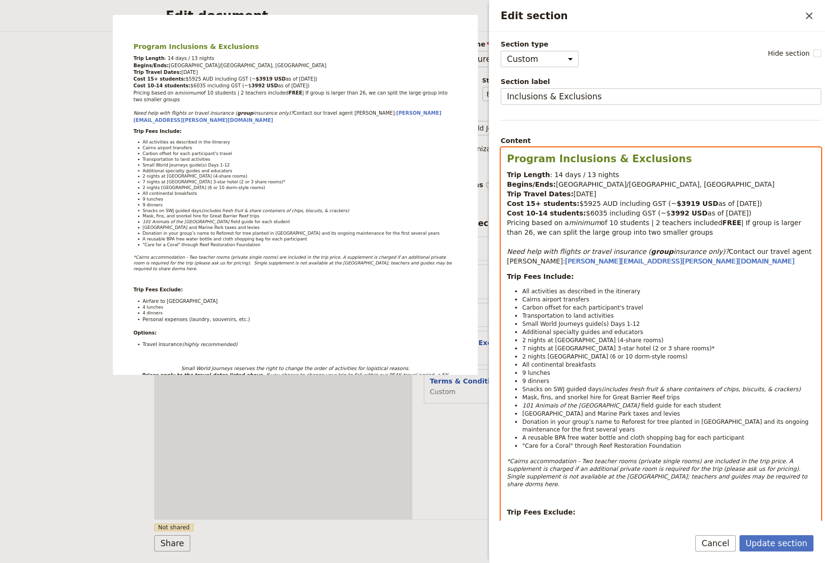
scroll to position [0, 0]
click at [522, 298] on span "Cairns airport transfers" at bounding box center [555, 299] width 67 height 7
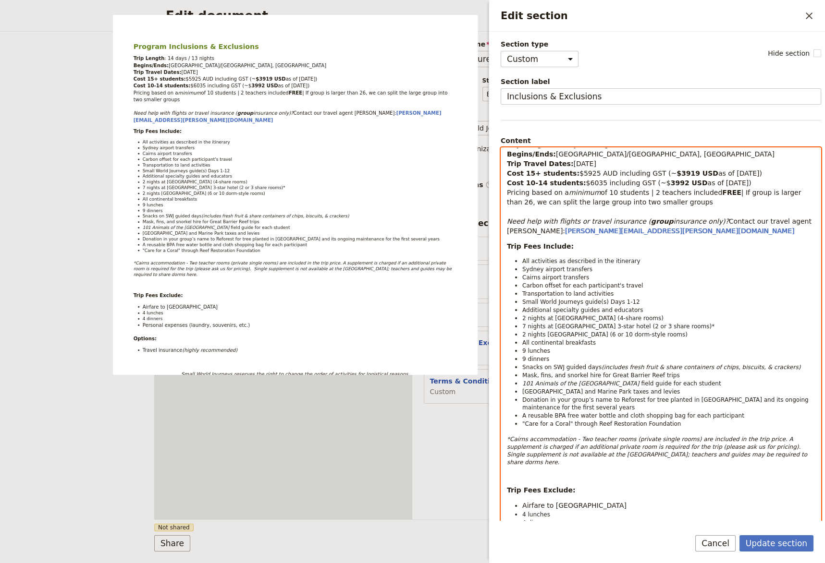
scroll to position [37, 0]
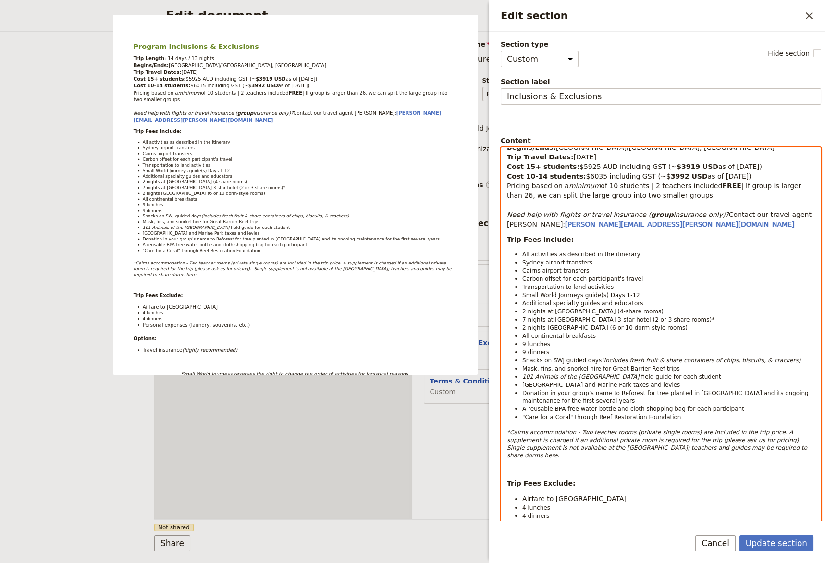
click at [552, 495] on span "Airfare to [GEOGRAPHIC_DATA]" at bounding box center [574, 499] width 104 height 8
select select "paragraph"
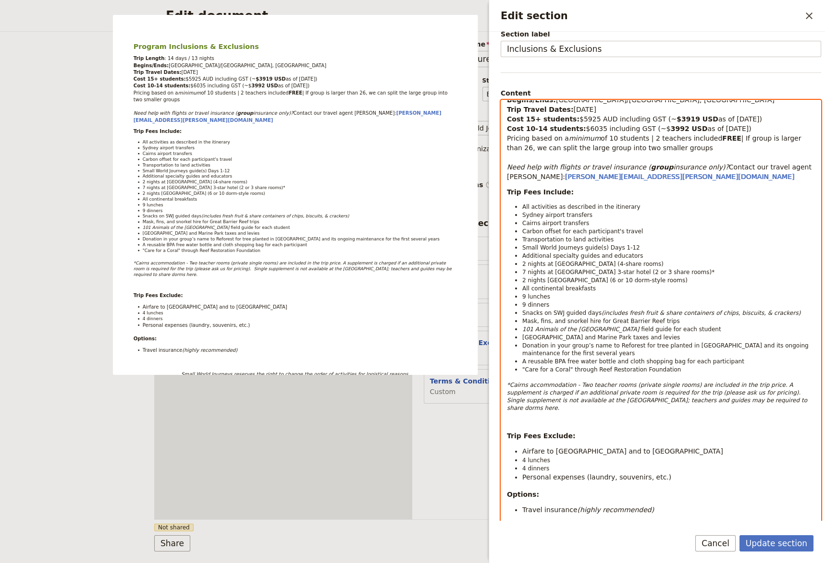
scroll to position [66, 0]
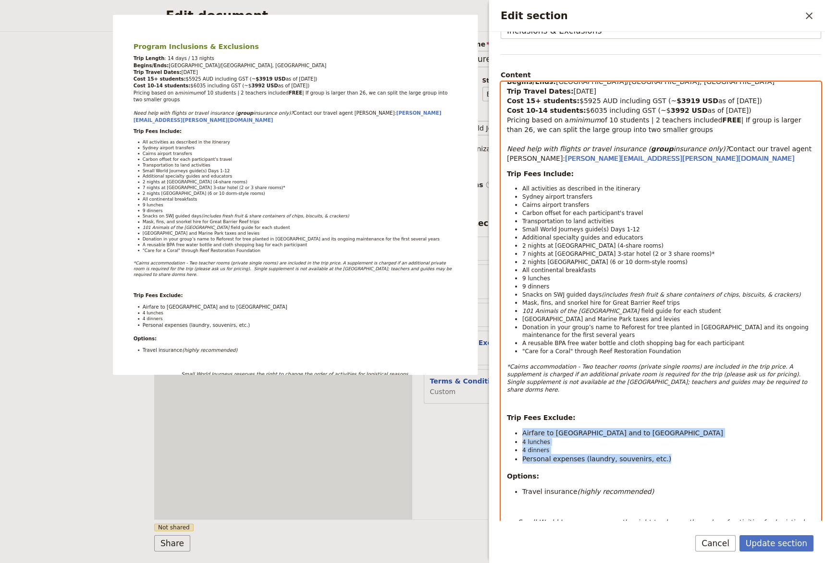
drag, startPoint x: 658, startPoint y: 442, endPoint x: 523, endPoint y: 413, distance: 138.1
click at [523, 428] on ul "Airfare to [GEOGRAPHIC_DATA] and to Cairns 4 lunches 4 dinners Personal expense…" at bounding box center [661, 446] width 308 height 36
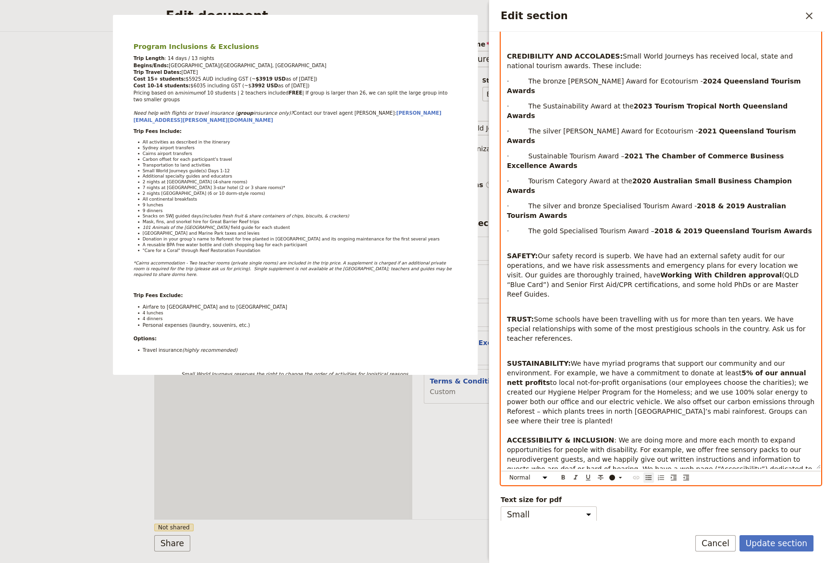
scroll to position [689, 0]
click at [507, 472] on select "Normal Small text Heading 1 Heading 2 Heading 3" at bounding box center [530, 477] width 46 height 11
click option "Normal" at bounding box center [0, 0] width 0 height 0
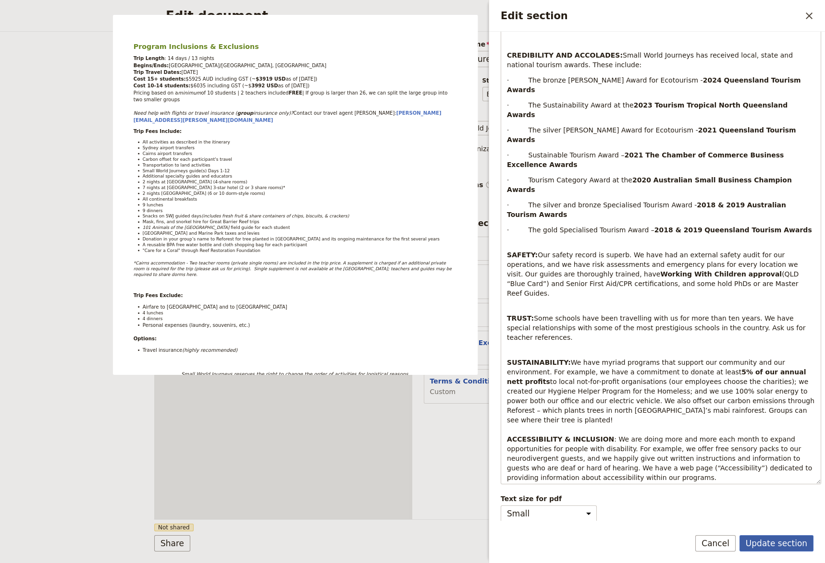
click at [768, 532] on button "Update section" at bounding box center [776, 543] width 74 height 16
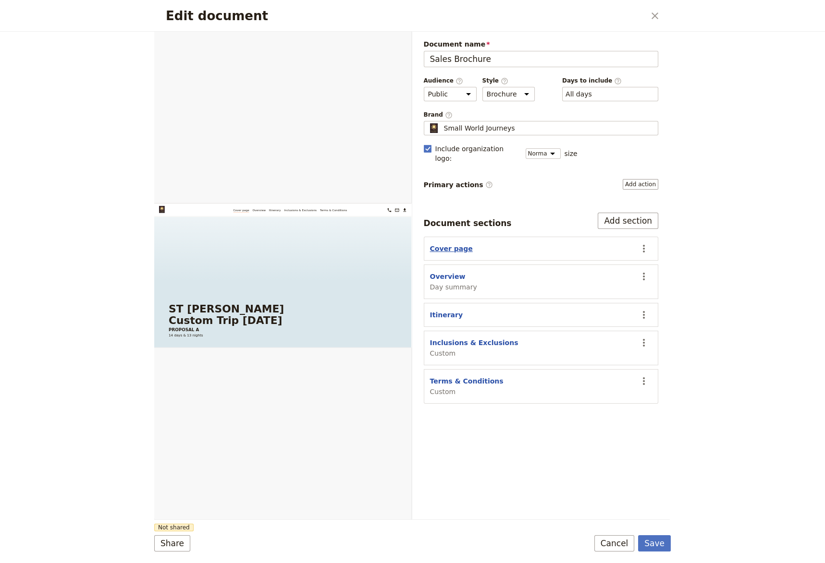
click at [449, 244] on button "Cover page" at bounding box center [451, 249] width 43 height 10
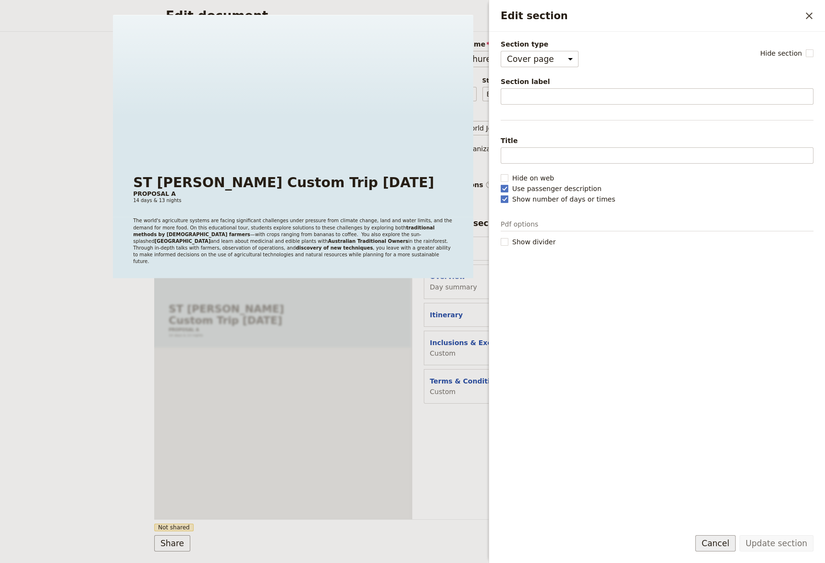
click at [721, 532] on button "Cancel" at bounding box center [715, 543] width 40 height 16
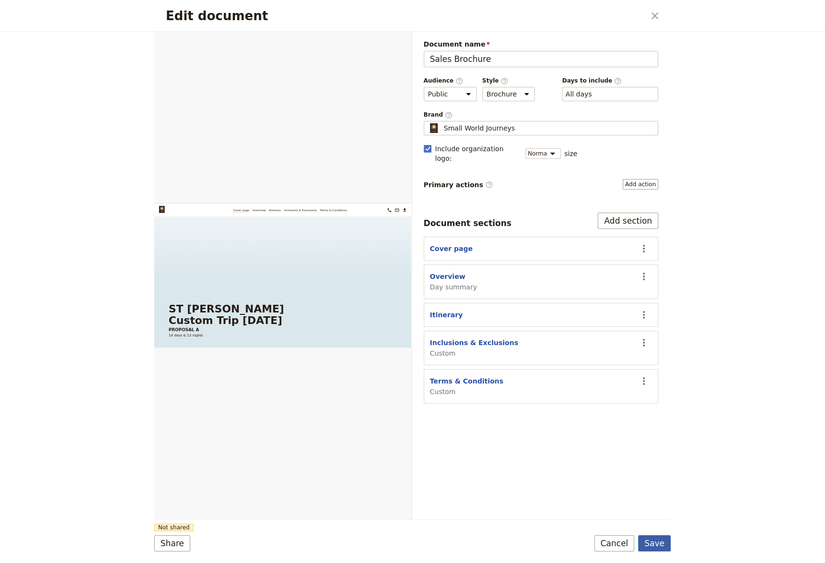
click at [659, 532] on button "Save" at bounding box center [654, 543] width 33 height 16
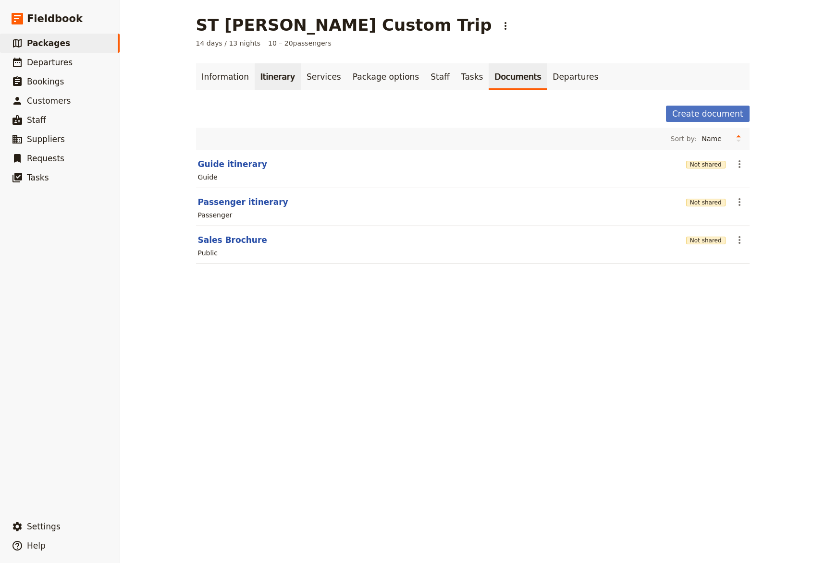
drag, startPoint x: 265, startPoint y: 76, endPoint x: 280, endPoint y: 88, distance: 18.8
click at [265, 77] on link "Itinerary" at bounding box center [278, 76] width 46 height 27
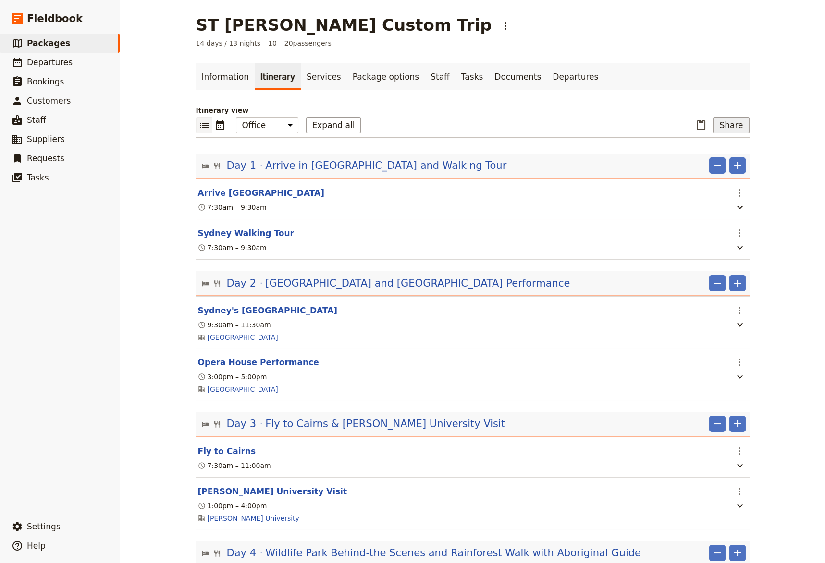
click at [721, 125] on button "Share" at bounding box center [731, 125] width 36 height 16
click at [710, 175] on span "Sales Brochure" at bounding box center [699, 174] width 50 height 10
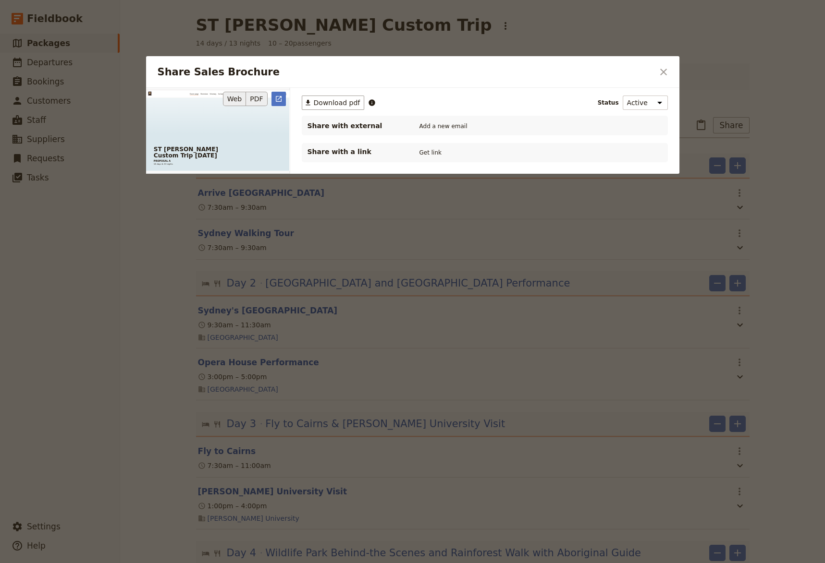
click at [252, 97] on button "PDF" at bounding box center [256, 99] width 21 height 14
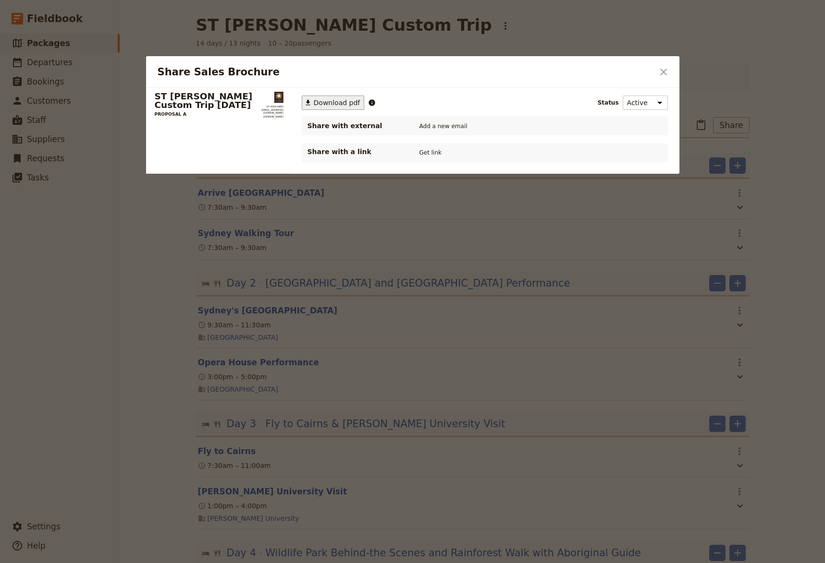
click at [326, 106] on span "Download pdf" at bounding box center [337, 103] width 47 height 10
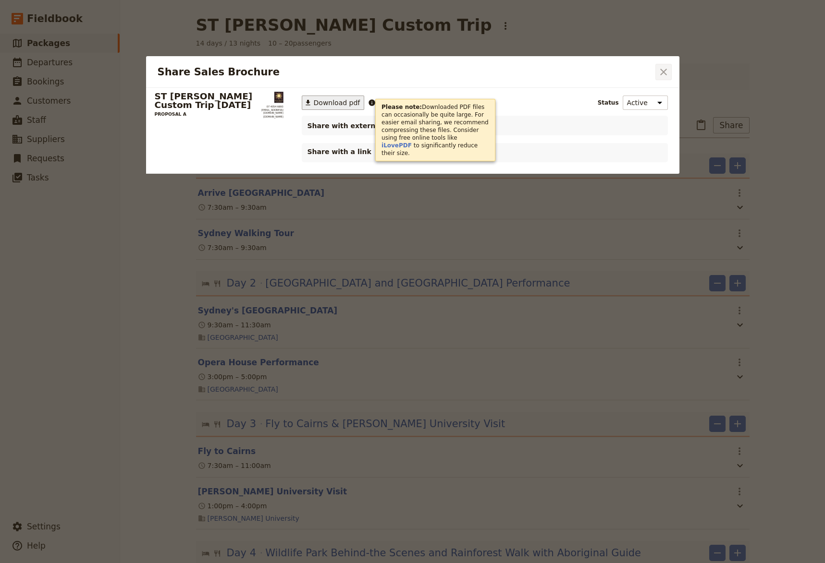
click at [660, 72] on icon "Close dialog" at bounding box center [663, 72] width 12 height 12
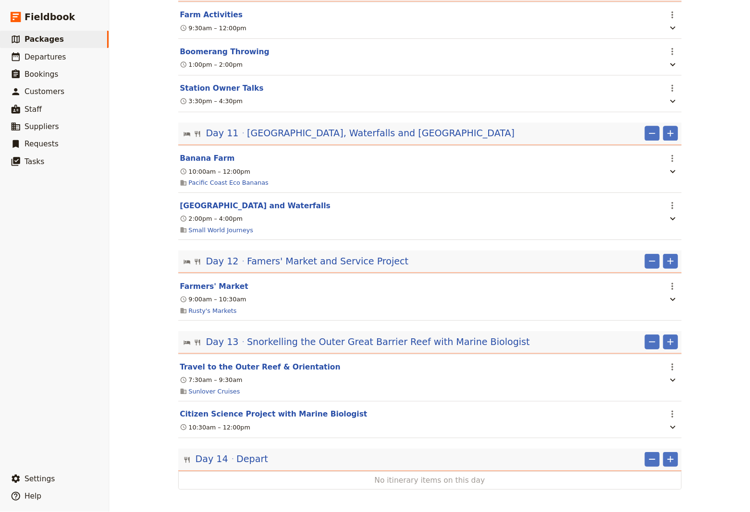
scroll to position [1600, 0]
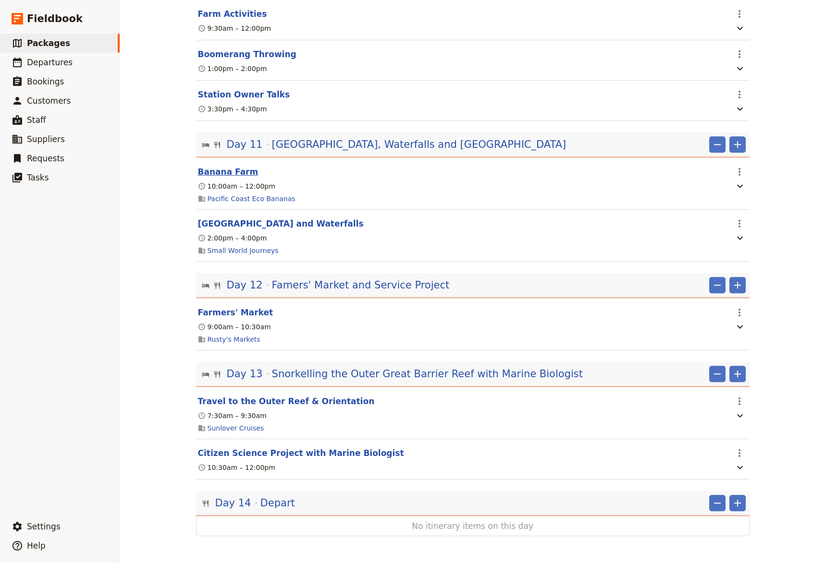
click at [220, 172] on button "Banana Farm" at bounding box center [228, 172] width 61 height 12
select select "11"
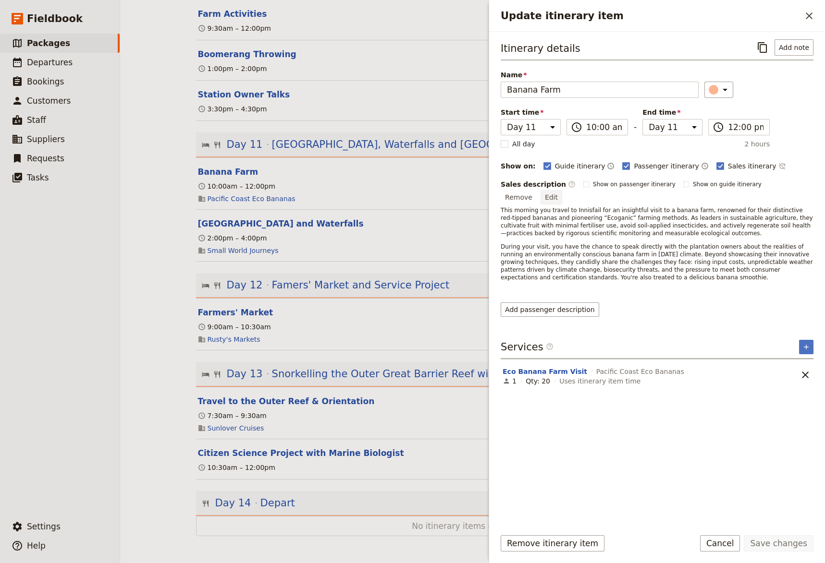
click at [562, 190] on button "Edit" at bounding box center [551, 197] width 22 height 14
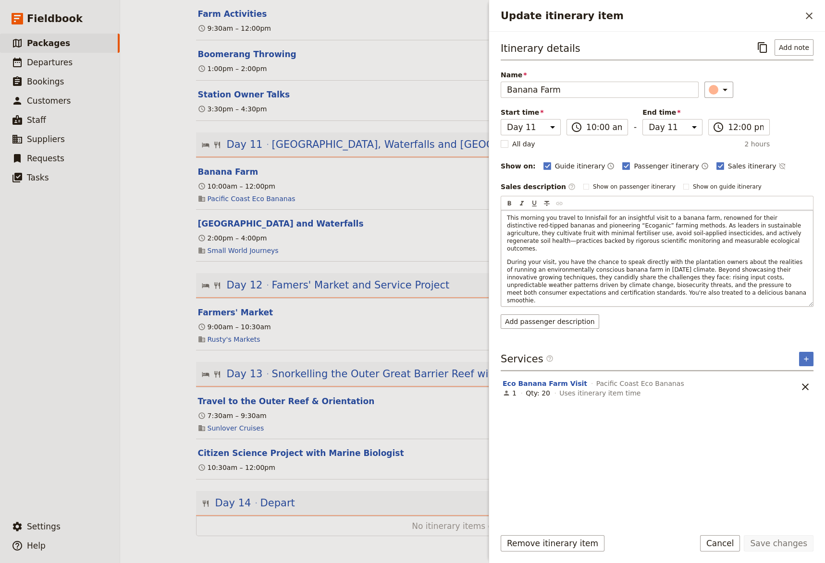
drag, startPoint x: 626, startPoint y: 284, endPoint x: 498, endPoint y: 217, distance: 144.6
click at [501, 217] on div "This morning you travel to Innisfail for an insightful visit to a banana farm, …" at bounding box center [657, 258] width 312 height 96
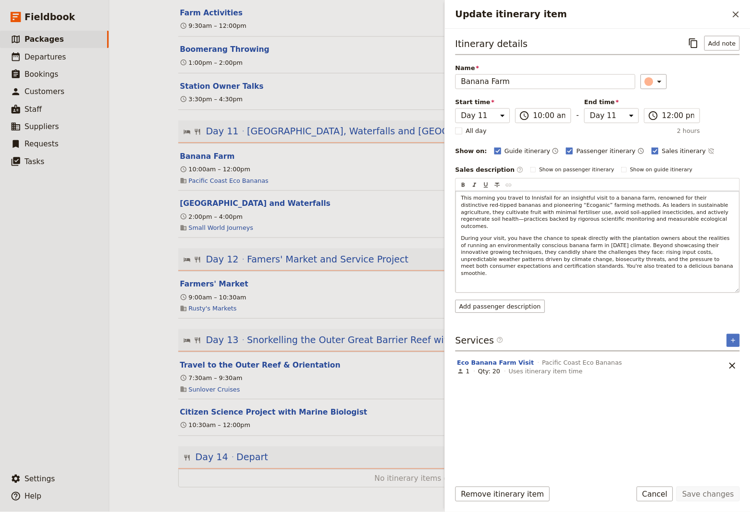
scroll to position [1597, 0]
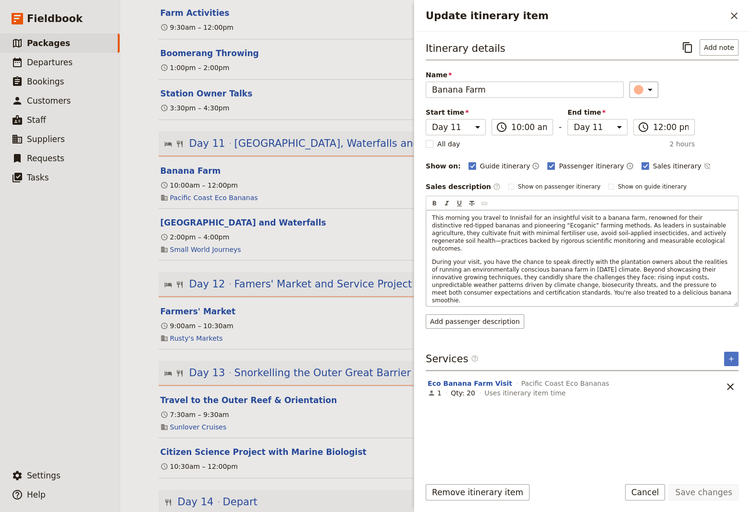
click at [577, 265] on span "During your visit, you have the chance to speak directly with the plantation ow…" at bounding box center [582, 281] width 301 height 45
drag, startPoint x: 558, startPoint y: 285, endPoint x: 431, endPoint y: 216, distance: 143.8
click at [431, 216] on div "This morning you travel to Innisfail for an insightful visit to a banana farm, …" at bounding box center [582, 258] width 312 height 96
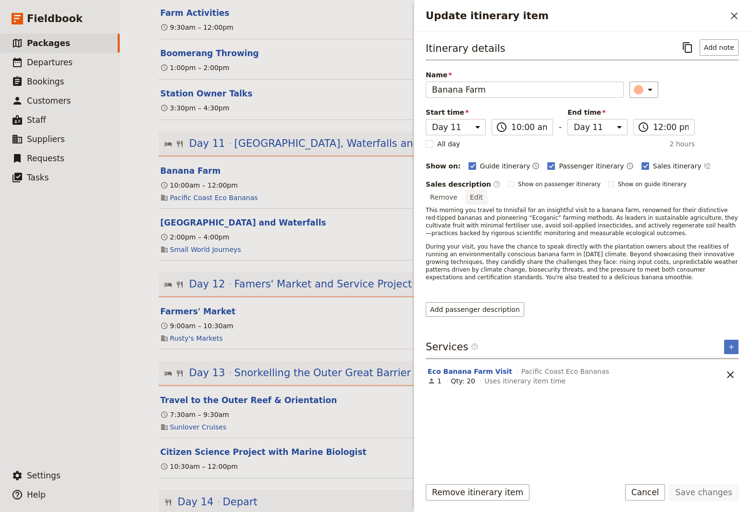
click at [487, 190] on button "Edit" at bounding box center [476, 197] width 22 height 14
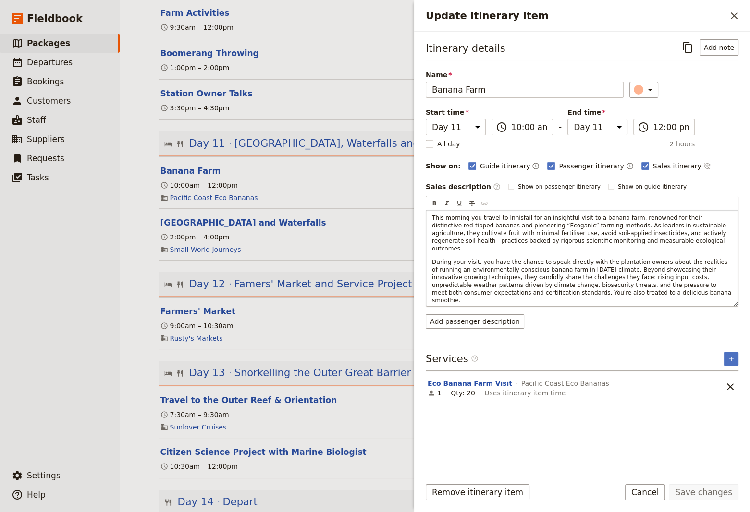
drag, startPoint x: 558, startPoint y: 287, endPoint x: 424, endPoint y: 211, distance: 153.6
click at [426, 211] on div "This morning you travel to Innisfail for an insightful visit to a banana farm, …" at bounding box center [582, 258] width 312 height 96
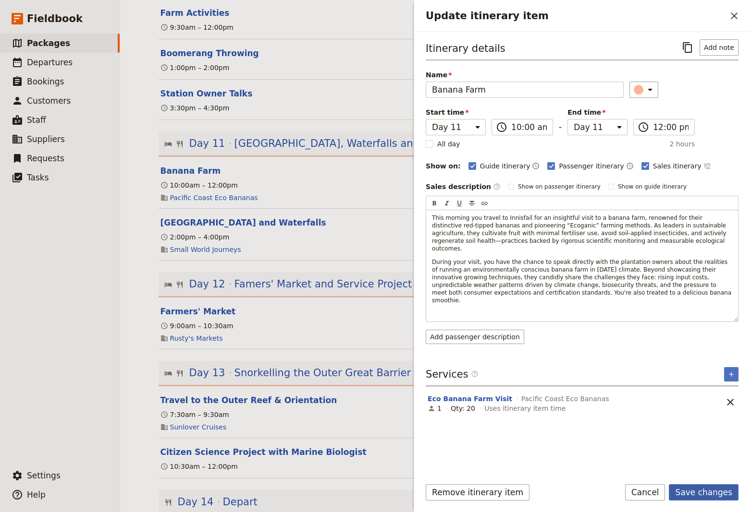
click at [696, 491] on button "Save changes" at bounding box center [704, 493] width 70 height 16
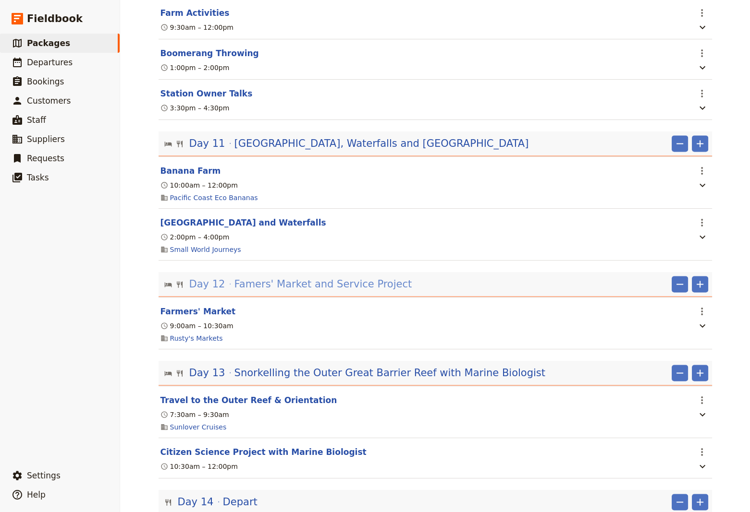
click at [282, 285] on span "Famers' Market and Service Project" at bounding box center [323, 284] width 178 height 14
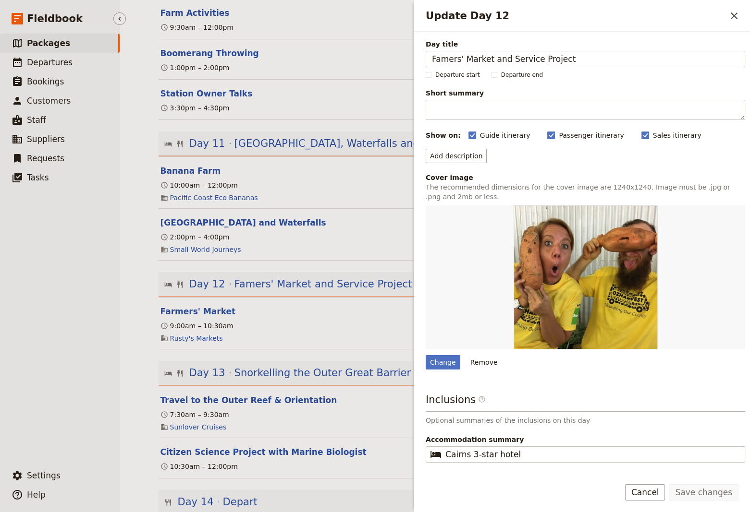
click at [57, 330] on ul "​ Packages ​ Departures ​ Bookings ​ Customers ​ Staff ​ Suppliers ​ Requests ​…" at bounding box center [60, 248] width 120 height 429
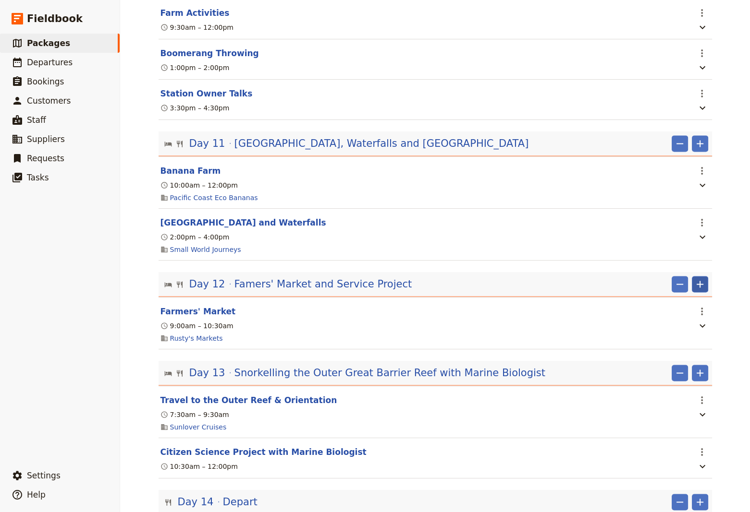
click at [695, 285] on icon "Add" at bounding box center [700, 285] width 12 height 12
click at [664, 304] on span "Add itinerary item" at bounding box center [667, 305] width 61 height 10
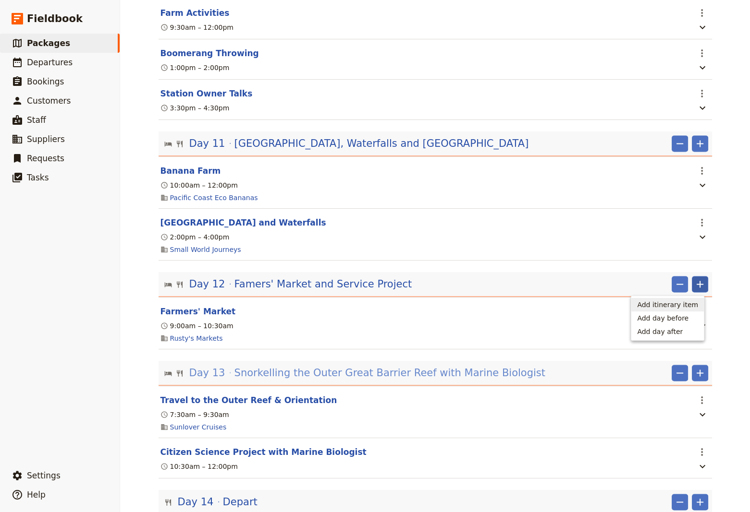
select select "12"
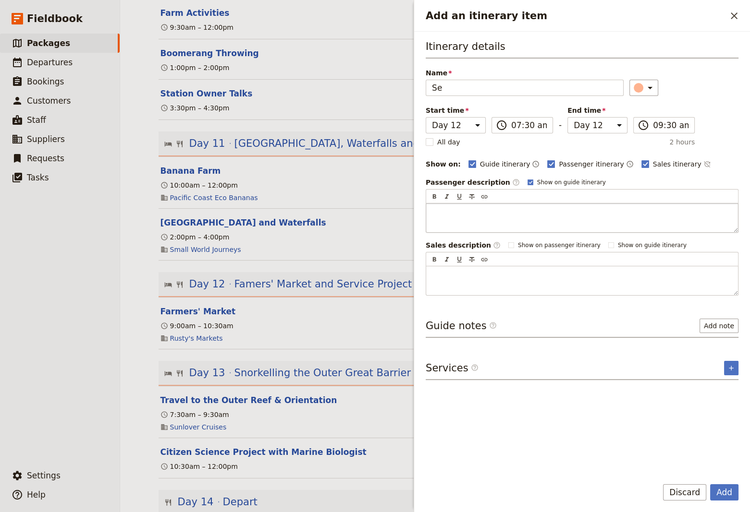
type input "S"
type input "Community Service Activity"
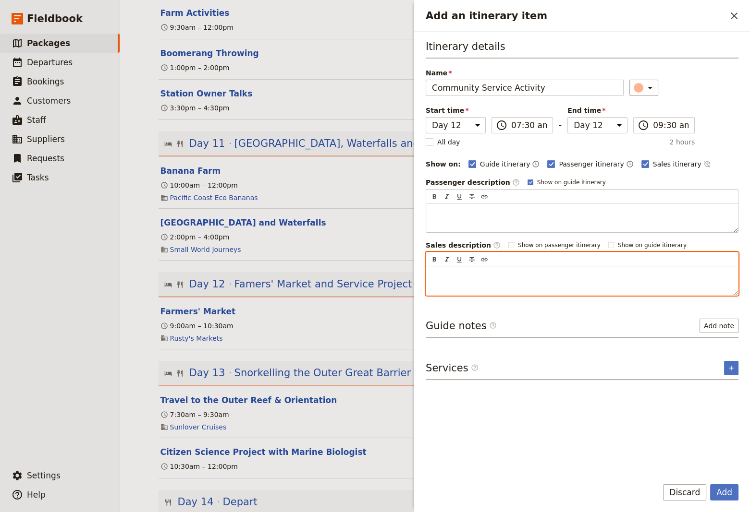
click at [432, 277] on p "Add an itinerary item" at bounding box center [582, 275] width 300 height 10
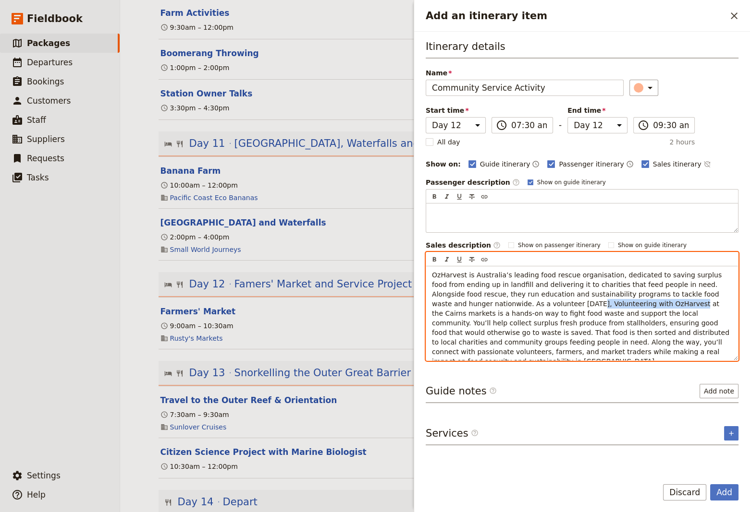
drag, startPoint x: 568, startPoint y: 303, endPoint x: 477, endPoint y: 306, distance: 91.3
click at [477, 306] on span "OzHarvest is Australia’s leading food rescue organisation, dedicated to saving …" at bounding box center [581, 318] width 299 height 94
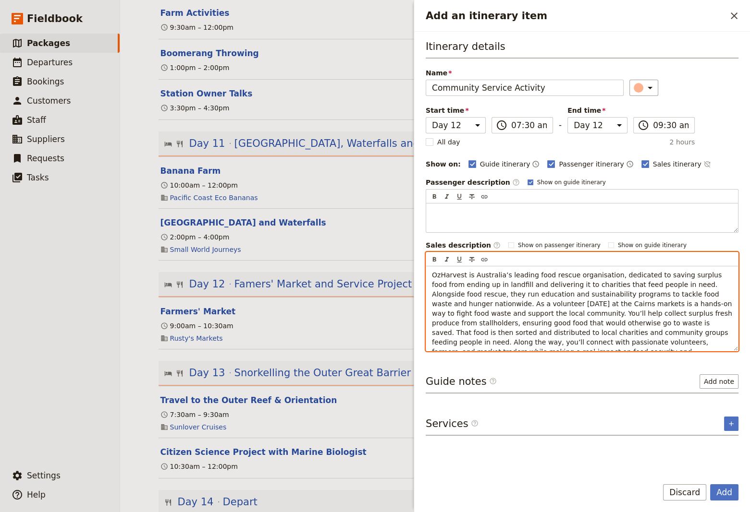
click at [542, 303] on span "OzHarvest is Australia’s leading food rescue organisation, dedicated to saving …" at bounding box center [583, 318] width 302 height 94
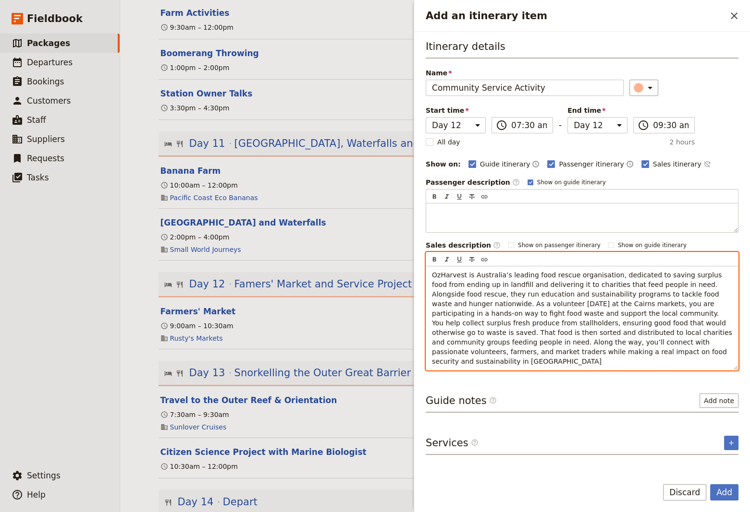
click at [676, 330] on span "OzHarvest is Australia’s leading food rescue organisation, dedicated to saving …" at bounding box center [583, 318] width 302 height 94
click at [431, 340] on div "OzHarvest is Australia’s leading food rescue organisation, dedicated to saving …" at bounding box center [582, 319] width 312 height 104
click at [496, 355] on div "OzHarvest is Australia’s leading food rescue organisation, dedicated to saving …" at bounding box center [582, 319] width 312 height 104
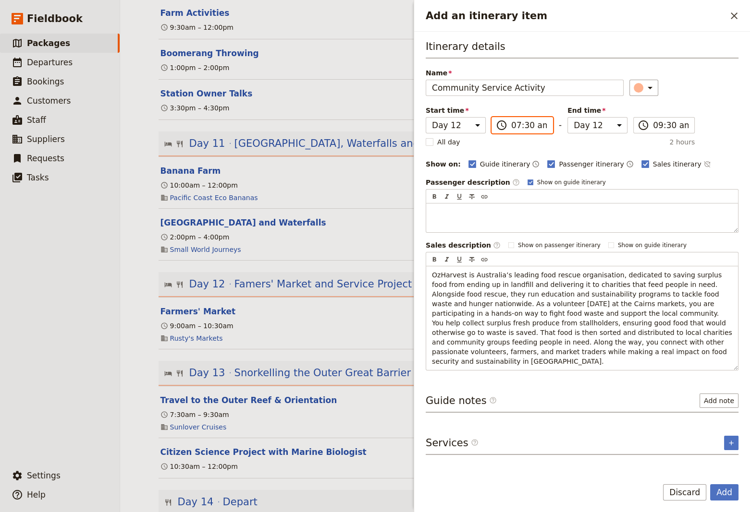
click at [513, 124] on input "07:30 am" at bounding box center [529, 126] width 36 height 12
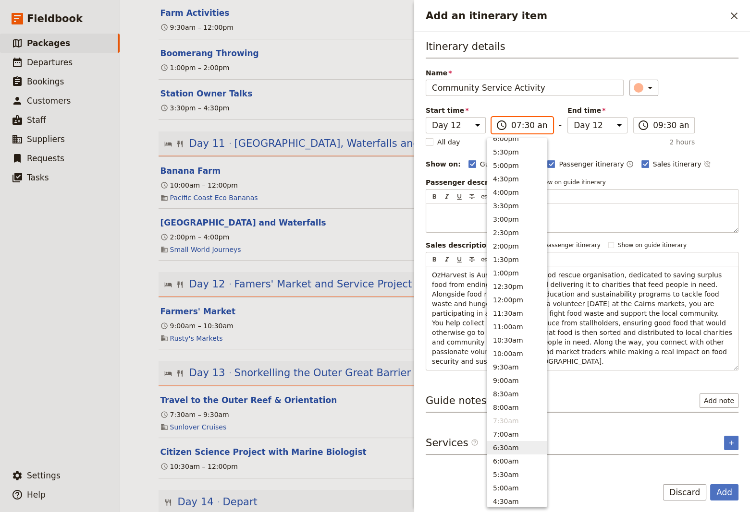
scroll to position [85, 0]
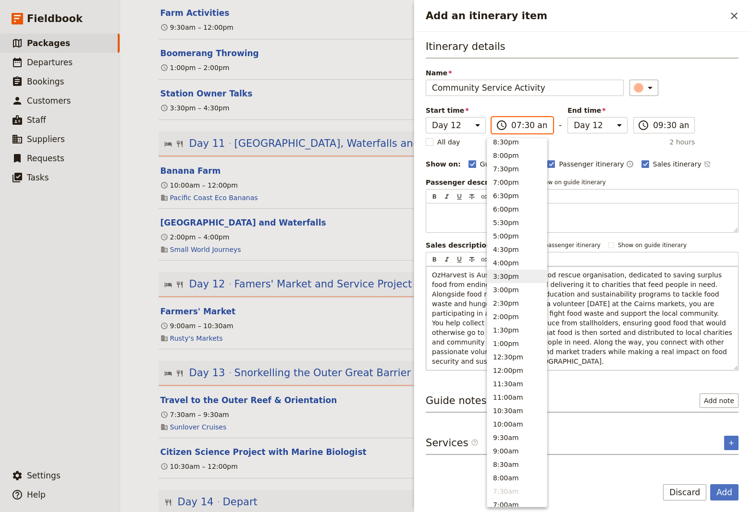
drag, startPoint x: 506, startPoint y: 275, endPoint x: 510, endPoint y: 270, distance: 6.5
click at [509, 271] on button "3:30pm" at bounding box center [517, 276] width 60 height 13
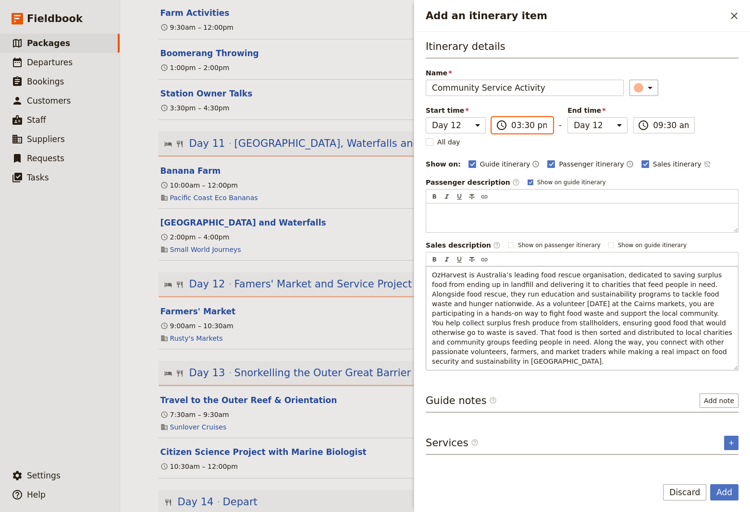
type input "03:30 pm"
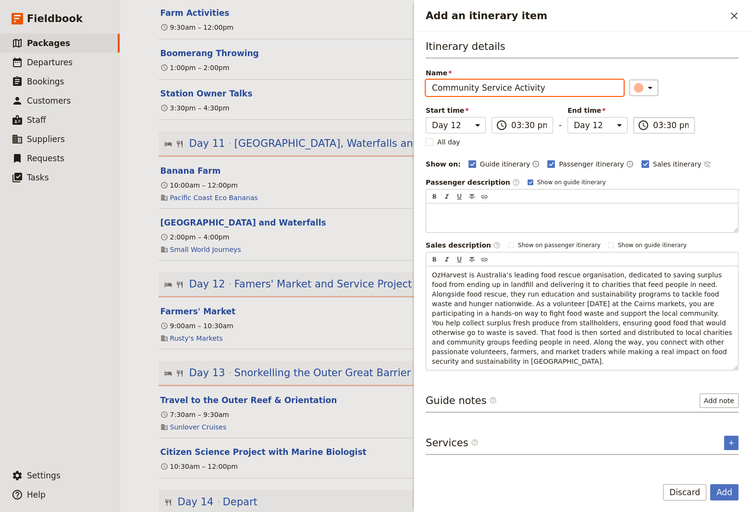
click at [653, 126] on input "03:30 pm" at bounding box center [671, 126] width 36 height 12
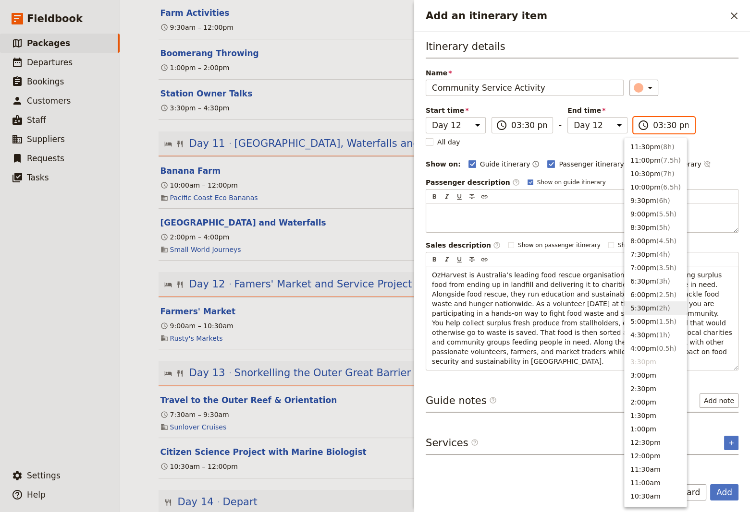
click at [643, 310] on button "5:30pm ( 2h )" at bounding box center [655, 308] width 62 height 13
type input "05:30 pm"
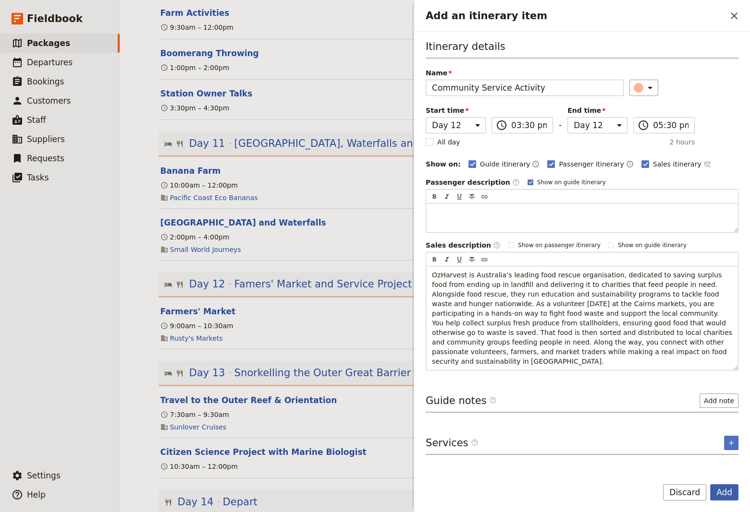
click at [726, 492] on button "Add" at bounding box center [724, 493] width 28 height 16
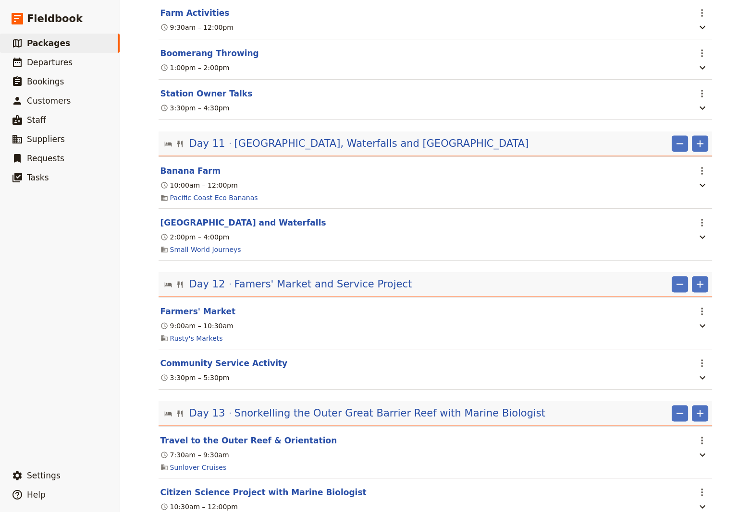
drag, startPoint x: 238, startPoint y: 282, endPoint x: 322, endPoint y: 234, distance: 96.4
click at [244, 281] on span "Famers' Market and Service Project" at bounding box center [323, 284] width 178 height 14
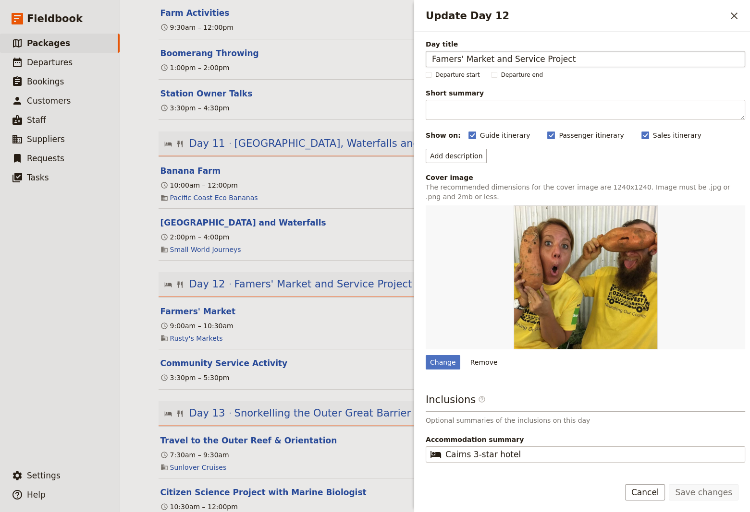
click at [438, 57] on input "Famers' Market and Service Project" at bounding box center [585, 59] width 319 height 16
type input "Farmers' Market and Service Project"
click at [705, 493] on button "Save changes" at bounding box center [704, 493] width 70 height 16
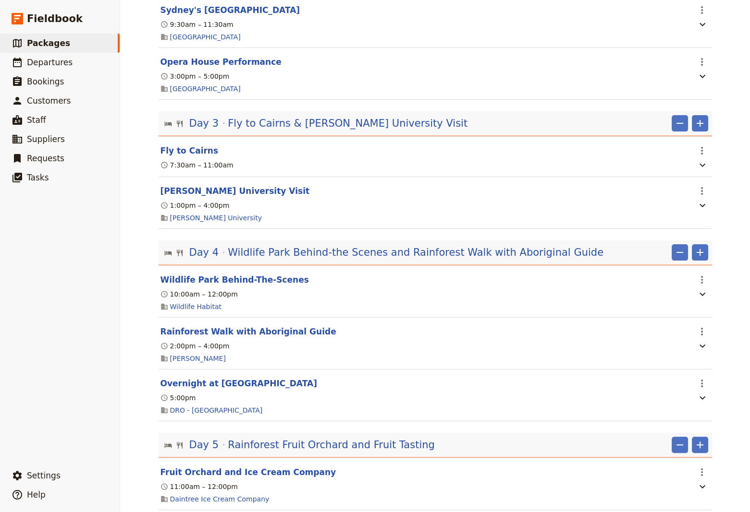
scroll to position [0, 0]
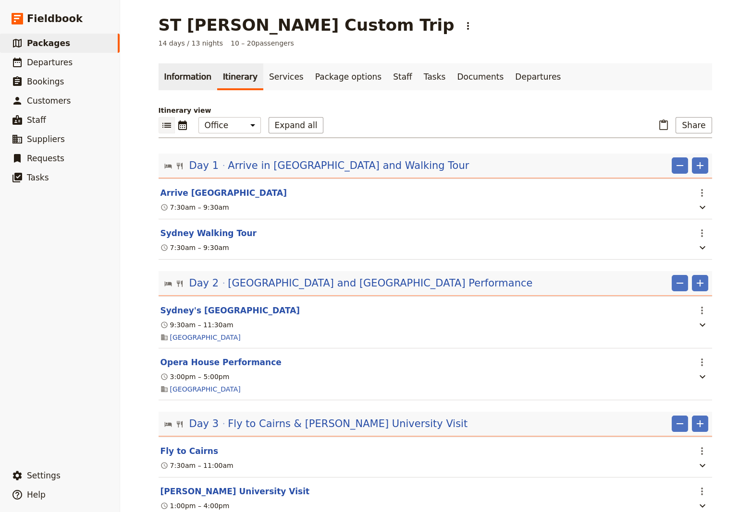
click at [186, 78] on link "Information" at bounding box center [187, 76] width 59 height 27
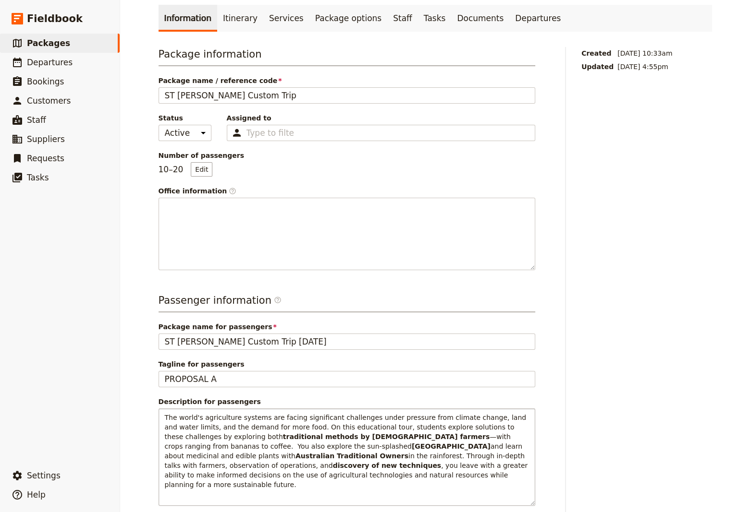
scroll to position [130, 0]
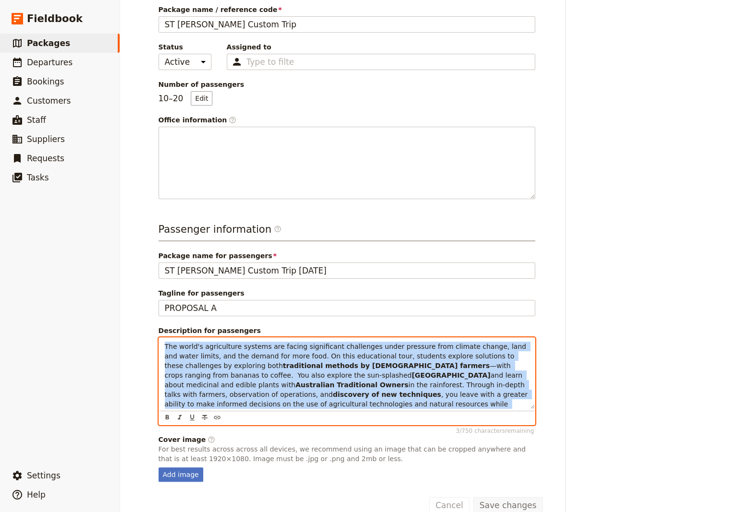
drag, startPoint x: 288, startPoint y: 406, endPoint x: 155, endPoint y: 345, distance: 145.7
click at [159, 345] on div "The world's agriculture systems are facing significant challenges under pressur…" at bounding box center [347, 373] width 376 height 71
drag, startPoint x: 312, startPoint y: 402, endPoint x: 304, endPoint y: 403, distance: 7.3
click at [311, 402] on p "The world's agriculture systems are facing significant challenges under pressur…" at bounding box center [347, 380] width 364 height 77
drag, startPoint x: 295, startPoint y: 404, endPoint x: 154, endPoint y: 342, distance: 154.6
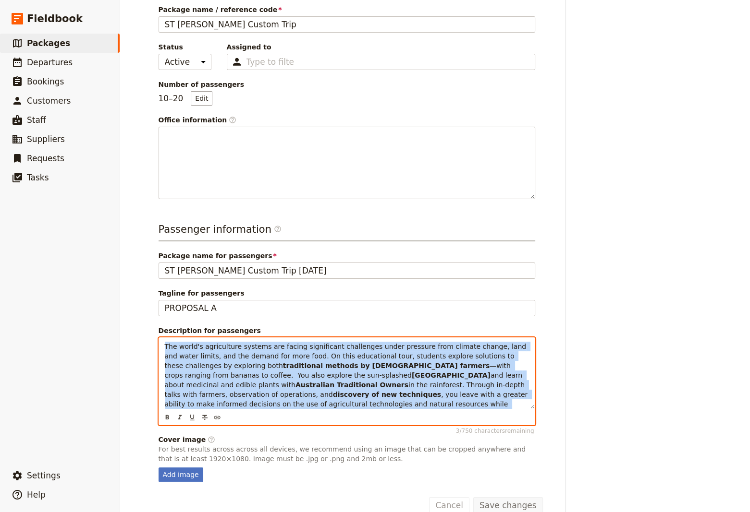
click at [159, 342] on div "The world's agriculture systems are facing significant challenges under pressur…" at bounding box center [347, 373] width 376 height 71
paste div
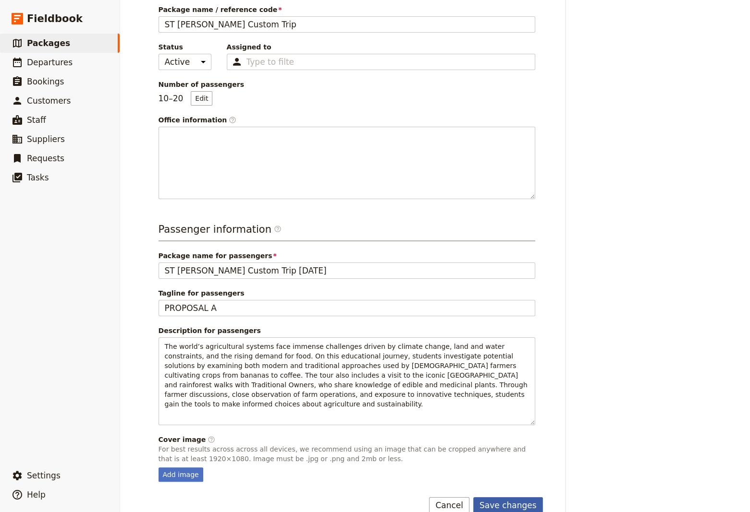
click at [513, 498] on button "Save changes" at bounding box center [508, 506] width 70 height 16
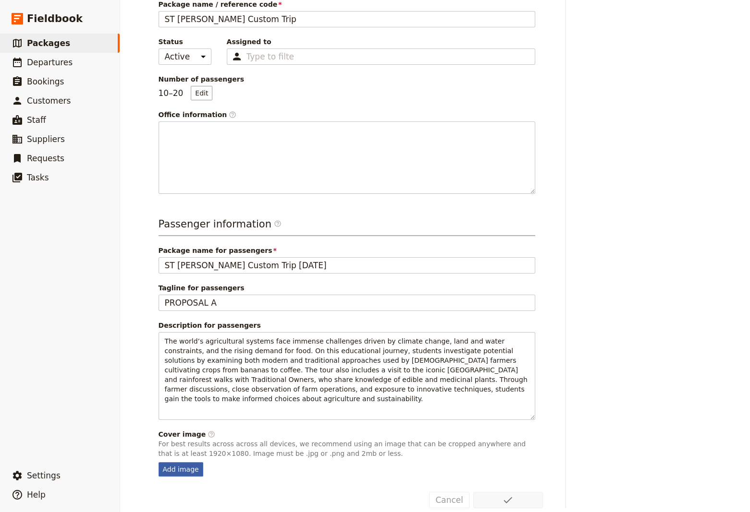
click at [165, 462] on div "Add image" at bounding box center [180, 469] width 45 height 14
click at [158, 462] on input "Add image" at bounding box center [158, 462] width 0 height 0
type input "C:\fakepath\CS jump2.JPG"
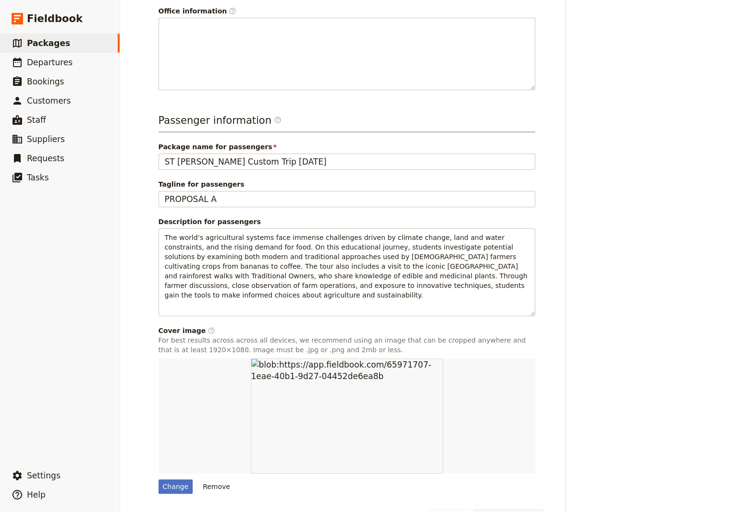
scroll to position [256, 0]
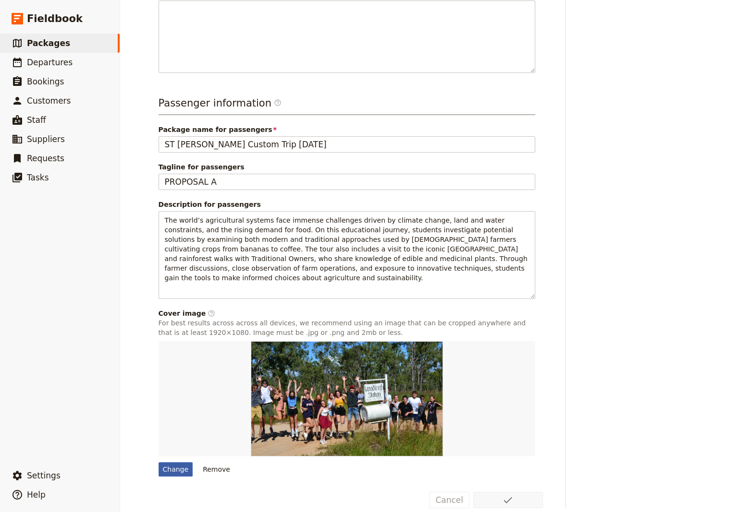
click at [165, 462] on div "Change" at bounding box center [175, 469] width 35 height 14
click at [158, 462] on input "Change" at bounding box center [158, 462] width 0 height 0
click at [284, 473] on form "Package information Package name / reference code ST [PERSON_NAME] Custom Trip …" at bounding box center [350, 179] width 384 height 659
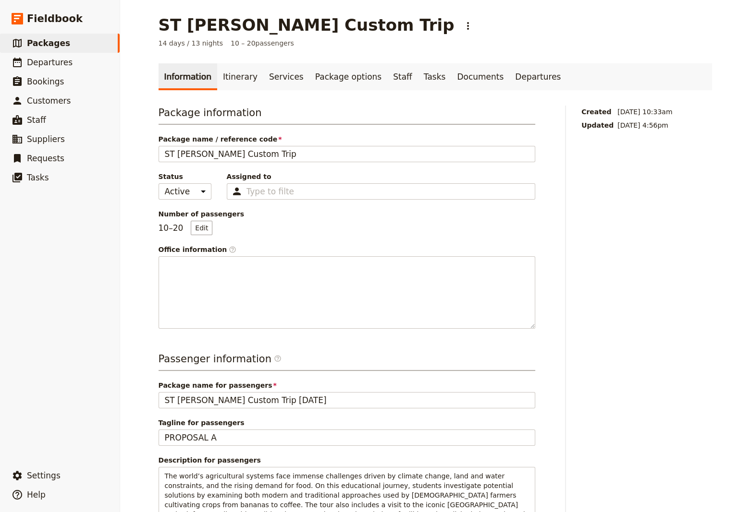
click at [633, 340] on div "Created [DATE] 10:33am Updated [DATE] 4:56pm" at bounding box center [646, 435] width 131 height 659
click at [451, 77] on link "Documents" at bounding box center [480, 76] width 58 height 27
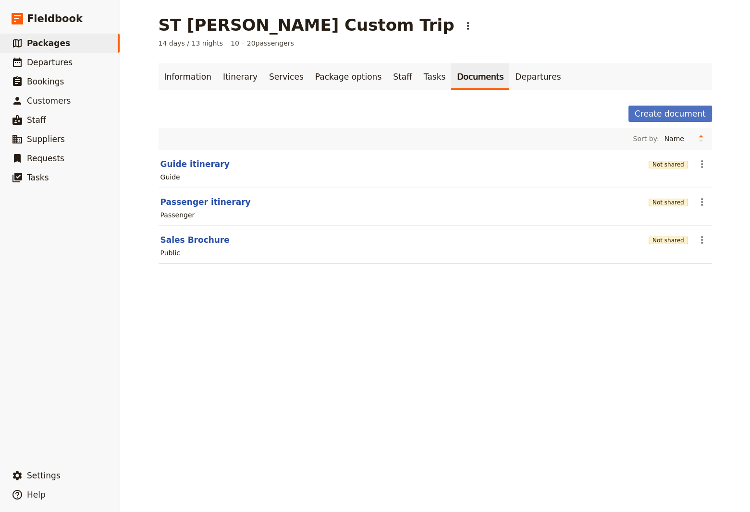
drag, startPoint x: 222, startPoint y: 78, endPoint x: 210, endPoint y: 104, distance: 28.1
click at [222, 81] on link "Itinerary" at bounding box center [240, 76] width 46 height 27
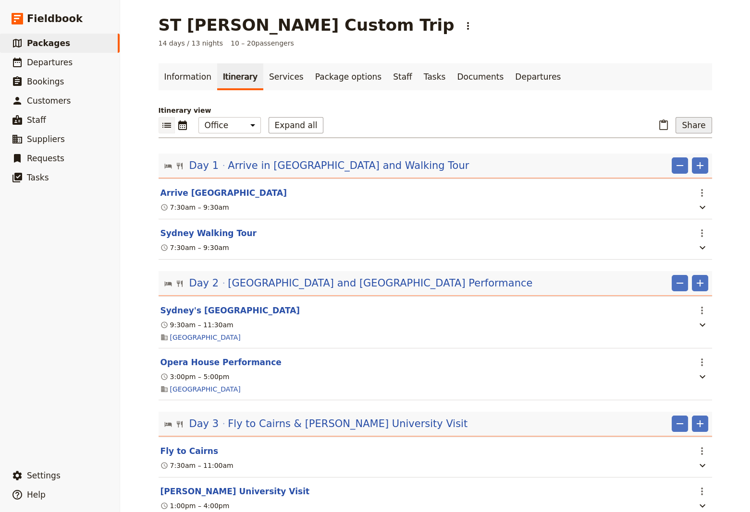
click at [683, 123] on button "Share" at bounding box center [693, 125] width 36 height 16
click at [669, 174] on span "Sales Brochure" at bounding box center [662, 174] width 50 height 10
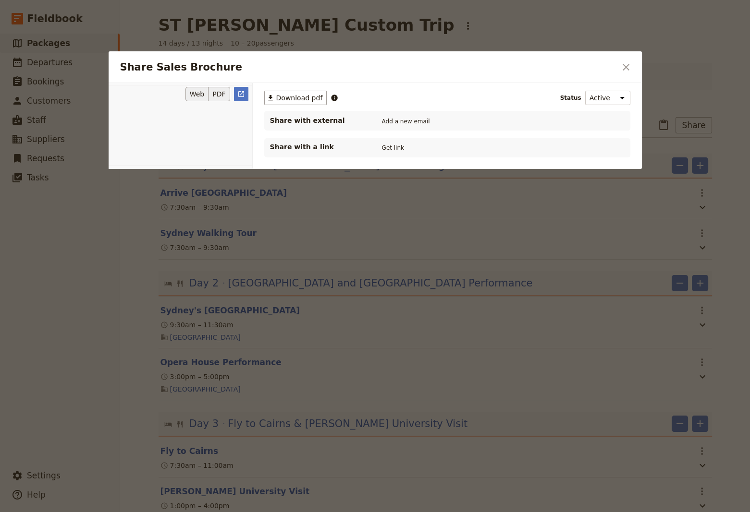
click at [220, 95] on button "PDF" at bounding box center [218, 94] width 21 height 14
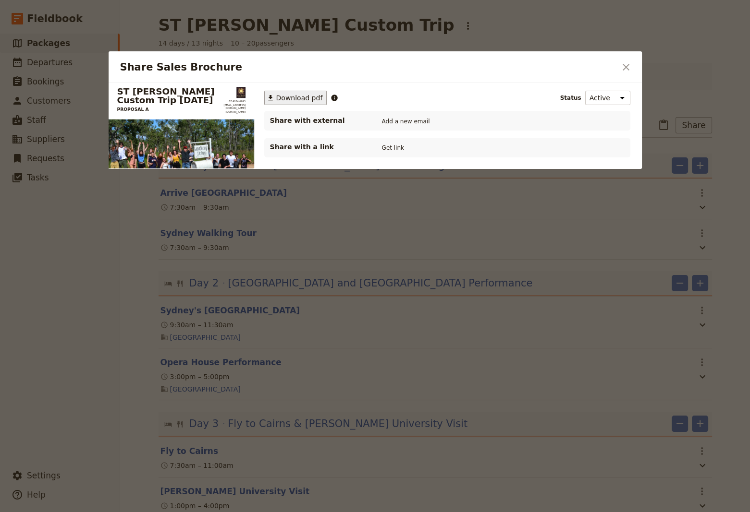
click at [292, 100] on span "Download pdf" at bounding box center [299, 98] width 47 height 10
